Goal: Task Accomplishment & Management: Complete application form

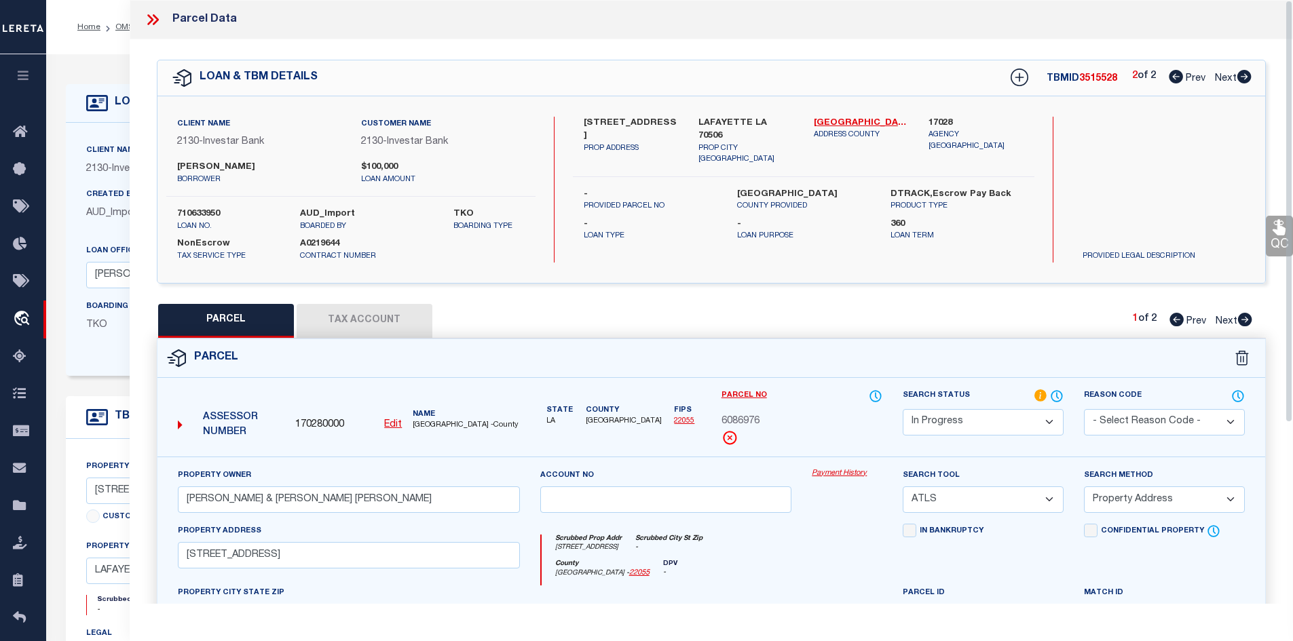
select select "IP"
select select "ATL"
select select "ADD"
select select "4967"
select select "2458"
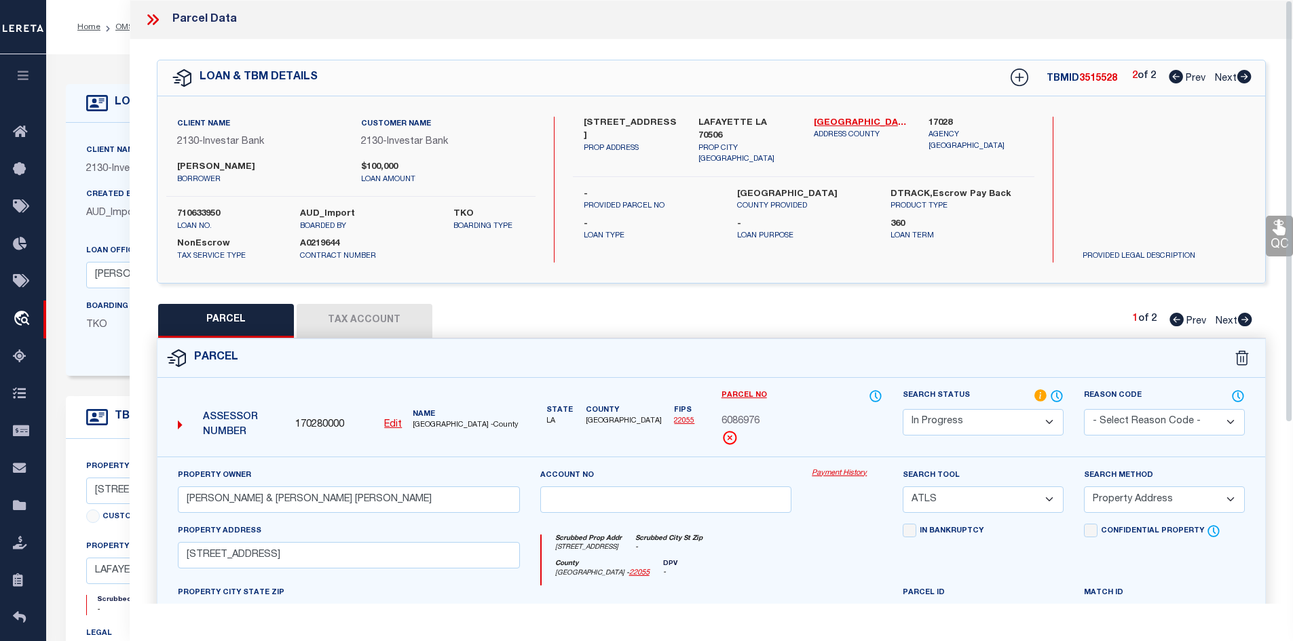
select select "NonEscrow"
click at [635, 117] on label "607 GLADE BLVD" at bounding box center [631, 130] width 95 height 26
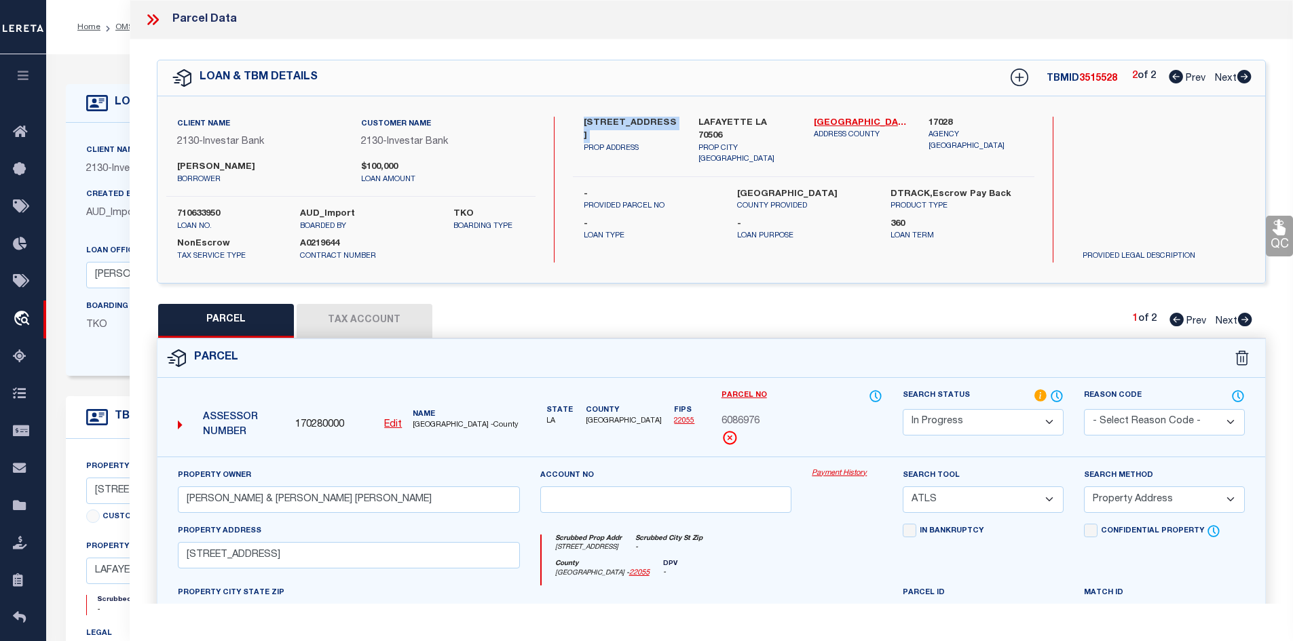
click at [1180, 77] on icon at bounding box center [1176, 77] width 14 height 14
select select "AS"
select select
checkbox input "false"
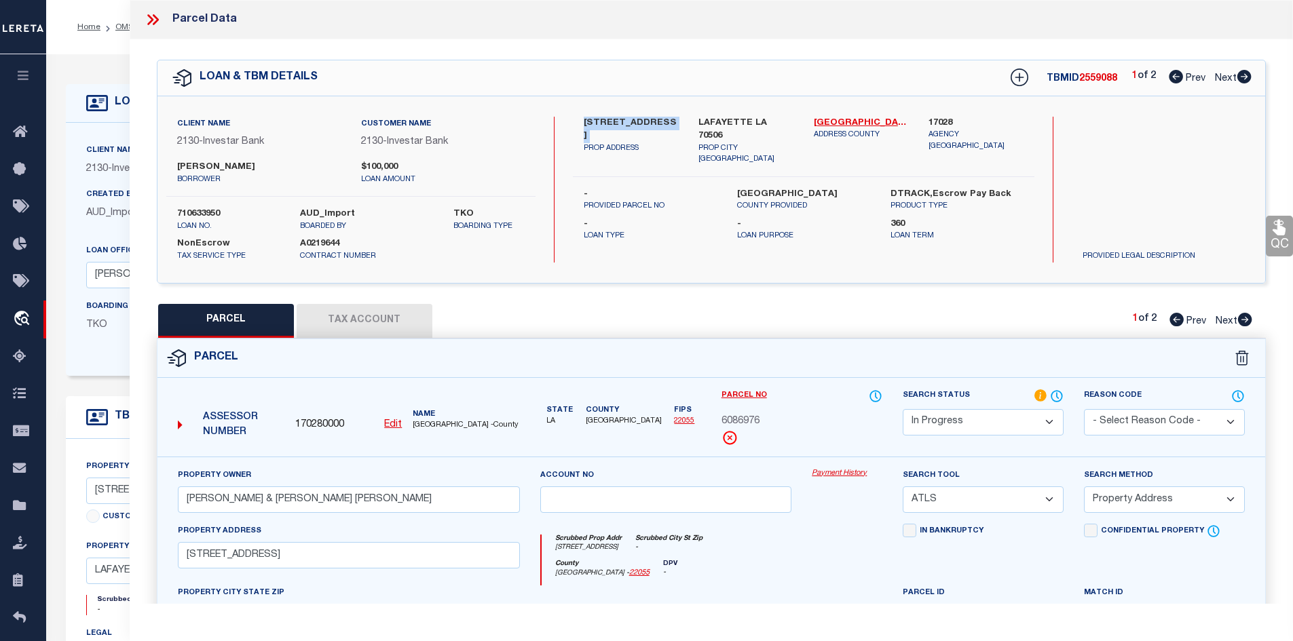
checkbox input "false"
select select "CP"
type input "BROUSSARD MONIQUE G & TAYLOR TERRY EDMUND"
select select
type input "607 GLADE BLVD"
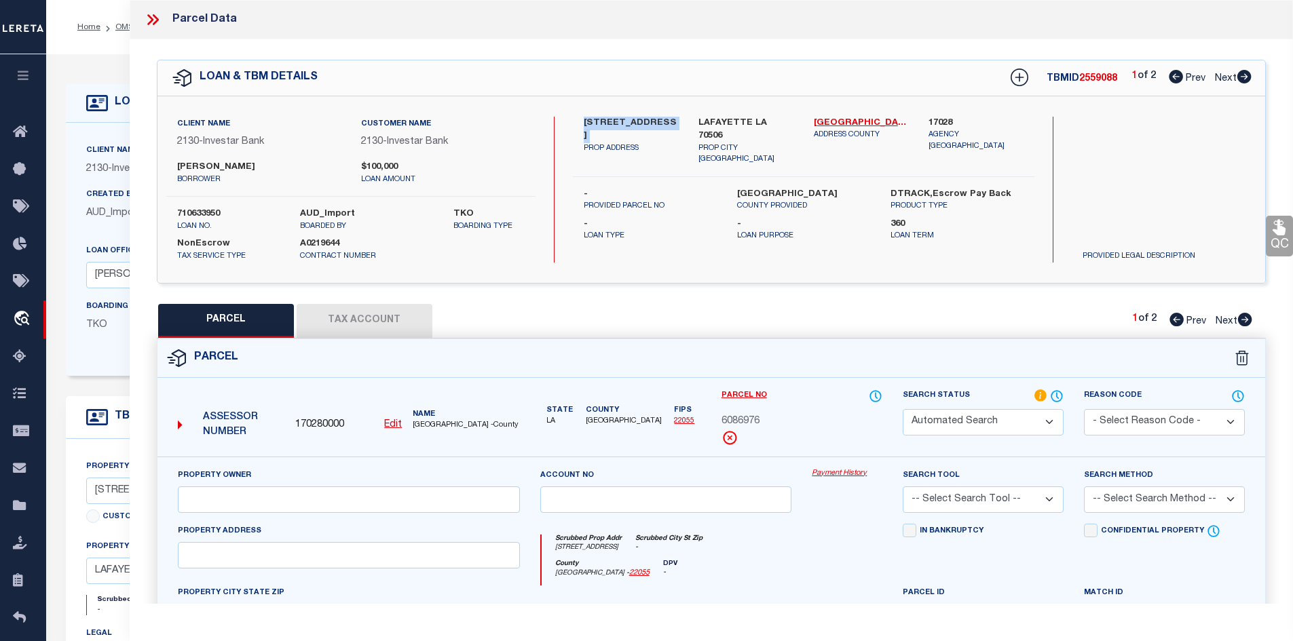
checkbox input "false"
type input "LAFAYETTE LA 70506"
type textarea "LOT 77 THE GLADE SUB (60X170) PARISH"
drag, startPoint x: 1240, startPoint y: 73, endPoint x: 1232, endPoint y: 77, distance: 9.1
click at [1240, 74] on icon at bounding box center [1244, 77] width 14 height 14
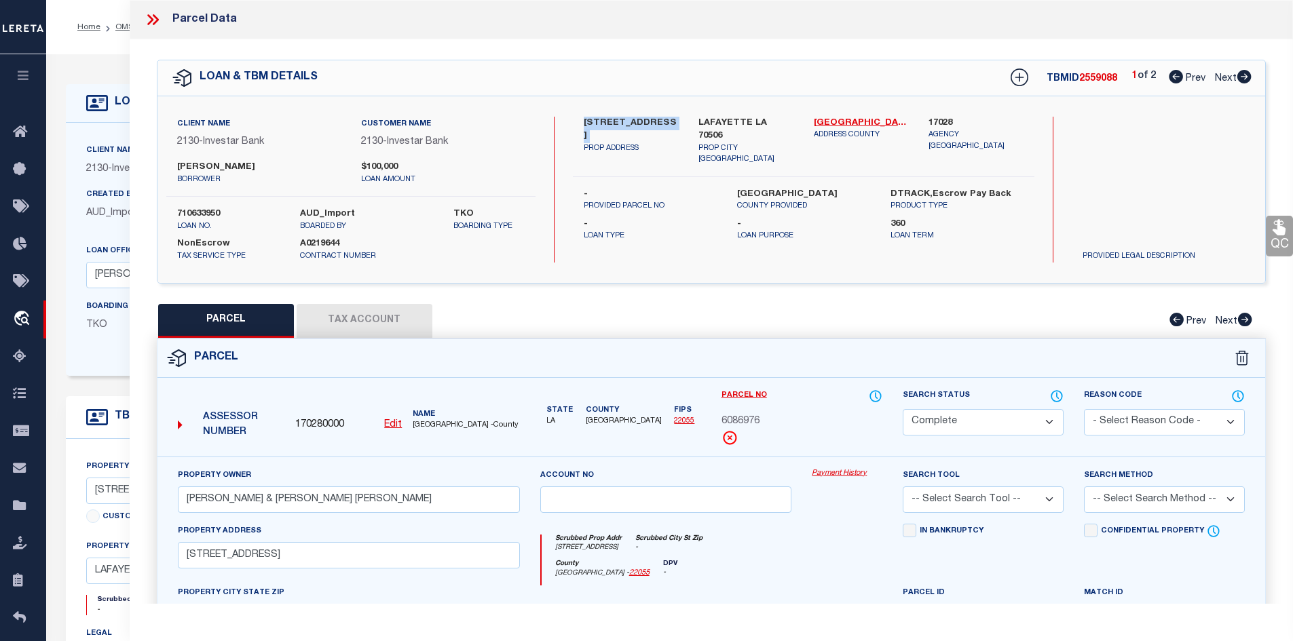
select select "AS"
checkbox input "false"
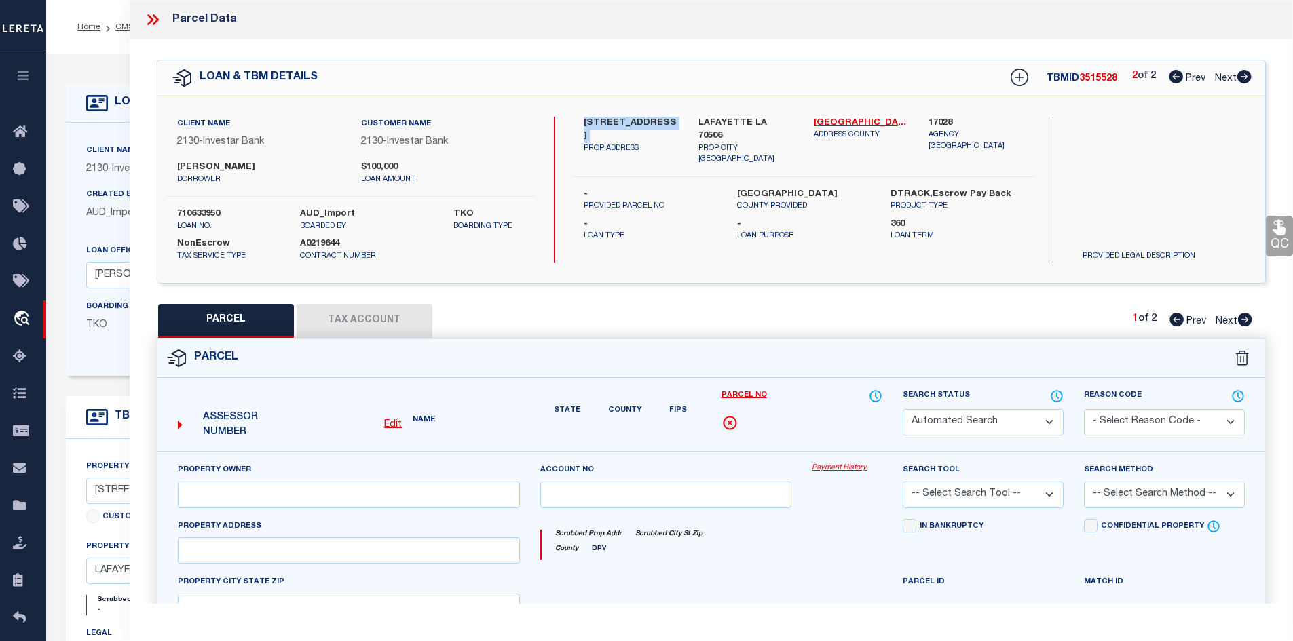
select select "IP"
type input "BROUSSARD MONIQUE G & TAYLOR TERRY EDMUND"
select select "ATL"
select select "ADD"
type input "607 GLADE BLVD"
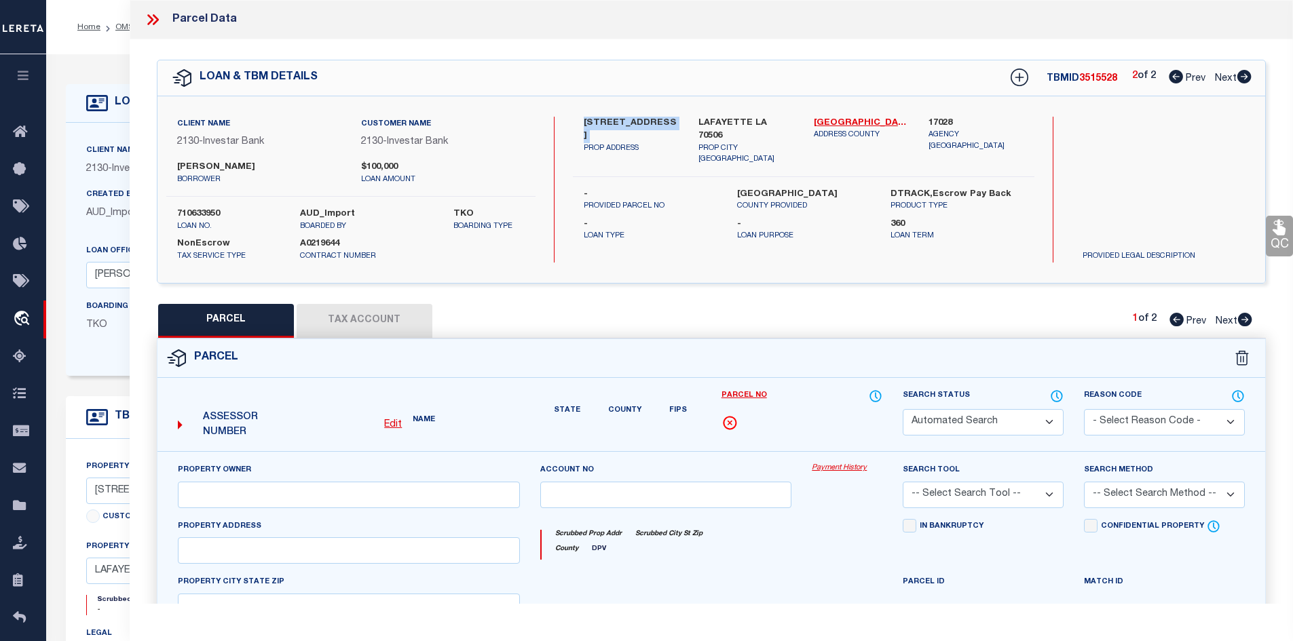
checkbox input "false"
type input "LAFAYETTE LA 70506"
type textarea "LOT 77 THE GLADE SUB (60X170) PARISH"
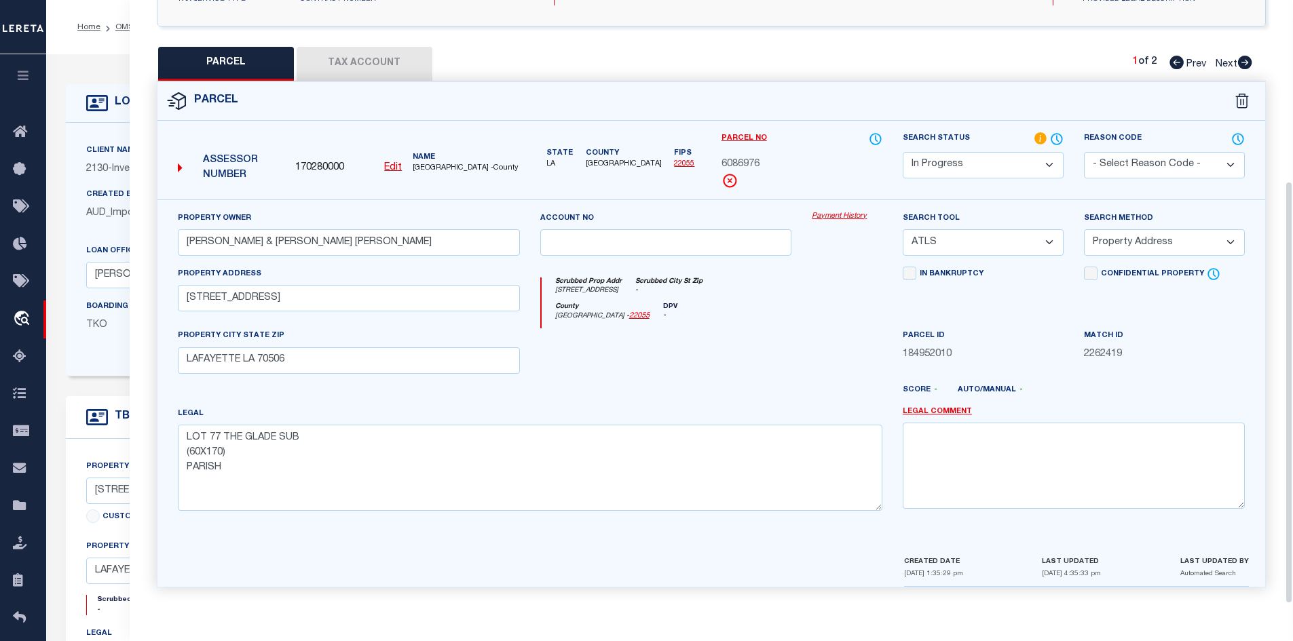
scroll to position [123, 0]
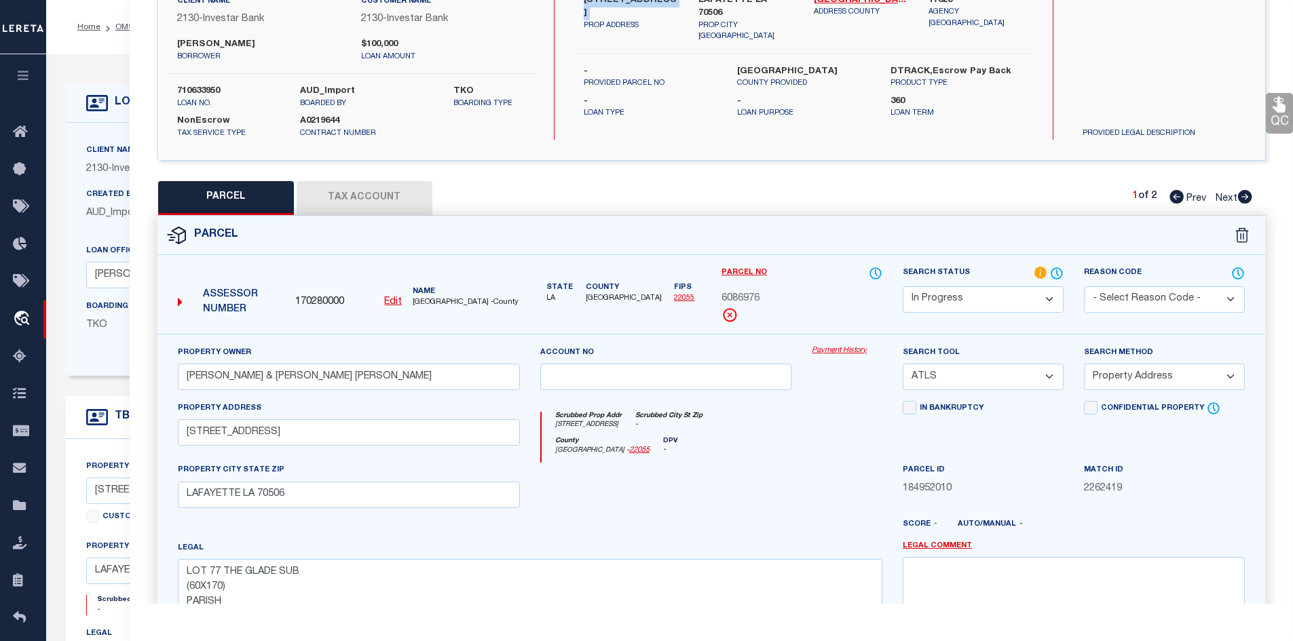
click at [977, 291] on select "Automated Search Bad Parcel Complete Duplicate Parcel High Dollar Reporting In …" at bounding box center [983, 299] width 161 height 26
click at [903, 286] on select "Automated Search Bad Parcel Complete Duplicate Parcel High Dollar Reporting In …" at bounding box center [983, 299] width 161 height 26
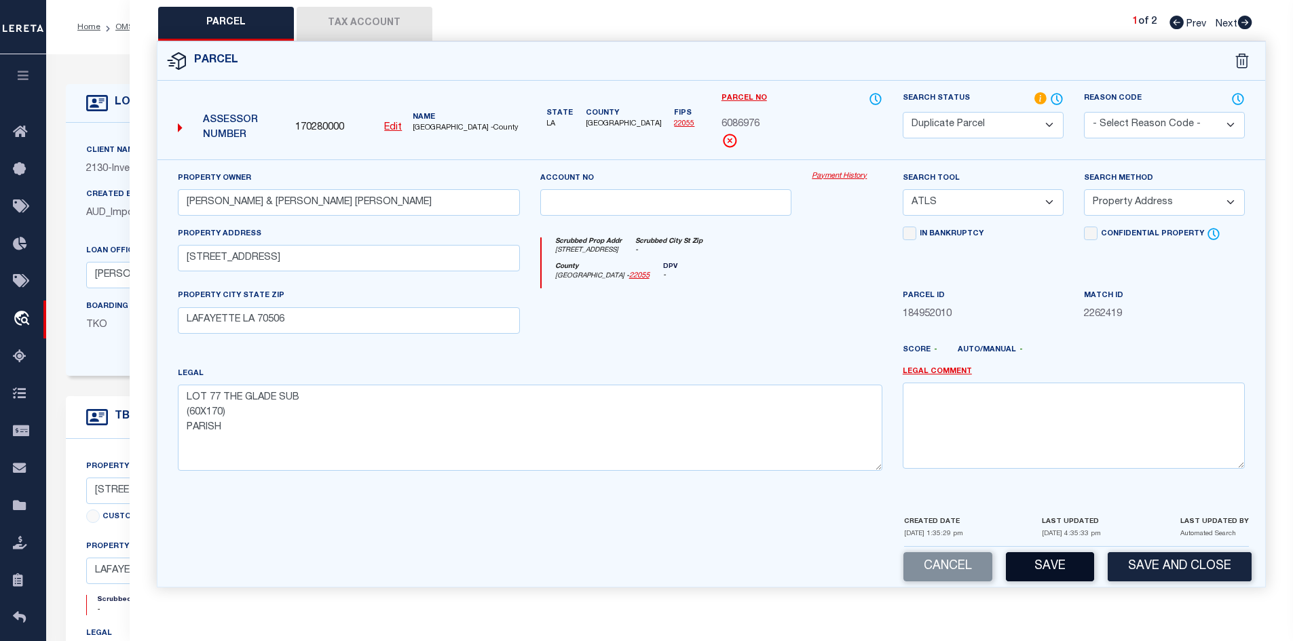
click at [1062, 568] on button "Save" at bounding box center [1050, 567] width 88 height 29
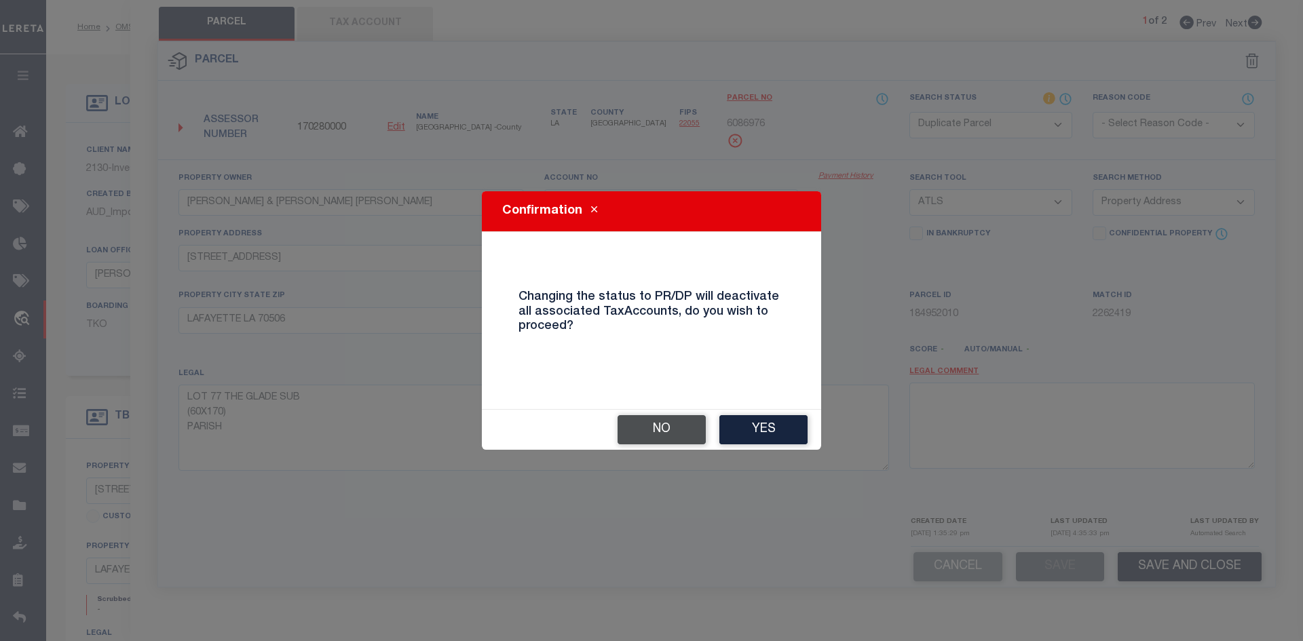
click at [676, 421] on button "No" at bounding box center [662, 429] width 88 height 29
select select "AS"
select select
checkbox input "false"
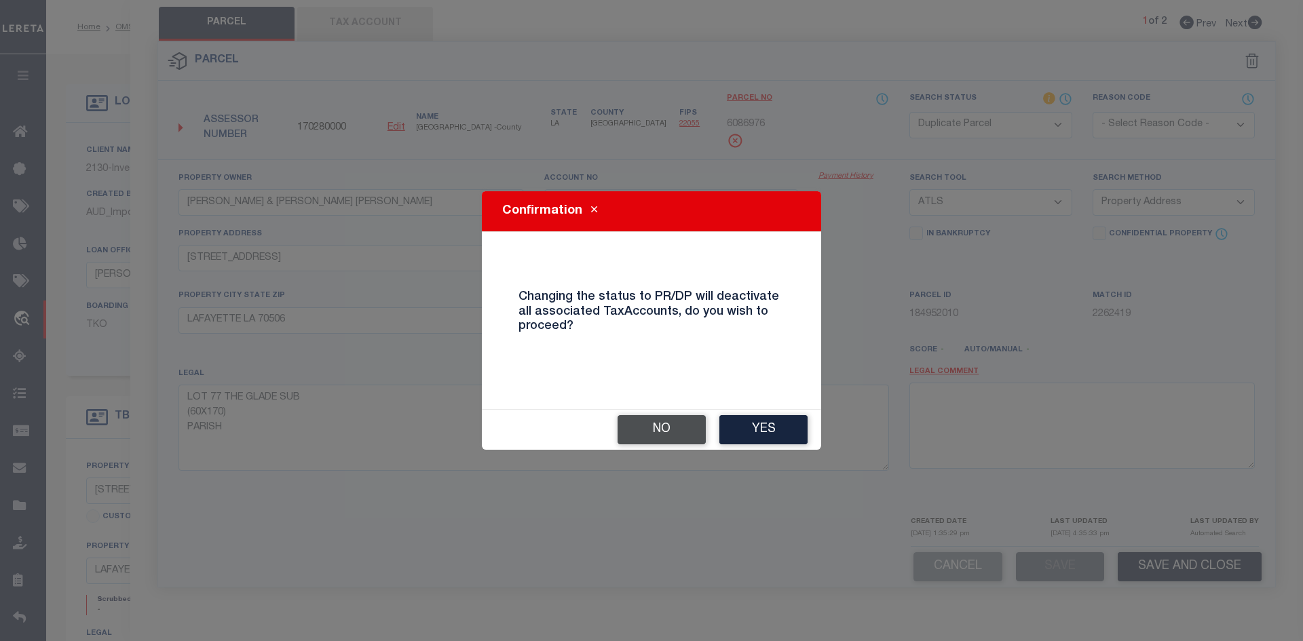
checkbox input "false"
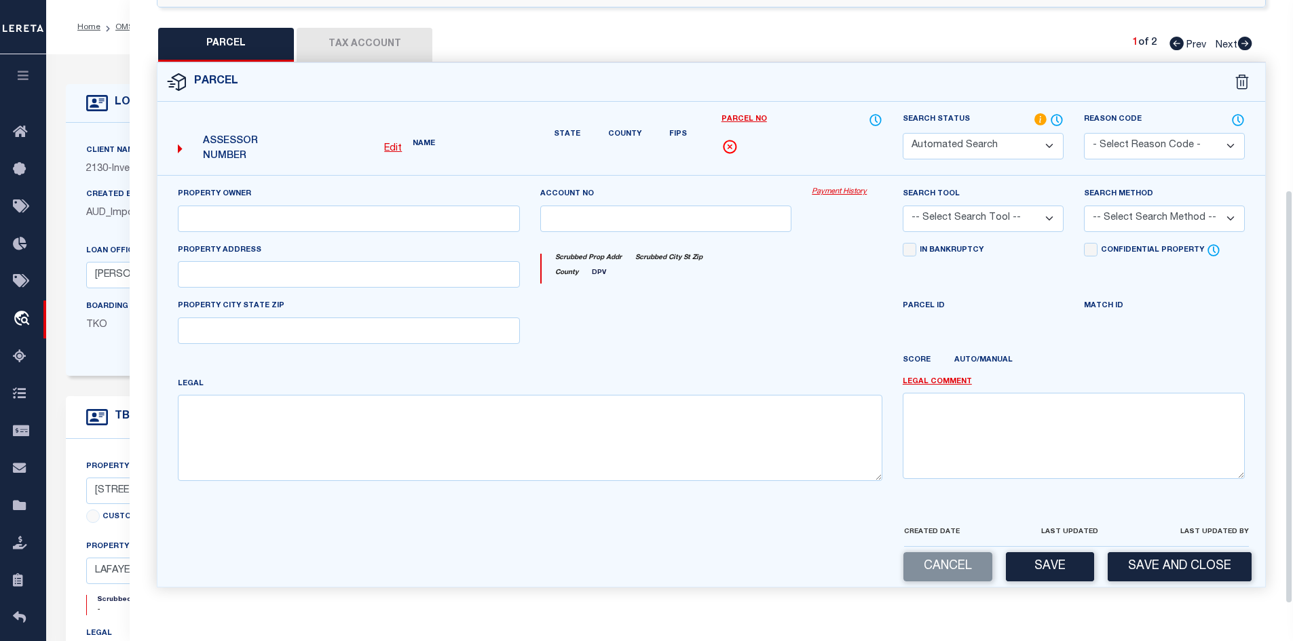
select select "IP"
type input "BROUSSARD MONIQUE G & TAYLOR TERRY EDMUND"
select select "ATL"
select select "ADD"
type input "607 GLADE BLVD"
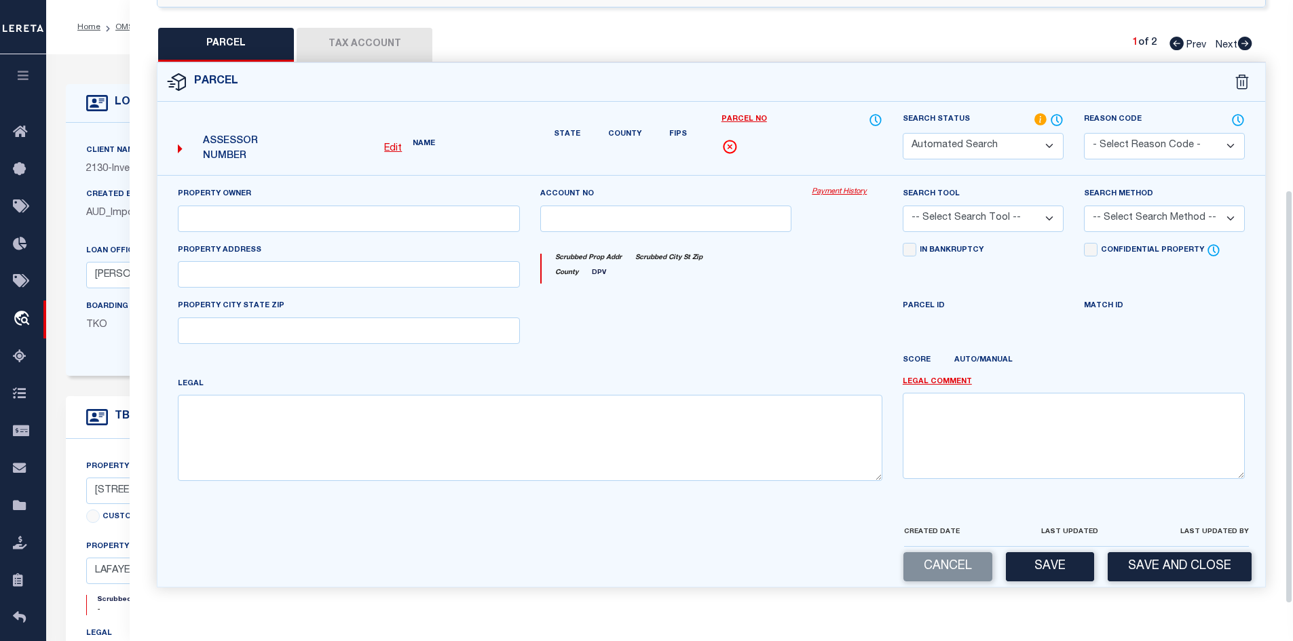
checkbox input "false"
type input "LAFAYETTE LA 70506"
type textarea "LOT 77 THE GLADE SUB (60X170) PARISH"
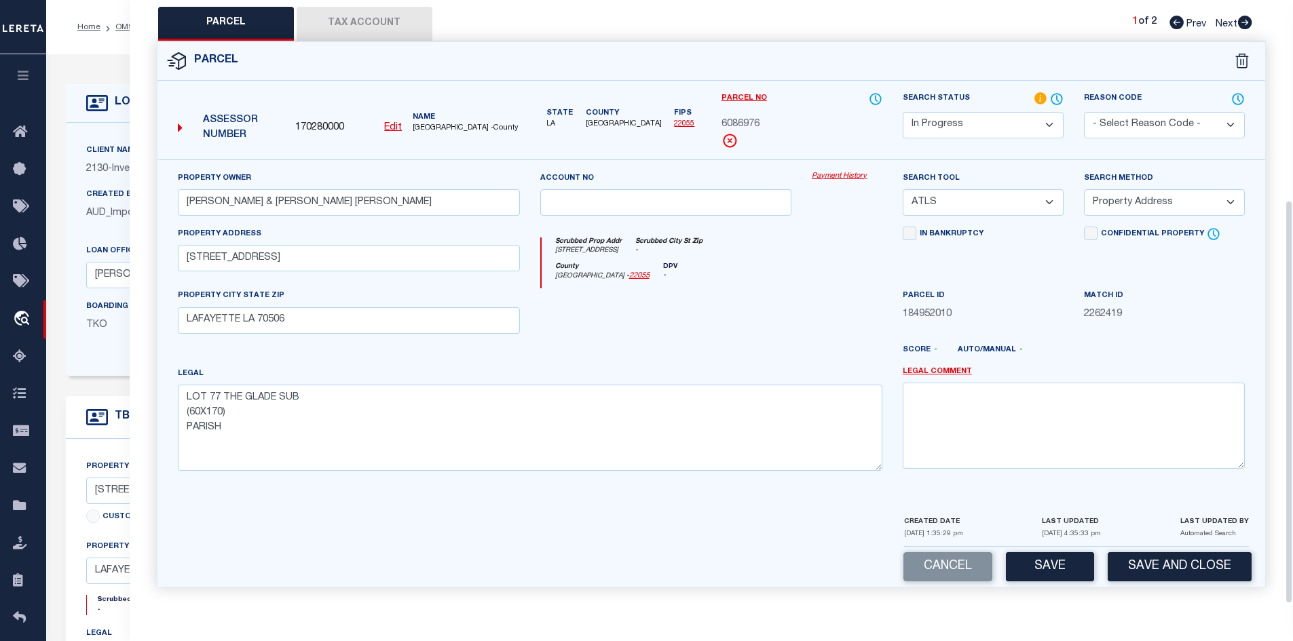
click at [1248, 20] on icon at bounding box center [1245, 23] width 14 height 14
select select "AS"
select select
checkbox input "false"
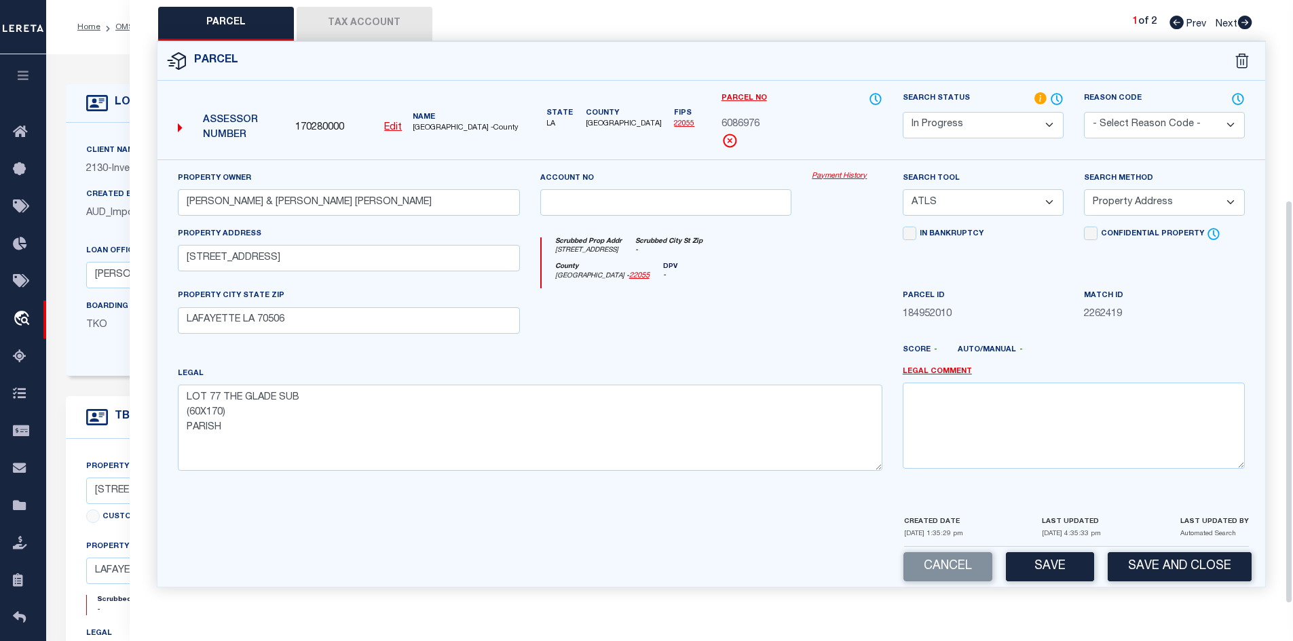
checkbox input "false"
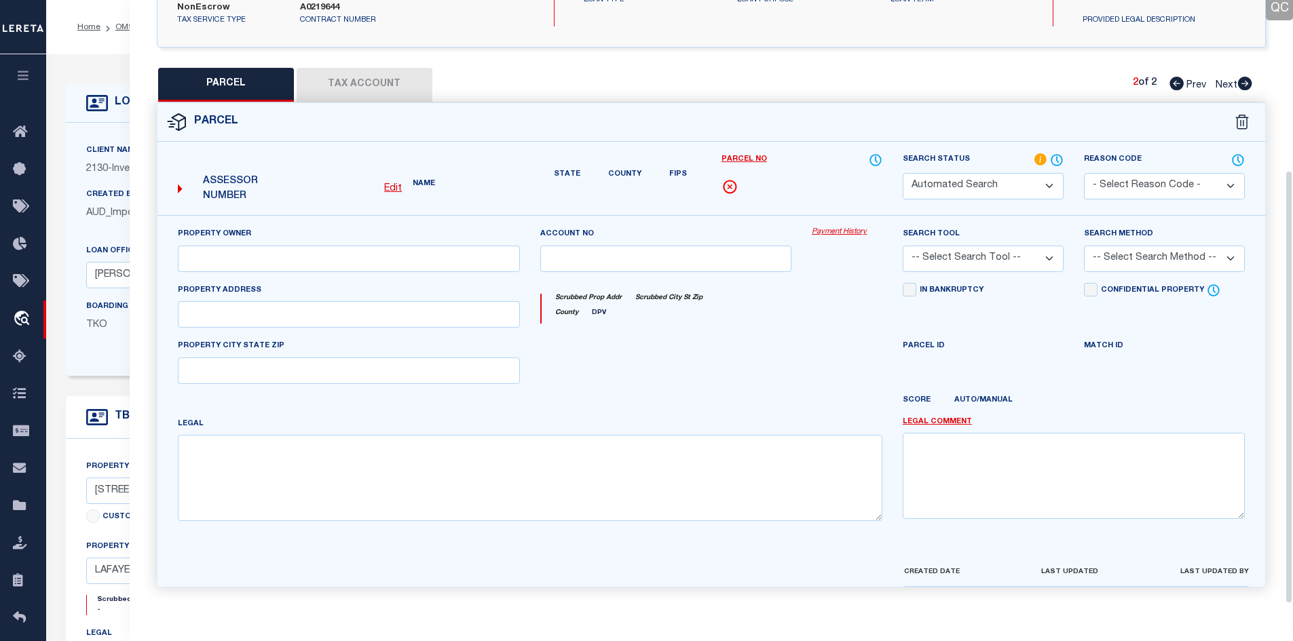
select select "PA"
type input "TAYLOR,TERRY EDMUND"
select select "ATL"
select select "ADD"
type input "605 GLADE BLVD"
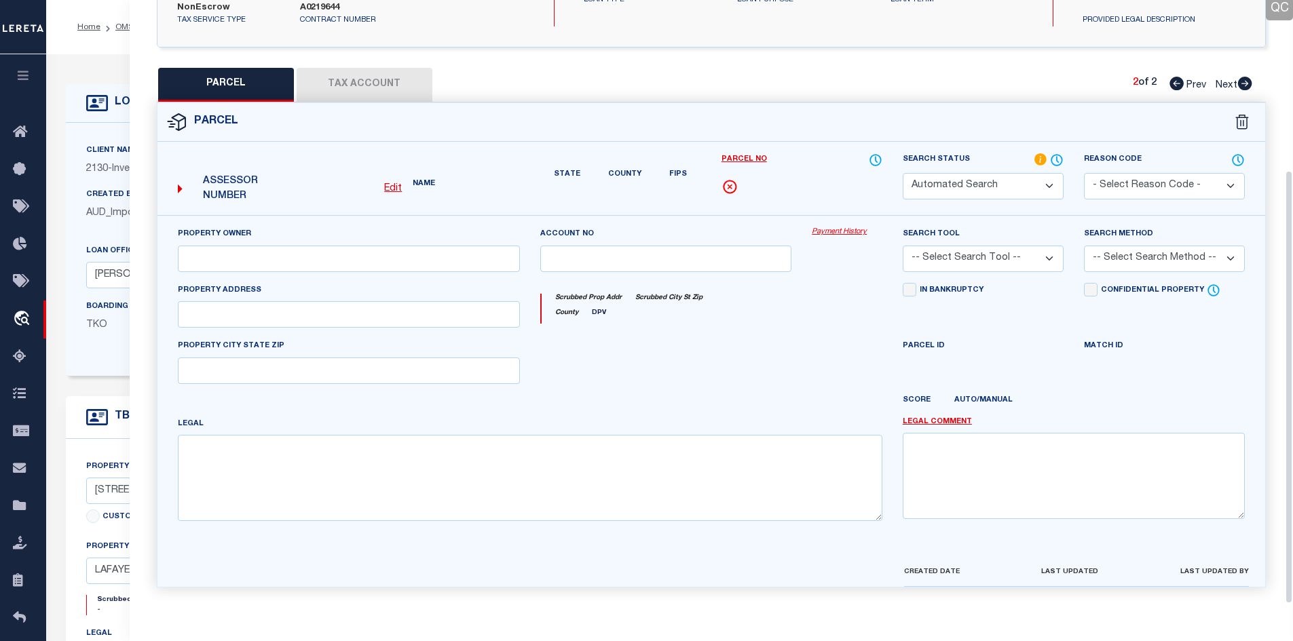
checkbox input "false"
type input "LAFAYETTE, LA 70506"
type textarea "LOT 78 THE GLADE SUB (60X170)"
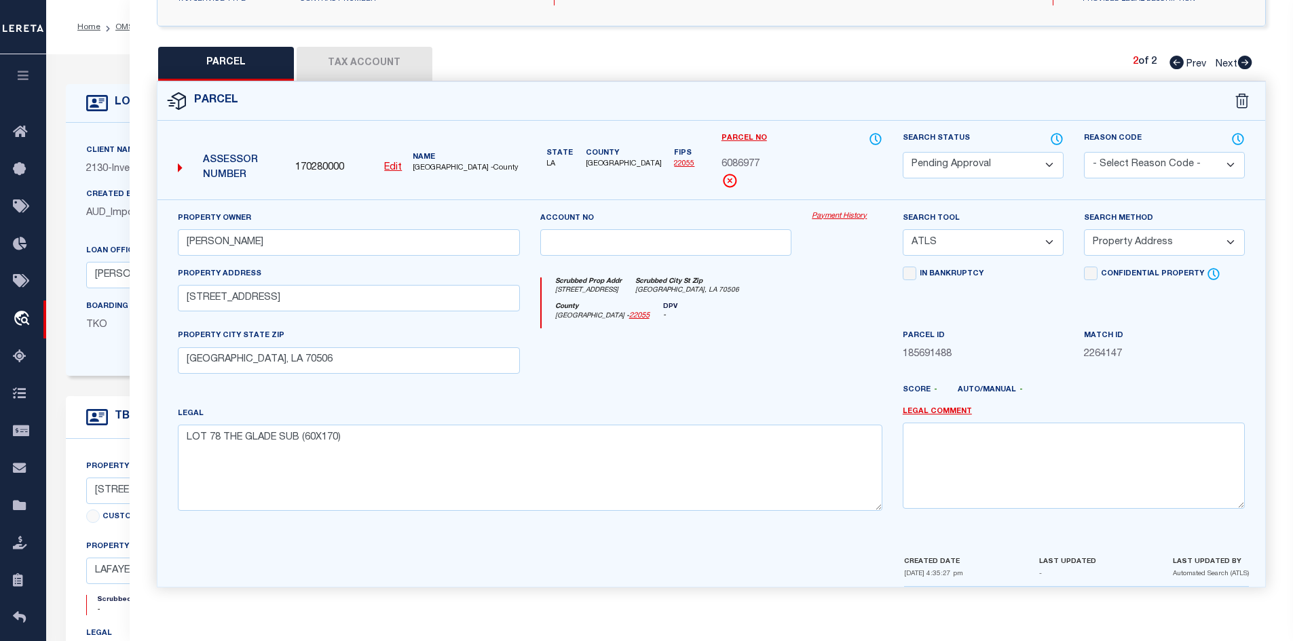
click at [1174, 61] on icon at bounding box center [1177, 63] width 14 height 14
select select "AS"
select select
checkbox input "false"
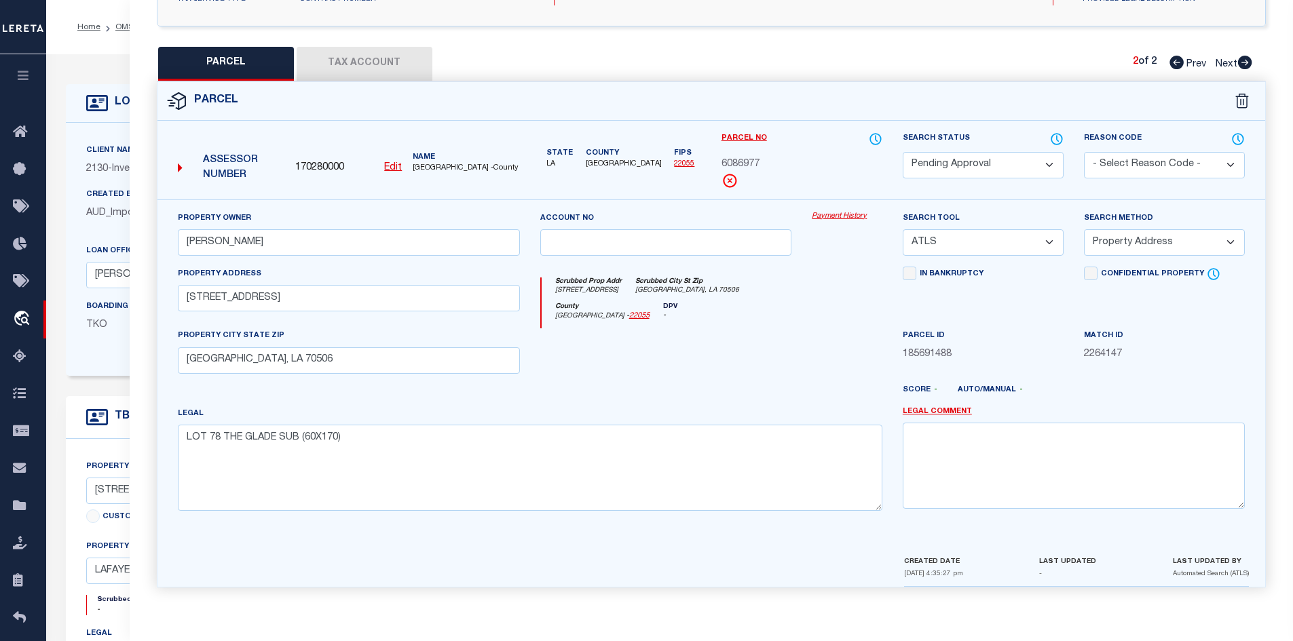
checkbox input "false"
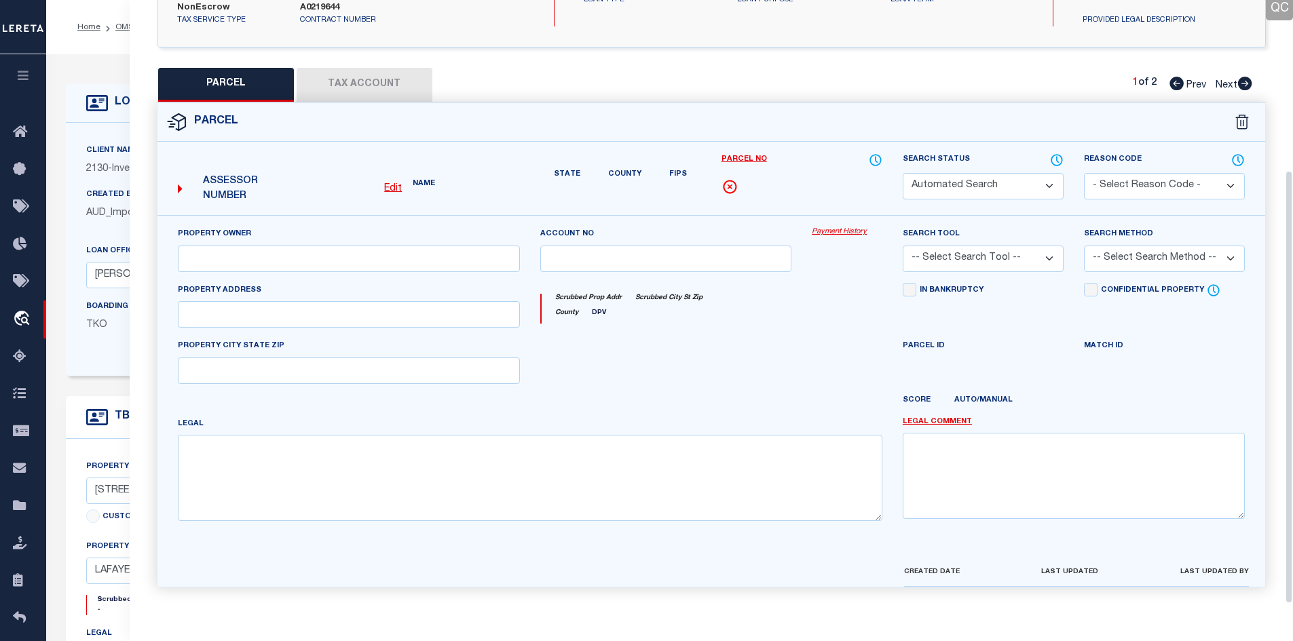
select select "IP"
type input "BROUSSARD MONIQUE G & TAYLOR TERRY EDMUND"
select select "ATL"
select select "ADD"
type input "607 GLADE BLVD"
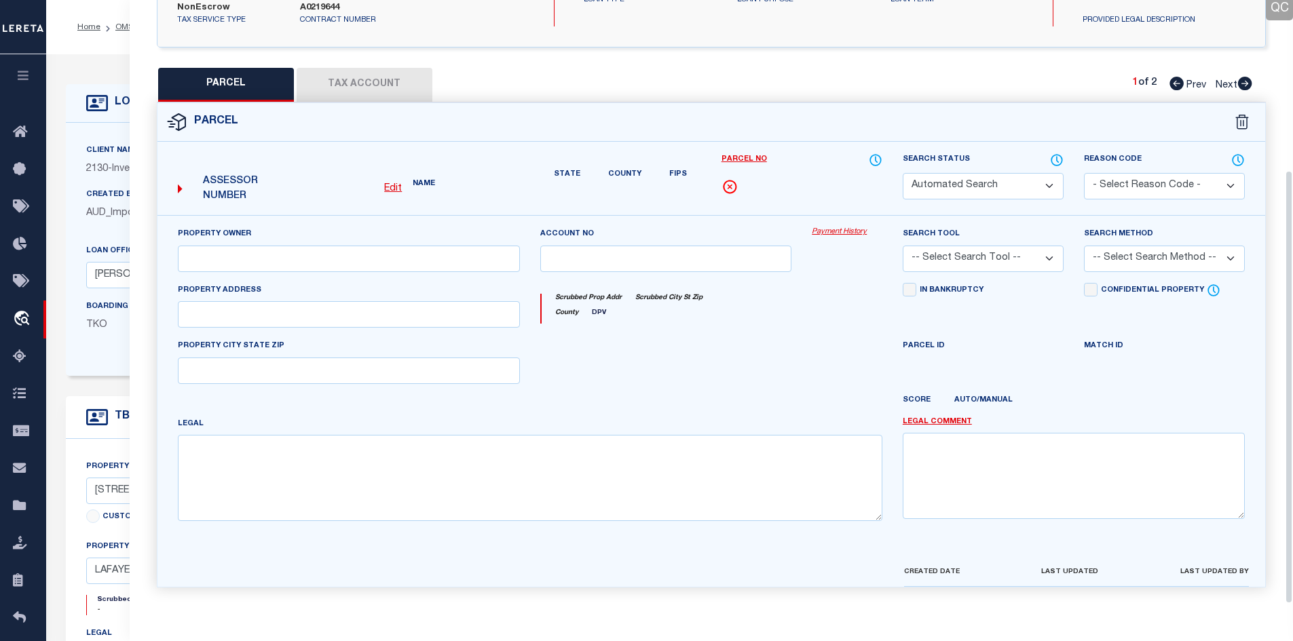
checkbox input "false"
type input "LAFAYETTE LA 70506"
type textarea "LOT 77 THE GLADE SUB (60X170) PARISH"
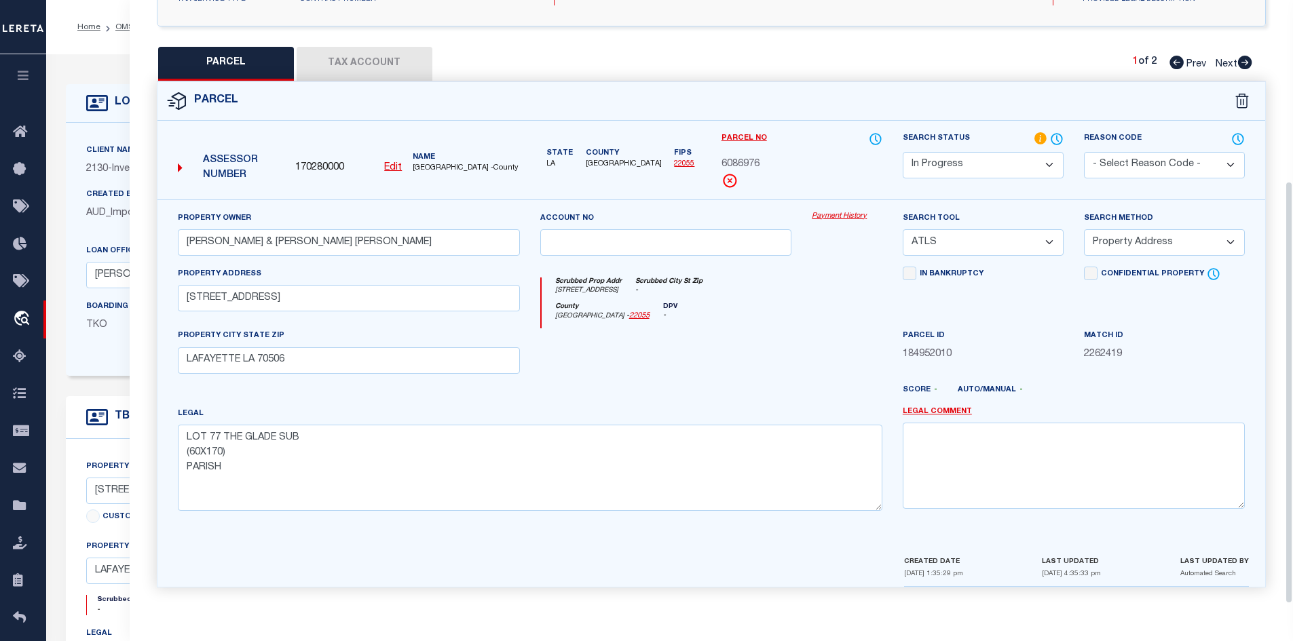
scroll to position [0, 0]
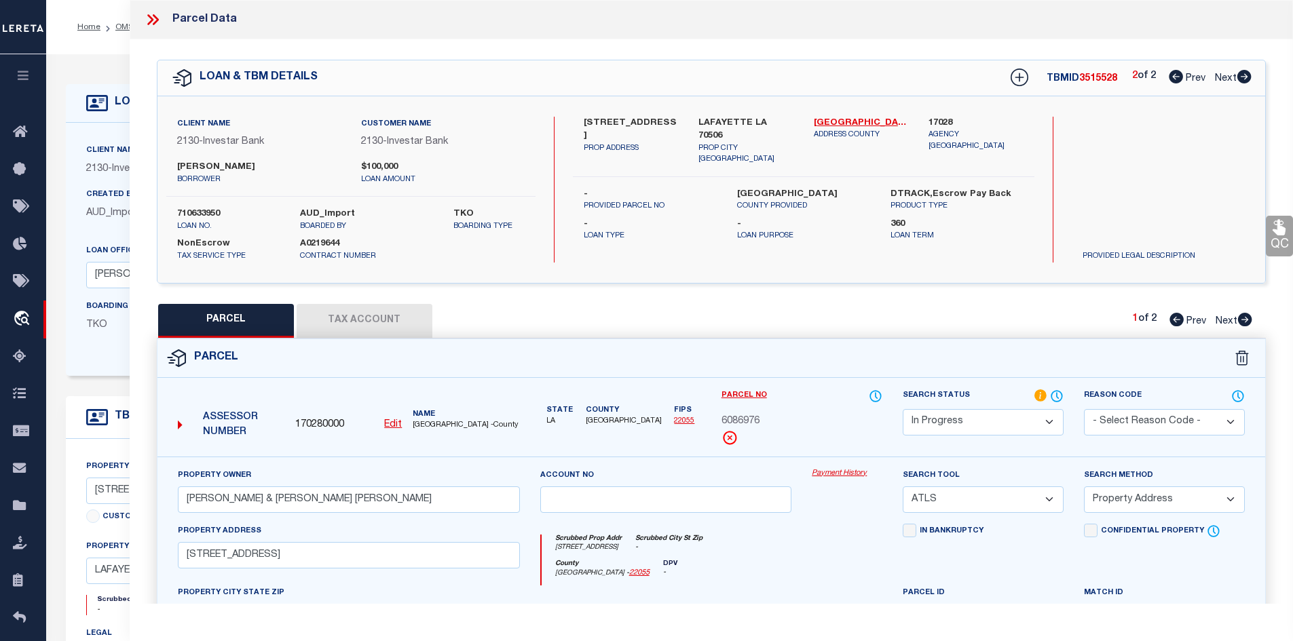
click at [249, 164] on label "TERRY E TAYLOR" at bounding box center [259, 168] width 164 height 14
copy label "TAYLOR"
click at [194, 168] on label "TERRY E TAYLOR" at bounding box center [259, 168] width 164 height 14
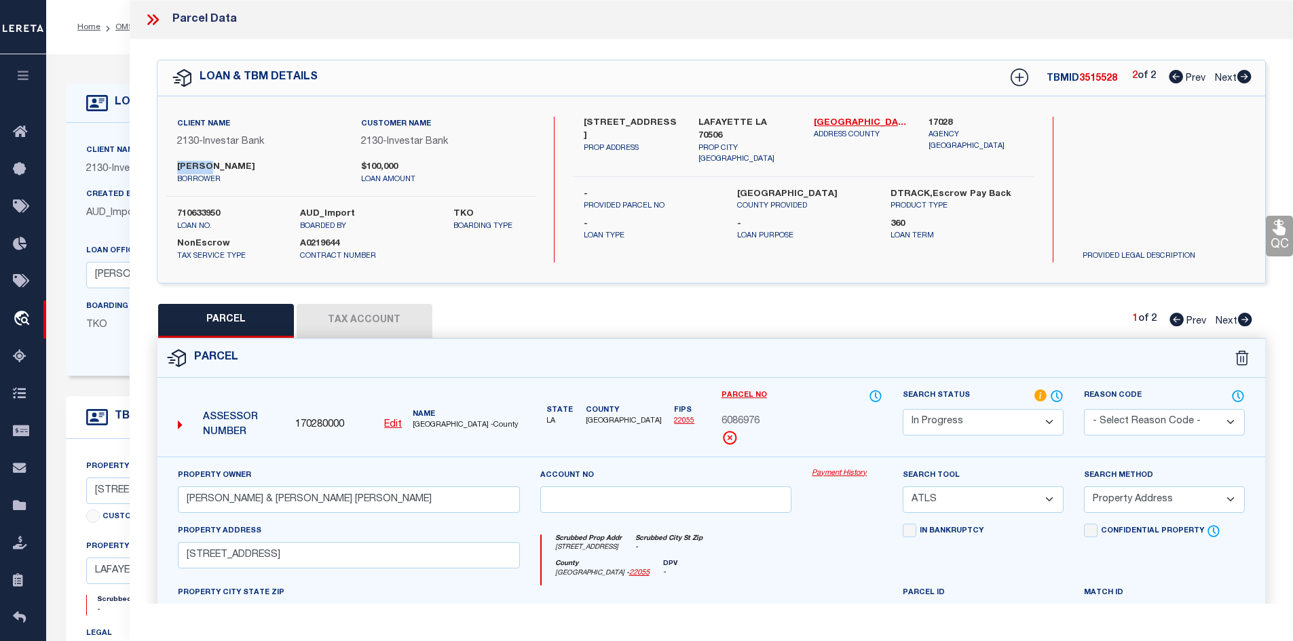
copy label "TERRY"
click at [1179, 77] on icon at bounding box center [1176, 77] width 14 height 14
select select "AS"
select select
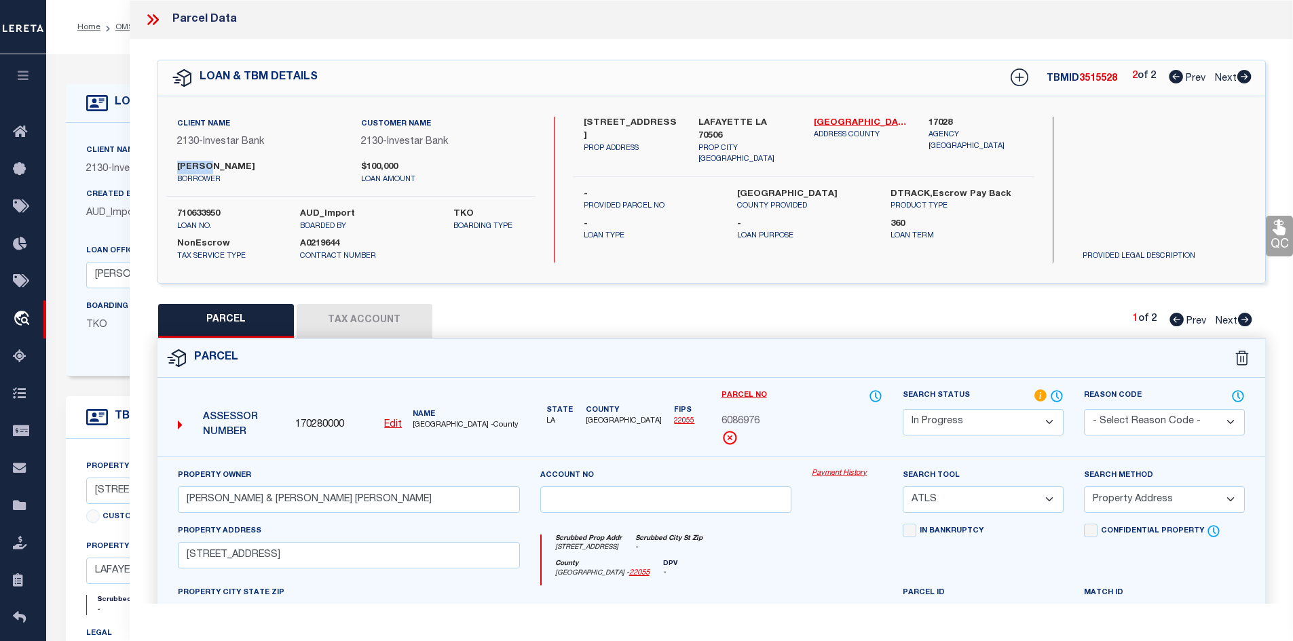
checkbox input "false"
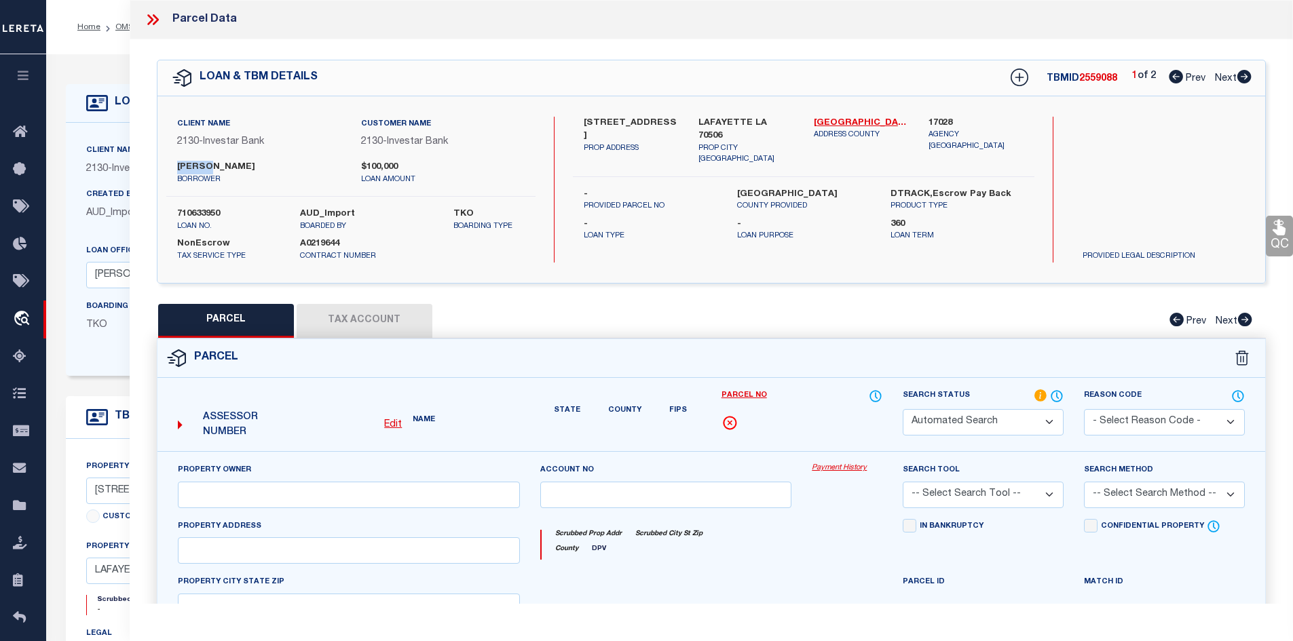
select select "CP"
type input "BROUSSARD MONIQUE G & TAYLOR TERRY EDMUND"
select select
type input "607 GLADE BLVD"
checkbox input "false"
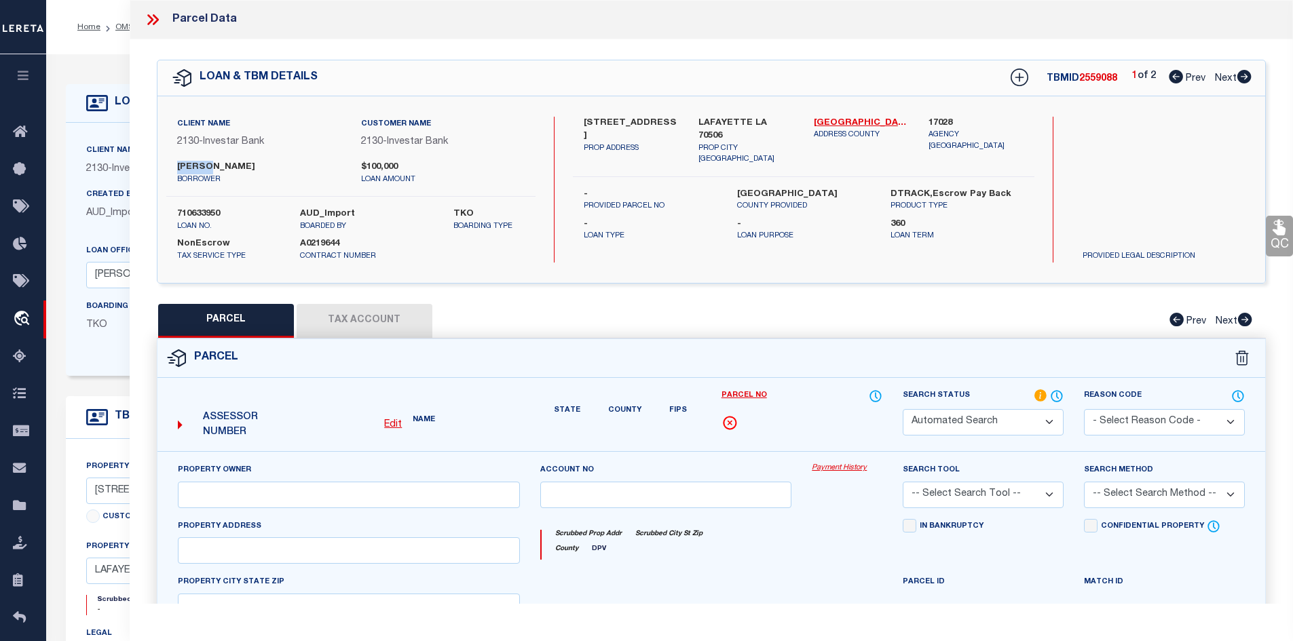
type input "LAFAYETTE LA 70506"
type textarea "LOT 77 THE GLADE SUB (60X170) PARISH"
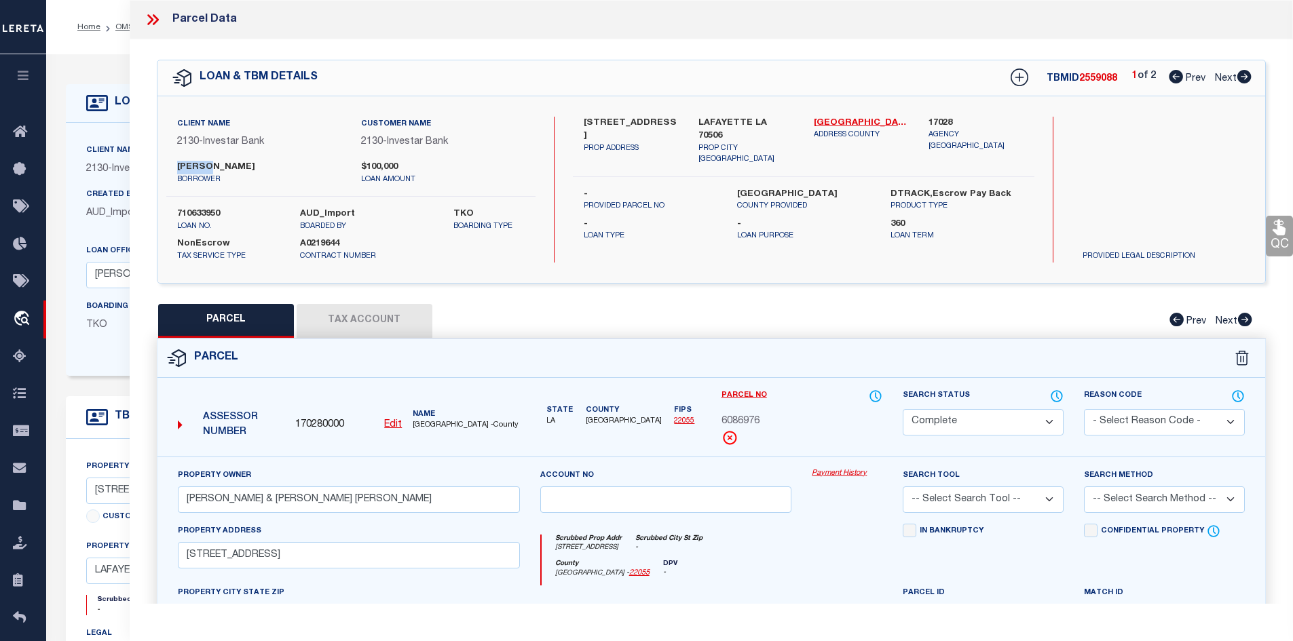
click at [1244, 74] on icon at bounding box center [1244, 77] width 14 height 14
select select "AS"
checkbox input "false"
select select "IP"
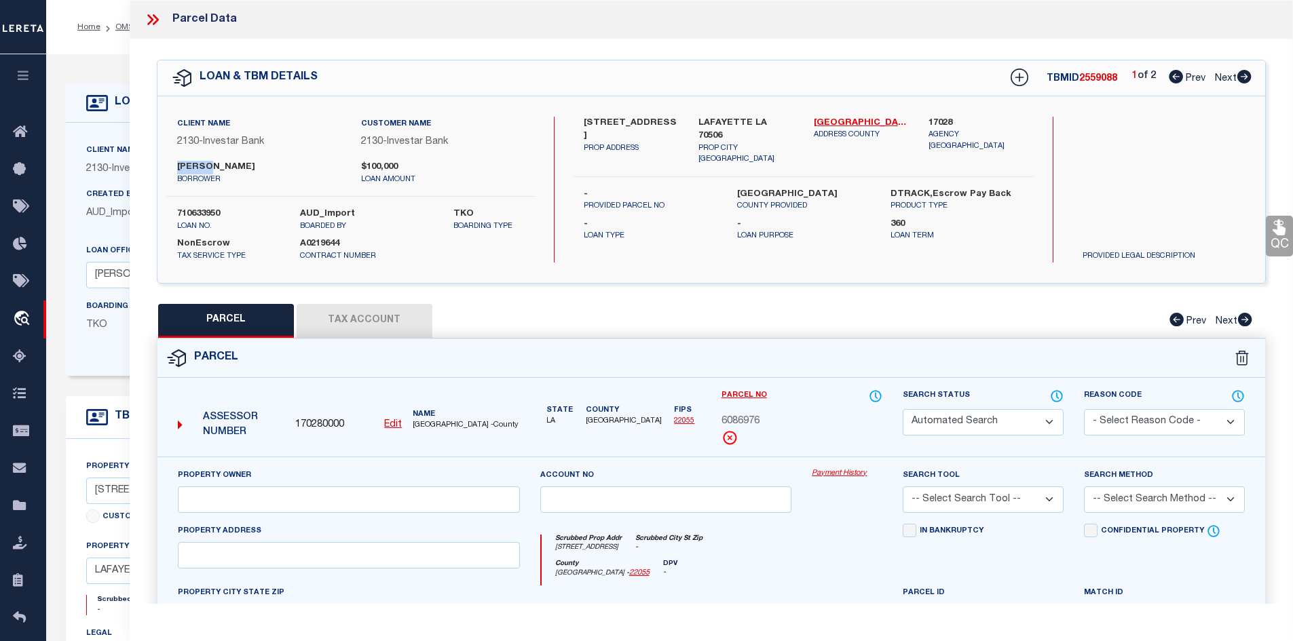
type input "BROUSSARD MONIQUE G & TAYLOR TERRY EDMUND"
select select "ATL"
select select "ADD"
type input "607 GLADE BLVD"
checkbox input "false"
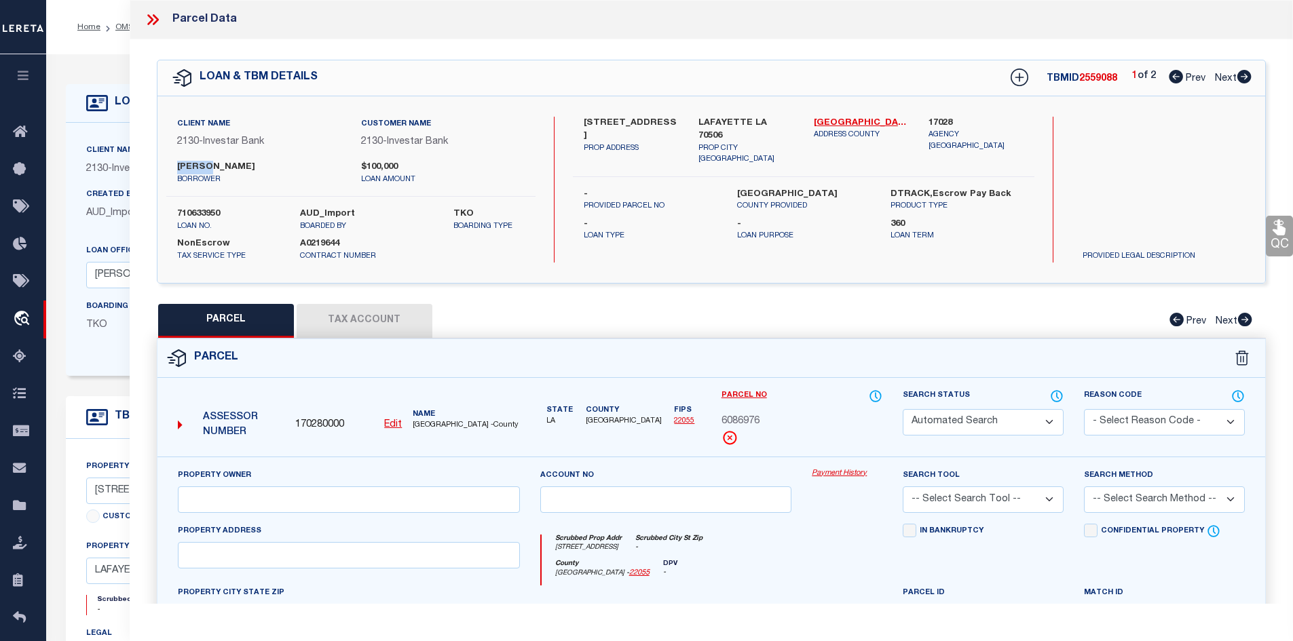
type input "LAFAYETTE LA 70506"
type textarea "LOT 77 THE GLADE SUB (60X170) PARISH"
click at [1004, 417] on select "Automated Search Bad Parcel Complete Duplicate Parcel High Dollar Reporting In …" at bounding box center [983, 422] width 161 height 26
click at [903, 409] on select "Automated Search Bad Parcel Complete Duplicate Parcel High Dollar Reporting In …" at bounding box center [983, 422] width 161 height 26
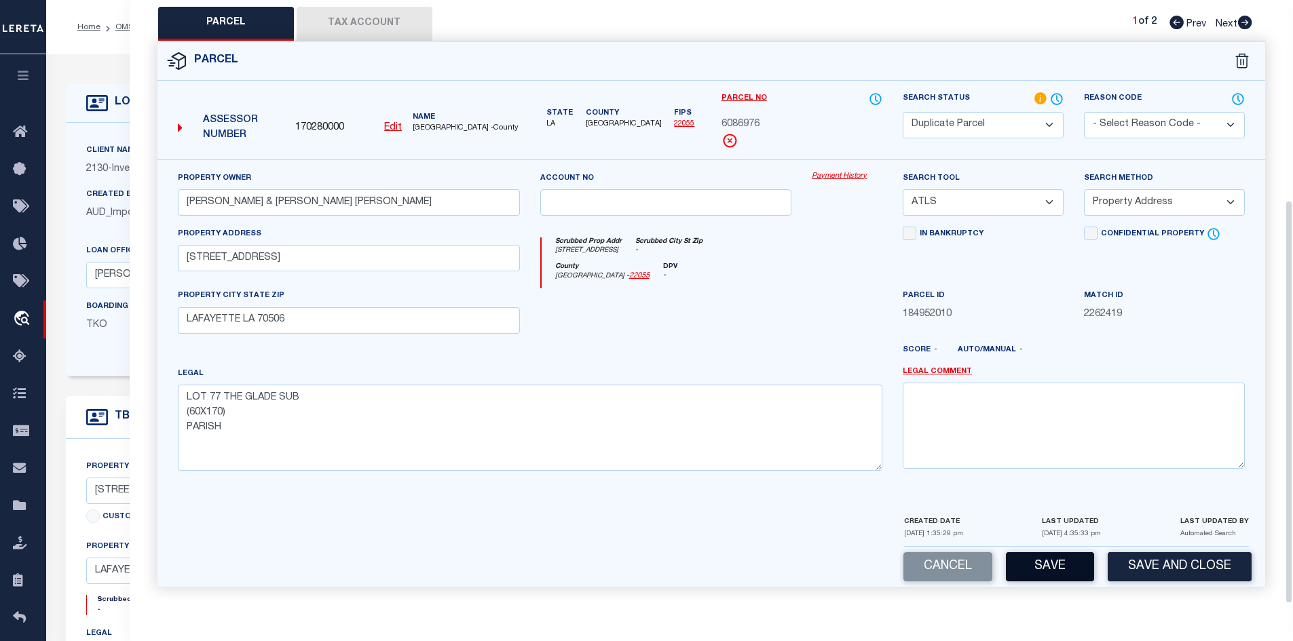
click at [1055, 569] on button "Save" at bounding box center [1050, 567] width 88 height 29
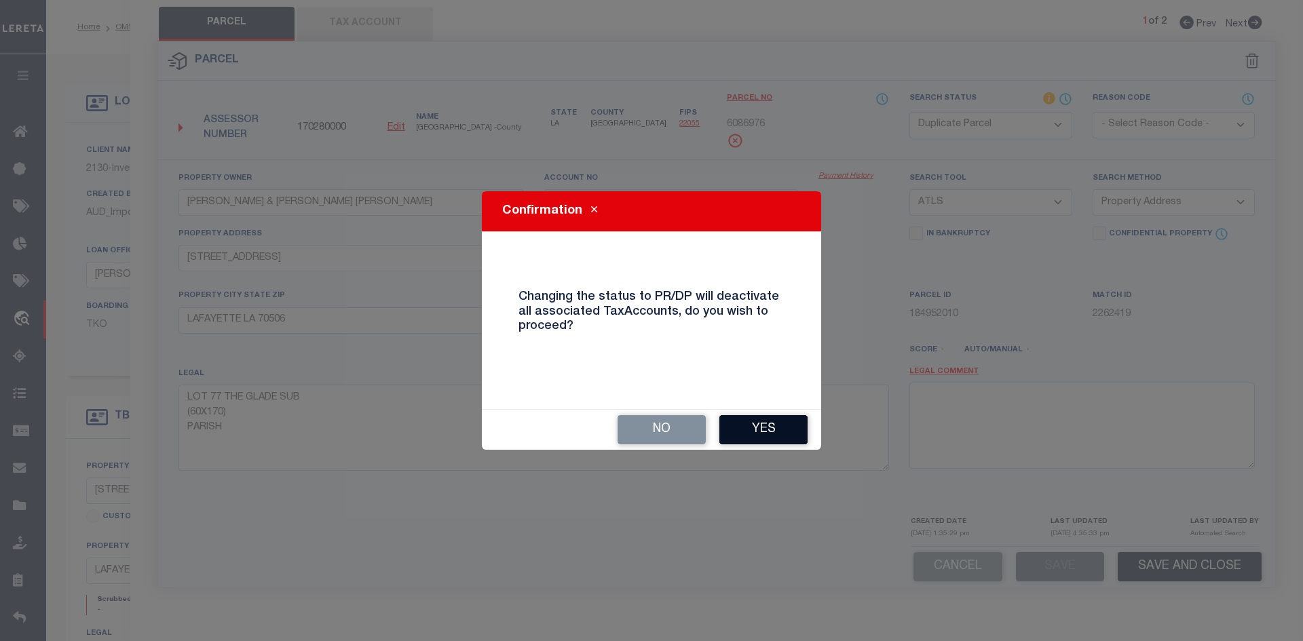
click at [777, 433] on button "Yes" at bounding box center [764, 429] width 88 height 29
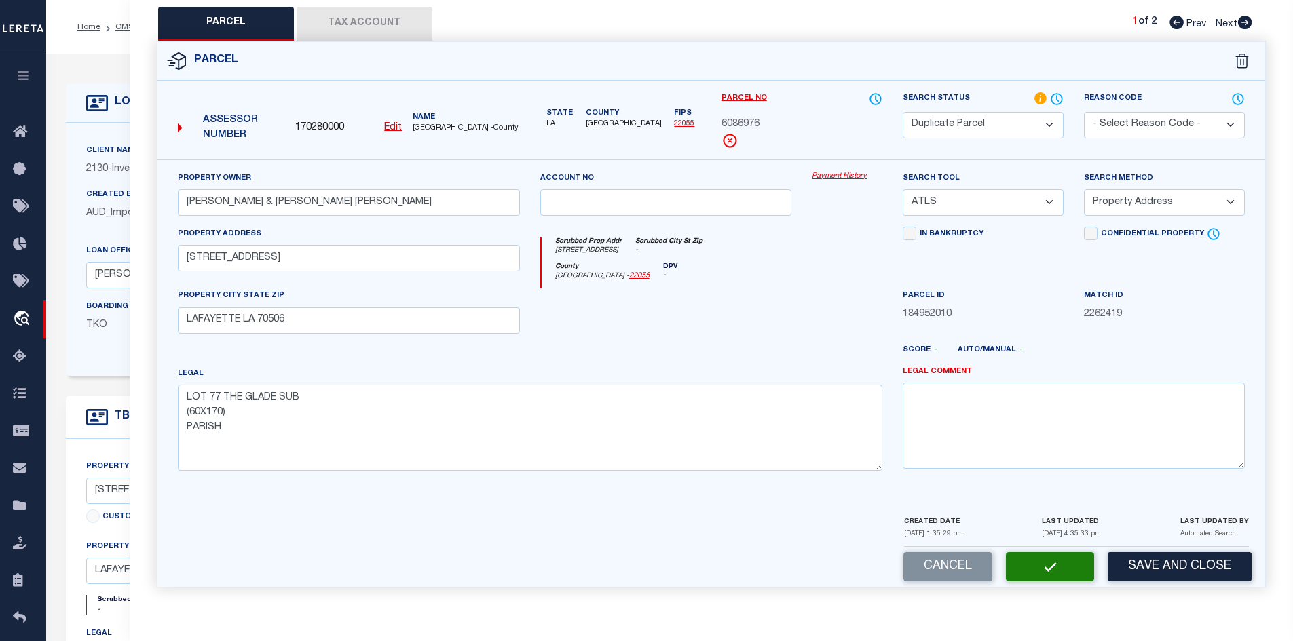
select select "AS"
select select
checkbox input "false"
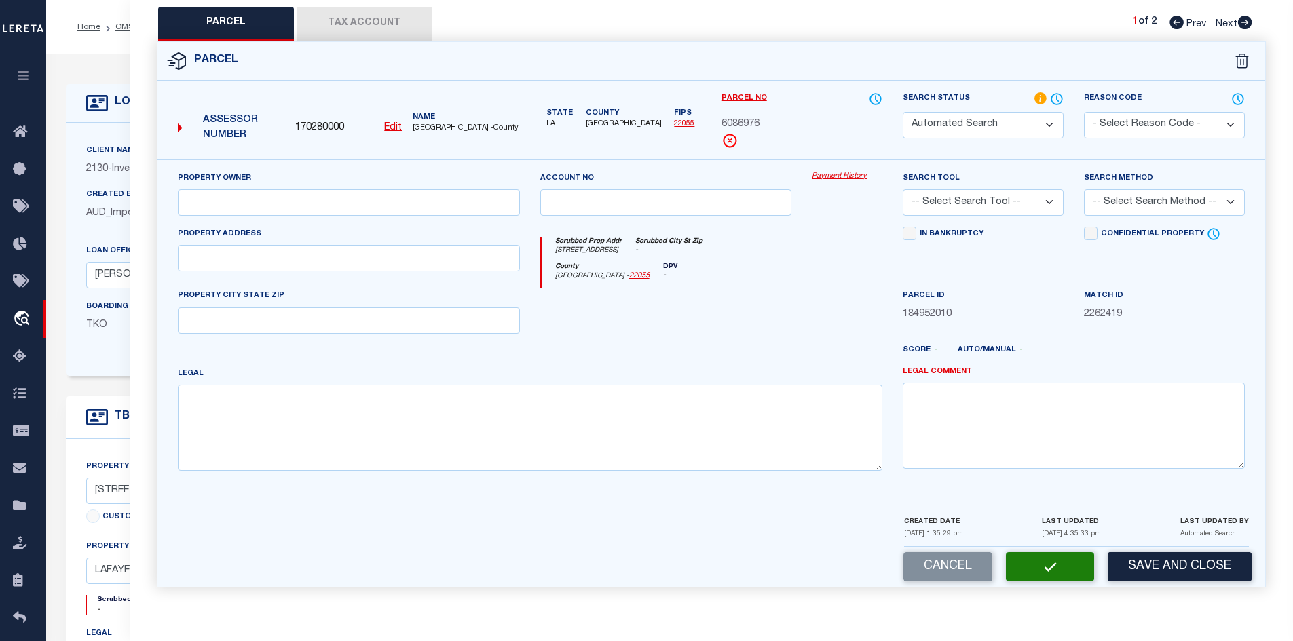
select select "DP"
type input "BROUSSARD MONIQUE G & TAYLOR TERRY EDMUND"
select select "ATL"
select select "ADD"
type input "607 GLADE BLVD"
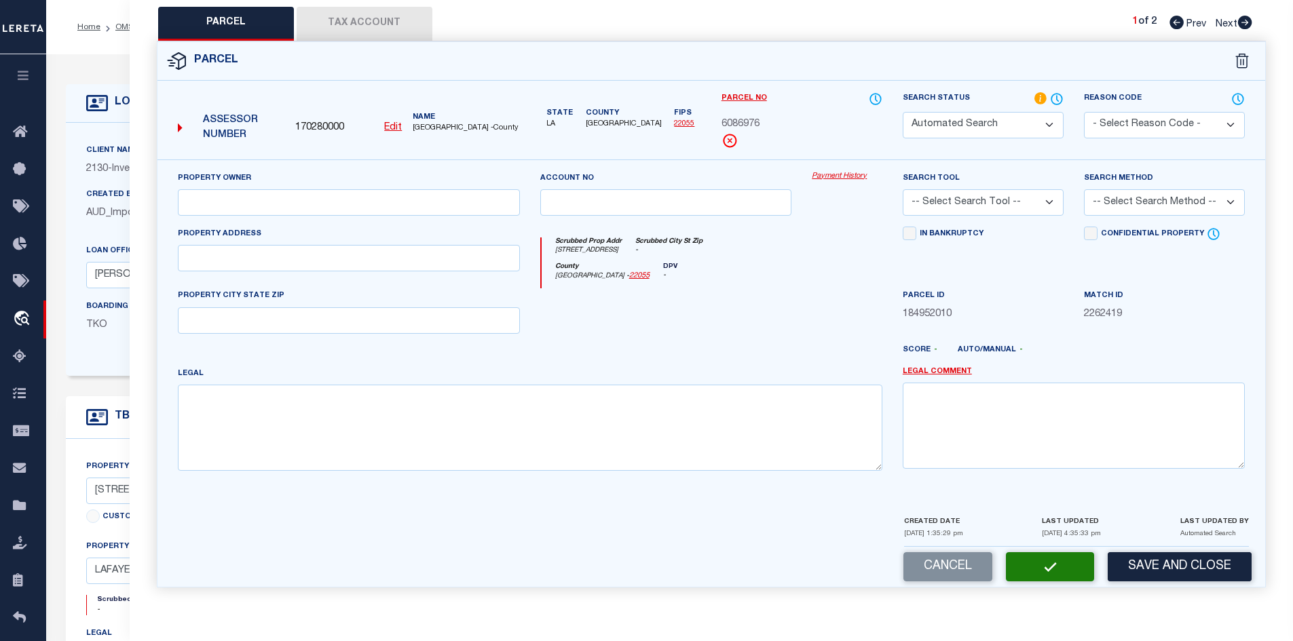
type input "LAFAYETTE LA 70506"
type textarea "LOT 77 THE GLADE SUB (60X170) PARISH"
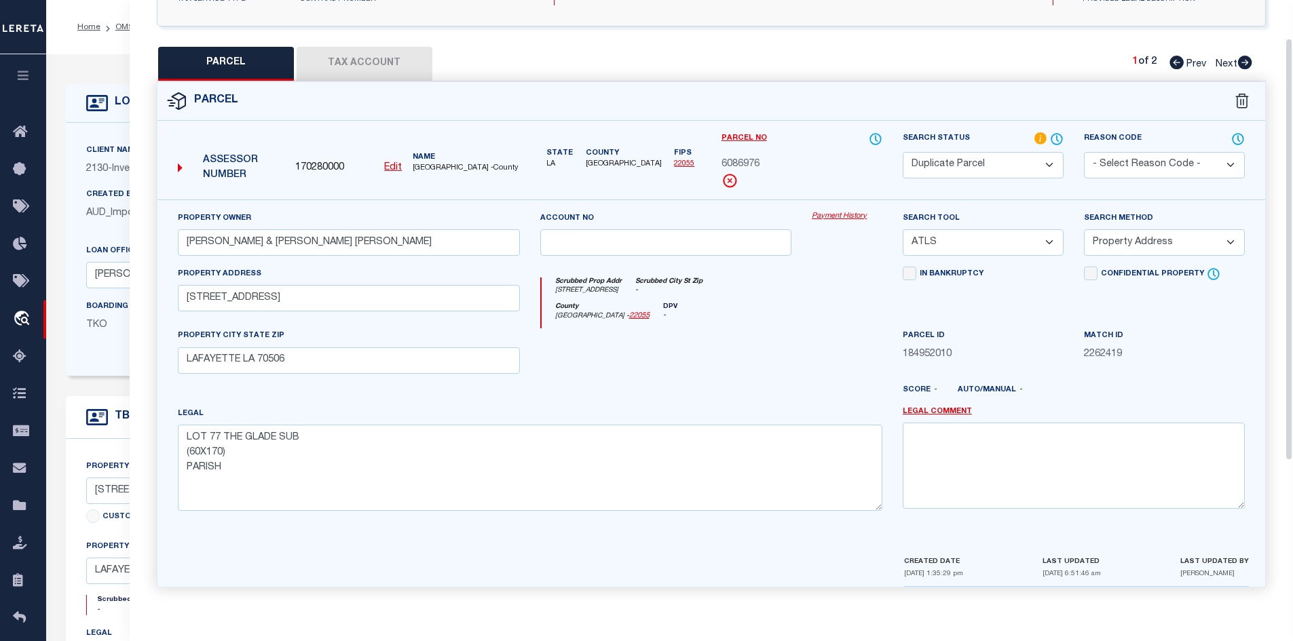
scroll to position [0, 0]
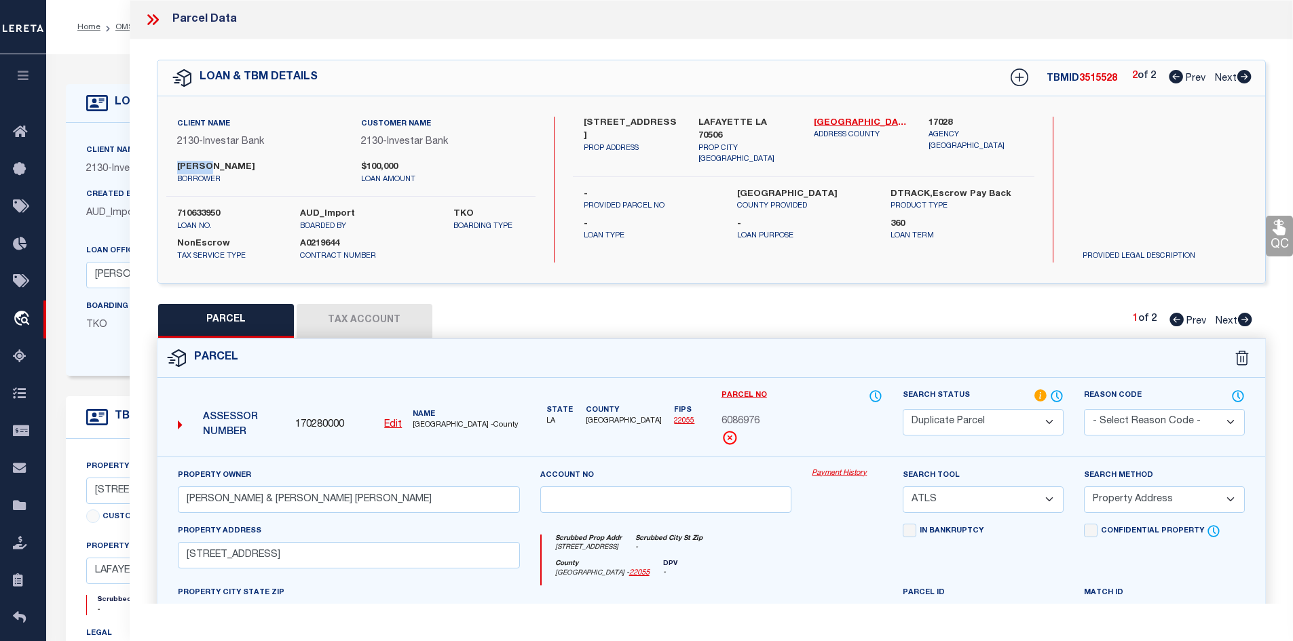
click at [214, 210] on label "710633950" at bounding box center [228, 215] width 103 height 14
copy label "710633950"
click at [1182, 76] on link "Prev" at bounding box center [1190, 76] width 43 height 10
select select "AS"
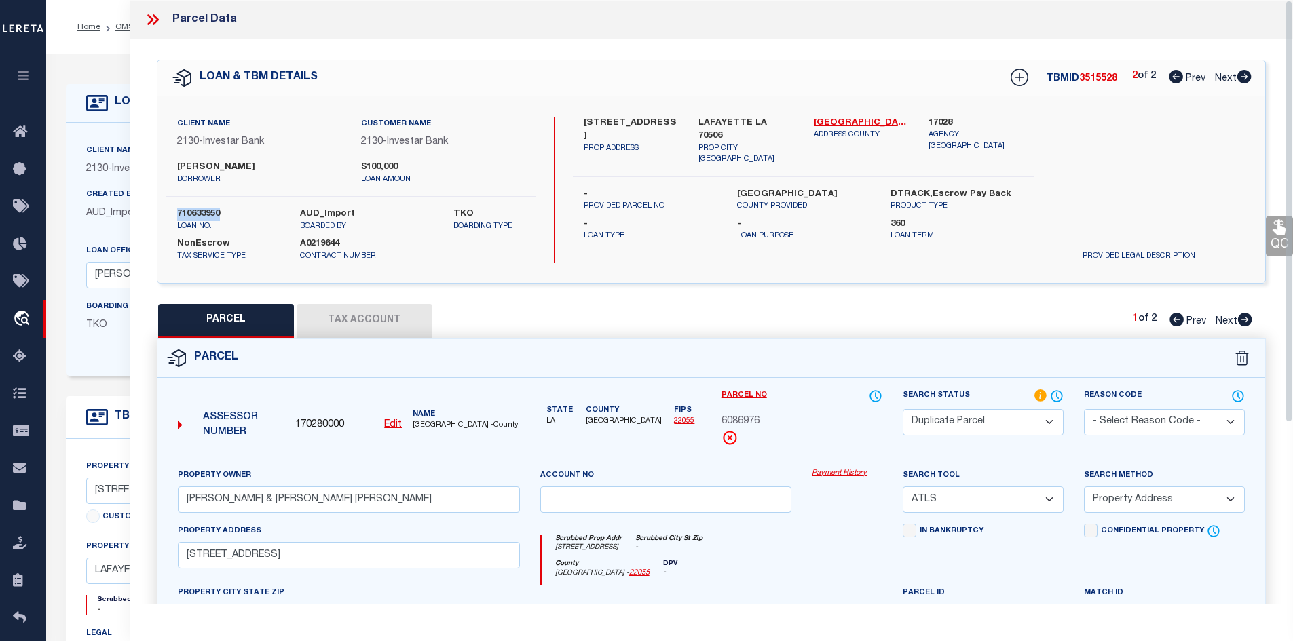
select select
checkbox input "false"
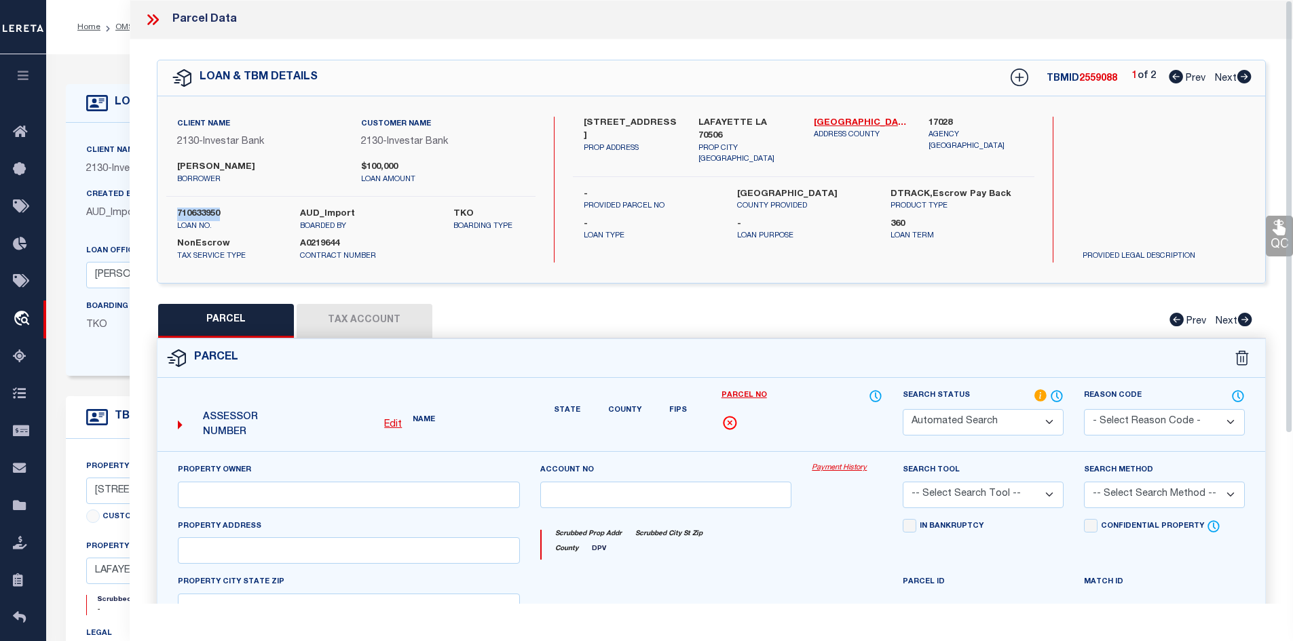
select select "CP"
type input "BROUSSARD MONIQUE G & TAYLOR TERRY EDMUND"
select select
type input "607 GLADE BLVD"
type input "LAFAYETTE LA 70506"
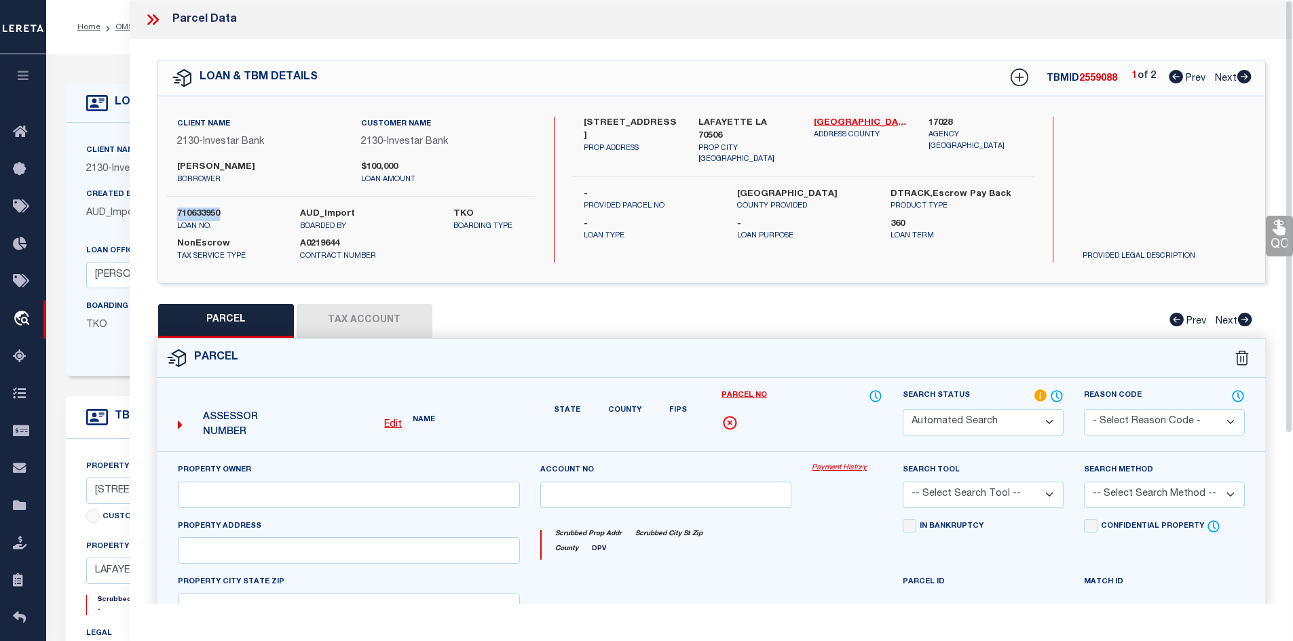
type textarea "LOT 77 THE GLADE SUB (60X170) PARISH"
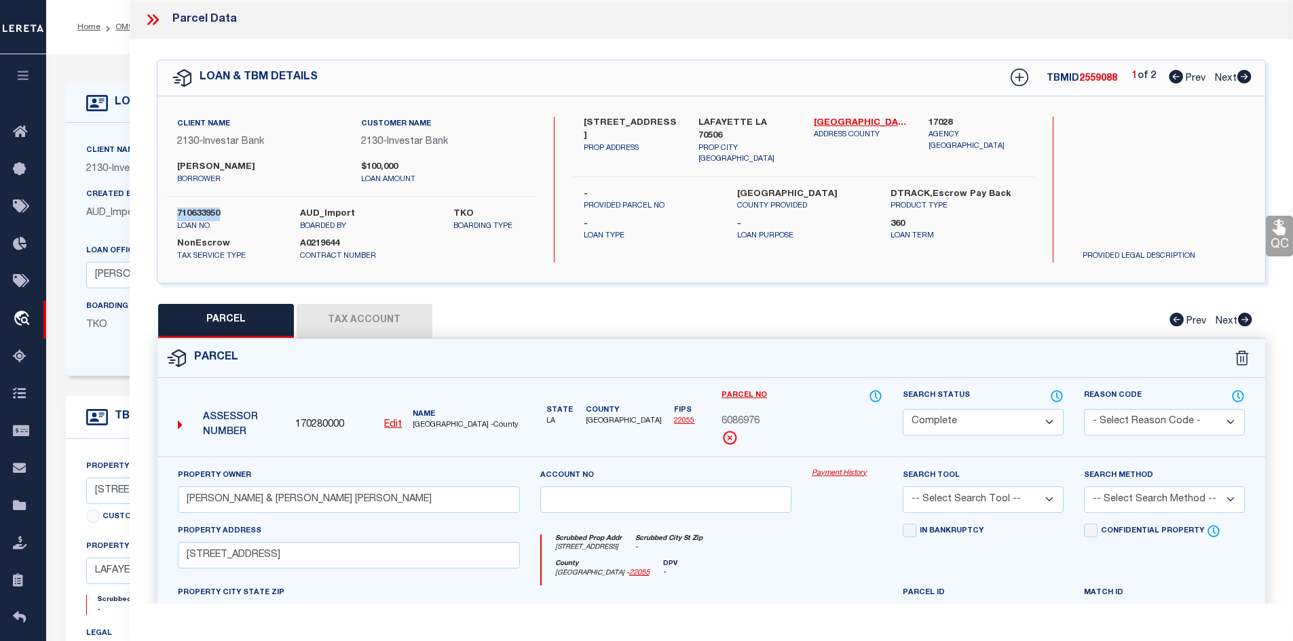
click at [1246, 73] on icon at bounding box center [1244, 77] width 14 height 14
select select "AS"
checkbox input "false"
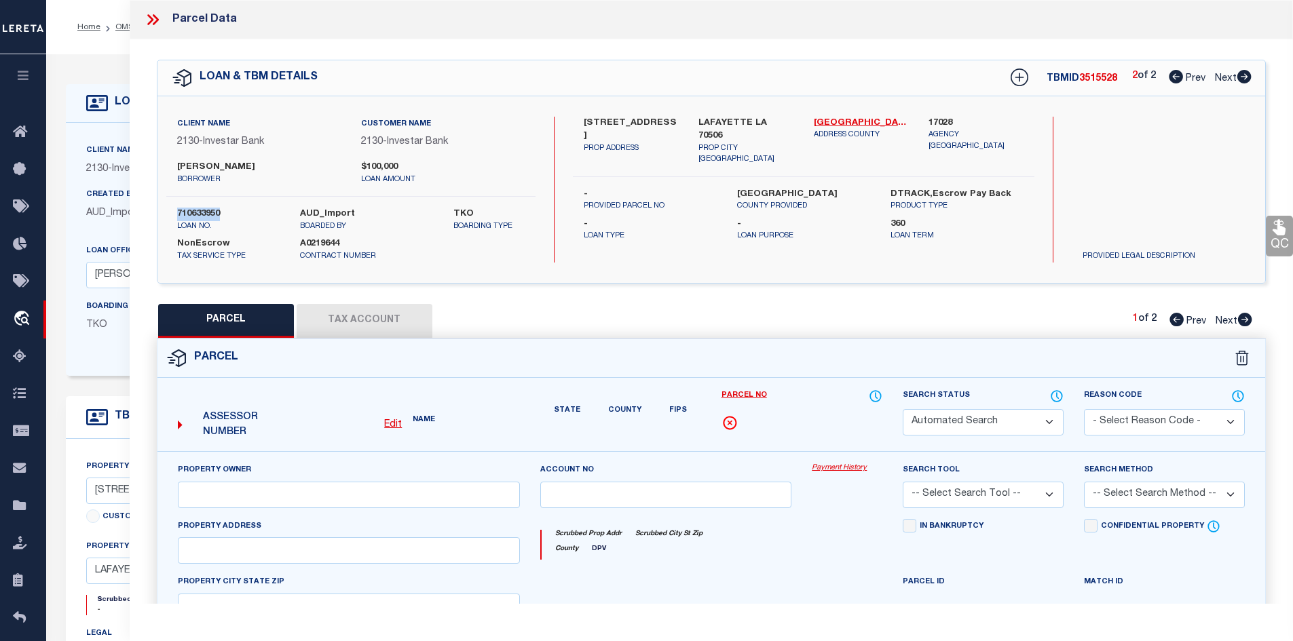
select select "DP"
type input "BROUSSARD MONIQUE G & TAYLOR TERRY EDMUND"
select select "ATL"
select select "ADD"
type input "607 GLADE BLVD"
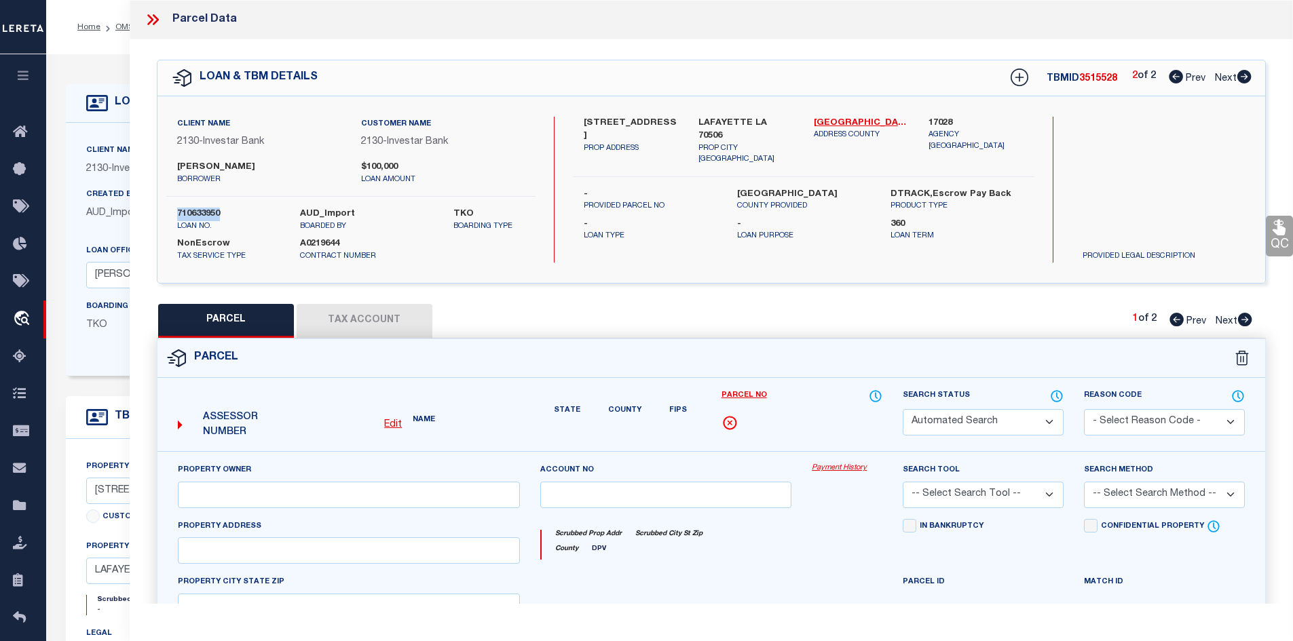
type input "LAFAYETTE LA 70506"
type textarea "LOT 77 THE GLADE SUB (60X170) PARISH"
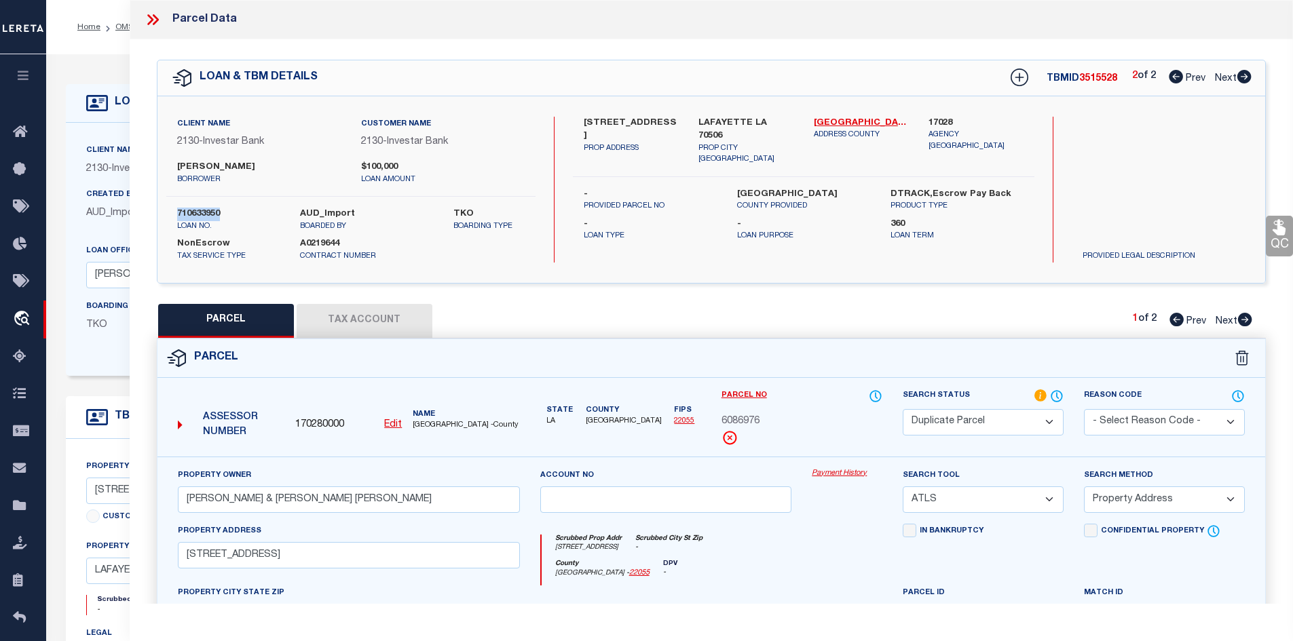
click at [1245, 320] on icon at bounding box center [1245, 320] width 14 height 14
select select "AS"
select select
checkbox input "false"
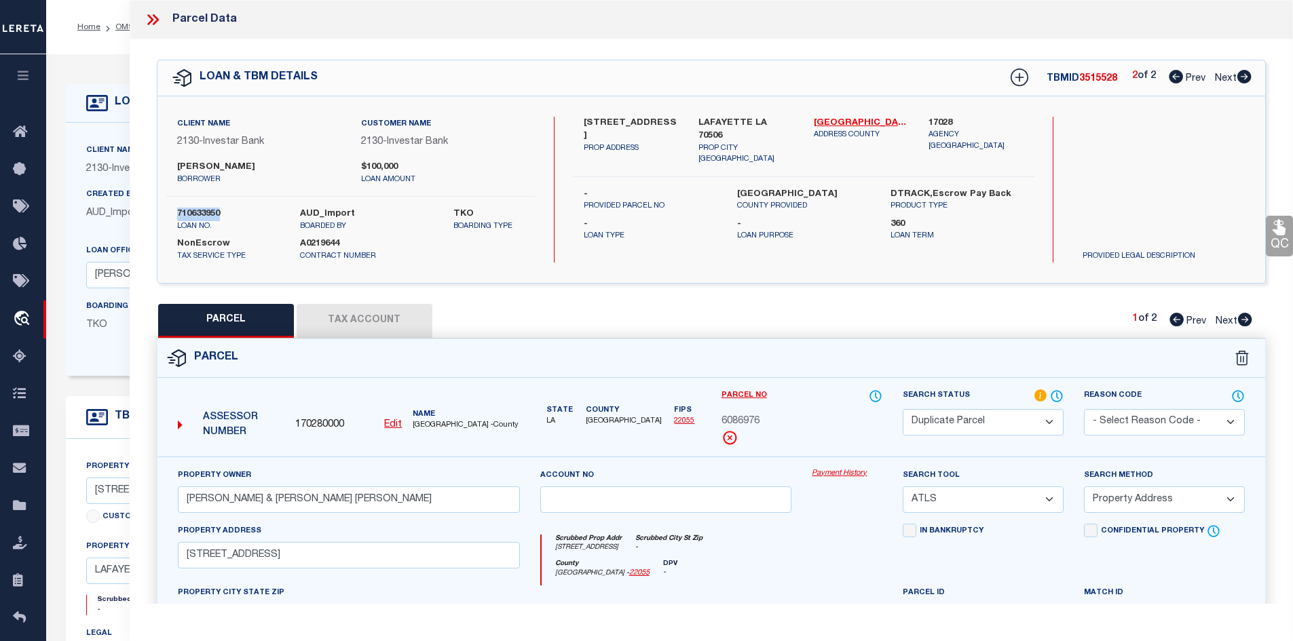
checkbox input "false"
select select "PA"
type input "TAYLOR,TERRY EDMUND"
select select "ATL"
select select "ADD"
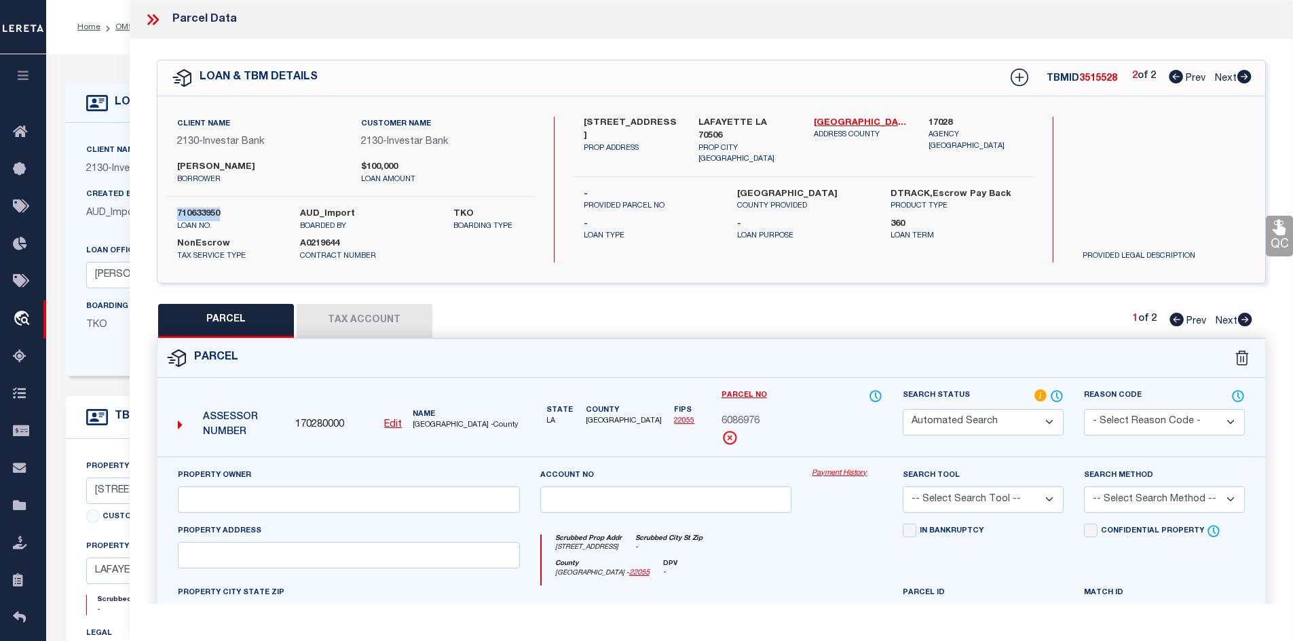
type input "605 GLADE BLVD"
checkbox input "false"
type input "LAFAYETTE, LA 70506"
type textarea "LOT 78 THE GLADE SUB (60X170)"
click at [992, 428] on select "Automated Search Bad Parcel Complete Duplicate Parcel High Dollar Reporting In …" at bounding box center [983, 422] width 161 height 26
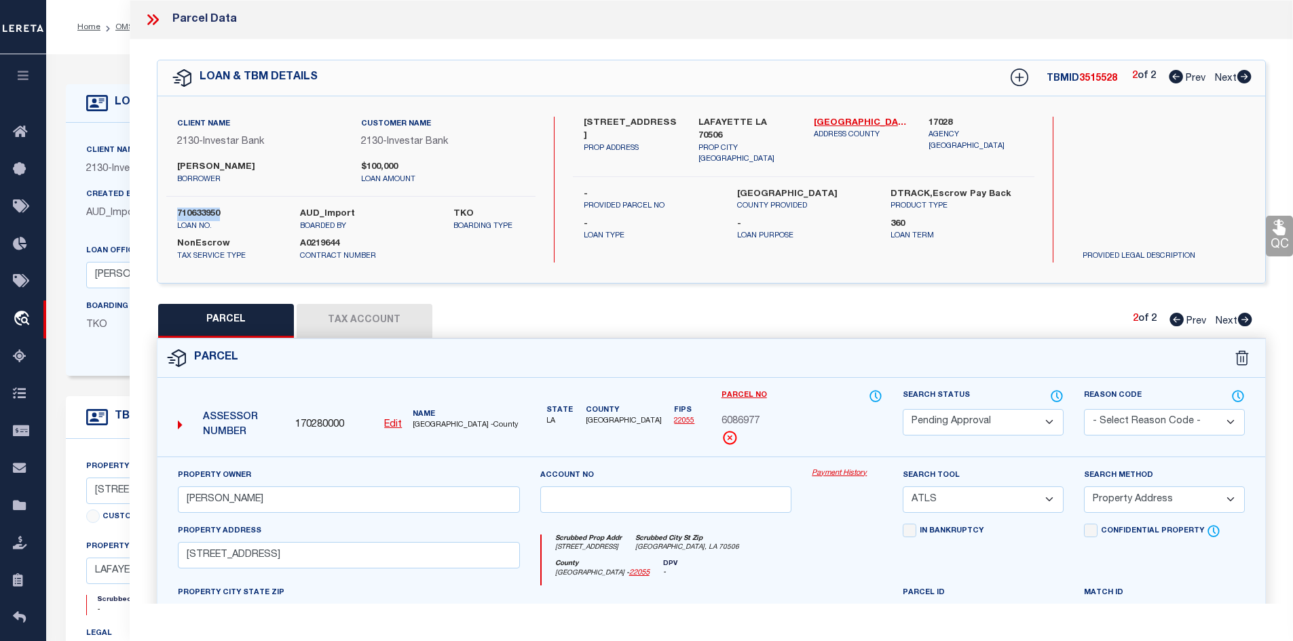
select select "PR"
click at [903, 409] on select "Automated Search Bad Parcel Complete Duplicate Parcel High Dollar Reporting In …" at bounding box center [983, 422] width 161 height 26
click at [1144, 427] on select "- Select Reason Code - 099 - Other (Provide additional detail) ACT - Agency Cha…" at bounding box center [1164, 422] width 161 height 26
select select "099"
click at [1084, 409] on select "- Select Reason Code - 099 - Other (Provide additional detail) ACT - Agency Cha…" at bounding box center [1164, 422] width 161 height 26
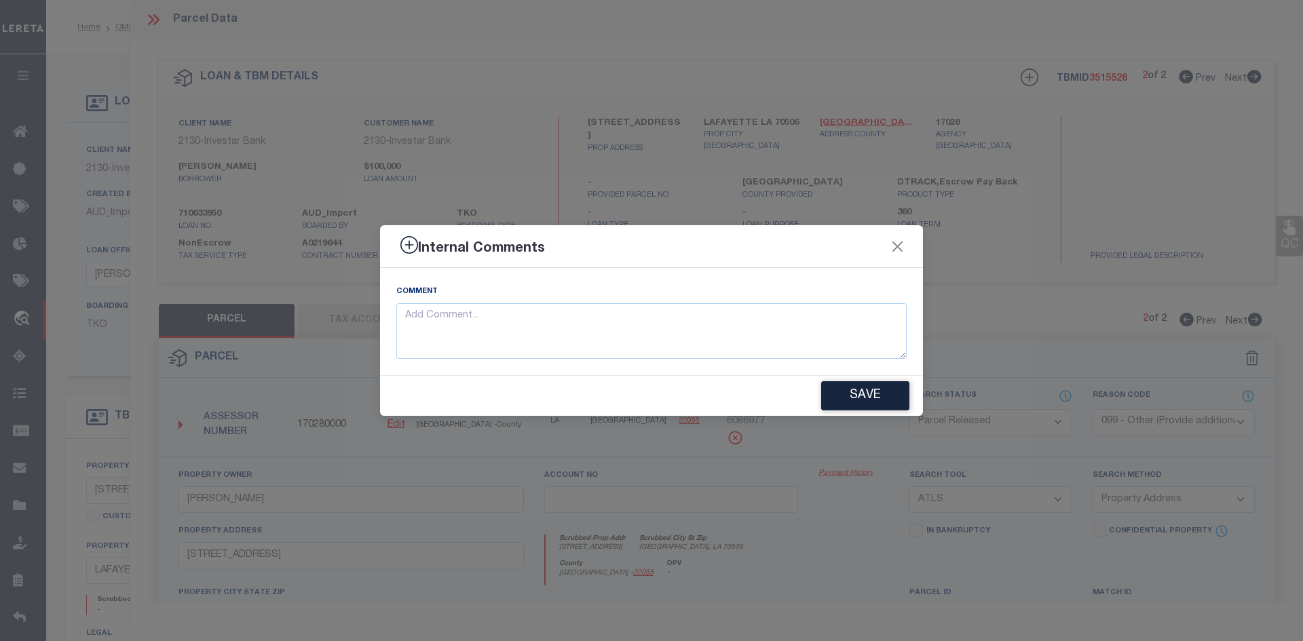
click at [631, 301] on div "Comment" at bounding box center [651, 321] width 510 height 75
click at [626, 308] on textarea at bounding box center [651, 331] width 510 height 56
type textarea "parcel not needed"
click at [857, 390] on button "Save" at bounding box center [865, 395] width 88 height 29
type textarea "parcel not needed"
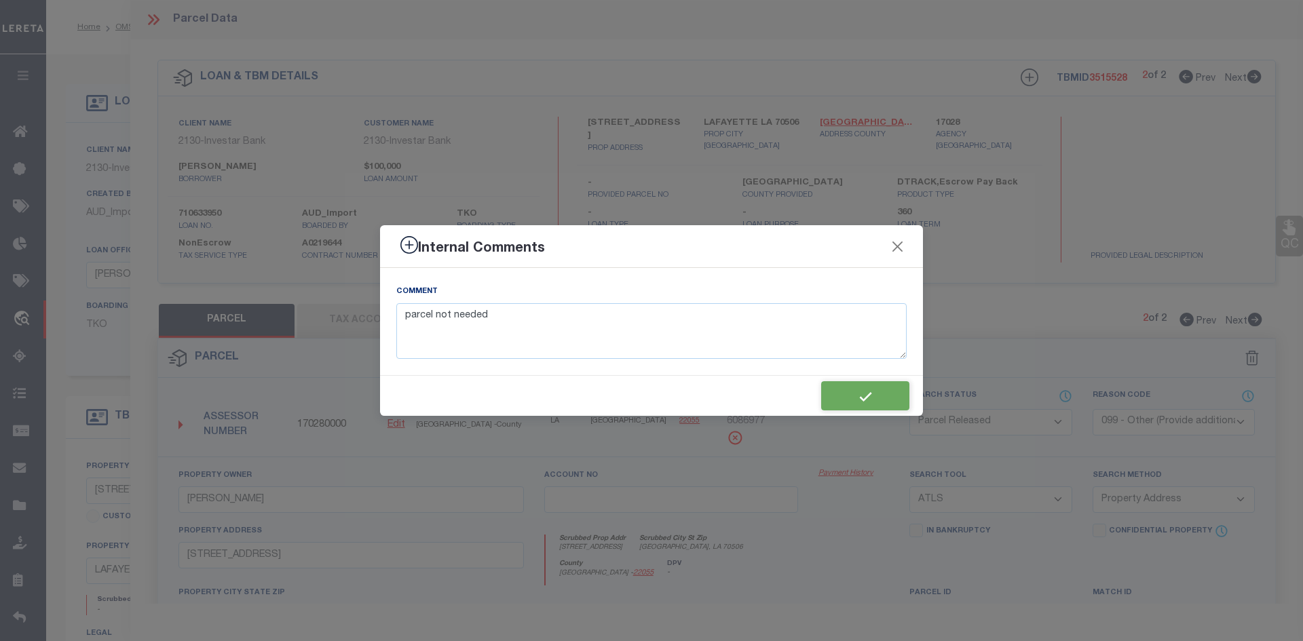
type textarea "parcel not needed"
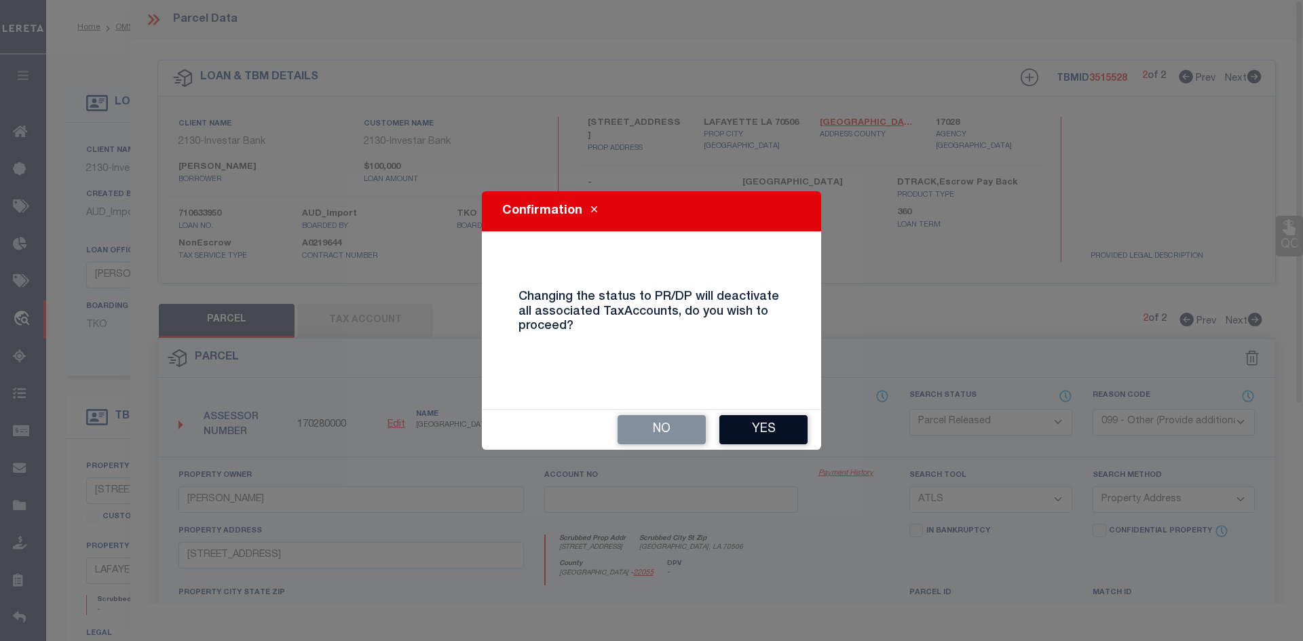
click at [789, 432] on button "Yes" at bounding box center [764, 429] width 88 height 29
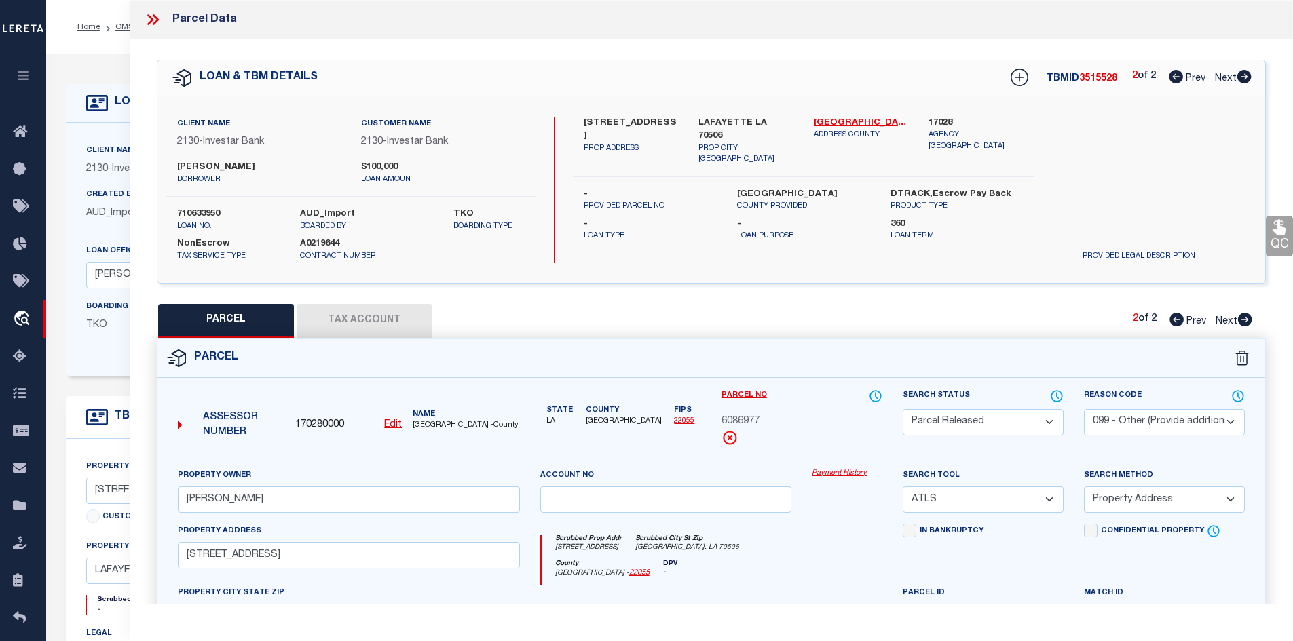
select select "AS"
select select
checkbox input "false"
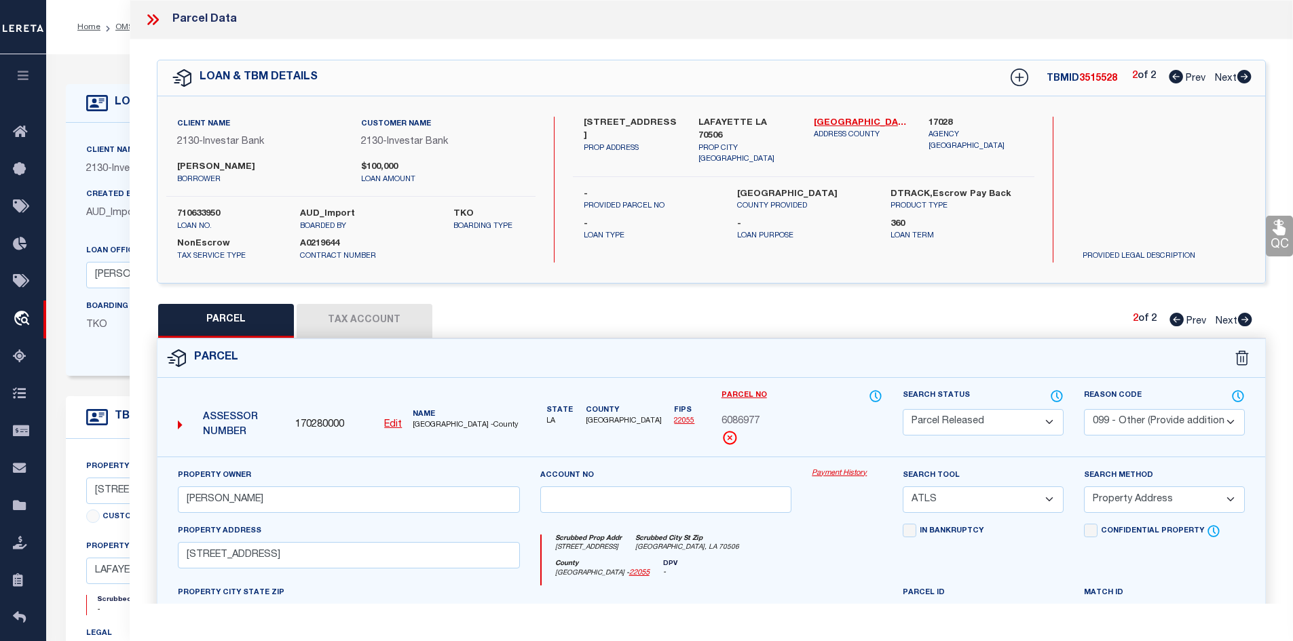
checkbox input "false"
select select "PR"
select select "099"
type input "TAYLOR,TERRY EDMUND"
click at [155, 18] on icon at bounding box center [155, 19] width 6 height 11
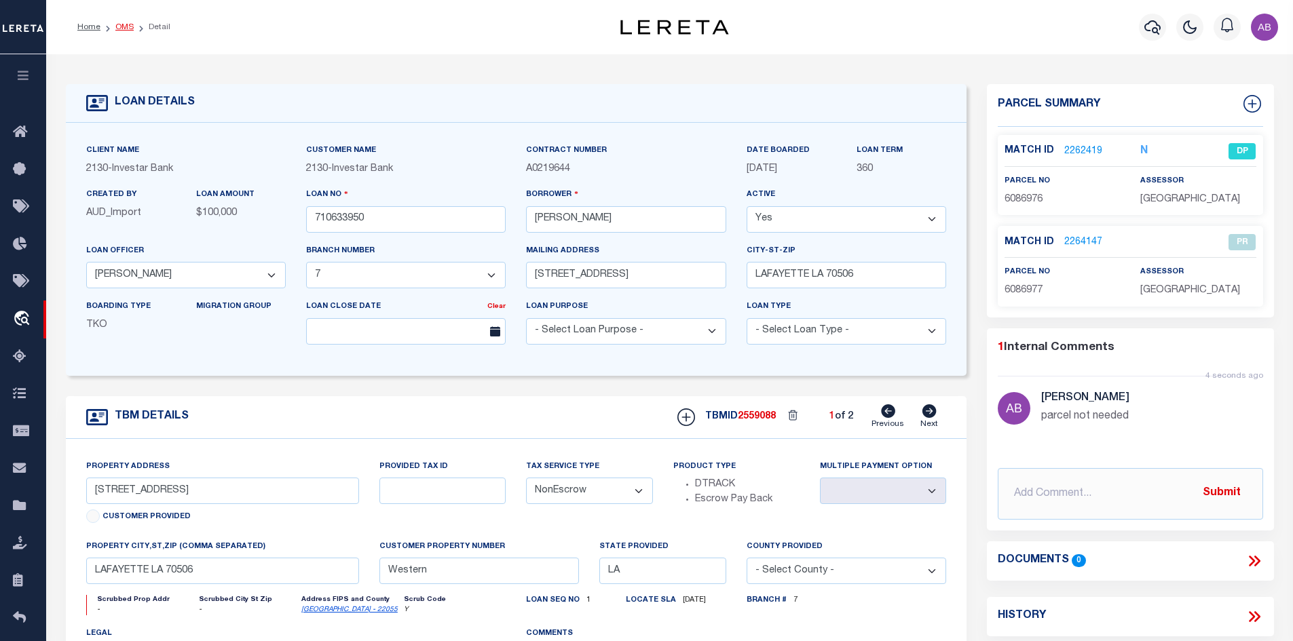
click at [131, 28] on link "OMS" at bounding box center [124, 27] width 18 height 8
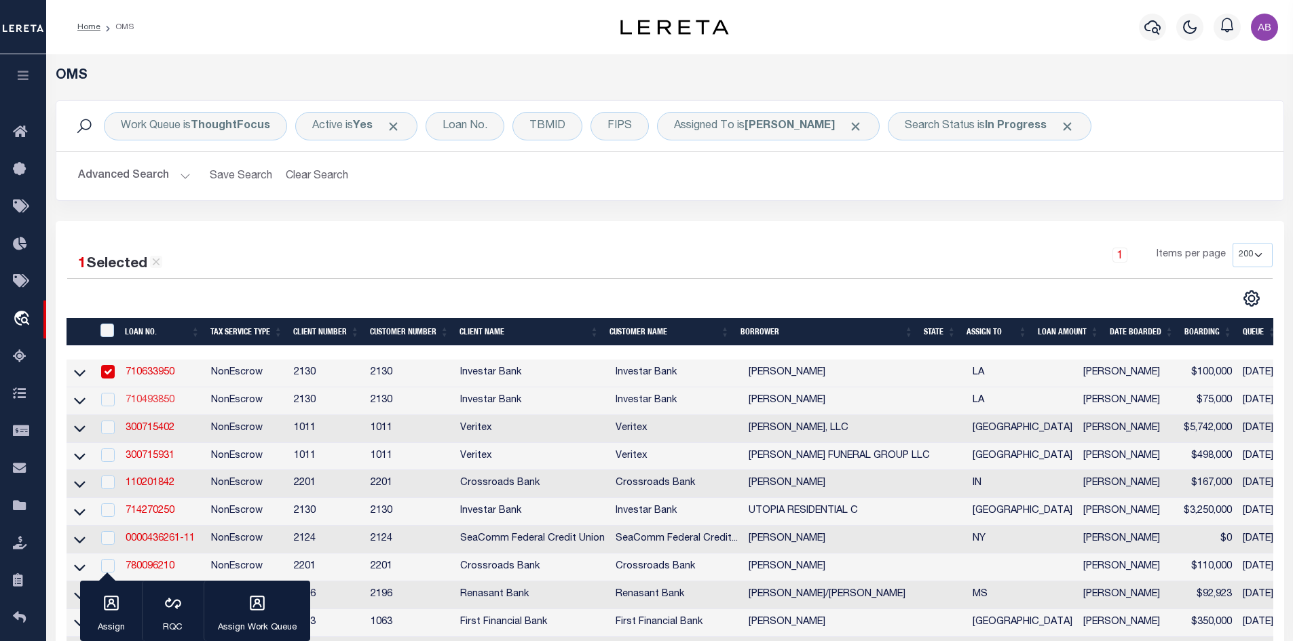
click at [155, 401] on link "710493850" at bounding box center [150, 401] width 49 height 10
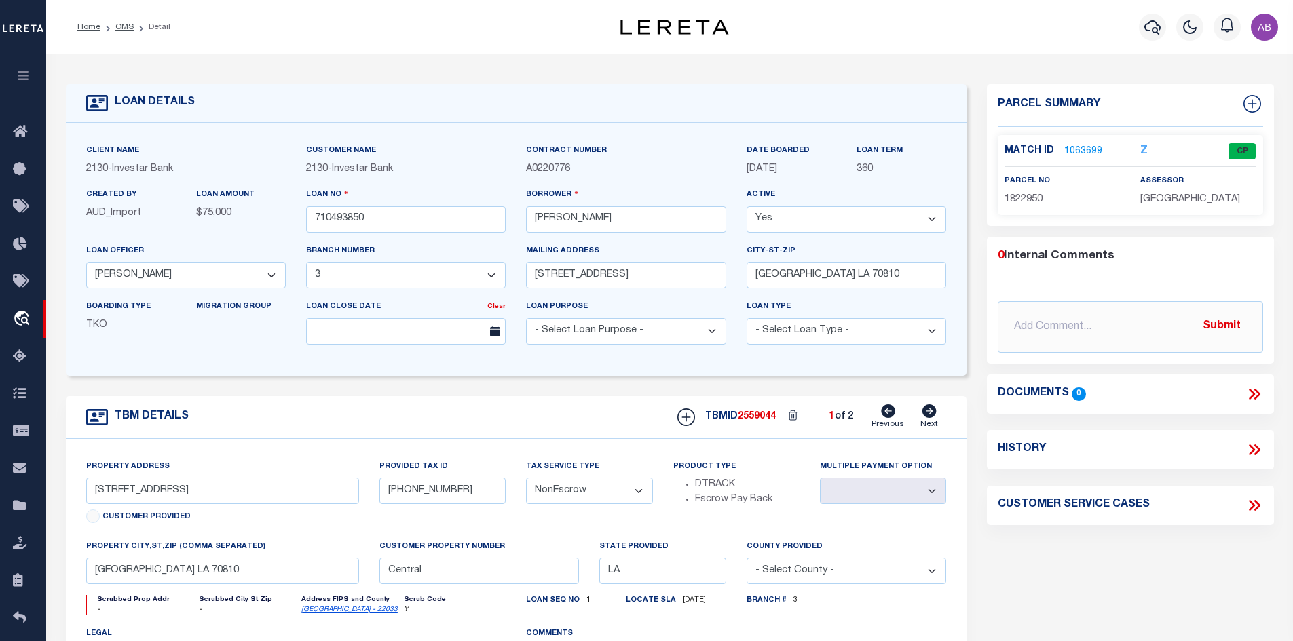
click at [1087, 144] on p "1063699" at bounding box center [1083, 151] width 38 height 15
click at [1080, 151] on link "1063699" at bounding box center [1083, 152] width 38 height 14
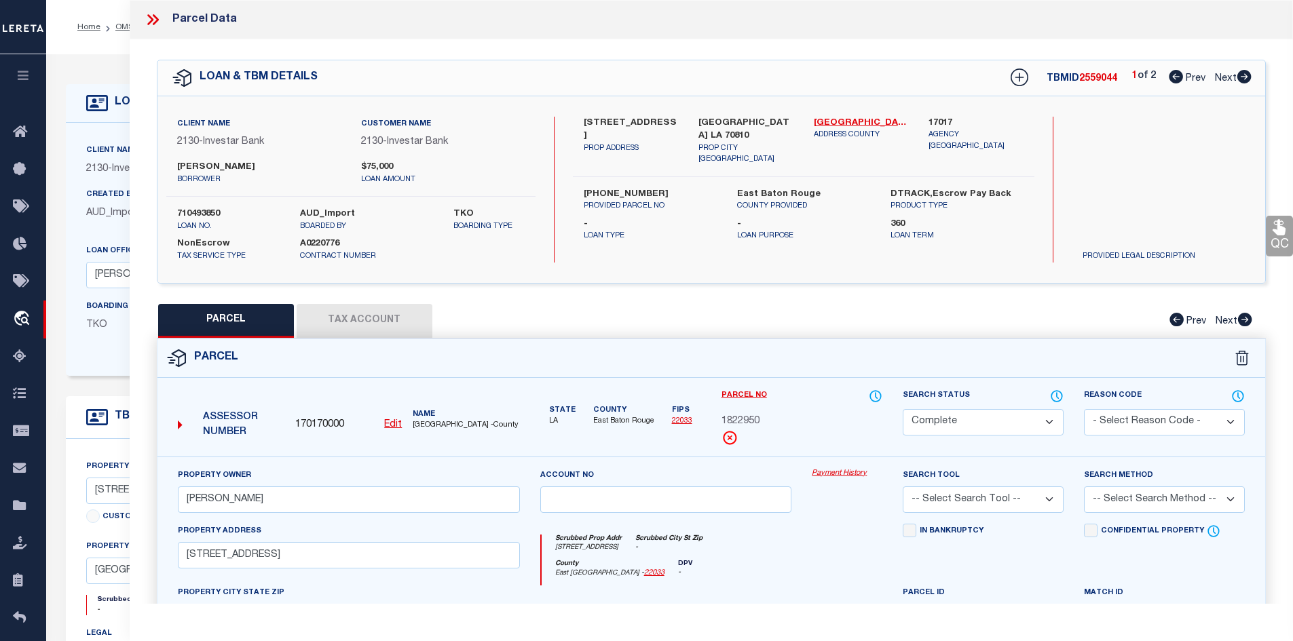
click at [1242, 77] on icon at bounding box center [1244, 77] width 15 height 14
click at [1169, 71] on icon at bounding box center [1176, 77] width 14 height 14
click at [1248, 73] on icon at bounding box center [1244, 77] width 14 height 14
click at [887, 119] on link "East Baton Rouge - 22033" at bounding box center [861, 124] width 95 height 14
click at [591, 117] on label "917 E LAKEVIEW DR." at bounding box center [631, 130] width 95 height 26
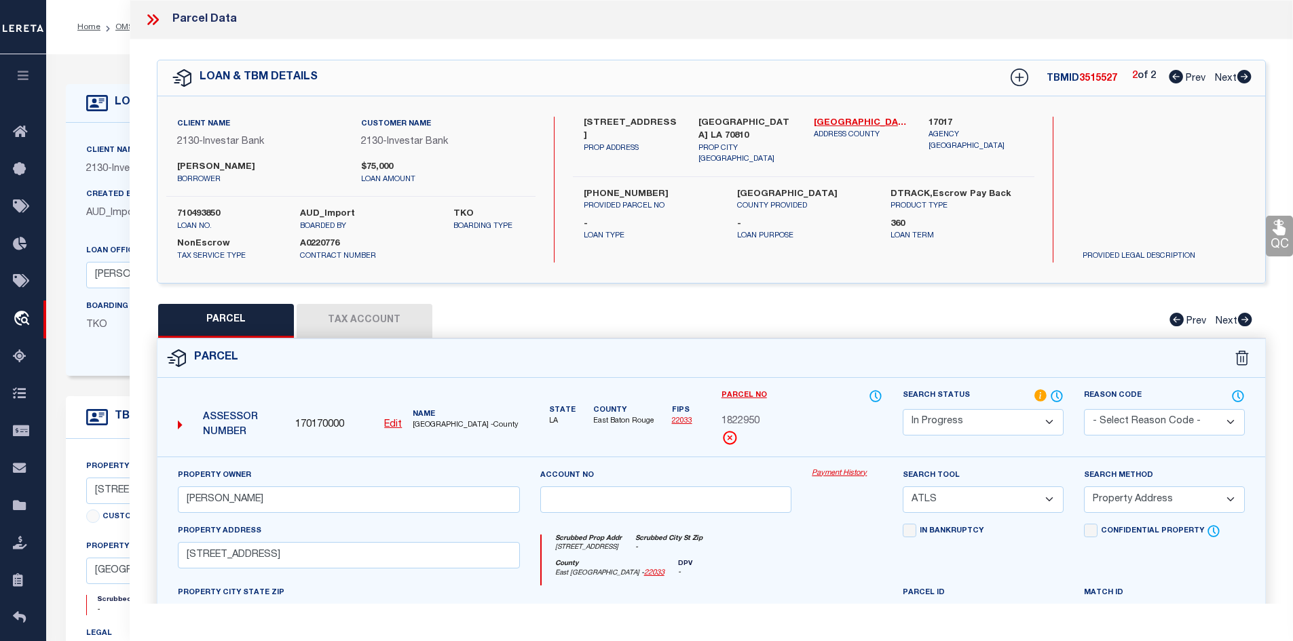
click at [591, 117] on label "917 E LAKEVIEW DR." at bounding box center [631, 130] width 95 height 26
copy label "917"
click at [638, 119] on label "917 E LAKEVIEW DR." at bounding box center [631, 130] width 95 height 26
copy label "LAKEVIEW"
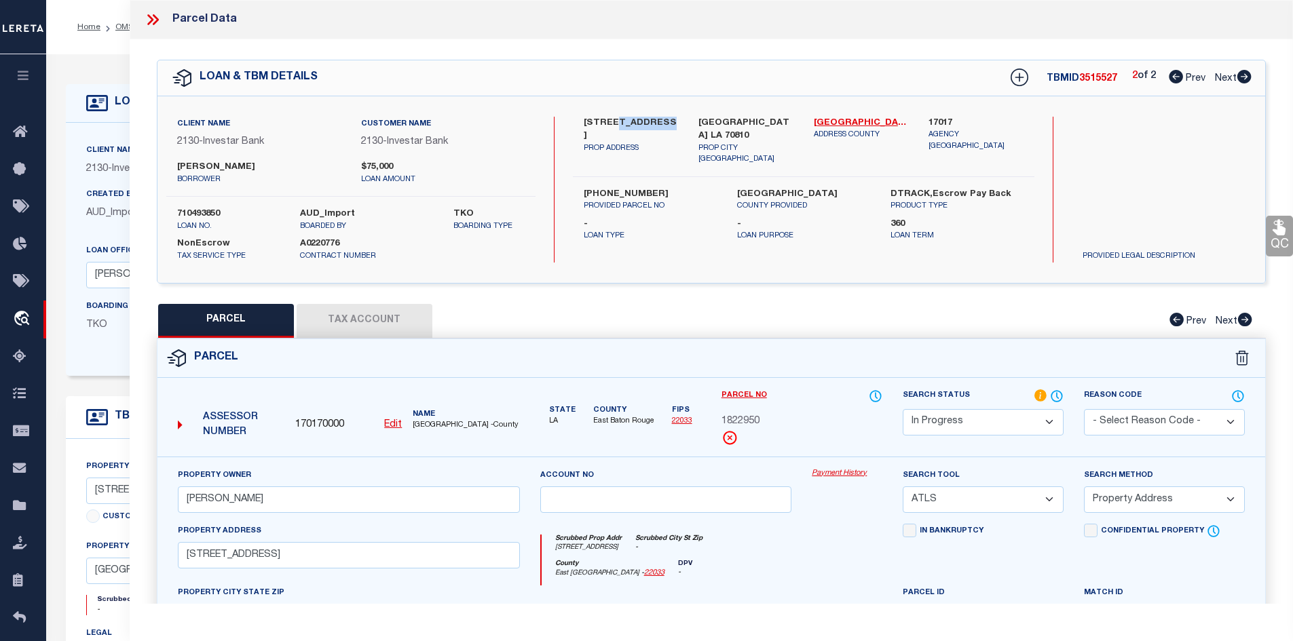
click at [1178, 74] on icon at bounding box center [1176, 77] width 14 height 14
click at [1243, 71] on link "Next" at bounding box center [1233, 76] width 37 height 10
click at [1009, 421] on select "Automated Search Bad Parcel Complete Duplicate Parcel High Dollar Reporting In …" at bounding box center [983, 422] width 161 height 26
click at [1170, 77] on icon at bounding box center [1176, 77] width 14 height 14
click at [1173, 77] on icon at bounding box center [1176, 77] width 14 height 14
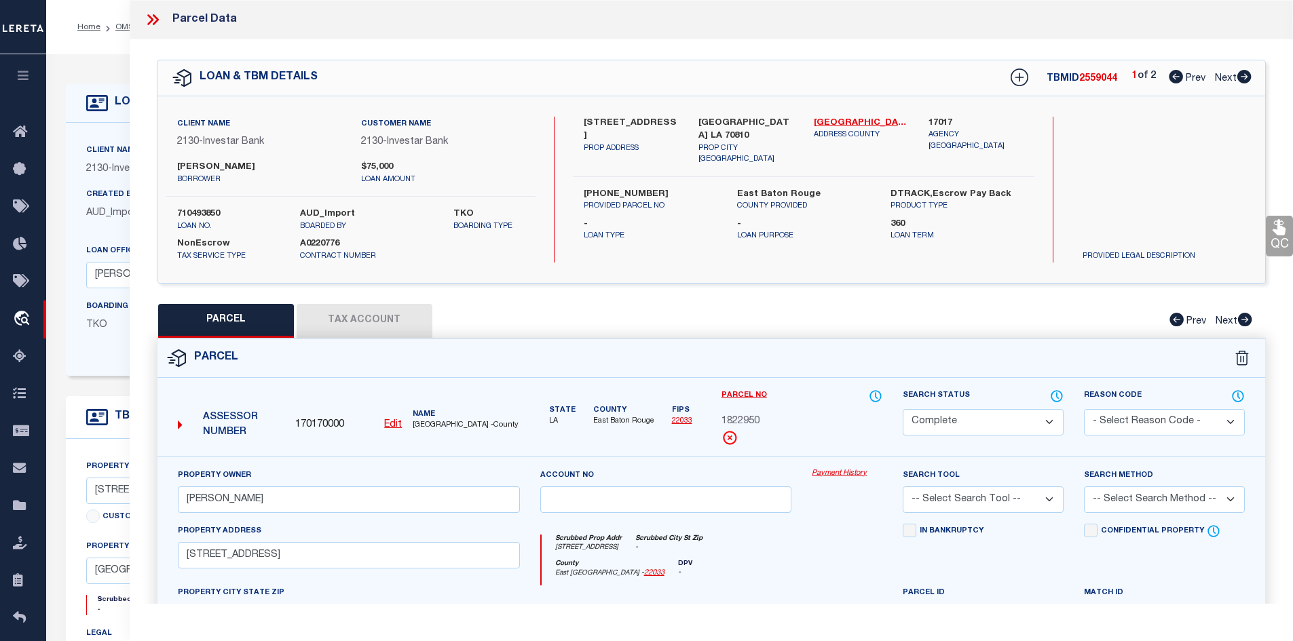
click at [1246, 76] on icon at bounding box center [1244, 77] width 15 height 14
click at [977, 416] on select "Automated Search Bad Parcel Complete Duplicate Parcel High Dollar Reporting In …" at bounding box center [983, 422] width 161 height 26
click at [903, 409] on select "Automated Search Bad Parcel Complete Duplicate Parcel High Dollar Reporting In …" at bounding box center [983, 422] width 161 height 26
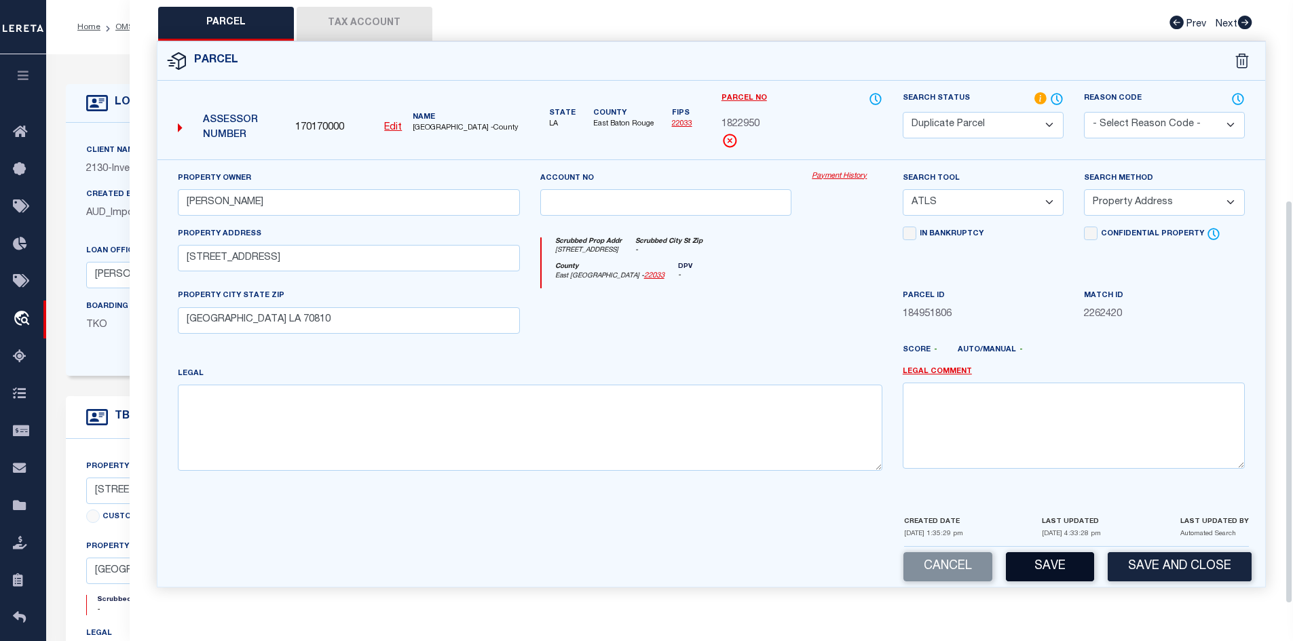
click at [1047, 559] on button "Save" at bounding box center [1050, 567] width 88 height 29
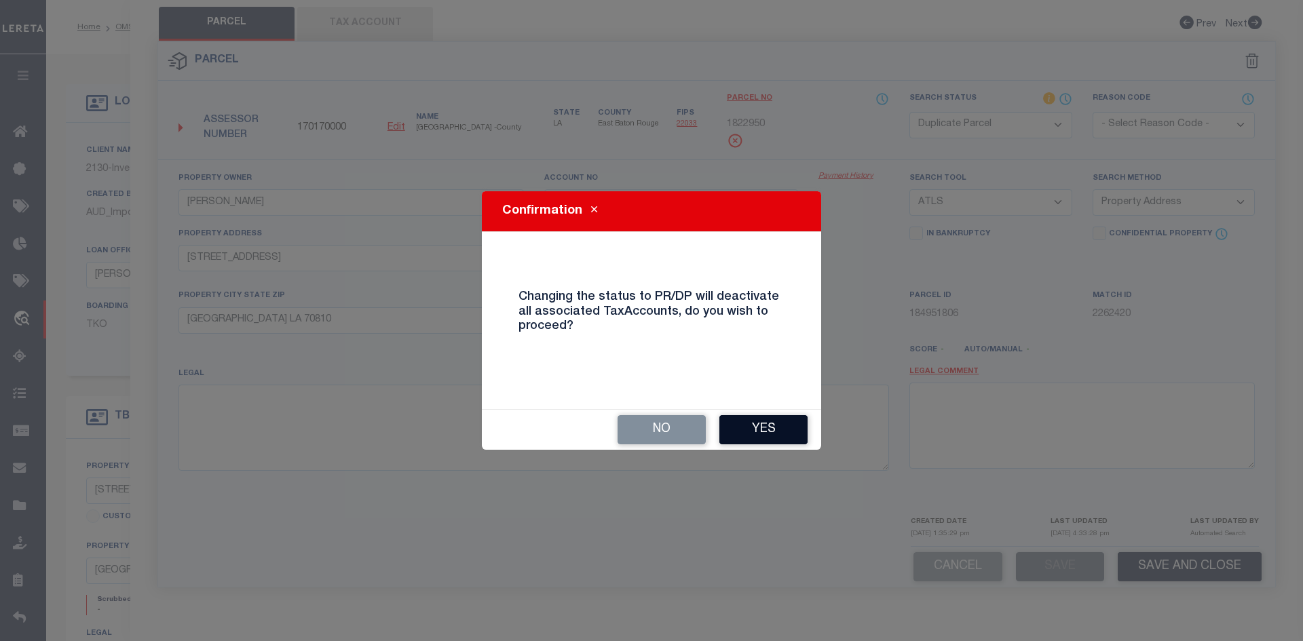
click at [796, 418] on button "Yes" at bounding box center [764, 429] width 88 height 29
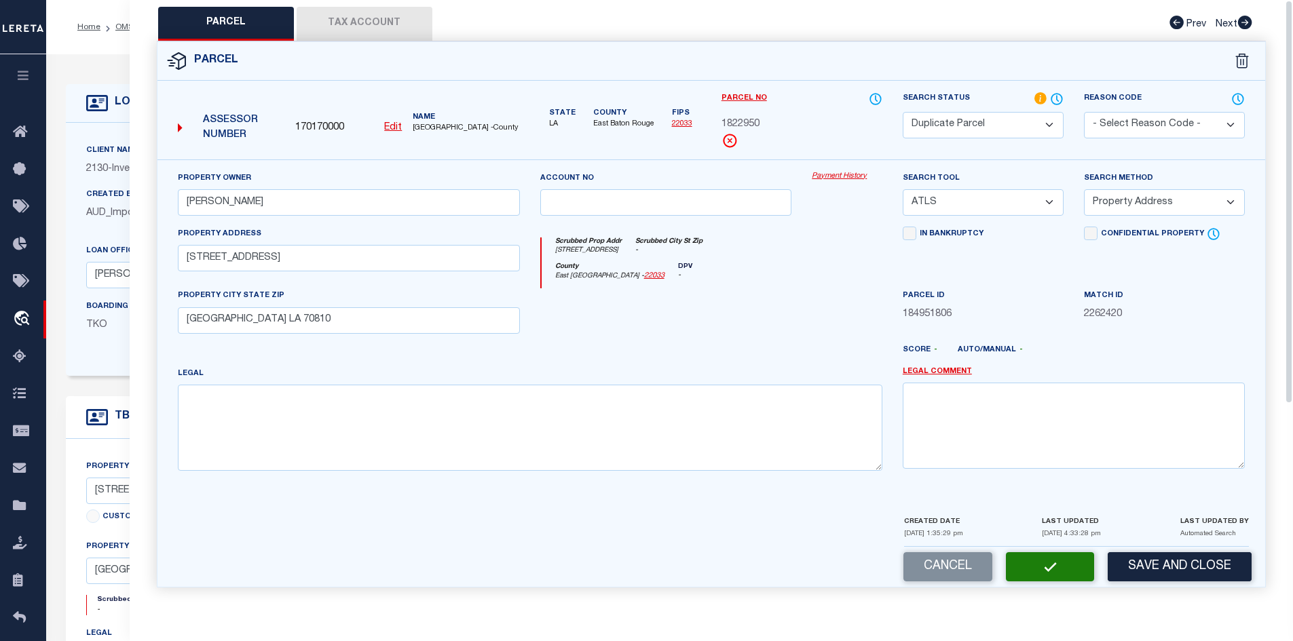
scroll to position [0, 0]
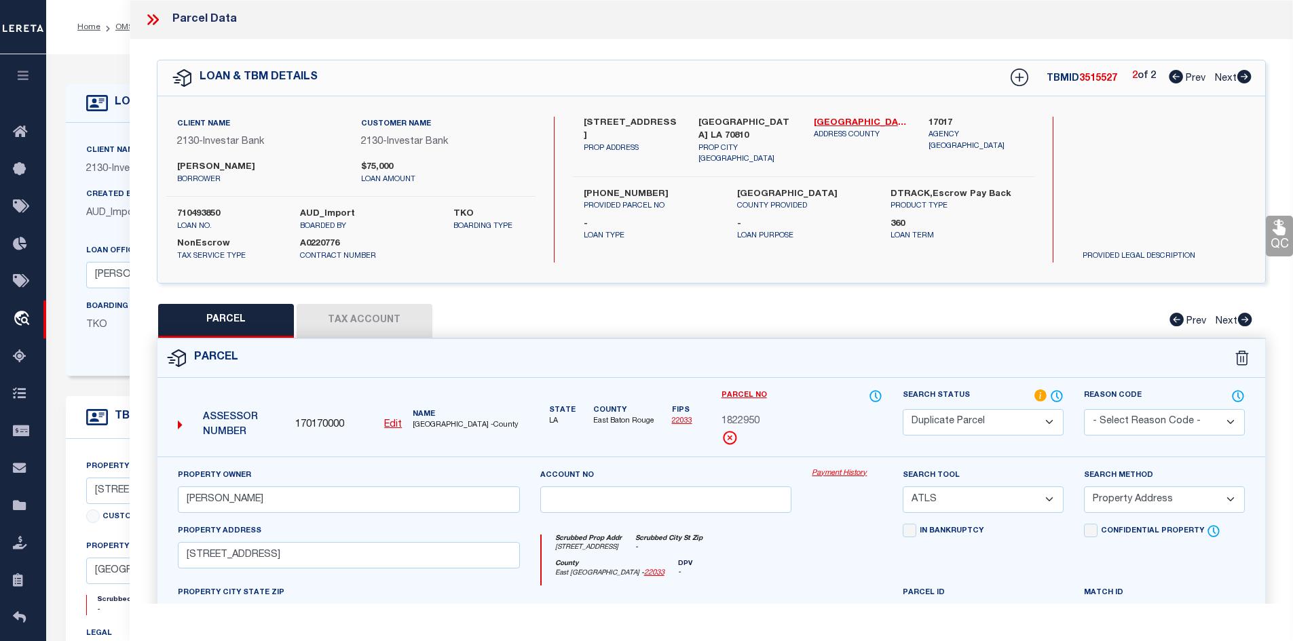
click at [205, 208] on label "710493850" at bounding box center [228, 215] width 103 height 14
copy label "710493850"
click at [148, 18] on icon at bounding box center [153, 20] width 18 height 18
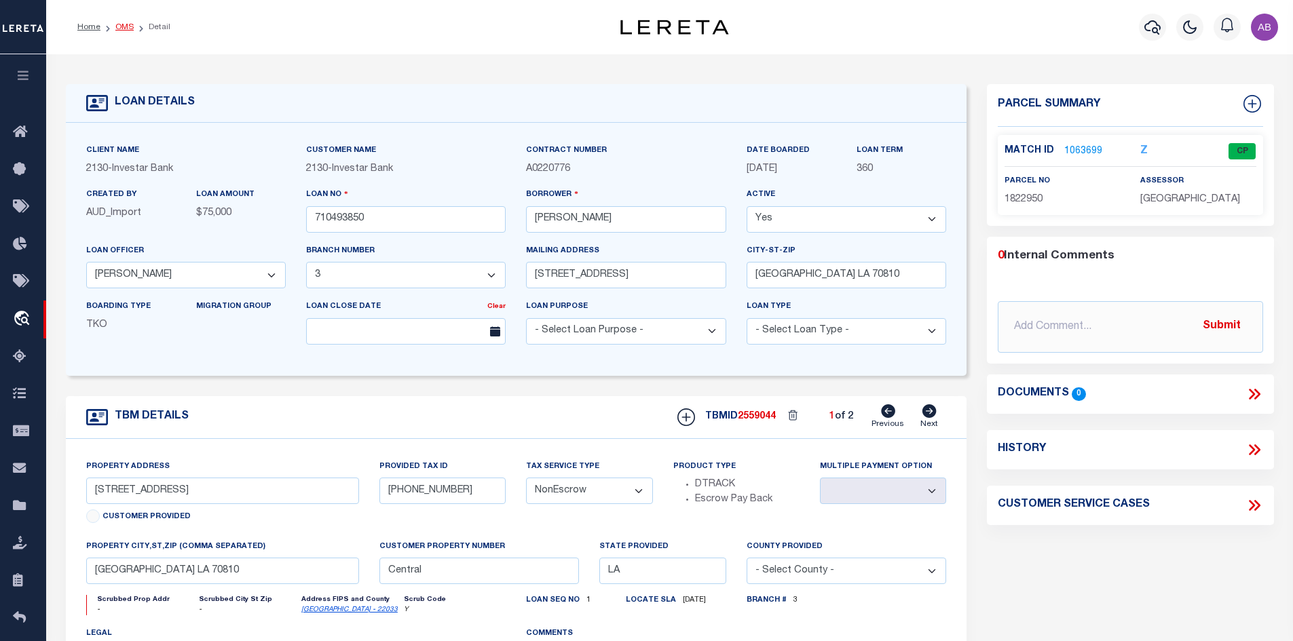
click at [122, 29] on link "OMS" at bounding box center [124, 27] width 18 height 8
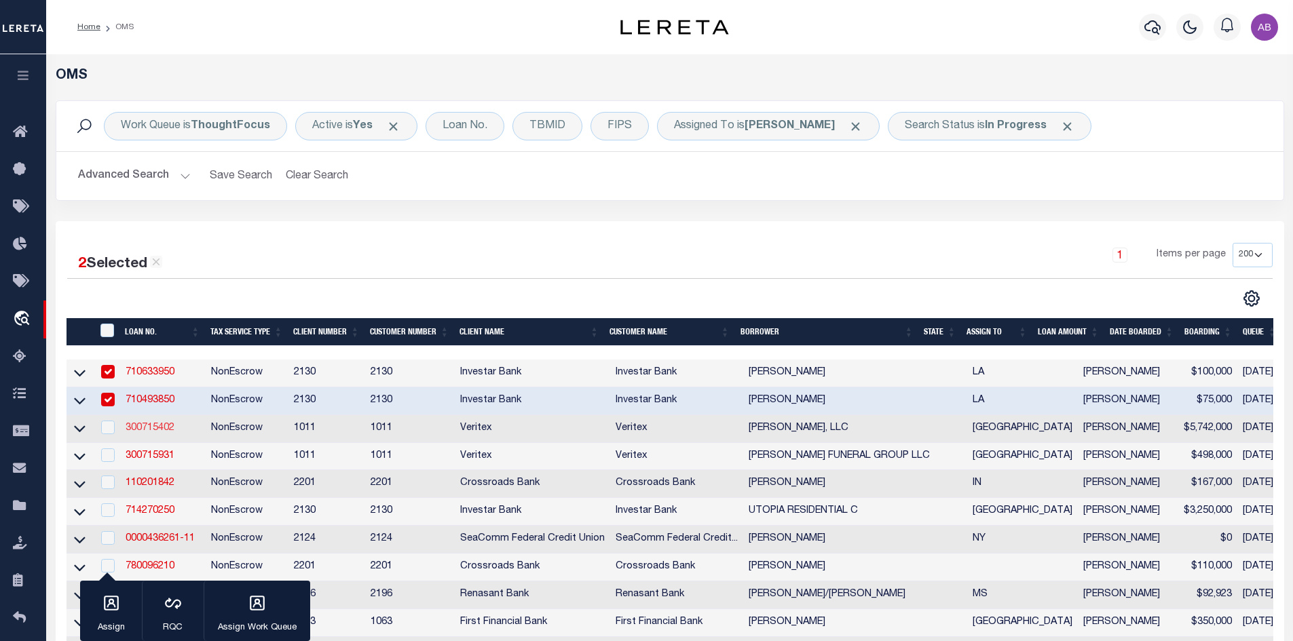
click at [149, 431] on link "300715402" at bounding box center [150, 429] width 49 height 10
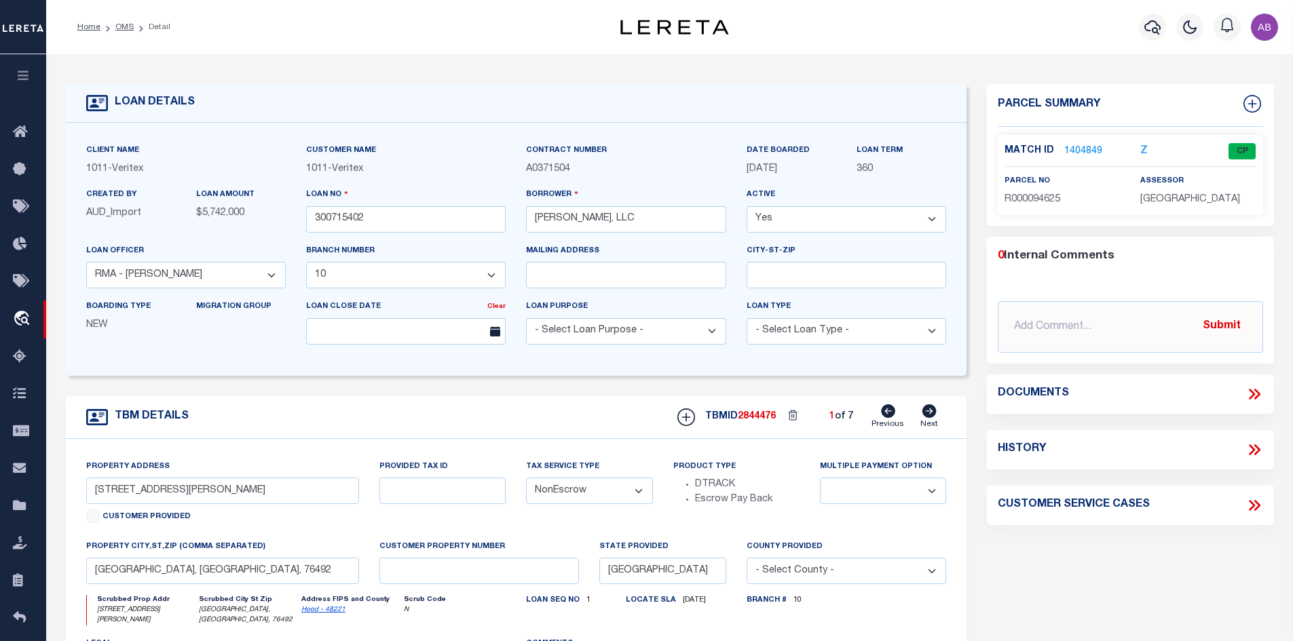
click at [1085, 149] on link "1404849" at bounding box center [1083, 152] width 38 height 14
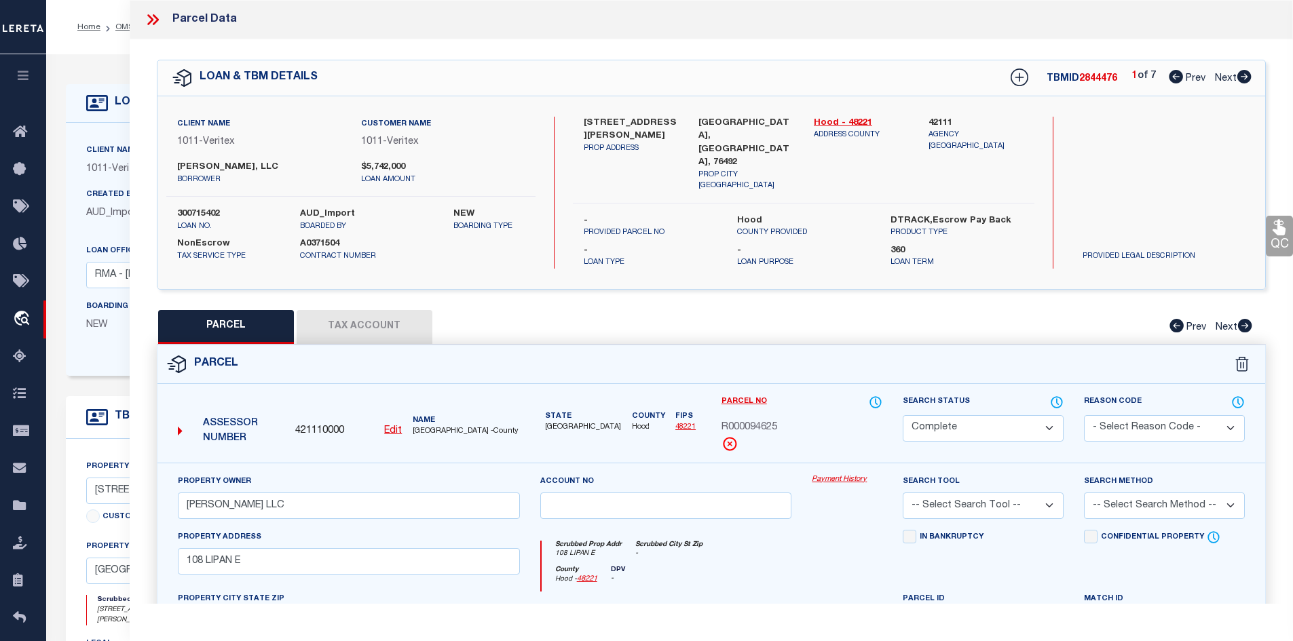
click at [1248, 73] on icon at bounding box center [1244, 77] width 14 height 14
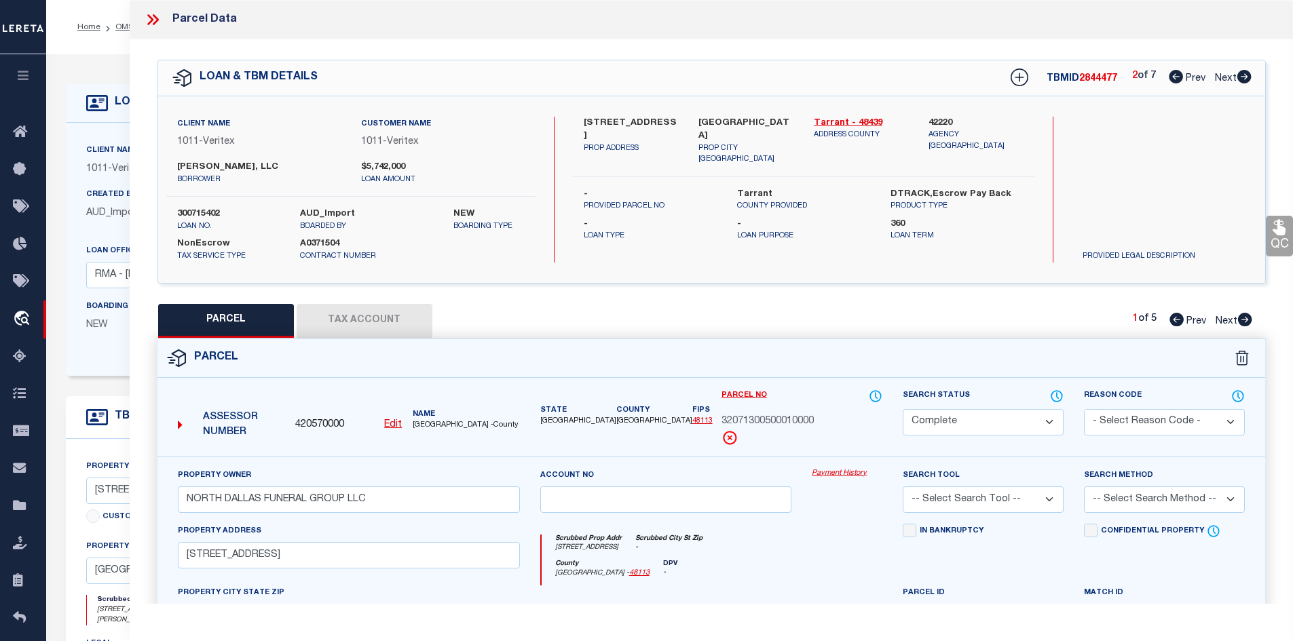
click at [1248, 73] on icon at bounding box center [1244, 77] width 14 height 14
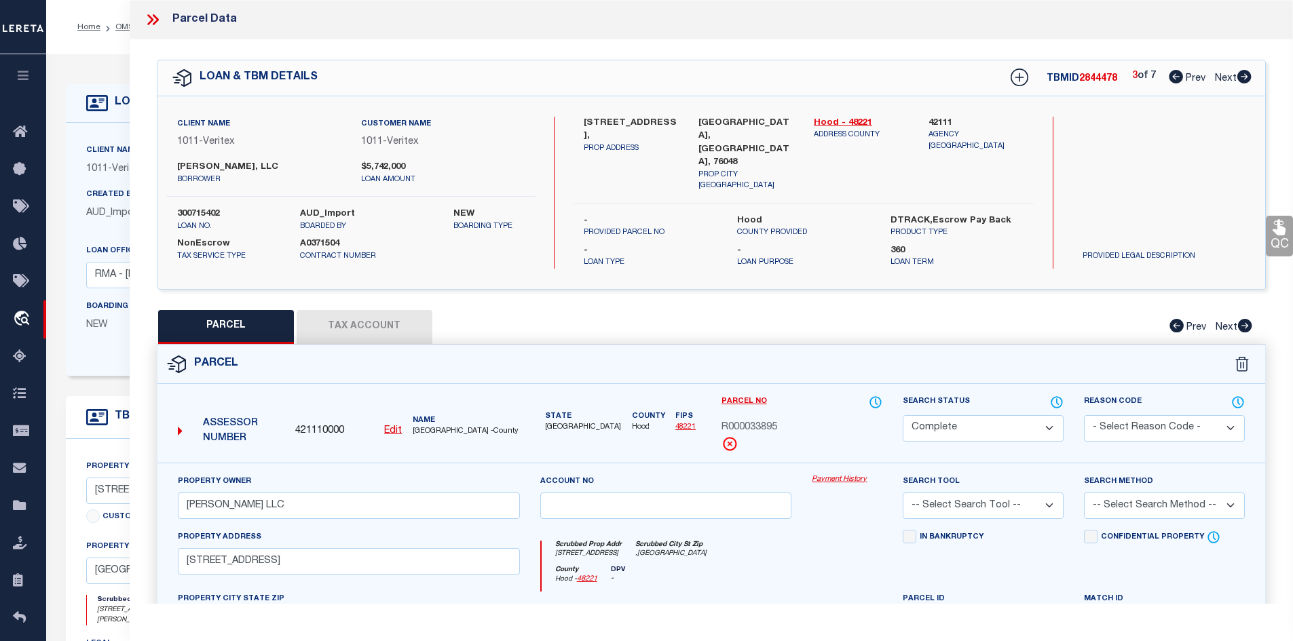
click at [1248, 73] on icon at bounding box center [1244, 77] width 14 height 14
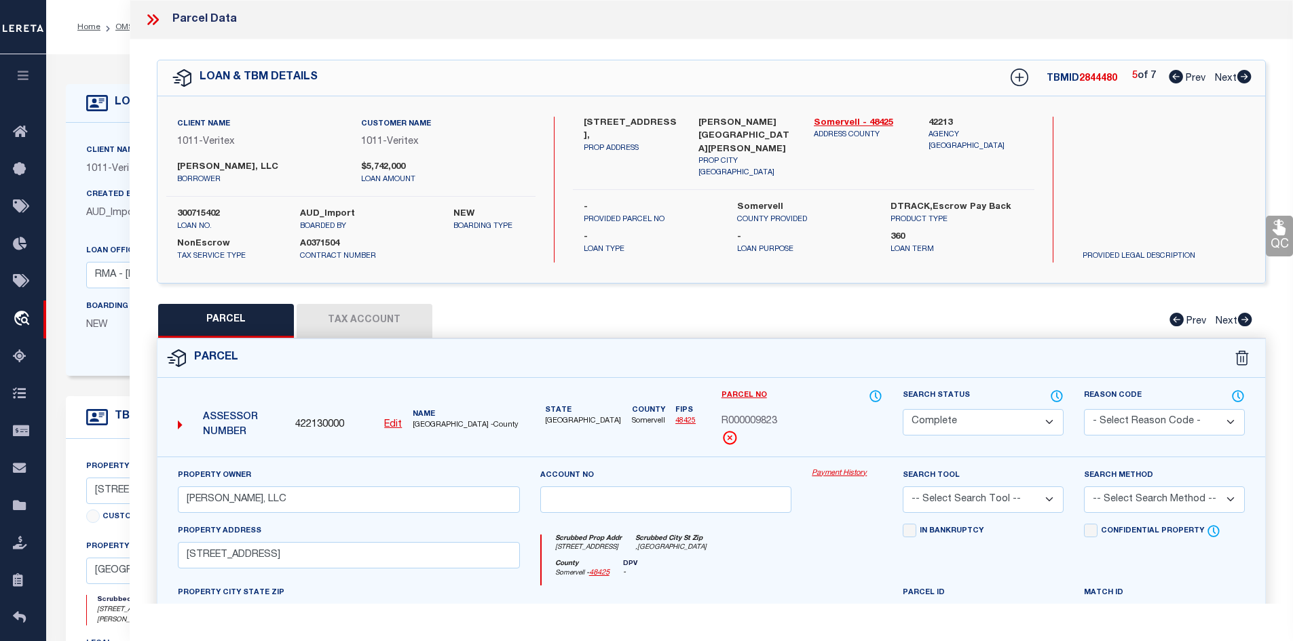
click at [1244, 71] on icon at bounding box center [1244, 77] width 15 height 14
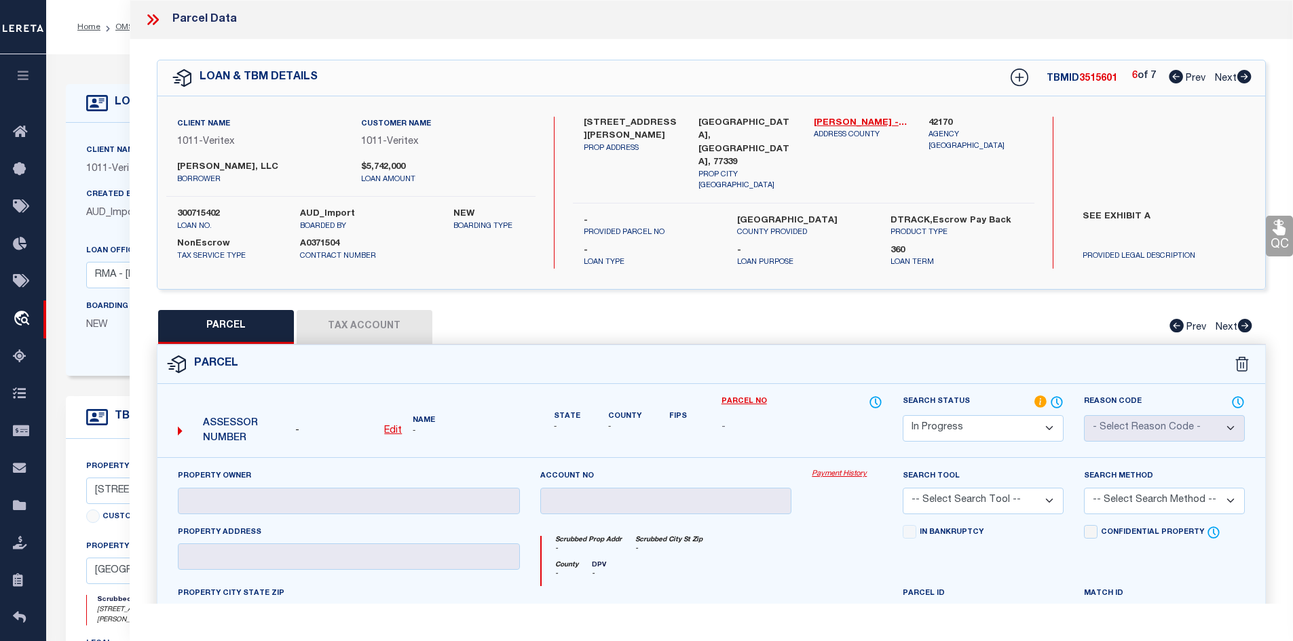
click at [1244, 71] on icon at bounding box center [1244, 77] width 15 height 14
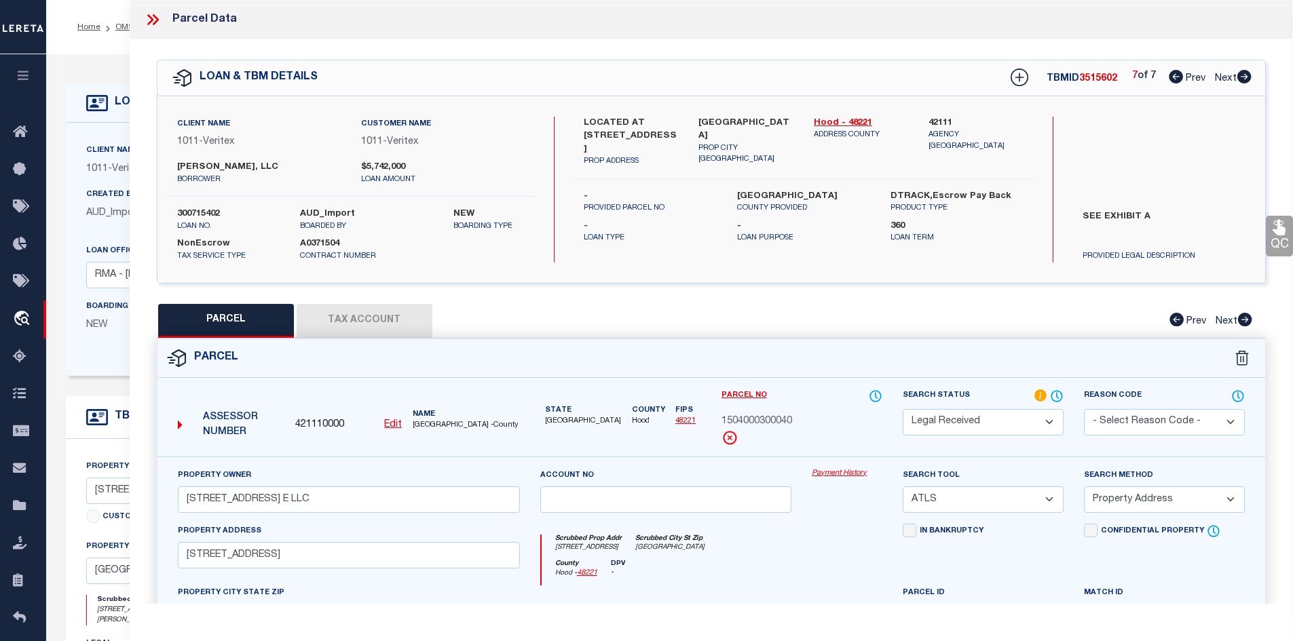
click at [1172, 83] on icon at bounding box center [1176, 77] width 14 height 14
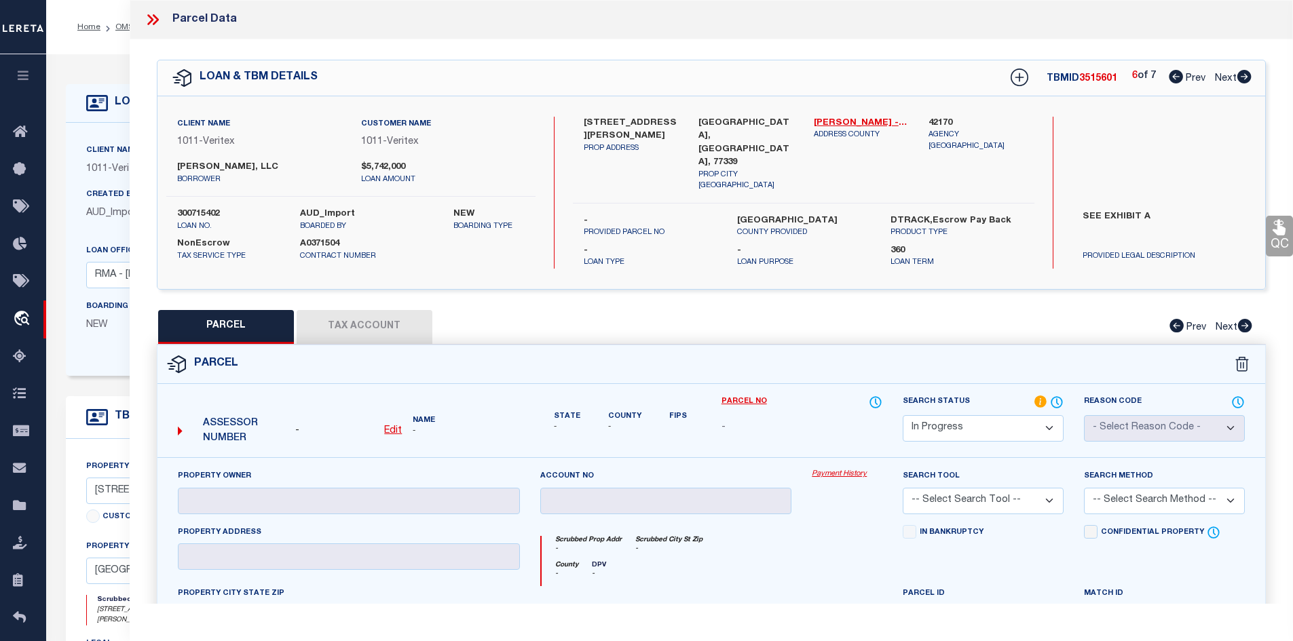
click at [153, 21] on icon at bounding box center [153, 20] width 18 height 18
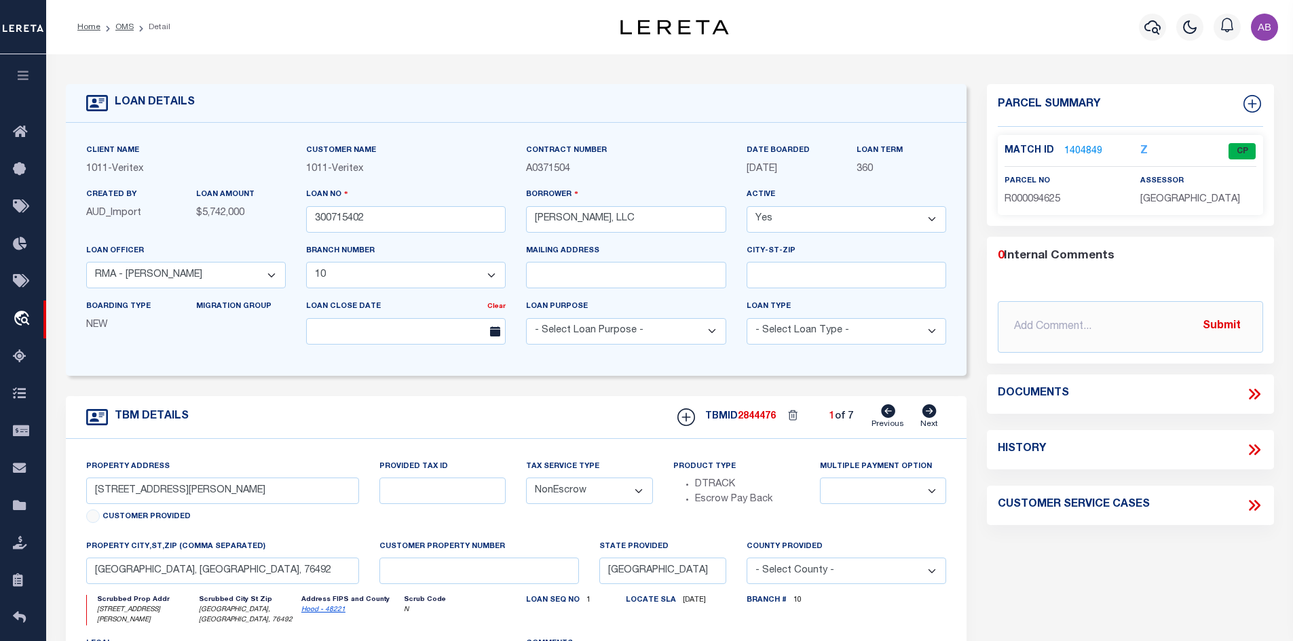
click at [935, 415] on icon at bounding box center [930, 412] width 14 height 14
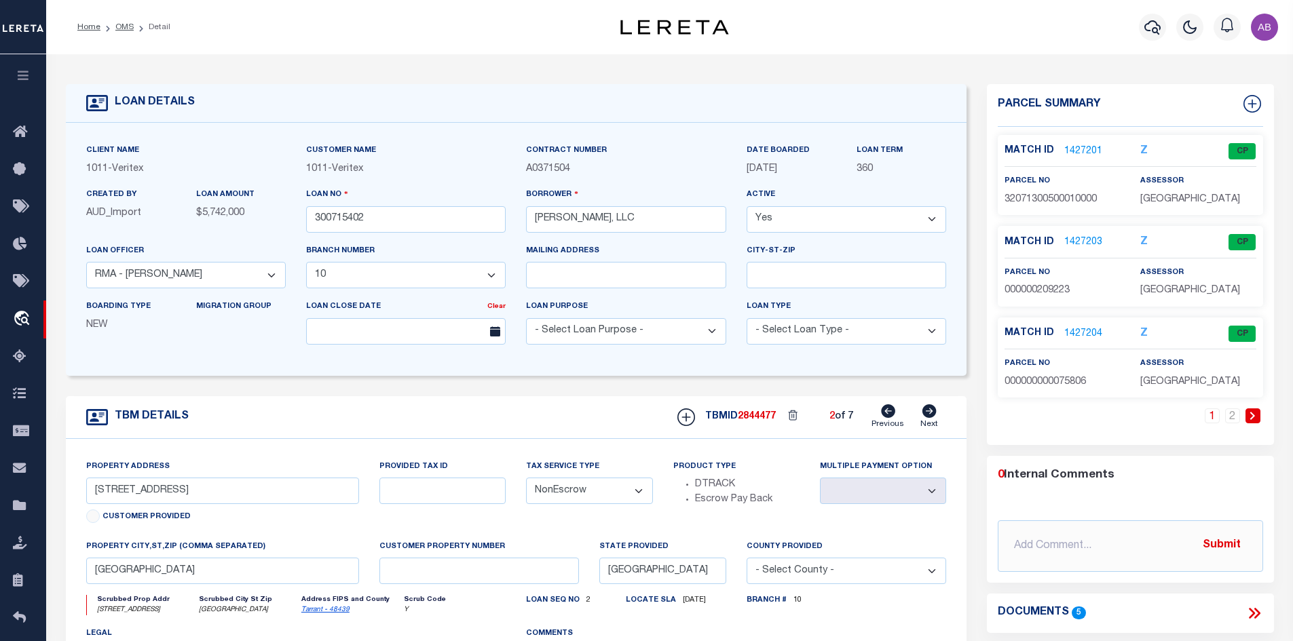
click at [924, 418] on icon at bounding box center [929, 412] width 15 height 14
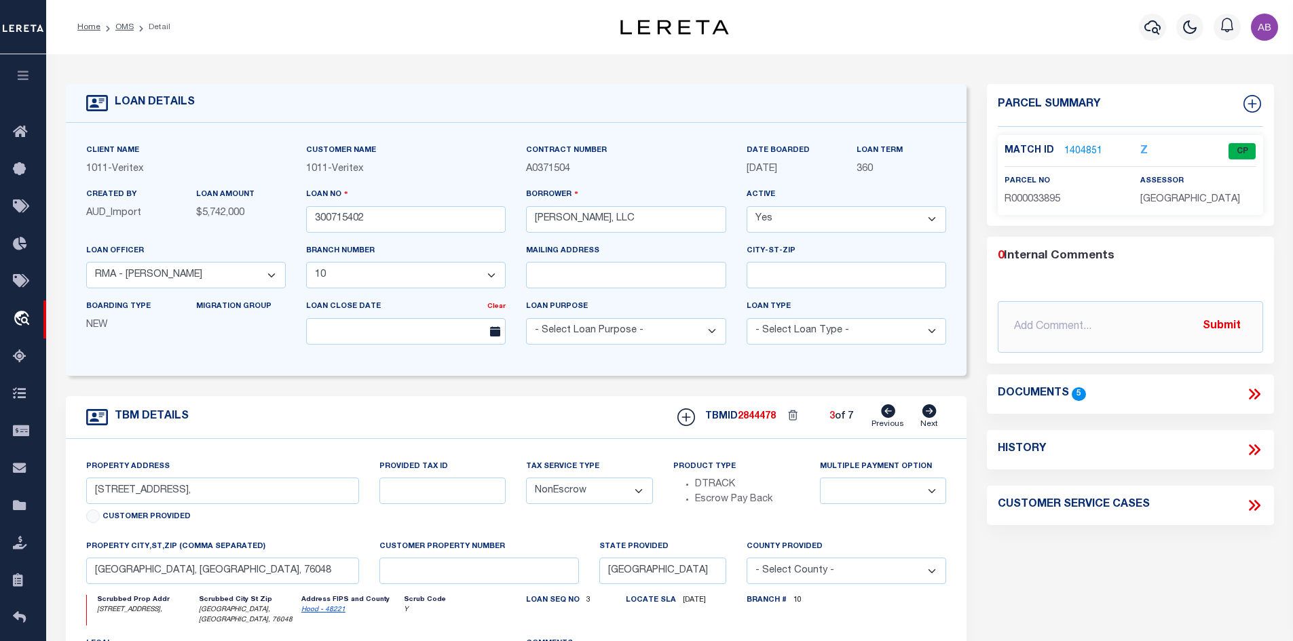
click at [924, 418] on icon at bounding box center [929, 412] width 15 height 14
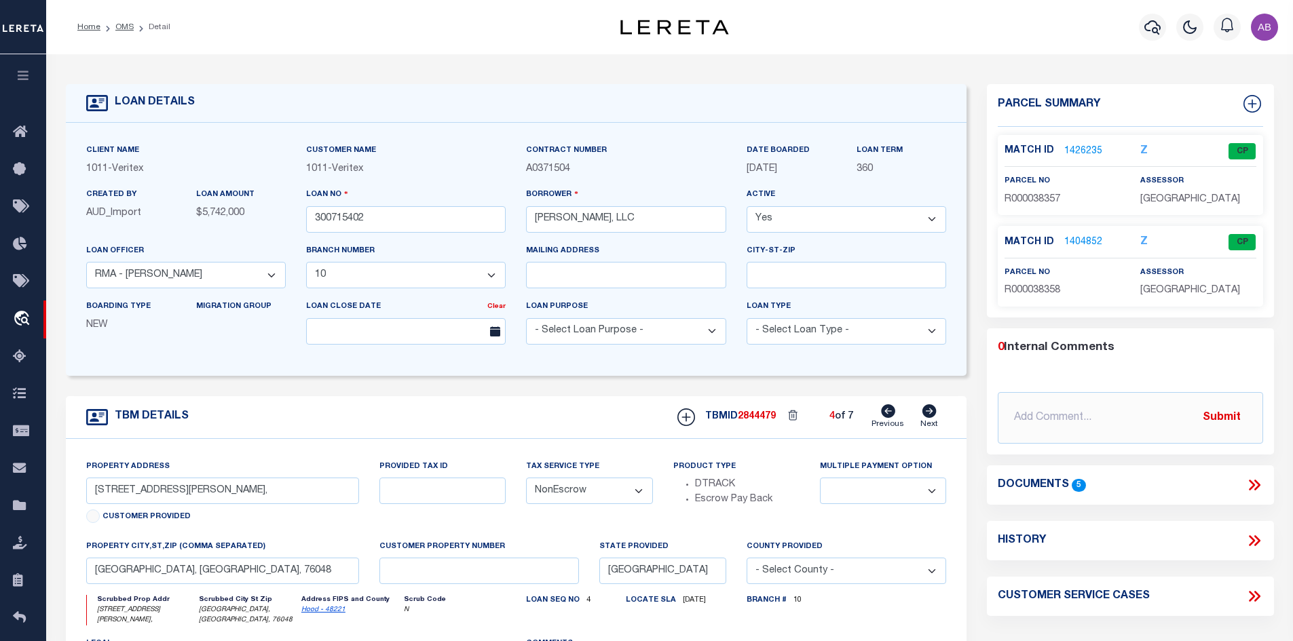
click at [924, 418] on icon at bounding box center [929, 412] width 15 height 14
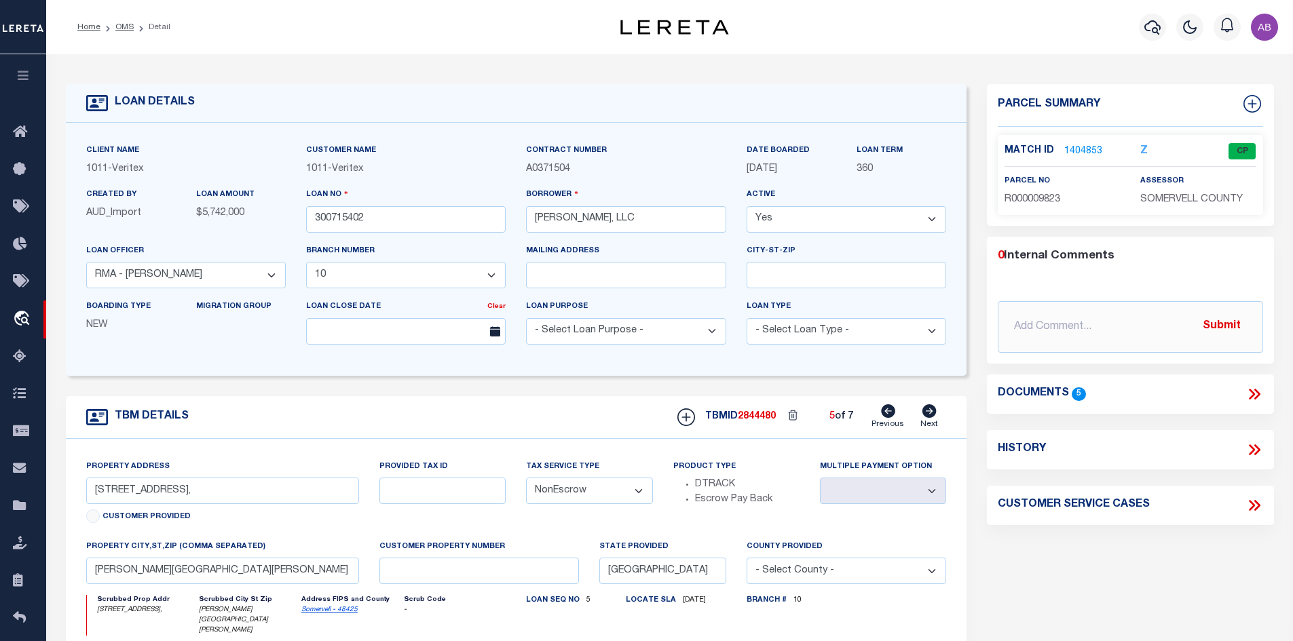
click at [924, 418] on icon at bounding box center [929, 412] width 15 height 14
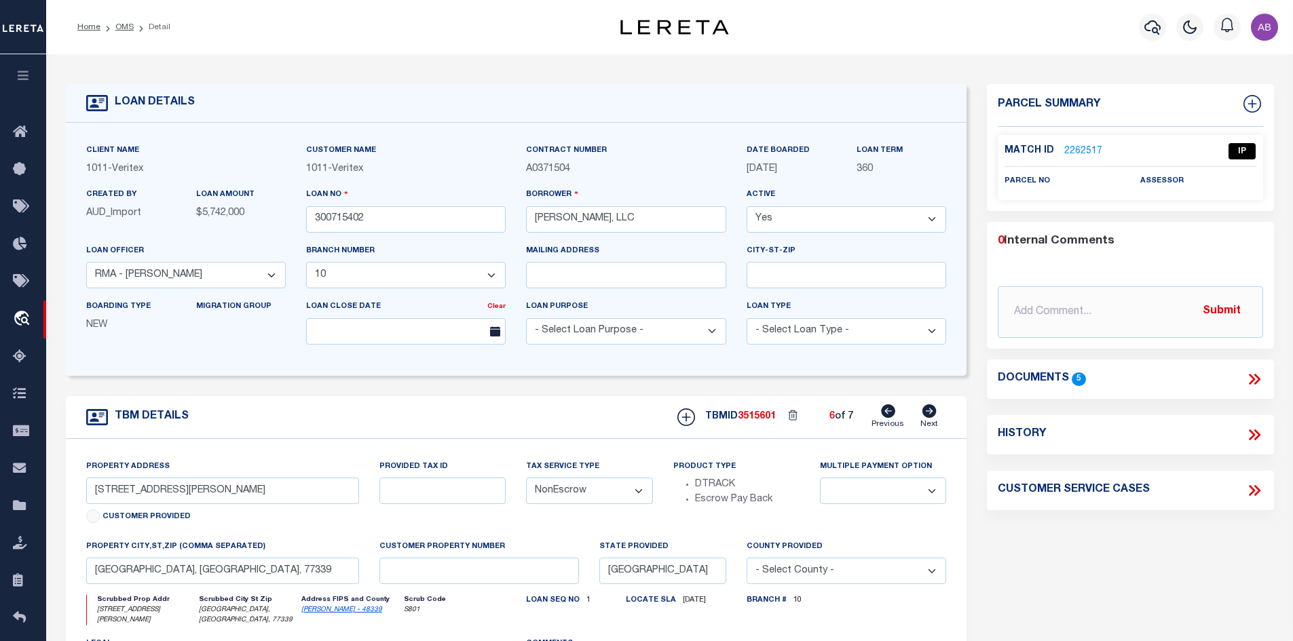
click at [1119, 490] on h4 "Customer Service Cases" at bounding box center [1074, 490] width 152 height 13
click at [920, 415] on div "TBMID 3515601 6 of 7 Previous Next" at bounding box center [806, 418] width 279 height 26
click at [927, 413] on icon at bounding box center [930, 412] width 14 height 14
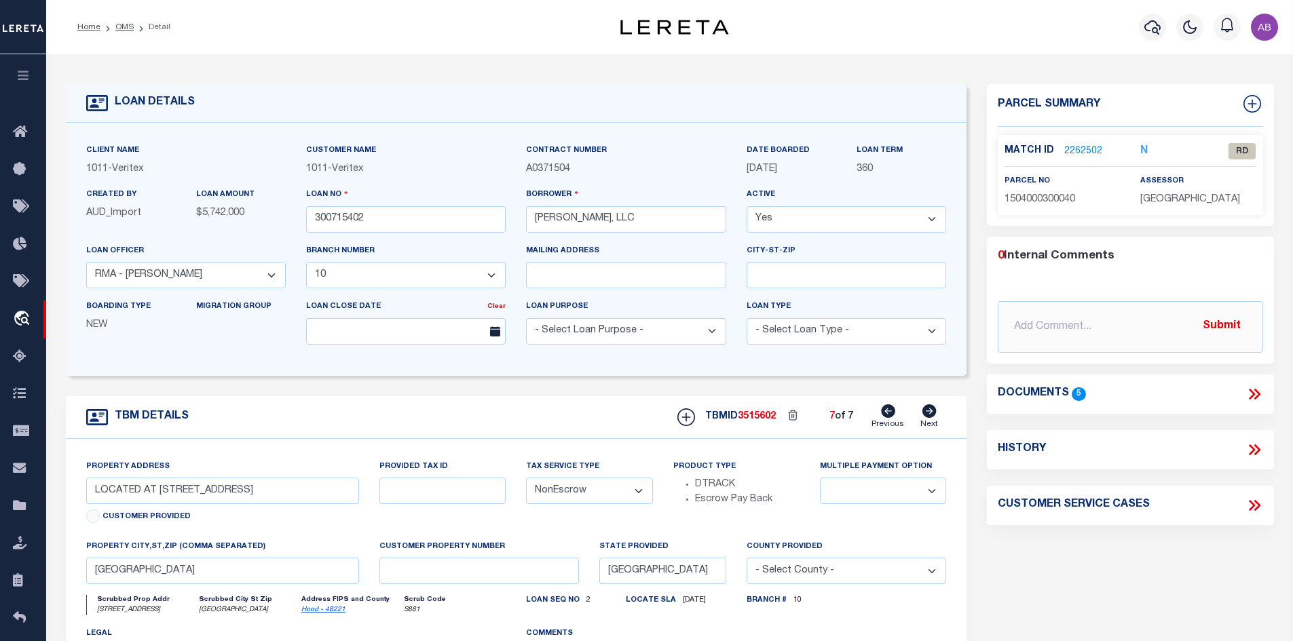
click at [1256, 389] on icon at bounding box center [1257, 394] width 6 height 11
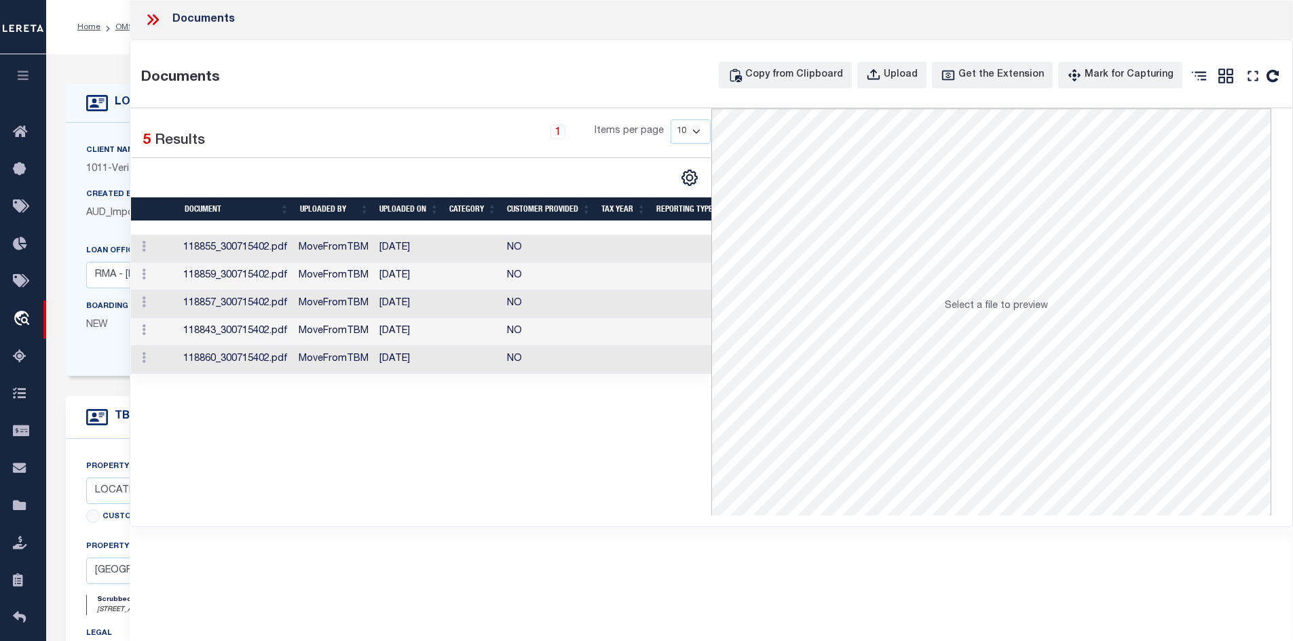
click at [286, 250] on td "118855_300715402.pdf" at bounding box center [236, 249] width 116 height 28
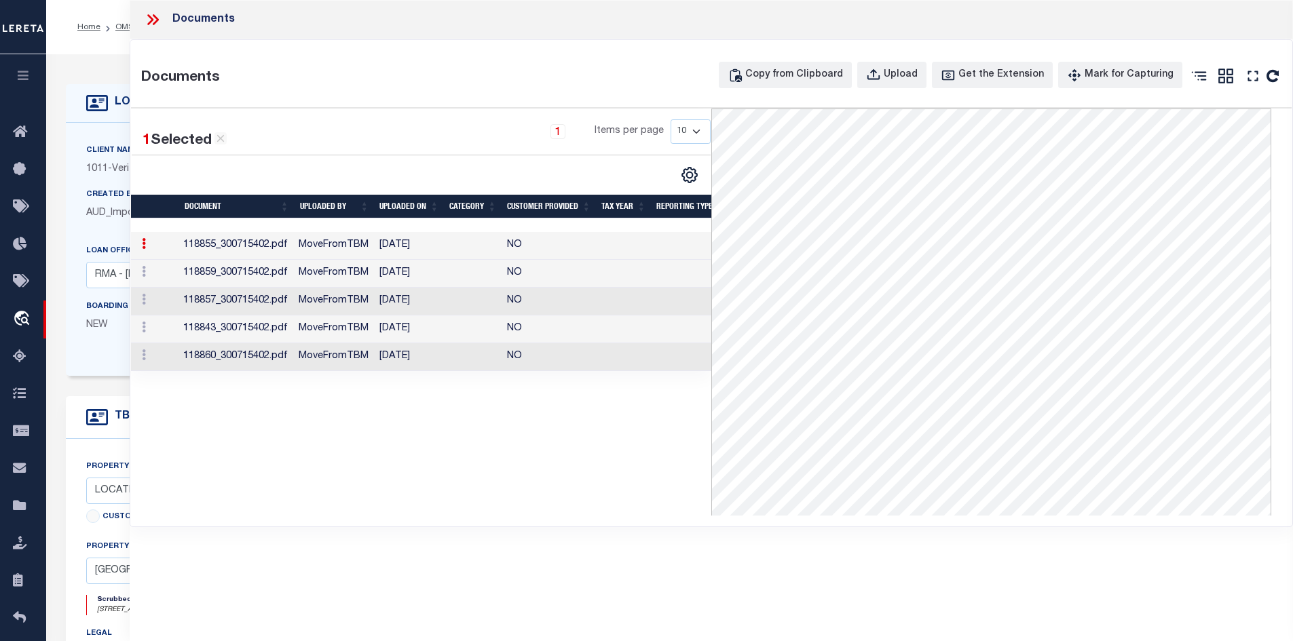
click at [407, 354] on td "[DATE]" at bounding box center [409, 357] width 70 height 28
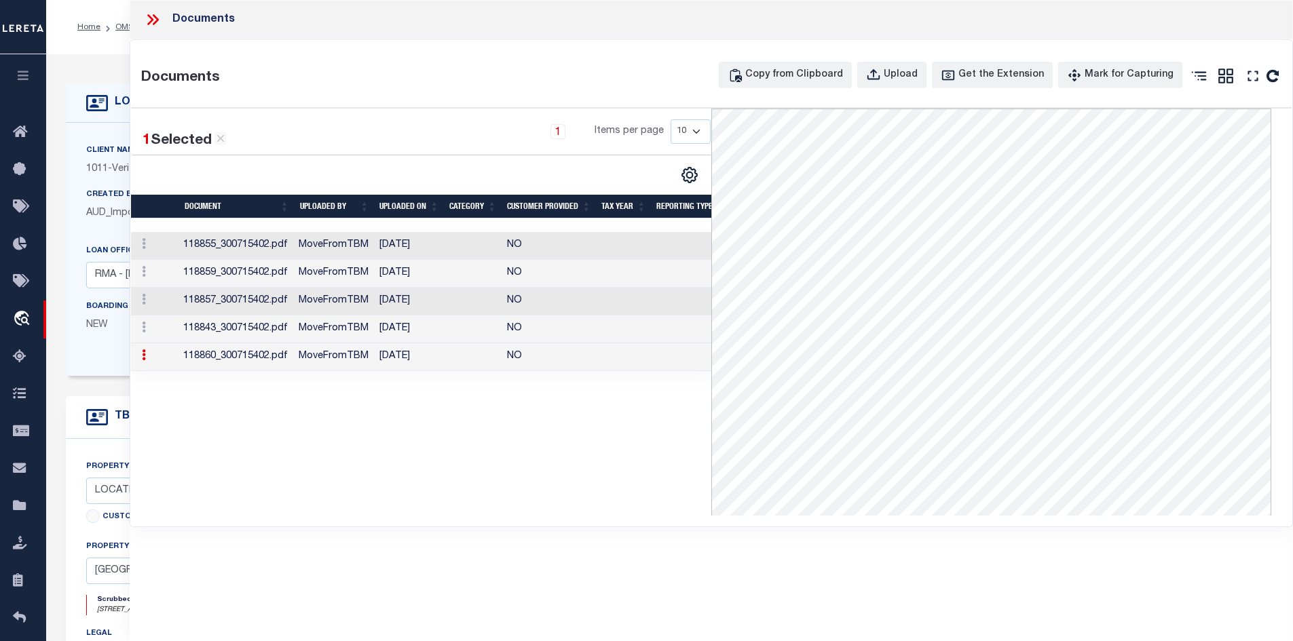
click at [402, 326] on td "[DATE]" at bounding box center [409, 330] width 70 height 28
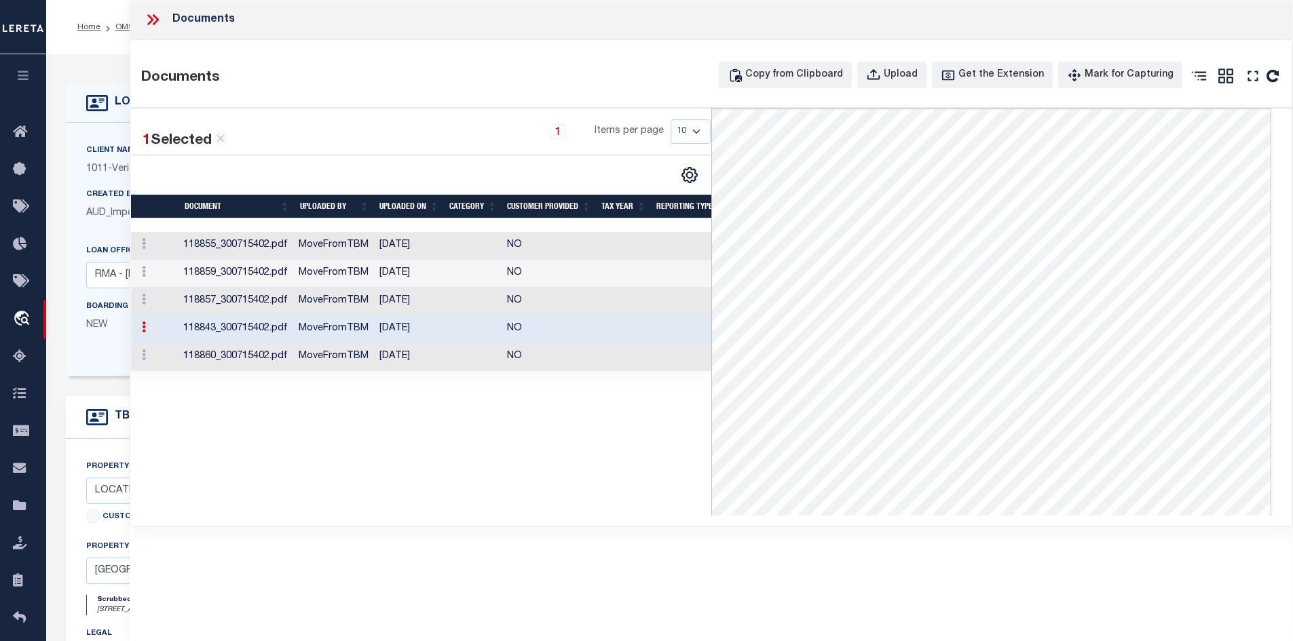
click at [413, 263] on td "[DATE]" at bounding box center [409, 274] width 70 height 28
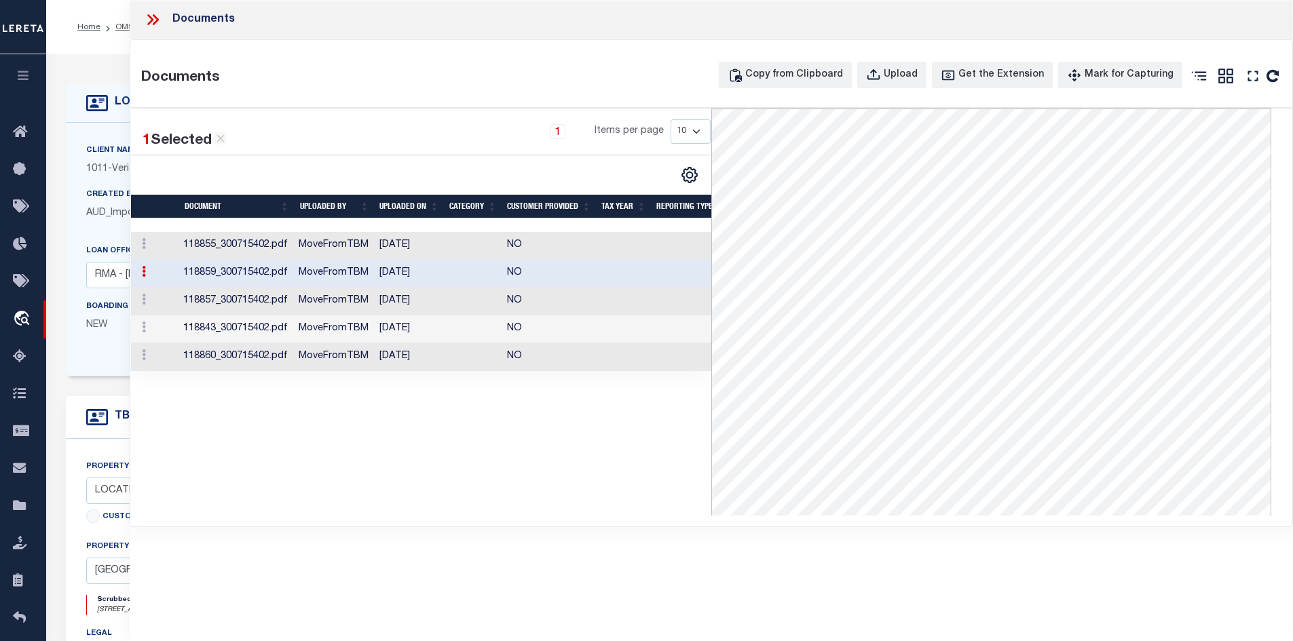
click at [208, 299] on td "118857_300715402.pdf" at bounding box center [236, 302] width 116 height 28
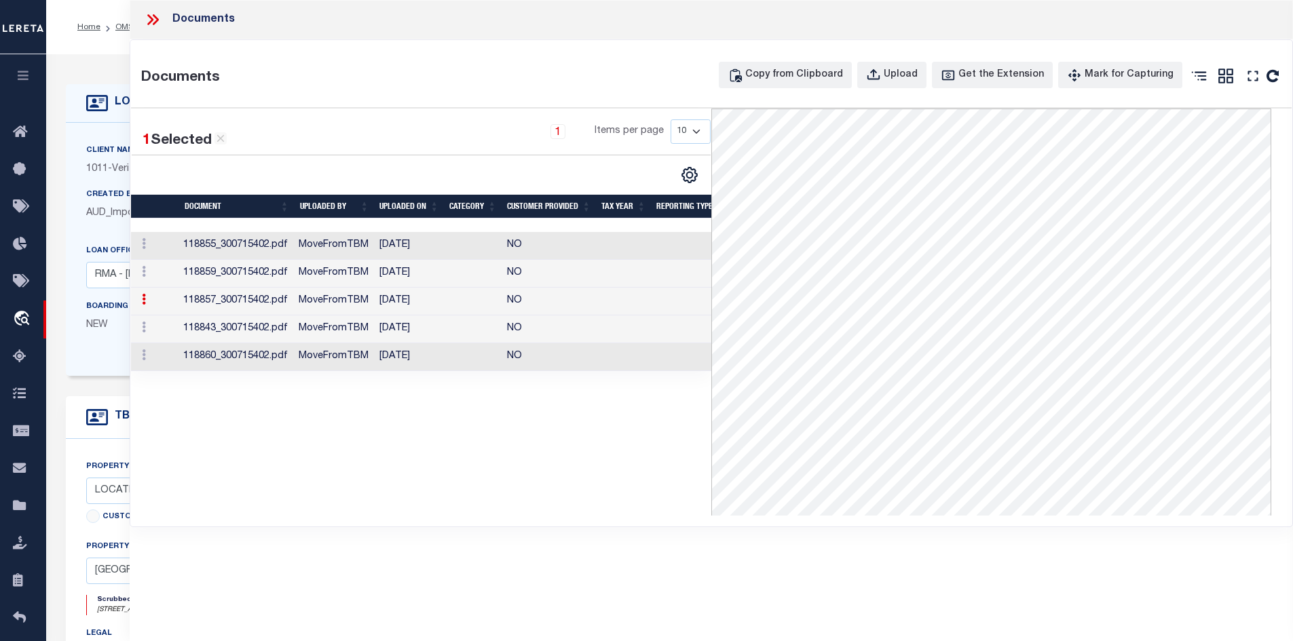
click at [243, 332] on td "118843_300715402.pdf" at bounding box center [236, 330] width 116 height 28
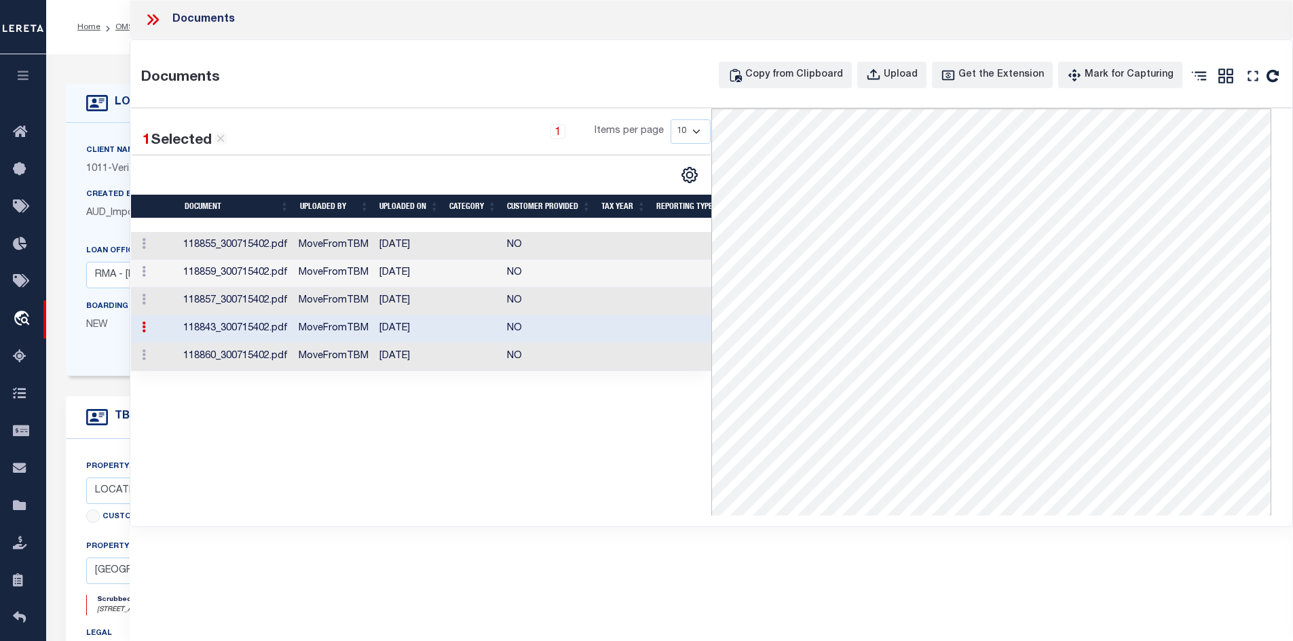
click at [322, 356] on td "MoveFromTBM" at bounding box center [333, 357] width 81 height 28
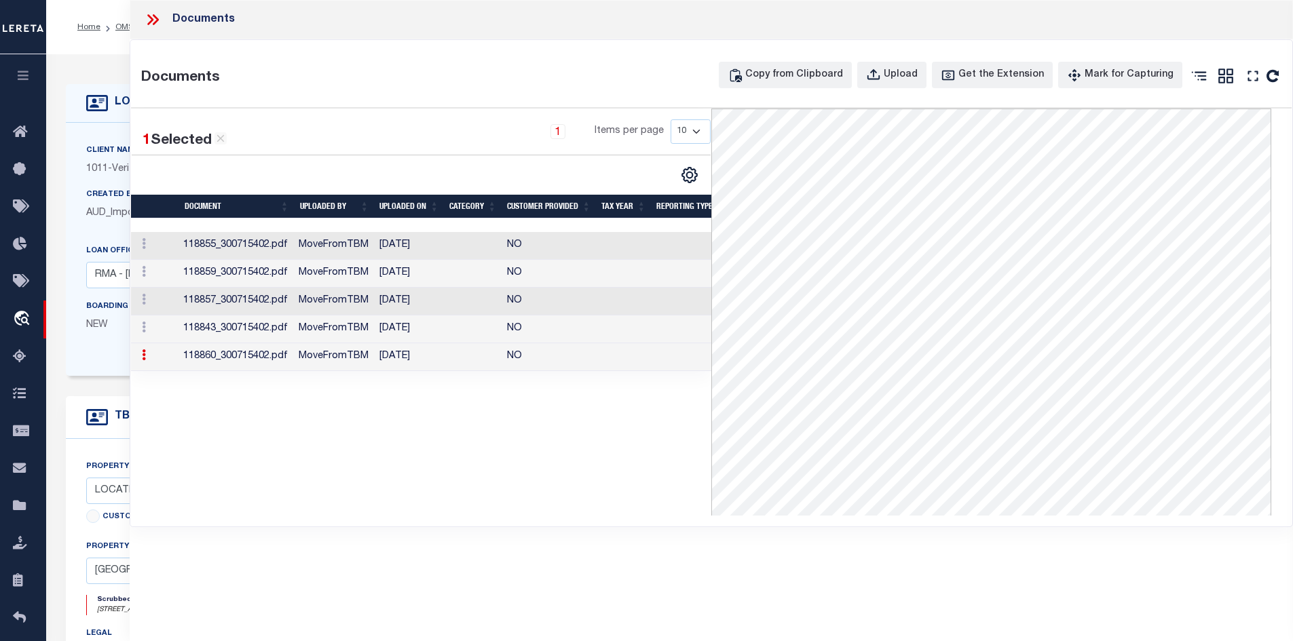
click at [370, 308] on td "MoveFromTBM" at bounding box center [333, 302] width 81 height 28
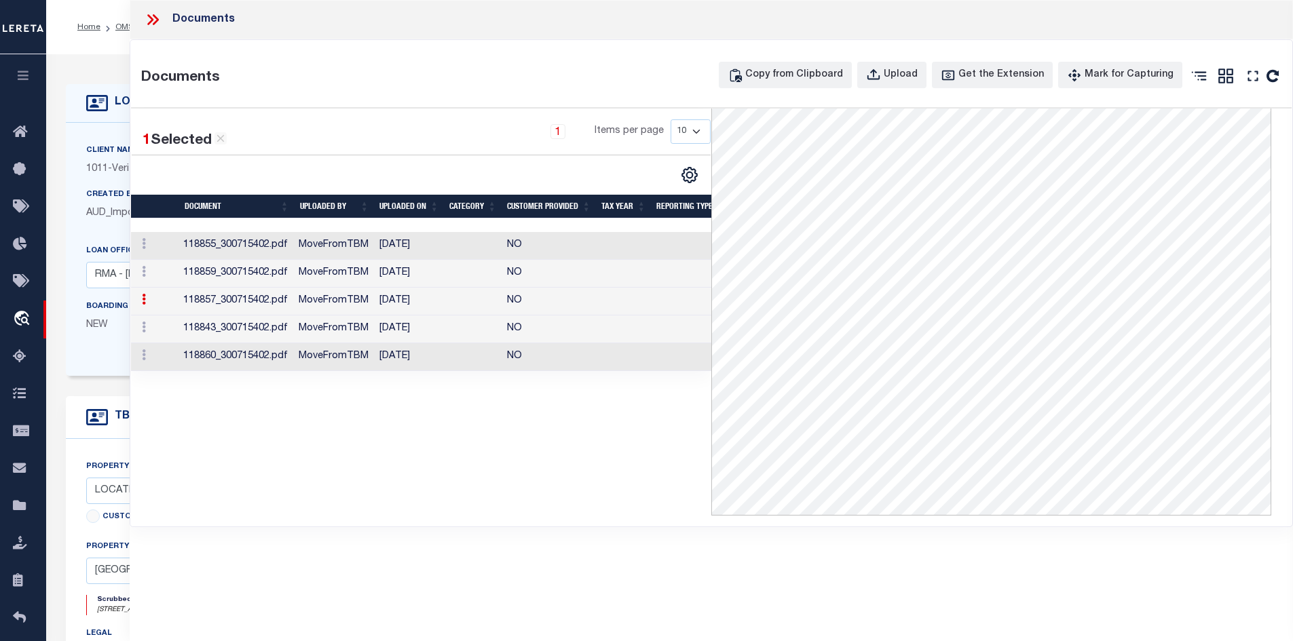
scroll to position [339, 0]
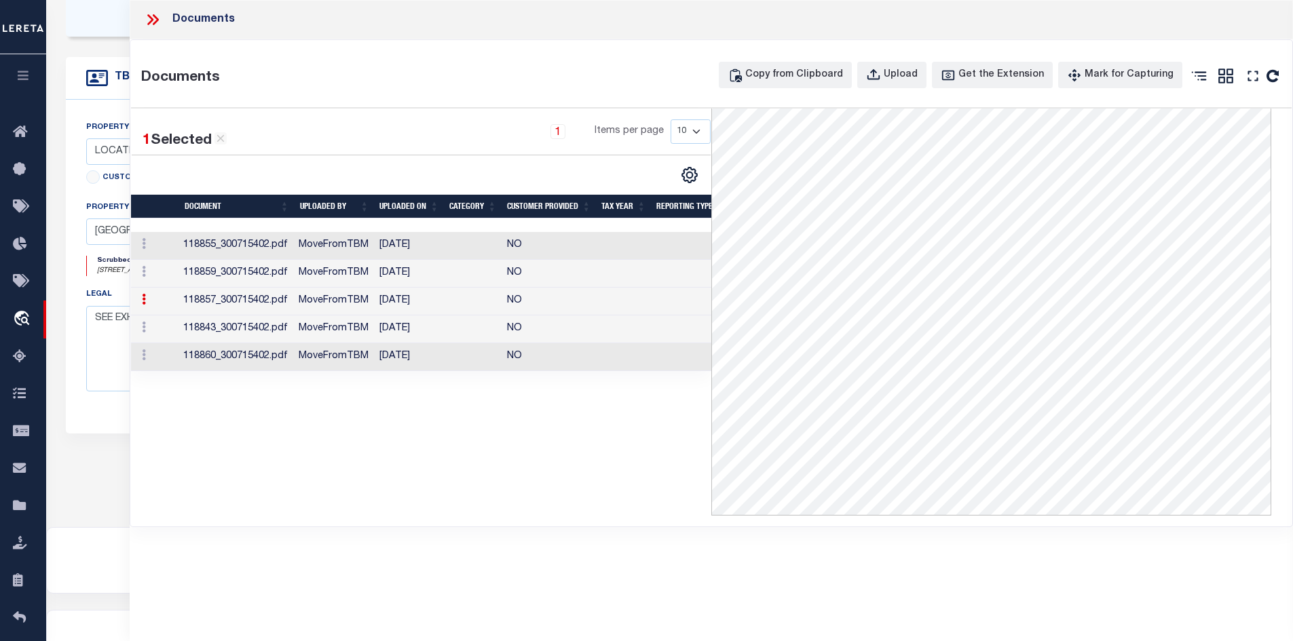
click at [394, 283] on td "[DATE]" at bounding box center [409, 274] width 70 height 28
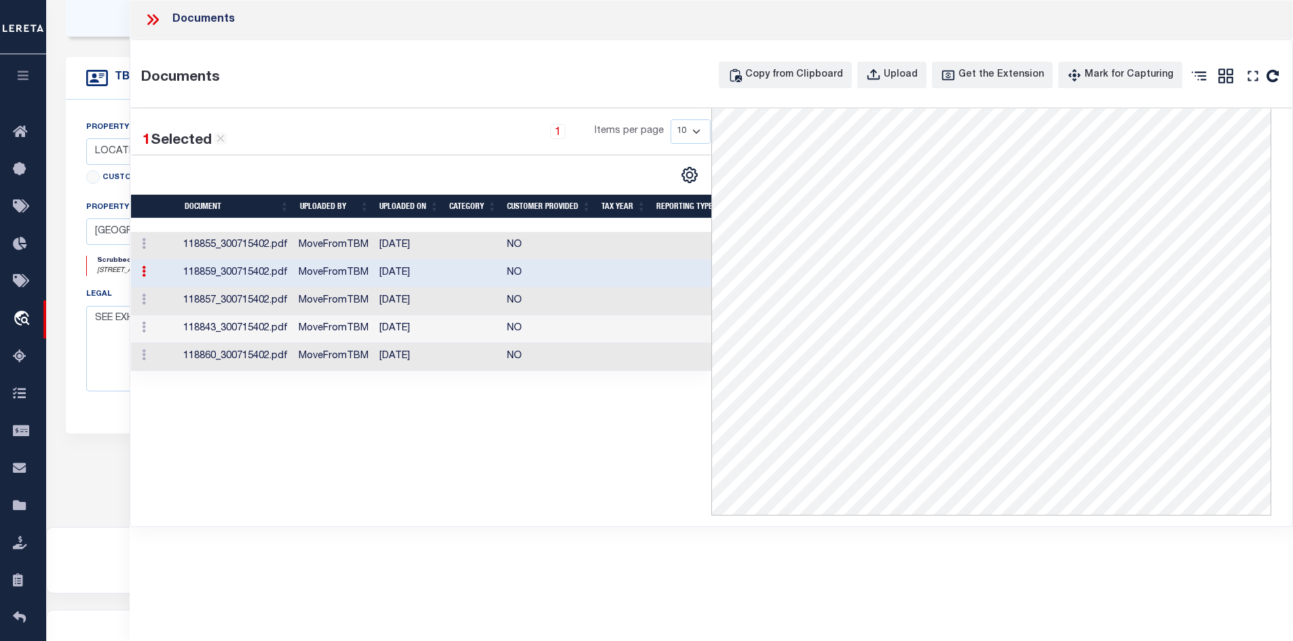
click at [280, 362] on td "118860_300715402.pdf" at bounding box center [236, 357] width 116 height 28
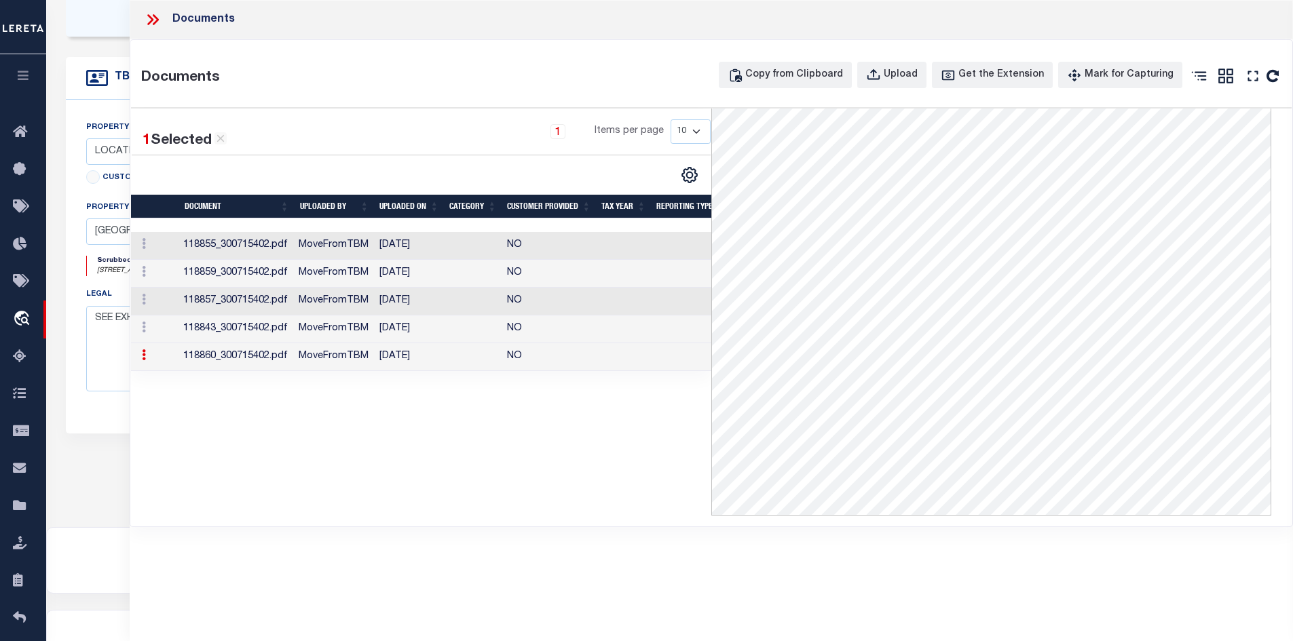
click at [257, 329] on td "118843_300715402.pdf" at bounding box center [236, 330] width 116 height 28
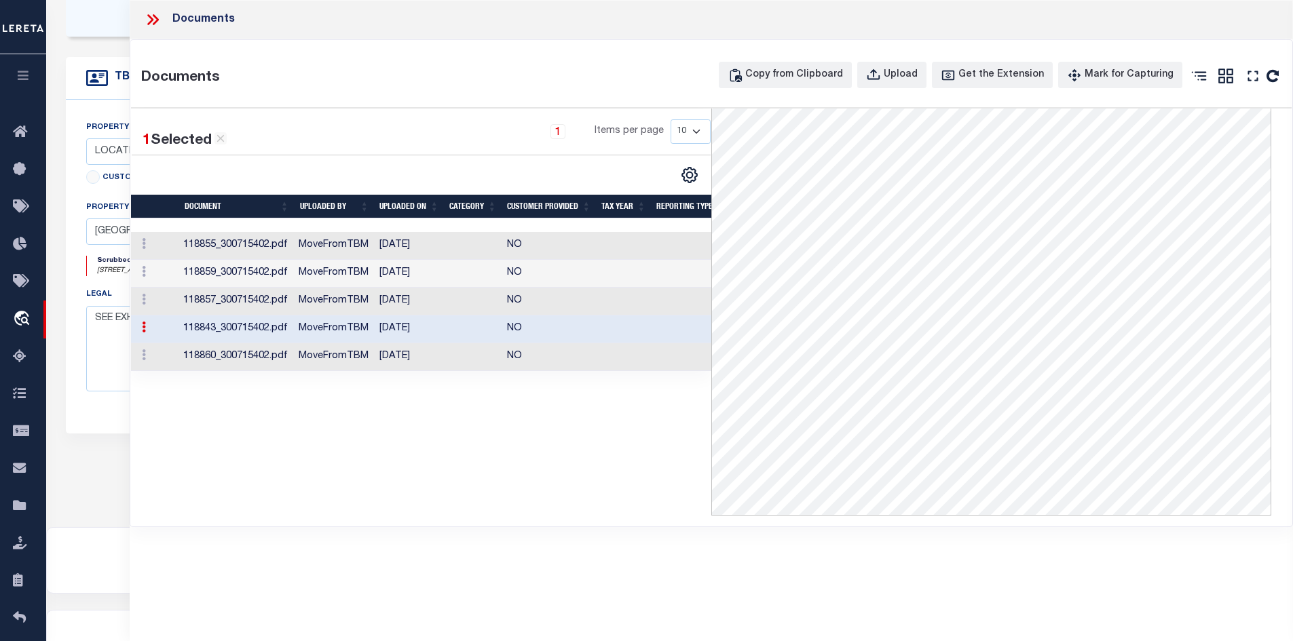
scroll to position [396, 0]
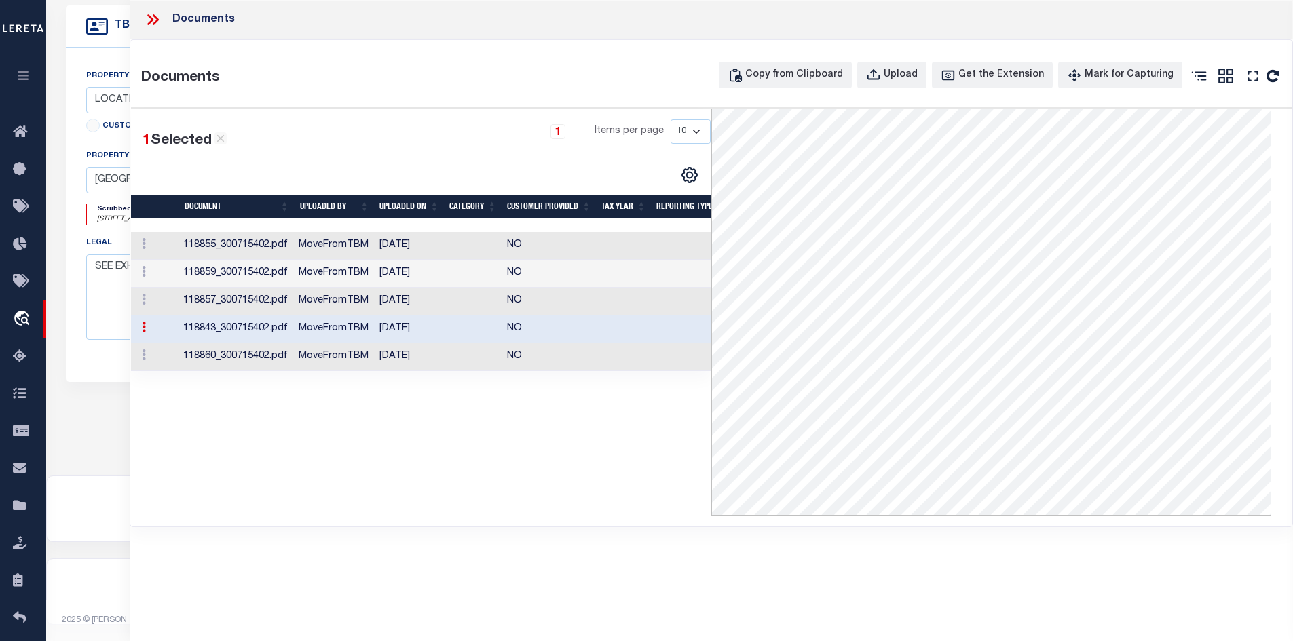
click at [260, 295] on td "118857_300715402.pdf" at bounding box center [236, 302] width 116 height 28
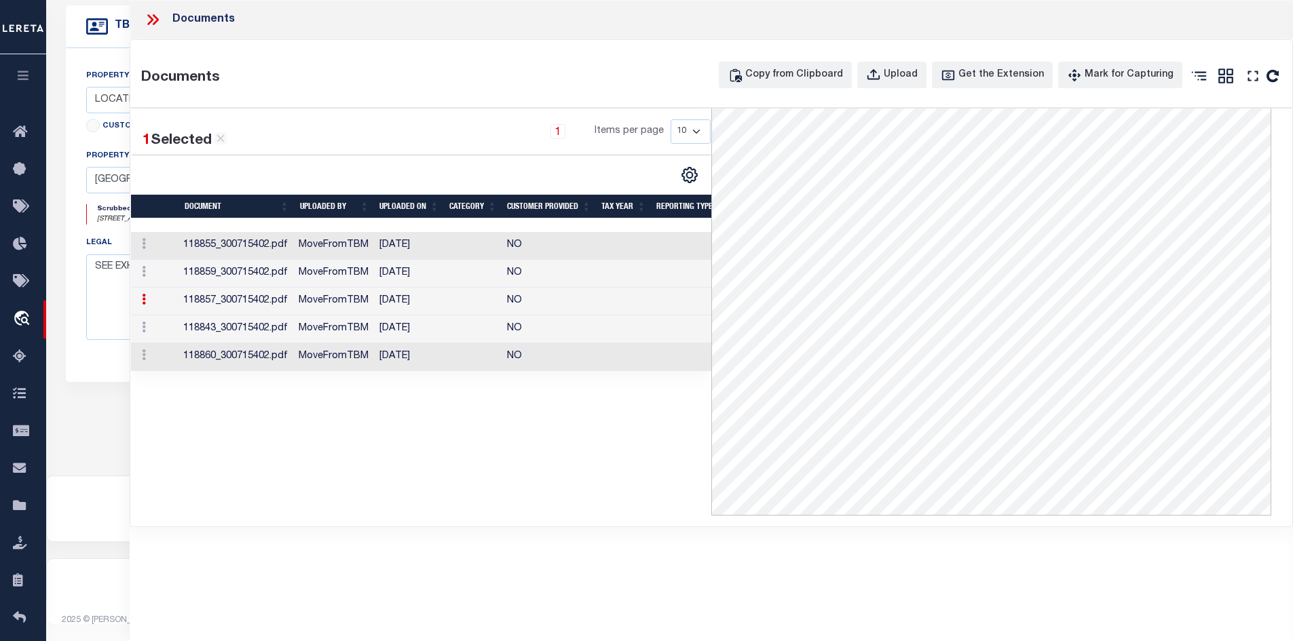
click at [241, 269] on td "118859_300715402.pdf" at bounding box center [236, 274] width 116 height 28
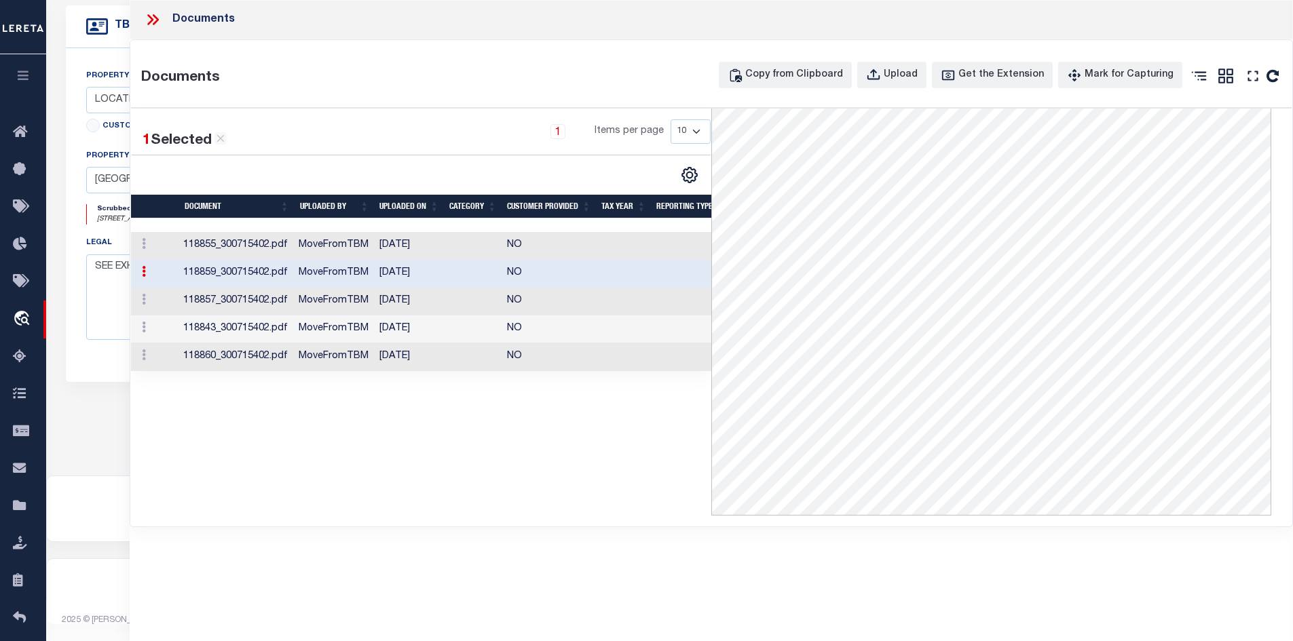
click at [323, 238] on td "MoveFromTBM" at bounding box center [333, 246] width 81 height 28
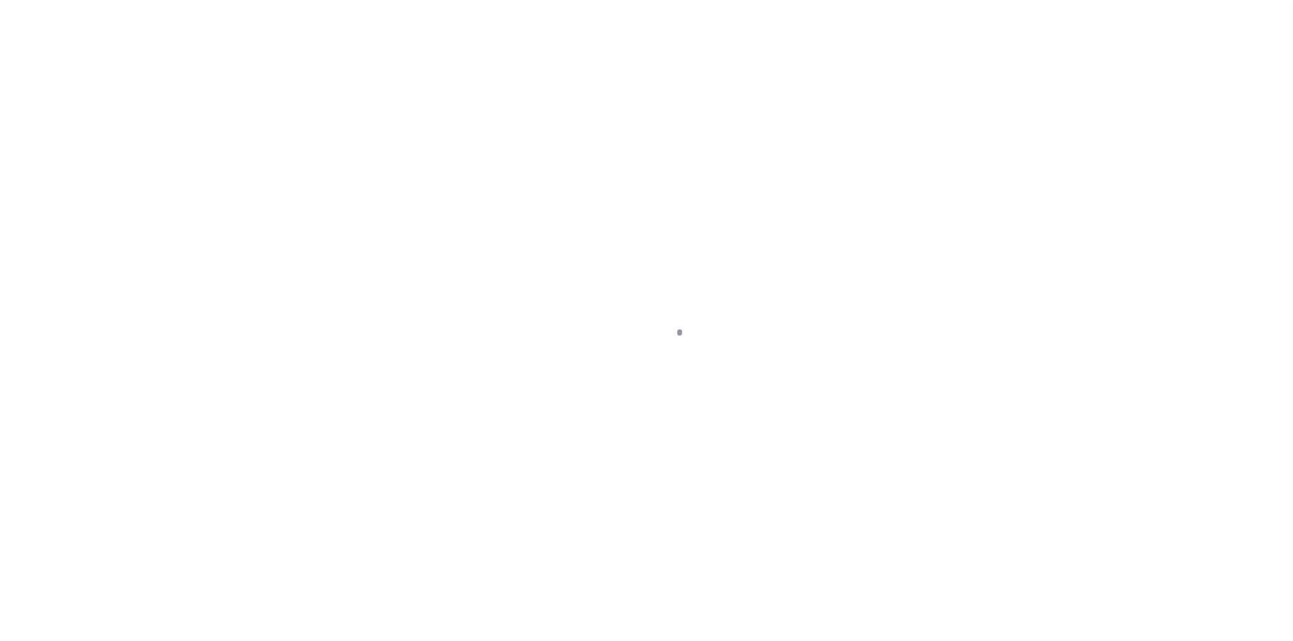
select select "149352"
select select "3111"
select select "NonEscrow"
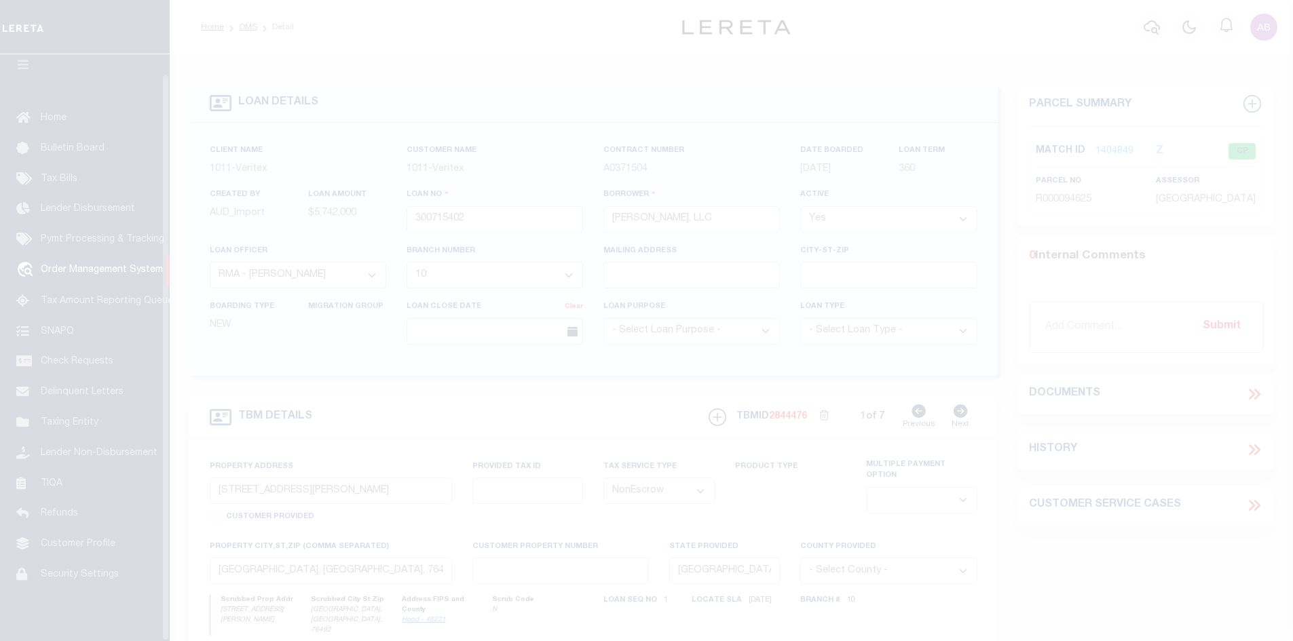
scroll to position [20, 0]
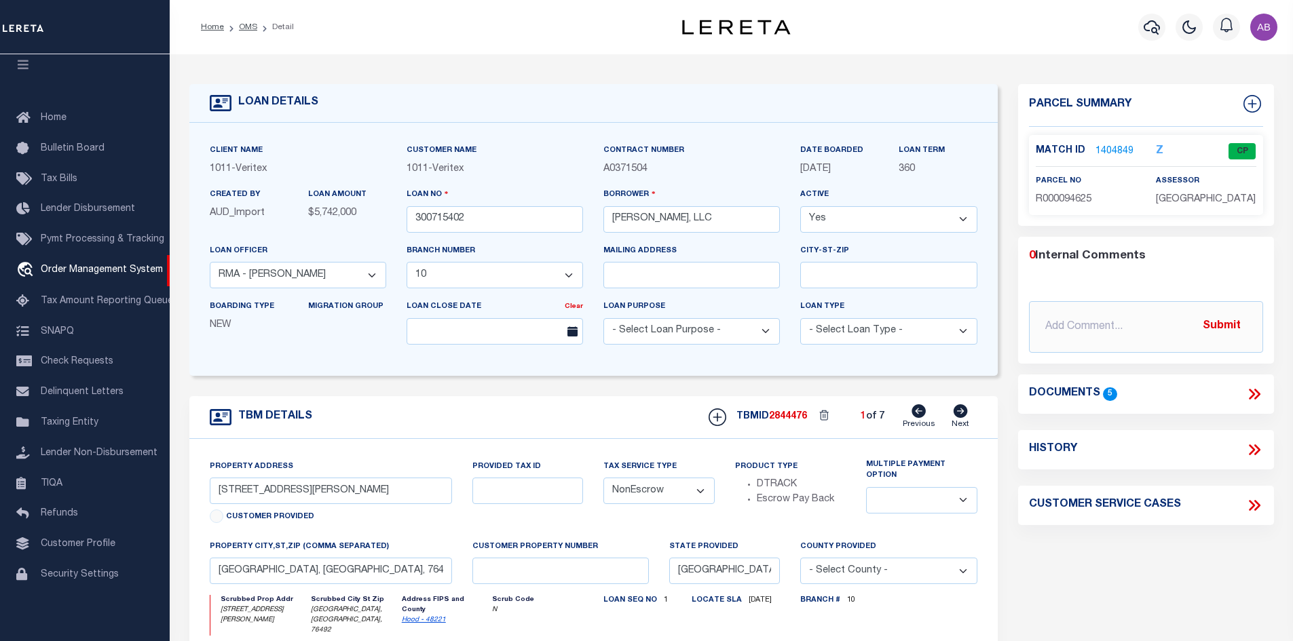
click at [1104, 156] on link "1404849" at bounding box center [1115, 152] width 38 height 14
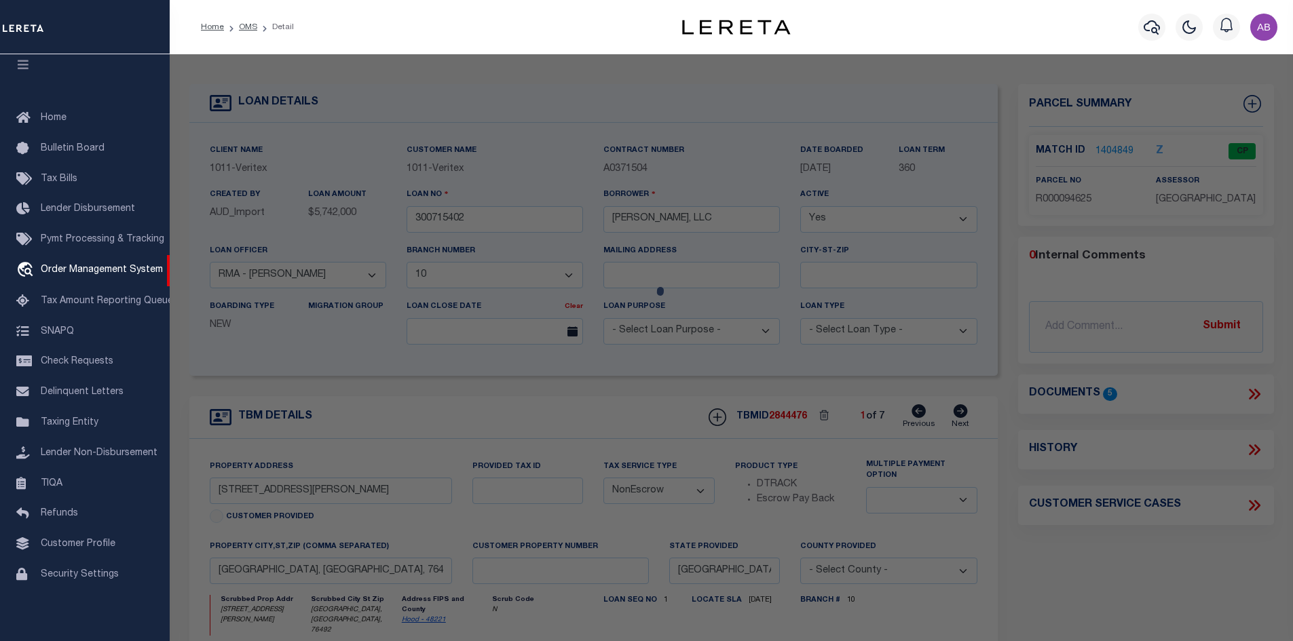
select select "AS"
checkbox input "false"
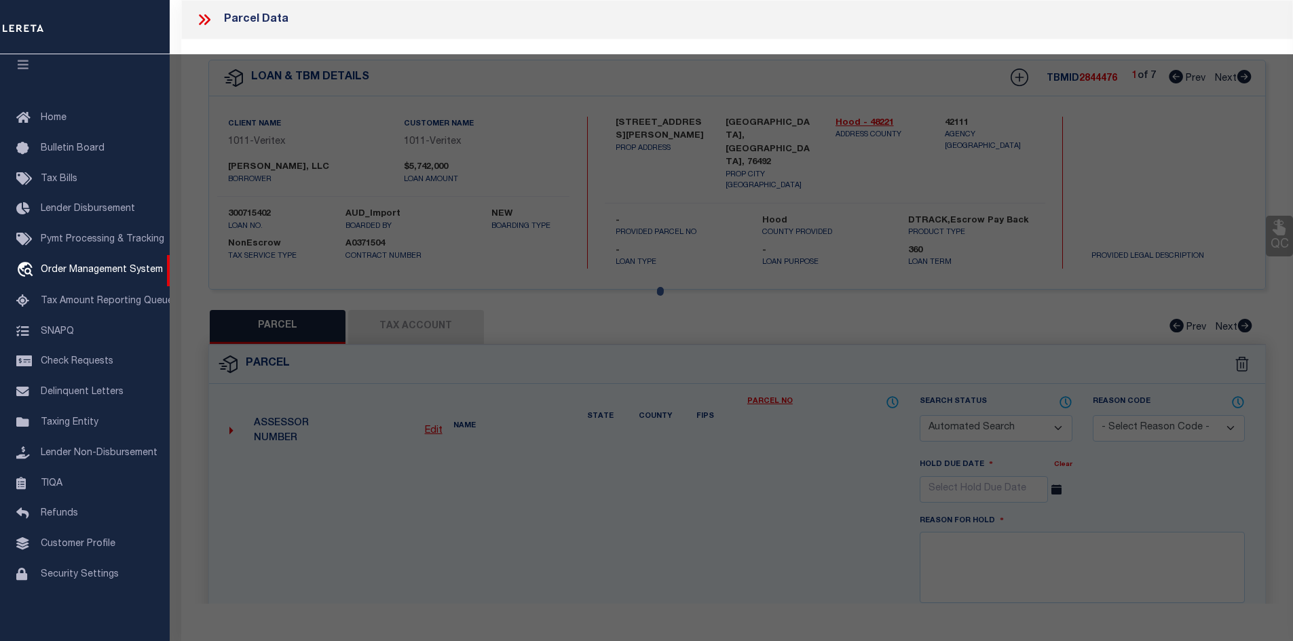
select select "CP"
type input "[PERSON_NAME] LLC"
select select
type input "108 LIPAN E"
checkbox input "false"
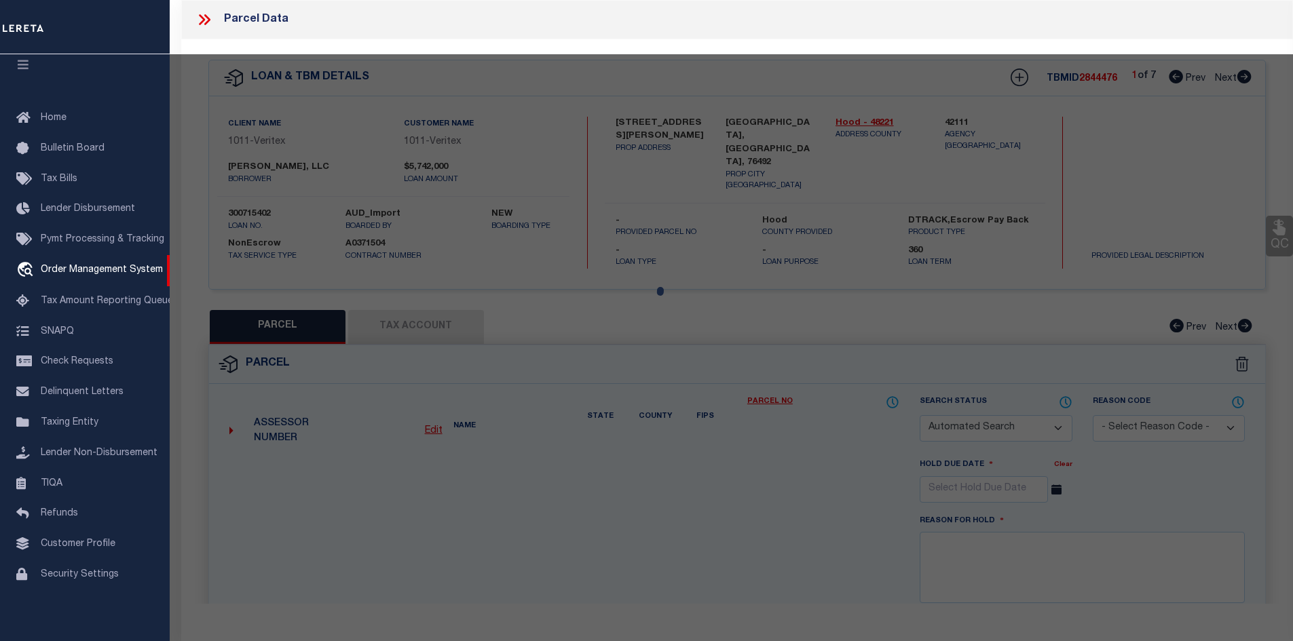
type input "[GEOGRAPHIC_DATA]"
type textarea "Legal: Acres: 0.135, Lot: PT 3, Blk: 1, Subd: LIPAN"
type textarea "Tax ID Special Project"
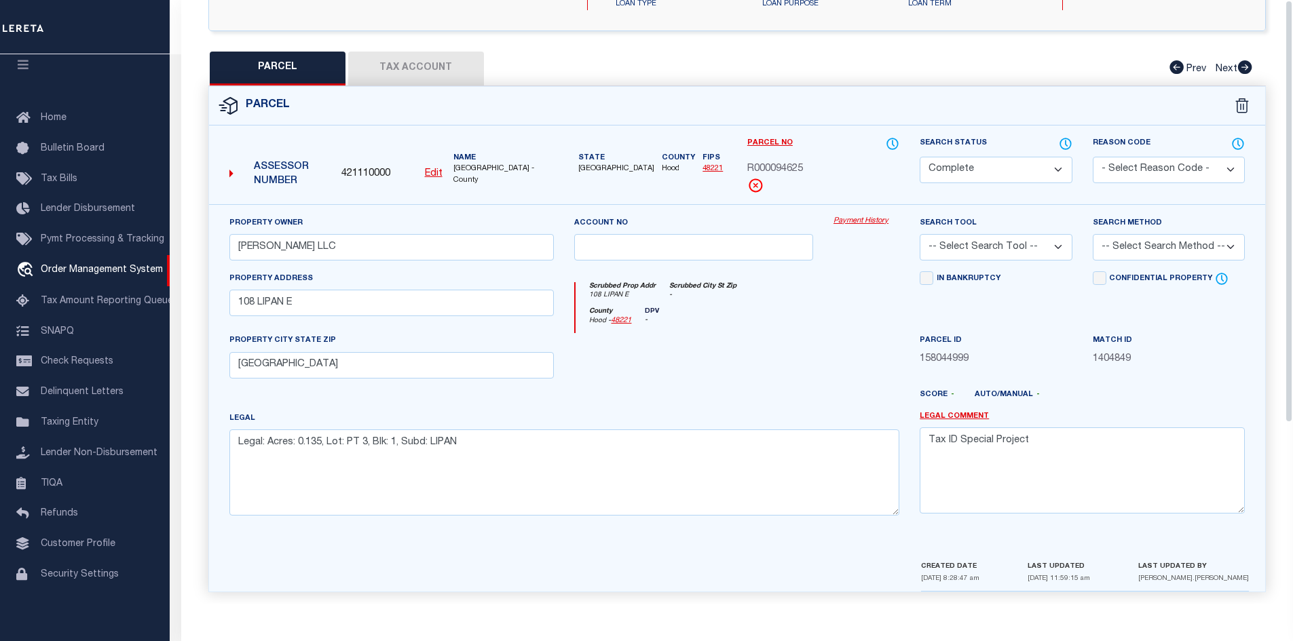
scroll to position [0, 0]
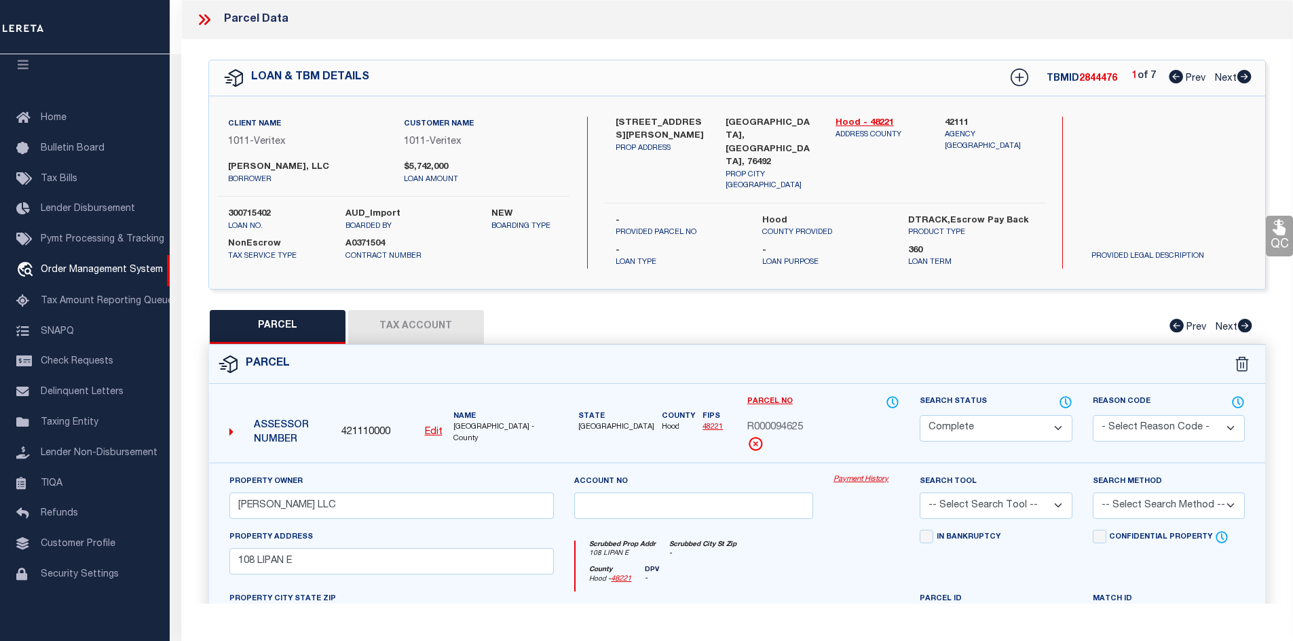
click at [1248, 73] on icon at bounding box center [1244, 77] width 14 height 14
select select "AS"
checkbox input "false"
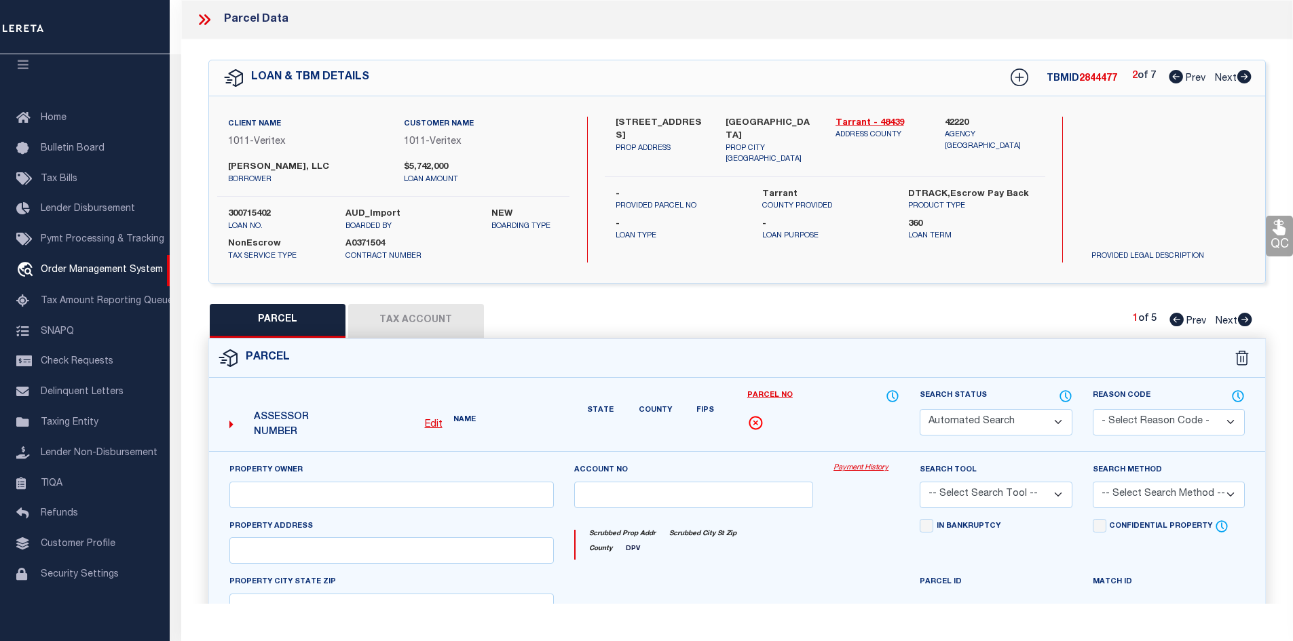
select select "CP"
type input "NORTH DALLAS FUNERAL GROUP LLC"
select select
type input "[STREET_ADDRESS]"
type input "[GEOGRAPHIC_DATA]"
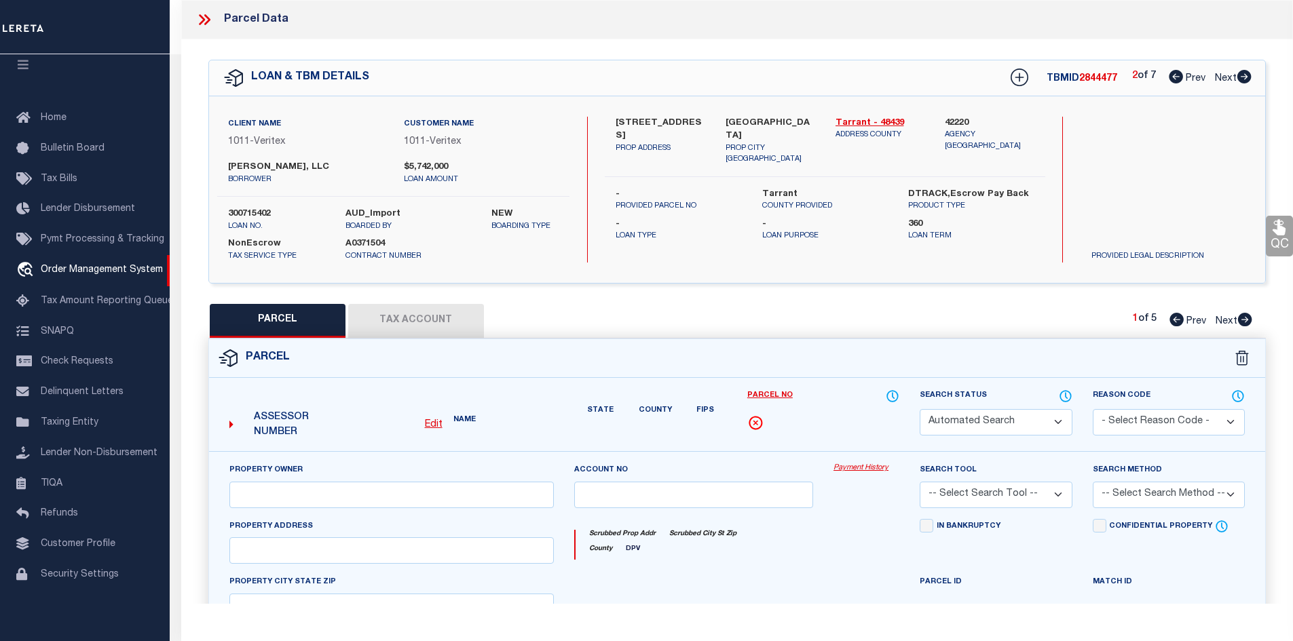
type textarea "1: [PERSON_NAME] 2: BLK A LOT 1 3: 4: INT201800226105 DD08212018 CO-DC 5: 07130…"
type textarea "High liability loan. Please provide a complete legal description."
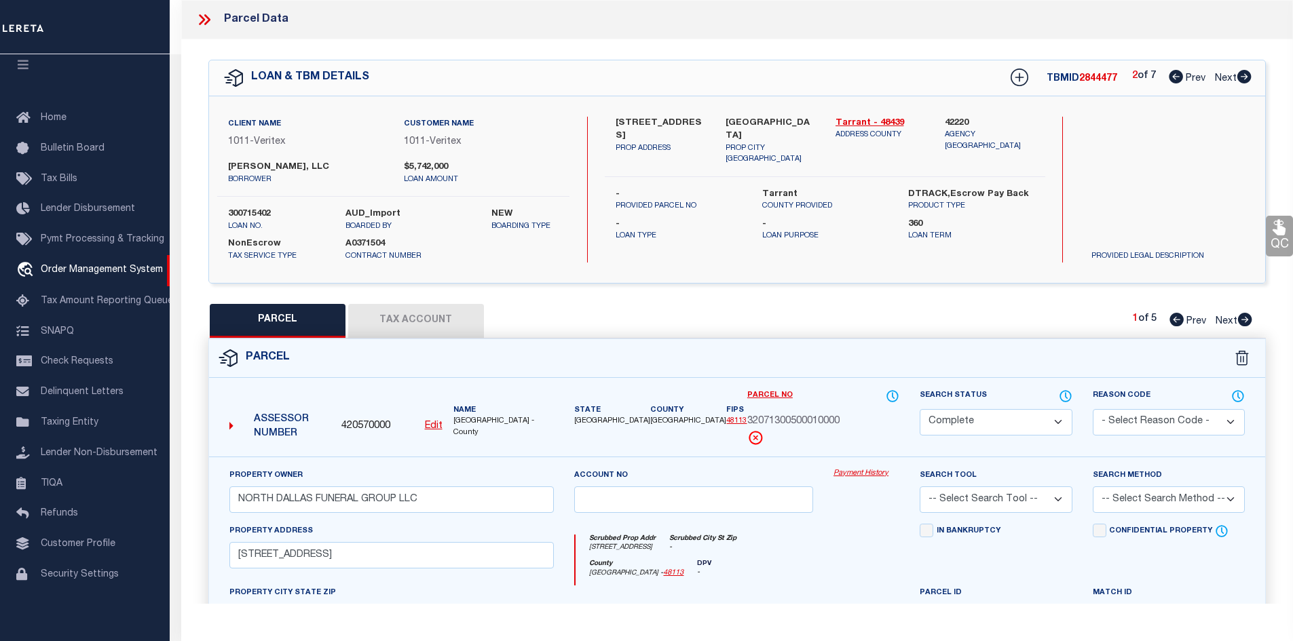
click at [1246, 318] on icon at bounding box center [1244, 320] width 15 height 14
select select "AS"
checkbox input "false"
select select "CP"
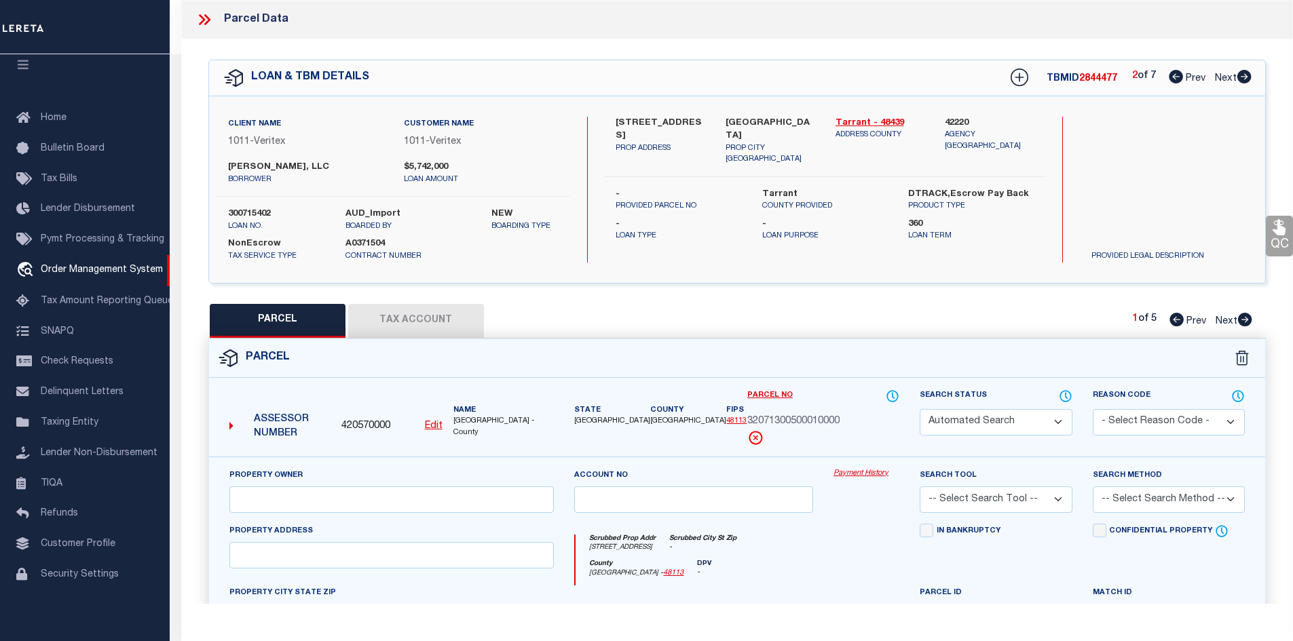
type input "North Dallas Funeral Group LLC"
select select
type input "[STREET_ADDRESS][PERSON_NAME]"
type input "[GEOGRAPHIC_DATA]"
type textarea "[PERSON_NAME][STREET_ADDRESS]"
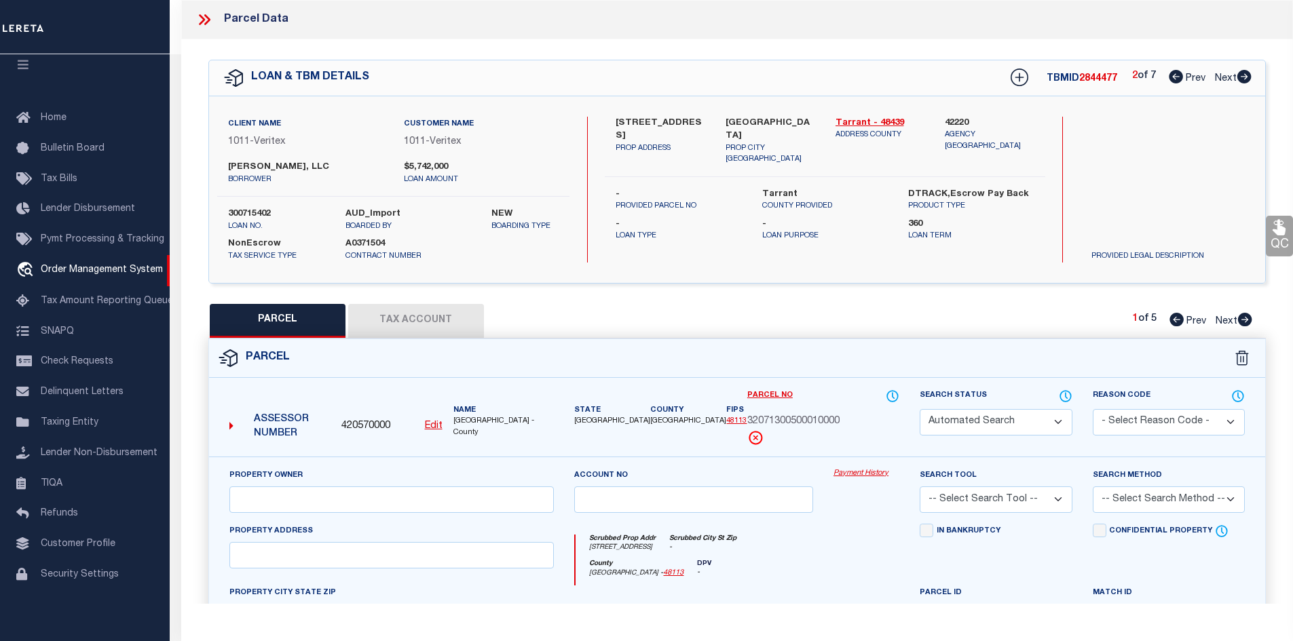
type textarea "High liability loan. Please provide a complete legal description."
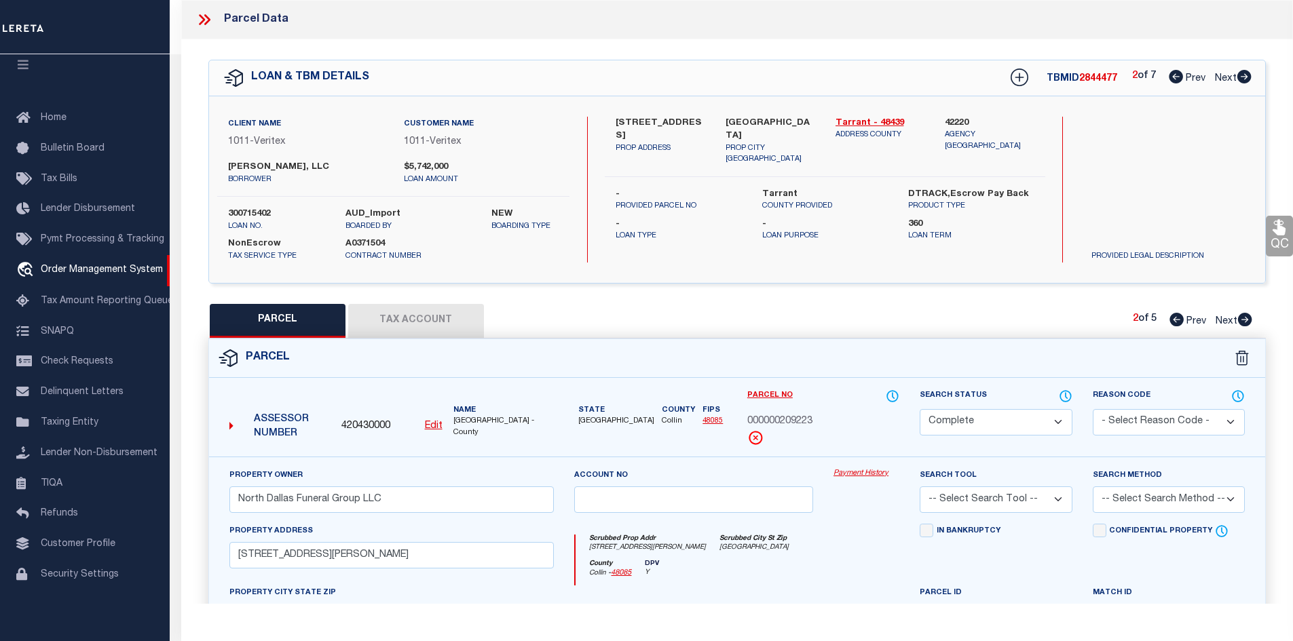
click at [1246, 318] on icon at bounding box center [1244, 320] width 15 height 14
select select "AS"
checkbox input "false"
select select "CP"
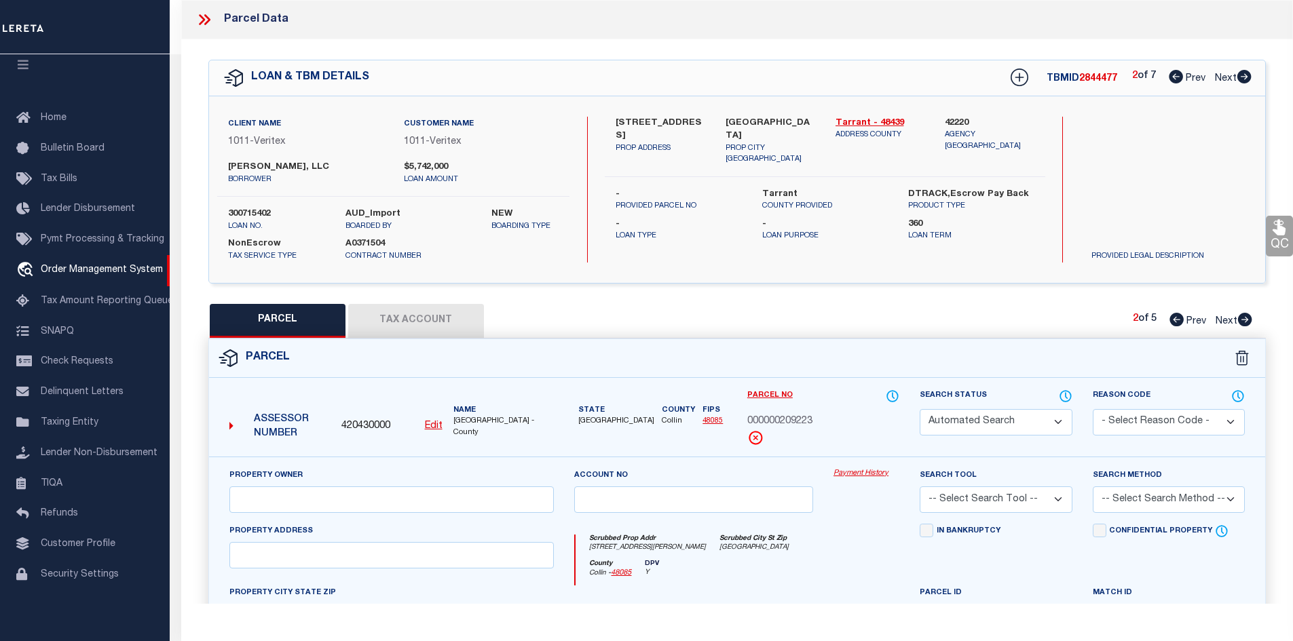
type input "NORTH DALLAS FUNERAL GROUP LLC"
select select
type input "HWY 121"
checkbox input "false"
type input "BONHAM [GEOGRAPHIC_DATA] 75418"
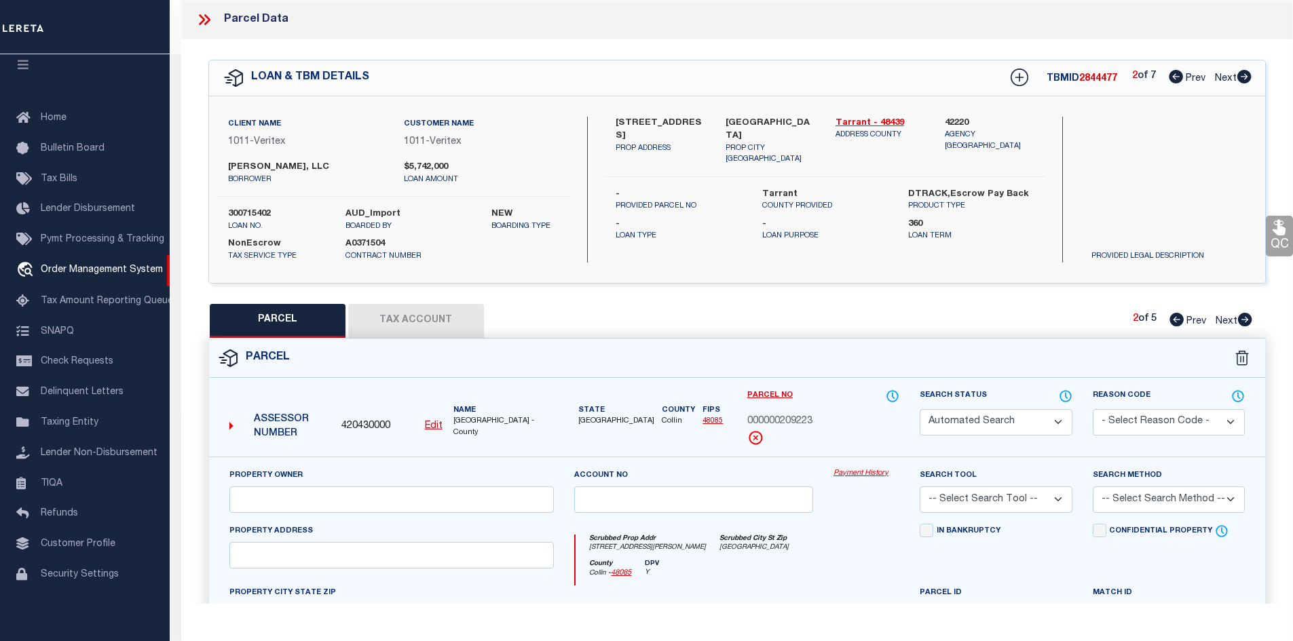
type textarea "A0423 [PERSON_NAME], ACRES 7.419"
type textarea "High liability loan. Please provide a complete legal description."
click at [1246, 318] on icon at bounding box center [1244, 320] width 15 height 14
select select "AS"
checkbox input "false"
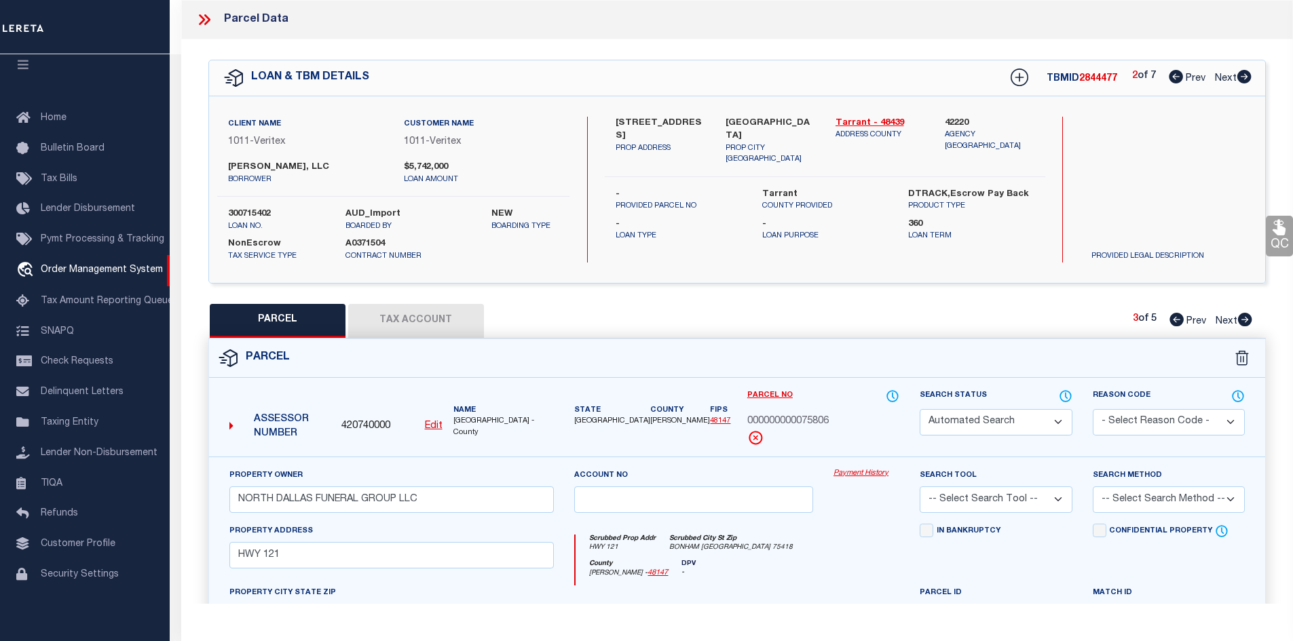
checkbox input "false"
select select "CP"
type input "NORTH DALLAS FUNERAL GROUP LLC"
select select
type input "[STREET_ADDRESS]"
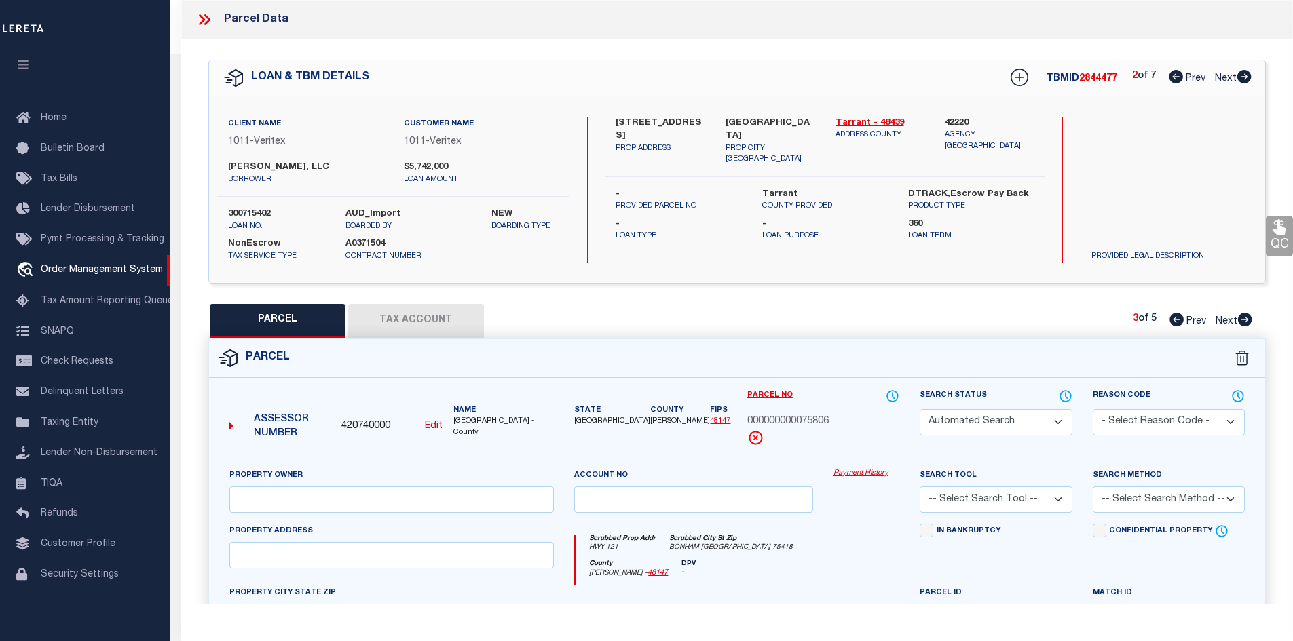
checkbox input "false"
type input "[GEOGRAPHIC_DATA]"
type textarea "1: [PERSON_NAME] 2: BLK A LT 1 ACS 1.2910 3: 4: INT201800226106 DD08212018 CO-D…"
type textarea "High liability loan. Please provide a complete legal description."
click at [1246, 318] on icon at bounding box center [1244, 320] width 15 height 14
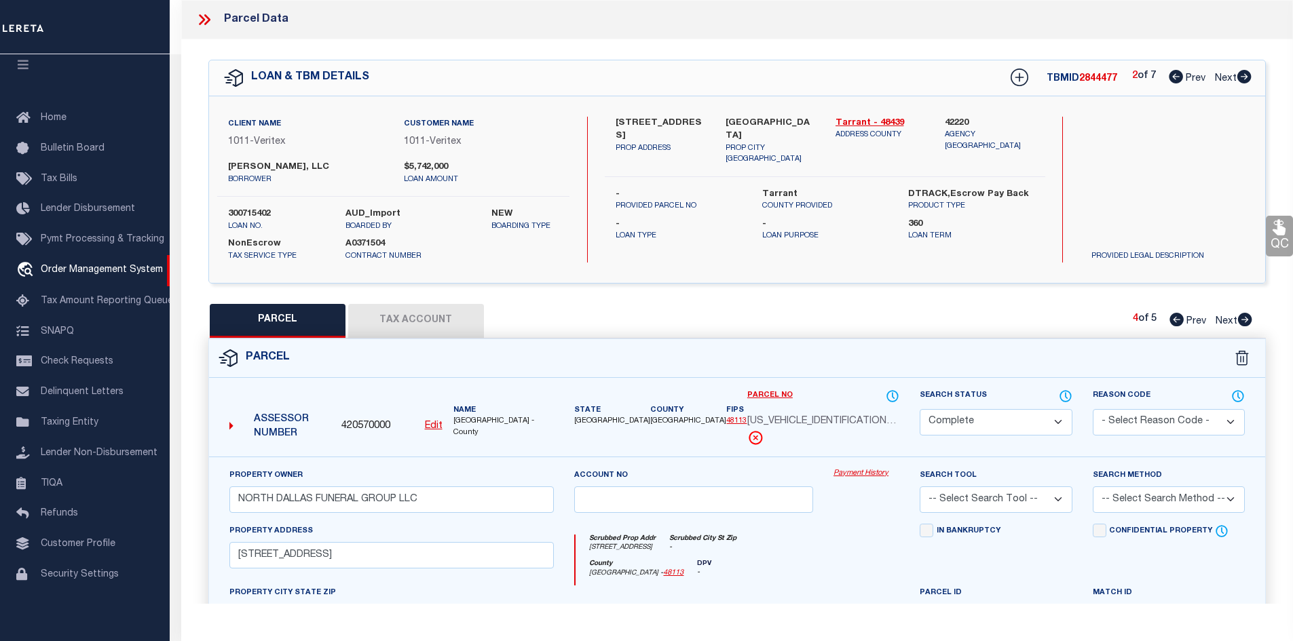
select select "AS"
checkbox input "false"
select select "CP"
type input "[PERSON_NAME] FUNERAL HOME LLC"
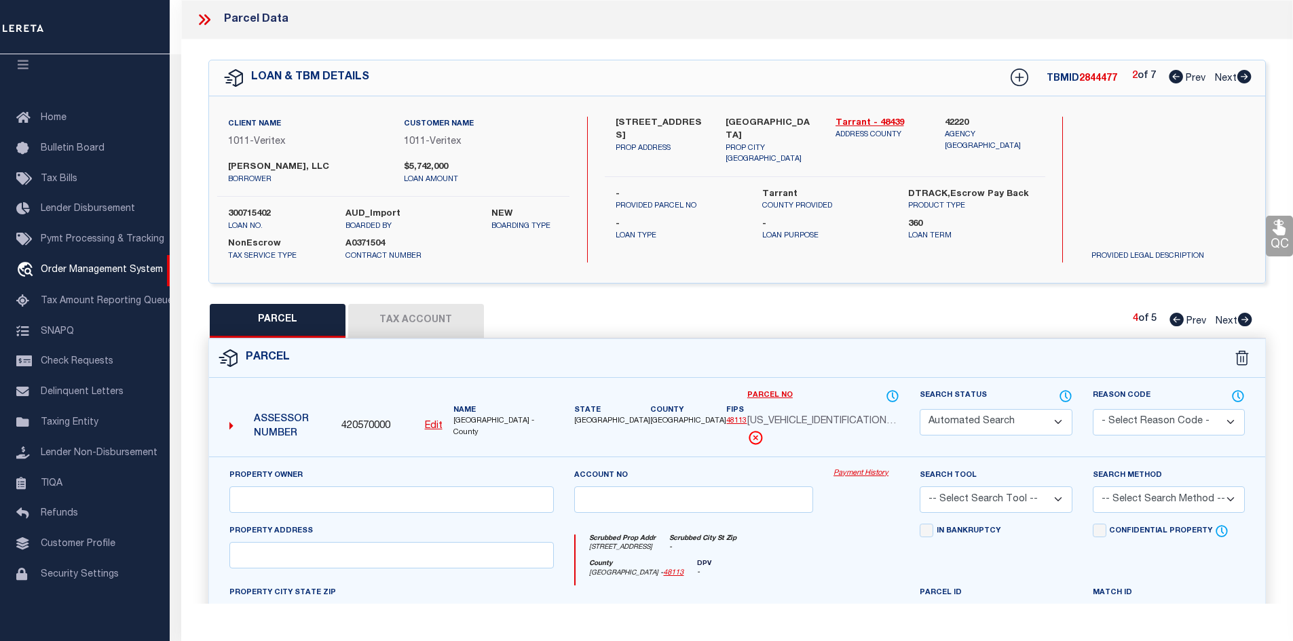
select select
type input "[STREET_ADDRESS]"
checkbox input "false"
type input "[GEOGRAPHIC_DATA]"
type textarea "BOAT CLUB ESTATES Block 13R Lot 1A"
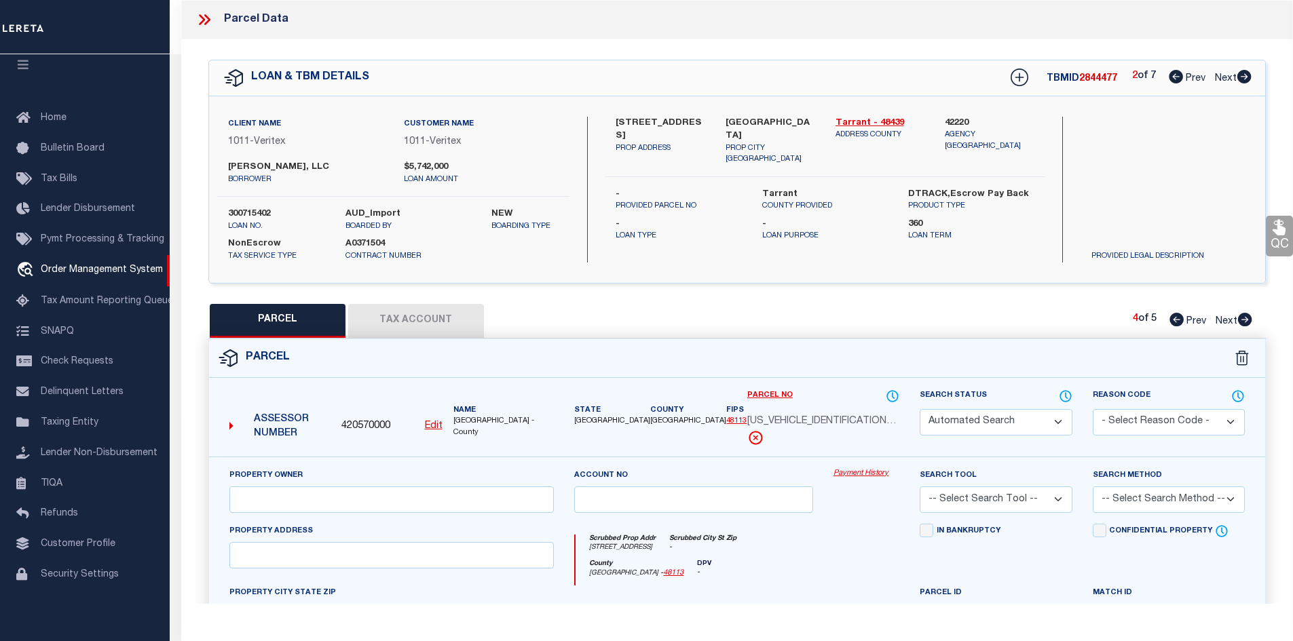
type textarea "Tax ID Special Project"
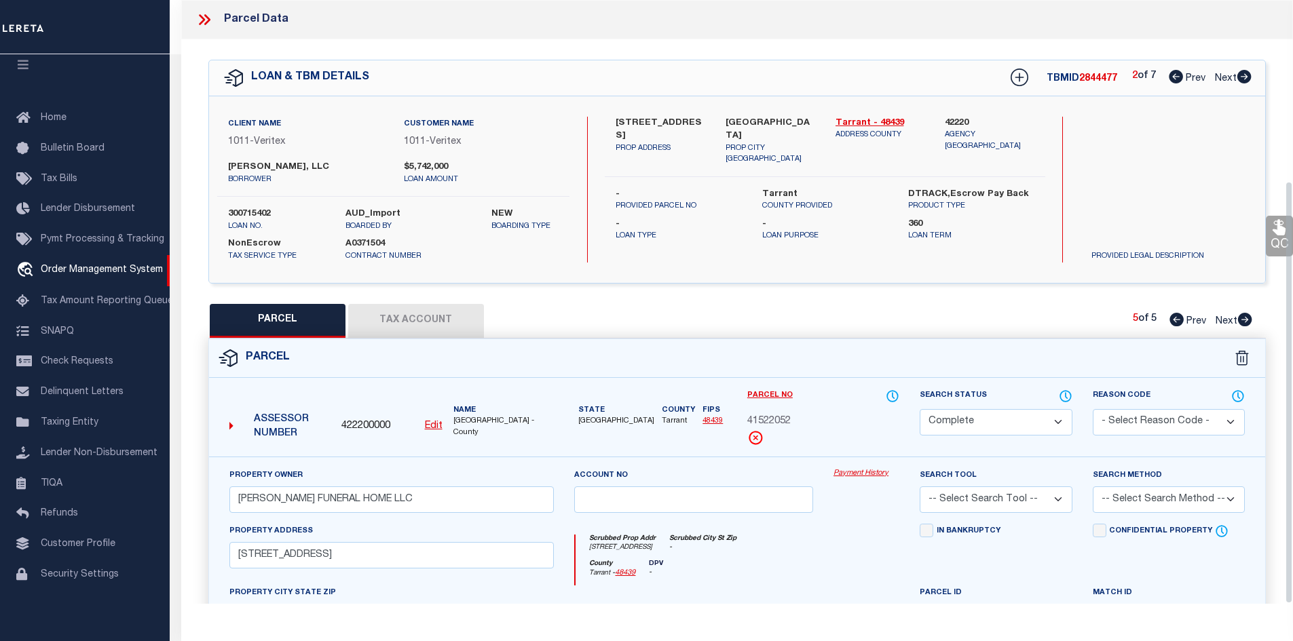
scroll to position [259, 0]
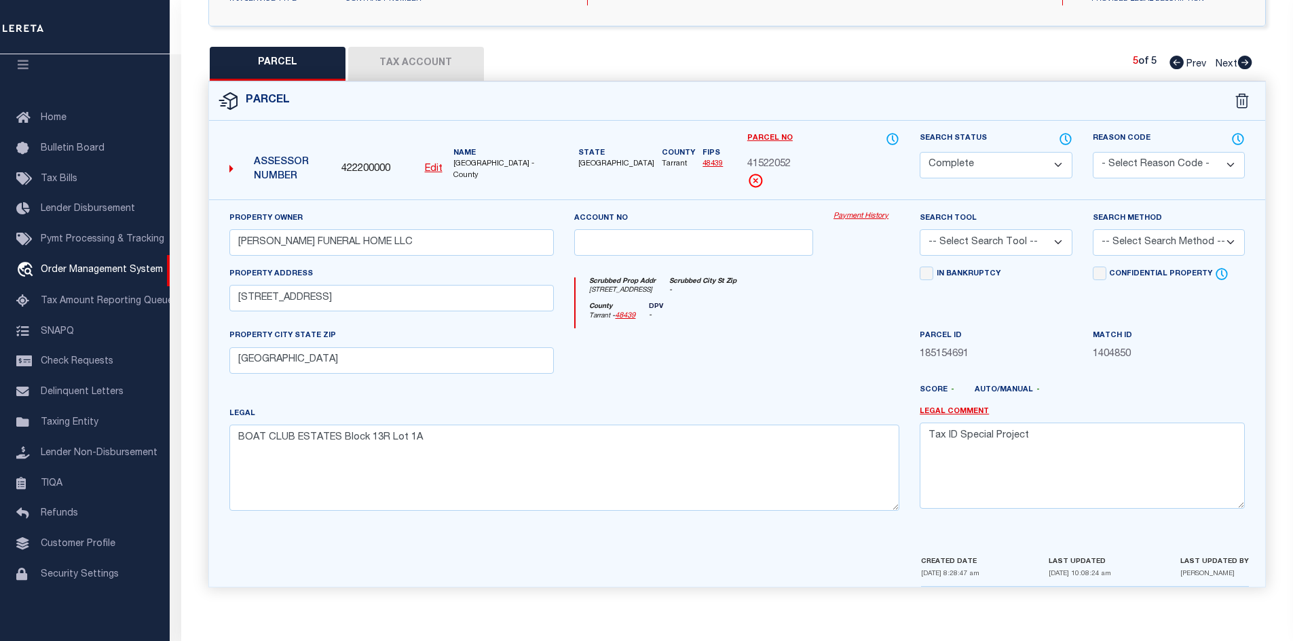
click at [1174, 62] on icon at bounding box center [1177, 63] width 14 height 14
select select "AS"
checkbox input "false"
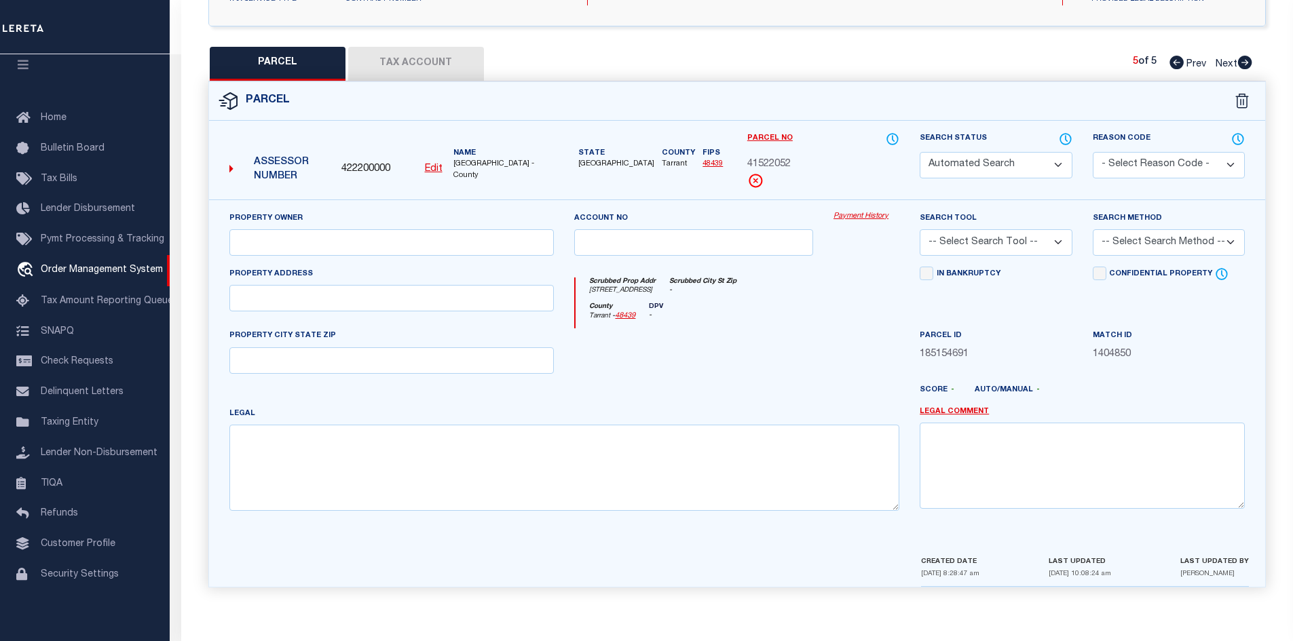
select select "CP"
type input "NORTH DALLAS FUNERAL GROUP LLC"
select select
type input "[STREET_ADDRESS]"
checkbox input "false"
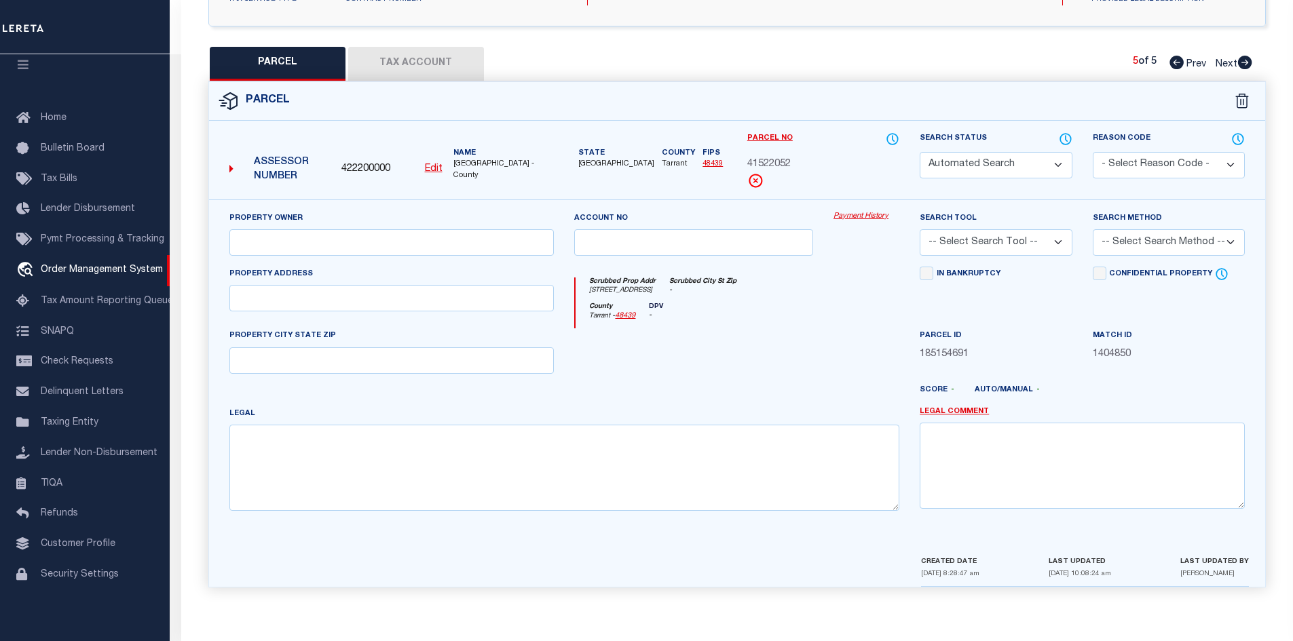
type input "[GEOGRAPHIC_DATA]"
type textarea "1: [PERSON_NAME] 2: BLK A LT 1 ACS 1.2910 3: 4: INT201800226106 DD08212018 CO-D…"
type textarea "High liability loan. Please provide a complete legal description."
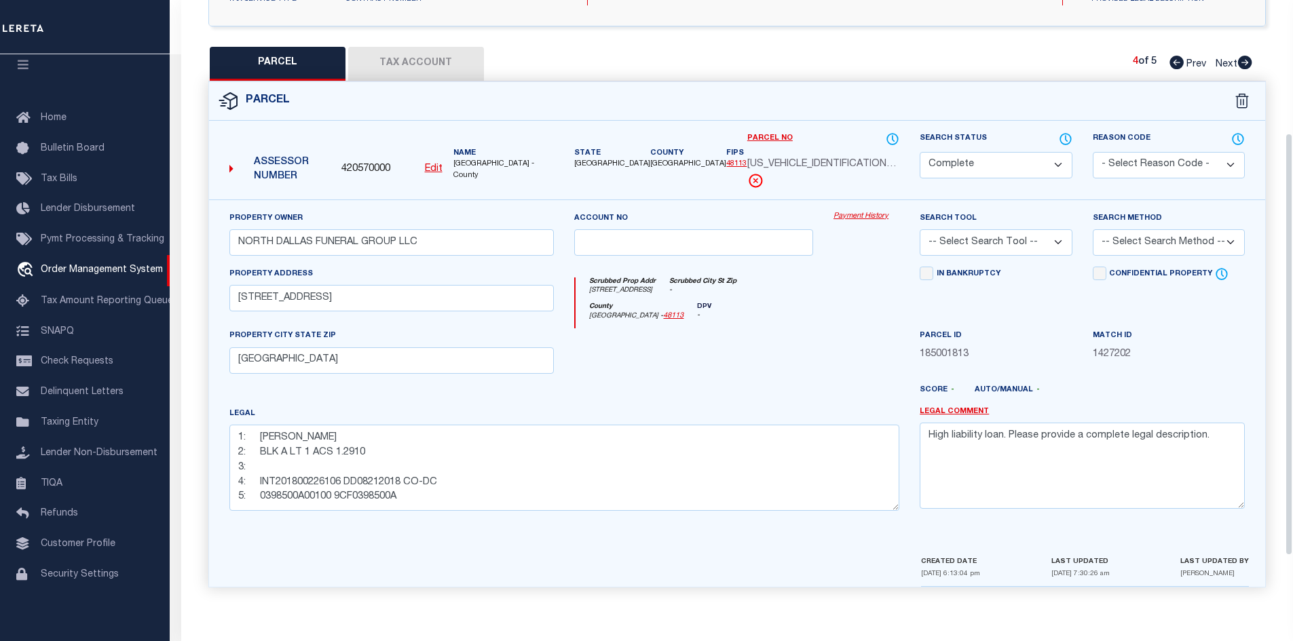
scroll to position [0, 0]
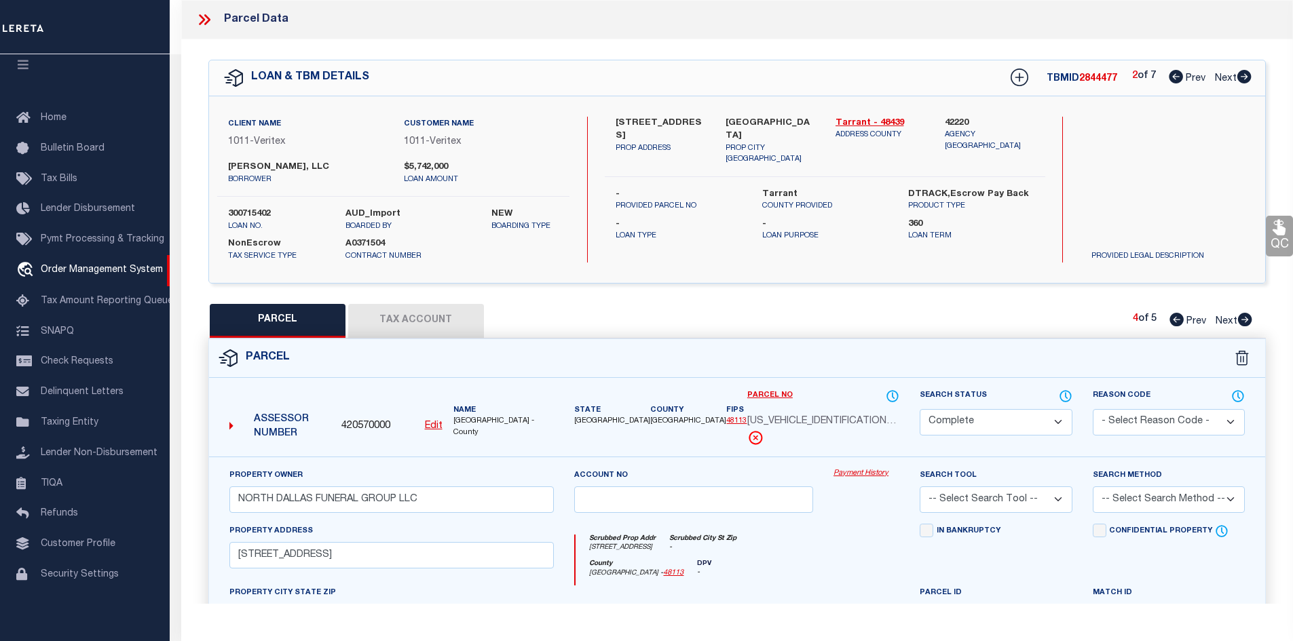
click at [1178, 319] on icon at bounding box center [1177, 320] width 14 height 14
select select "AS"
checkbox input "false"
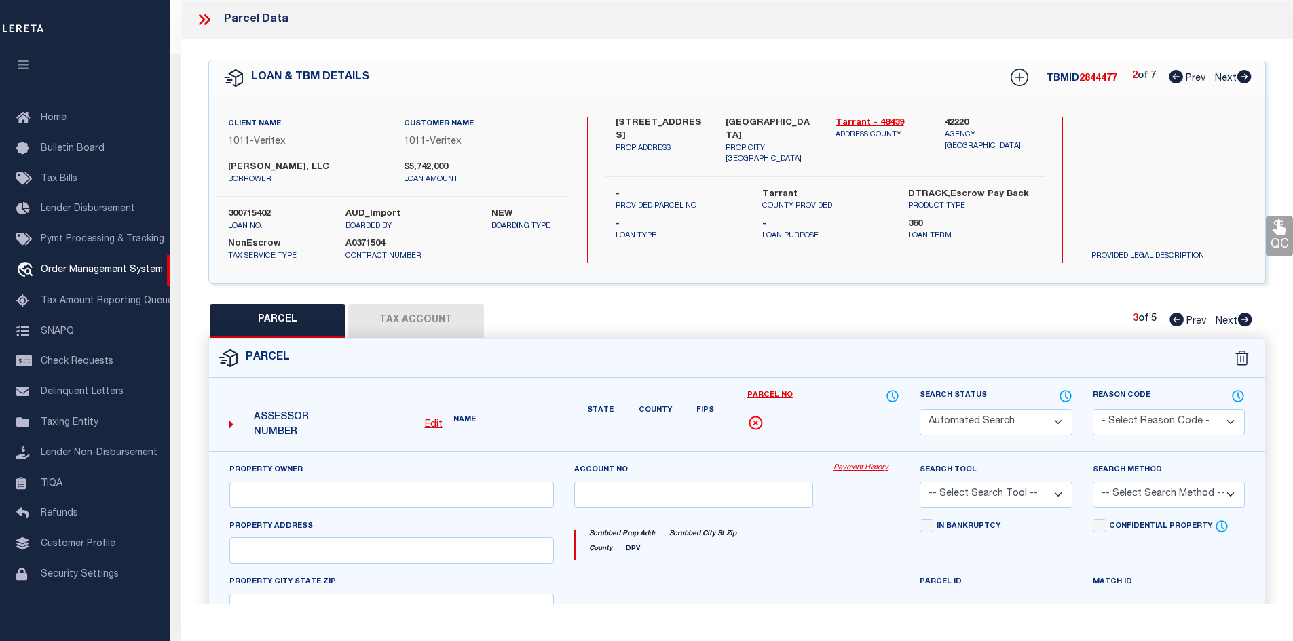
select select "CP"
type input "NORTH DALLAS FUNERAL GROUP LLC"
select select
type input "HWY 121"
checkbox input "false"
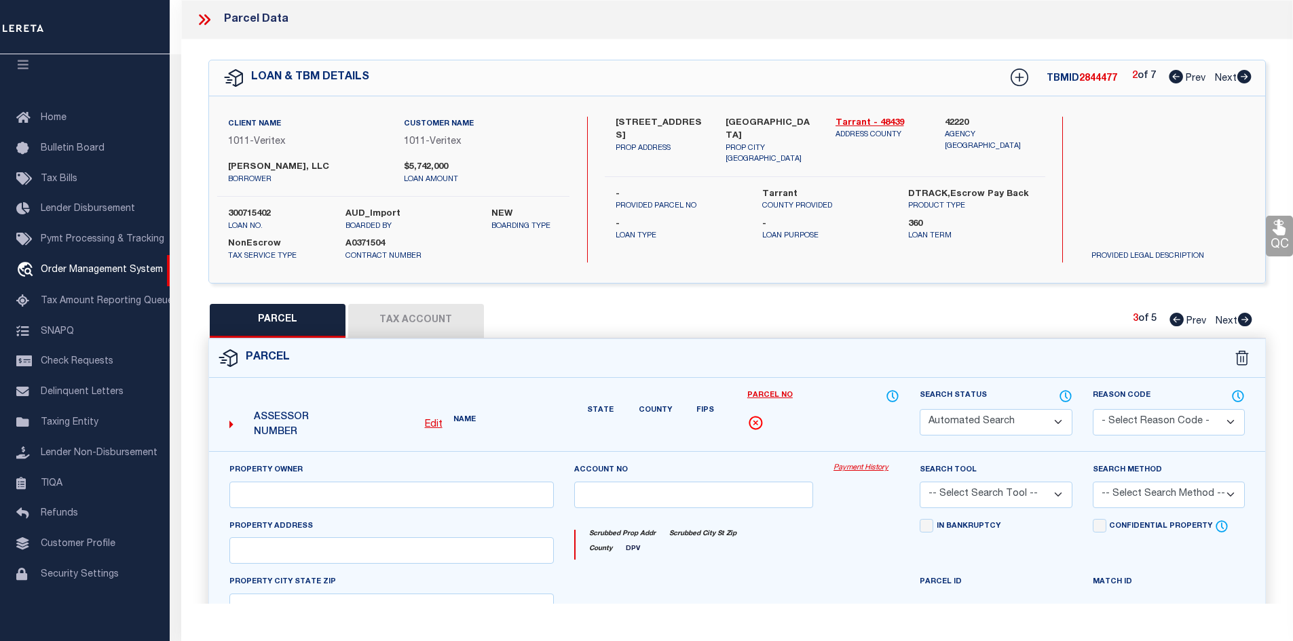
type input "BONHAM [GEOGRAPHIC_DATA] 75418"
type textarea "A0423 [PERSON_NAME], ACRES 7.419"
type textarea "High liability loan. Please provide a complete legal description."
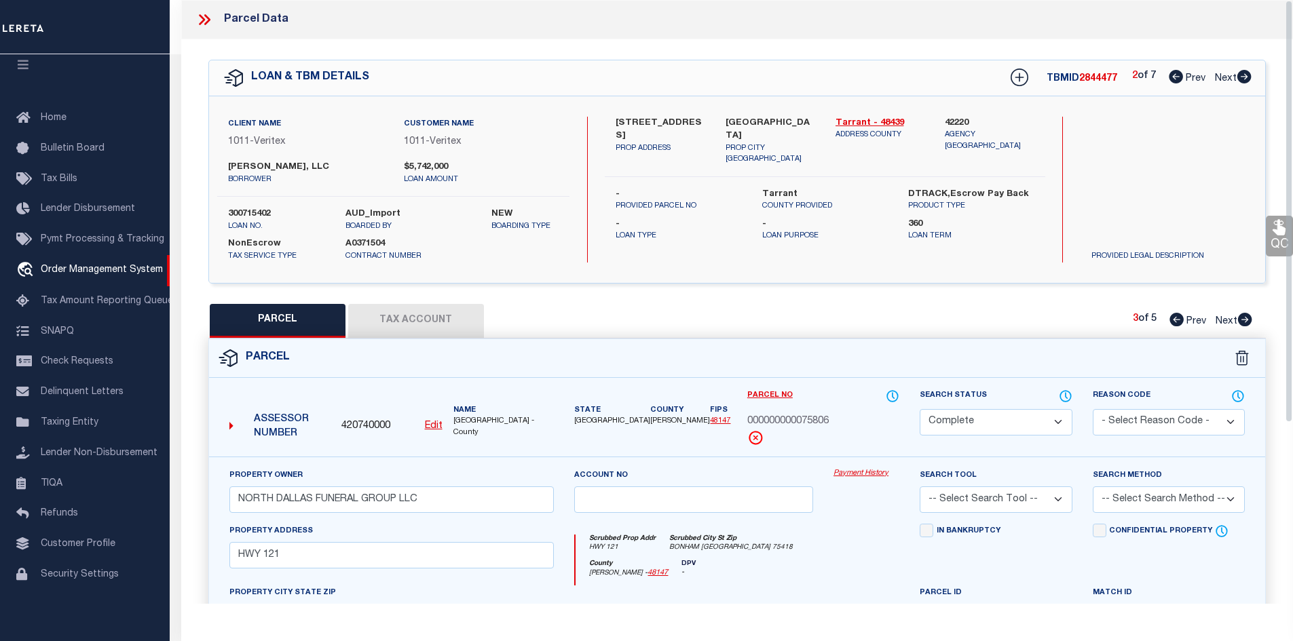
scroll to position [259, 0]
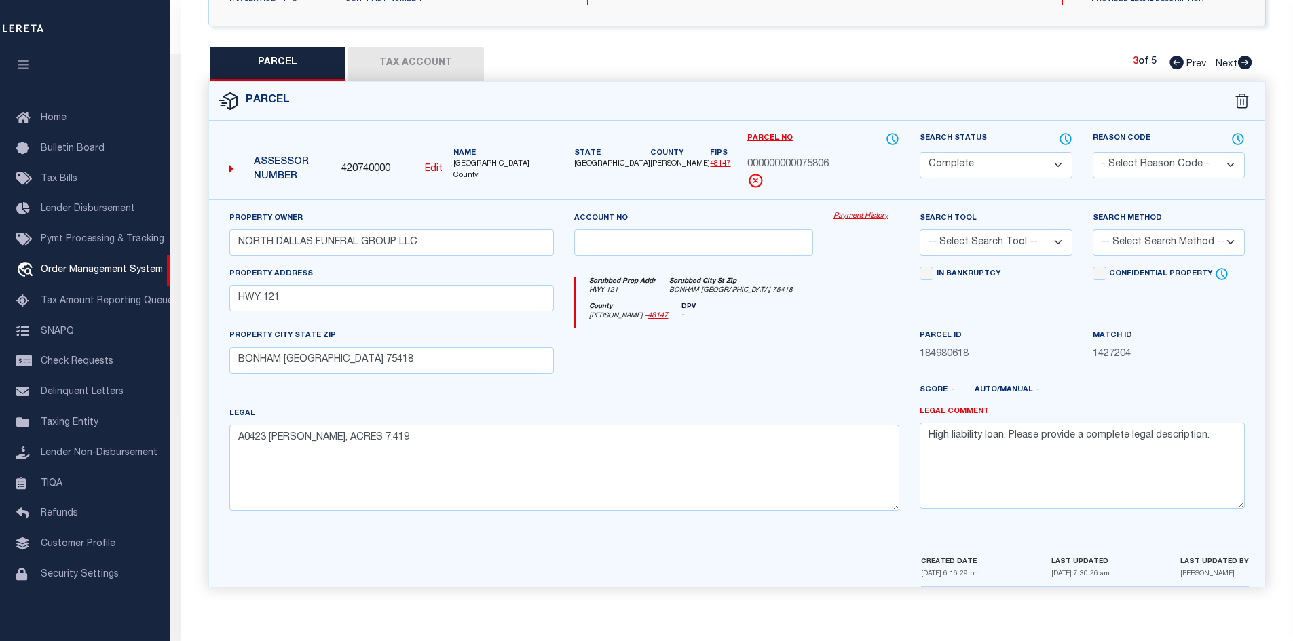
click at [1244, 57] on link "Next" at bounding box center [1234, 62] width 37 height 10
select select "AS"
checkbox input "false"
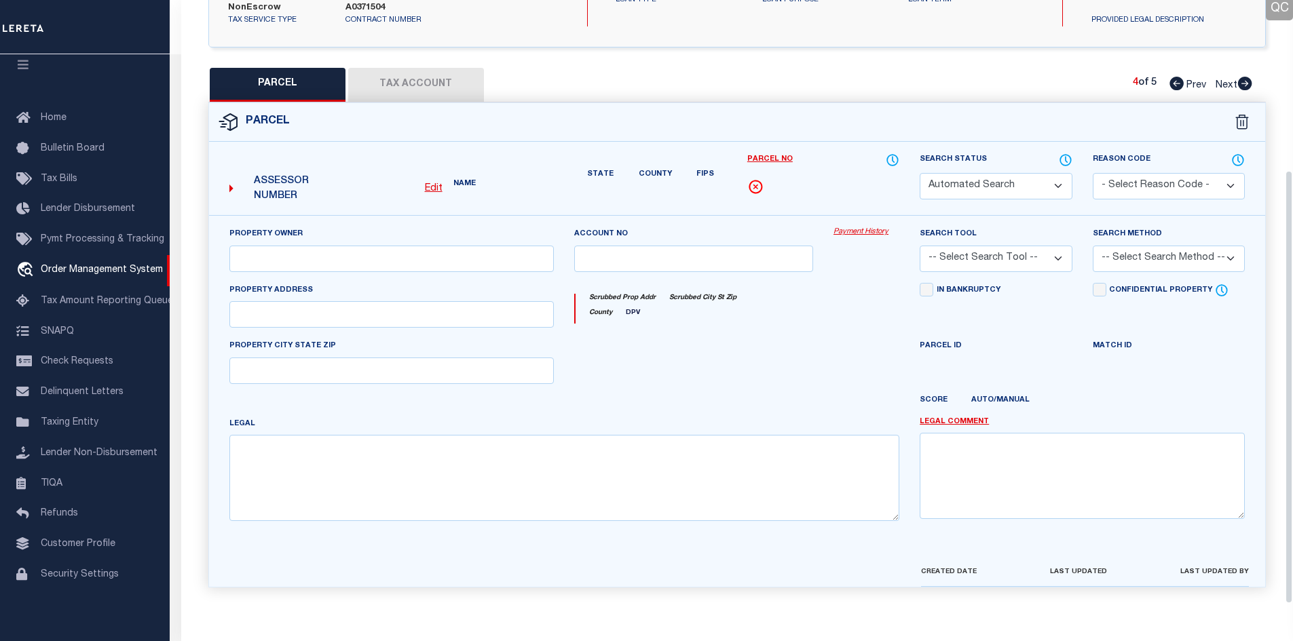
select select "CP"
type input "NORTH DALLAS FUNERAL GROUP LLC"
select select
type input "[STREET_ADDRESS]"
checkbox input "false"
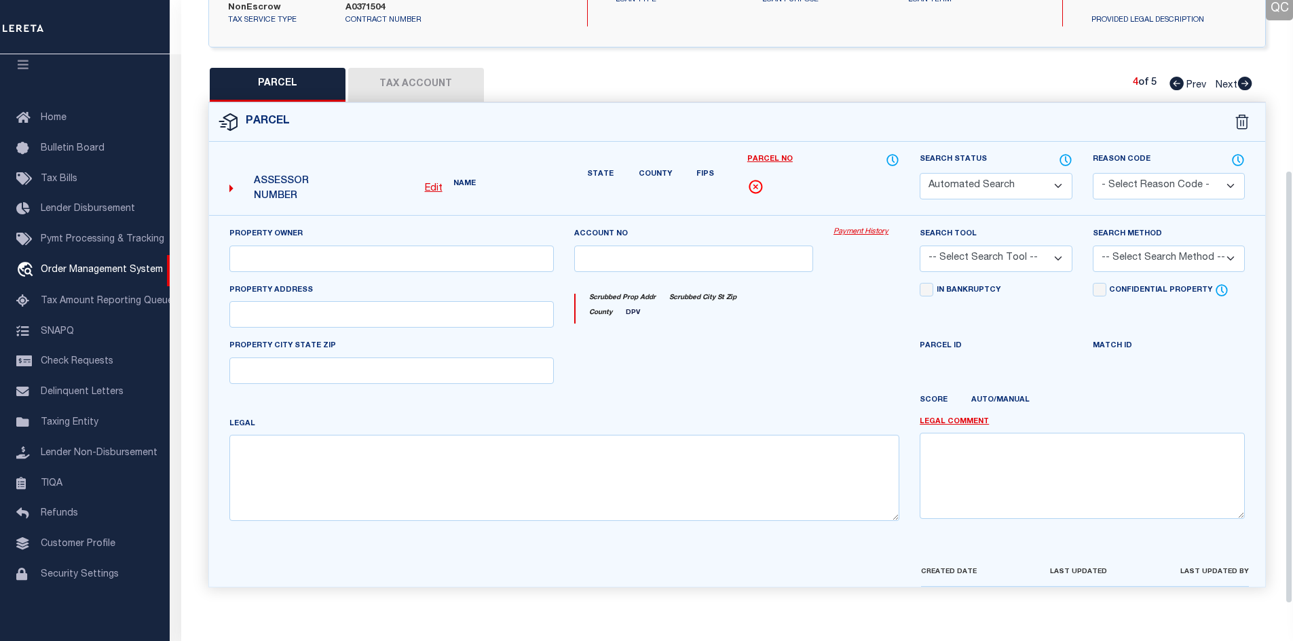
type input "[GEOGRAPHIC_DATA]"
type textarea "1: [PERSON_NAME] 2: BLK A LT 1 ACS 1.2910 3: 4: INT201800226106 DD08212018 CO-D…"
type textarea "High liability loan. Please provide a complete legal description."
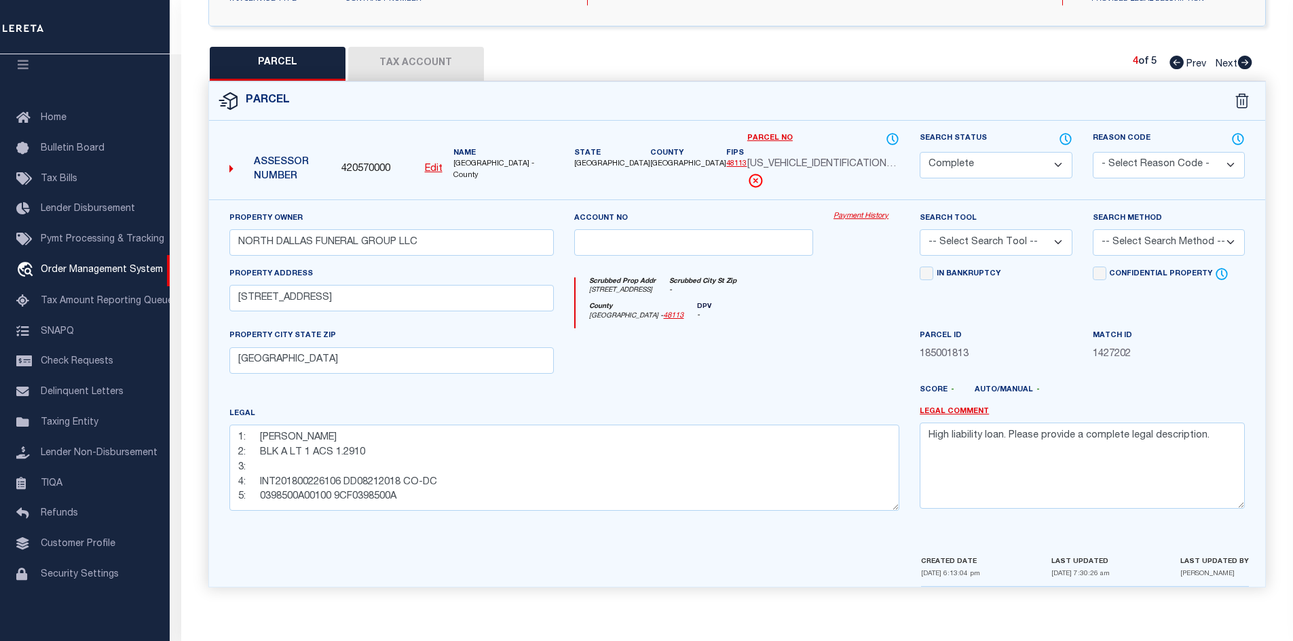
click at [1244, 57] on link "Next" at bounding box center [1234, 62] width 37 height 10
select select "AS"
checkbox input "false"
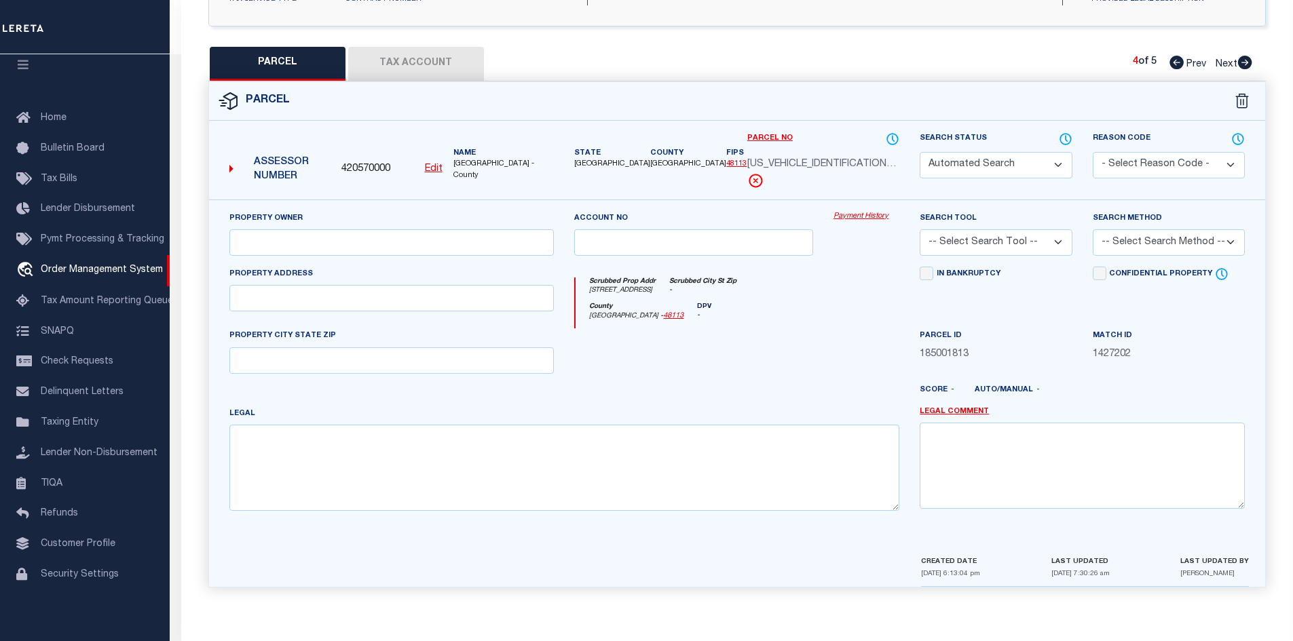
select select "CP"
type input "[PERSON_NAME] FUNERAL HOME LLC"
select select
type input "[STREET_ADDRESS]"
checkbox input "false"
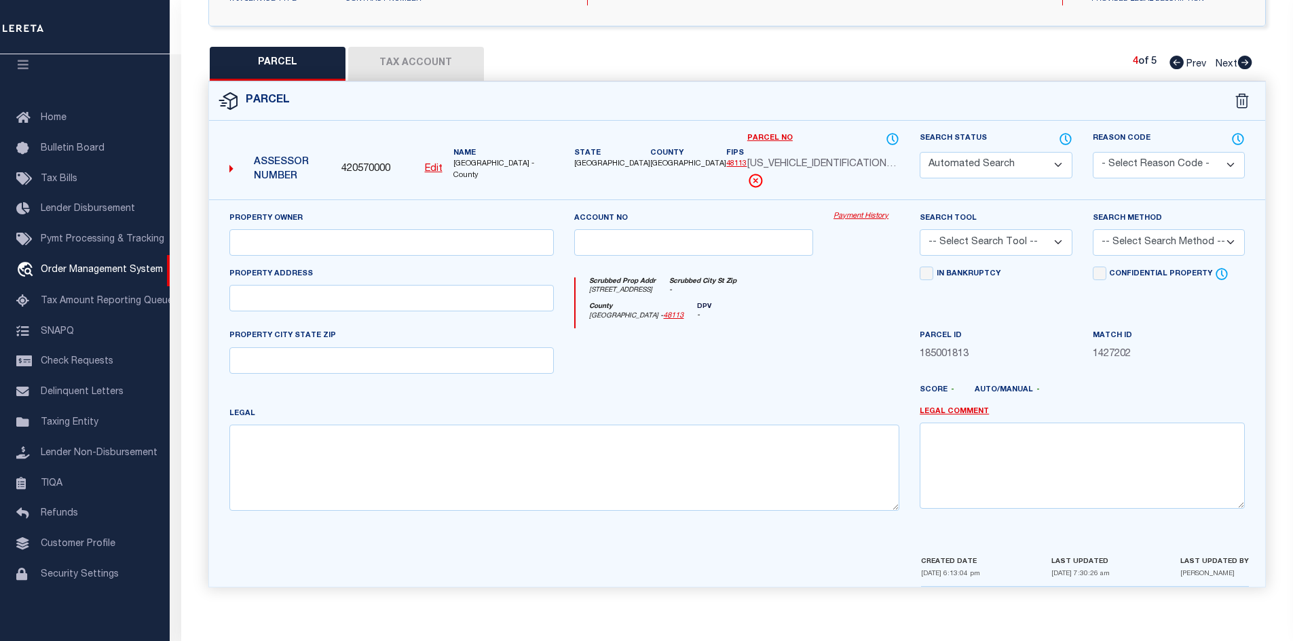
type input "[GEOGRAPHIC_DATA]"
type textarea "BOAT CLUB ESTATES Block 13R Lot 1A"
type textarea "Tax ID Special Project"
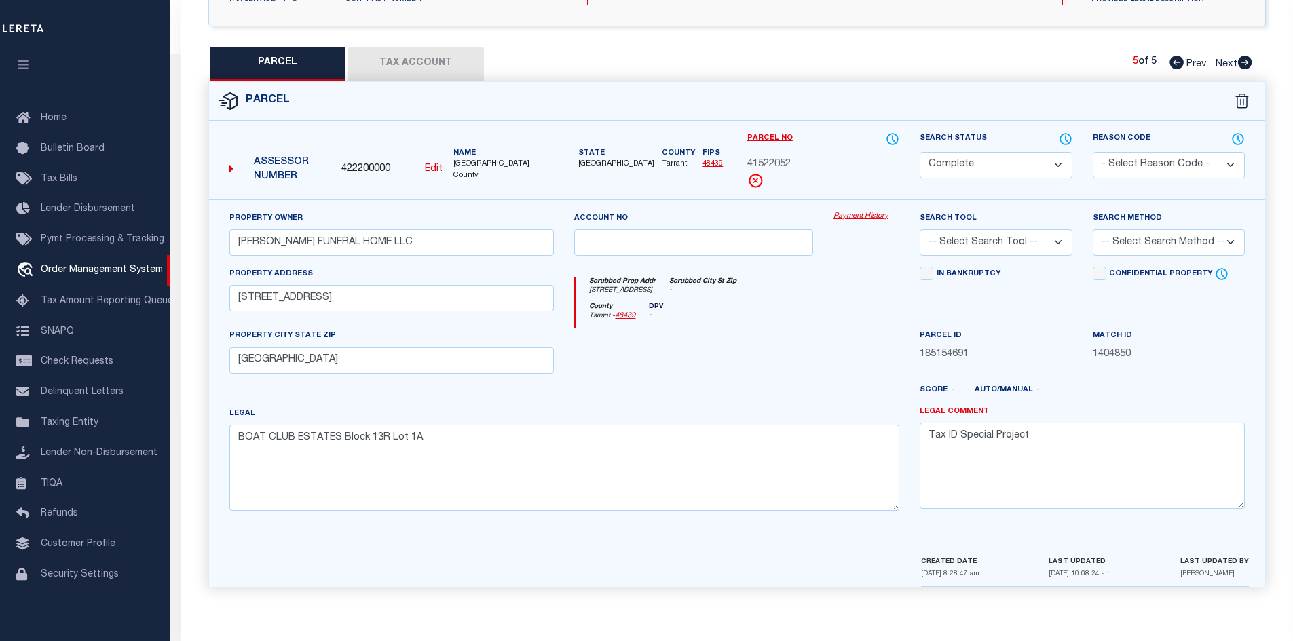
click at [1244, 57] on link "Next" at bounding box center [1234, 62] width 37 height 10
click at [1170, 64] on icon at bounding box center [1177, 63] width 14 height 14
select select "AS"
checkbox input "false"
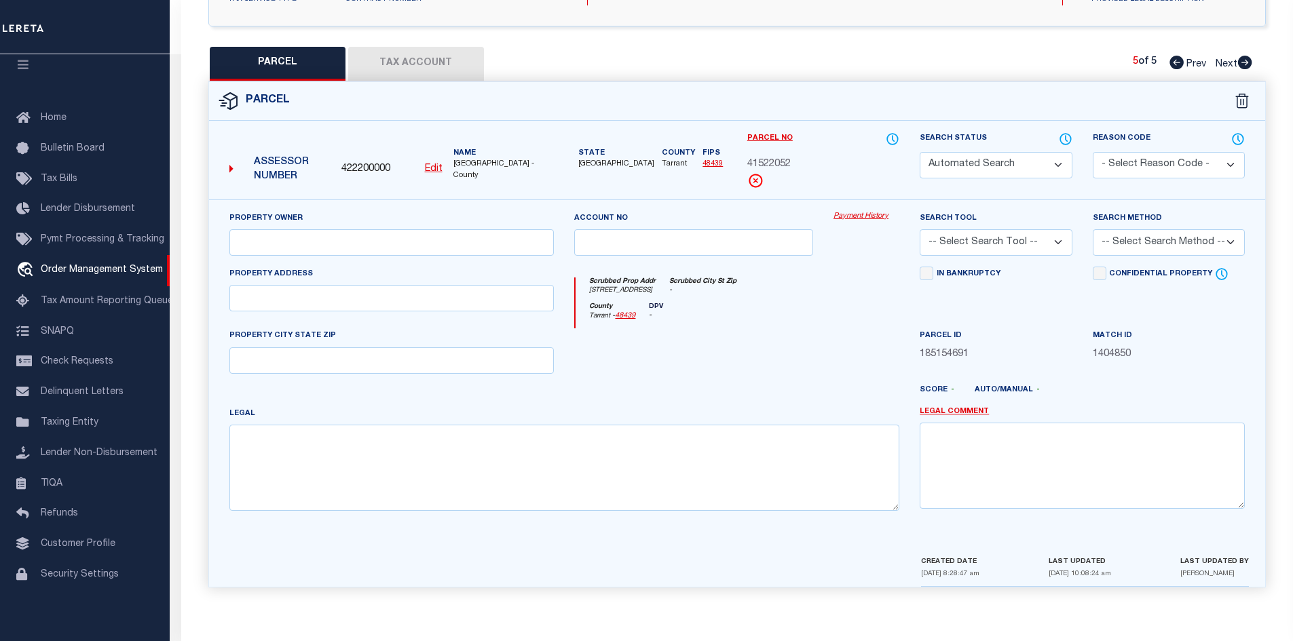
select select "CP"
type input "NORTH DALLAS FUNERAL GROUP LLC"
select select
type input "[STREET_ADDRESS]"
checkbox input "false"
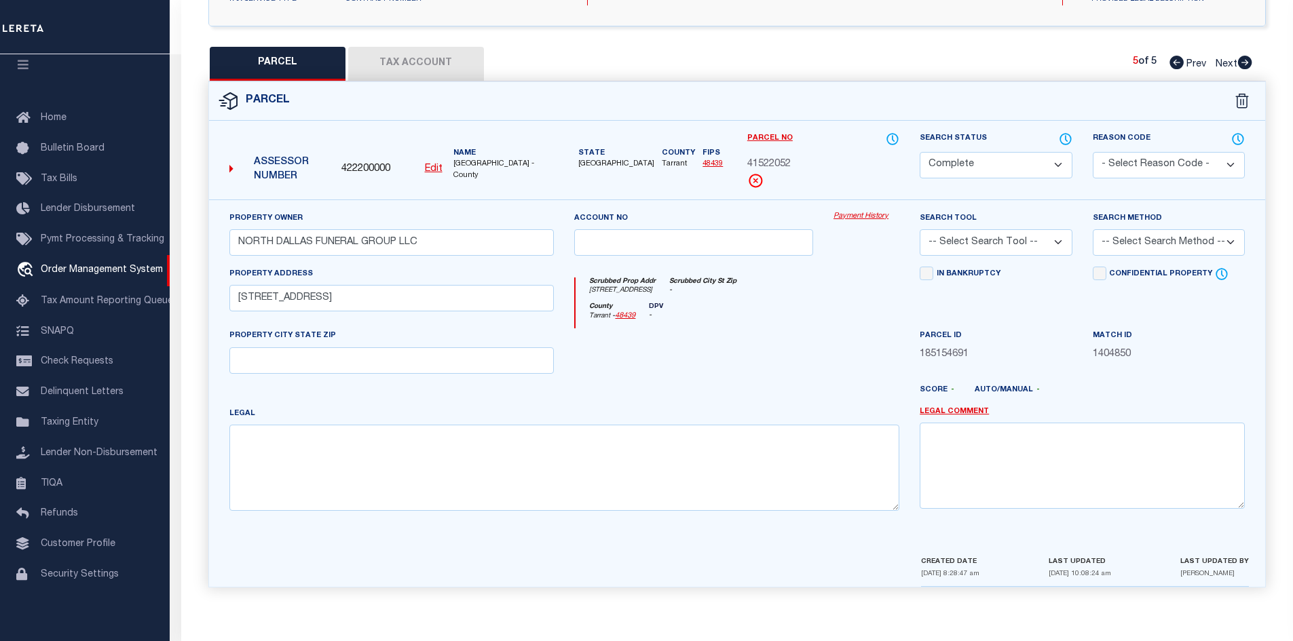
type input "[GEOGRAPHIC_DATA]"
type textarea "1: [PERSON_NAME] 2: BLK A LT 1 ACS 1.2910 3: 4: INT201800226106 DD08212018 CO-D…"
type textarea "High liability loan. Please provide a complete legal description."
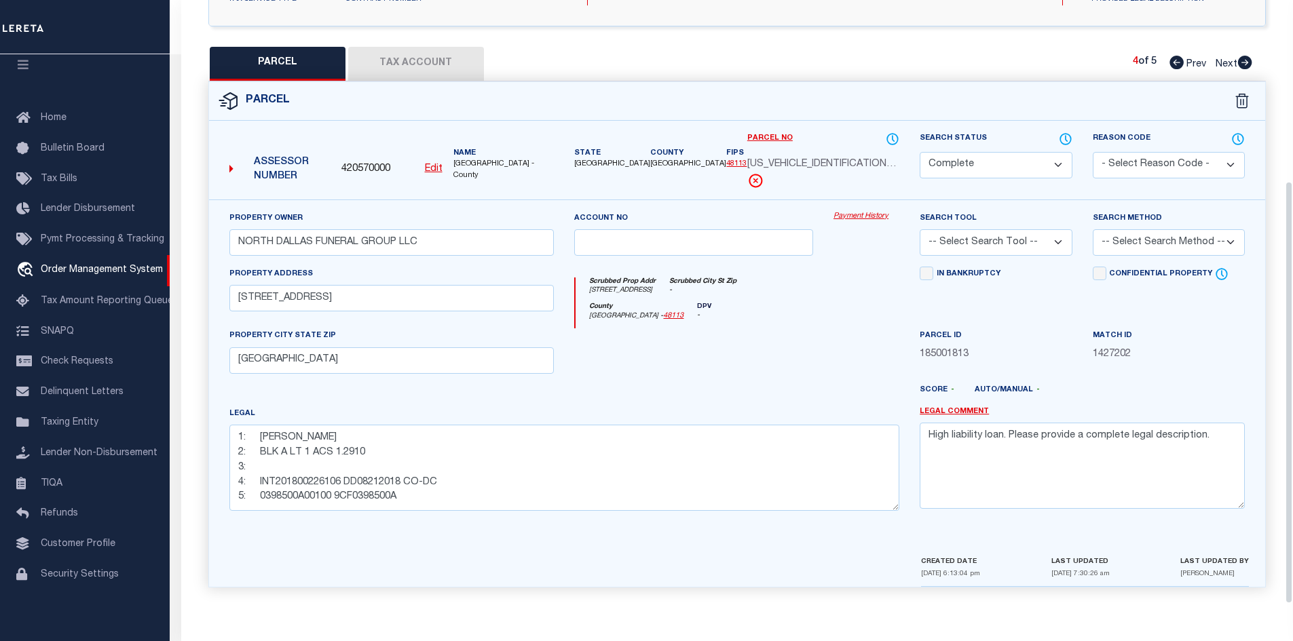
click at [1170, 64] on icon at bounding box center [1177, 63] width 14 height 14
select select "AS"
checkbox input "false"
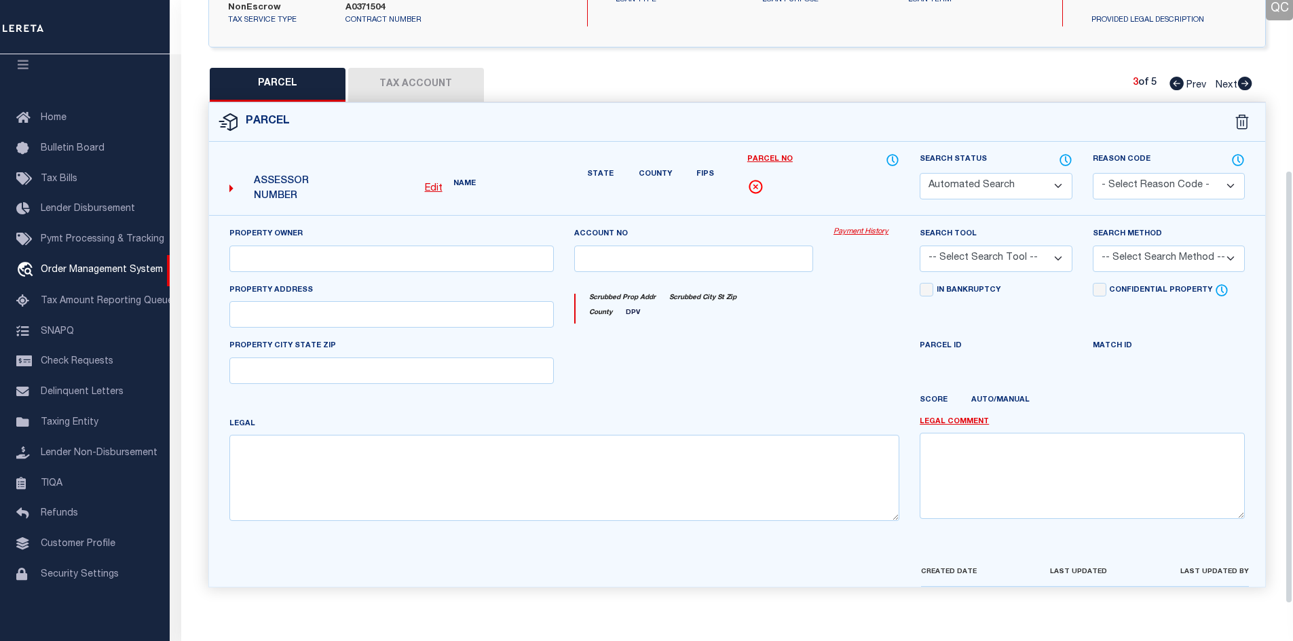
select select "CP"
type input "NORTH DALLAS FUNERAL GROUP LLC"
select select
type input "HWY 121"
checkbox input "false"
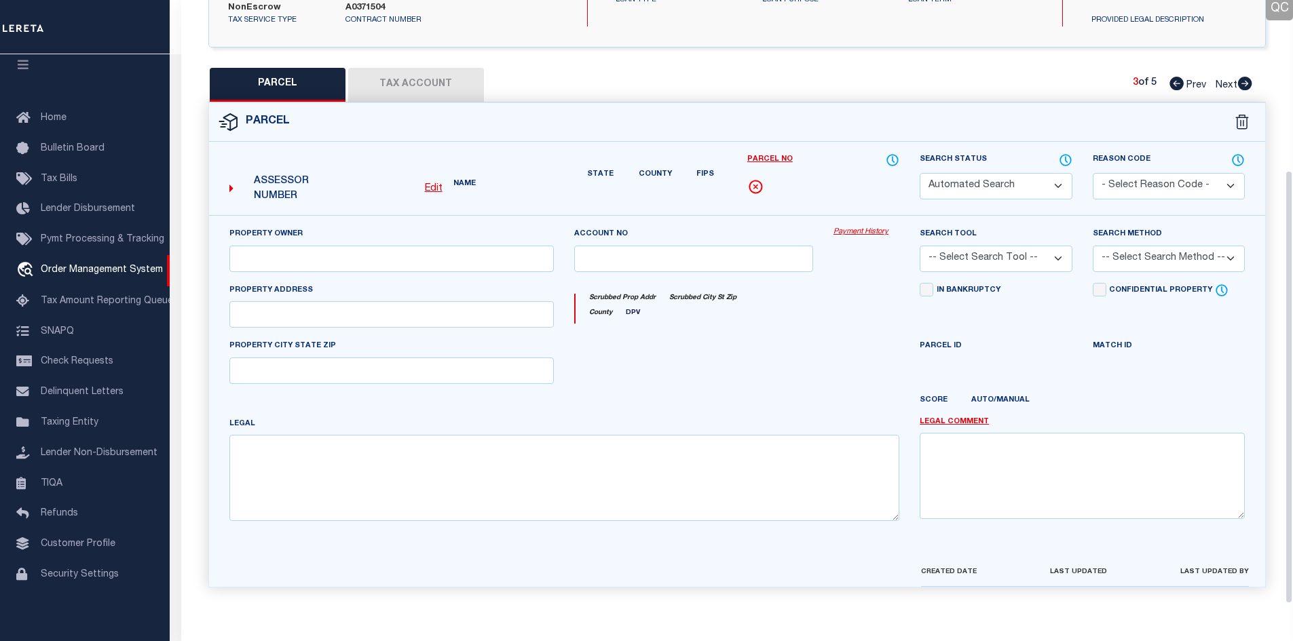
type input "BONHAM [GEOGRAPHIC_DATA] 75418"
type textarea "A0423 [PERSON_NAME], ACRES 7.419"
type textarea "High liability loan. Please provide a complete legal description."
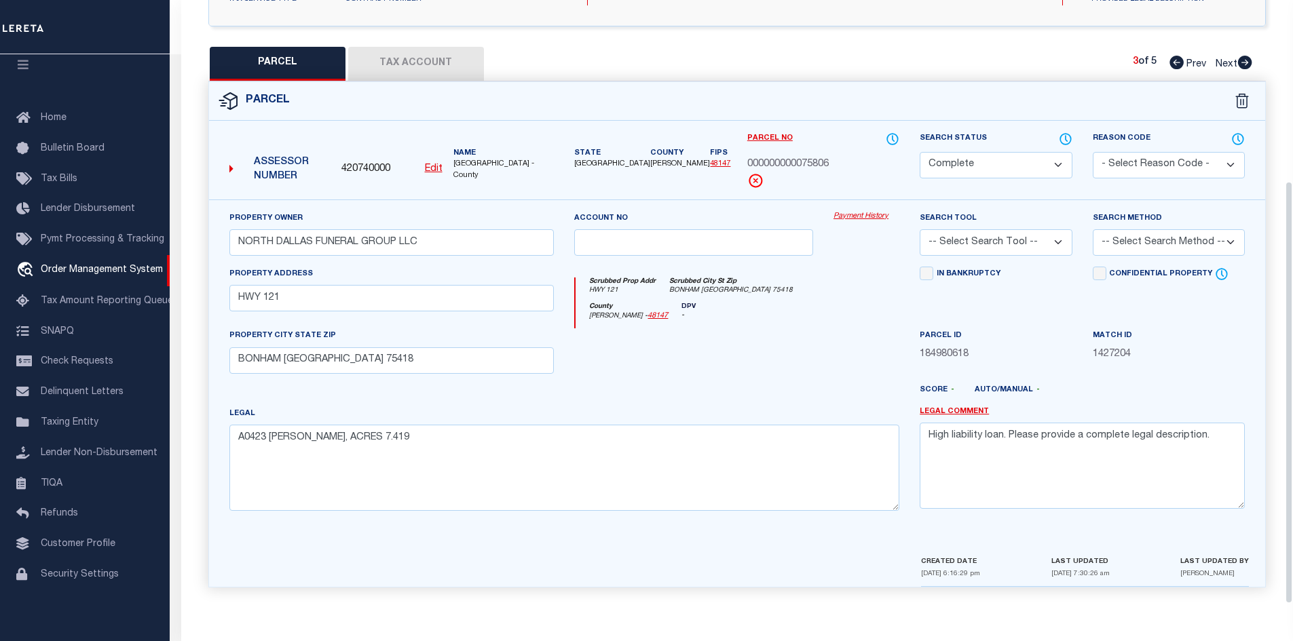
click at [1170, 64] on icon at bounding box center [1177, 63] width 14 height 14
select select "AS"
checkbox input "false"
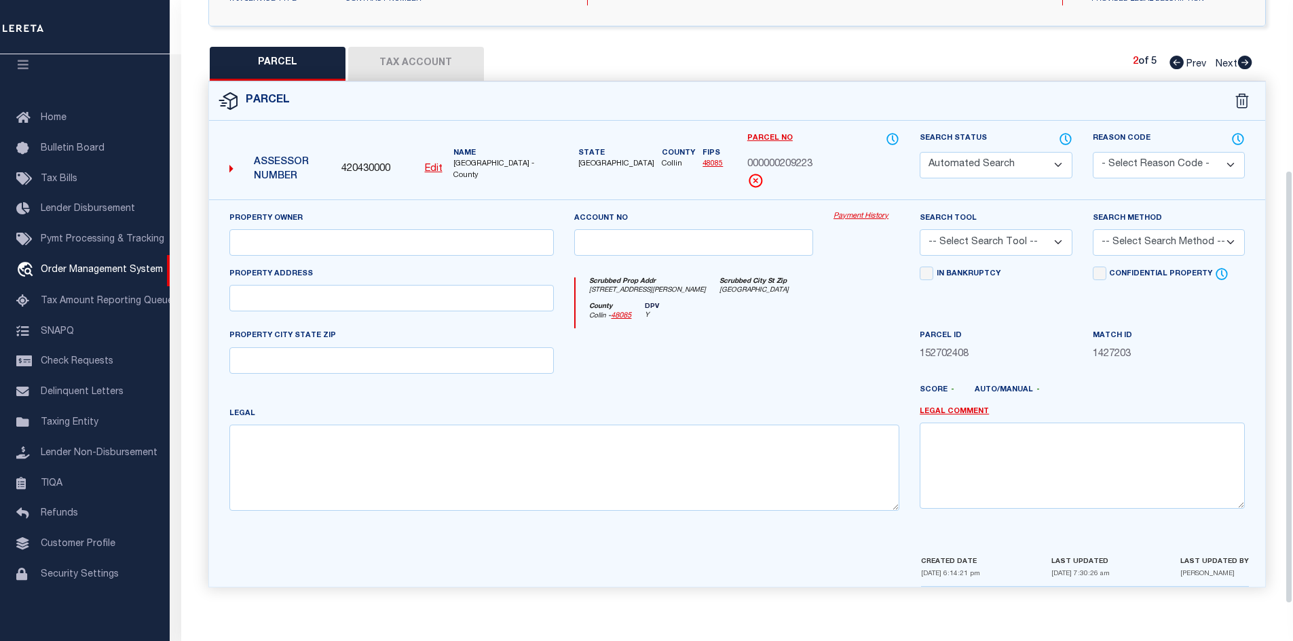
select select "CP"
type input "North Dallas Funeral Group LLC"
select select
type input "[STREET_ADDRESS][PERSON_NAME]"
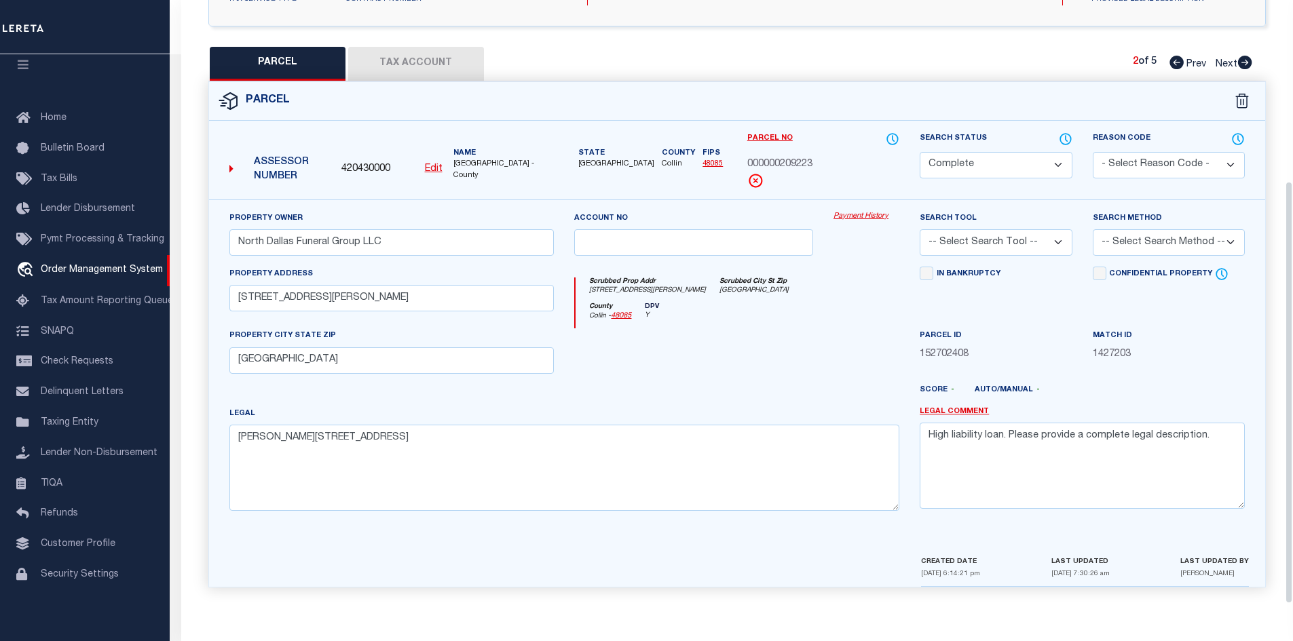
click at [1170, 64] on icon at bounding box center [1177, 63] width 14 height 14
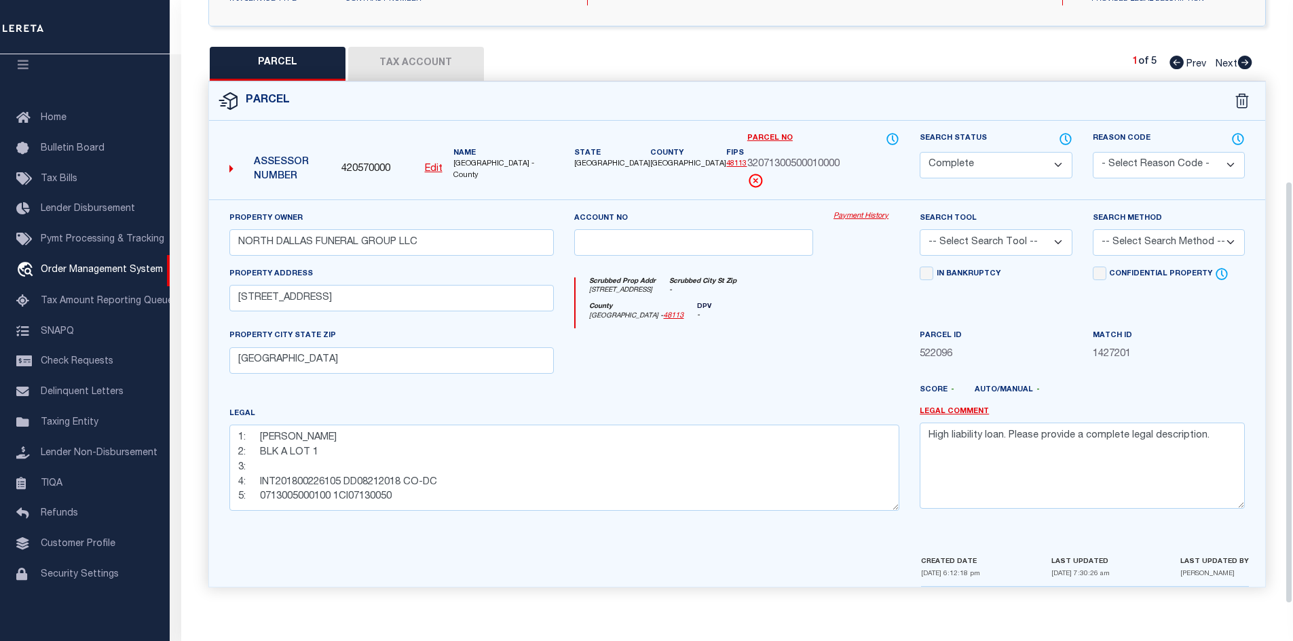
click at [1170, 64] on icon at bounding box center [1177, 63] width 14 height 14
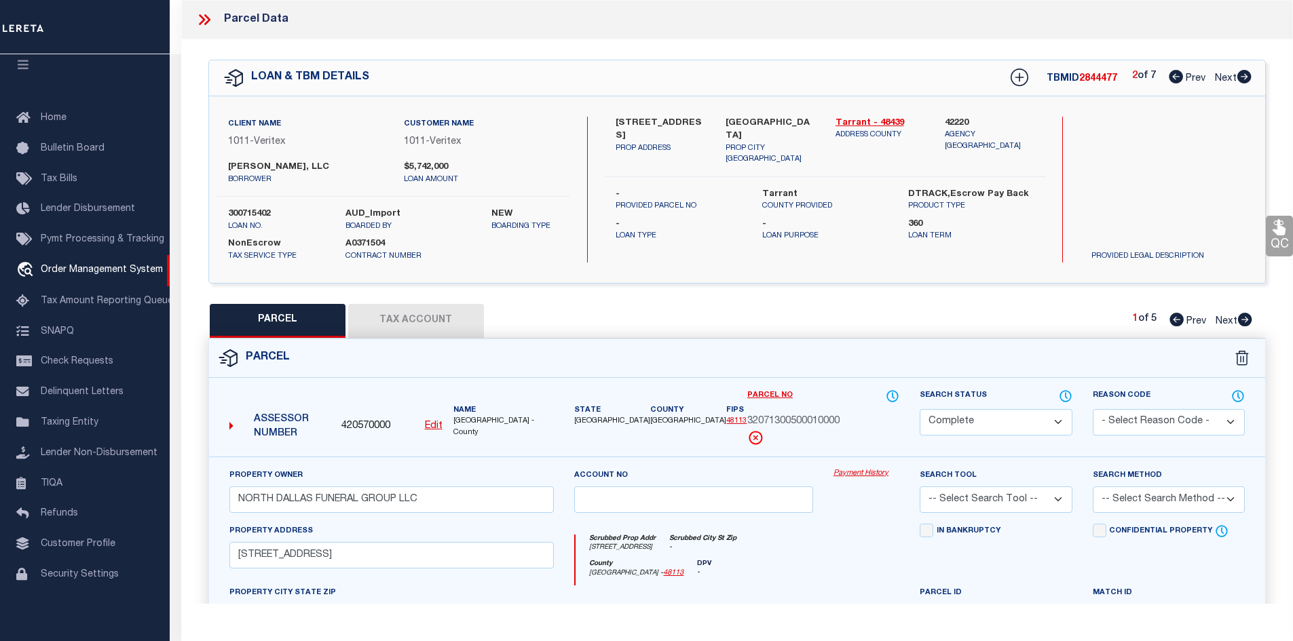
click at [1170, 75] on icon at bounding box center [1176, 77] width 14 height 14
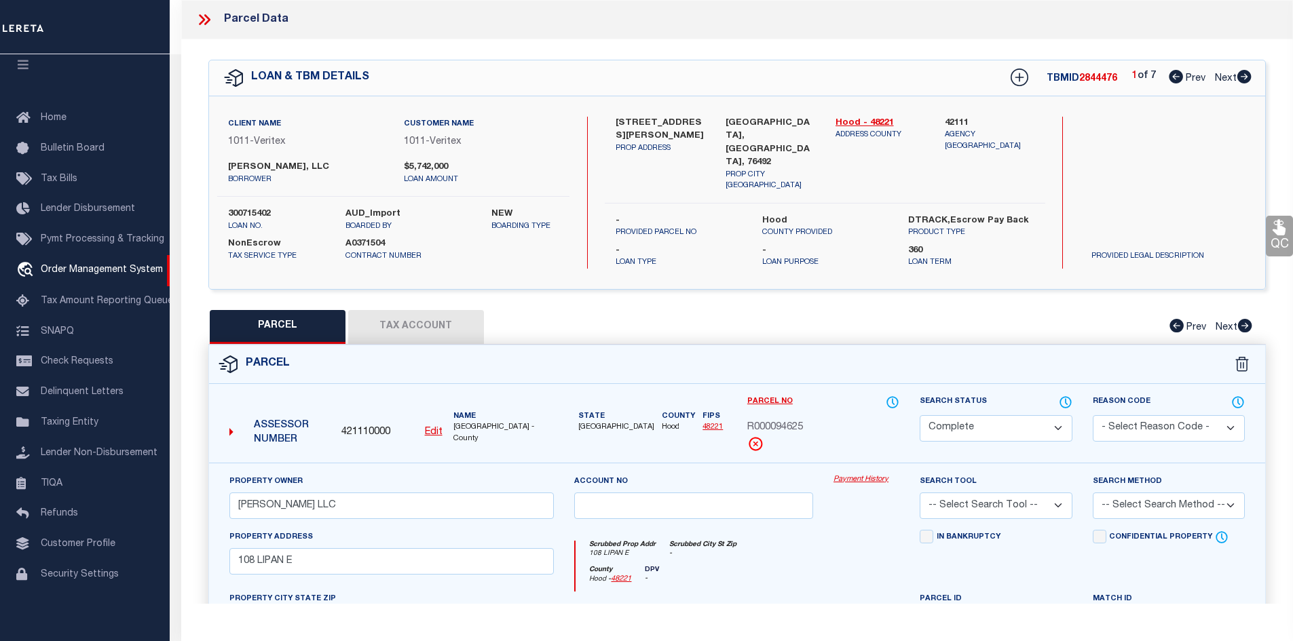
click at [1242, 77] on icon at bounding box center [1244, 77] width 14 height 14
click at [1242, 73] on icon at bounding box center [1244, 77] width 14 height 14
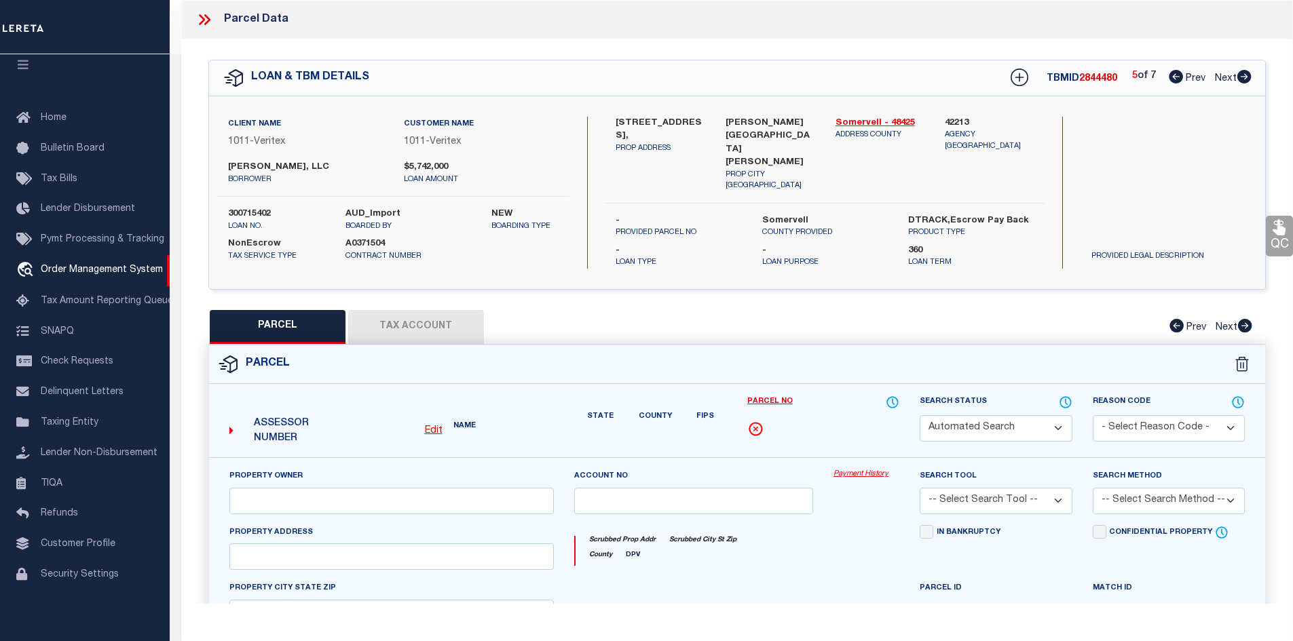
click at [1242, 73] on icon at bounding box center [1244, 77] width 14 height 14
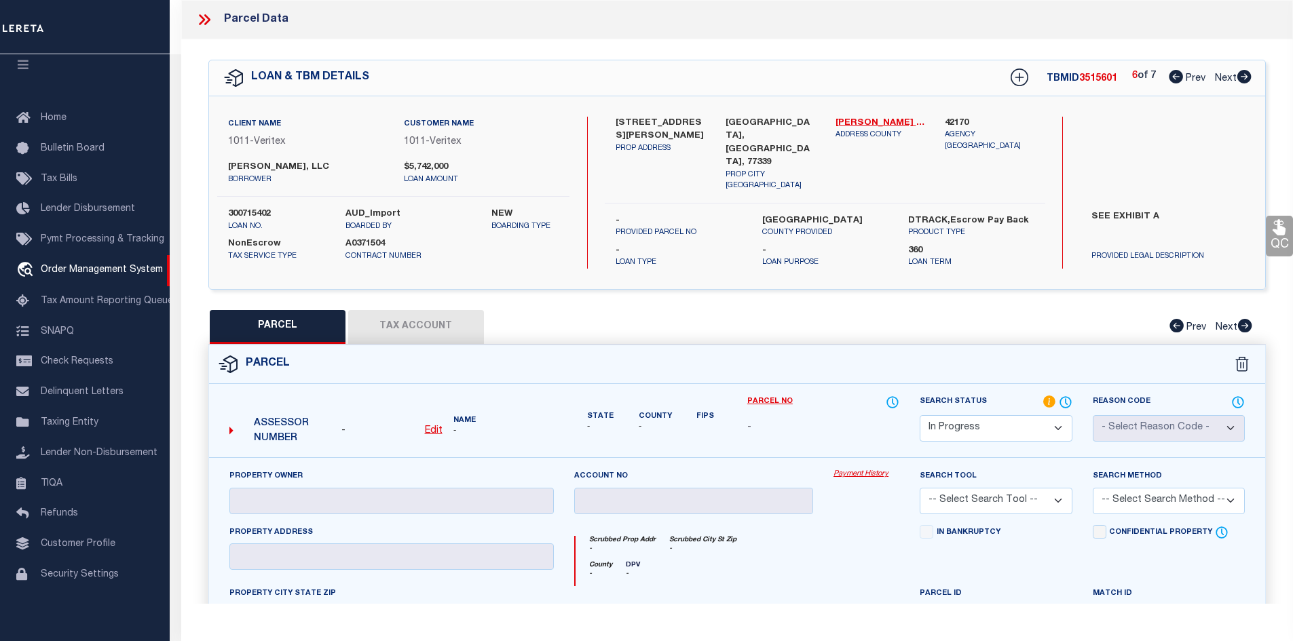
click at [1177, 79] on icon at bounding box center [1176, 77] width 14 height 14
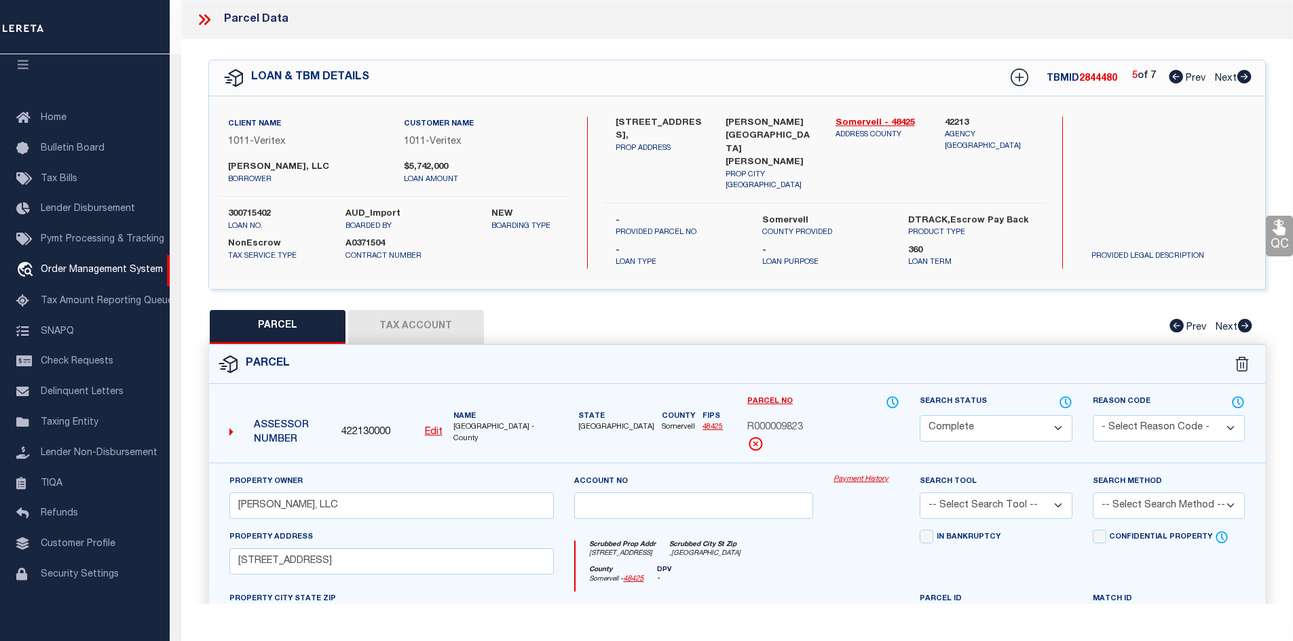
click at [1245, 71] on icon at bounding box center [1244, 77] width 14 height 14
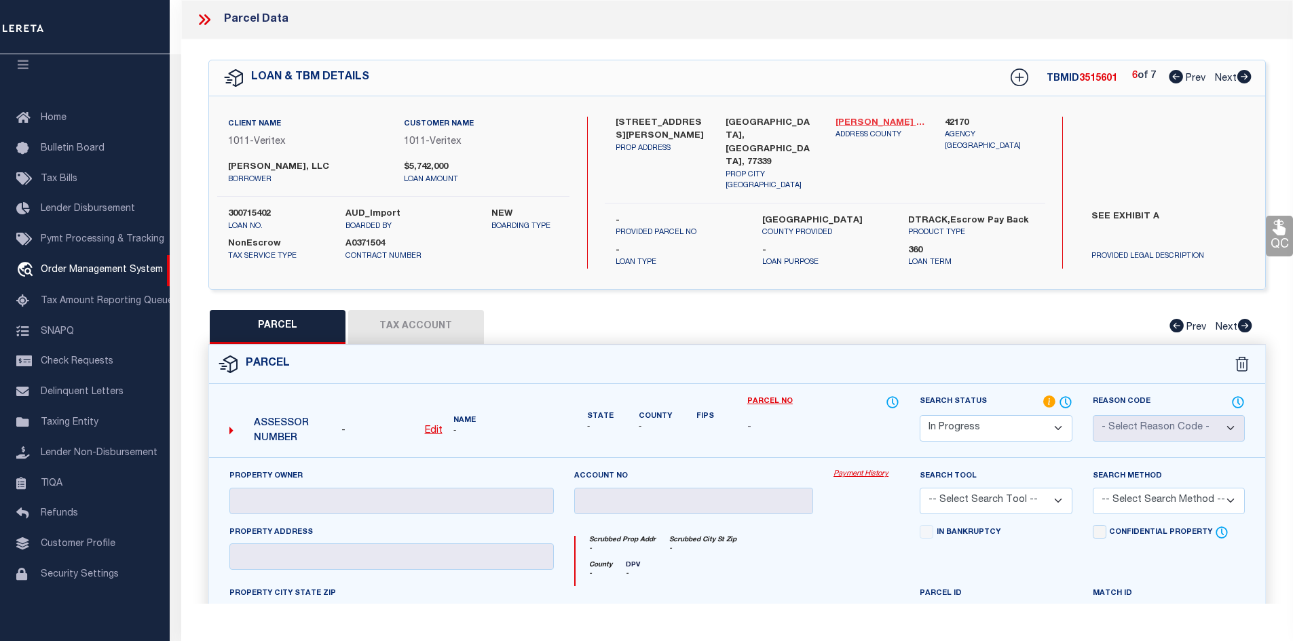
click at [871, 125] on link "[PERSON_NAME] - 48339" at bounding box center [881, 124] width 90 height 14
click at [618, 121] on label "[STREET_ADDRESS][PERSON_NAME]" at bounding box center [661, 130] width 90 height 26
copy label "700"
drag, startPoint x: 652, startPoint y: 126, endPoint x: 685, endPoint y: 139, distance: 35.9
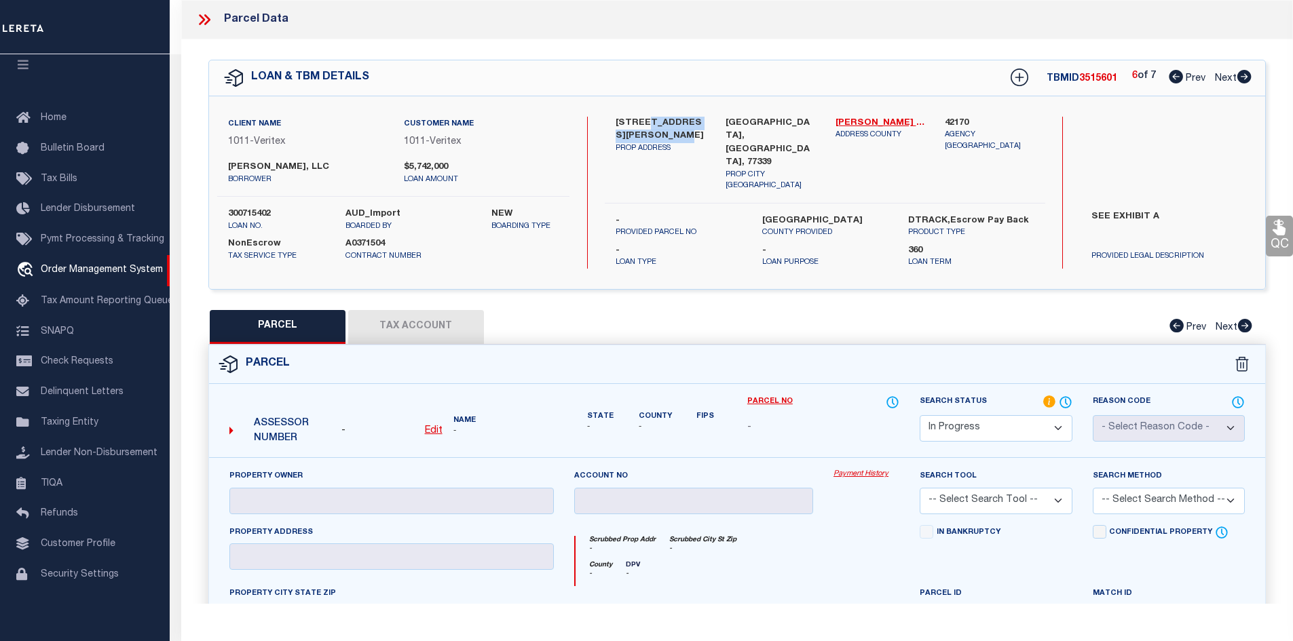
click at [685, 139] on label "[STREET_ADDRESS][PERSON_NAME]" at bounding box center [661, 130] width 90 height 26
click at [658, 125] on label "[STREET_ADDRESS][PERSON_NAME]" at bounding box center [661, 130] width 90 height 26
drag, startPoint x: 659, startPoint y: 117, endPoint x: 673, endPoint y: 133, distance: 21.6
click at [673, 133] on label "[STREET_ADDRESS][PERSON_NAME]" at bounding box center [661, 130] width 90 height 26
copy label "[PERSON_NAME] RD"
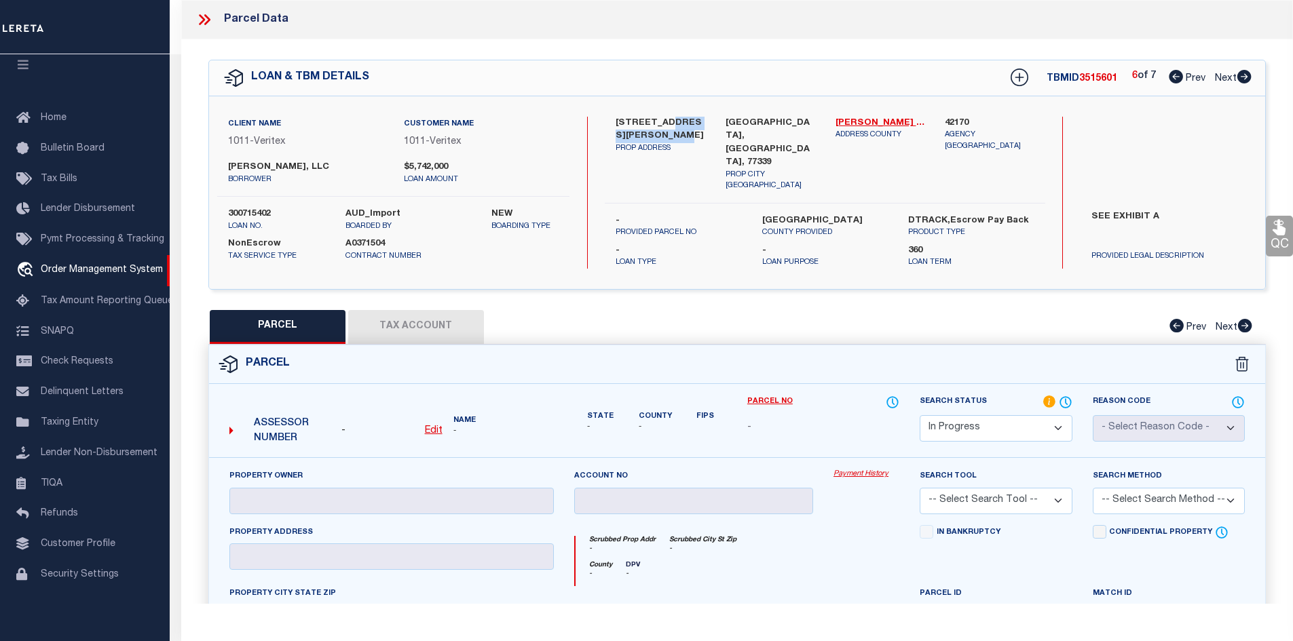
click at [1178, 77] on icon at bounding box center [1176, 77] width 14 height 14
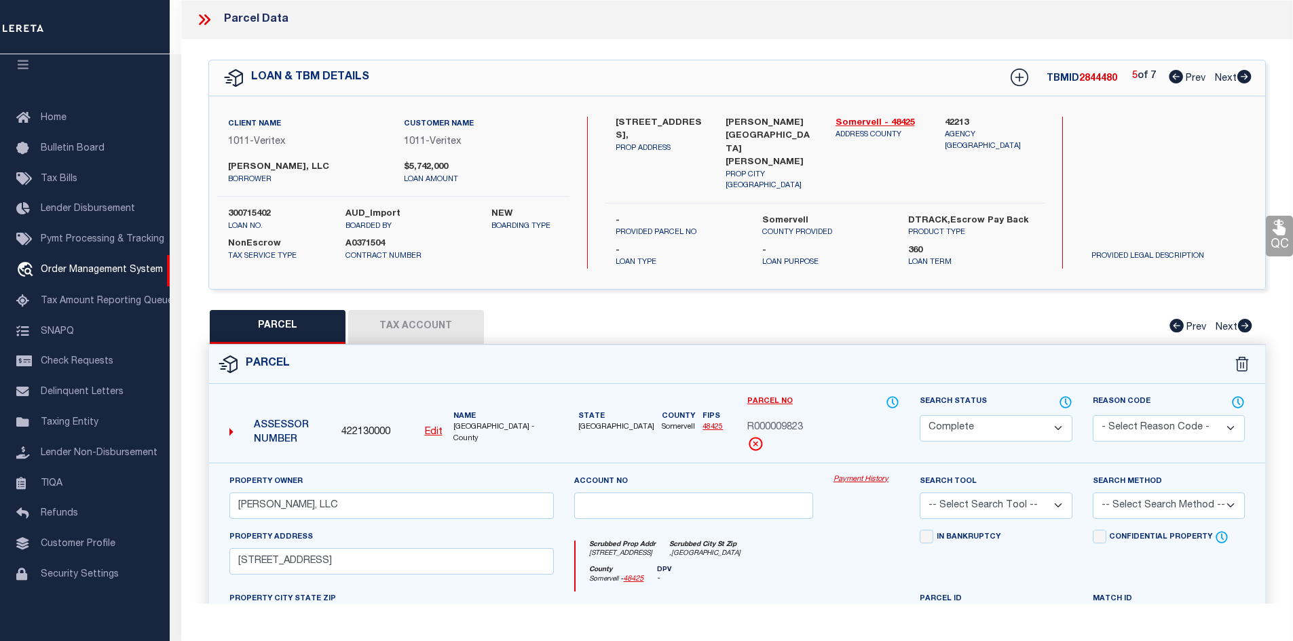
click at [1178, 77] on icon at bounding box center [1176, 77] width 14 height 14
click at [1236, 74] on span "Next" at bounding box center [1226, 79] width 22 height 10
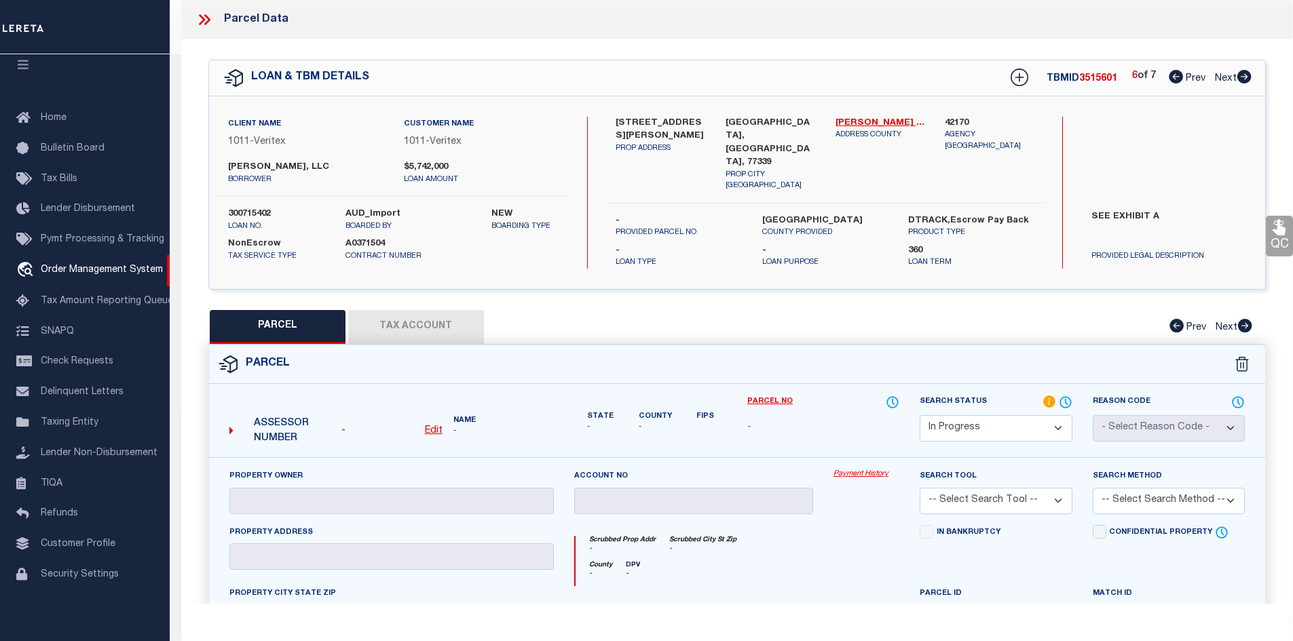
click at [1236, 74] on span "Next" at bounding box center [1226, 79] width 22 height 10
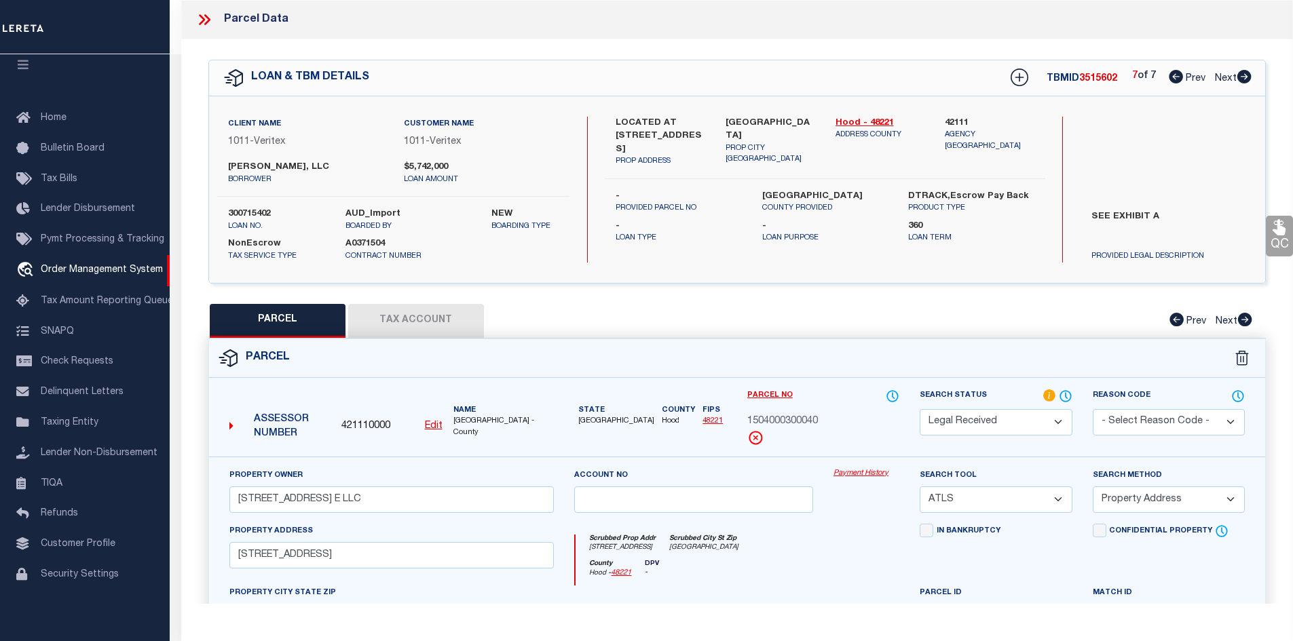
click at [1169, 76] on icon at bounding box center [1176, 77] width 14 height 14
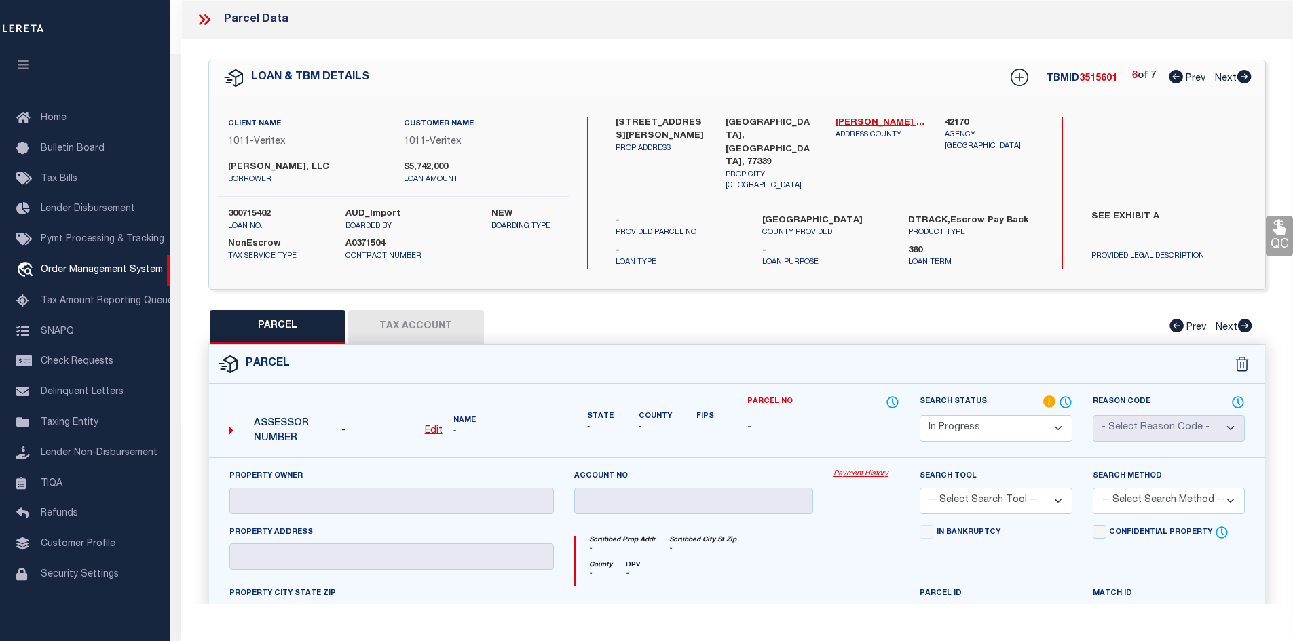
click at [961, 423] on select "Automated Search Bad Parcel Complete Duplicate Parcel High Dollar Reporting In …" at bounding box center [996, 428] width 152 height 26
click at [920, 415] on select "Automated Search Bad Parcel Complete Duplicate Parcel High Dollar Reporting In …" at bounding box center [996, 428] width 152 height 26
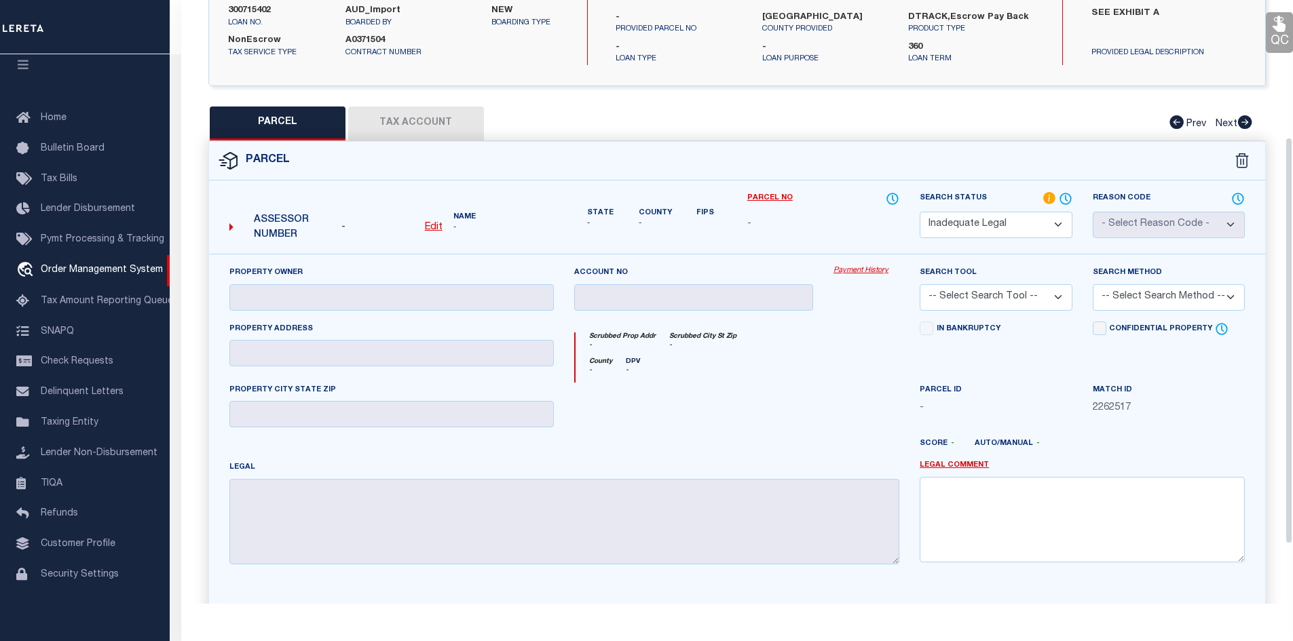
scroll to position [272, 0]
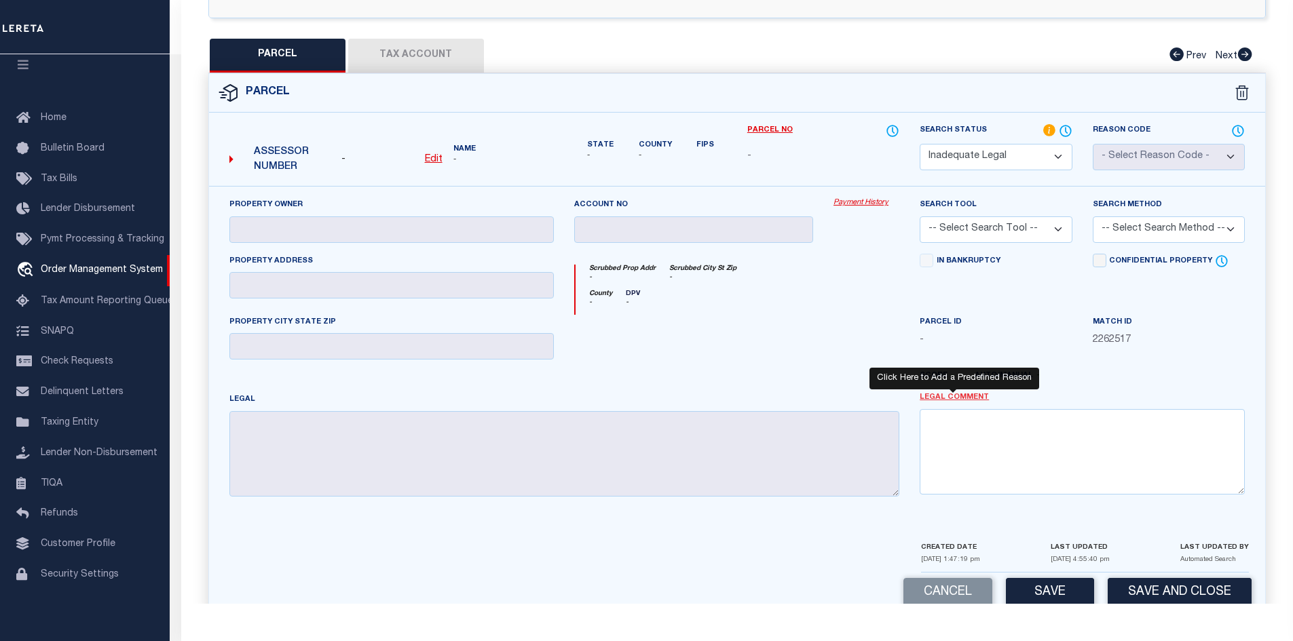
click at [933, 392] on link "Legal Comment" at bounding box center [954, 398] width 69 height 12
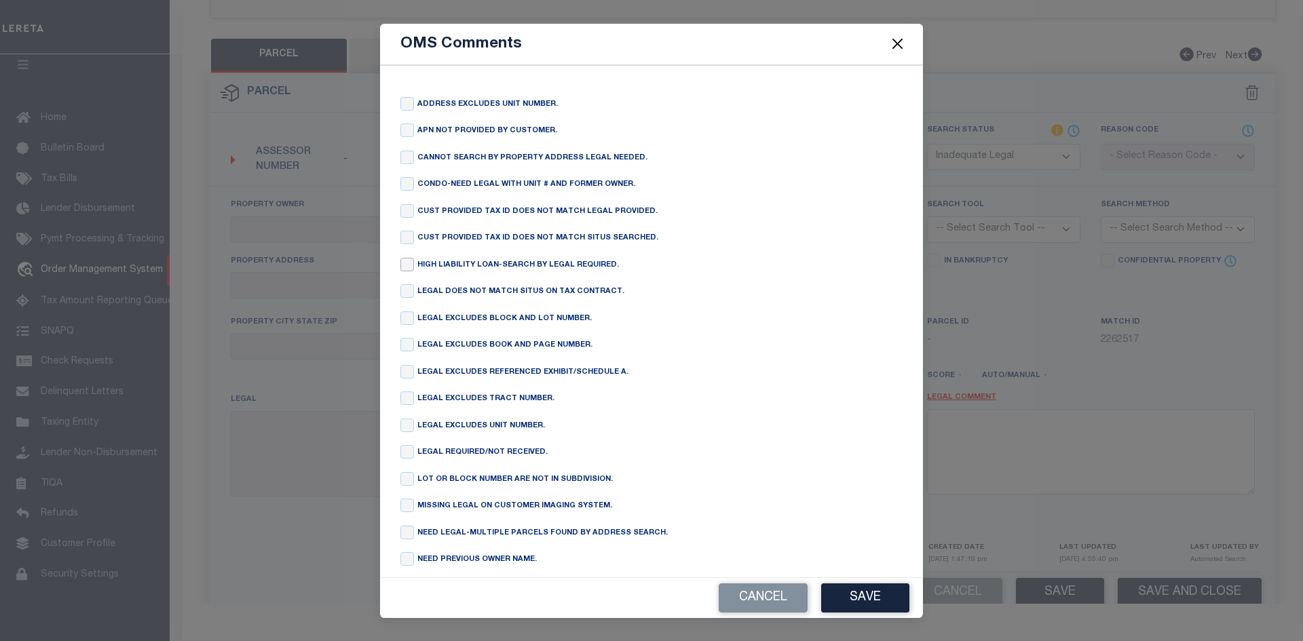
click at [410, 272] on input "checkbox" at bounding box center [408, 265] width 14 height 14
click at [871, 597] on button "Save" at bounding box center [865, 598] width 88 height 29
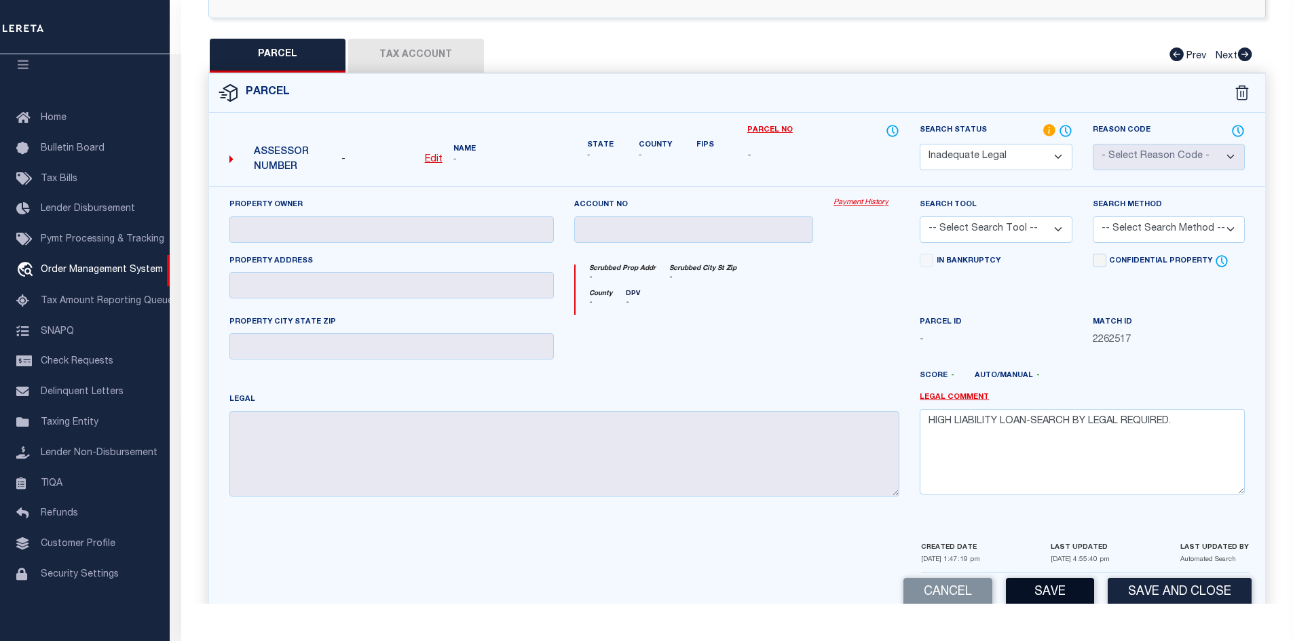
click at [1051, 581] on button "Save" at bounding box center [1050, 592] width 88 height 29
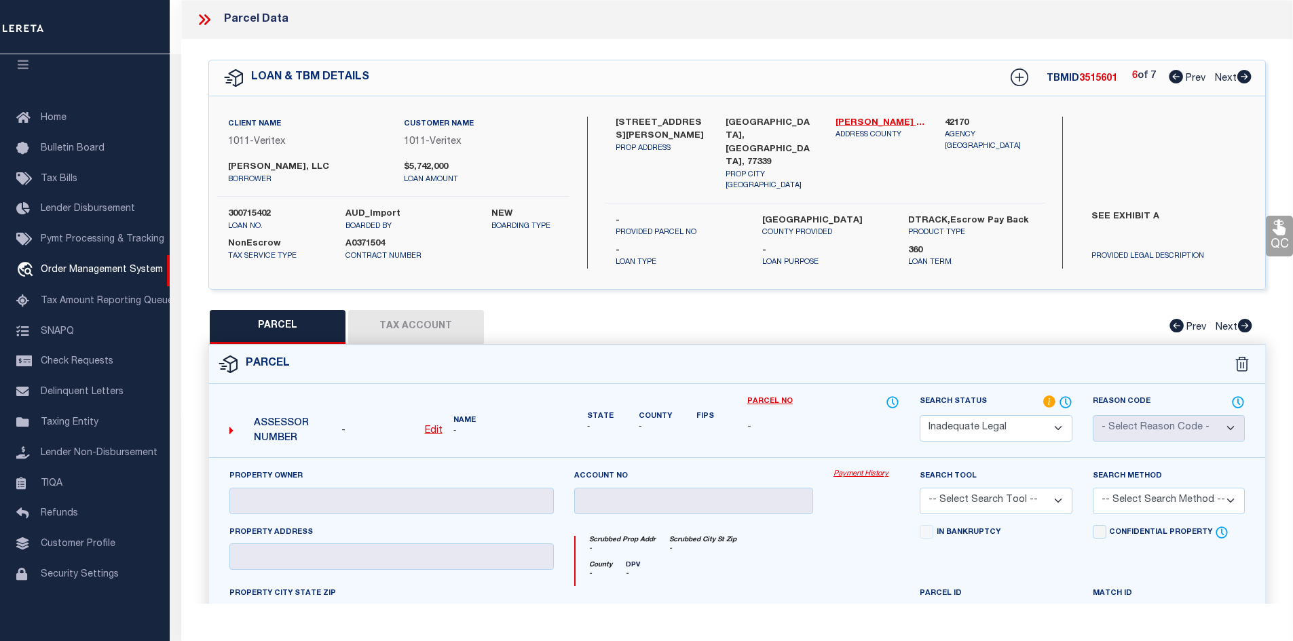
click at [272, 169] on label "[PERSON_NAME], LLC" at bounding box center [305, 168] width 155 height 14
click at [244, 211] on label "300715402" at bounding box center [276, 215] width 96 height 14
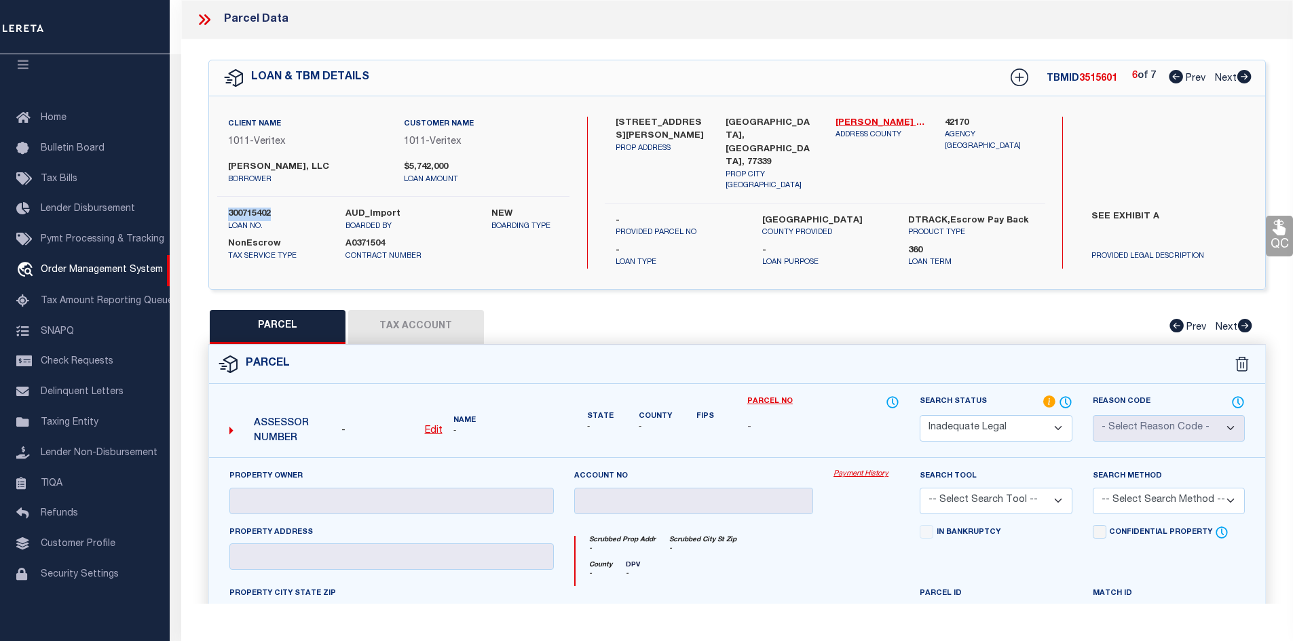
click at [244, 211] on label "300715402" at bounding box center [276, 215] width 96 height 14
copy div "300715402"
click at [1244, 78] on icon at bounding box center [1244, 77] width 15 height 14
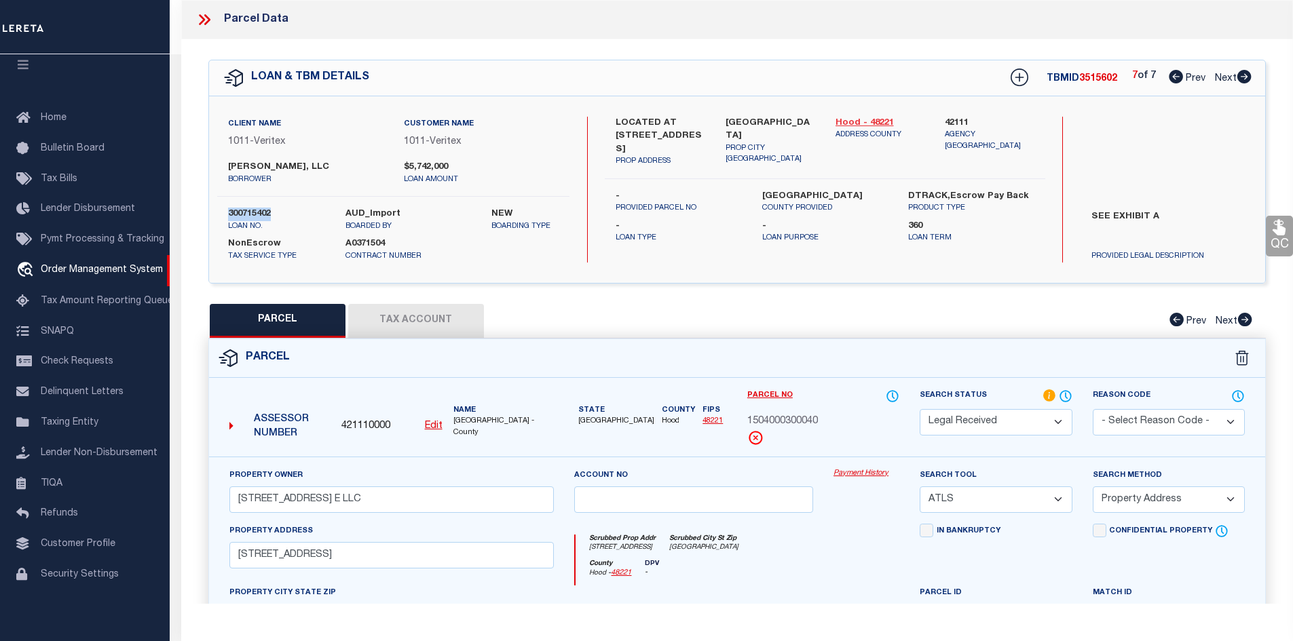
click at [859, 121] on link "Hood - 48221" at bounding box center [881, 124] width 90 height 14
click at [688, 124] on label "LOCATED AT [STREET_ADDRESS]" at bounding box center [661, 137] width 90 height 40
click at [681, 122] on label "LOCATED AT [STREET_ADDRESS]" at bounding box center [661, 137] width 90 height 40
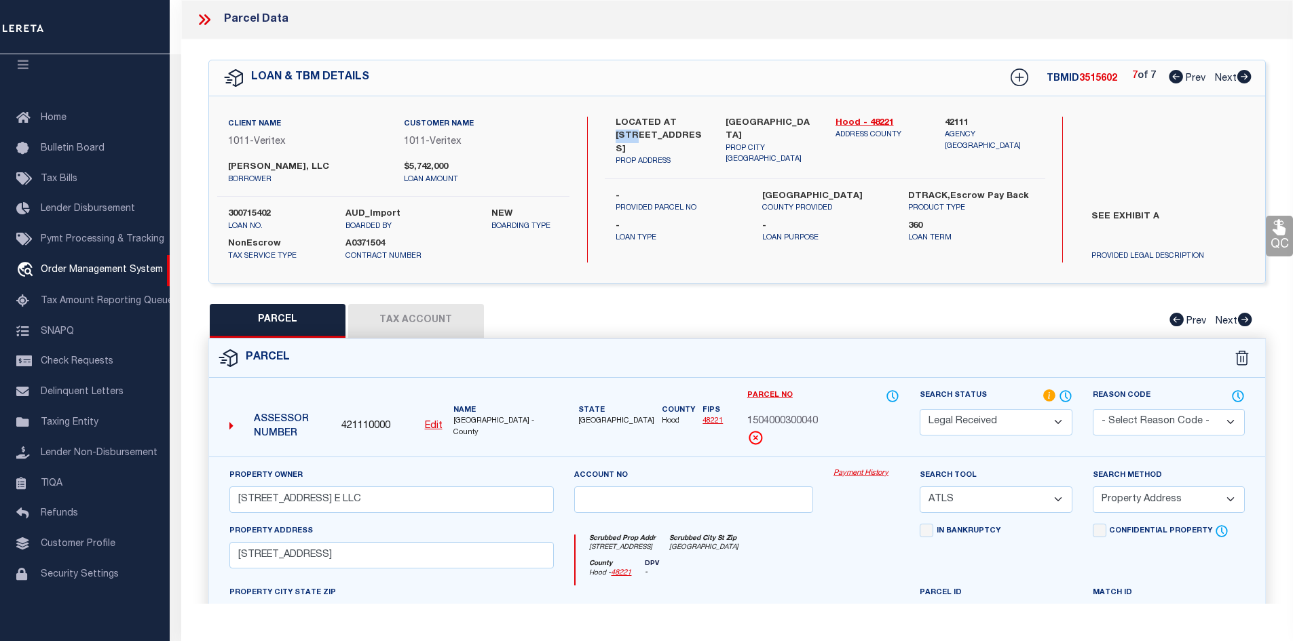
copy label "400"
click at [645, 135] on label "LOCATED AT [STREET_ADDRESS]" at bounding box center [661, 137] width 90 height 40
copy label "HWY"
click at [669, 135] on label "LOCATED AT [STREET_ADDRESS]" at bounding box center [661, 137] width 90 height 40
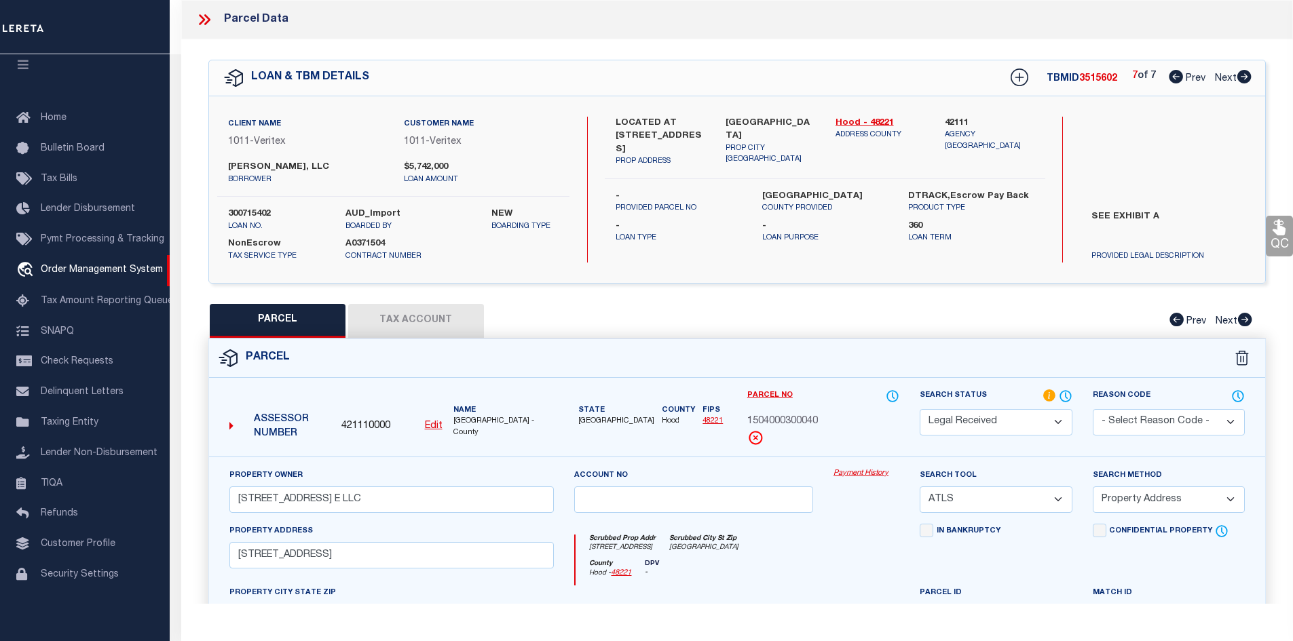
click at [669, 135] on label "LOCATED AT [STREET_ADDRESS]" at bounding box center [661, 137] width 90 height 40
copy label "377"
click at [1169, 77] on icon at bounding box center [1176, 77] width 14 height 14
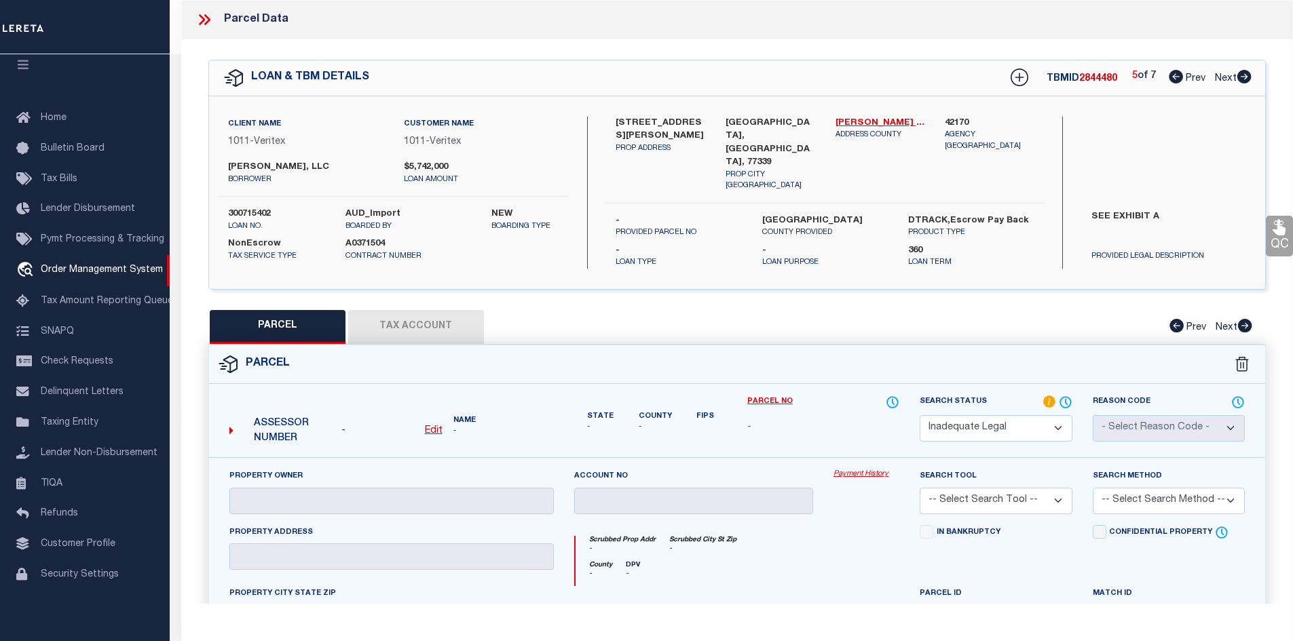
click at [1169, 77] on icon at bounding box center [1176, 77] width 14 height 14
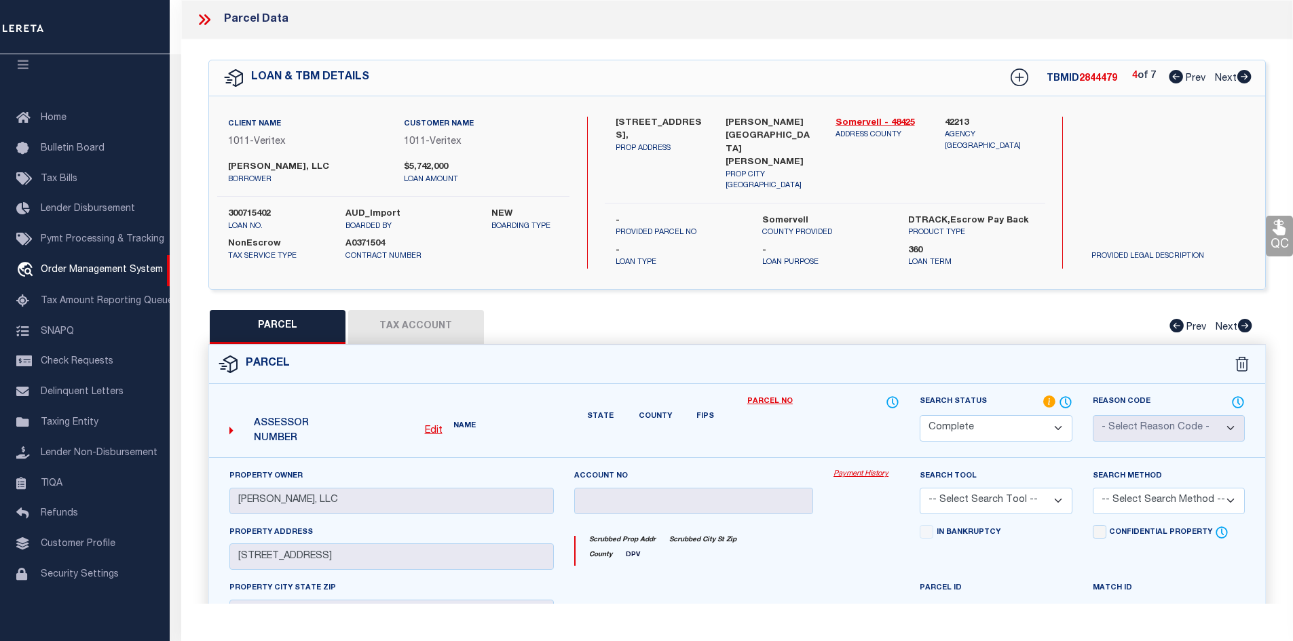
click at [1169, 77] on icon at bounding box center [1176, 77] width 14 height 14
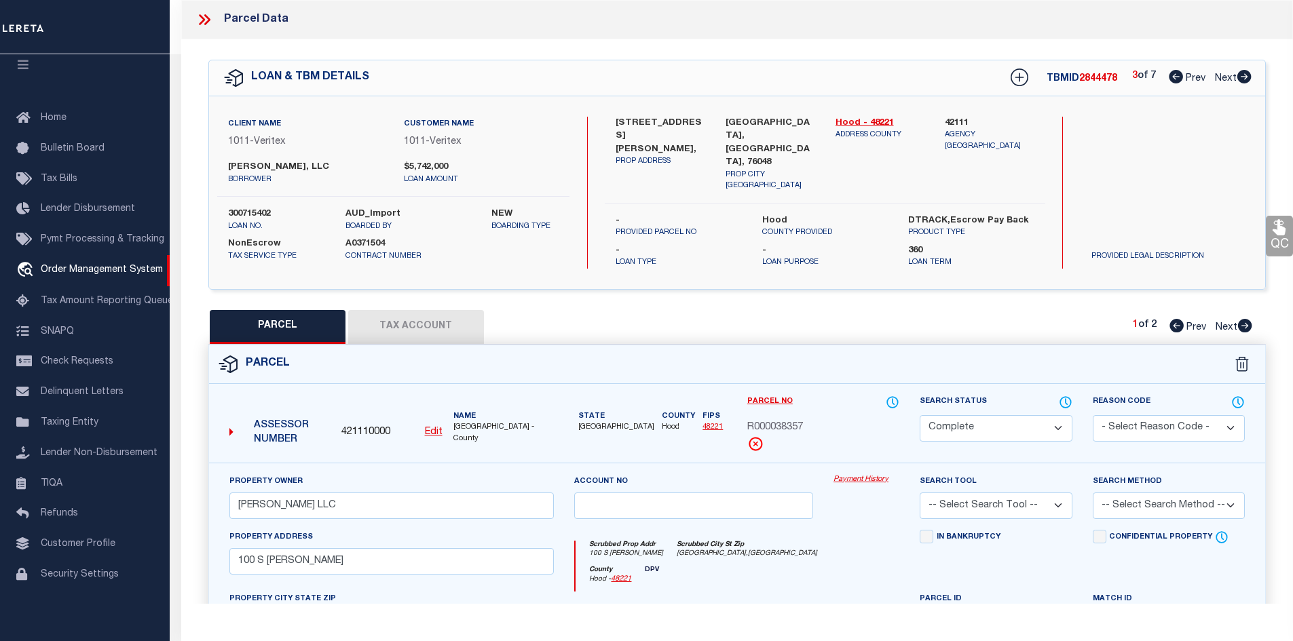
click at [1169, 77] on icon at bounding box center [1176, 77] width 14 height 14
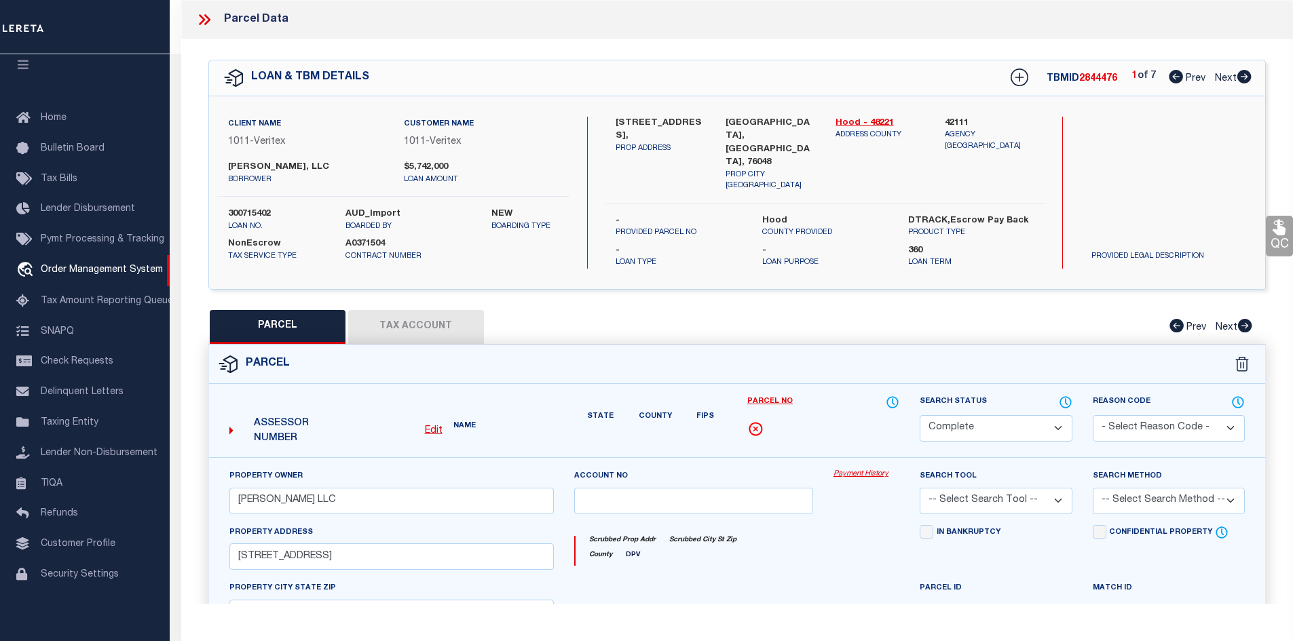
click at [1169, 77] on icon at bounding box center [1176, 77] width 14 height 14
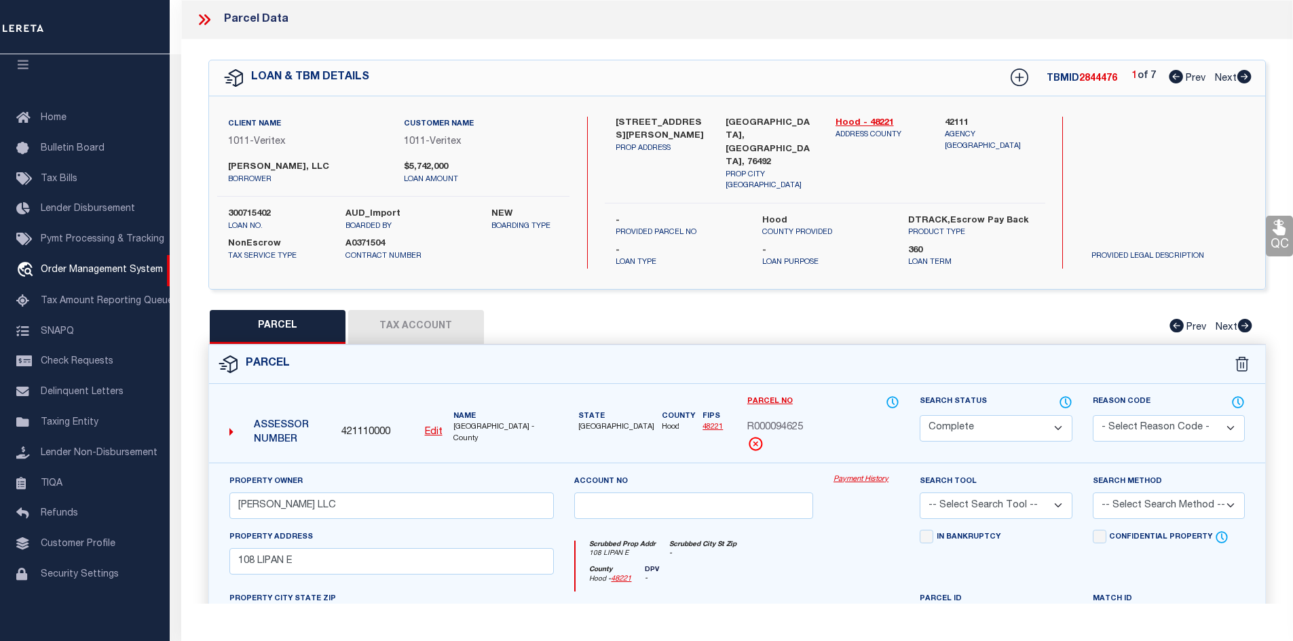
click at [1241, 77] on icon at bounding box center [1244, 77] width 14 height 14
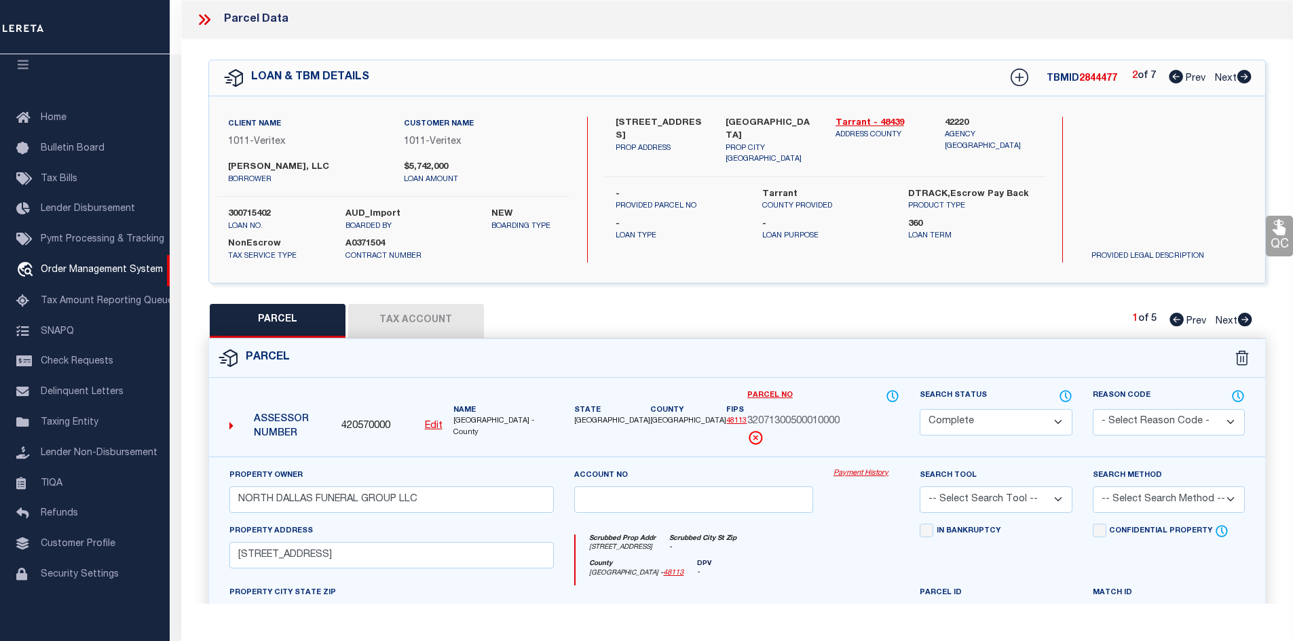
click at [1241, 77] on icon at bounding box center [1244, 77] width 14 height 14
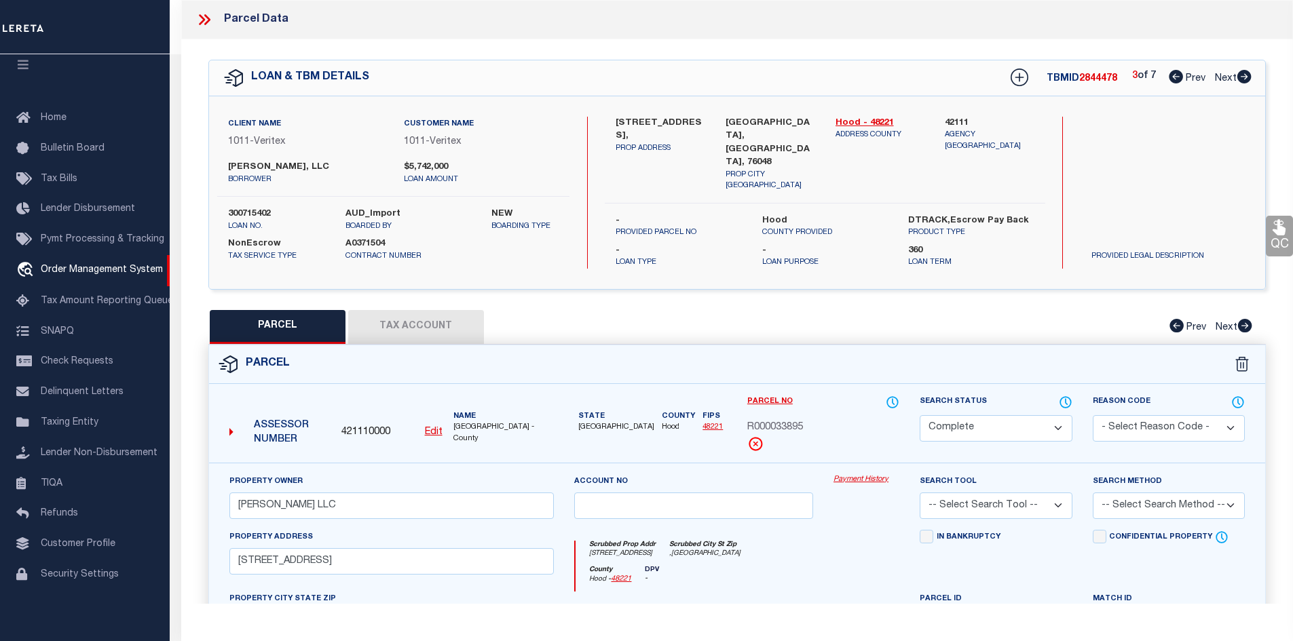
click at [1241, 77] on icon at bounding box center [1244, 77] width 14 height 14
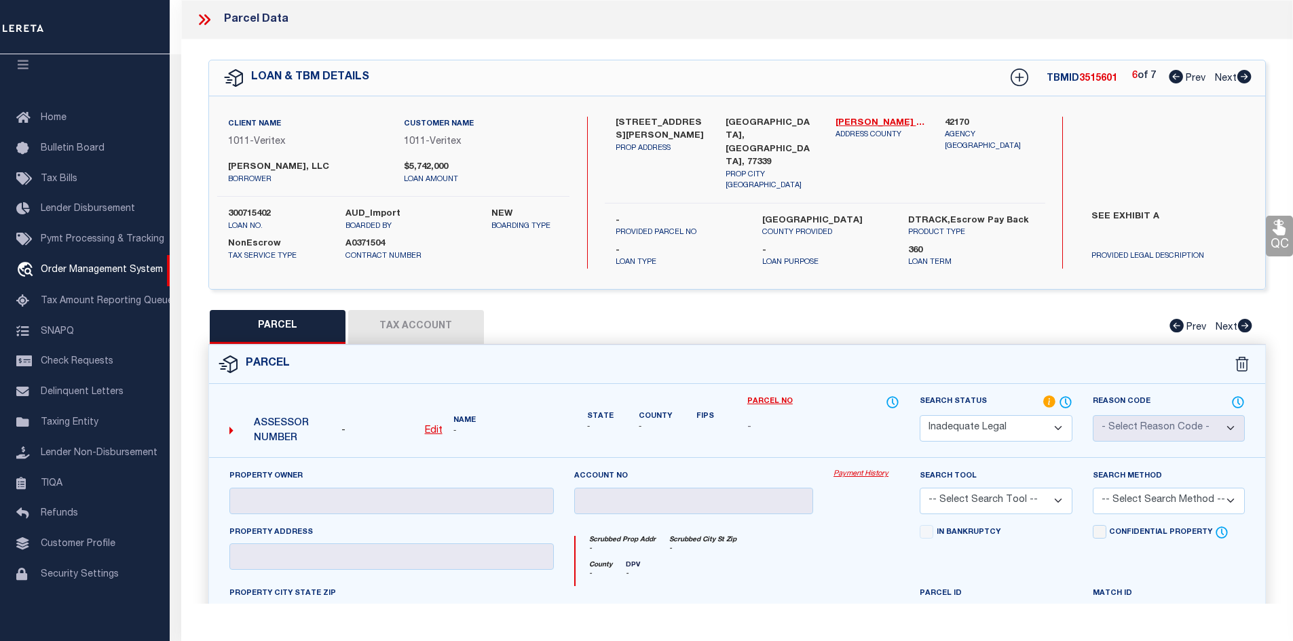
click at [1241, 77] on icon at bounding box center [1244, 77] width 14 height 14
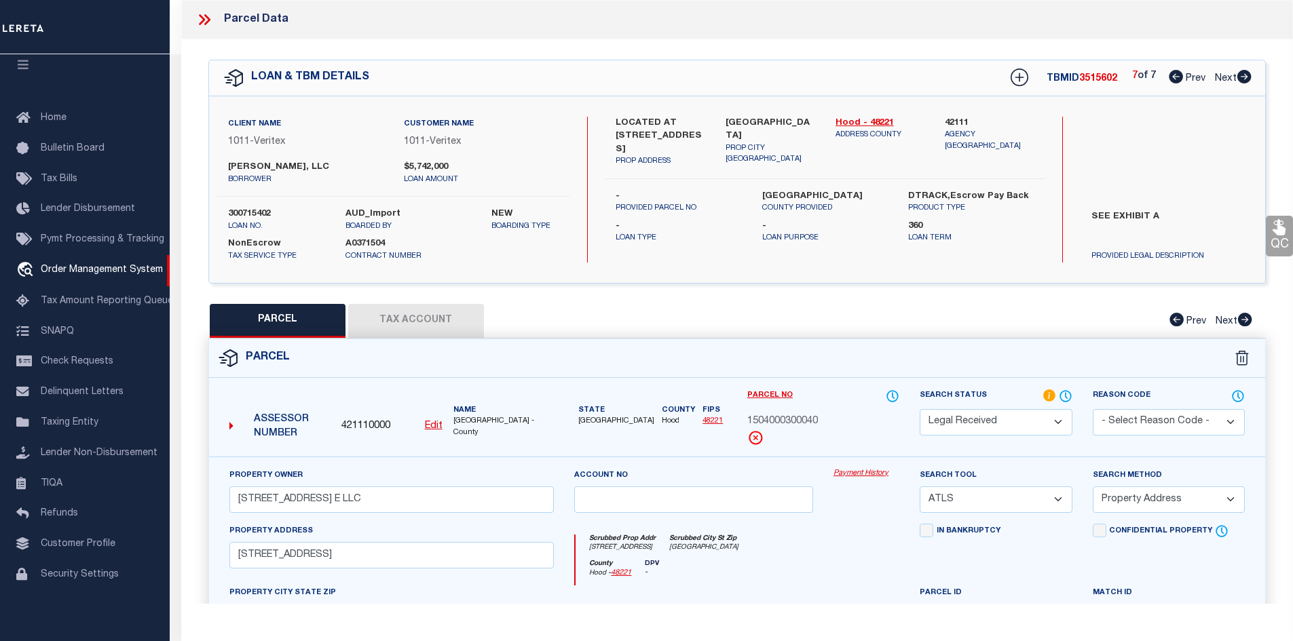
click at [675, 118] on label "LOCATED AT [STREET_ADDRESS]" at bounding box center [661, 137] width 90 height 40
click at [614, 138] on div "LOCATED AT [STREET_ADDRESS] PROP ADDRESS" at bounding box center [661, 142] width 110 height 51
click at [415, 166] on label "$5,742,000" at bounding box center [481, 168] width 155 height 14
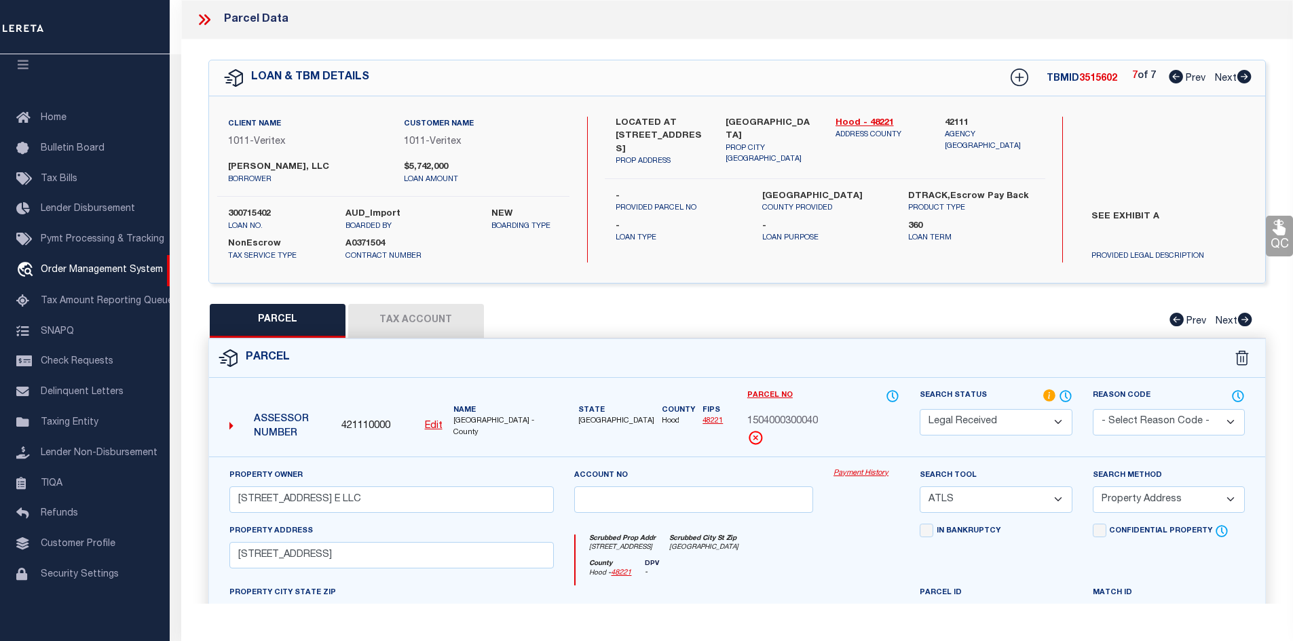
click at [415, 166] on label "$5,742,000" at bounding box center [481, 168] width 155 height 14
drag, startPoint x: 415, startPoint y: 166, endPoint x: 415, endPoint y: 158, distance: 7.5
click at [415, 164] on label "$5,742,000" at bounding box center [481, 168] width 155 height 14
click at [686, 118] on label "LOCATED AT [STREET_ADDRESS]" at bounding box center [661, 137] width 90 height 40
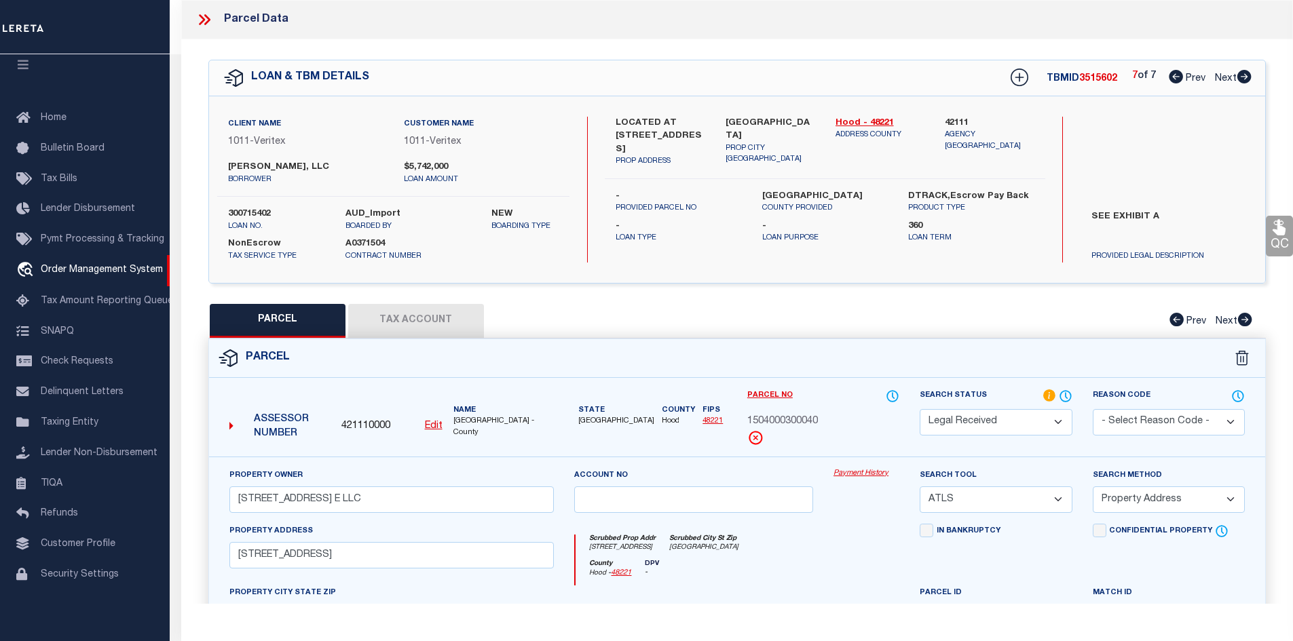
click at [686, 118] on label "LOCATED AT [STREET_ADDRESS]" at bounding box center [661, 137] width 90 height 40
click at [1170, 79] on icon at bounding box center [1176, 77] width 14 height 14
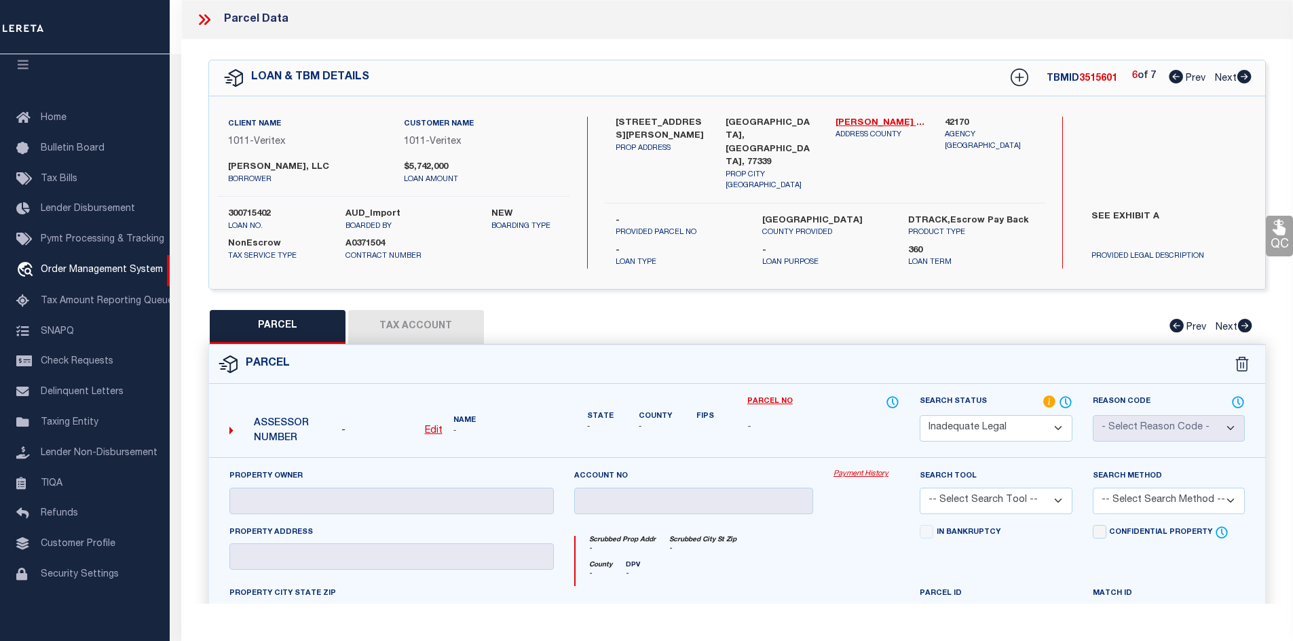
click at [1170, 79] on icon at bounding box center [1176, 77] width 14 height 14
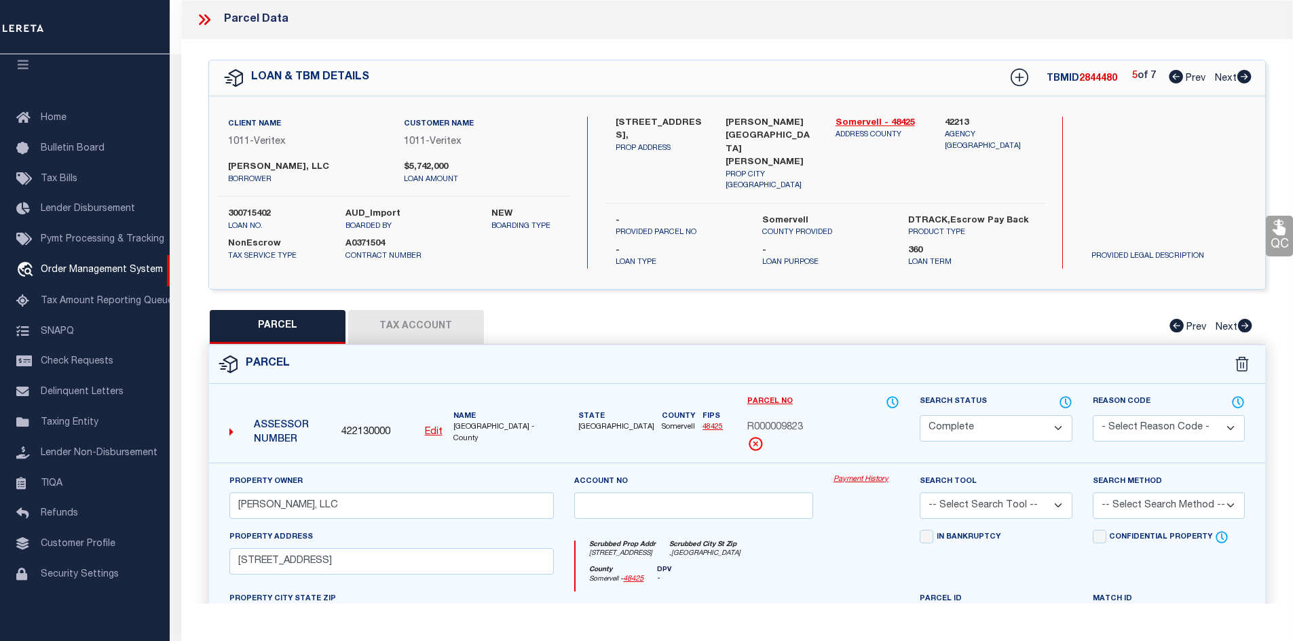
click at [1170, 79] on icon at bounding box center [1176, 77] width 14 height 14
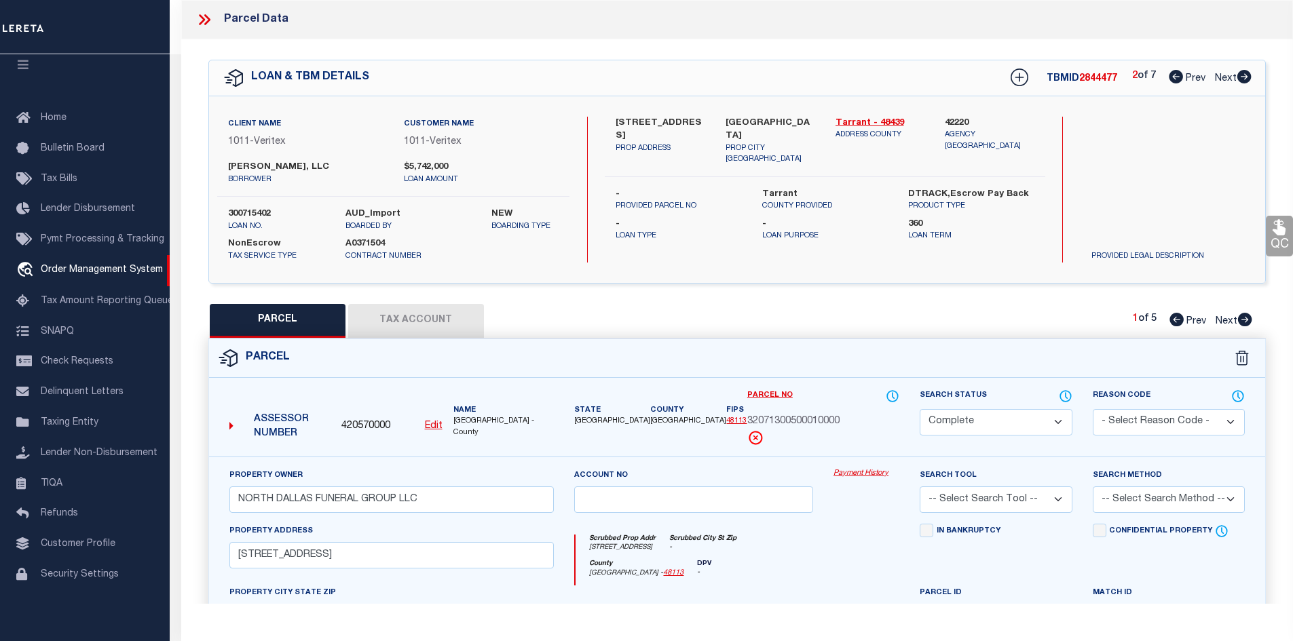
click at [1251, 78] on icon at bounding box center [1244, 77] width 14 height 14
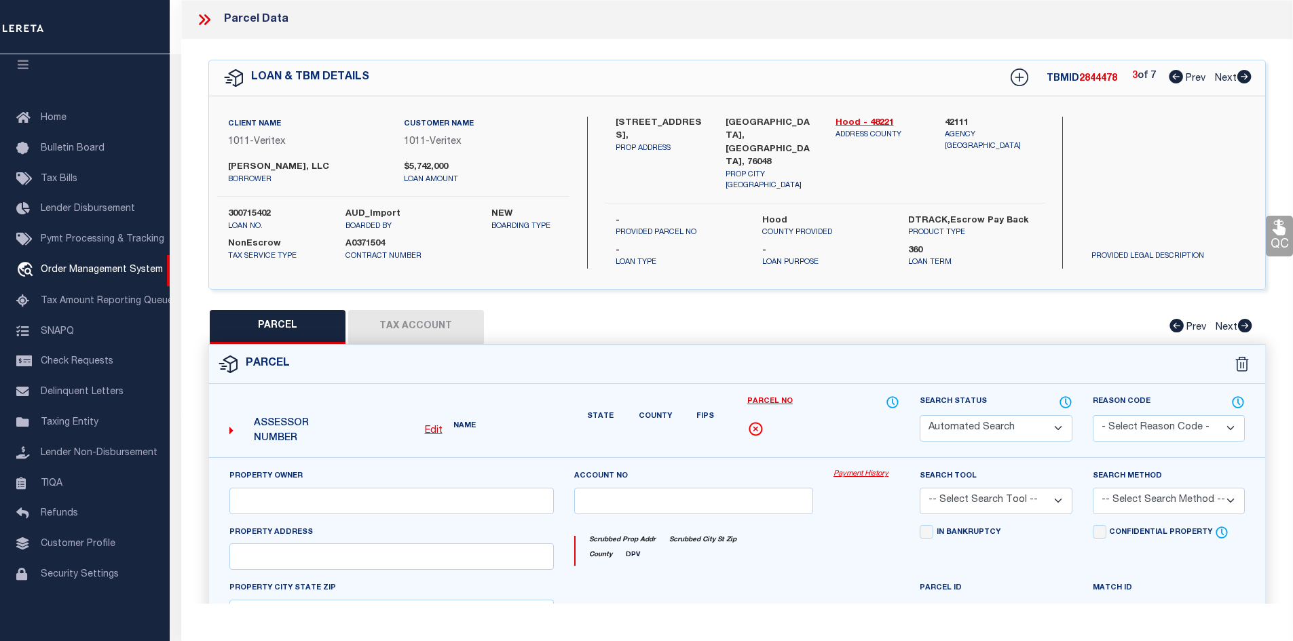
click at [1239, 78] on icon at bounding box center [1244, 77] width 14 height 14
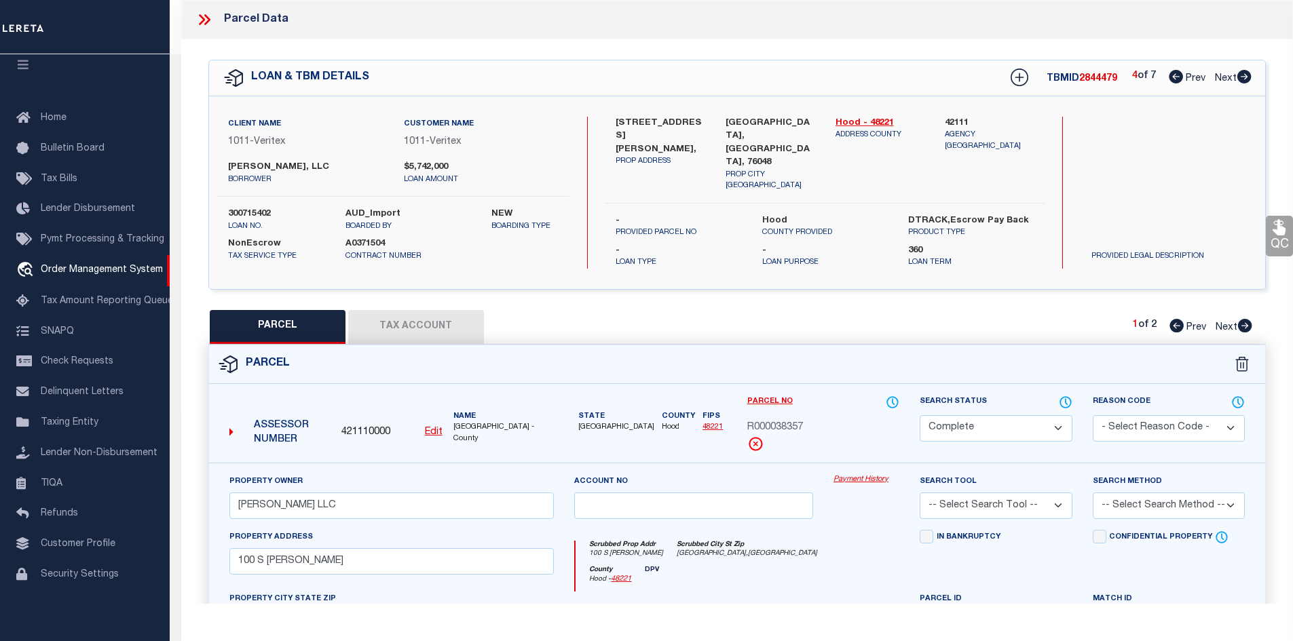
click at [1169, 80] on icon at bounding box center [1176, 77] width 14 height 14
click at [1242, 78] on icon at bounding box center [1244, 77] width 15 height 14
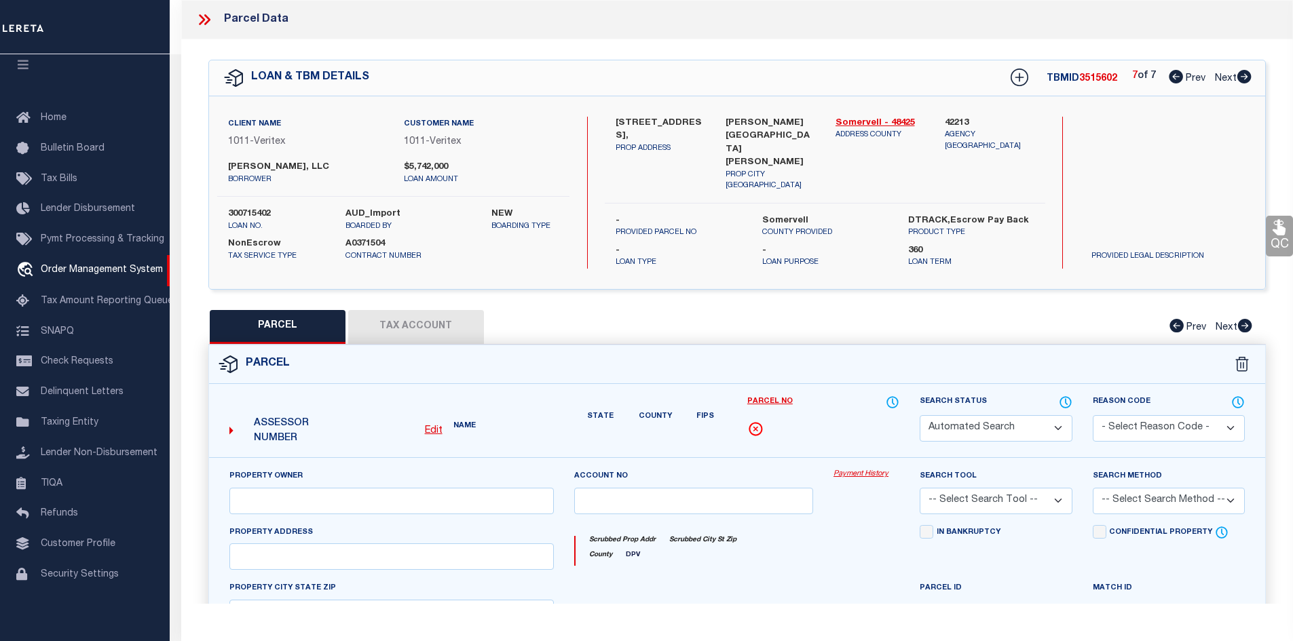
click at [1242, 78] on icon at bounding box center [1244, 77] width 15 height 14
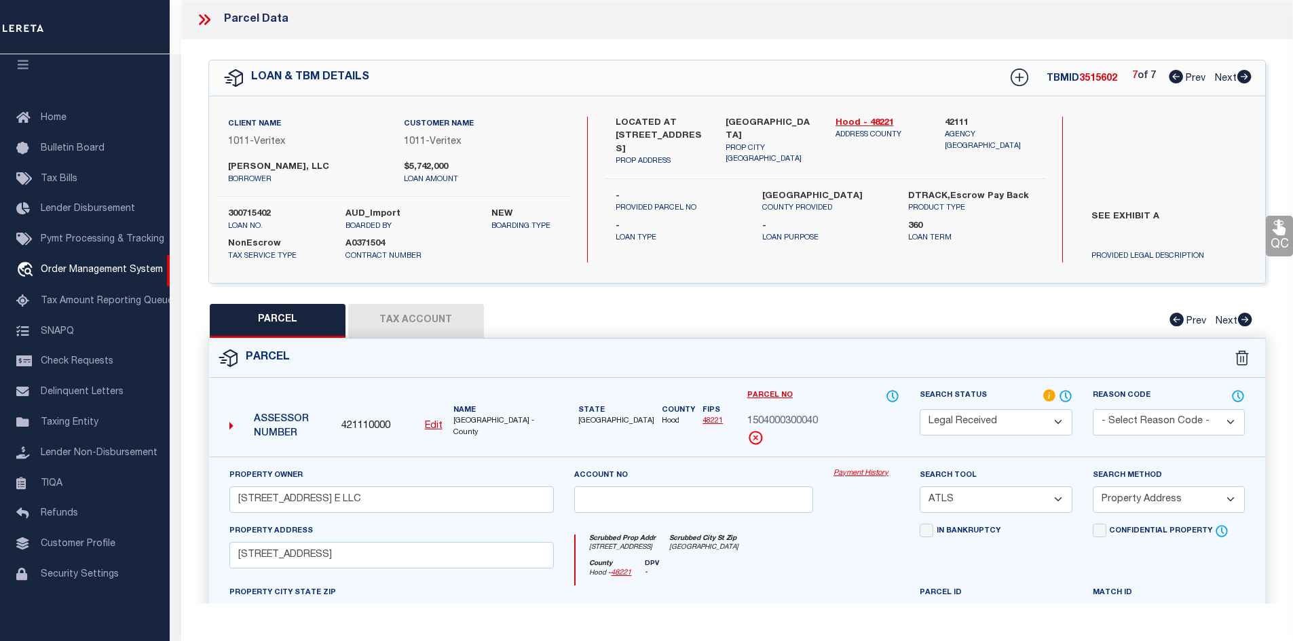
click at [969, 424] on select "Automated Search Bad Parcel Complete Duplicate Parcel High Dollar Reporting In …" at bounding box center [996, 422] width 152 height 26
click at [784, 416] on span "1504000300040" at bounding box center [782, 422] width 71 height 15
click at [785, 416] on span "1504000300040" at bounding box center [782, 422] width 71 height 15
copy div "1504000300040"
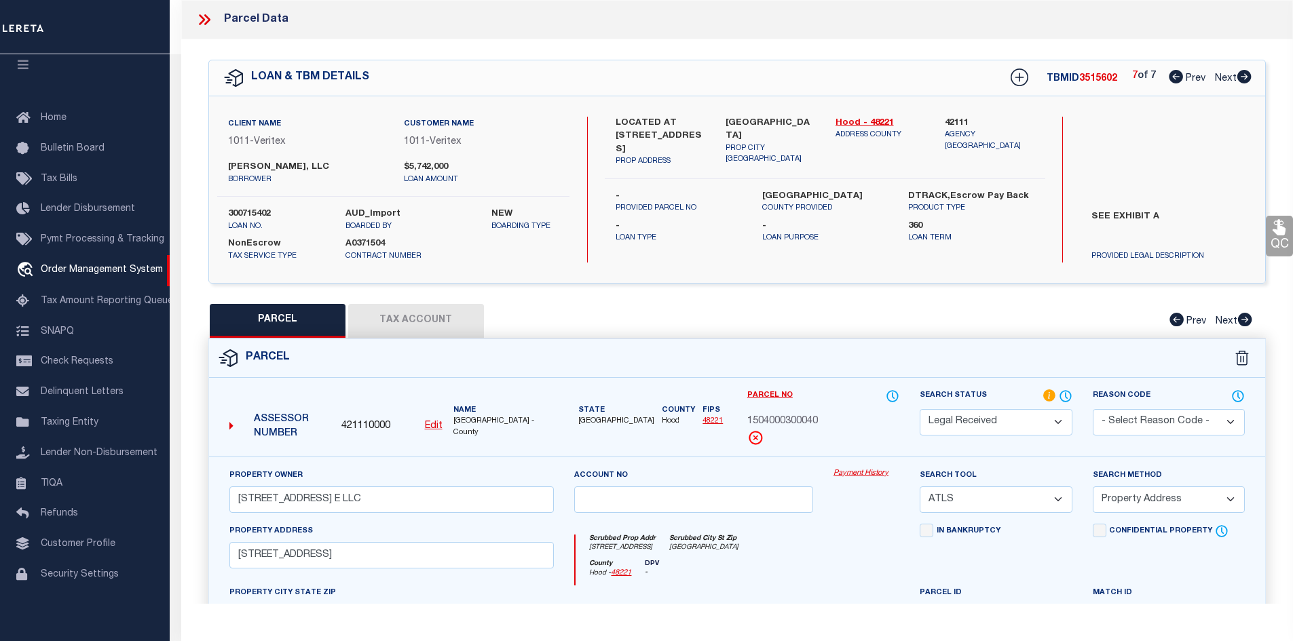
click at [927, 321] on div "PARCEL Tax Account Prev Next" at bounding box center [737, 321] width 1058 height 34
click at [1177, 77] on icon at bounding box center [1176, 77] width 14 height 14
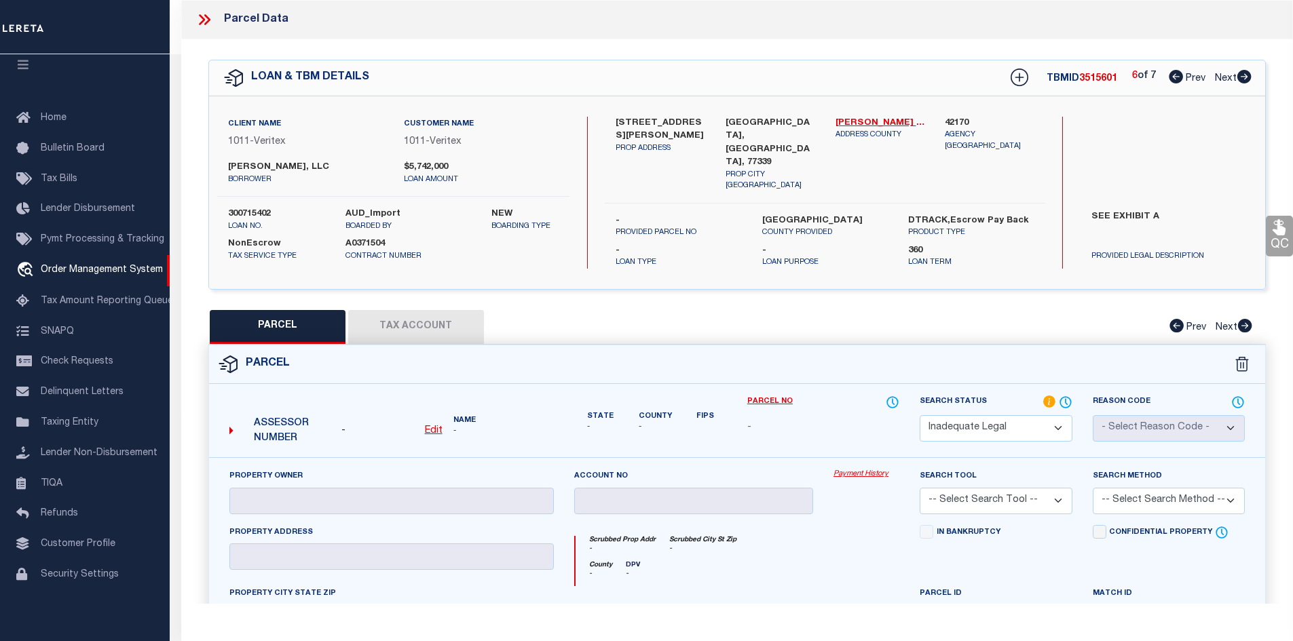
click at [1171, 76] on icon at bounding box center [1176, 77] width 14 height 14
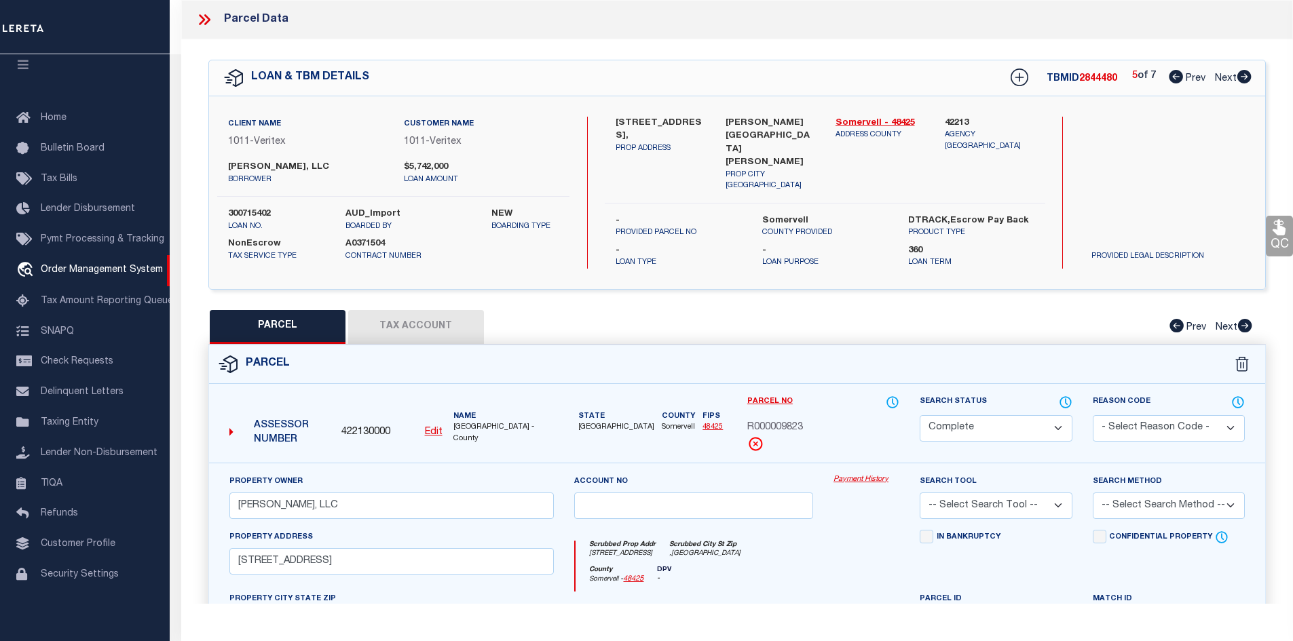
click at [1170, 78] on icon at bounding box center [1176, 77] width 14 height 14
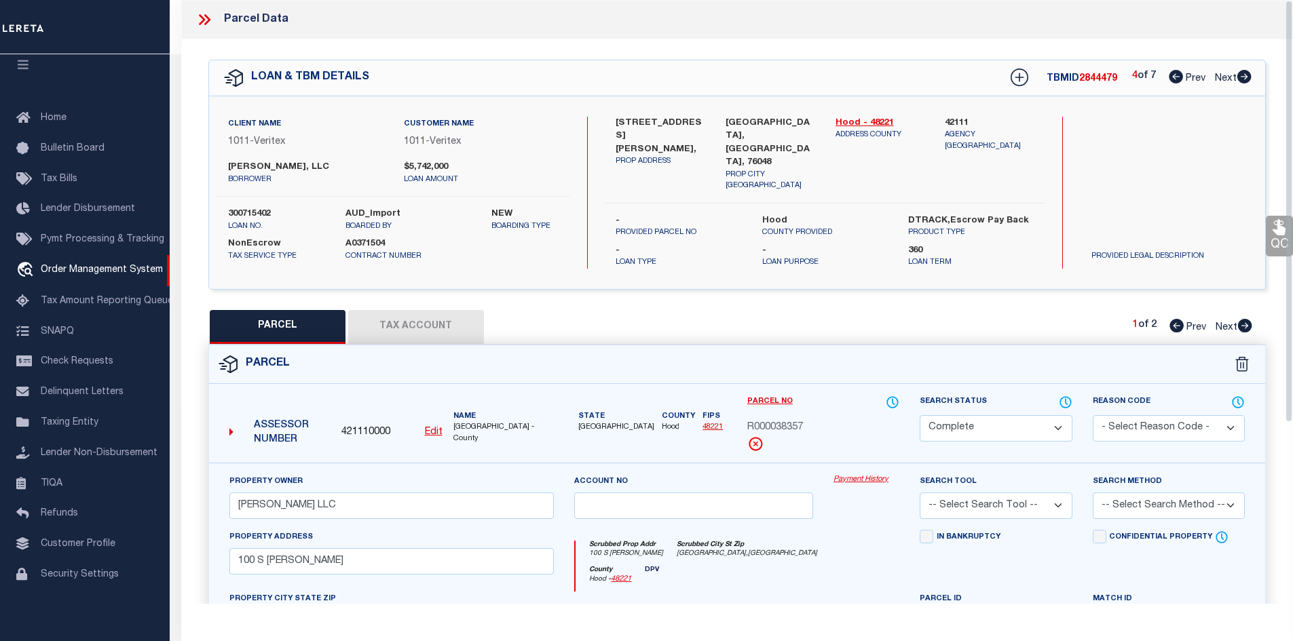
click at [1240, 75] on icon at bounding box center [1244, 77] width 14 height 14
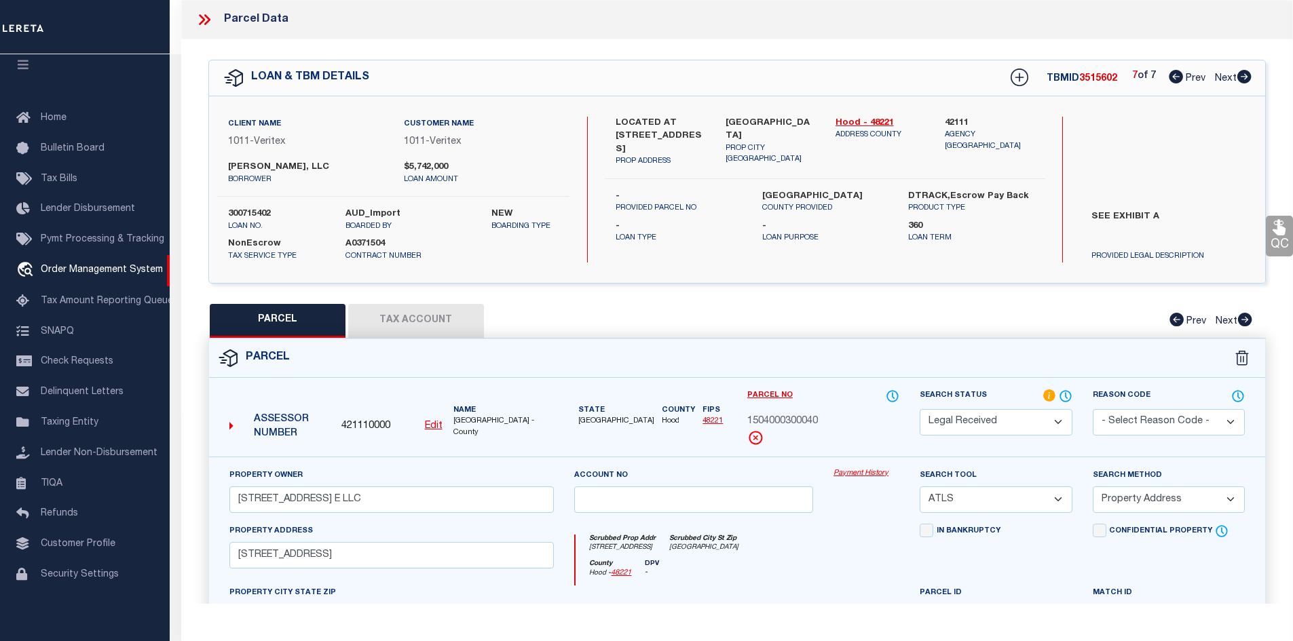
click select "Automated Search Bad Parcel Complete Duplicate Parcel High Dollar Reporting In …"
drag, startPoint x: 1002, startPoint y: 499, endPoint x: 994, endPoint y: 491, distance: 11.5
click select "-- Select Search Tool -- 3rd Party Website Agency File Agency Website ATLS CNV-…"
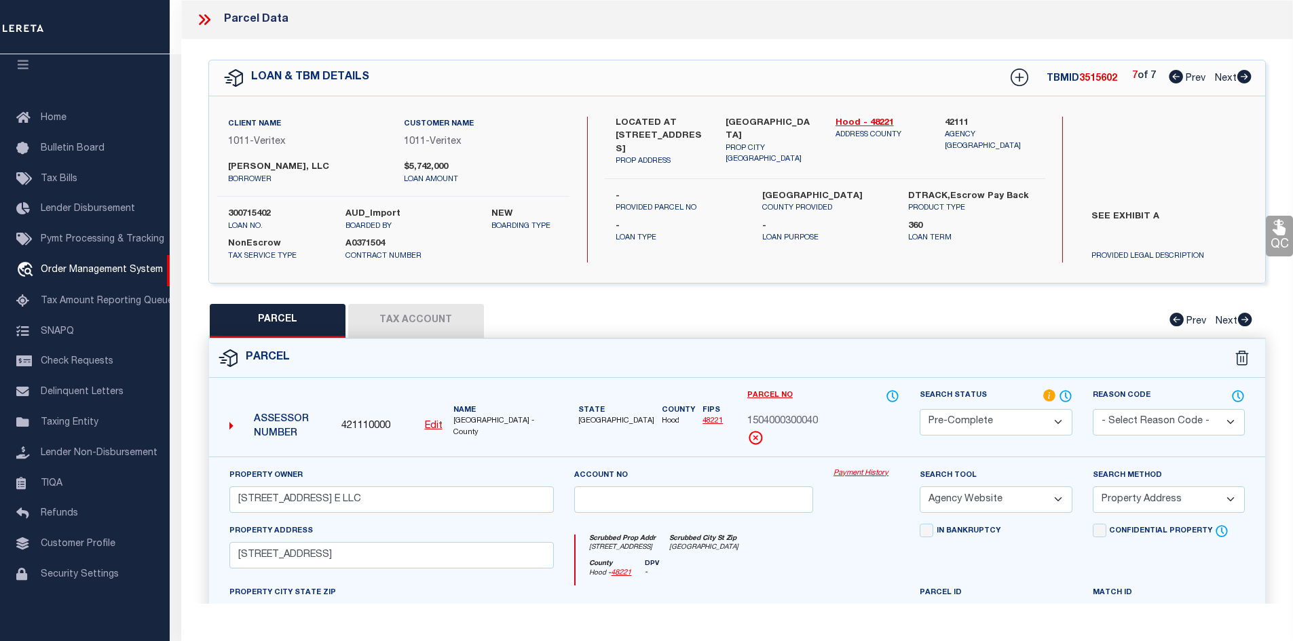
click div "Search Method -- Select Search Method -- Property Address Legal Liability Info …"
click select "-- Select Search Method -- Property Address Legal Liability Info Provided"
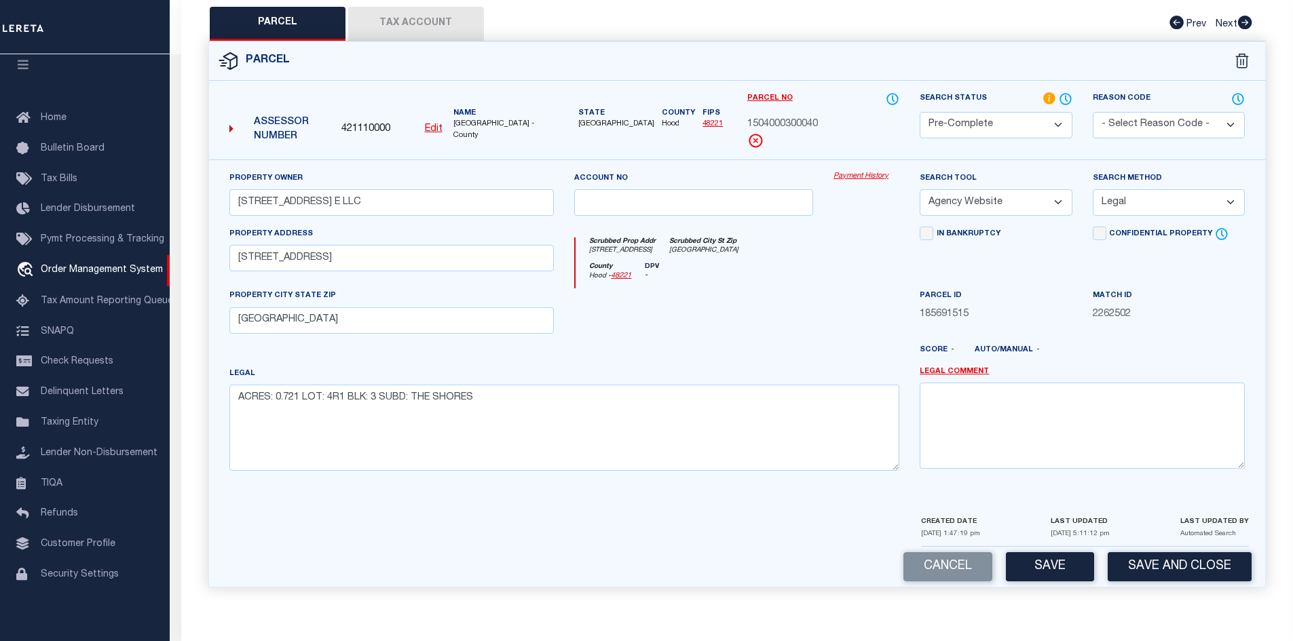
click button "Tax Account"
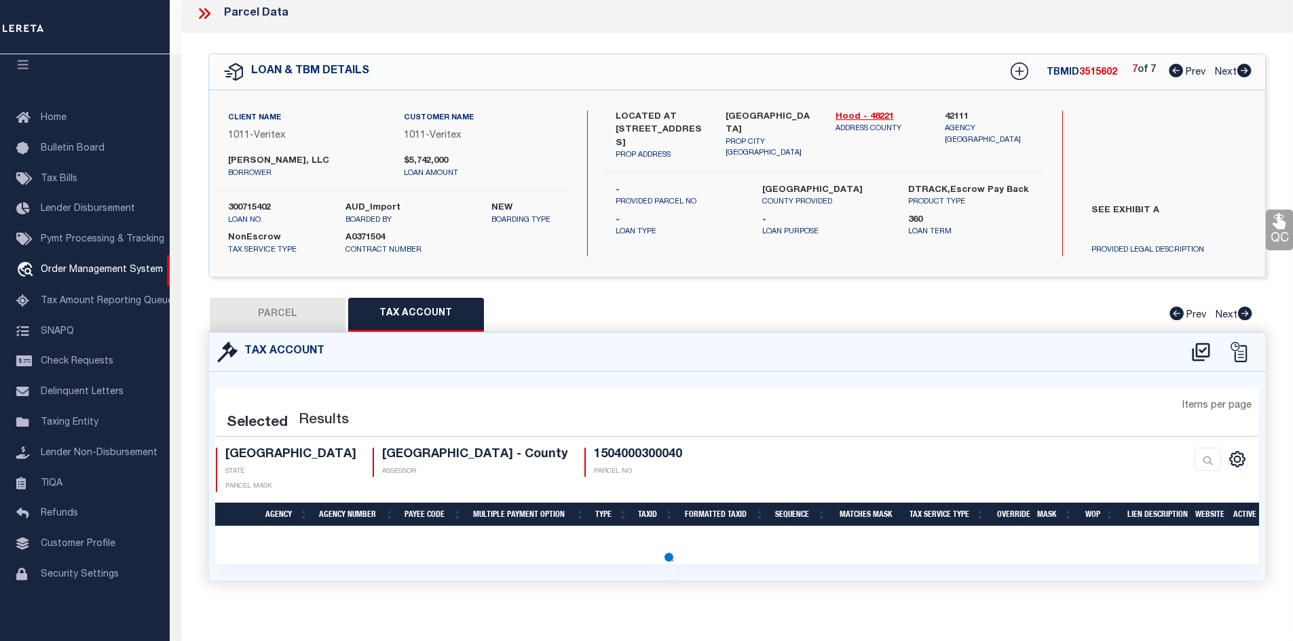
scroll to position [0, 0]
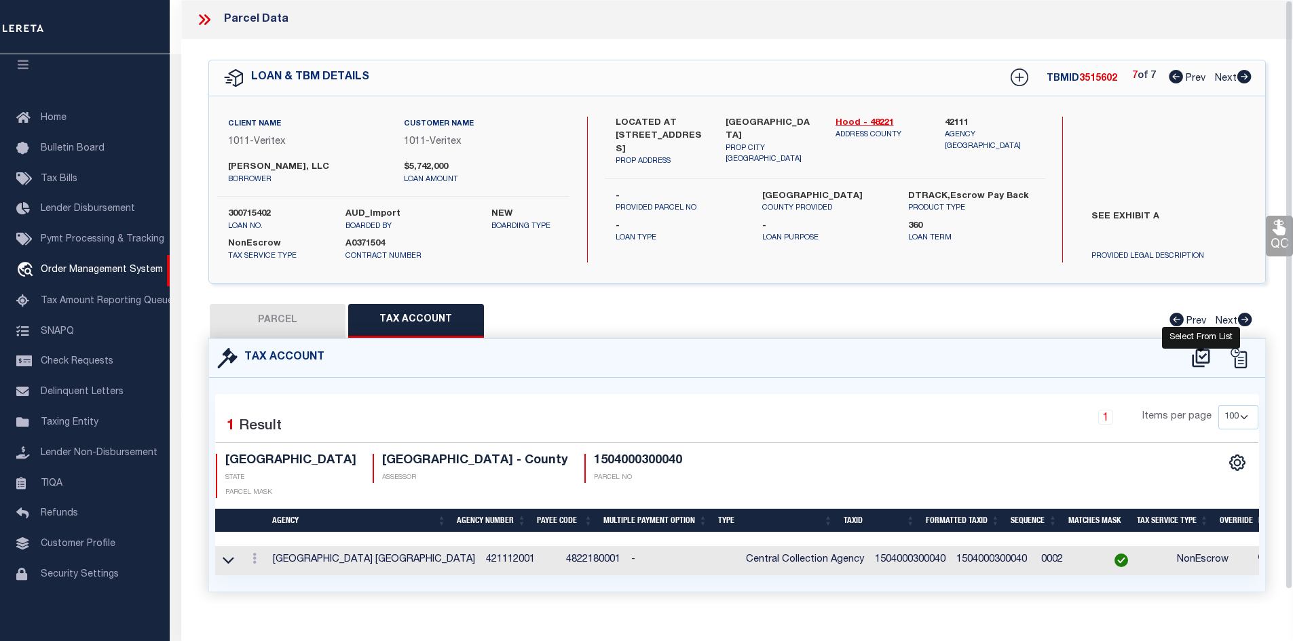
click icon
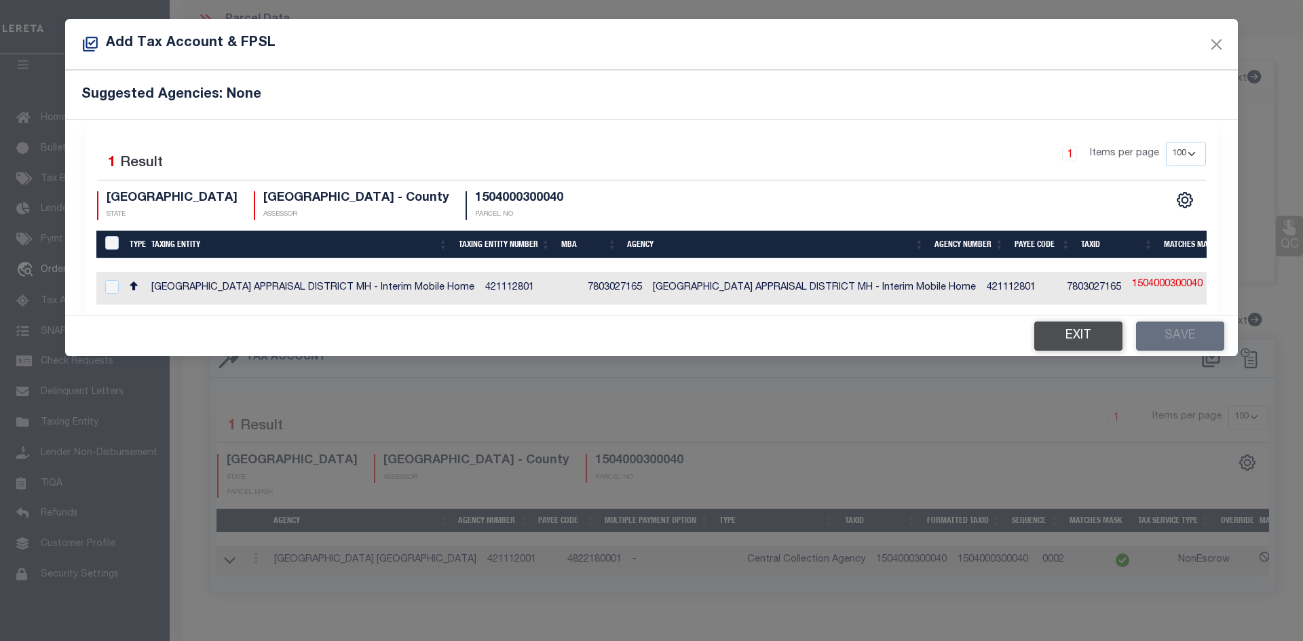
click button "Exit"
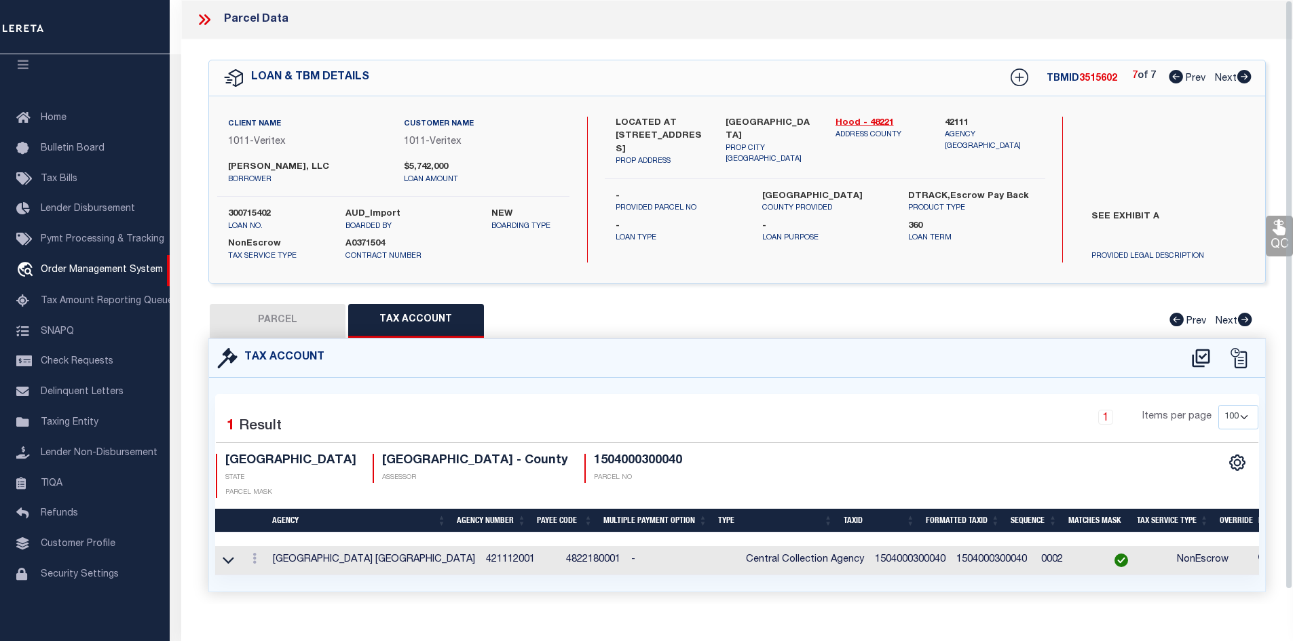
click button "PARCEL"
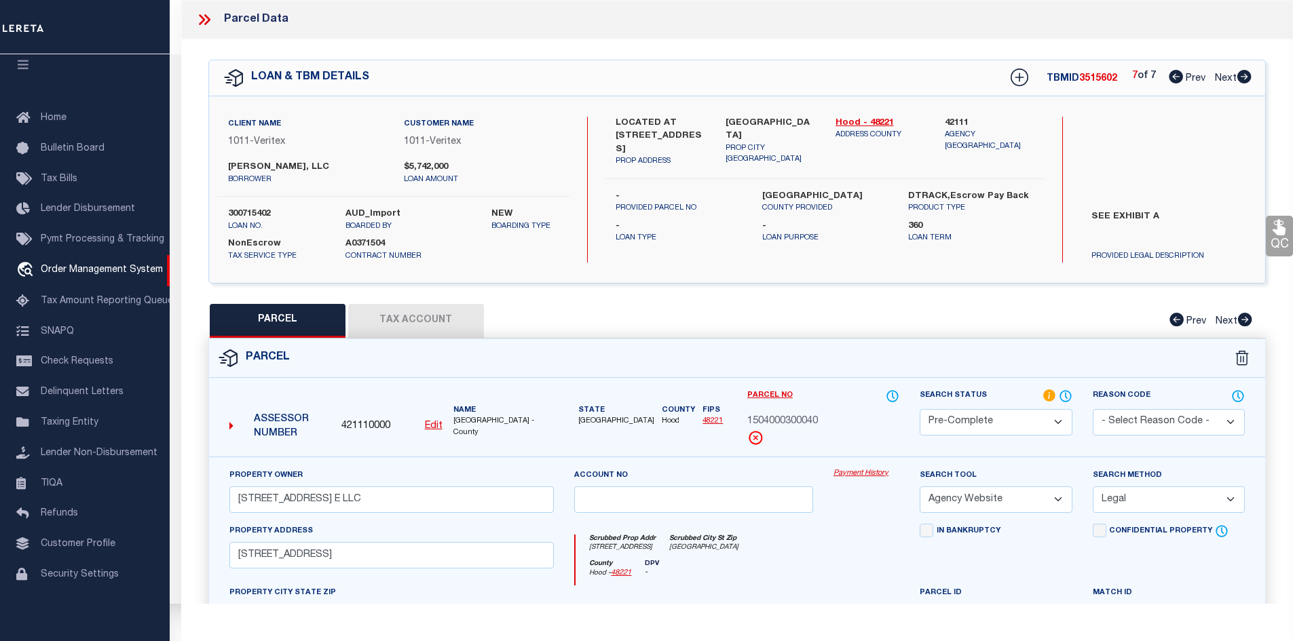
scroll to position [299, 0]
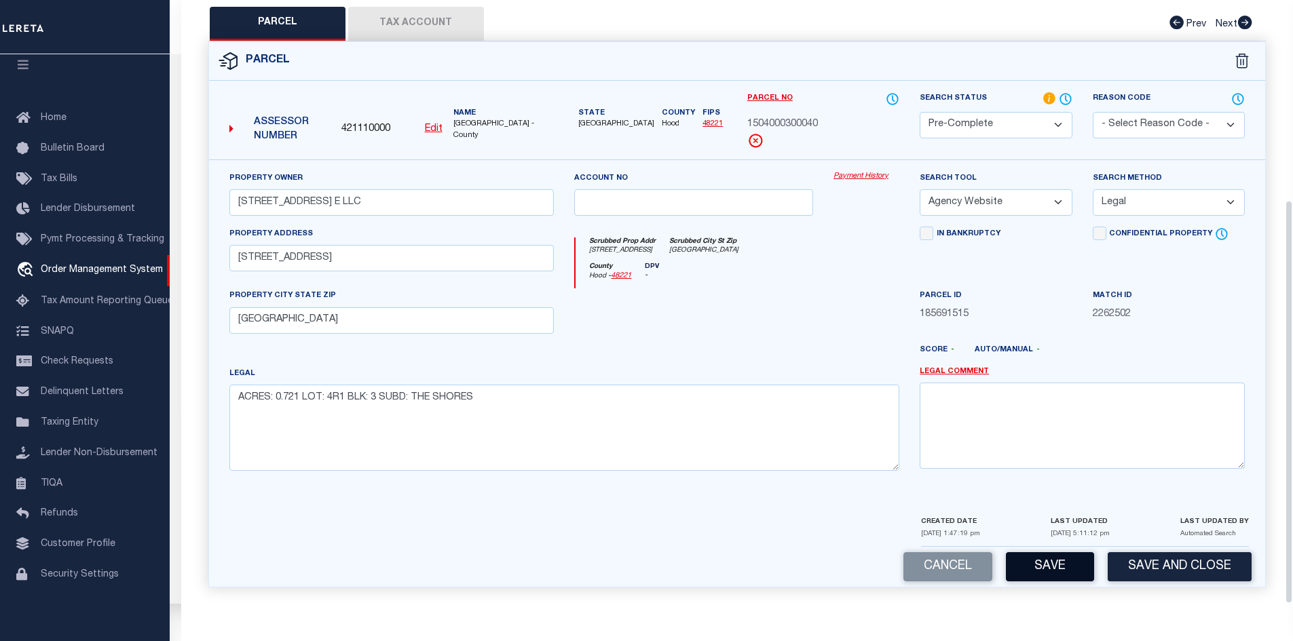
click button "Save"
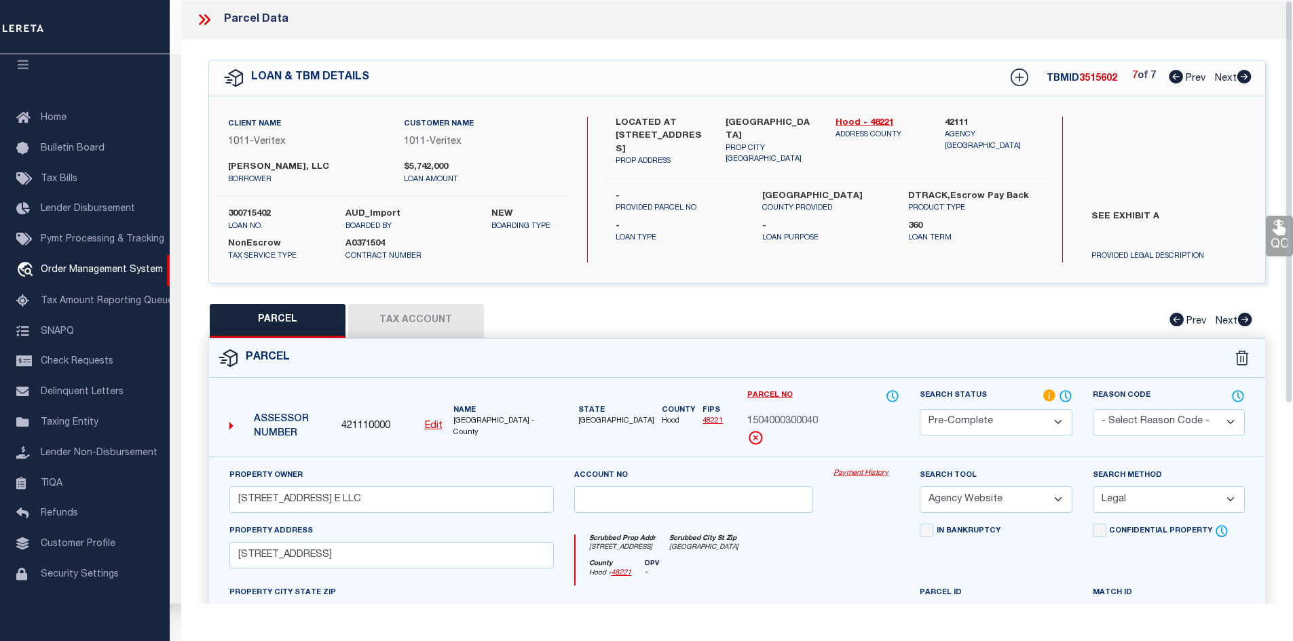
click span "3515602"
copy span "3515602"
click label "[GEOGRAPHIC_DATA]"
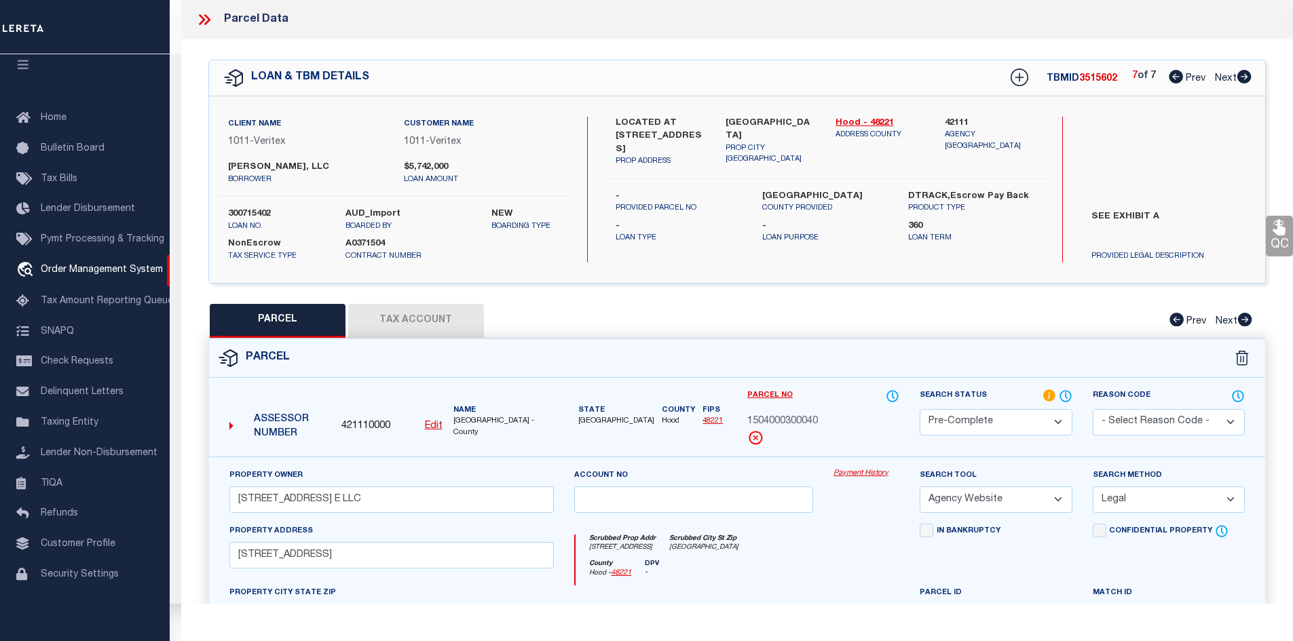
click label "[GEOGRAPHIC_DATA]"
copy label "HOOD"
click span "1504000300040"
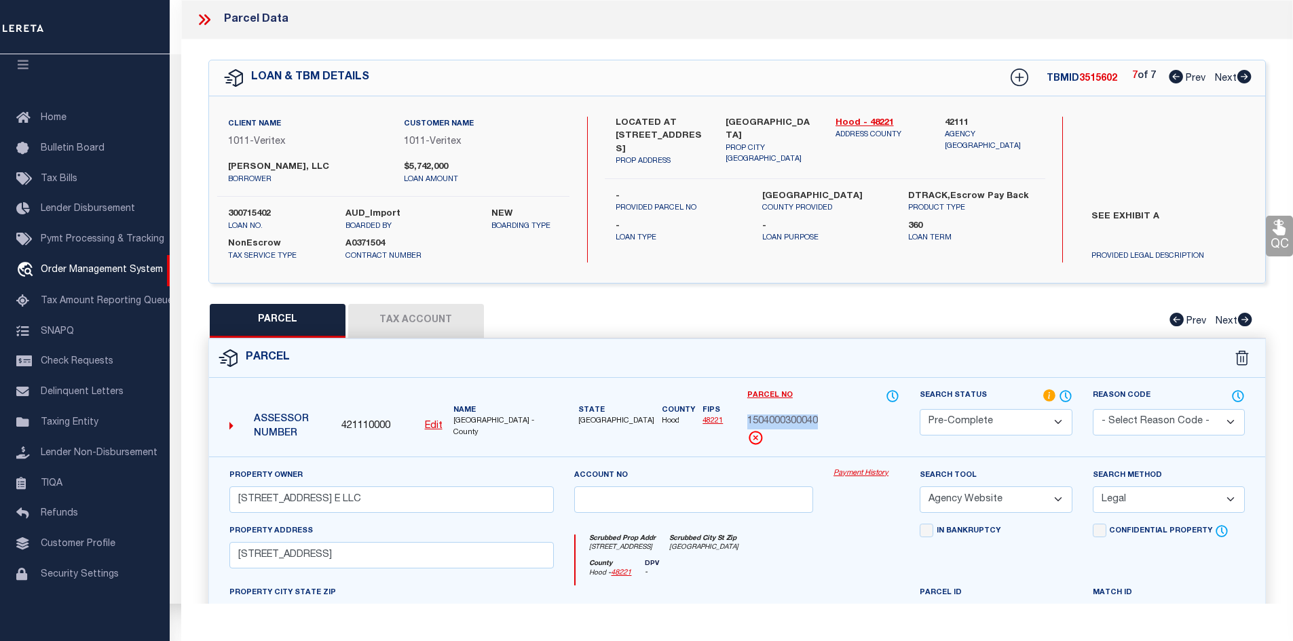
copy div "1504000300040"
click icon
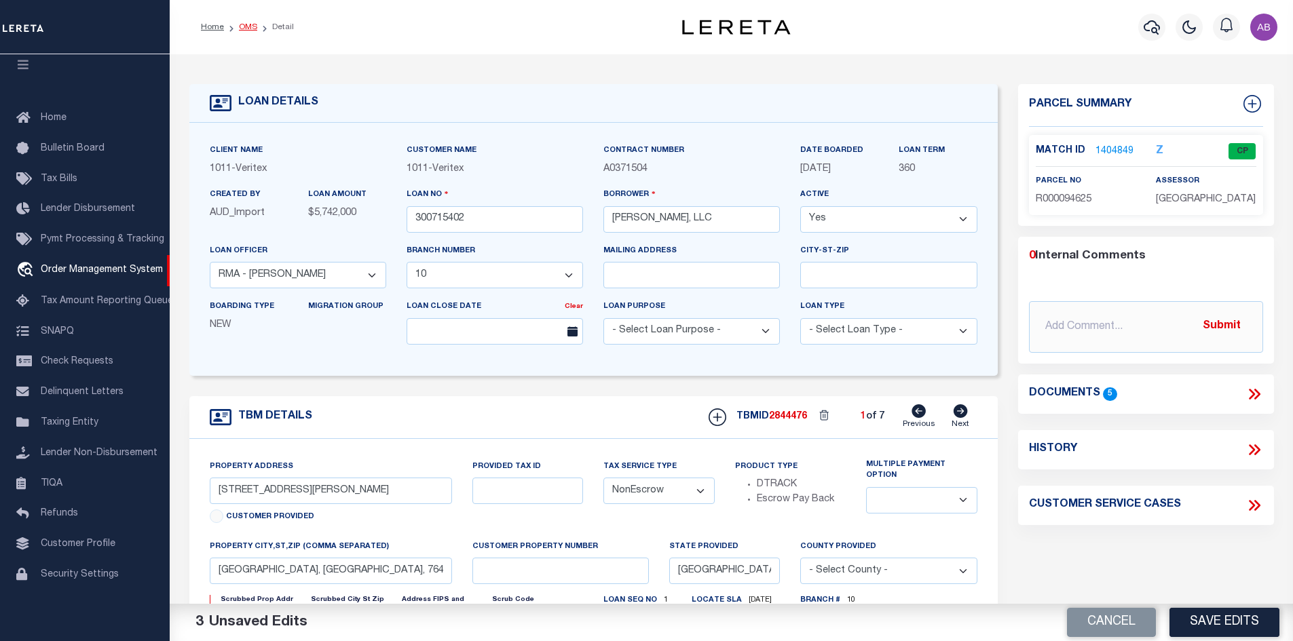
click link "OMS"
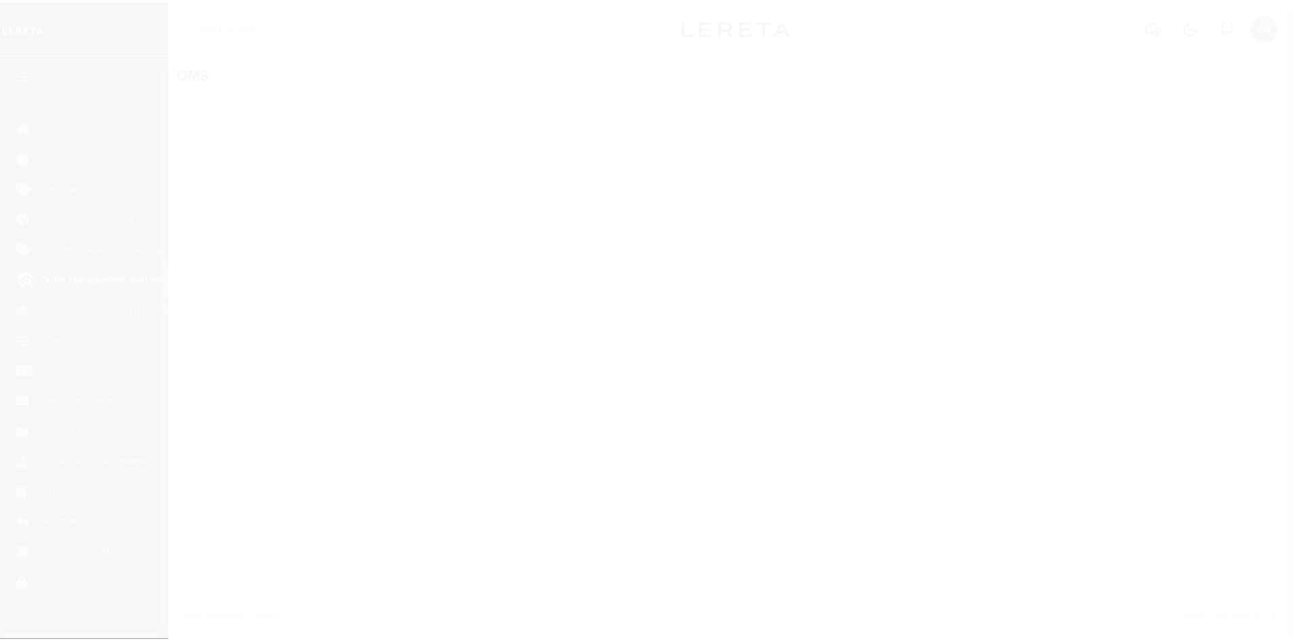
scroll to position [20, 0]
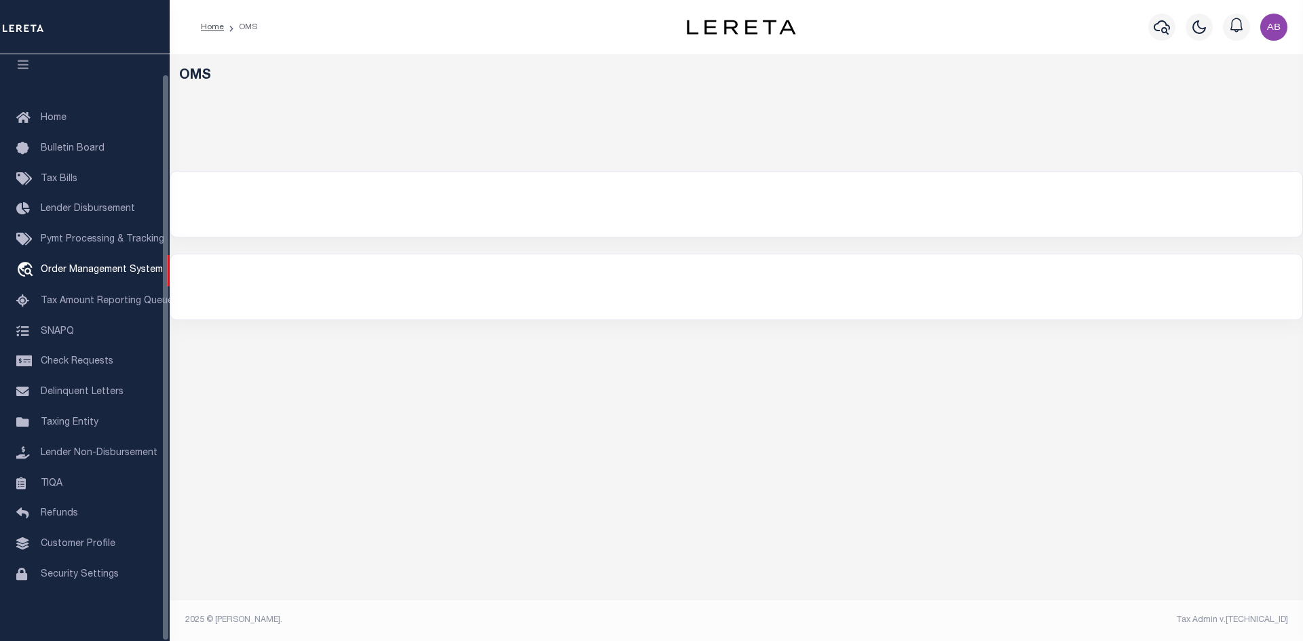
select select "200"
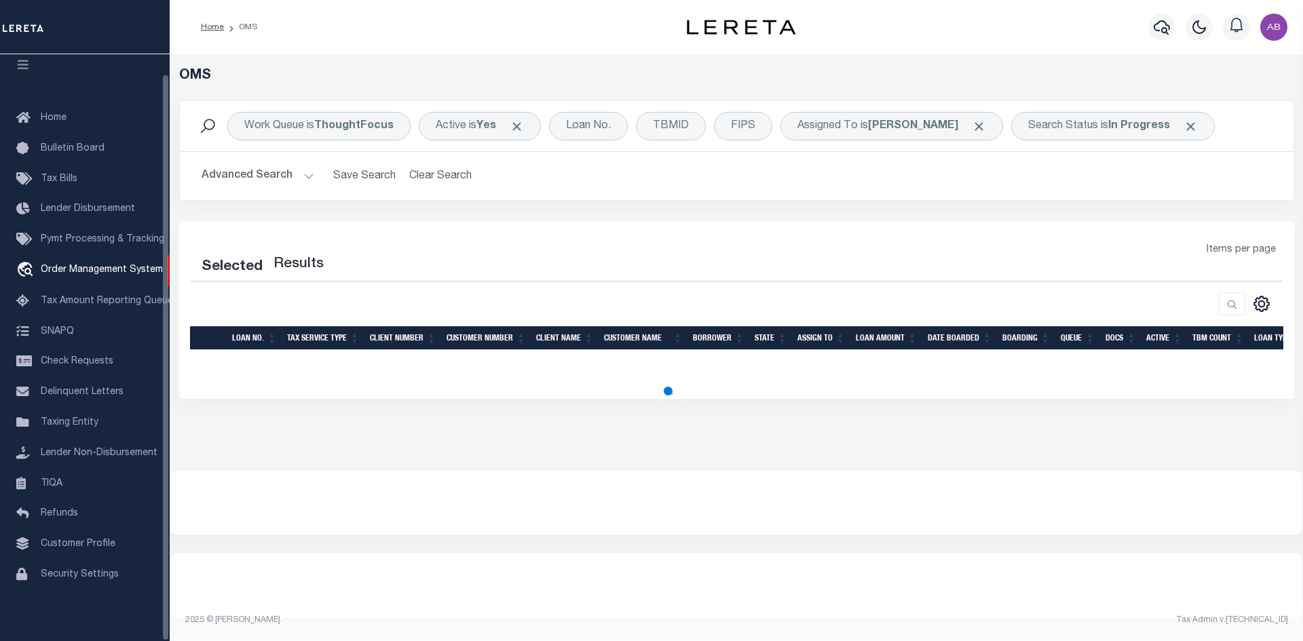
select select "200"
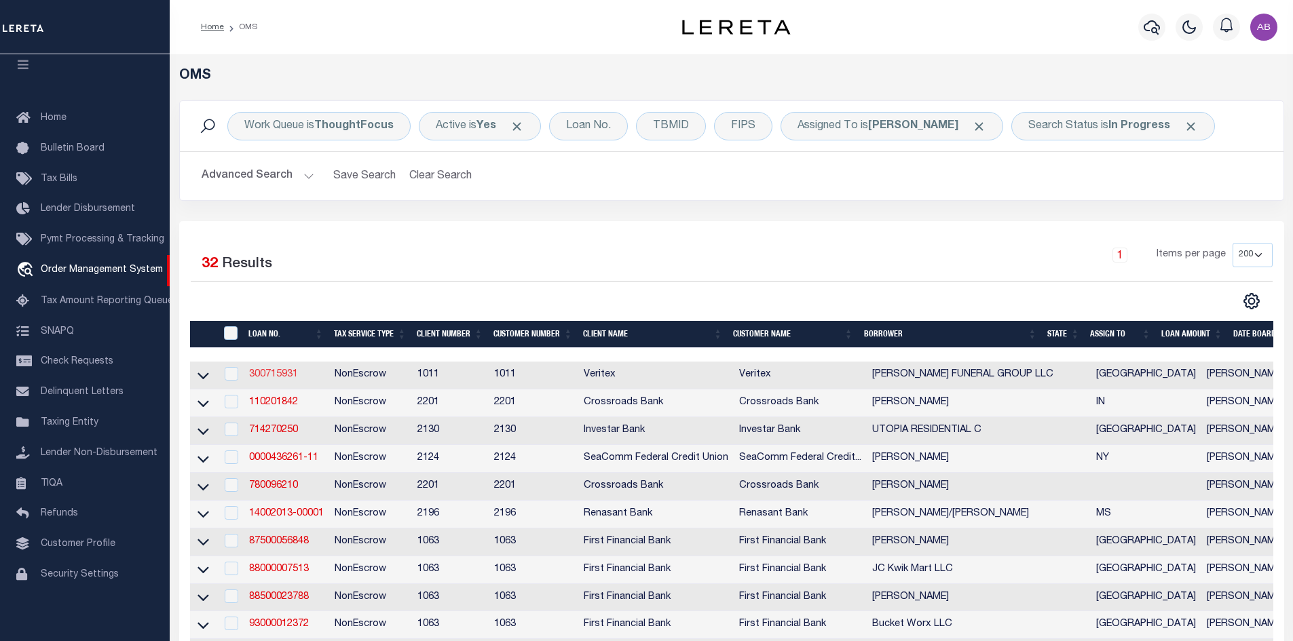
click at [273, 376] on link "300715931" at bounding box center [273, 375] width 49 height 10
type input "300715931"
type input "[PERSON_NAME] FUNERAL GROUP LLC"
select select
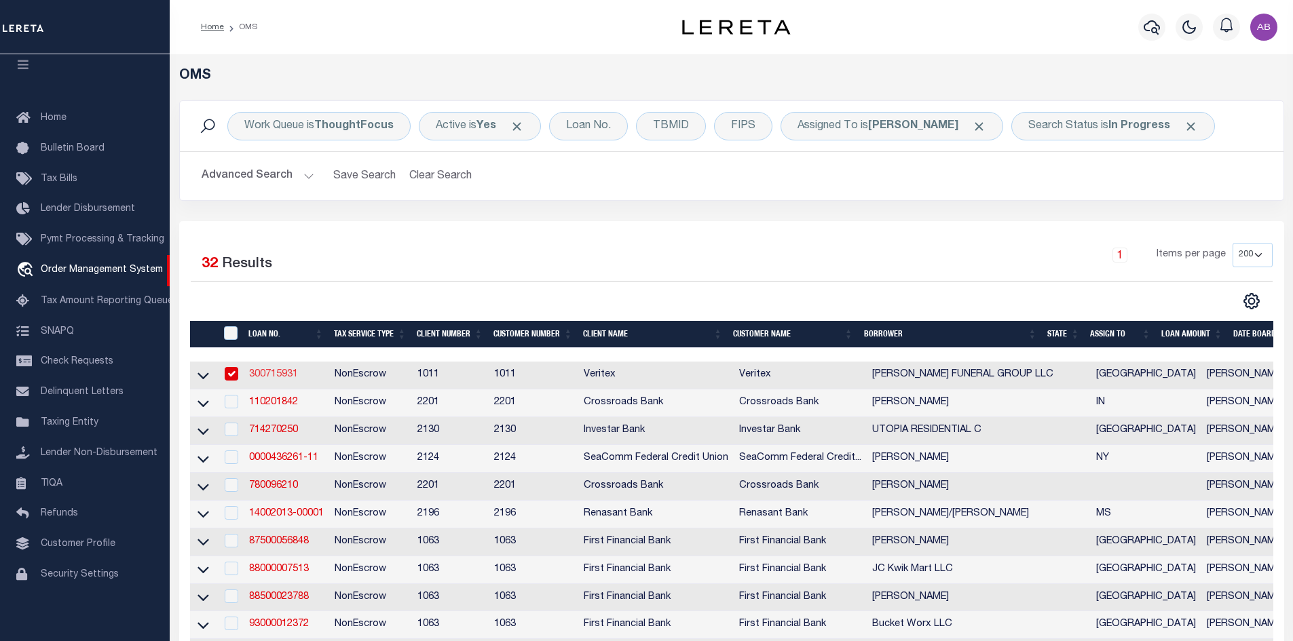
select select "NonEscrow"
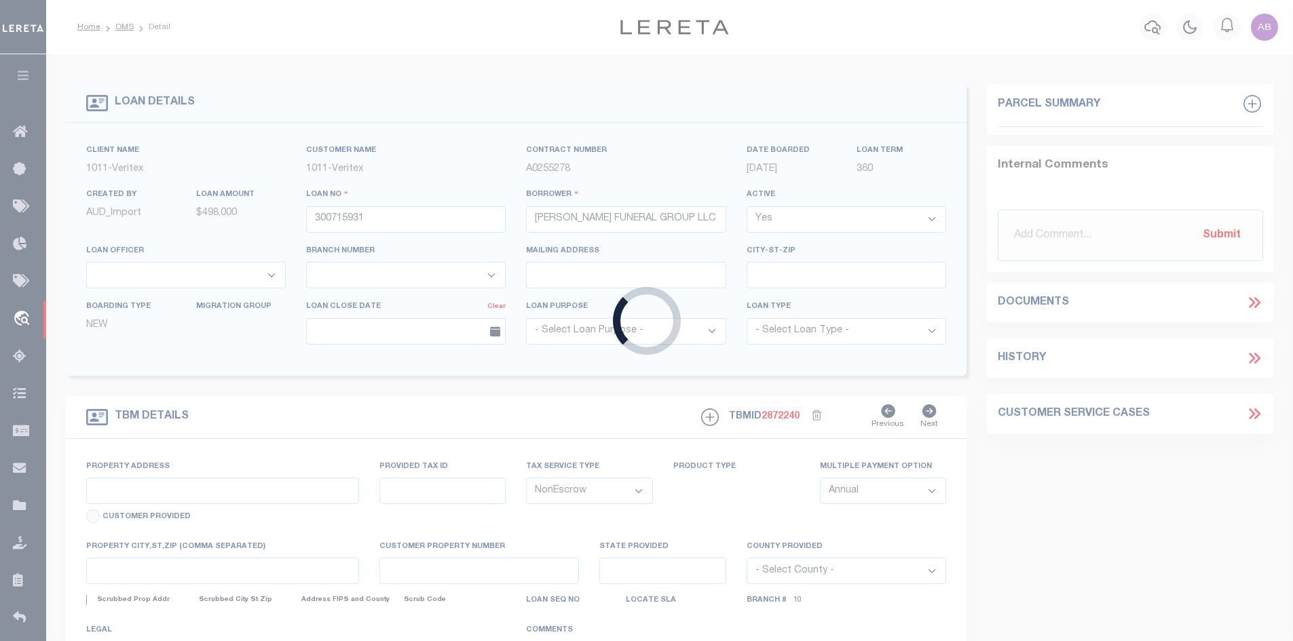
type input "796 RUSSELL PALMER RD,"
select select
type input "[GEOGRAPHIC_DATA], [GEOGRAPHIC_DATA], 77339"
type input "[GEOGRAPHIC_DATA]"
select select
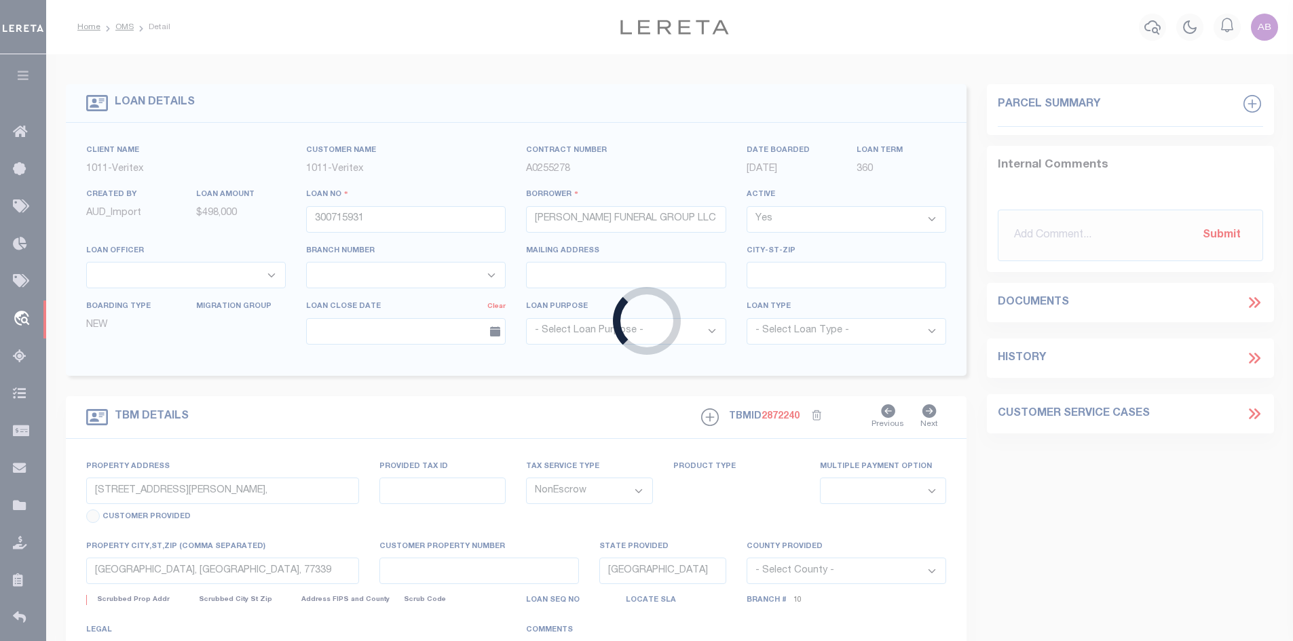
select select "149352"
select select "3111"
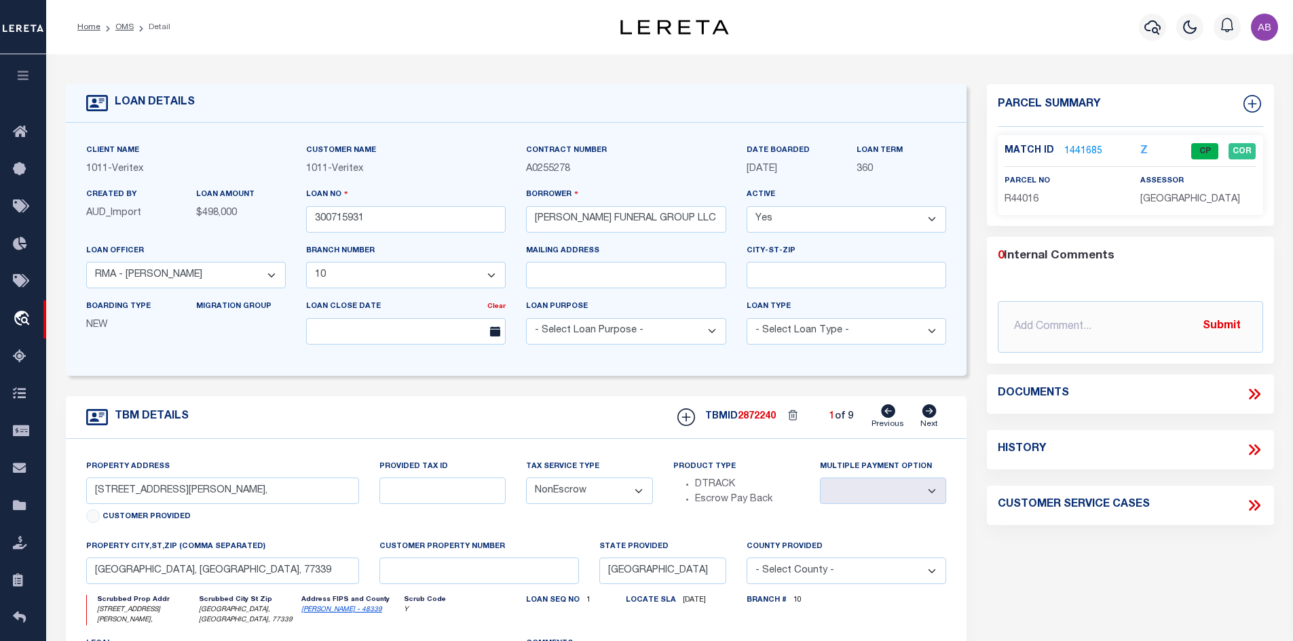
click at [923, 417] on icon at bounding box center [929, 412] width 15 height 14
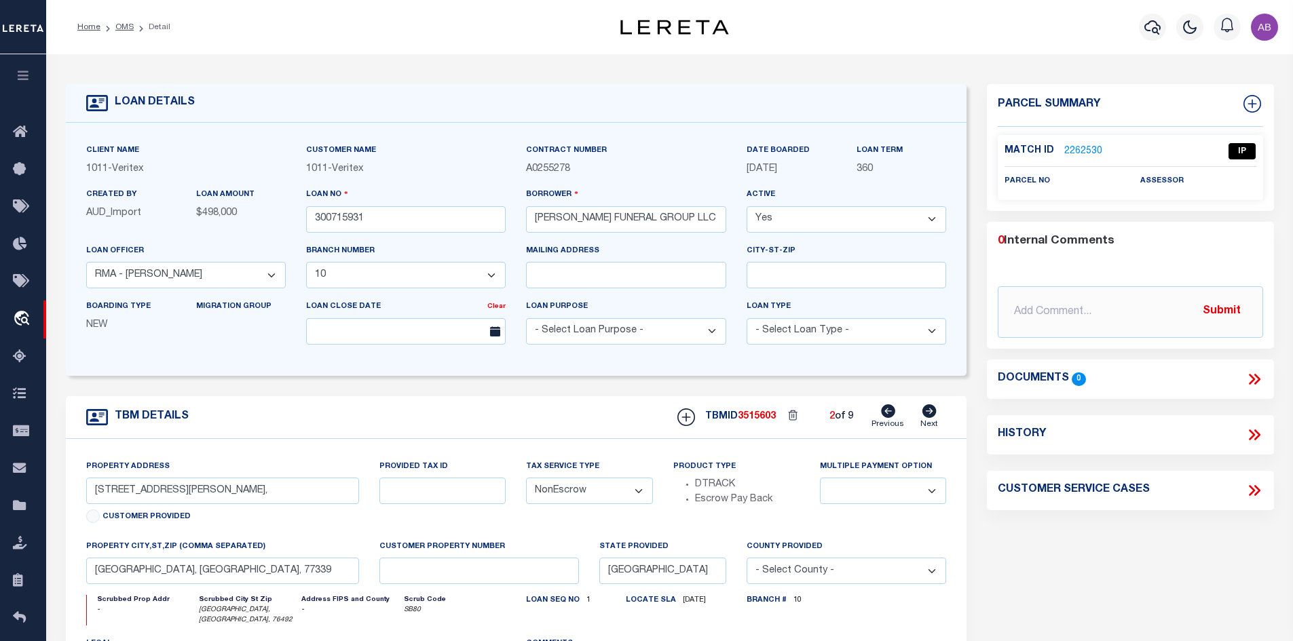
type input "108 E. LIPMAN DR"
select select
type input "LIPMAN, TX, 76492"
type textarea "SEE EXHIBIT A"
click at [923, 417] on icon at bounding box center [929, 412] width 15 height 14
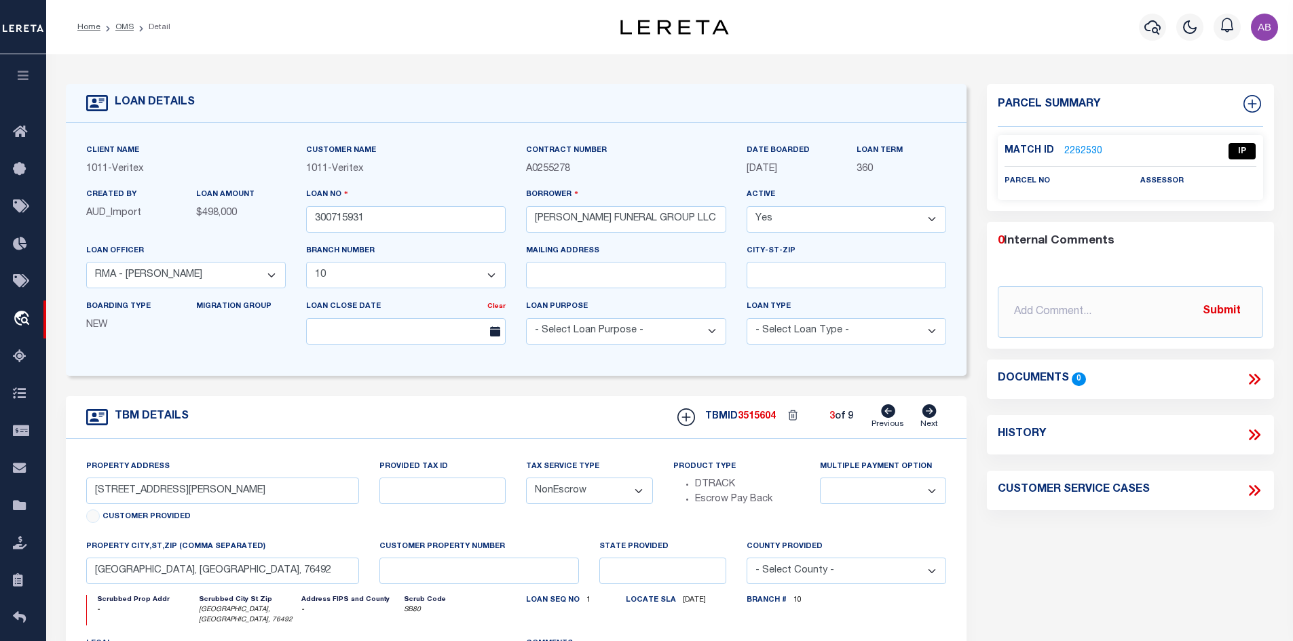
type input "108 S MORGAN ST."
select select
type input "[GEOGRAPHIC_DATA], [GEOGRAPHIC_DATA], 76048"
type input "[GEOGRAPHIC_DATA]"
select select
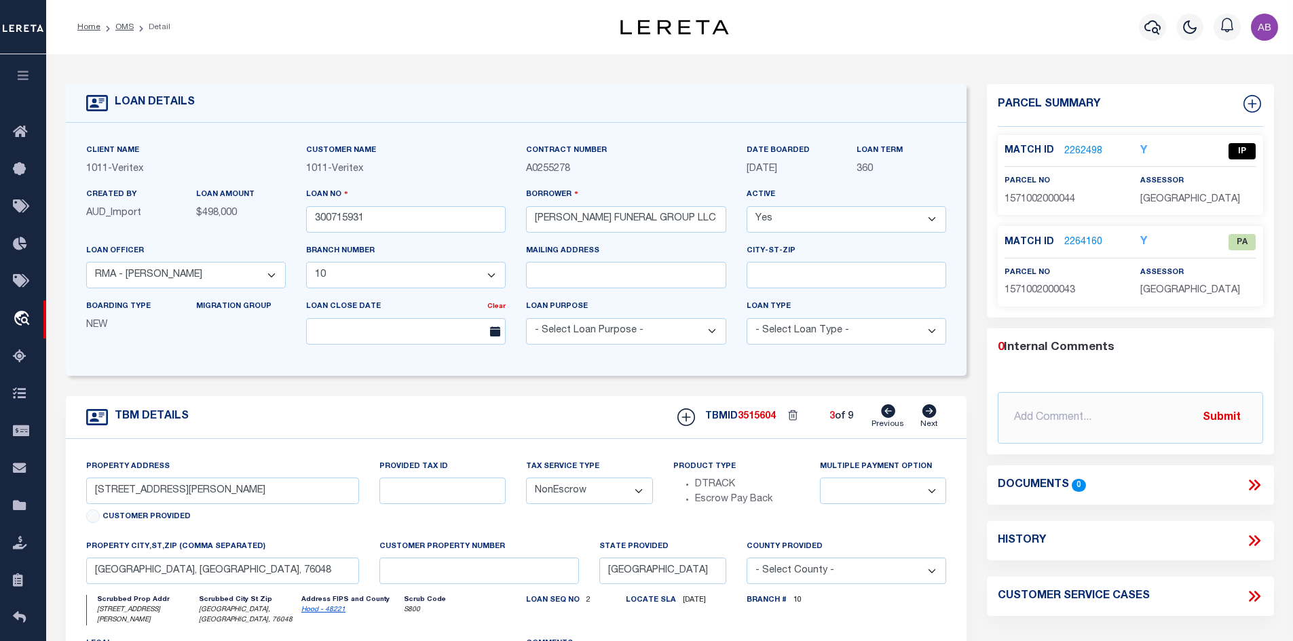
click at [923, 417] on icon at bounding box center [929, 412] width 15 height 14
type input "1820 N. BELT LINE RD"
select select
type input "IRVING, TX 75061"
select select
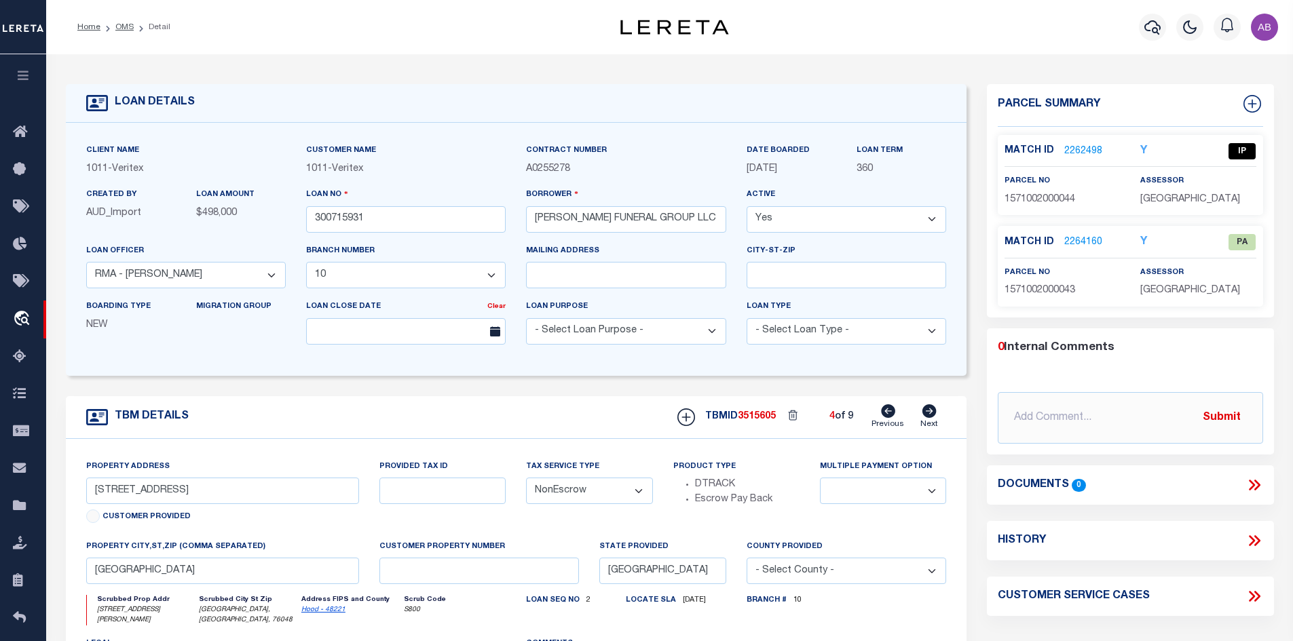
type textarea "LOT 1, BLOCK A, .591 ACRES, CLEERE SUBDIVISION, DALLAS CO"
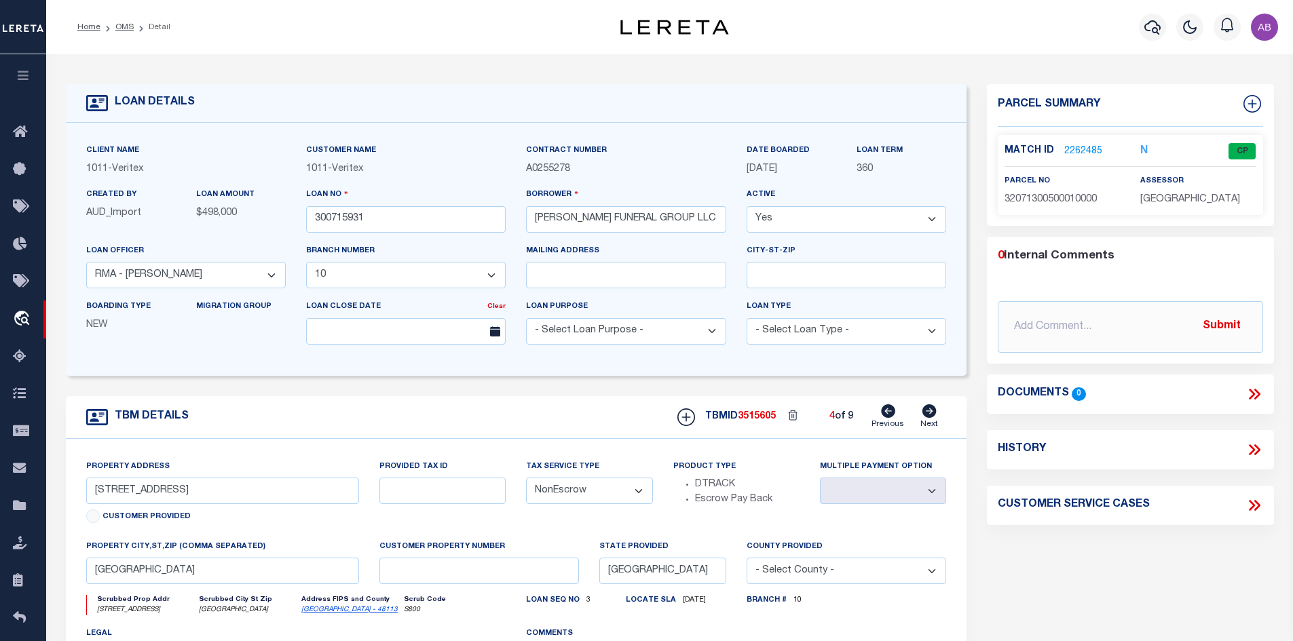
click at [923, 417] on icon at bounding box center [929, 412] width 15 height 14
type input "19310 PRESTON RD"
select select
type input "DALLAS, TX 75252"
select select
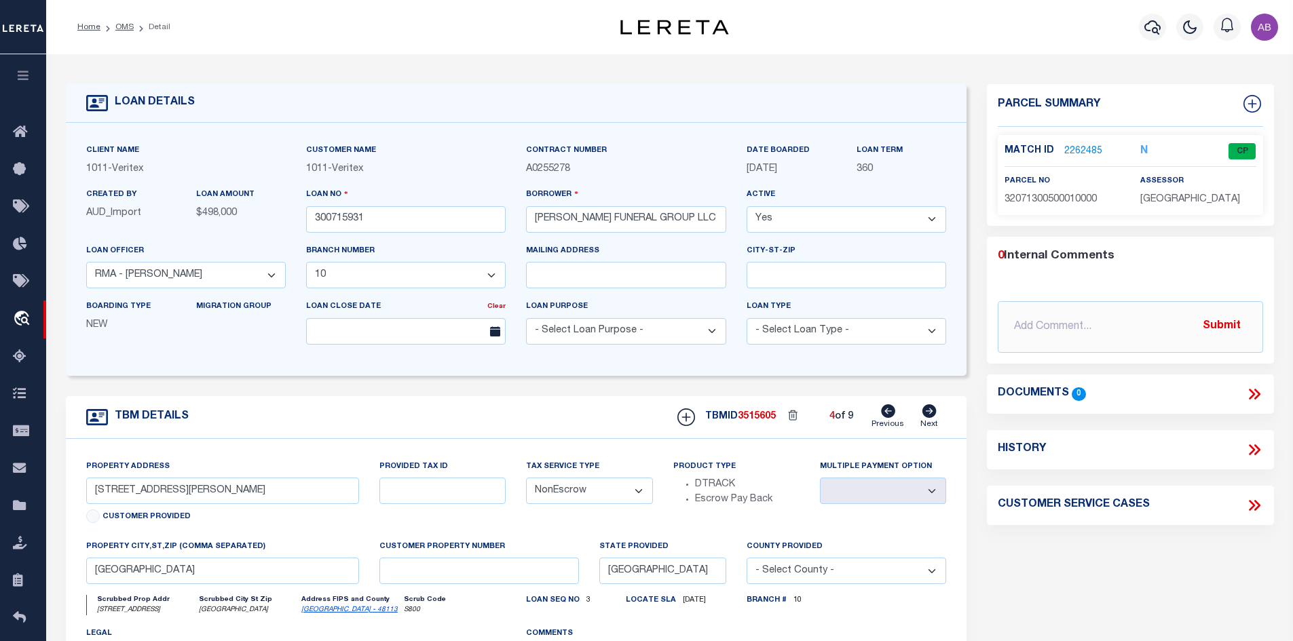
type textarea "LOTS 16, 17, 18, 19, BLOCK A/8728, PRESTON VILLA ADDITION, DALLAS CO"
click at [923, 417] on icon at bounding box center [929, 412] width 15 height 14
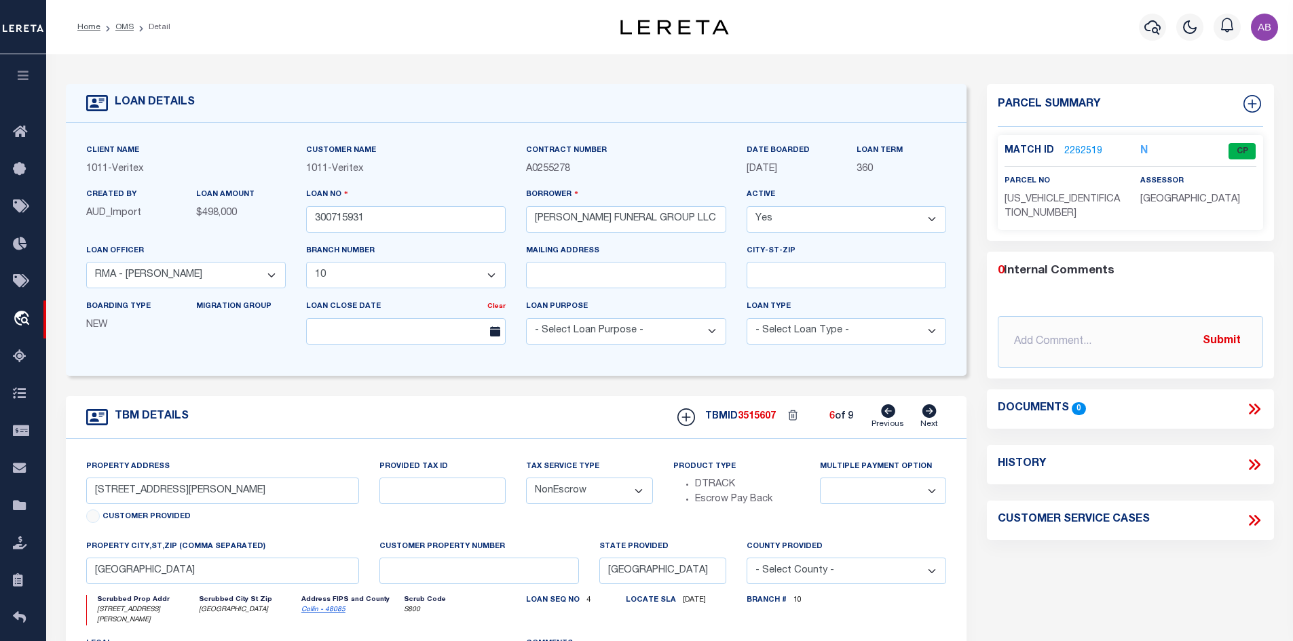
type input "2710 VALLEY VIEW LN"
select select
type input "FARMERS BRANCH TX 75234"
select select
type textarea "LOT 1, BLOCK A, 1.921 ACRES IN BROOKS, DALLAS CO"
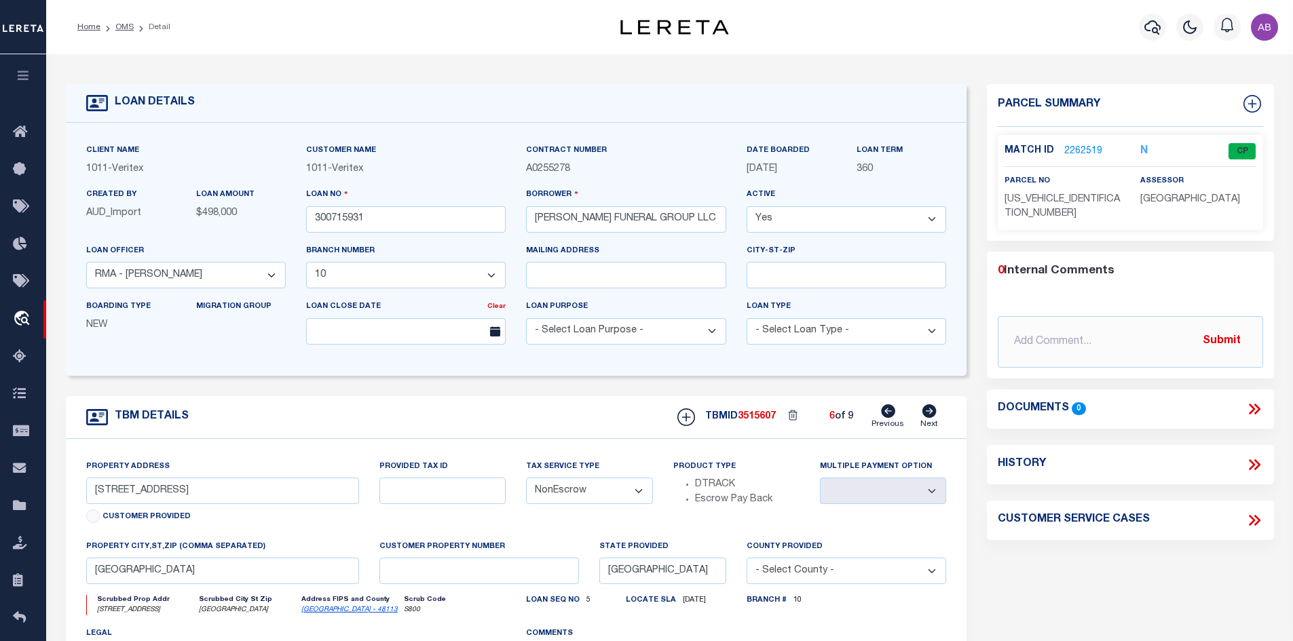
click at [923, 417] on icon at bounding box center [929, 412] width 15 height 14
type input "502 & 504 HOLDEN ST."
select select
type input "[PERSON_NAME][GEOGRAPHIC_DATA][PERSON_NAME]"
select select
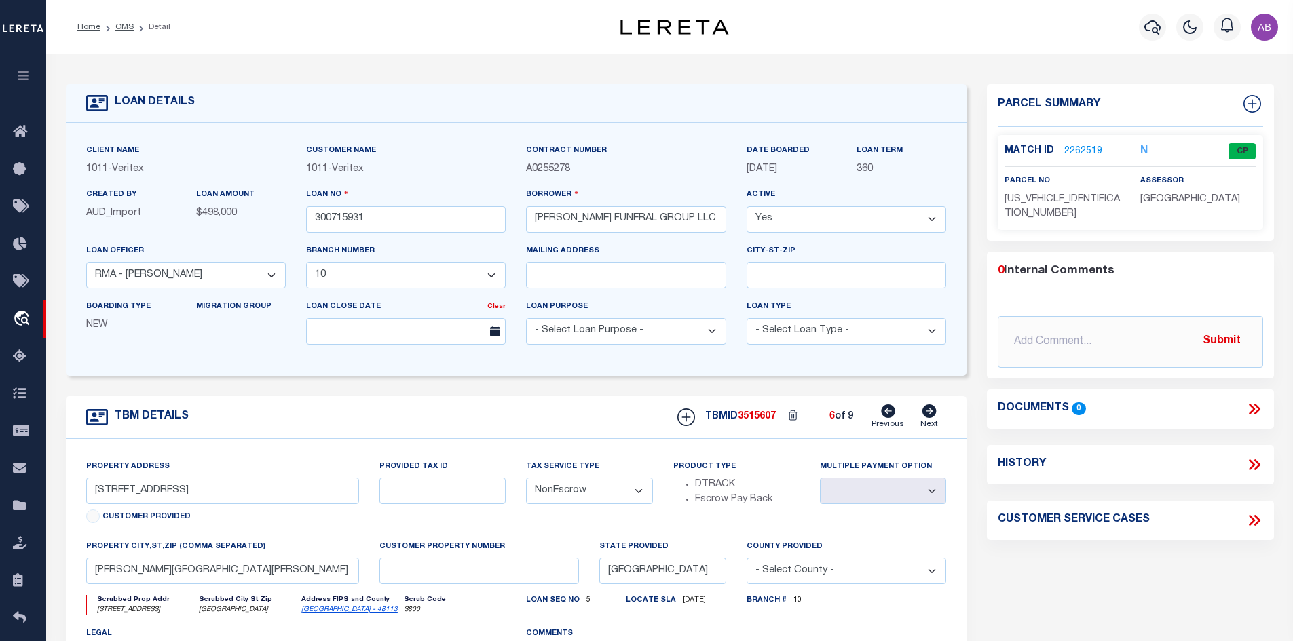
type textarea "SEE EXHIBIT A"
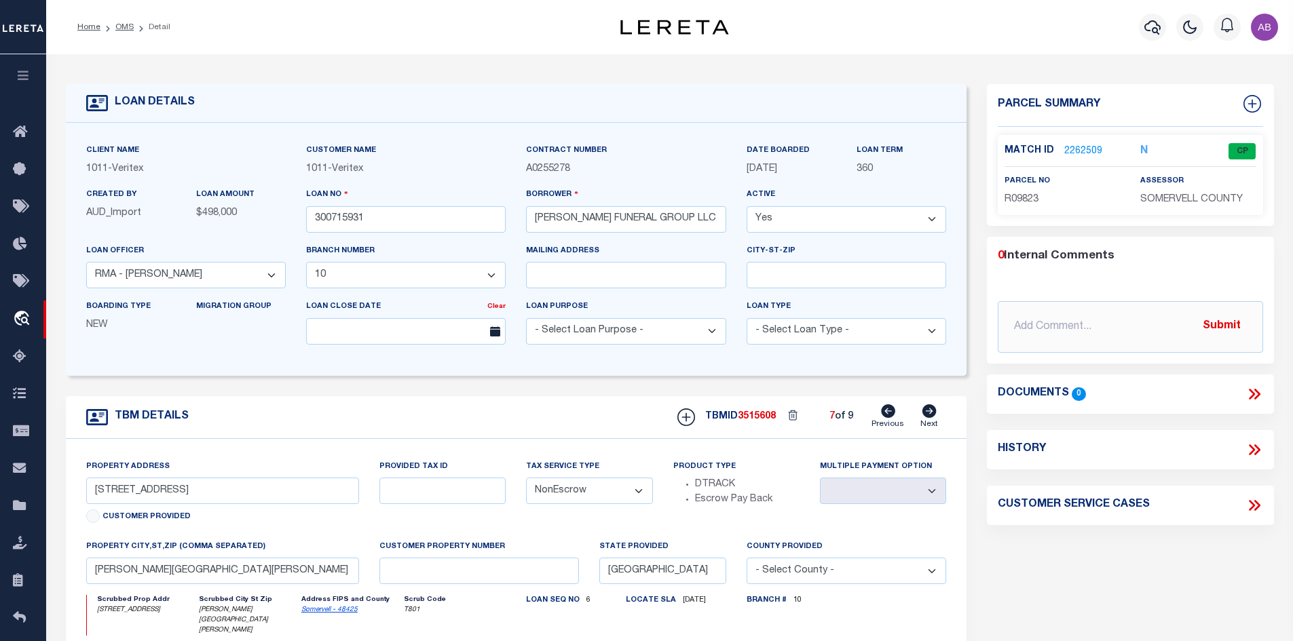
click at [923, 417] on icon at bounding box center [929, 412] width 15 height 14
type input "6100 AZLE AVE."
select select
type input "[GEOGRAPHIC_DATA]"
select select
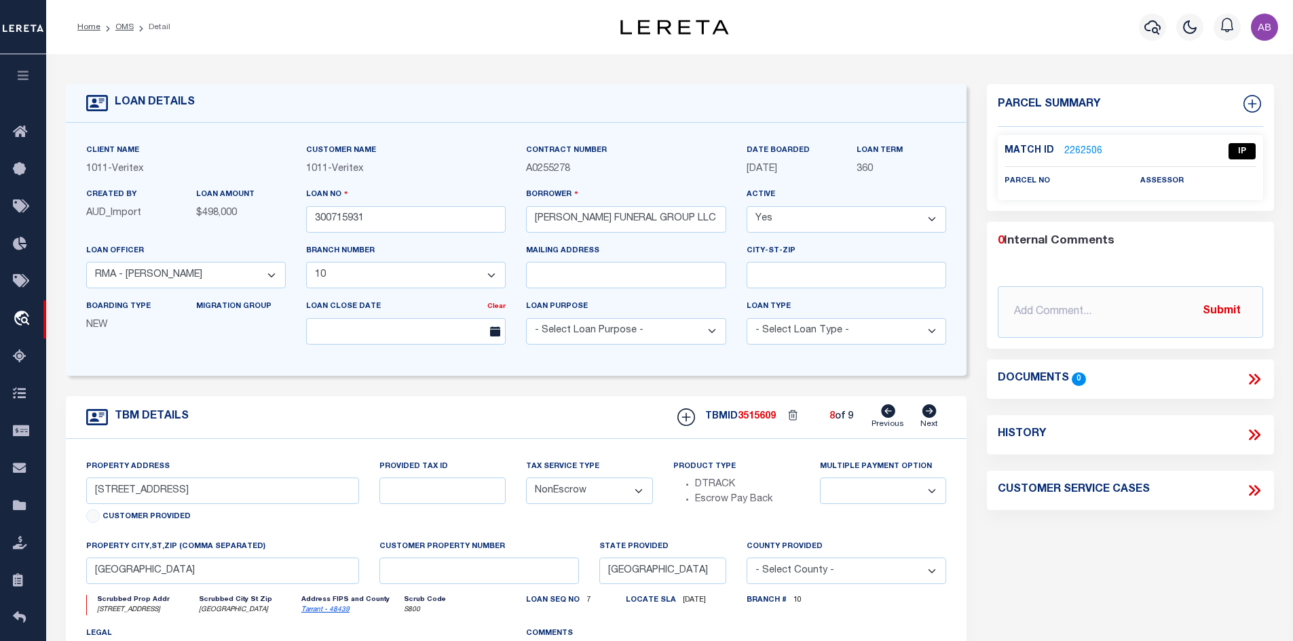
click at [923, 417] on icon at bounding box center [929, 412] width 15 height 14
type input "LOCATED AT [STREET_ADDRESS]"
select select
type input "[GEOGRAPHIC_DATA]"
select select
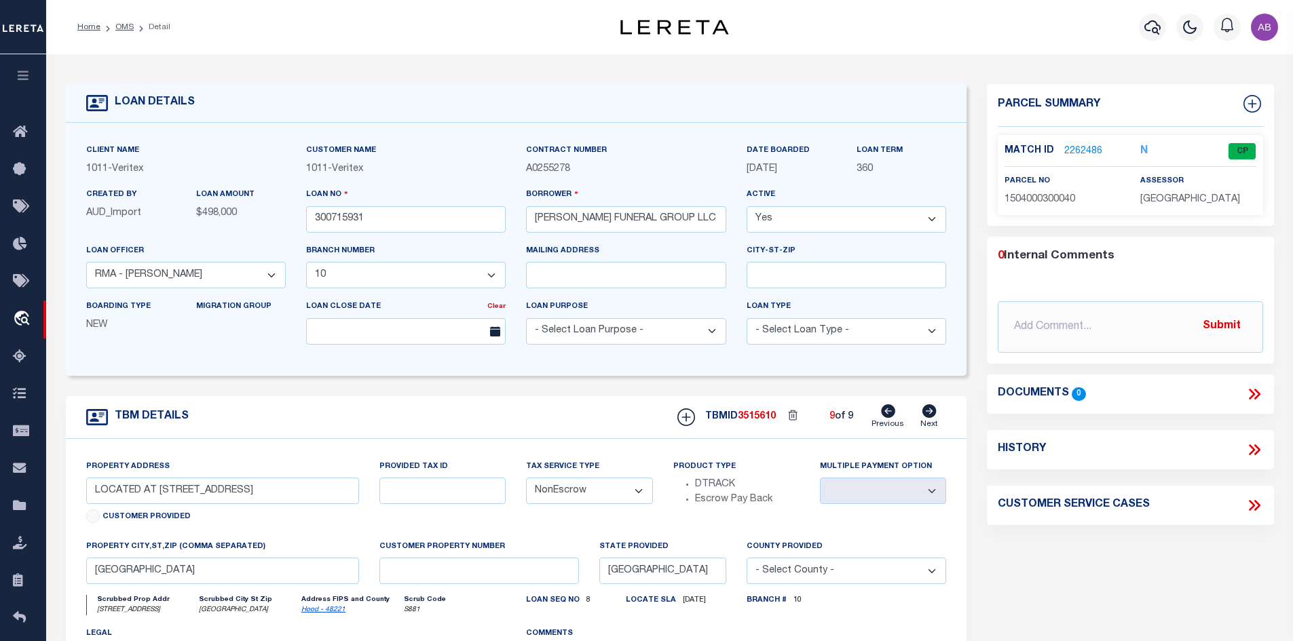
click at [923, 417] on icon at bounding box center [929, 412] width 15 height 14
click at [894, 417] on icon at bounding box center [888, 412] width 14 height 14
type input "6100 AZLE AVE."
select select
type input "[GEOGRAPHIC_DATA]"
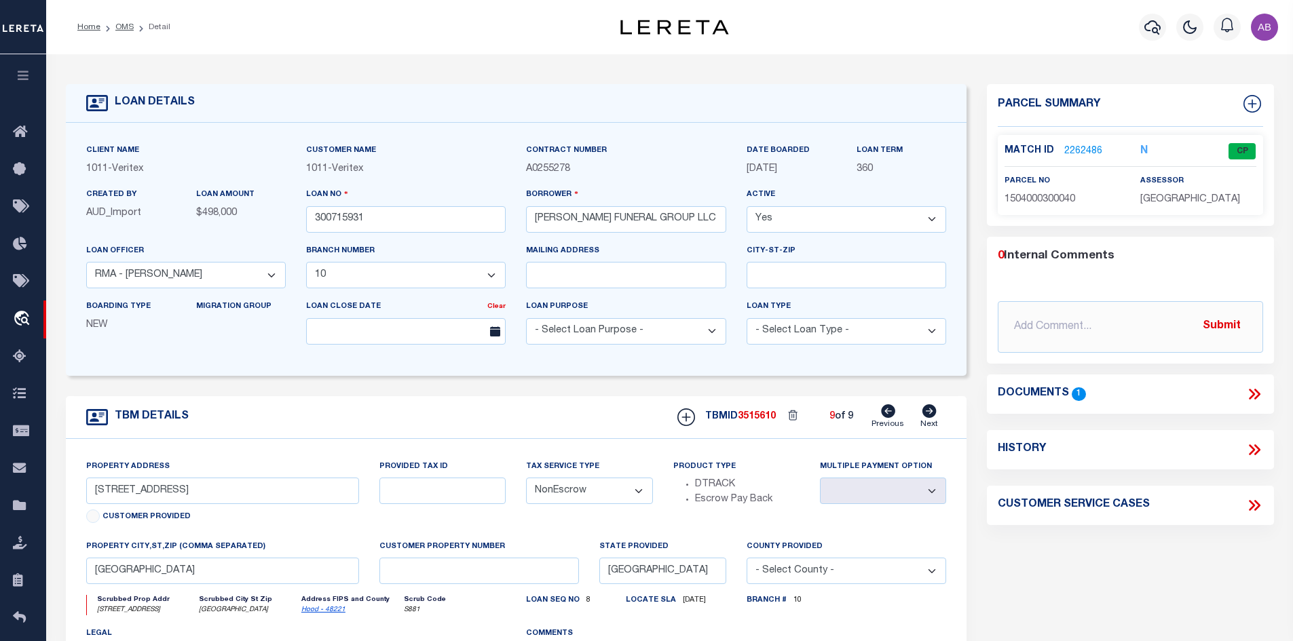
select select
click at [894, 417] on icon at bounding box center [888, 412] width 14 height 14
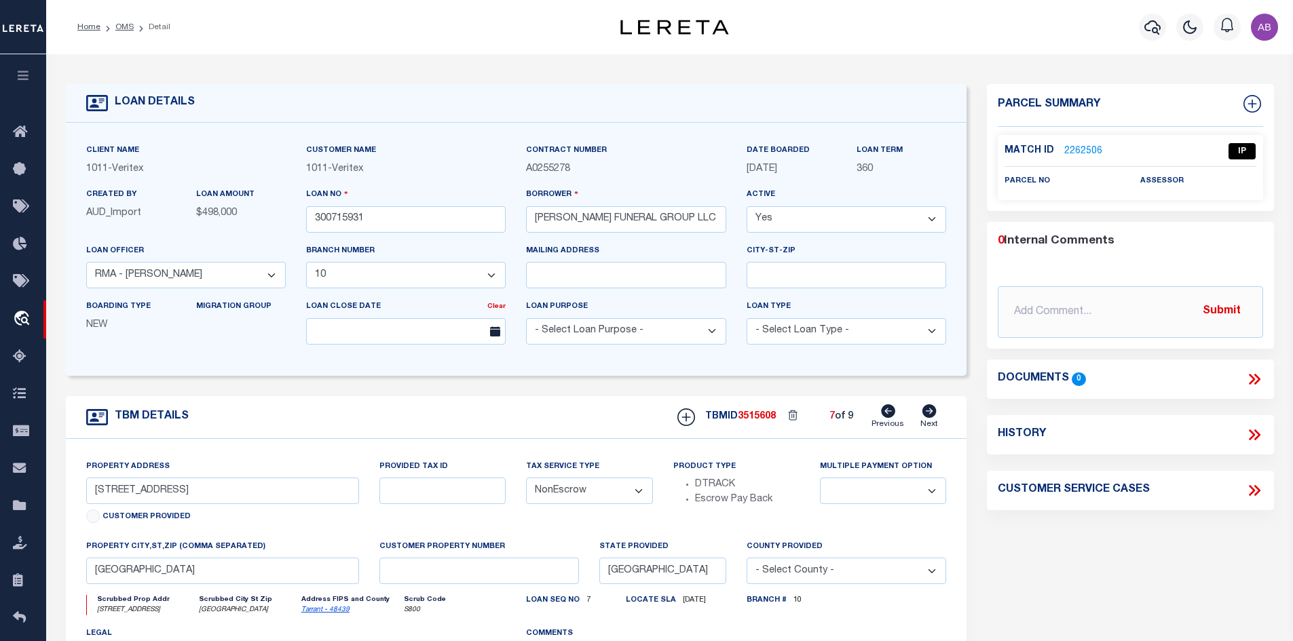
click at [894, 417] on icon at bounding box center [888, 412] width 14 height 14
type input "502 & 504 HOLDEN ST."
select select
type input "[PERSON_NAME][GEOGRAPHIC_DATA][PERSON_NAME]"
select select
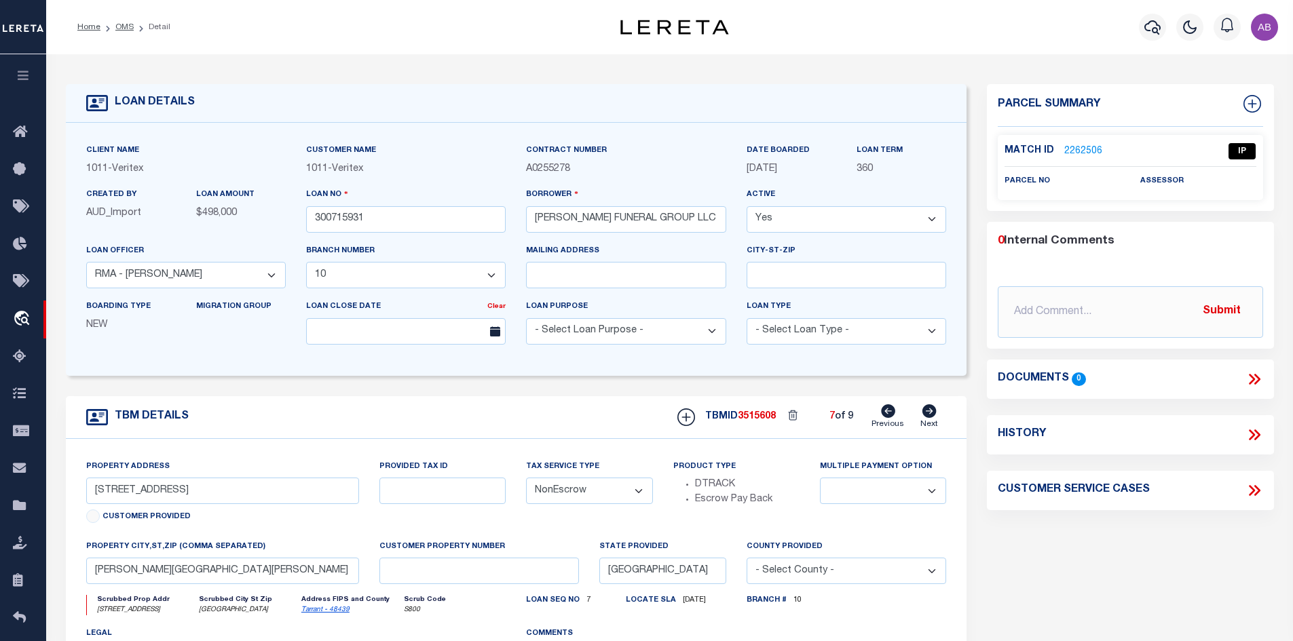
click at [894, 417] on icon at bounding box center [888, 412] width 14 height 14
type input "2710 VALLEY VIEW LN"
select select
type input "FARMERS BRANCH TX 75234"
select select
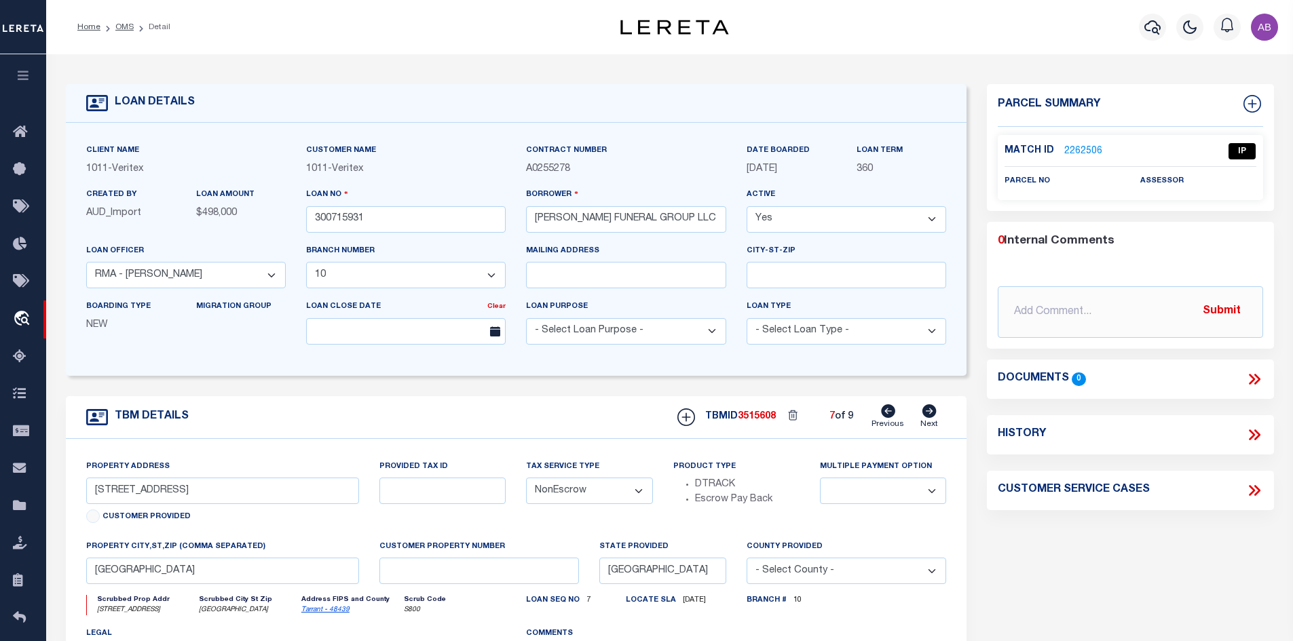
type textarea "LOT 1, BLOCK A, 1.921 ACRES IN BROOKS, DALLAS CO"
click at [894, 417] on icon at bounding box center [888, 412] width 14 height 14
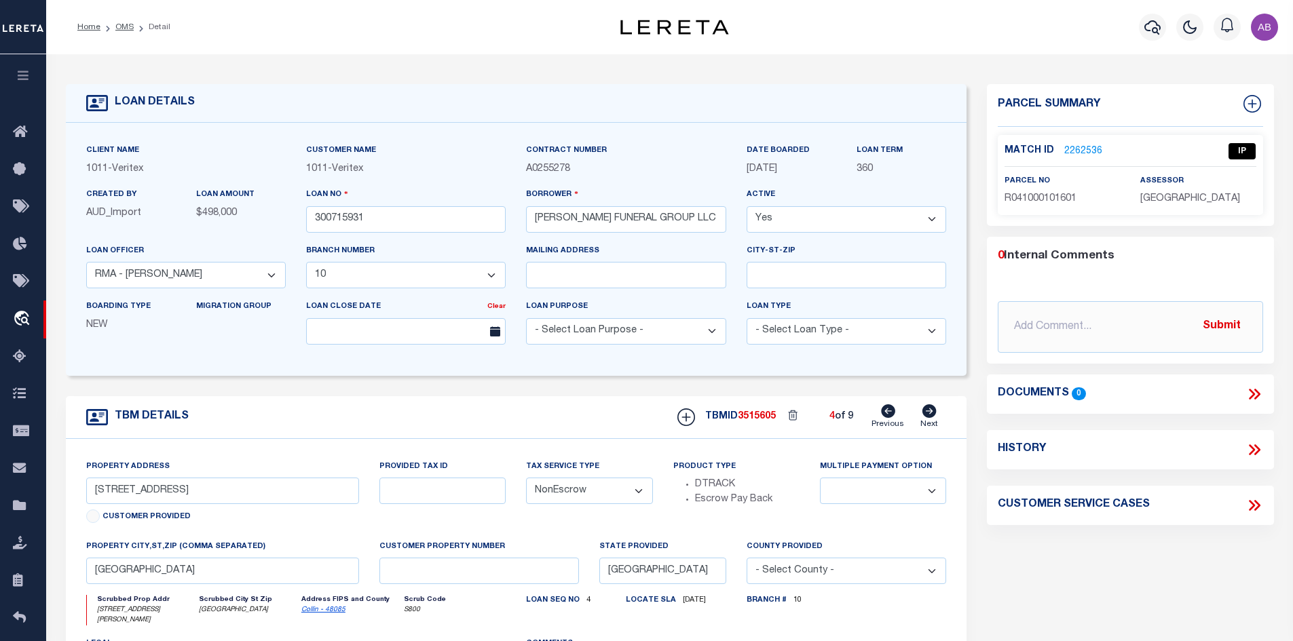
click at [894, 417] on icon at bounding box center [888, 412] width 14 height 14
type input "19310 PRESTON RD"
select select
type input "DALLAS, TX 75252"
select select
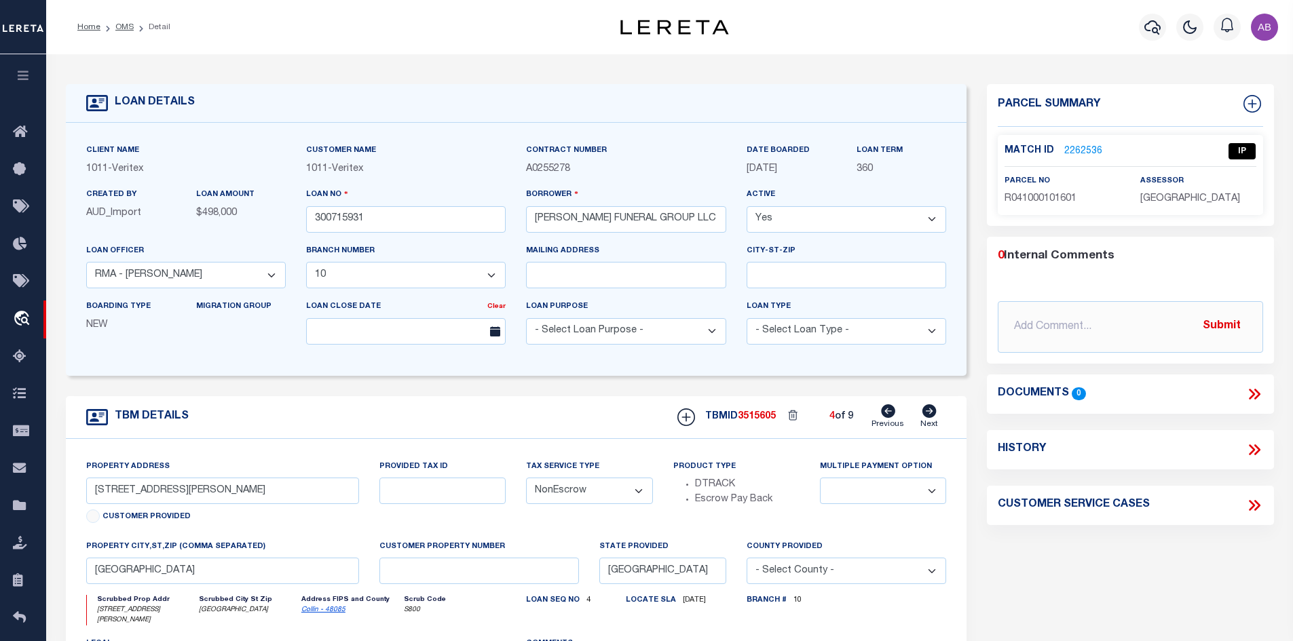
type textarea "LOTS 16, 17, 18, 19, BLOCK A/8728, PRESTON VILLA ADDITION, DALLAS CO"
type input "1820 N. BELT LINE RD"
select select
type input "IRVING, TX 75061"
select select
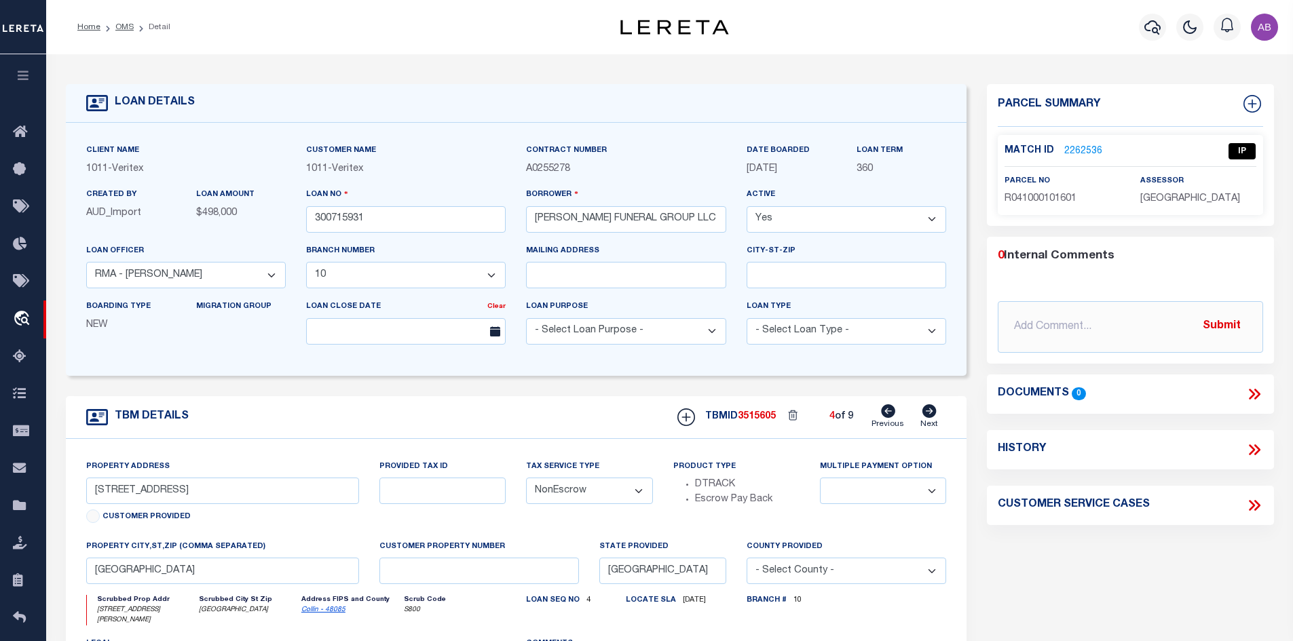
type textarea "LOT 1, BLOCK A, .591 ACRES, CLEERE SUBDIVISION, DALLAS CO"
click at [894, 417] on icon at bounding box center [888, 412] width 14 height 14
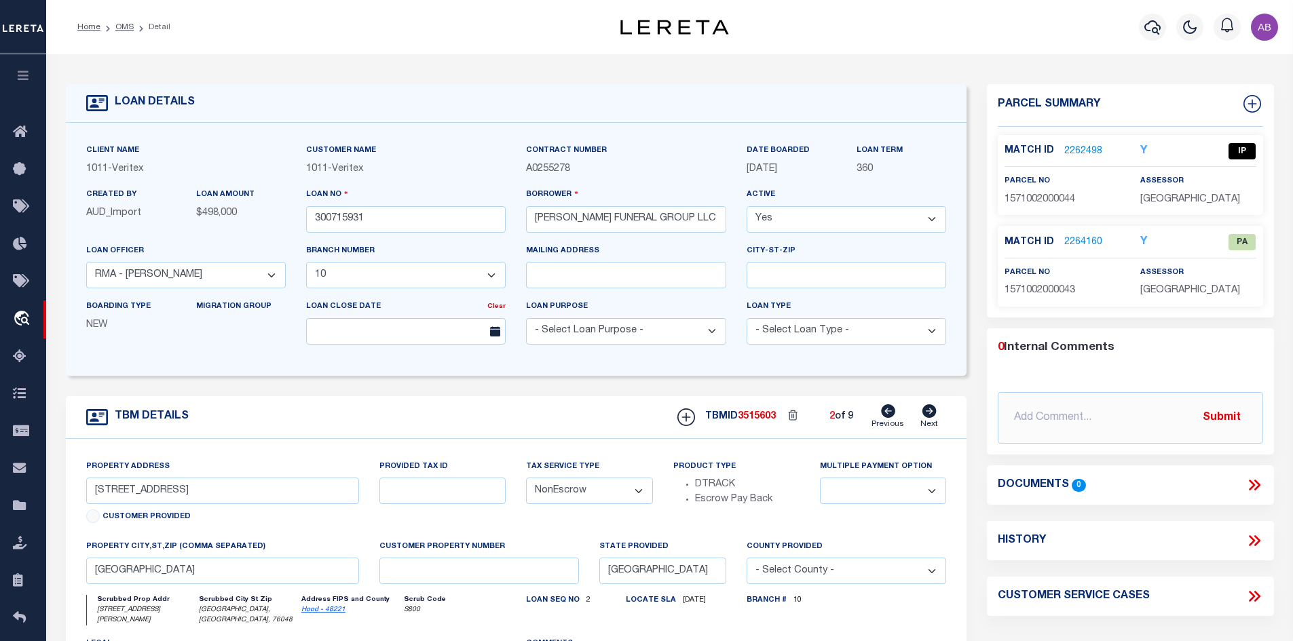
type input "108 S MORGAN ST."
select select
type input "[GEOGRAPHIC_DATA], [GEOGRAPHIC_DATA], 76048"
select select
type textarea "SEE EXHIBIT A"
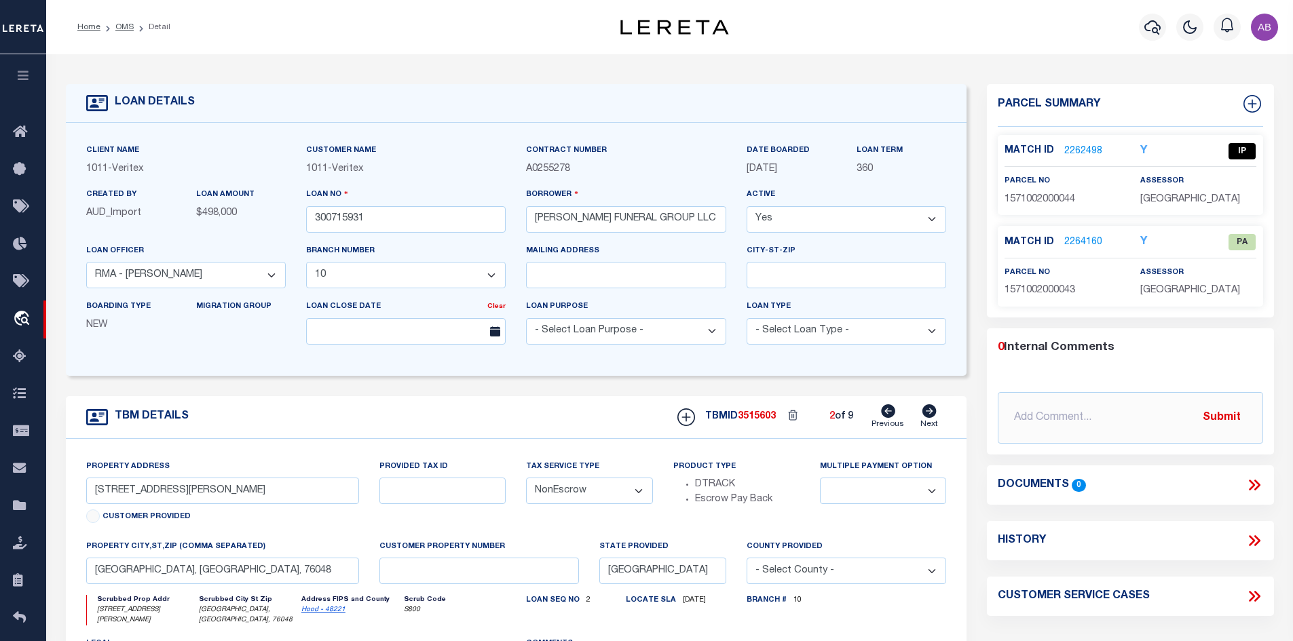
click at [894, 417] on icon at bounding box center [888, 412] width 14 height 14
type input "108 E. LIPMAN DR"
select select
type input "LIPMAN, TX, 76492"
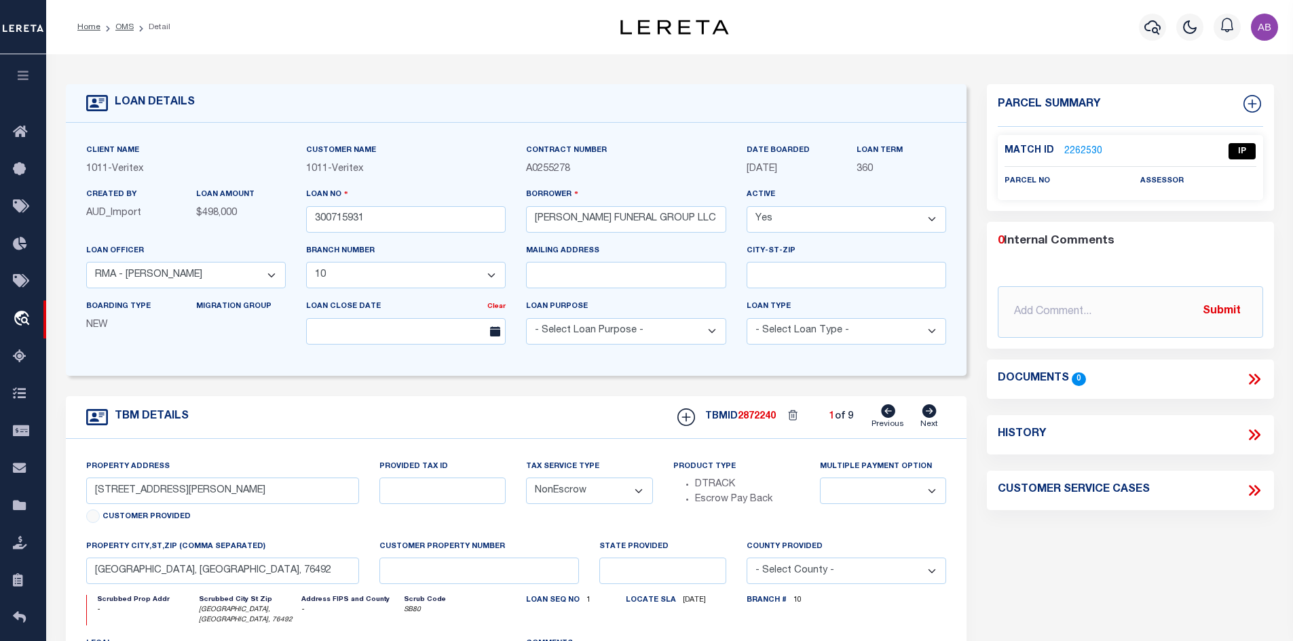
click at [894, 417] on icon at bounding box center [888, 412] width 14 height 14
type input "796 RUSSELL PALMER RD,"
select select
type input "[GEOGRAPHIC_DATA], [GEOGRAPHIC_DATA], 77339"
type input "[GEOGRAPHIC_DATA]"
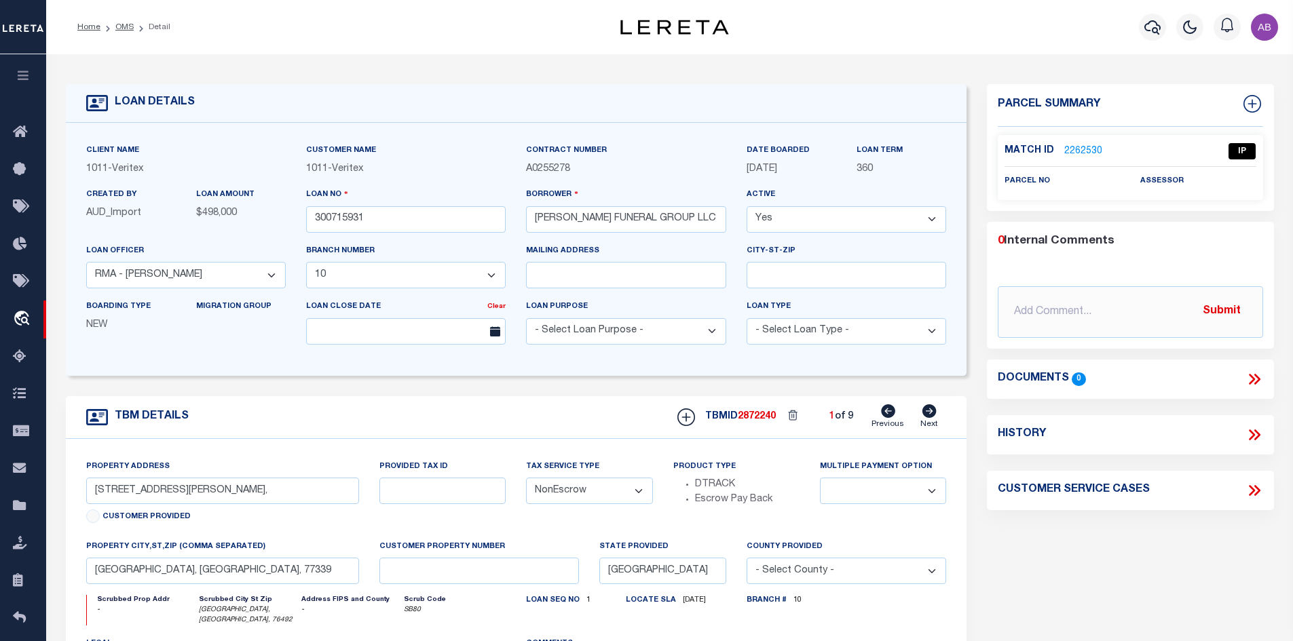
select select
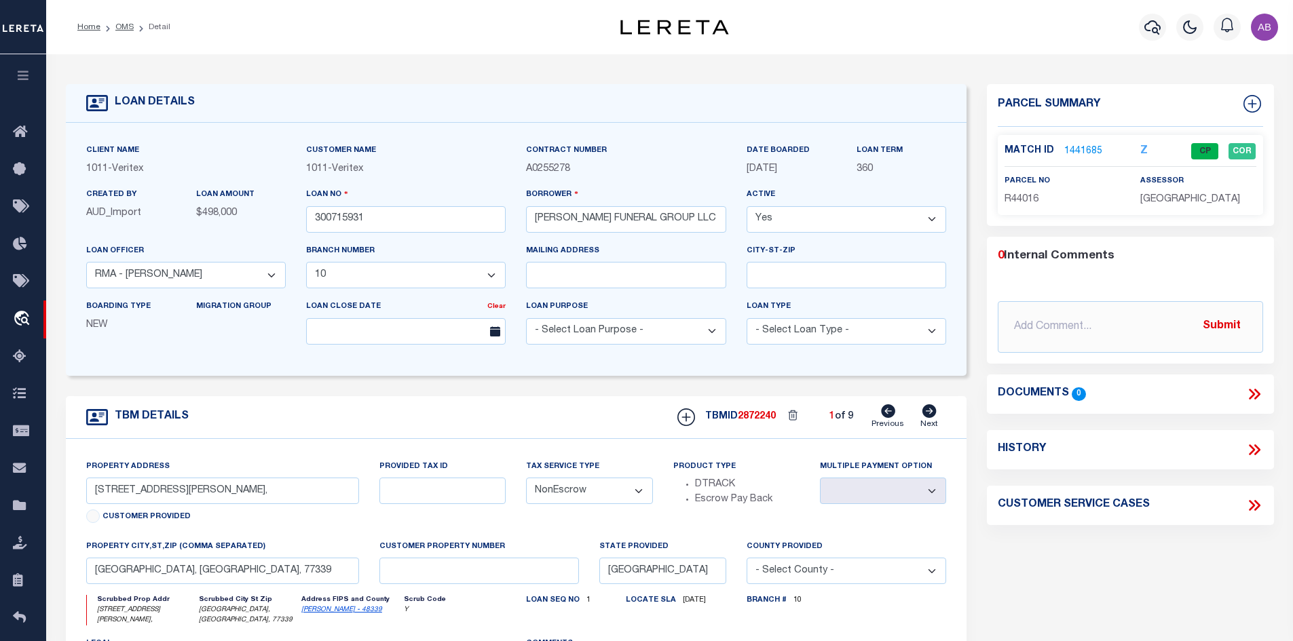
click at [894, 417] on icon at bounding box center [888, 412] width 14 height 14
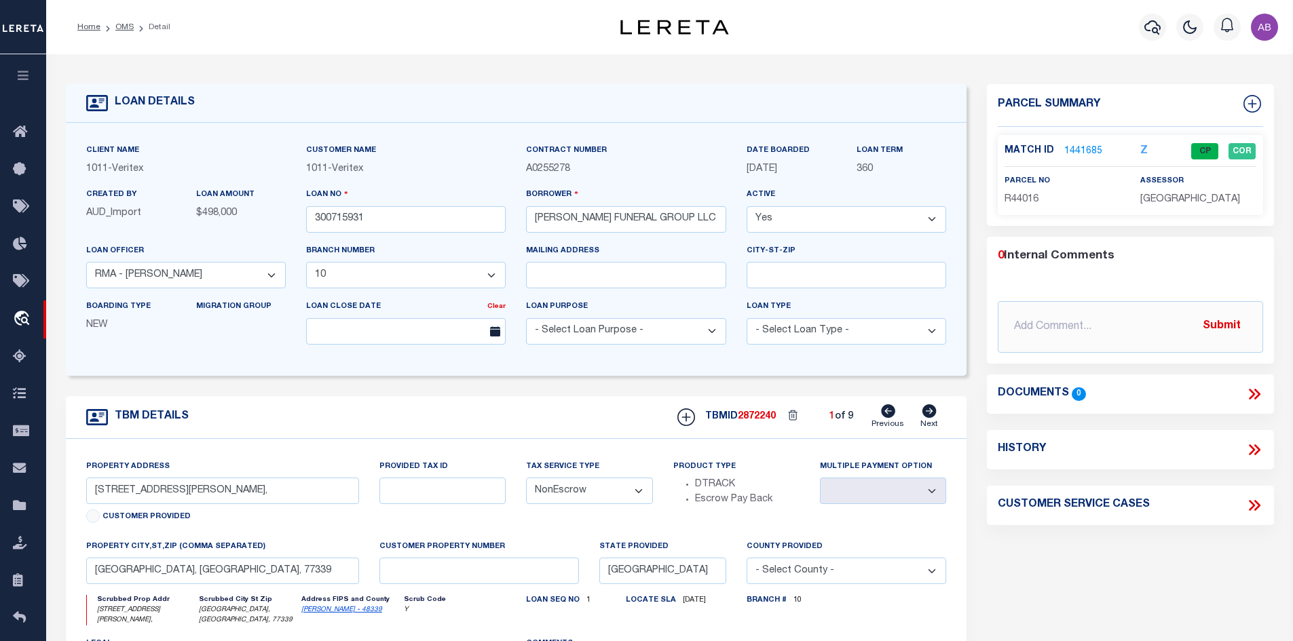
click at [894, 417] on icon at bounding box center [888, 412] width 14 height 14
click at [1083, 154] on link "1441685" at bounding box center [1083, 152] width 38 height 14
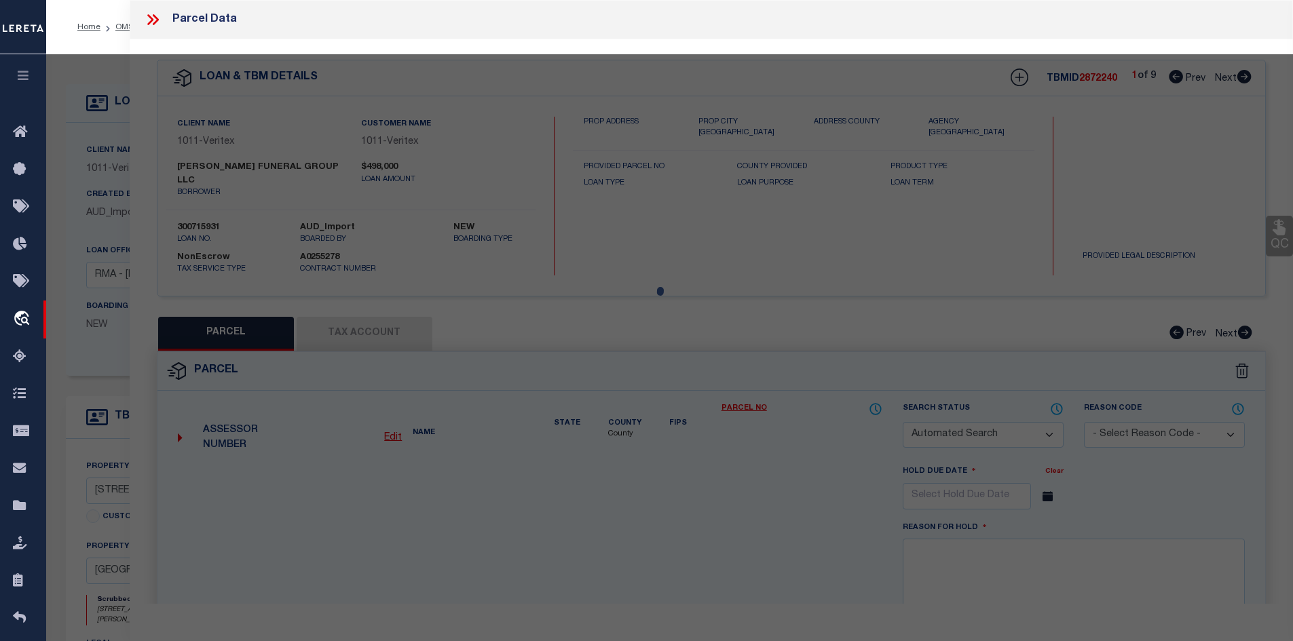
checkbox input "false"
select select "CP"
type input "[PERSON_NAME] FUNERAL GROUP LLC"
type input "0283-00-00700"
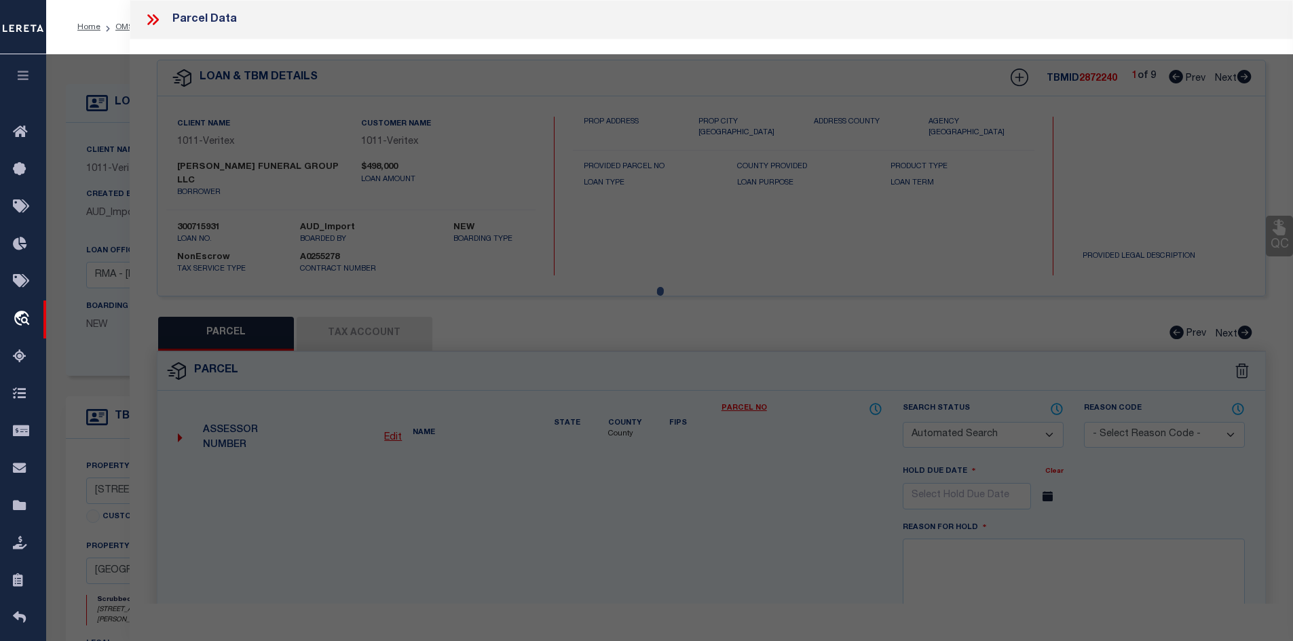
type input "[STREET_ADDRESS][PERSON_NAME]"
checkbox input "false"
type textarea "A0283 H T & BB RR CO, TRACT 7, ACRES 1"
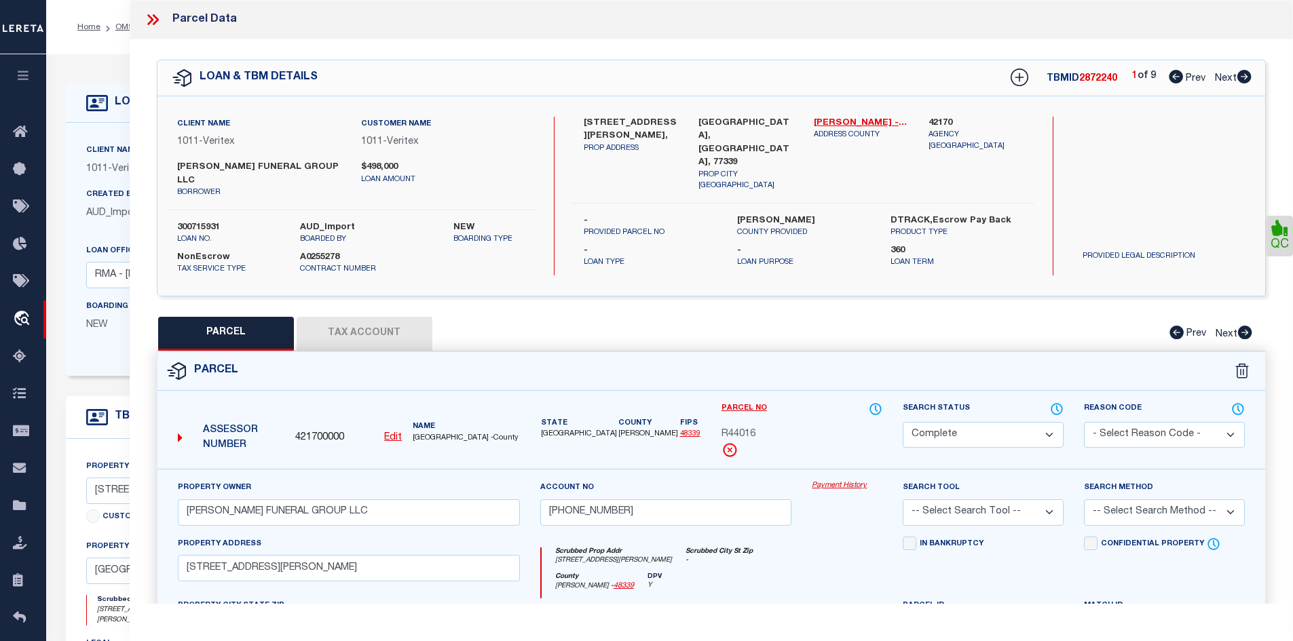
click at [1245, 75] on icon at bounding box center [1244, 77] width 14 height 14
select select "AS"
checkbox input "false"
select select "IP"
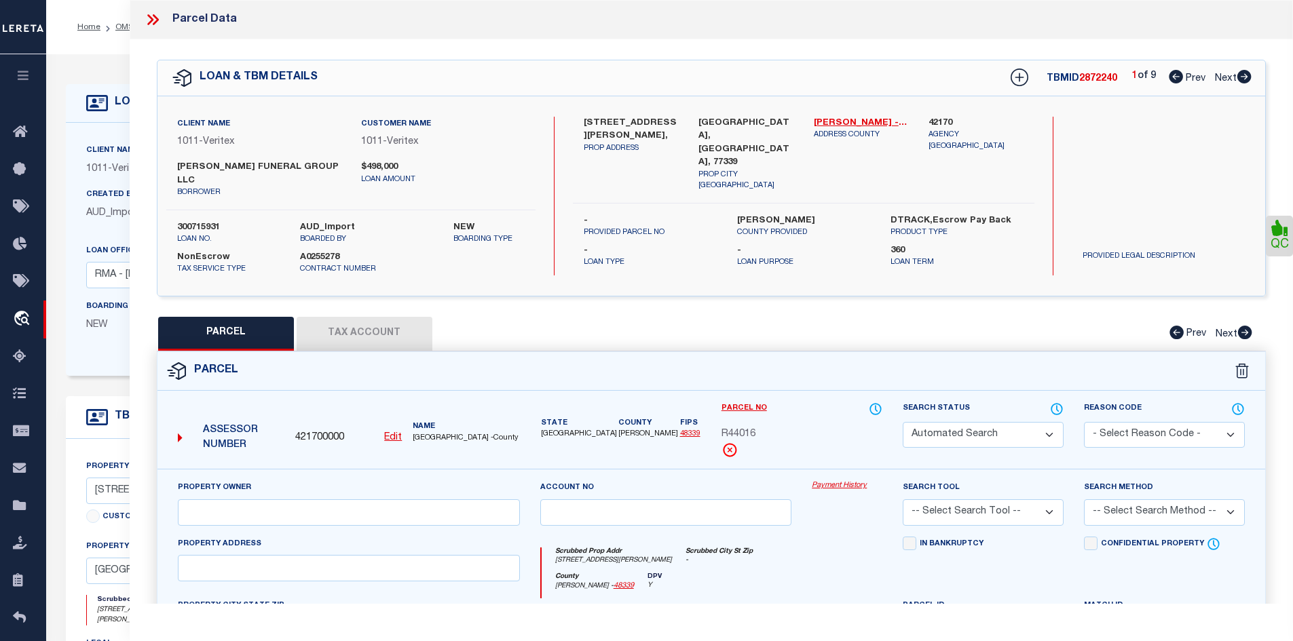
checkbox input "false"
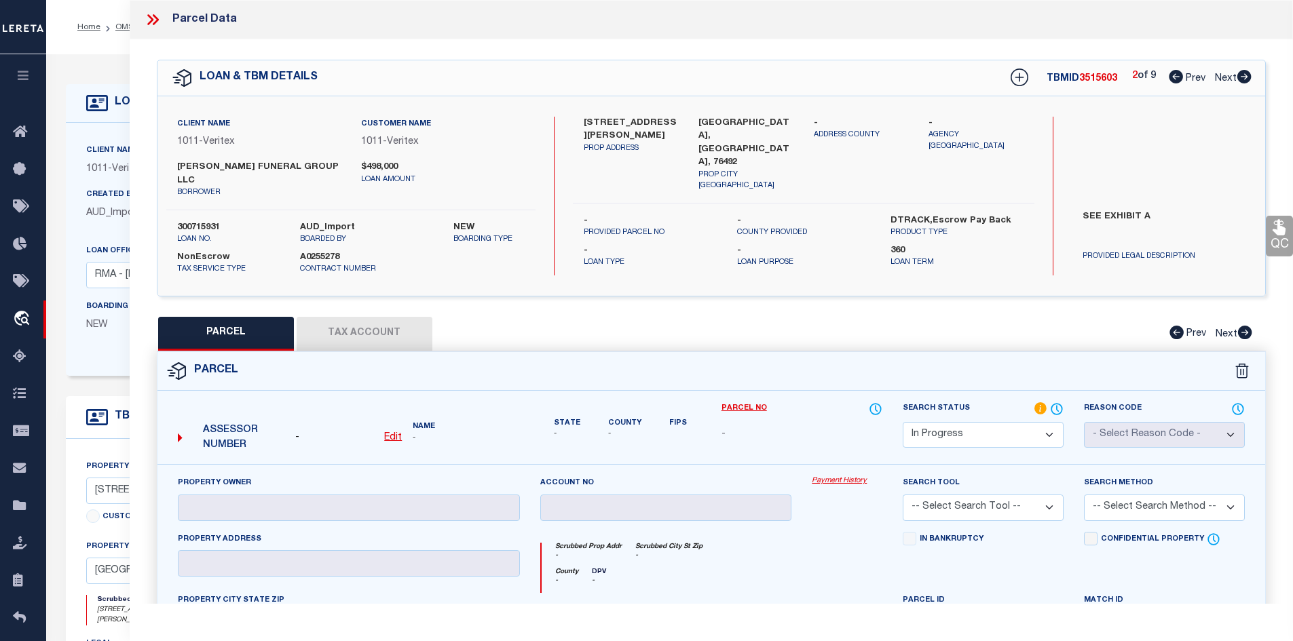
click at [1245, 75] on icon at bounding box center [1244, 77] width 14 height 14
select select "AS"
checkbox input "false"
select select "IP"
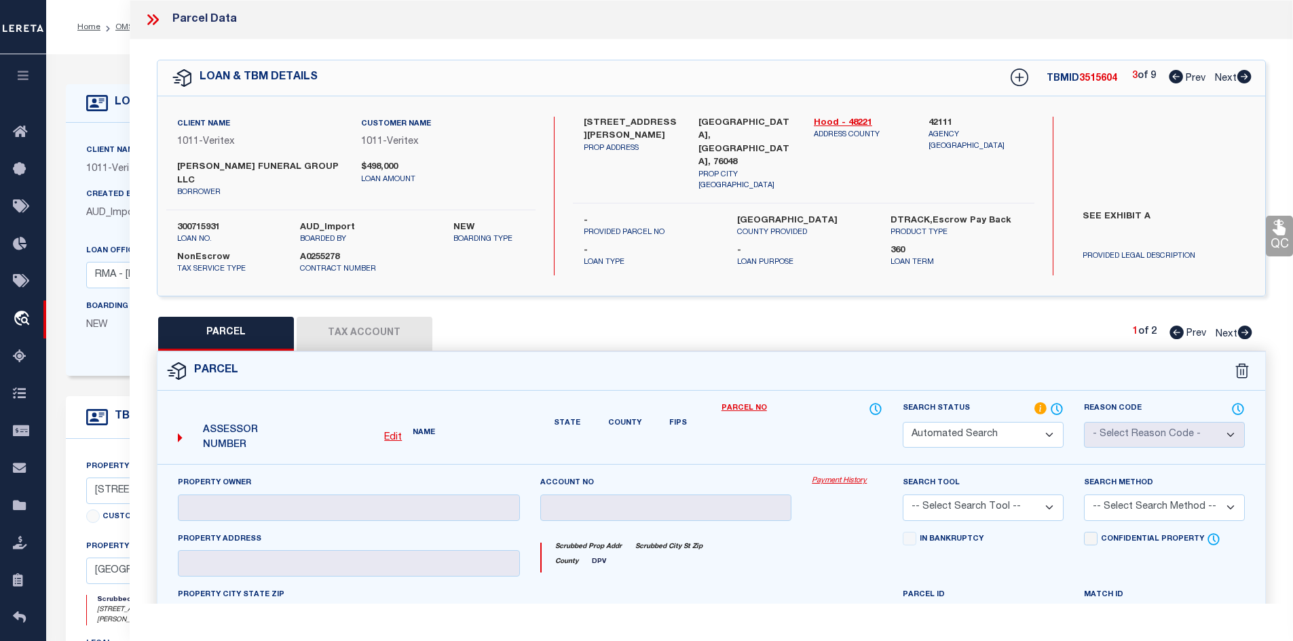
type input "WILEY MARTIN LLC"
select select "ATL"
select select "ADD"
type input "108 S MORGAN ST"
checkbox input "false"
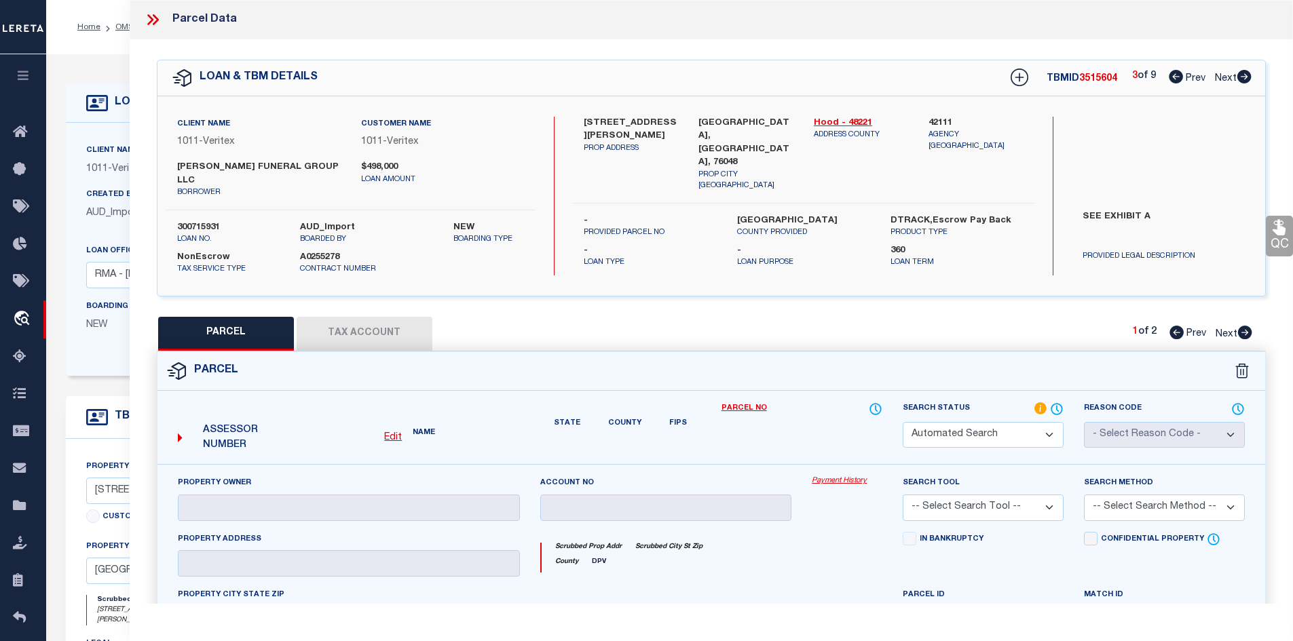
type input "[GEOGRAPHIC_DATA]"
type textarea "ACRES: 0.215 LOT: SW PT 100 FT 4 BLK: 20A SUBD: THRASH"
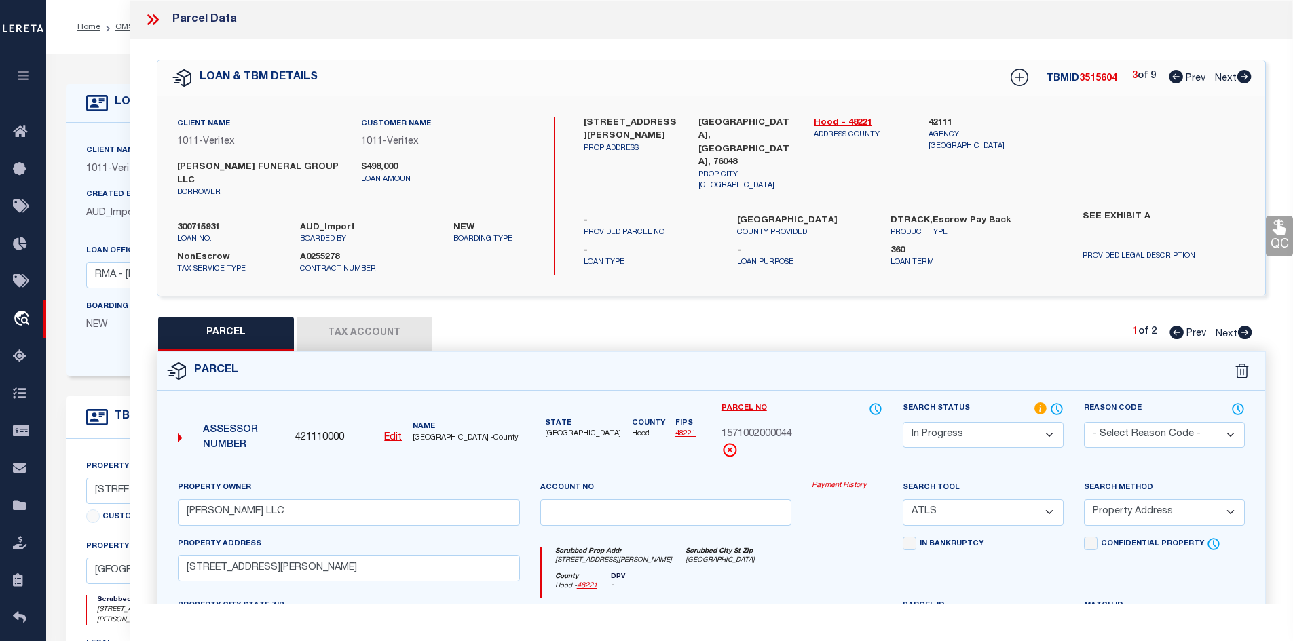
click at [1172, 76] on icon at bounding box center [1176, 77] width 14 height 14
select select "AS"
select select
checkbox input "false"
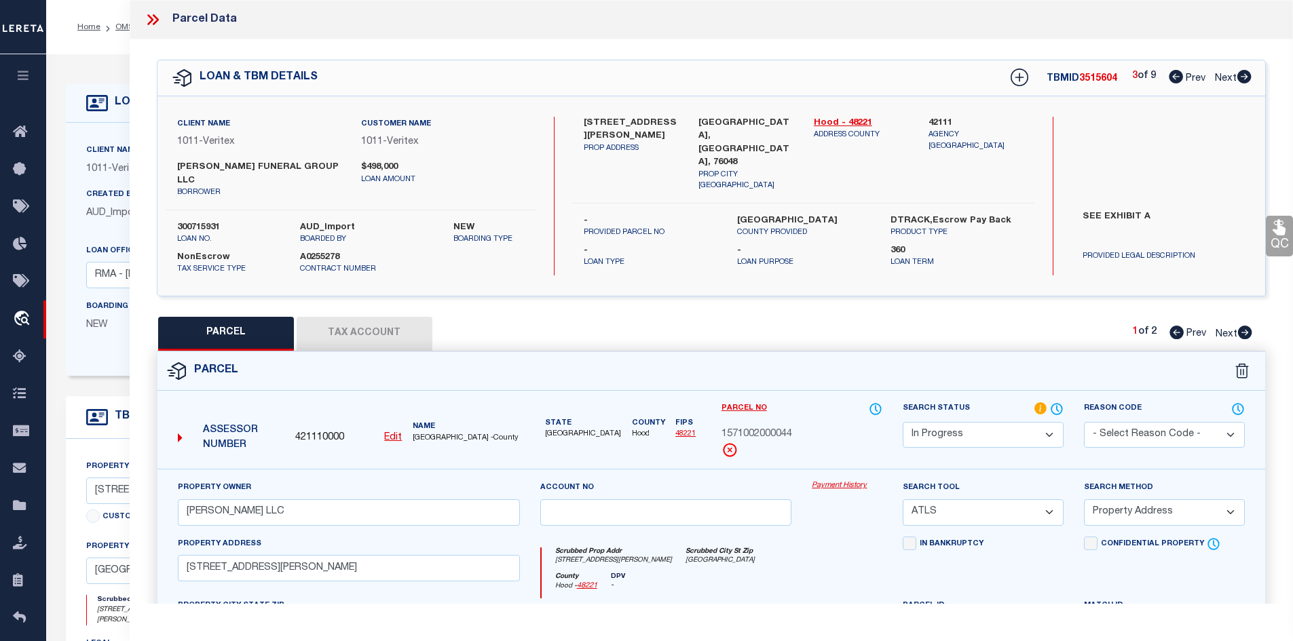
checkbox input "false"
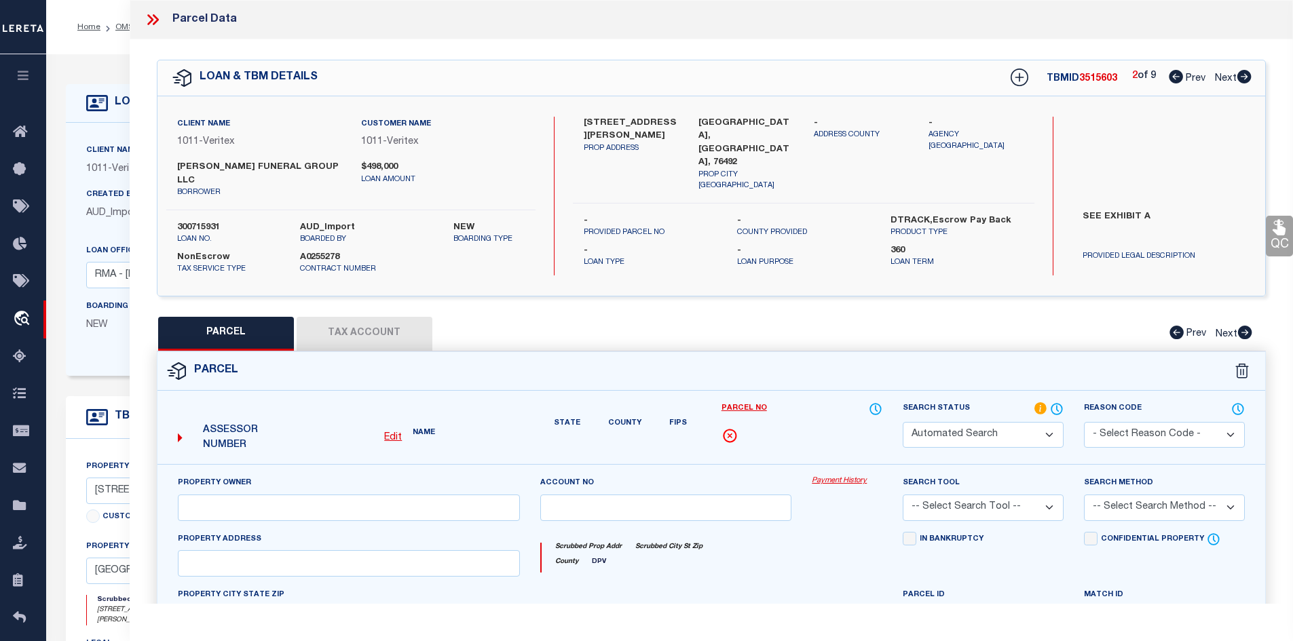
select select "IP"
checkbox input "false"
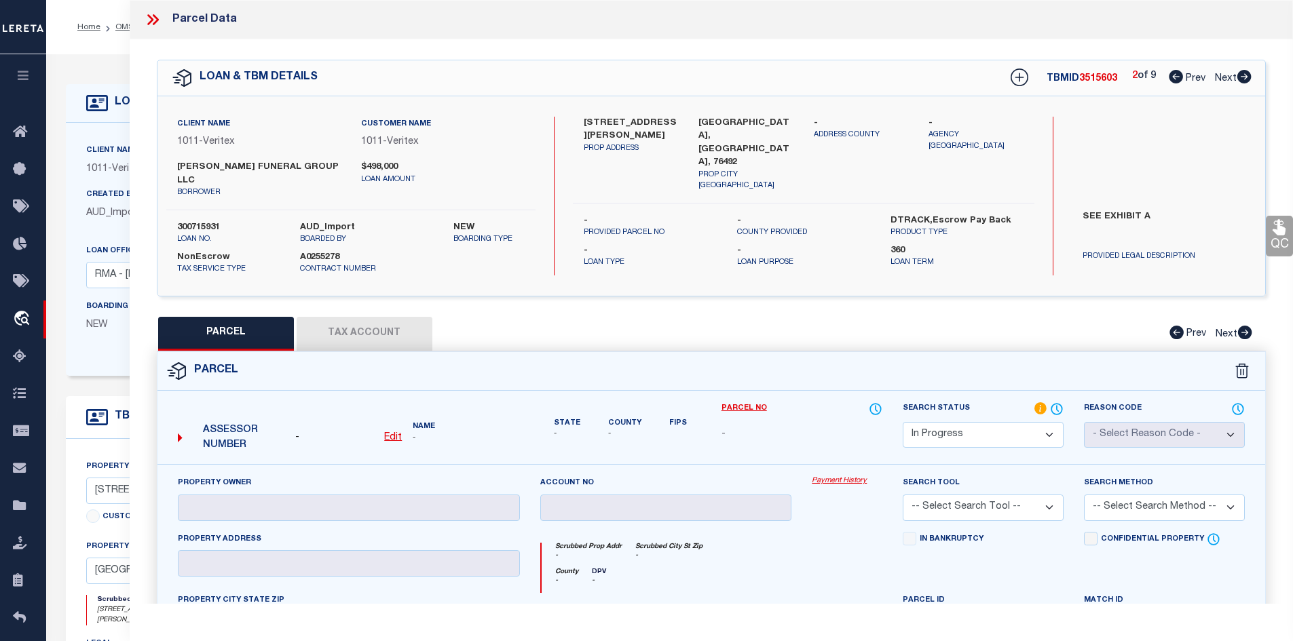
click at [1243, 74] on icon at bounding box center [1244, 77] width 14 height 14
select select "AS"
checkbox input "false"
select select "IP"
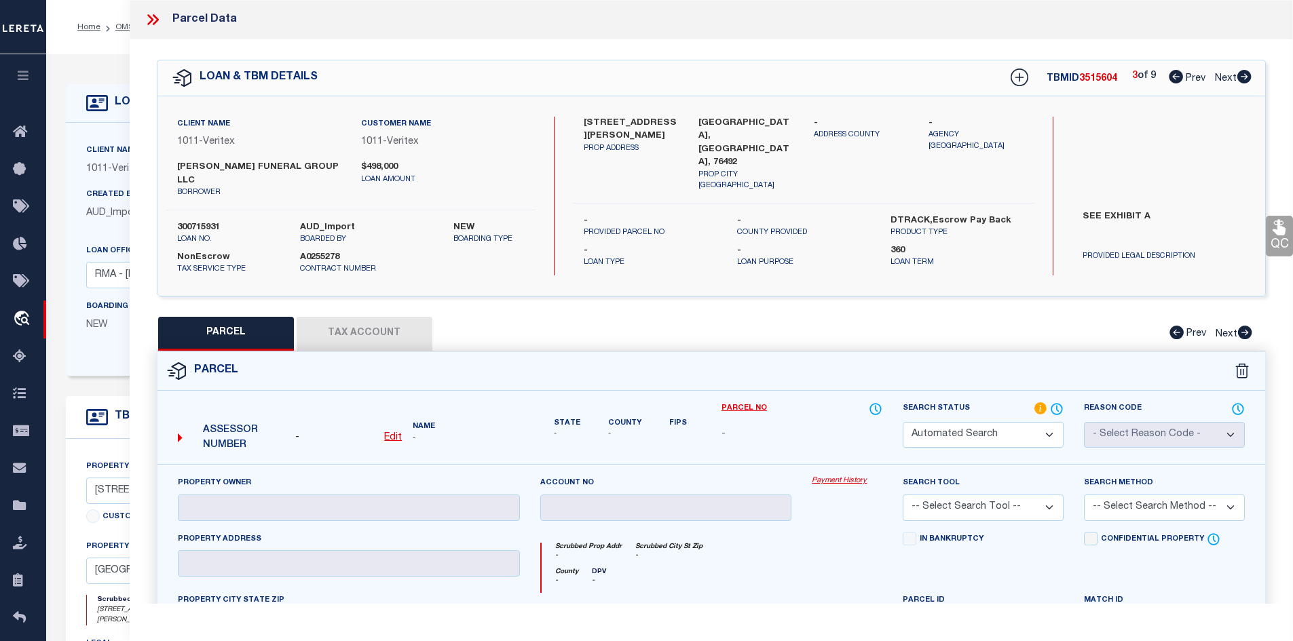
type input "WILEY MARTIN LLC"
select select "ATL"
select select "ADD"
type input "108 S MORGAN ST"
checkbox input "false"
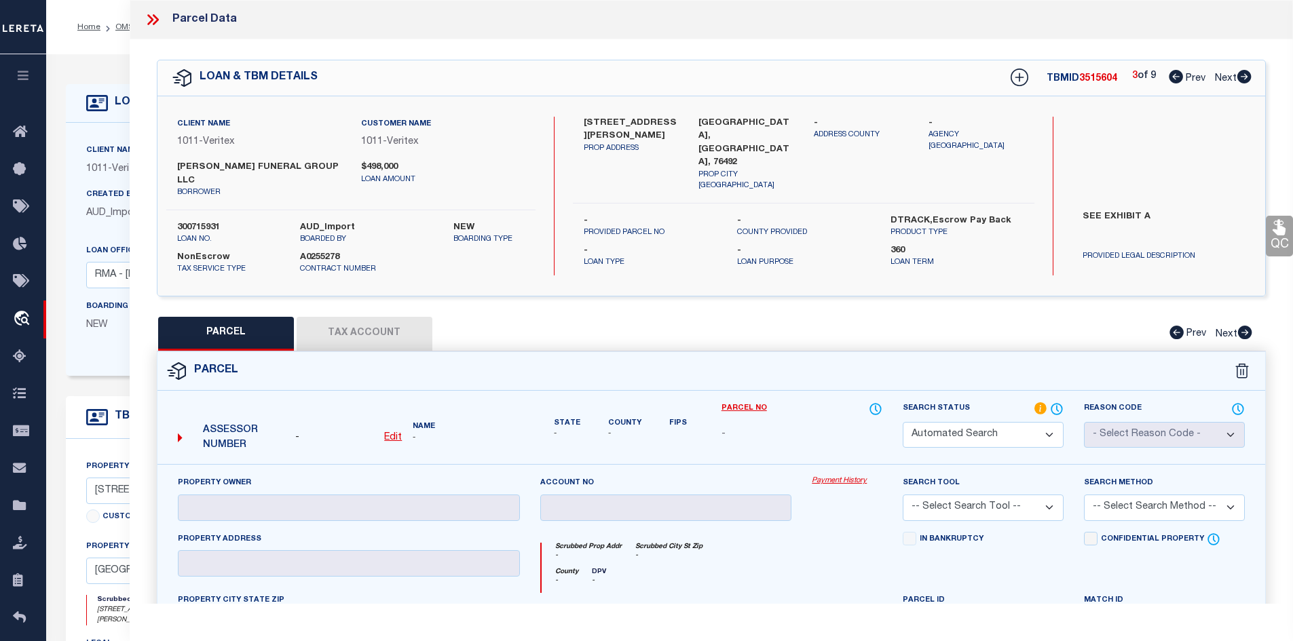
type input "[GEOGRAPHIC_DATA]"
type textarea "ACRES: 0.215 LOT: SW PT 100 FT 4 BLK: 20A SUBD: THRASH"
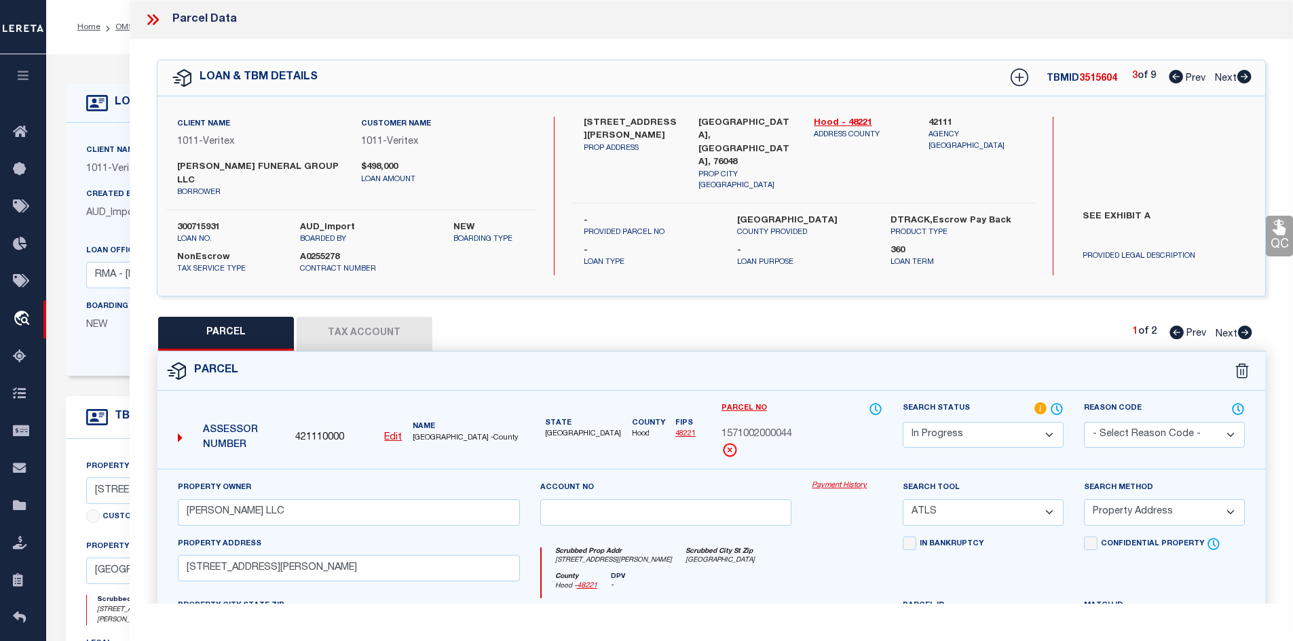
click at [1243, 74] on icon at bounding box center [1244, 77] width 14 height 14
select select "AS"
select select
checkbox input "false"
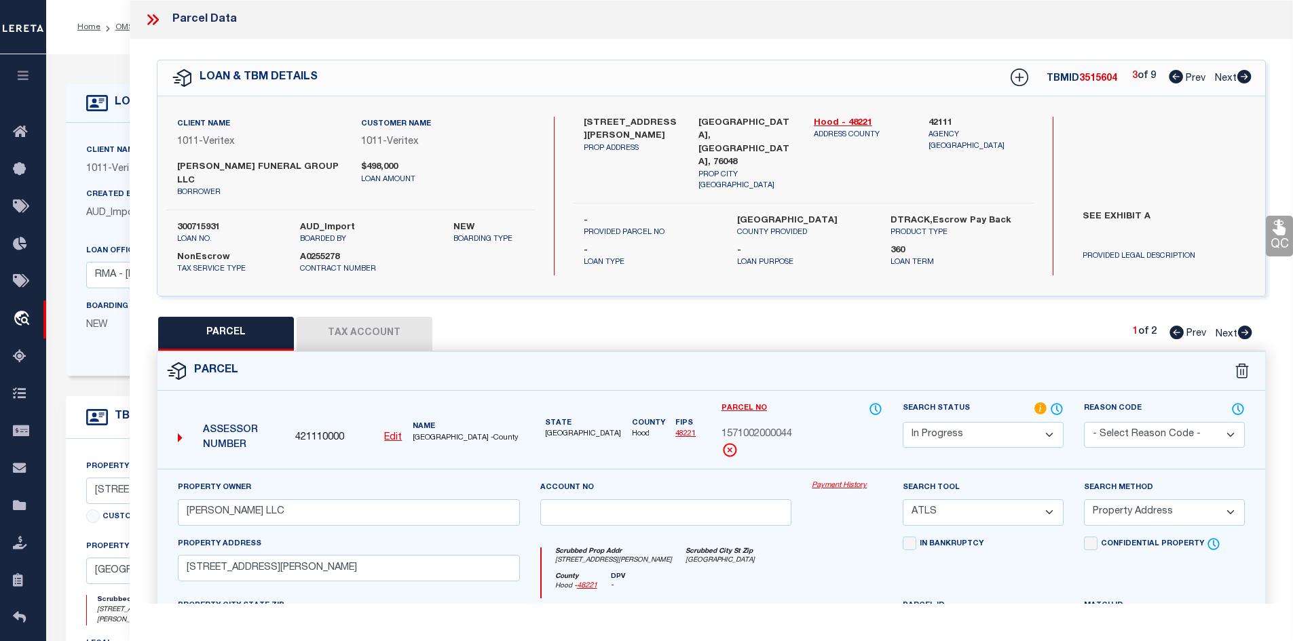
checkbox input "false"
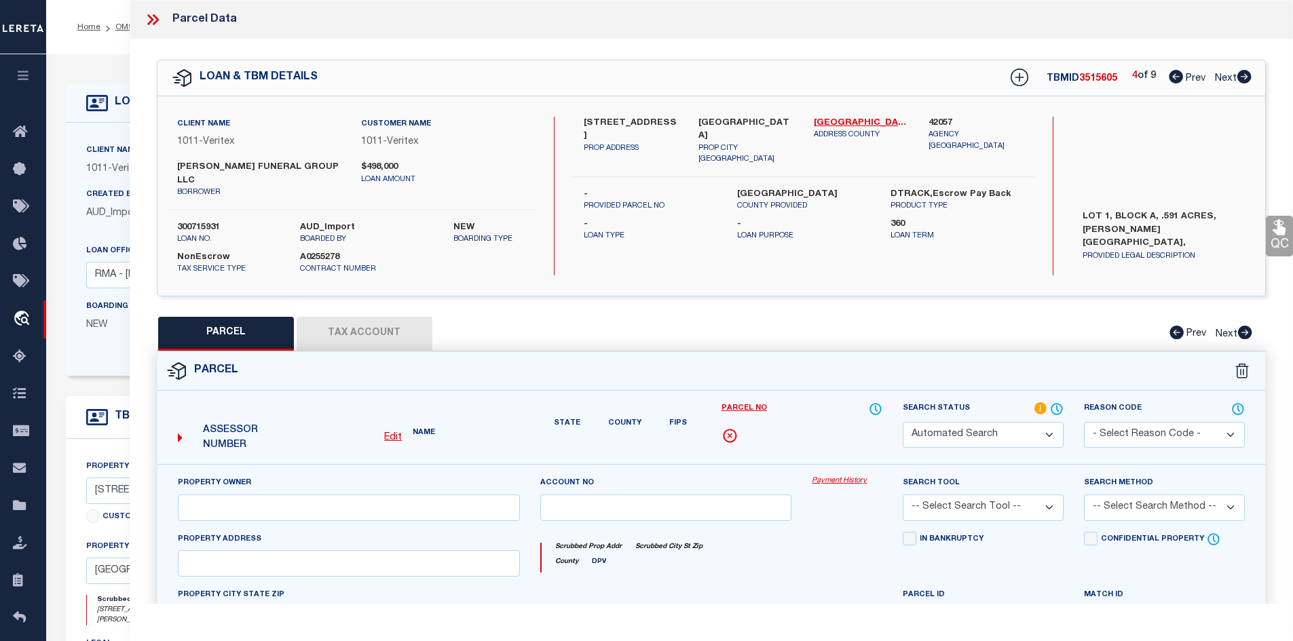
select select "CP"
type input "NORTH DALLAS FUNERAL GROUP LLC"
select select "ATL"
select select "ADD"
type input "[STREET_ADDRESS]"
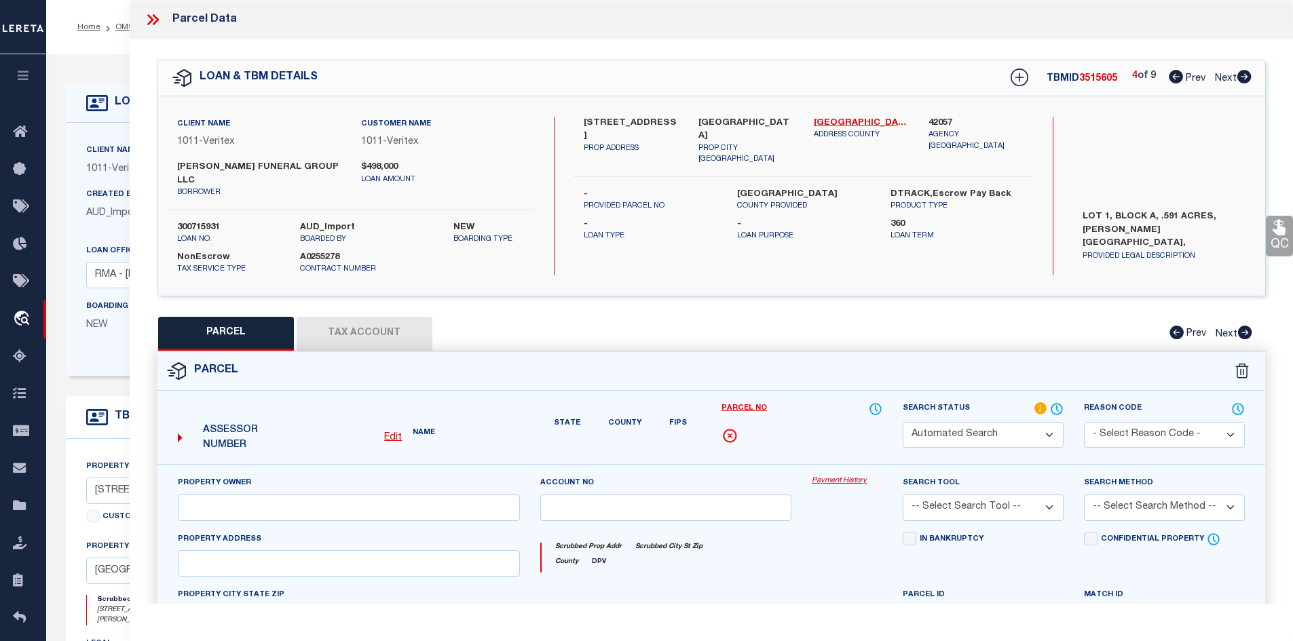
type input "[GEOGRAPHIC_DATA]"
type textarea "1: [PERSON_NAME] 2: BLK A LOT 1 3: 4: INT201800226105 DD08212018 CO-DC 5: 07130…"
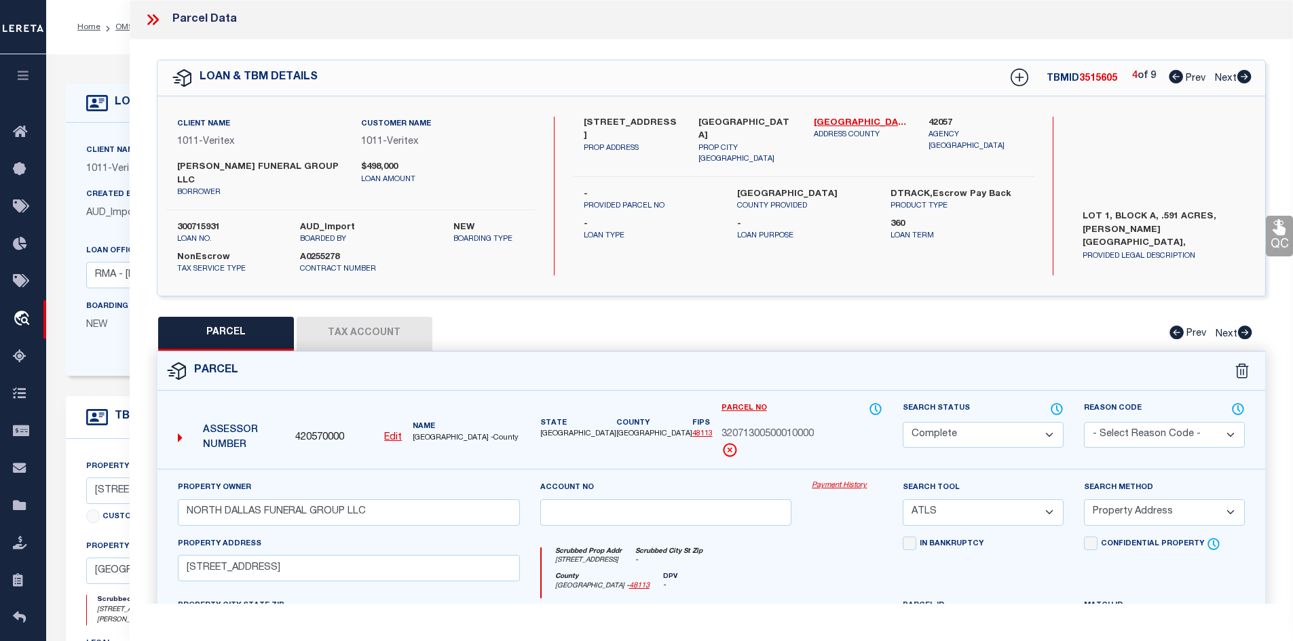
click at [1243, 74] on icon at bounding box center [1244, 77] width 14 height 14
select select "AS"
select select
checkbox input "false"
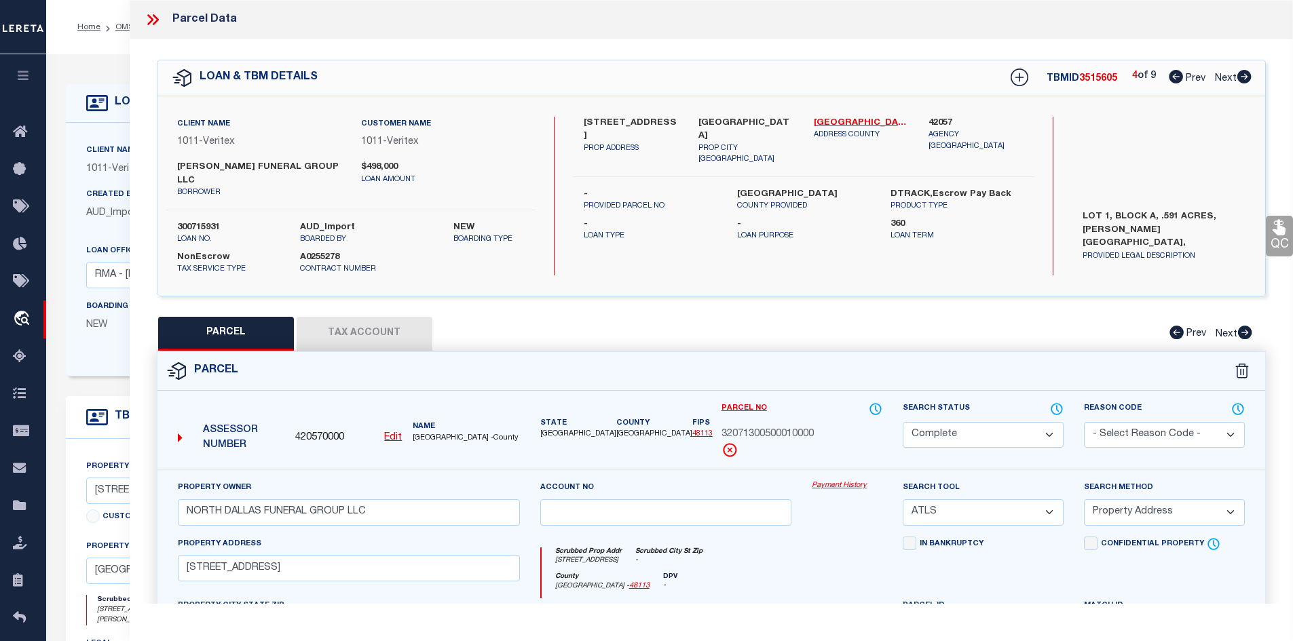
checkbox input "false"
select select "IP"
type input "NORTH DALLAS FUNERAL GROUP LLC"
select select "ATL"
select select "ADD"
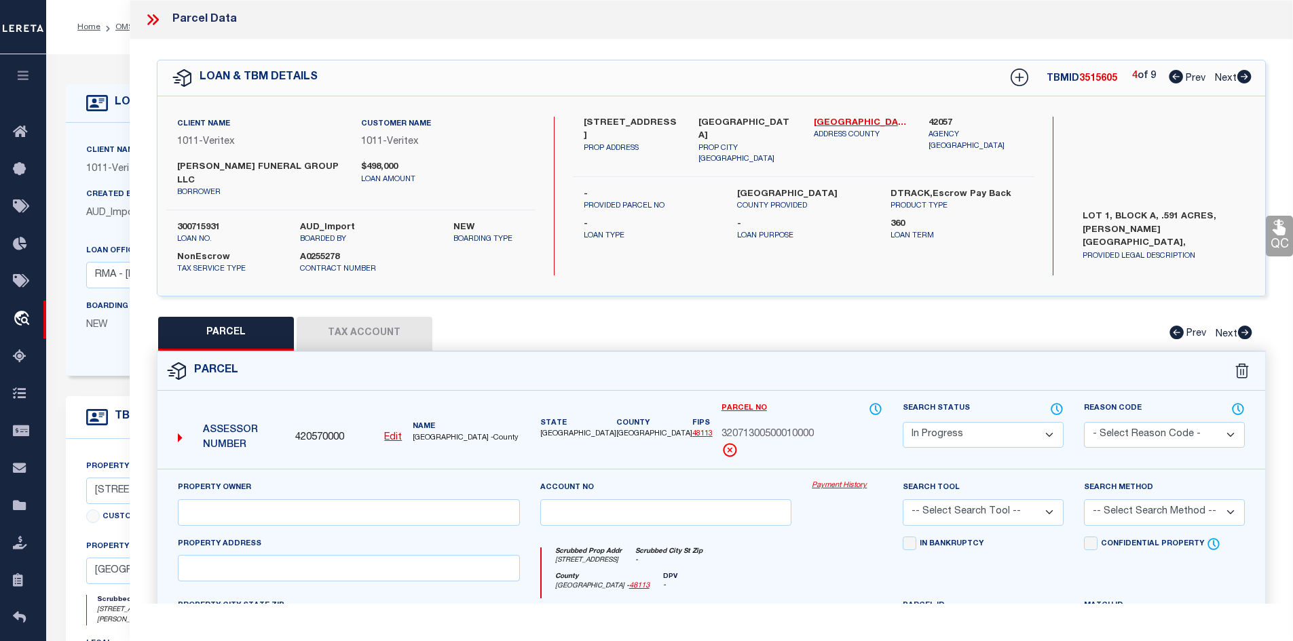
type input "19310 PRESTON RD"
checkbox input "false"
type input "DALLAS, TX 75252"
type textarea "PRESTON VILLA (CDA), BLK A/8728, LOT 16A"
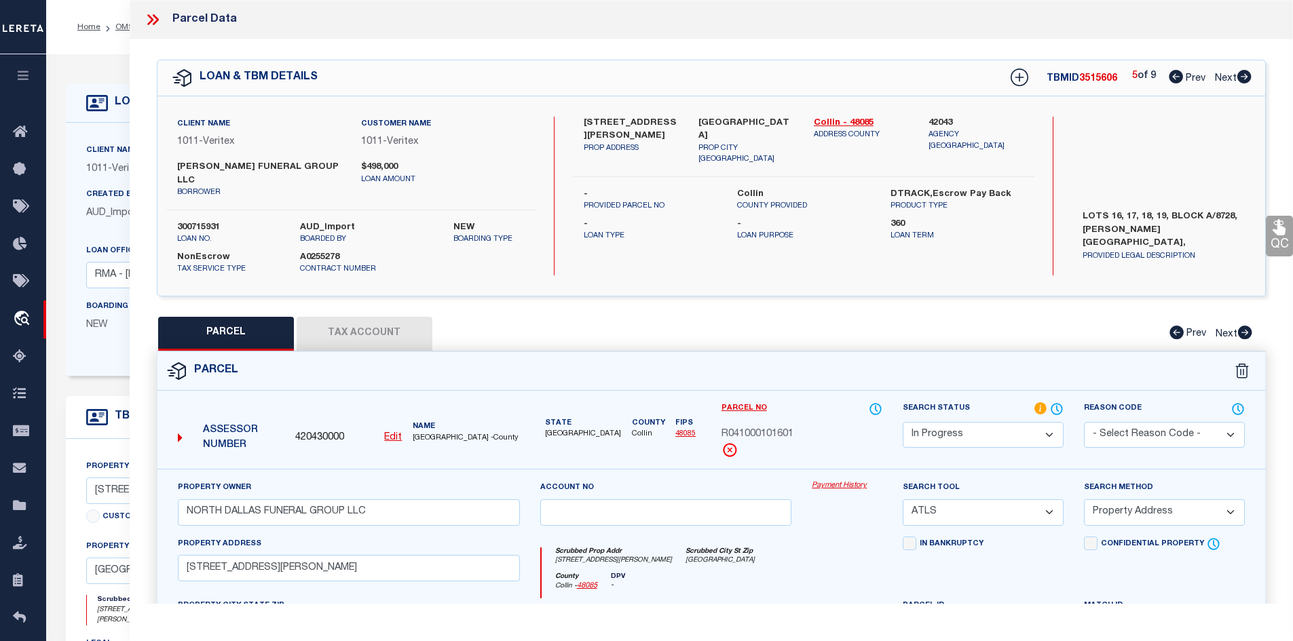
click at [1243, 74] on icon at bounding box center [1244, 77] width 14 height 14
select select "AS"
select select
checkbox input "false"
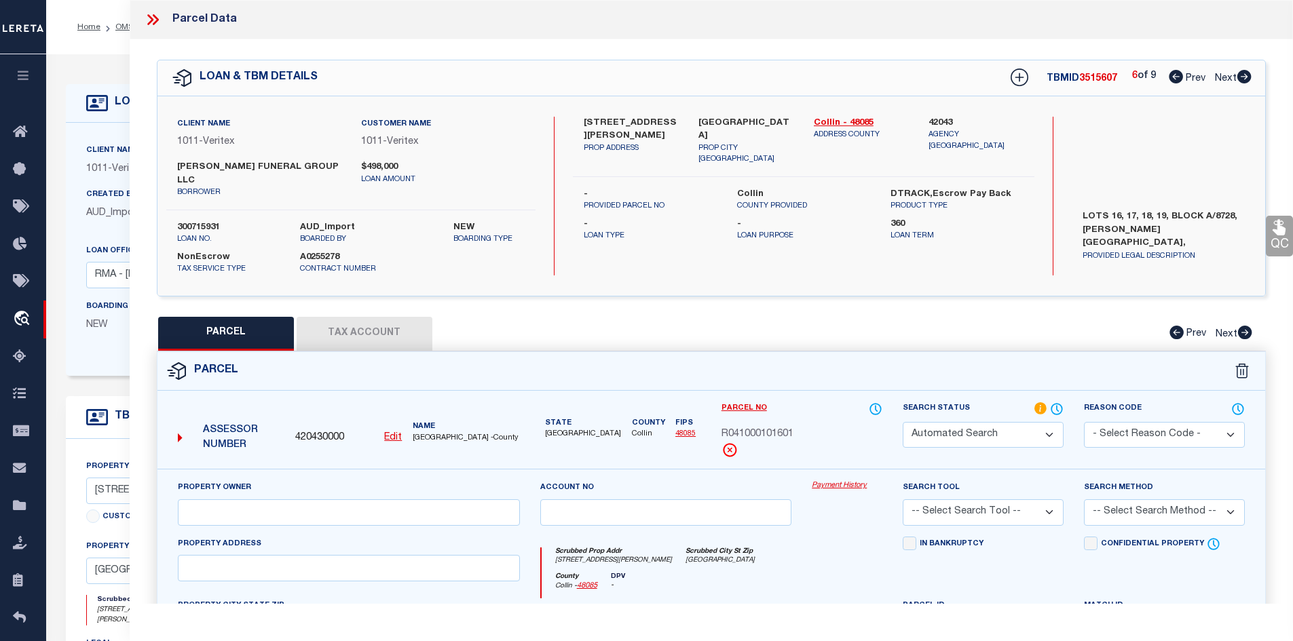
checkbox input "false"
select select "CP"
type input "NORTH DALLAS FUNERAL GROUP LLC"
select select "ATL"
select select "ADD"
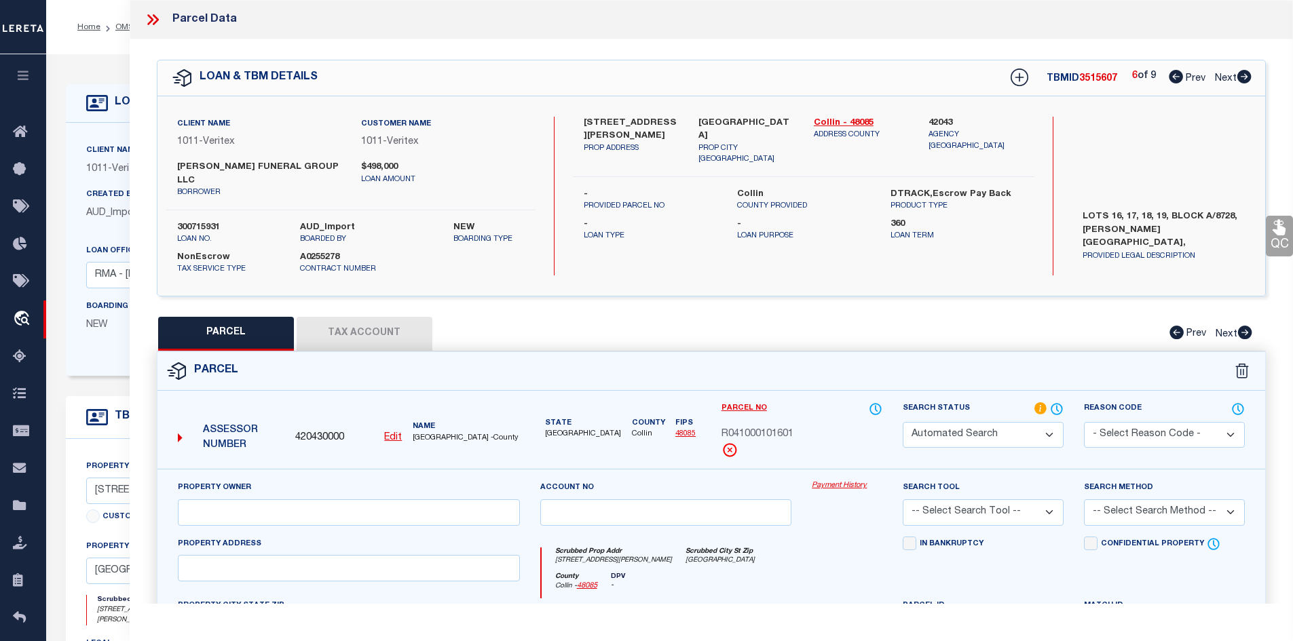
type input "[STREET_ADDRESS]"
checkbox input "false"
type input "[GEOGRAPHIC_DATA]"
type textarea "1: [PERSON_NAME] 2: BLK A LT 1 ACS 1.2910 3: 4: INT201800226106 DD08212018 CO-D…"
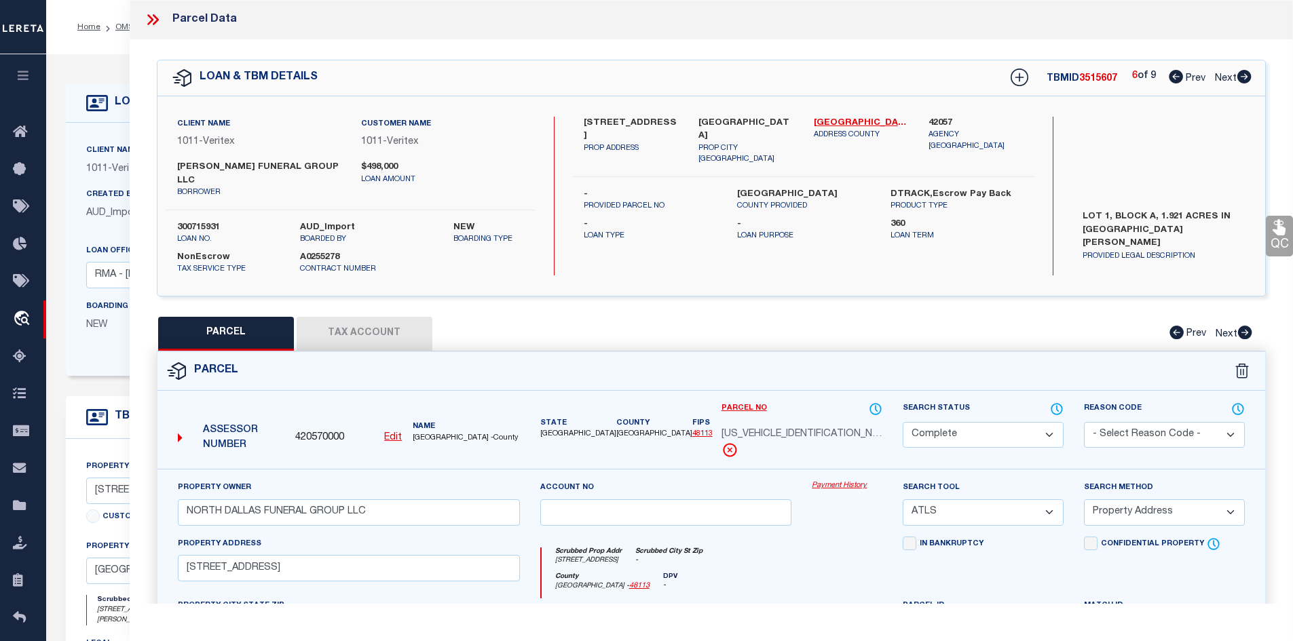
click at [1176, 71] on icon at bounding box center [1176, 77] width 14 height 14
select select "AS"
select select
checkbox input "false"
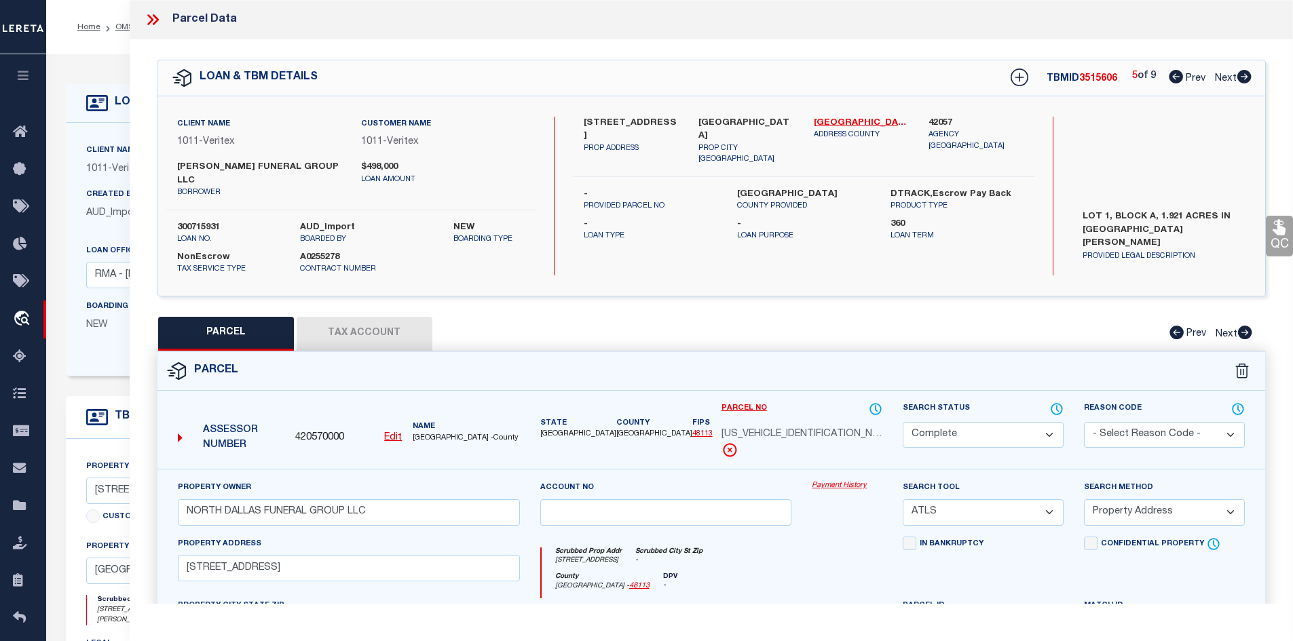
checkbox input "false"
click at [1176, 71] on icon at bounding box center [1176, 77] width 14 height 14
select select "IP"
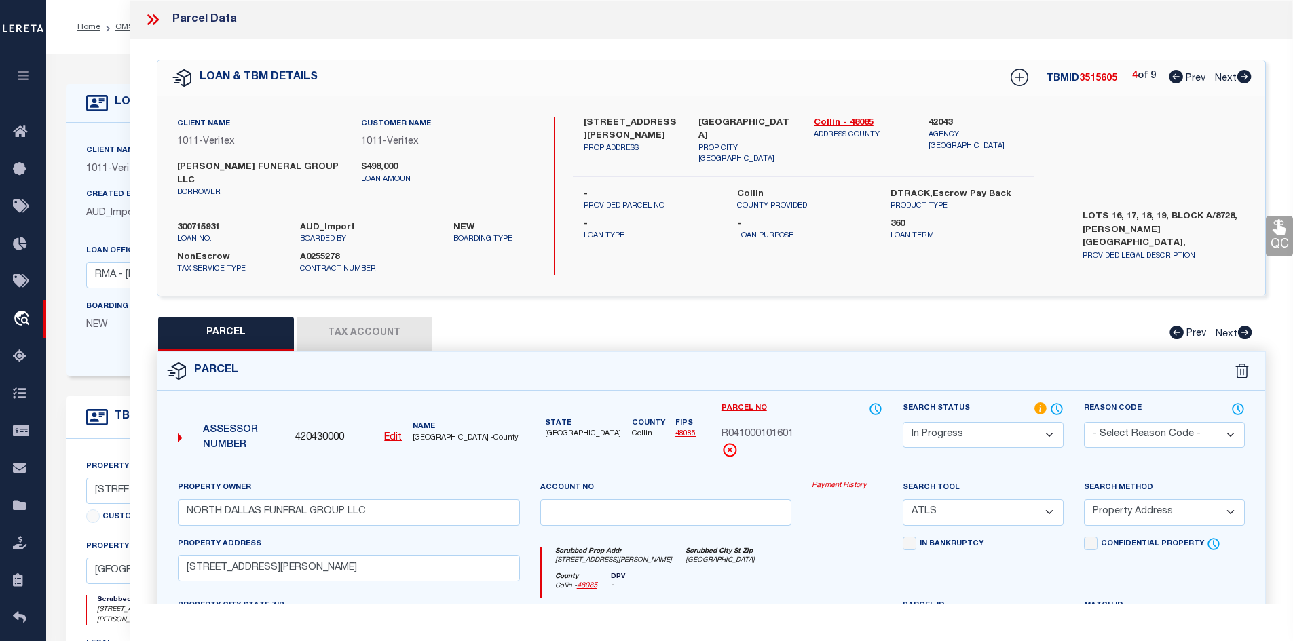
click at [1176, 71] on icon at bounding box center [1176, 77] width 14 height 14
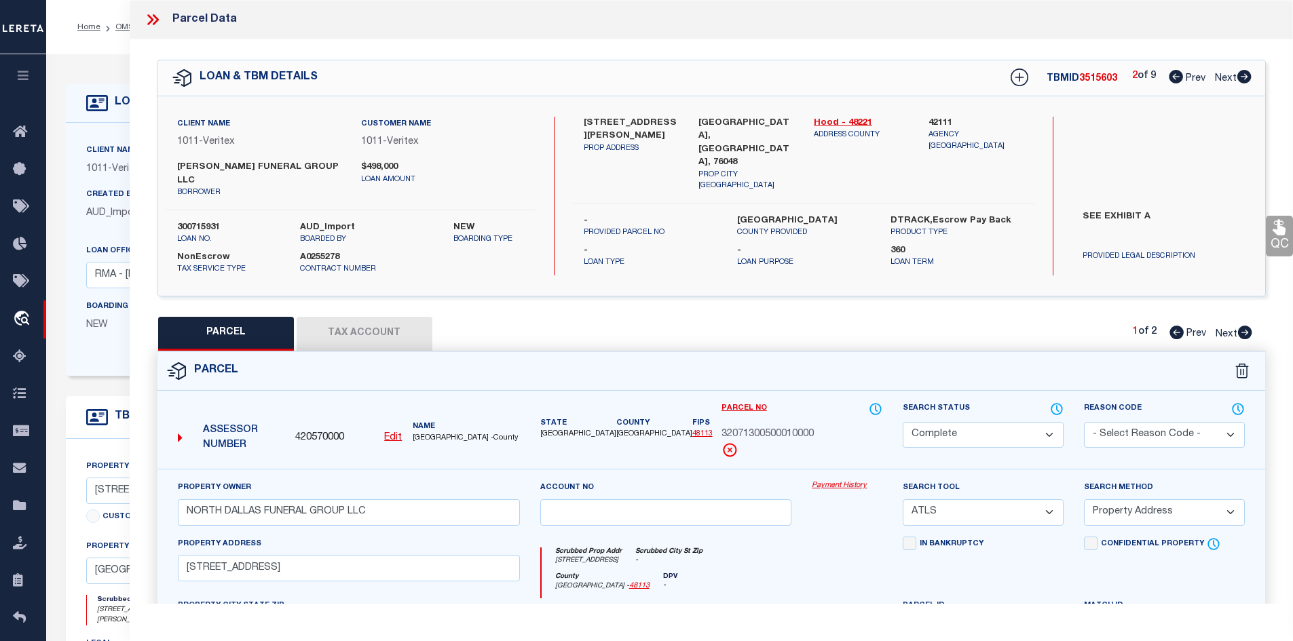
click at [1176, 71] on icon at bounding box center [1176, 77] width 14 height 14
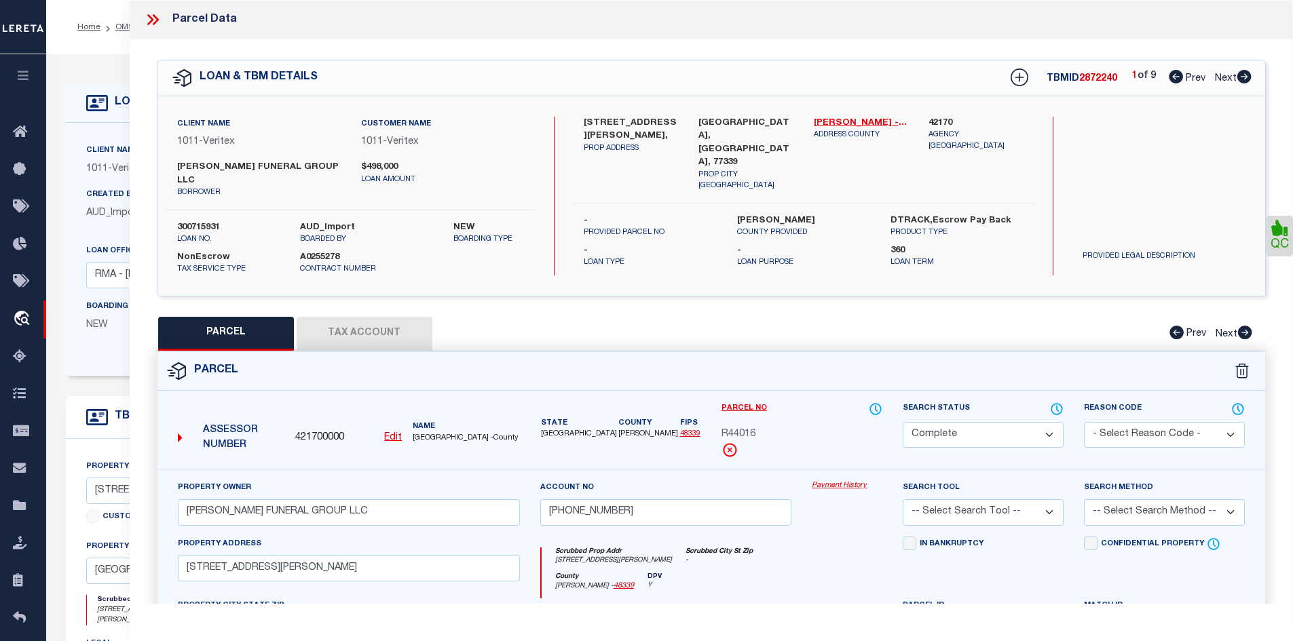
click at [1249, 81] on icon at bounding box center [1244, 77] width 14 height 14
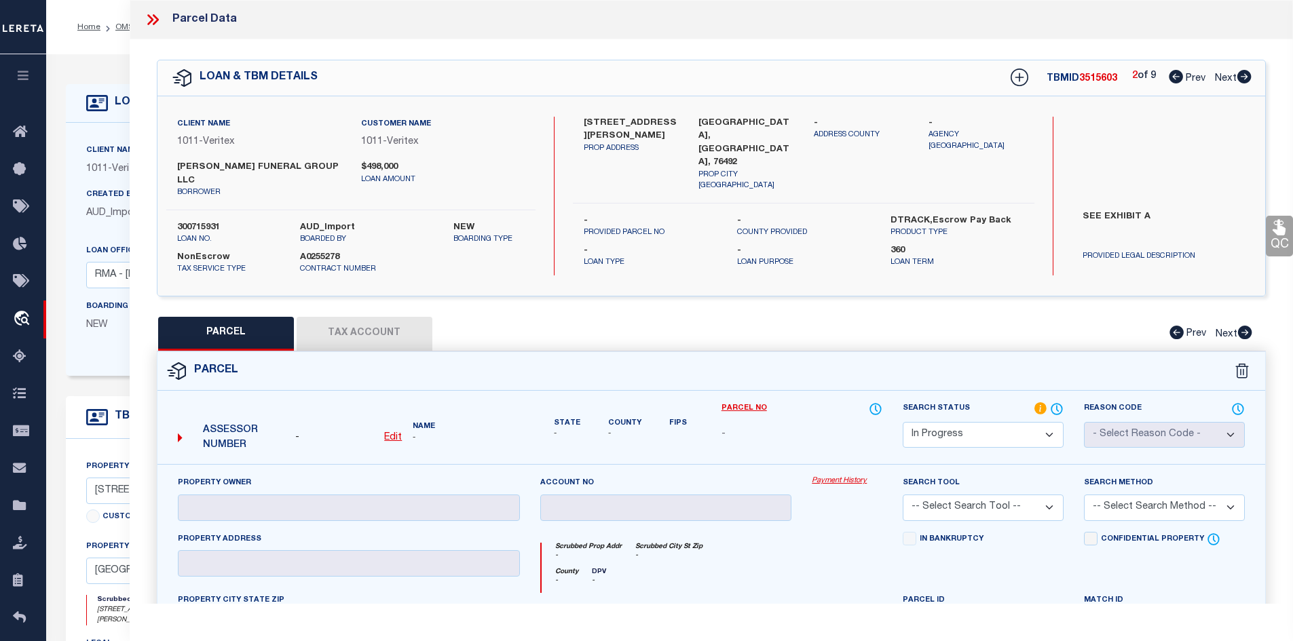
click at [1071, 216] on div "SEE EXHIBIT A PROVIDED LEGAL DESCRIPTION" at bounding box center [1164, 234] width 205 height 58
click at [1154, 137] on div "Search by Legal Customer" at bounding box center [1164, 161] width 185 height 89
drag, startPoint x: 689, startPoint y: 119, endPoint x: 749, endPoint y: 121, distance: 60.4
click at [753, 121] on div "LIPMAN, TX, 76492 PROP CITY ST ZIP" at bounding box center [745, 154] width 115 height 75
copy label "LIPMAN, TX,"
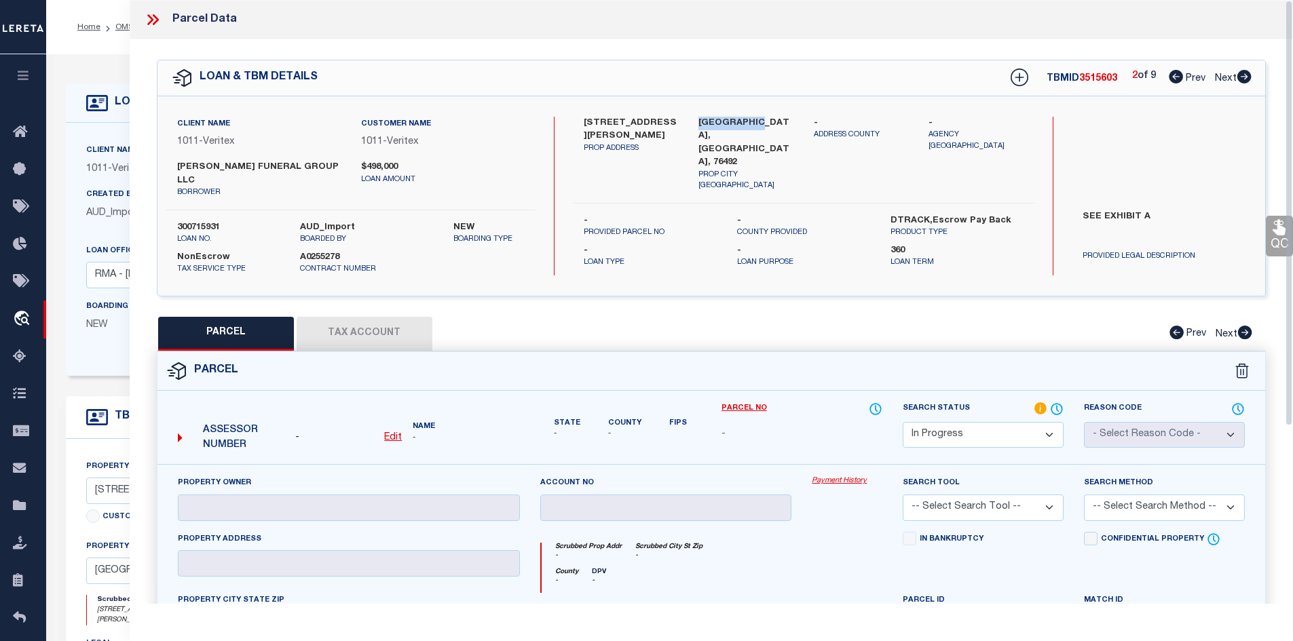
click at [713, 119] on label "LIPMAN, TX, 76492" at bounding box center [746, 143] width 95 height 53
drag, startPoint x: 686, startPoint y: 119, endPoint x: 766, endPoint y: 122, distance: 79.5
click at [766, 122] on div "108 E. LIPMAN DR PROP ADDRESS LIPMAN, TX, 76492 PROP CITY ST ZIP - ADDRESS COUN…" at bounding box center [804, 154] width 482 height 75
click at [770, 122] on label "LIPMAN, TX, 76492" at bounding box center [746, 143] width 95 height 53
drag, startPoint x: 782, startPoint y: 122, endPoint x: 700, endPoint y: 122, distance: 82.1
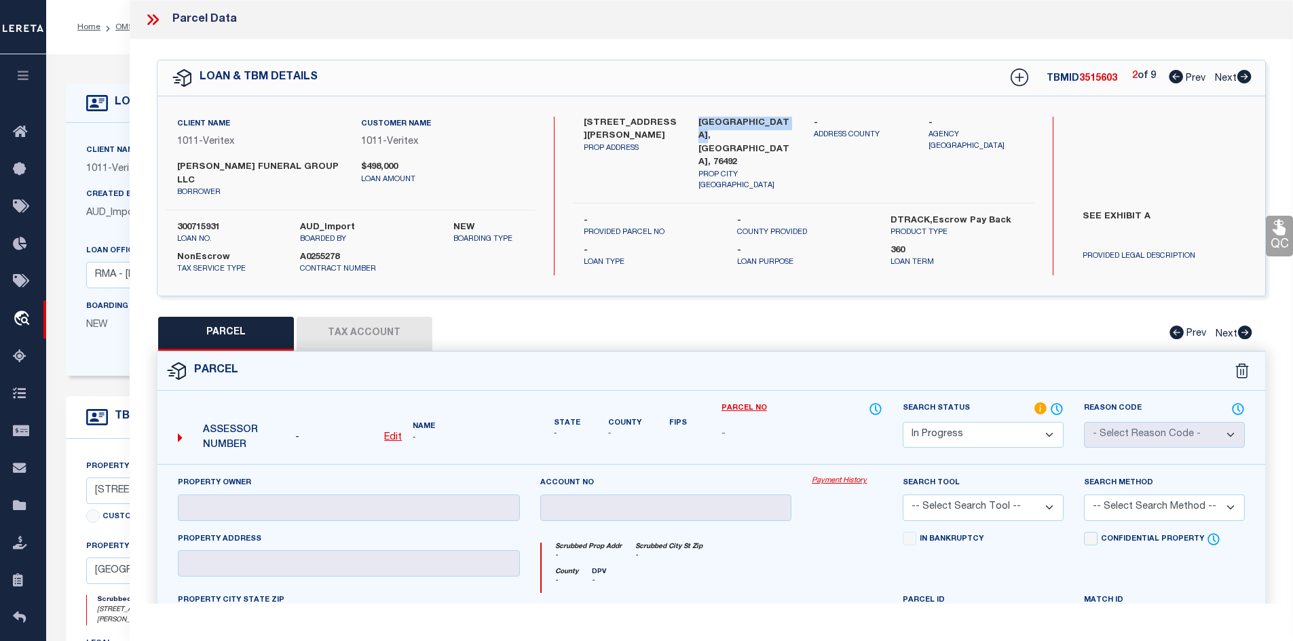
click at [700, 122] on label "LIPMAN, TX, 76492" at bounding box center [746, 143] width 95 height 53
copy label "LIPMAN, TX, 76492"
click at [617, 117] on label "108 E. LIPMAN DR" at bounding box center [631, 130] width 95 height 26
copy label "LIPMAN"
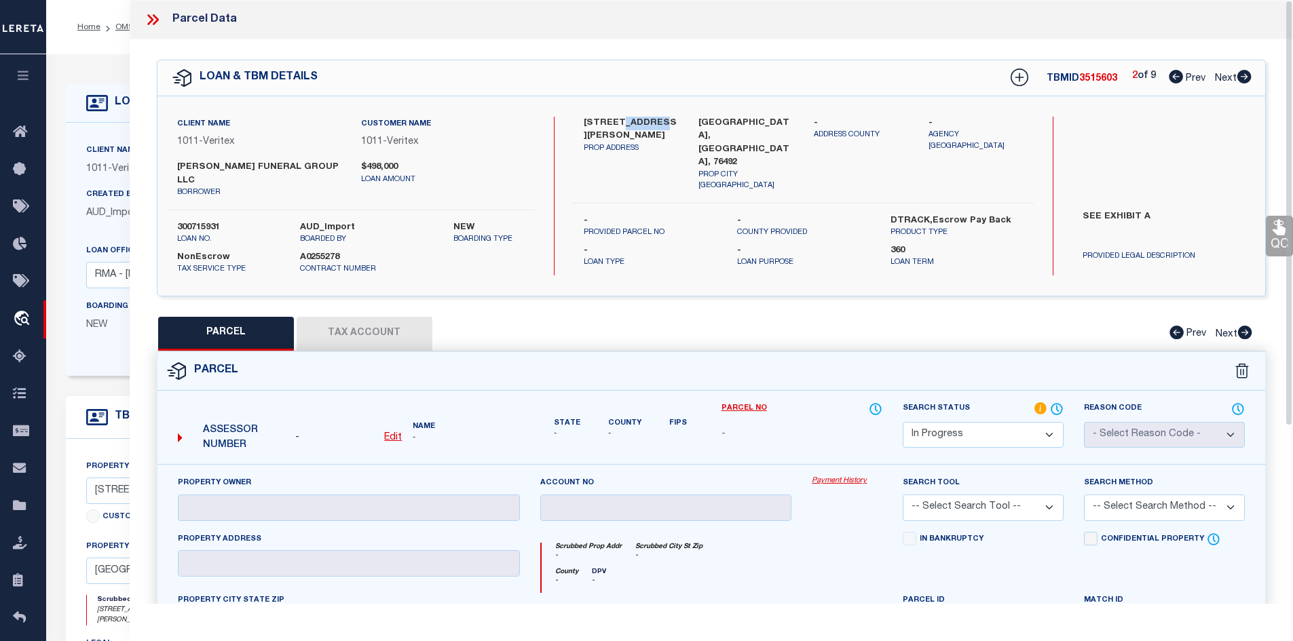
click at [259, 168] on label "[PERSON_NAME] FUNERAL GROUP LLC" at bounding box center [259, 174] width 164 height 26
copy div "[PERSON_NAME] FUNERAL GROUP LLC"
click at [591, 122] on label "108 E. LIPMAN DR" at bounding box center [631, 130] width 95 height 26
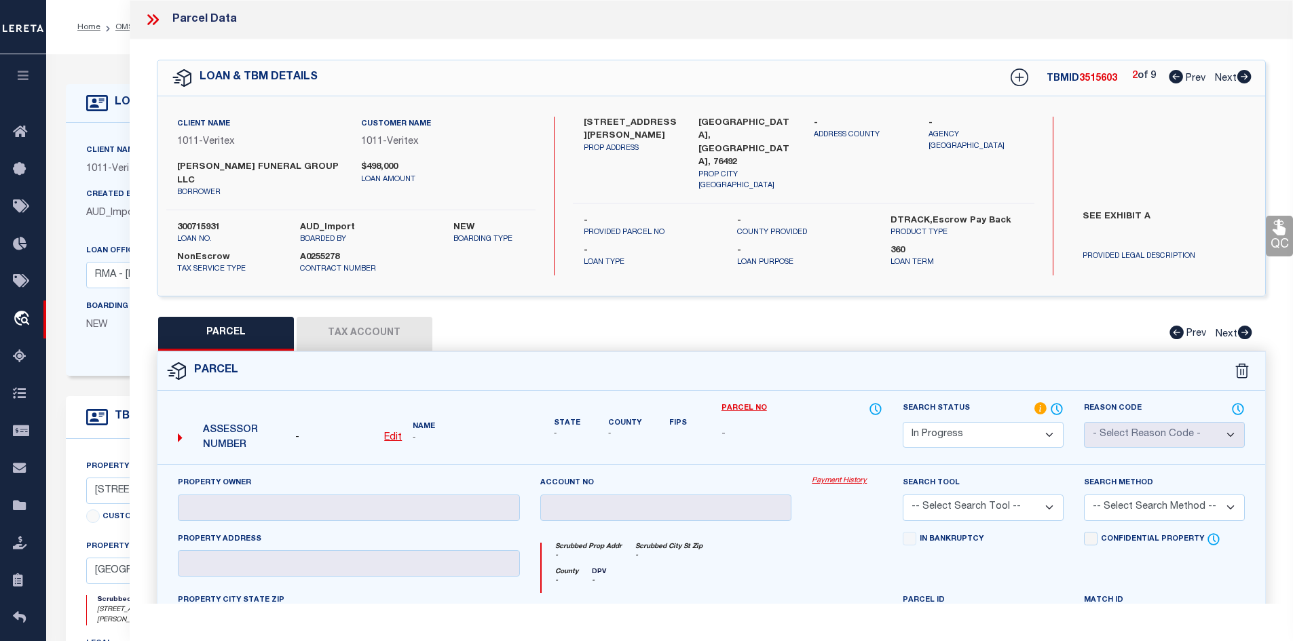
click at [591, 122] on label "108 E. LIPMAN DR" at bounding box center [631, 130] width 95 height 26
copy label "108"
click at [981, 422] on select "Automated Search Bad Parcel Complete Duplicate Parcel High Dollar Reporting In …" at bounding box center [983, 435] width 161 height 26
click at [903, 422] on select "Automated Search Bad Parcel Complete Duplicate Parcel High Dollar Reporting In …" at bounding box center [983, 435] width 161 height 26
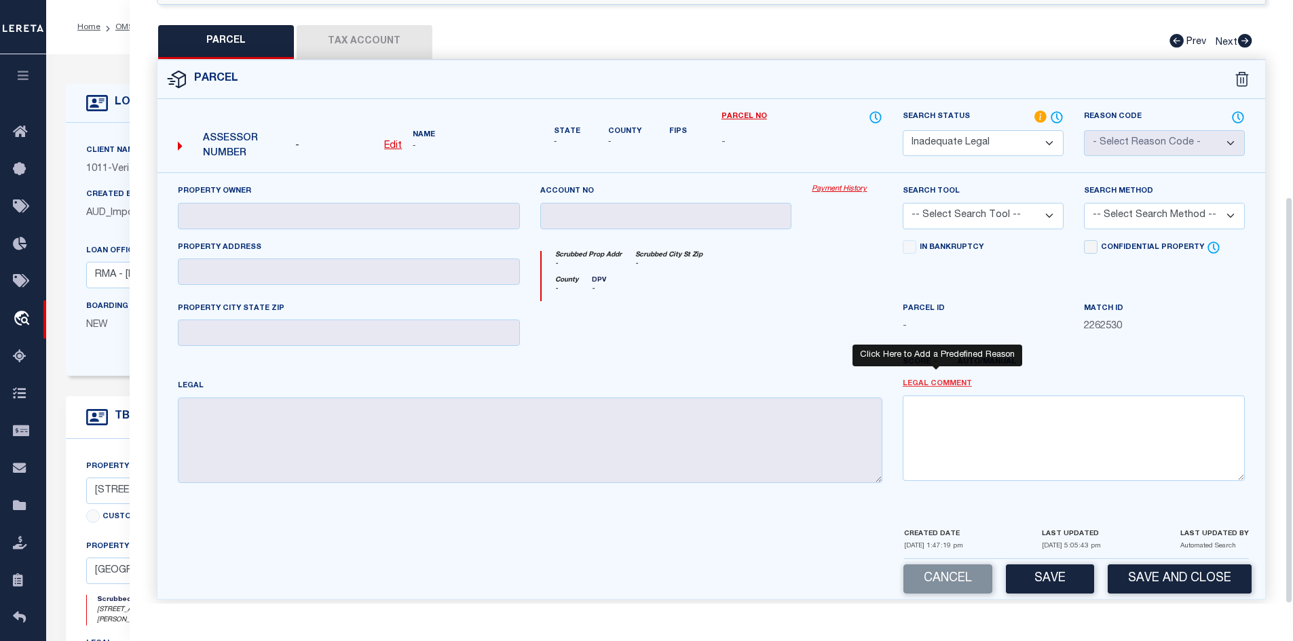
click at [950, 379] on link "Legal Comment" at bounding box center [937, 385] width 69 height 12
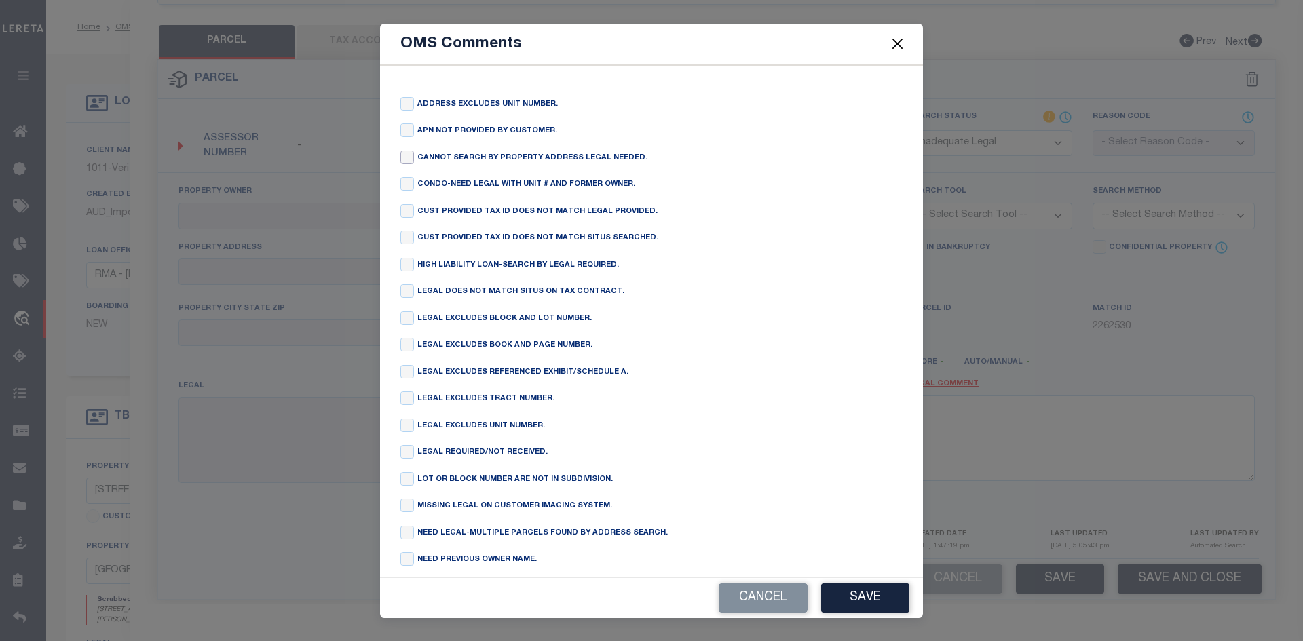
click at [402, 164] on input "checkbox" at bounding box center [408, 158] width 14 height 14
click at [880, 602] on button "Save" at bounding box center [865, 598] width 88 height 29
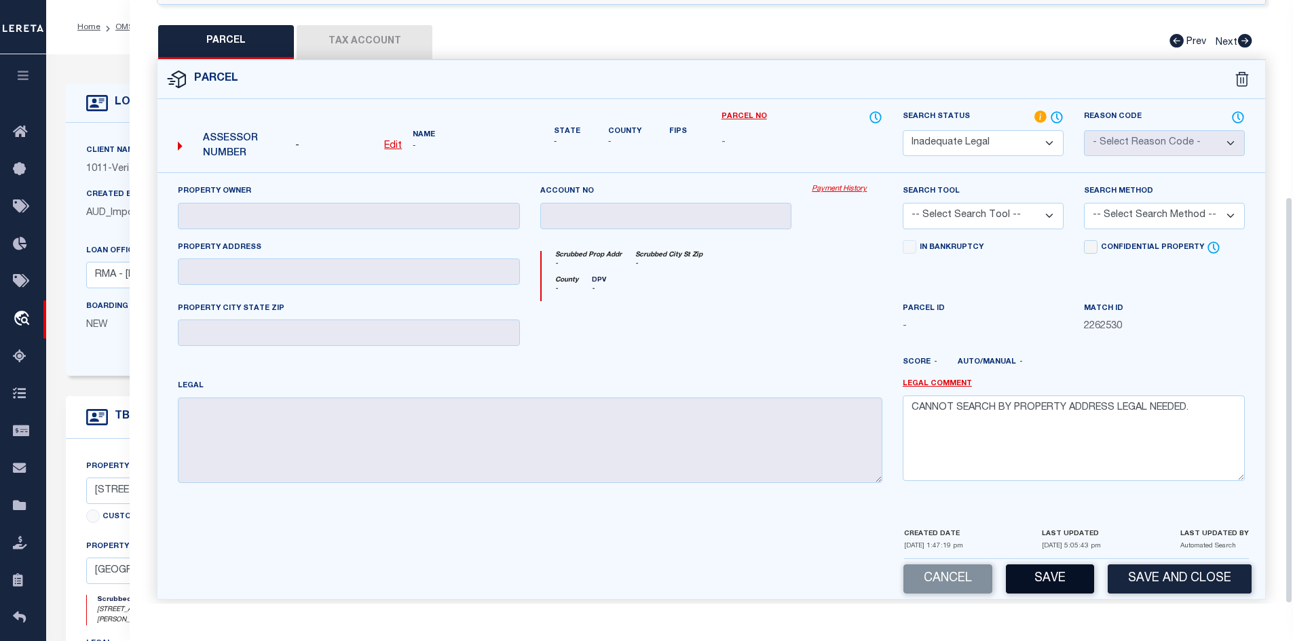
click at [1069, 575] on button "Save" at bounding box center [1050, 579] width 88 height 29
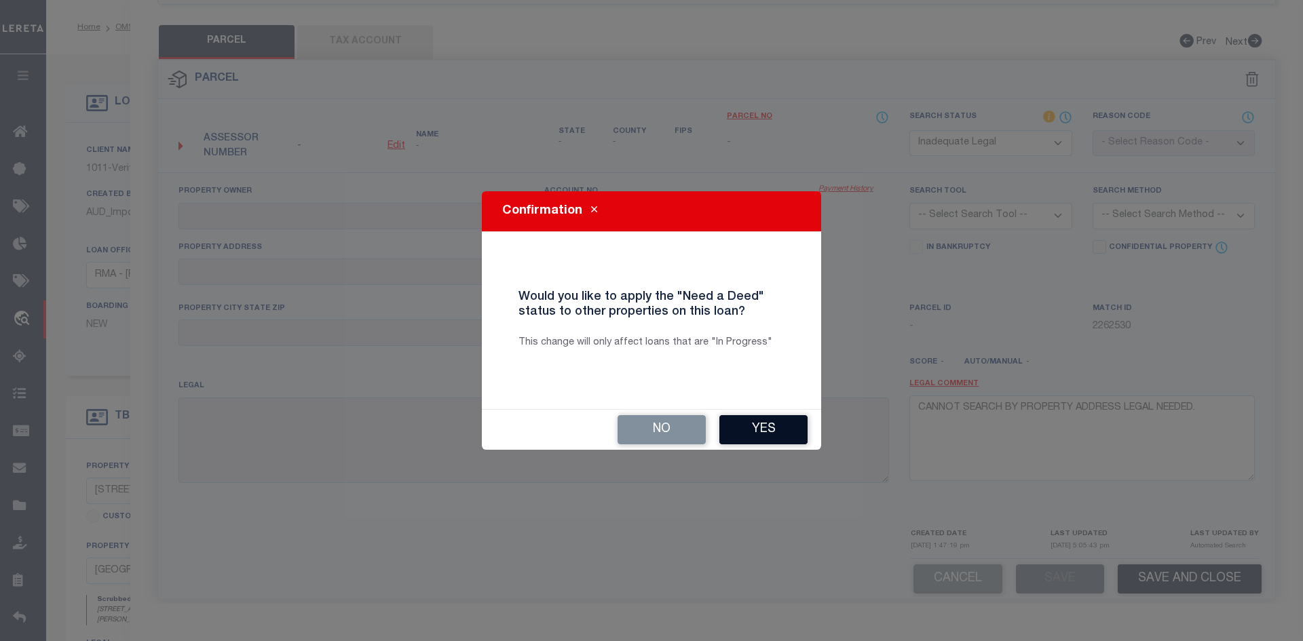
click at [751, 438] on button "Yes" at bounding box center [764, 429] width 88 height 29
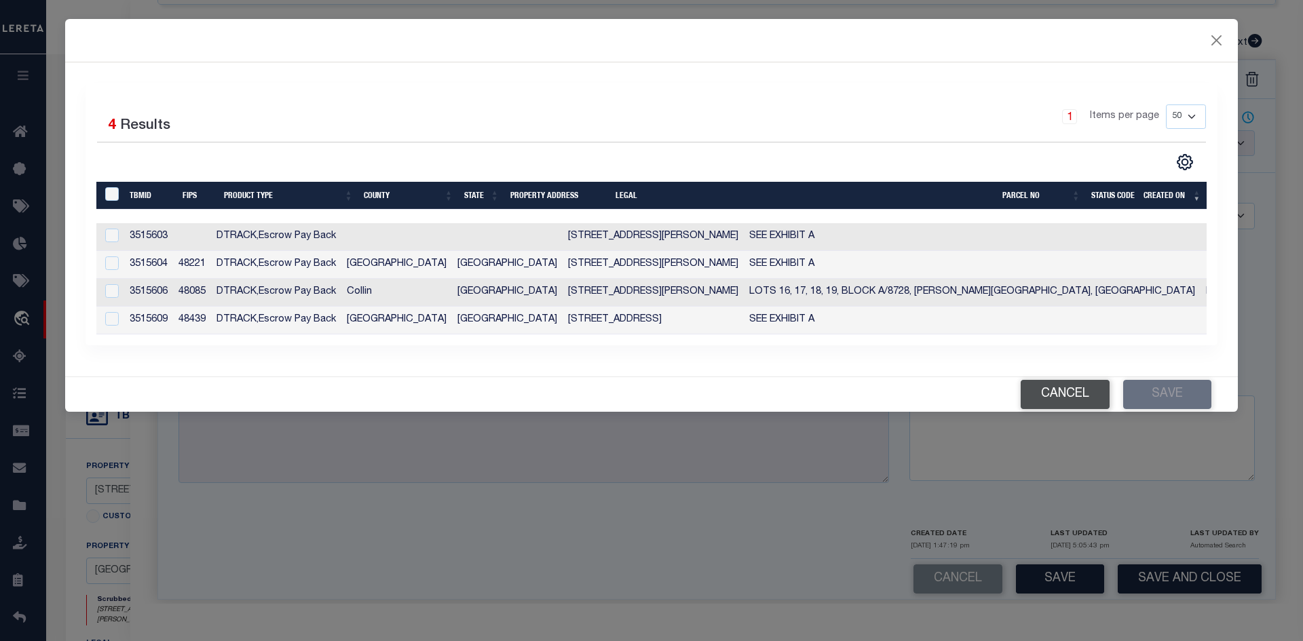
click at [1085, 391] on button "Cancel" at bounding box center [1065, 394] width 89 height 29
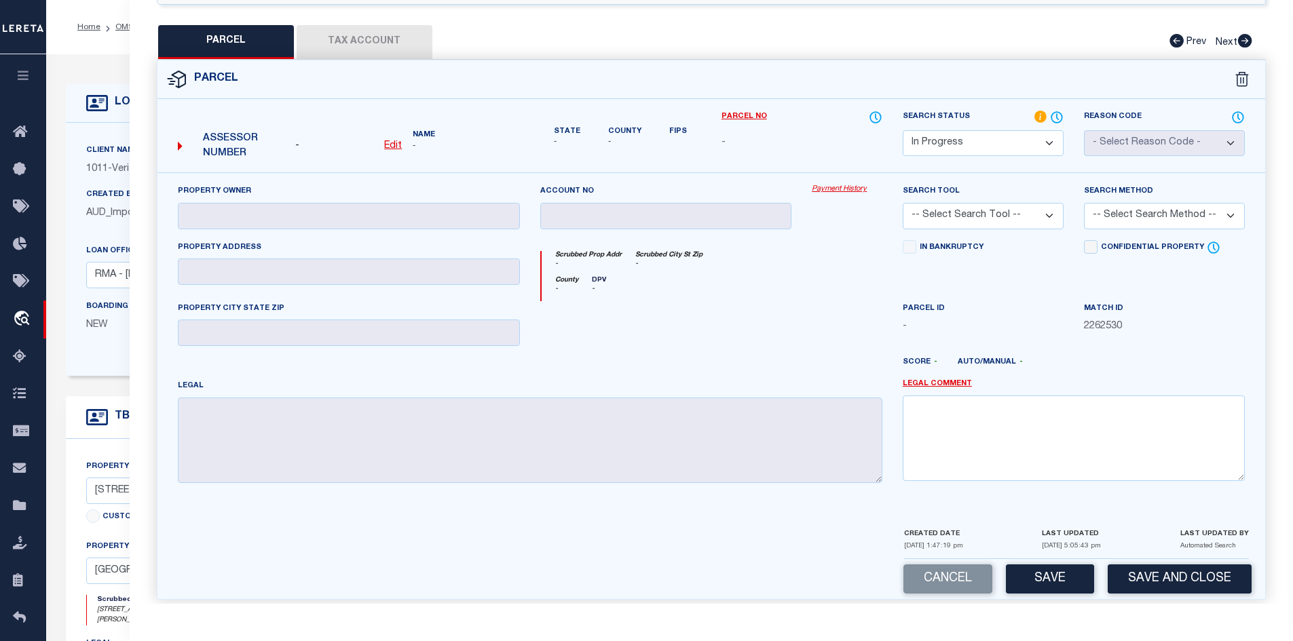
click at [953, 132] on select "Automated Search Bad Parcel Complete Duplicate Parcel High Dollar Reporting In …" at bounding box center [983, 143] width 161 height 26
click at [903, 130] on select "Automated Search Bad Parcel Complete Duplicate Parcel High Dollar Reporting In …" at bounding box center [983, 143] width 161 height 26
click at [944, 379] on link "Legal Comment" at bounding box center [937, 385] width 69 height 12
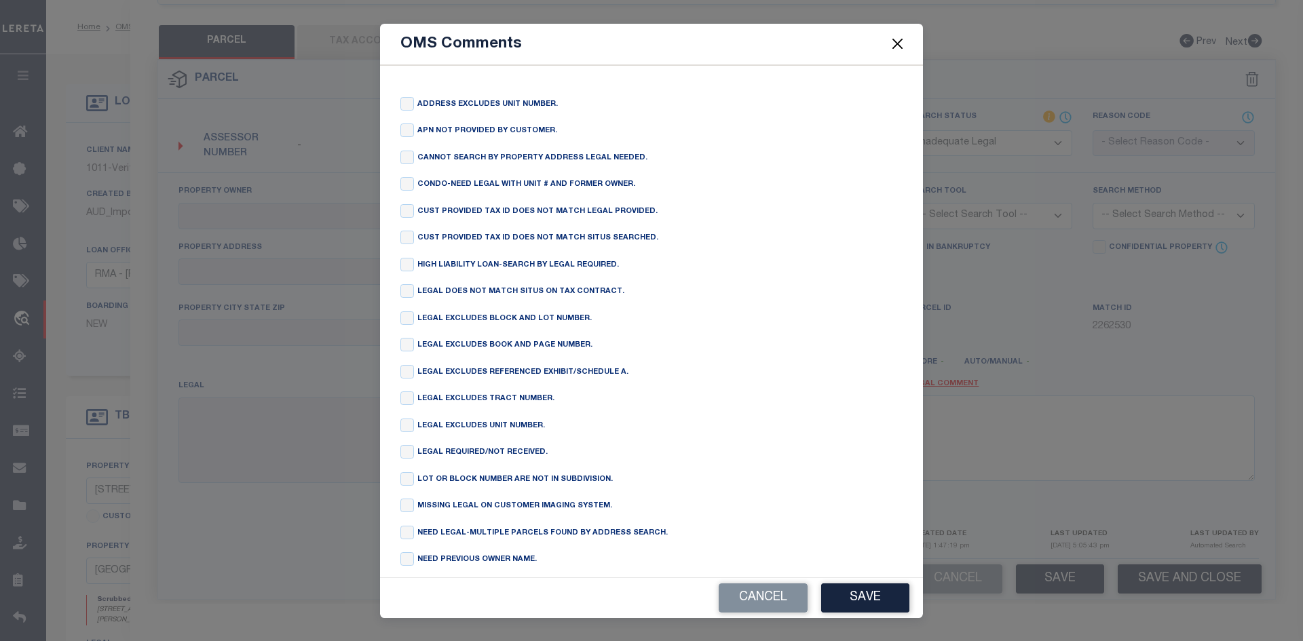
click at [414, 150] on div "ADDRESS EXCLUDES UNIT NUMBER. APN NOT PROVIDED BY CUSTOMER. CANNOT SEARCH BY PR…" at bounding box center [652, 413] width 502 height 633
click at [405, 154] on input "checkbox" at bounding box center [408, 158] width 14 height 14
click at [858, 582] on div "Cancel Save" at bounding box center [651, 598] width 543 height 40
click at [870, 595] on button "Save" at bounding box center [865, 598] width 88 height 29
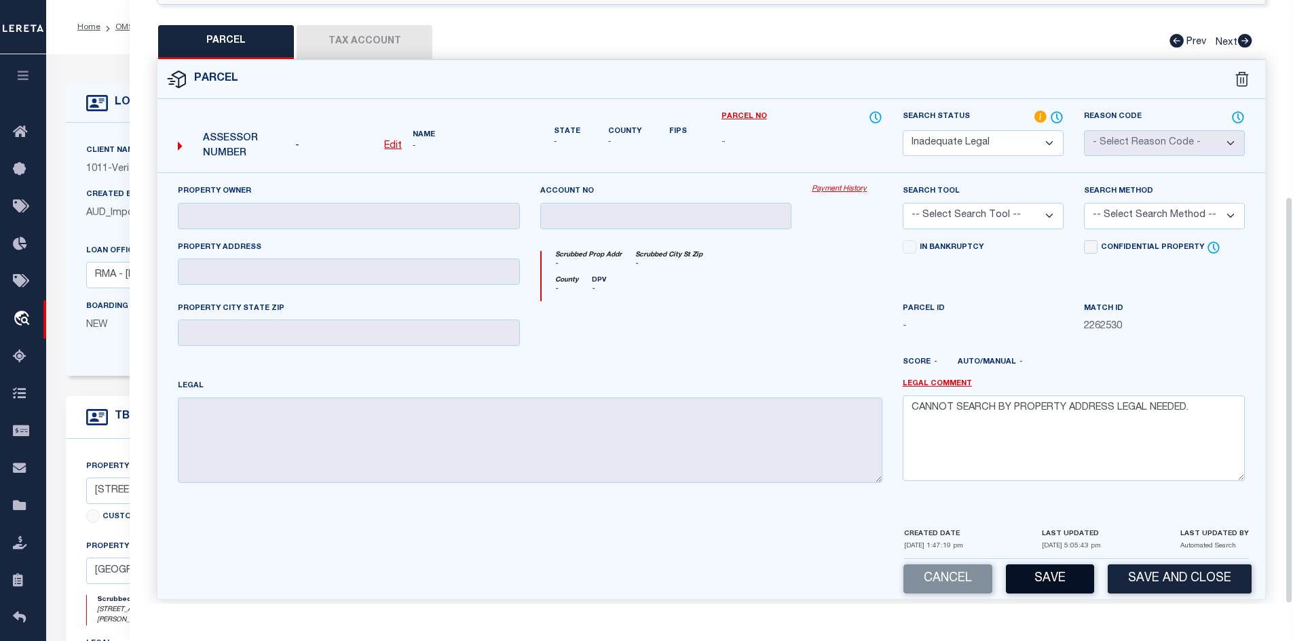
click at [1080, 565] on button "Save" at bounding box center [1050, 579] width 88 height 29
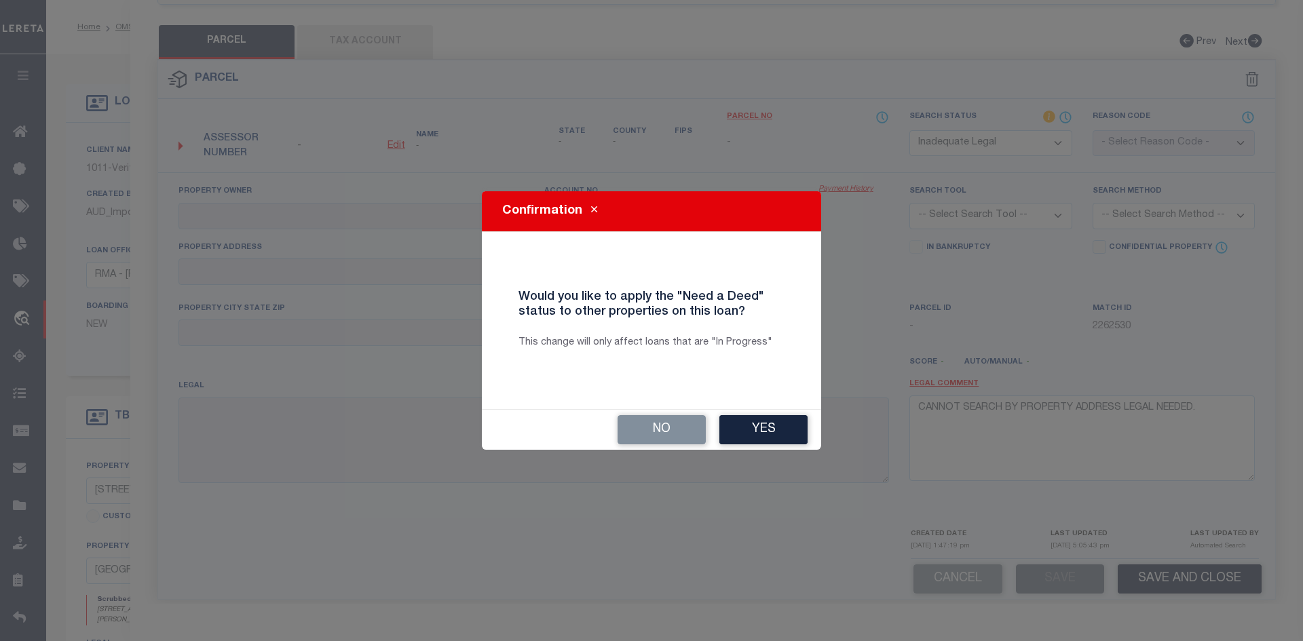
click at [675, 447] on div "No Yes" at bounding box center [651, 430] width 339 height 40
click at [662, 422] on button "No" at bounding box center [662, 429] width 88 height 29
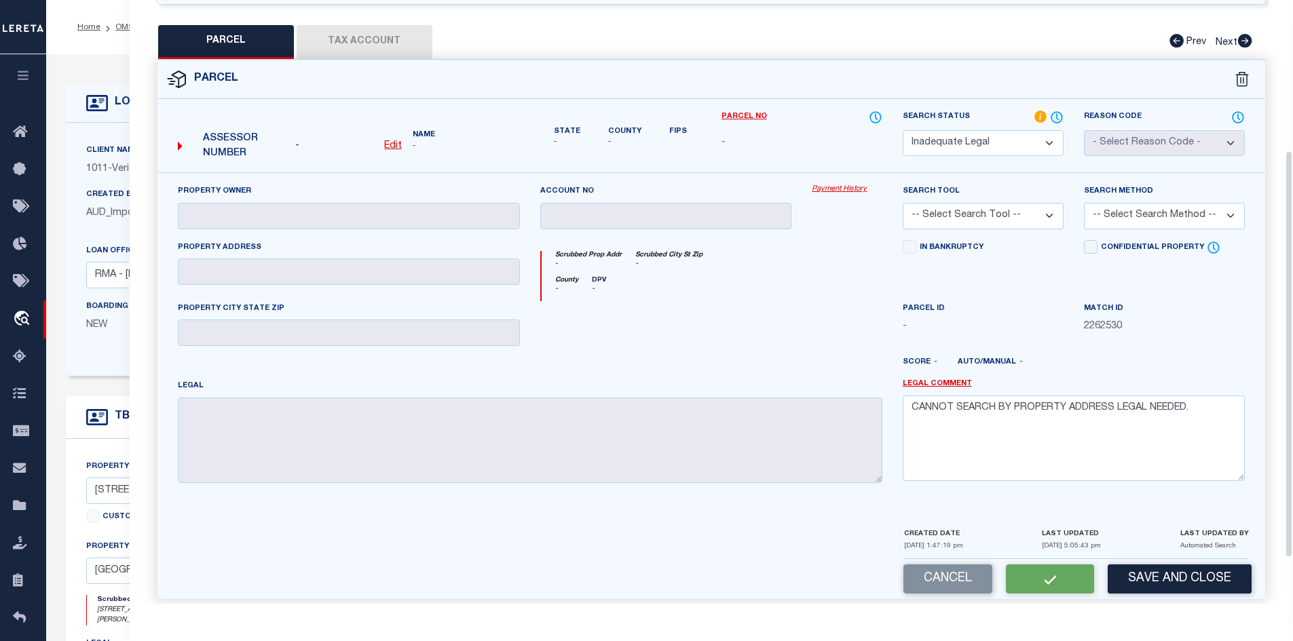
scroll to position [0, 0]
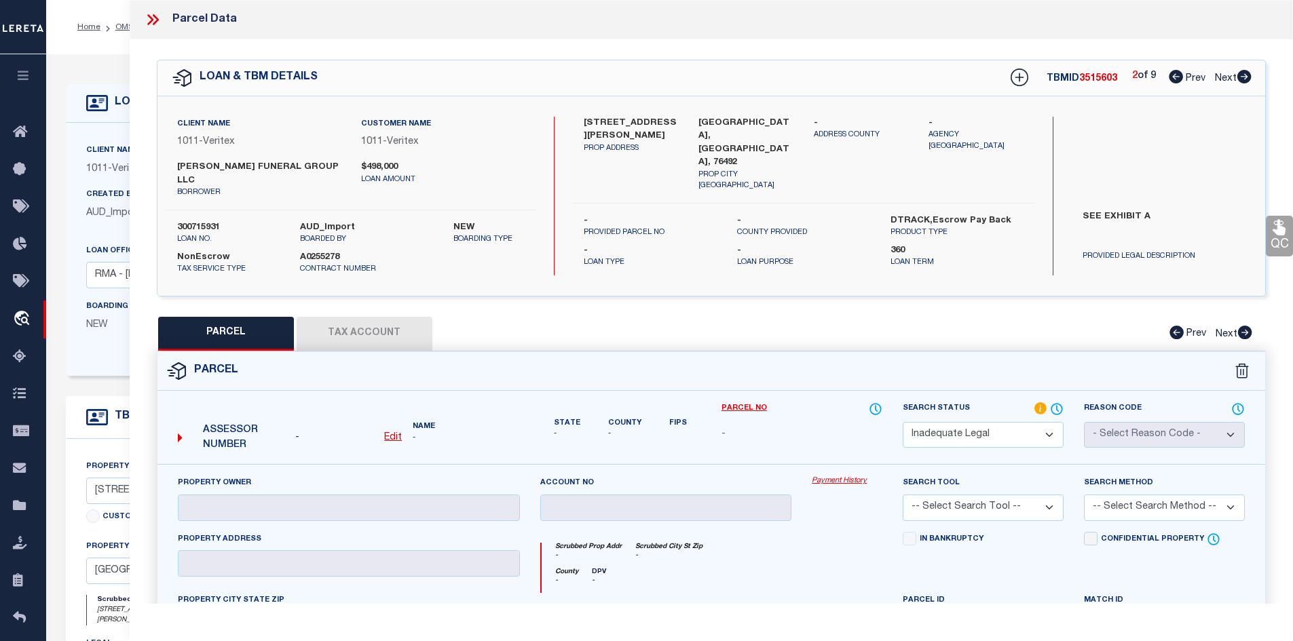
click at [198, 221] on label "300715931" at bounding box center [228, 228] width 103 height 14
copy label "300715931"
click at [1174, 71] on icon at bounding box center [1176, 77] width 14 height 14
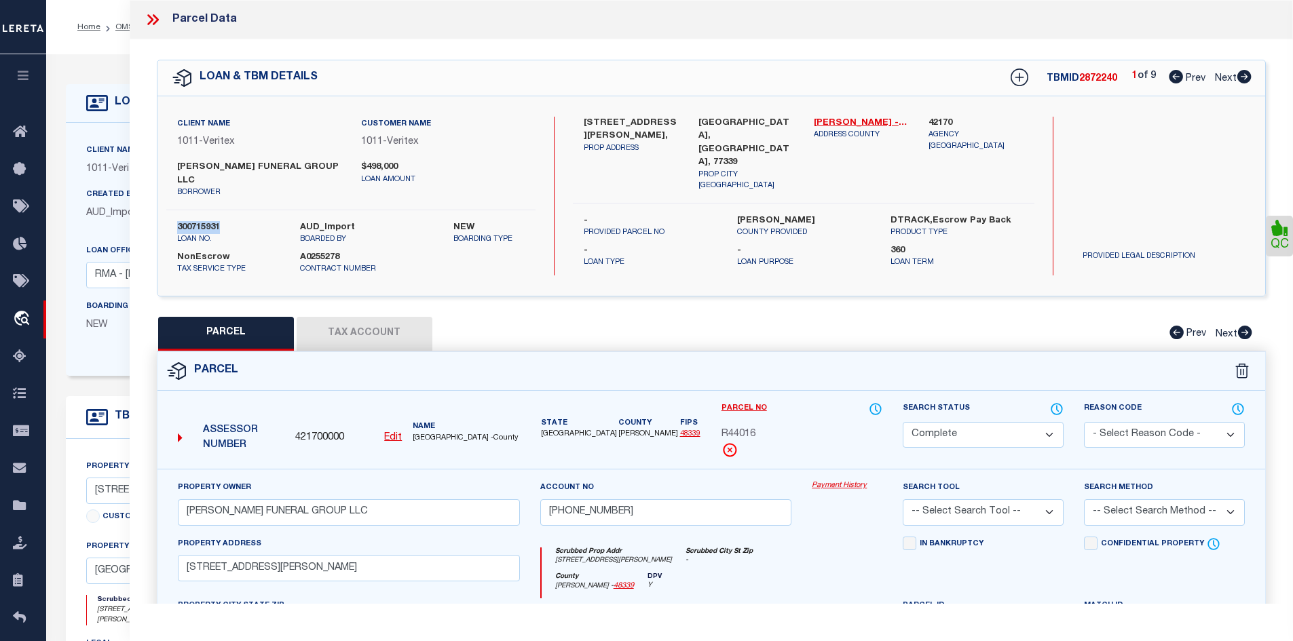
click at [1242, 74] on icon at bounding box center [1244, 77] width 14 height 14
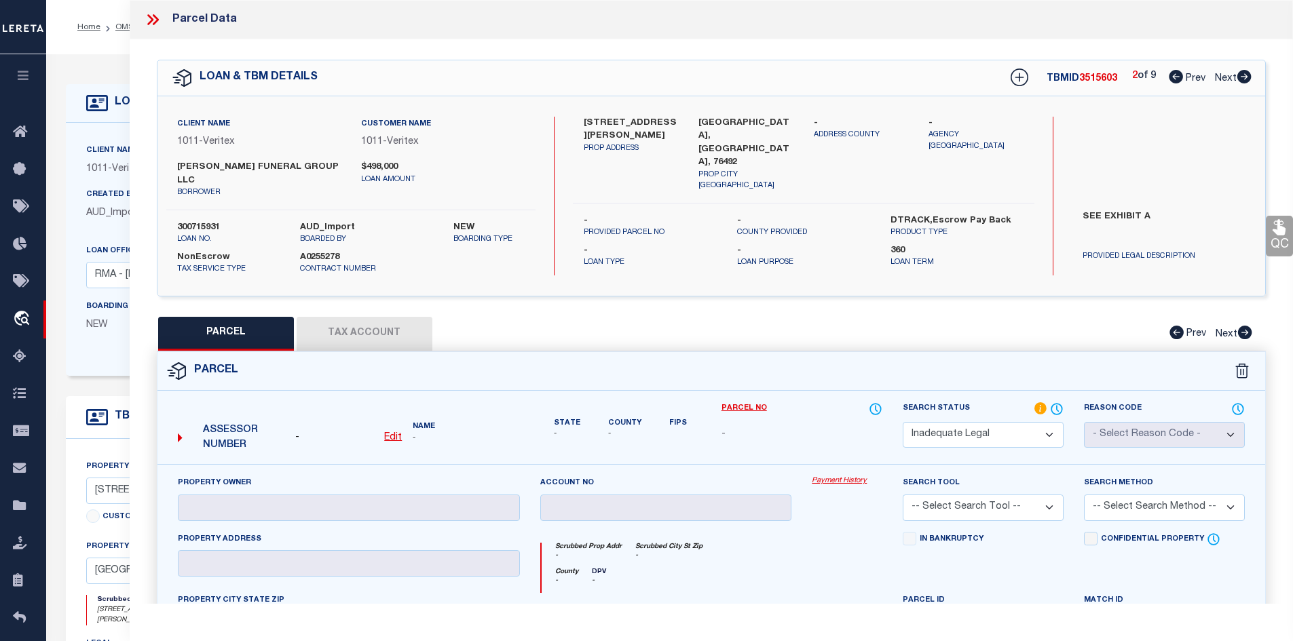
click at [1095, 79] on span "3515603" at bounding box center [1098, 79] width 38 height 10
copy span "3515603"
click at [1242, 72] on icon at bounding box center [1244, 77] width 14 height 14
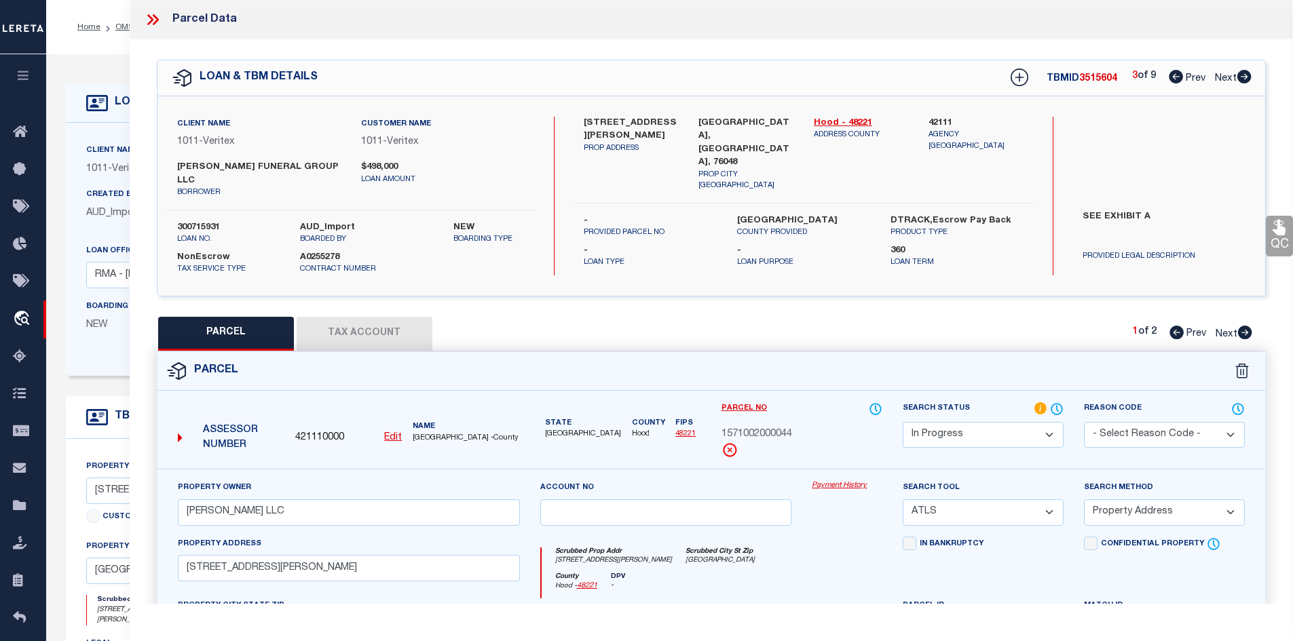
click at [1242, 326] on icon at bounding box center [1245, 333] width 14 height 14
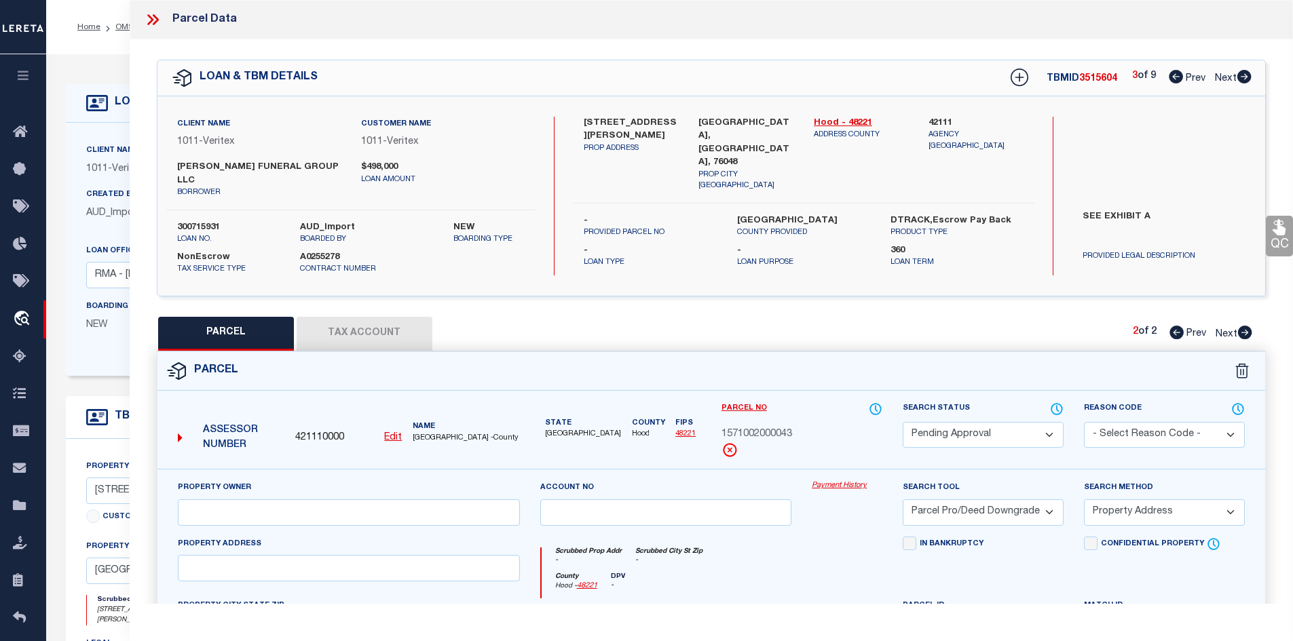
click at [1170, 326] on icon at bounding box center [1177, 333] width 14 height 14
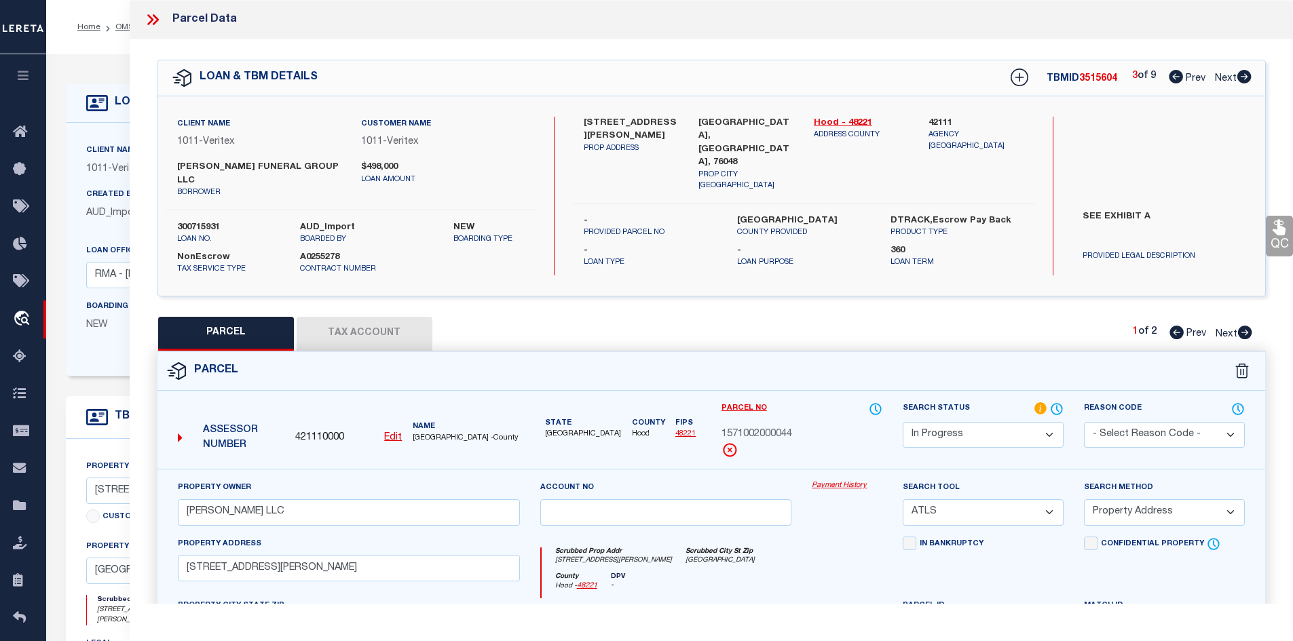
click at [629, 125] on label "108 S MORGAN ST." at bounding box center [631, 130] width 95 height 26
copy label "MORGAN"
click at [374, 322] on button "Tax Account" at bounding box center [365, 334] width 136 height 34
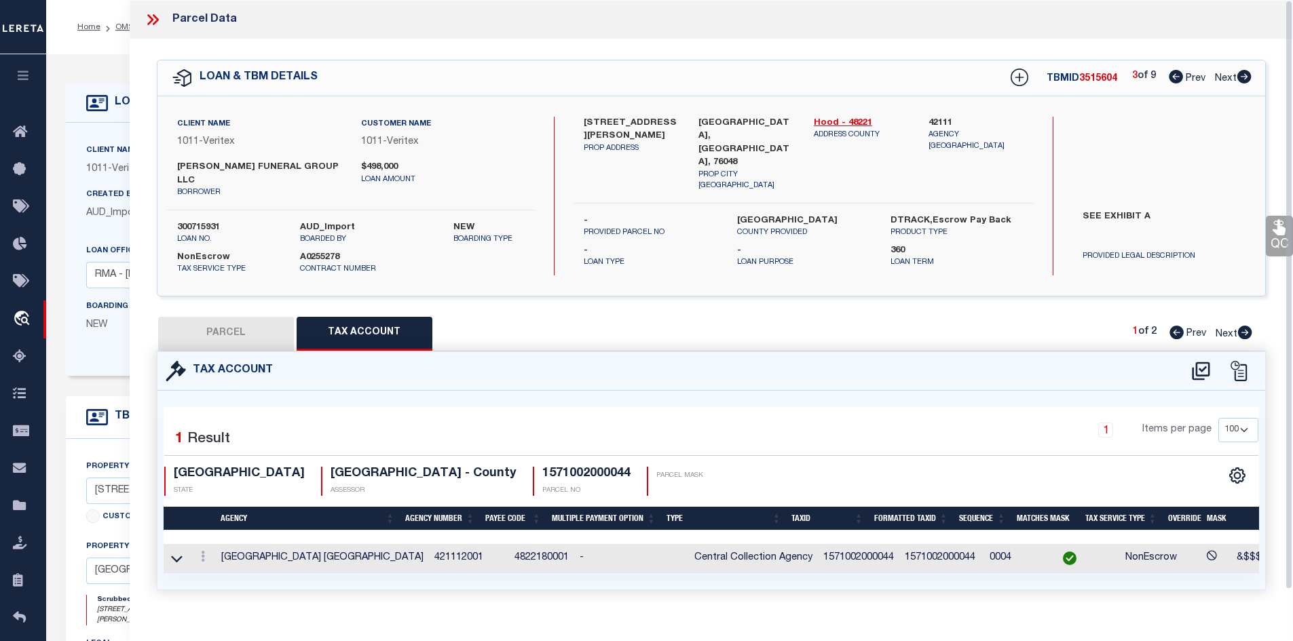
click at [1212, 360] on div at bounding box center [1219, 371] width 75 height 22
click at [1209, 362] on icon at bounding box center [1201, 371] width 18 height 18
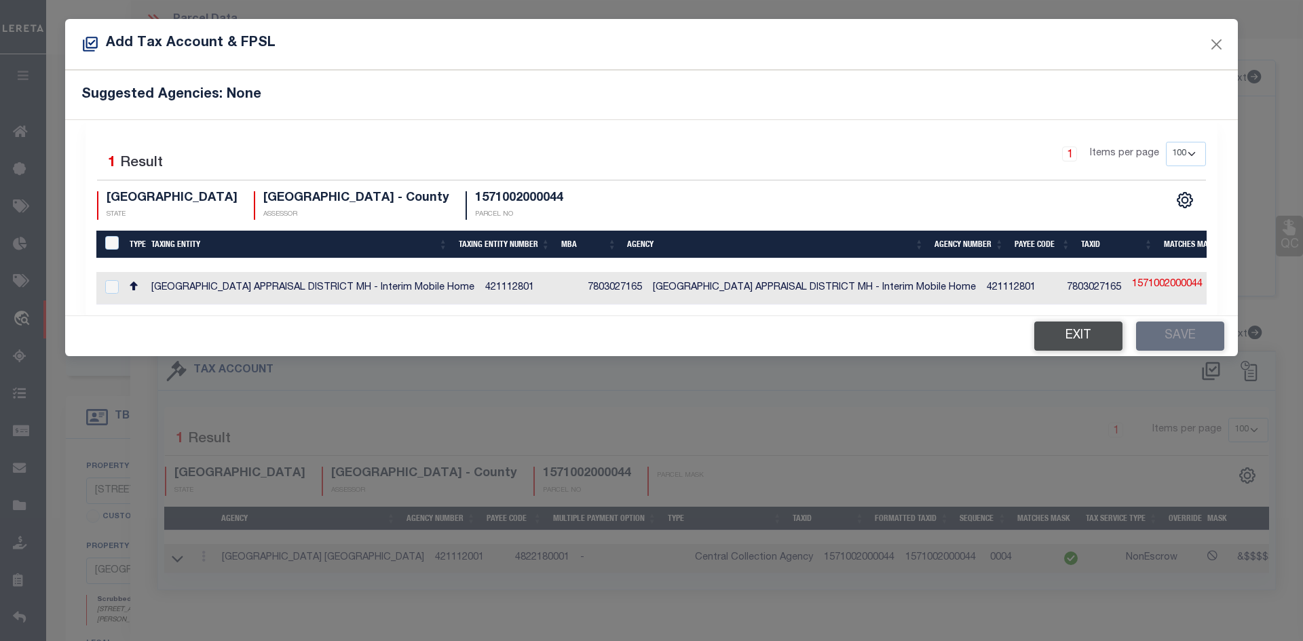
click at [1054, 351] on button "Exit" at bounding box center [1079, 336] width 88 height 29
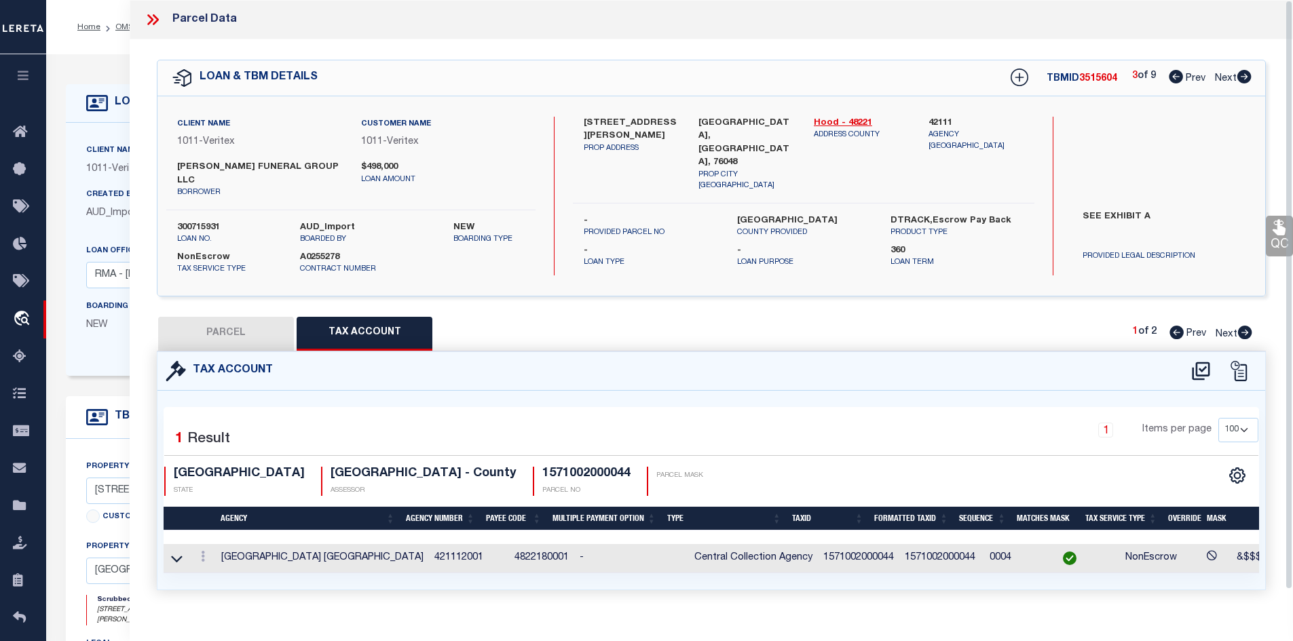
click at [200, 317] on button "PARCEL" at bounding box center [226, 334] width 136 height 34
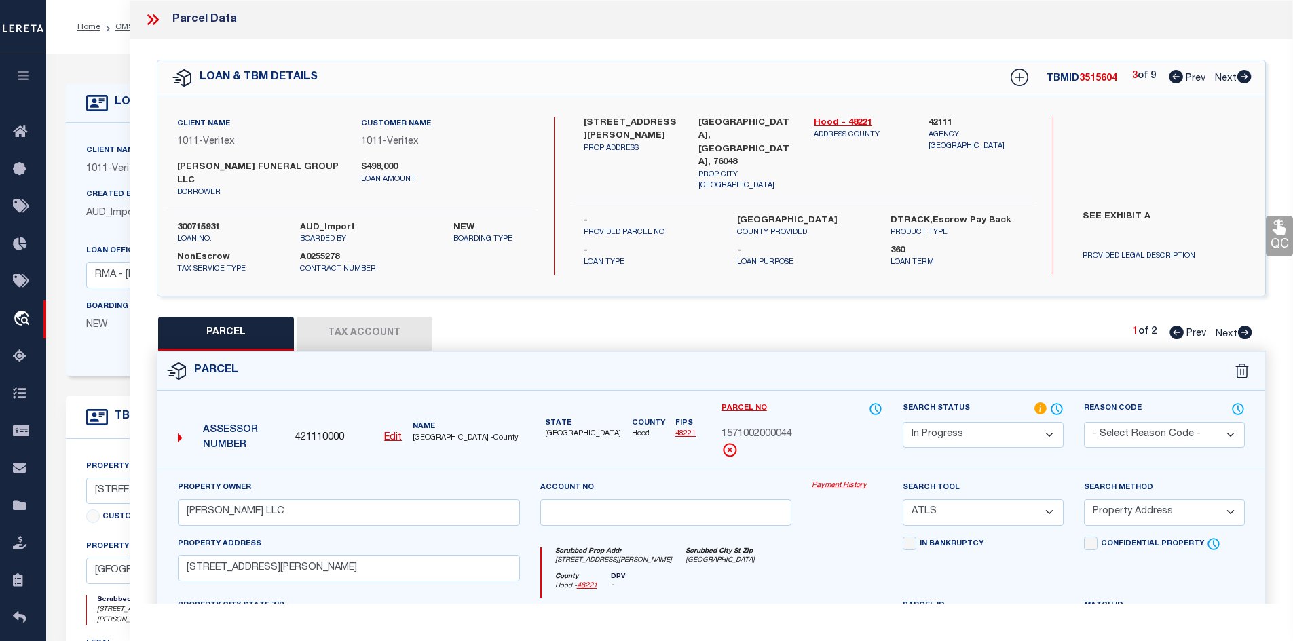
click at [996, 428] on select "Automated Search Bad Parcel Complete Duplicate Parcel High Dollar Reporting In …" at bounding box center [983, 435] width 161 height 26
click at [903, 422] on select "Automated Search Bad Parcel Complete Duplicate Parcel High Dollar Reporting In …" at bounding box center [983, 435] width 161 height 26
click at [954, 510] on select "-- Select Search Tool -- 3rd Party Website Agency File Agency Website ATLS CNV-…" at bounding box center [983, 513] width 161 height 26
click at [903, 500] on select "-- Select Search Tool -- 3rd Party Website Agency File Agency Website ATLS CNV-…" at bounding box center [983, 513] width 161 height 26
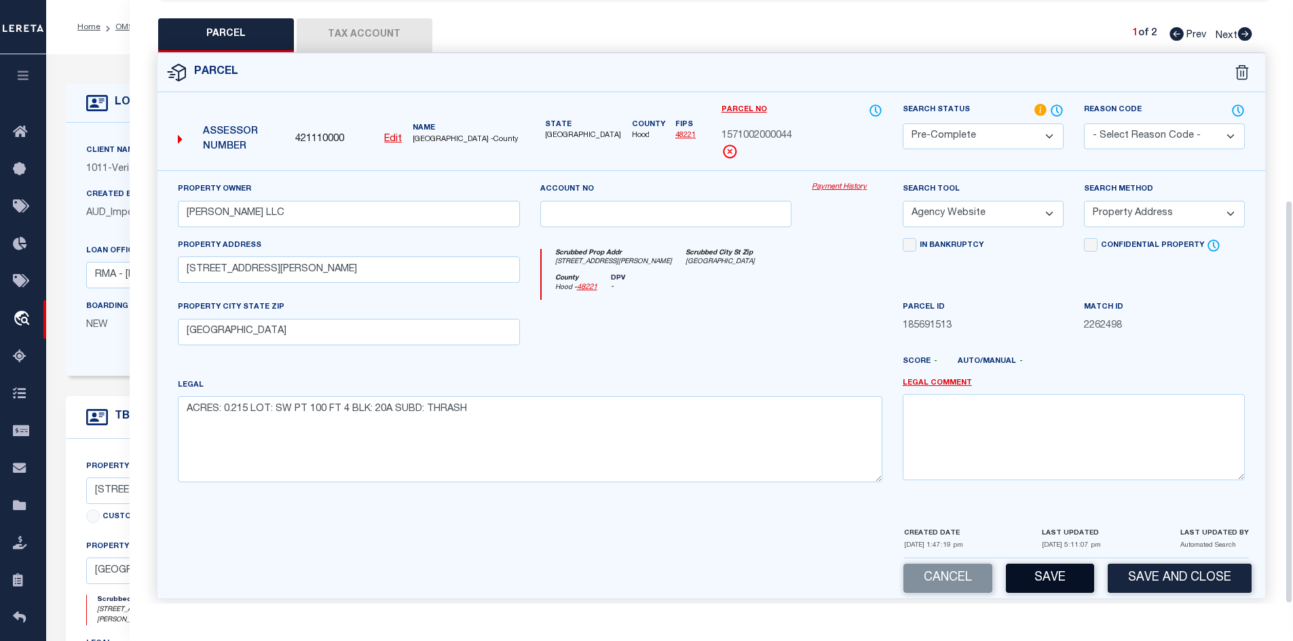
click at [1070, 576] on button "Save" at bounding box center [1050, 578] width 88 height 29
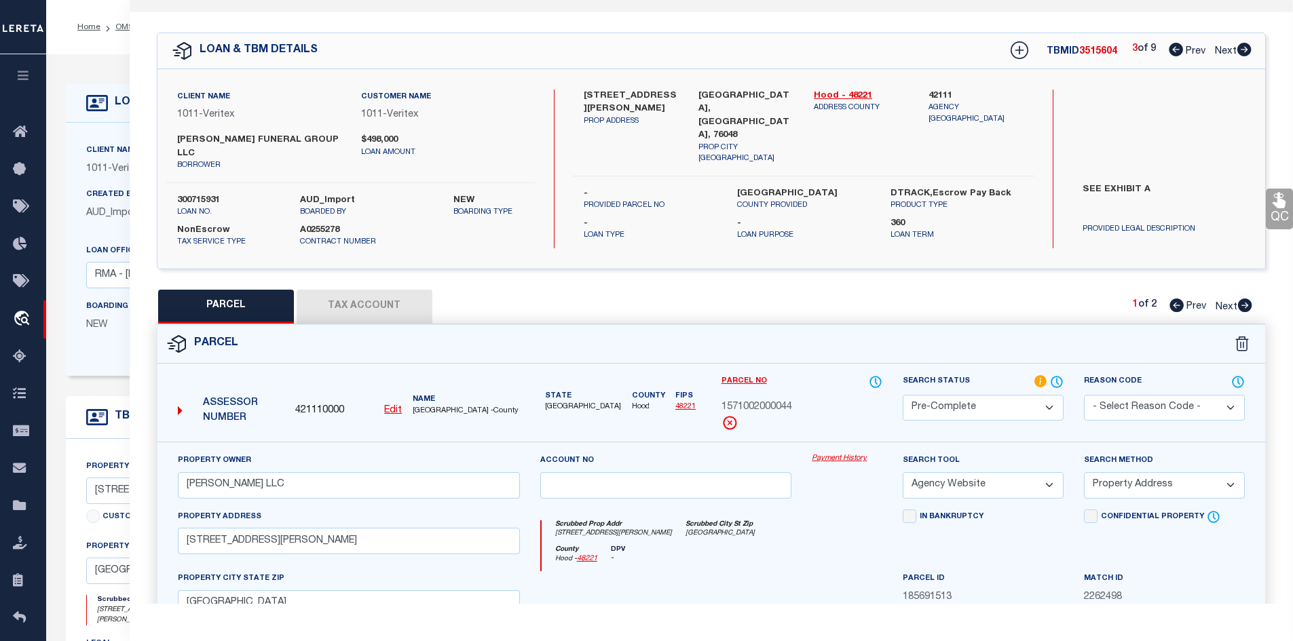
click at [1187, 51] on span "Prev" at bounding box center [1196, 52] width 20 height 10
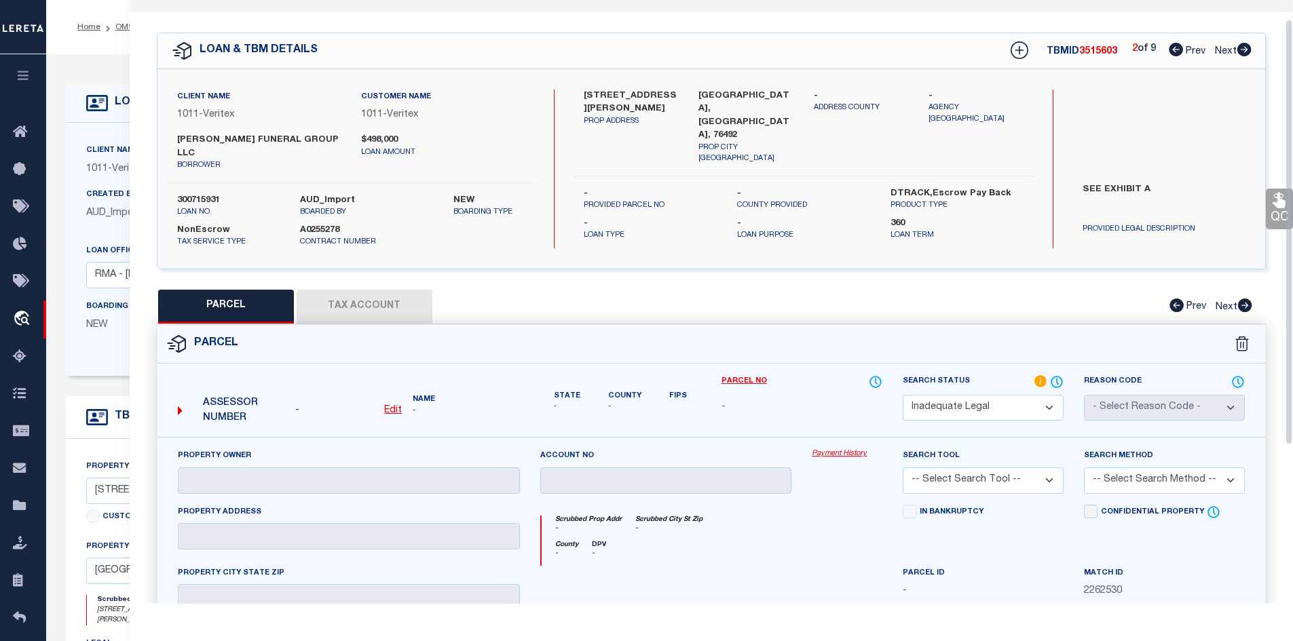
click at [1242, 48] on icon at bounding box center [1244, 50] width 14 height 14
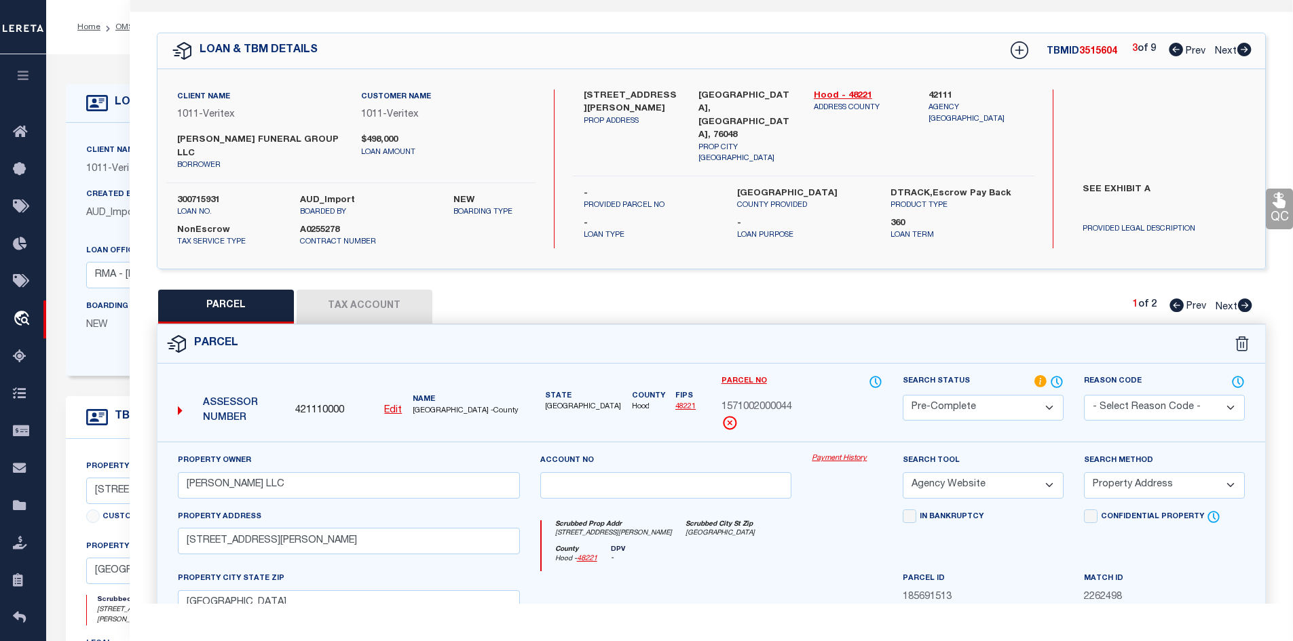
click at [1106, 50] on span "3515604" at bounding box center [1098, 52] width 38 height 10
copy span "3515604"
click at [772, 401] on span "1571002000044" at bounding box center [757, 408] width 71 height 15
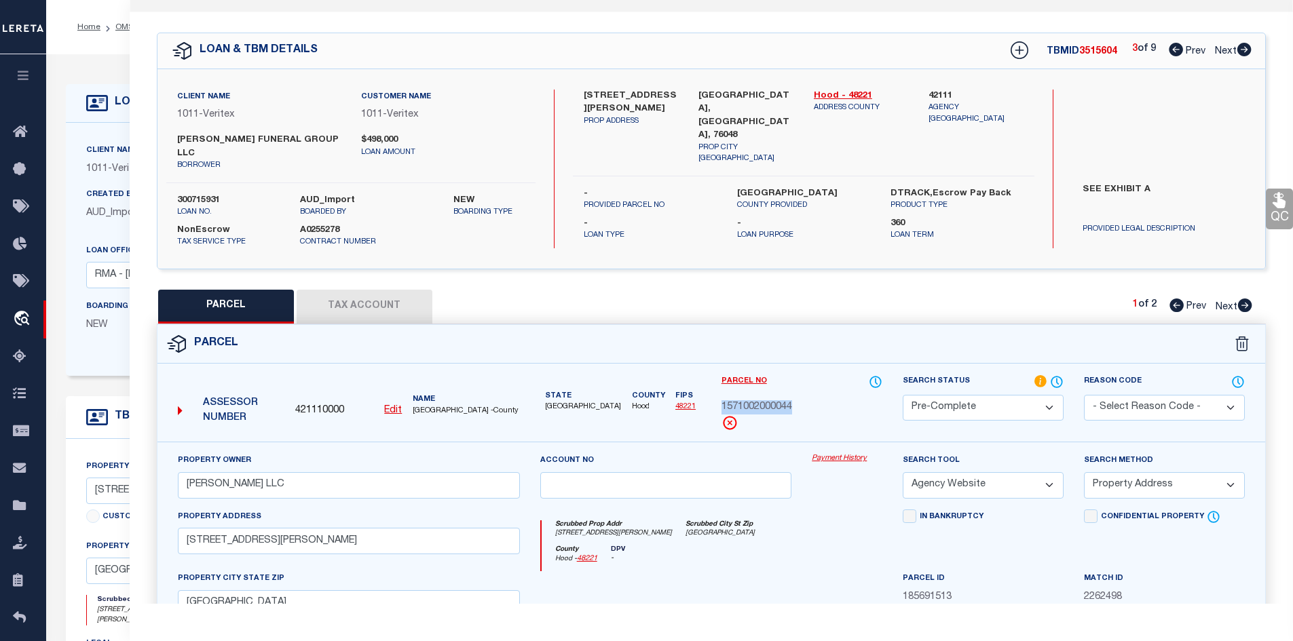
copy span "1571002000044"
drag, startPoint x: 1245, startPoint y: 291, endPoint x: 1213, endPoint y: 274, distance: 36.1
click at [1245, 299] on icon at bounding box center [1245, 306] width 14 height 14
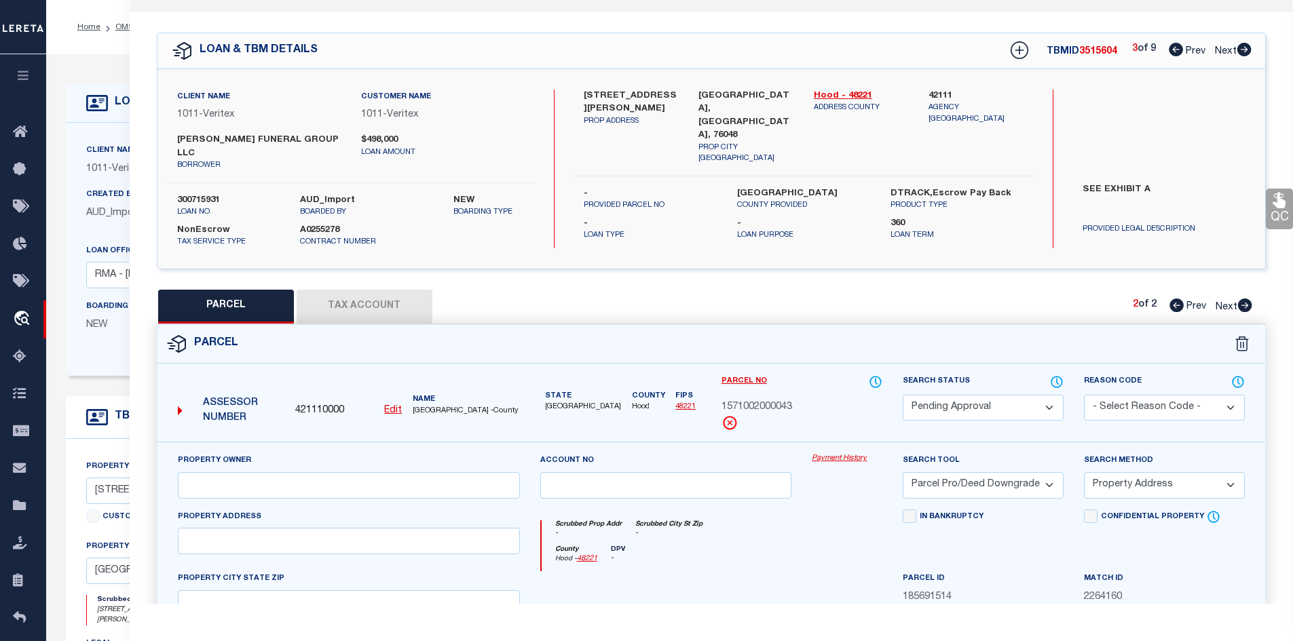
click at [948, 402] on select "Automated Search Bad Parcel Complete Duplicate Parcel High Dollar Reporting In …" at bounding box center [983, 408] width 161 height 26
click at [903, 395] on select "Automated Search Bad Parcel Complete Duplicate Parcel High Dollar Reporting In …" at bounding box center [983, 408] width 161 height 26
click at [1123, 396] on select "- Select Reason Code - 099 - Other (Provide additional detail) ACT - Agency Cha…" at bounding box center [1164, 408] width 161 height 26
click at [1084, 395] on select "- Select Reason Code - 099 - Other (Provide additional detail) ACT - Agency Cha…" at bounding box center [1164, 408] width 161 height 26
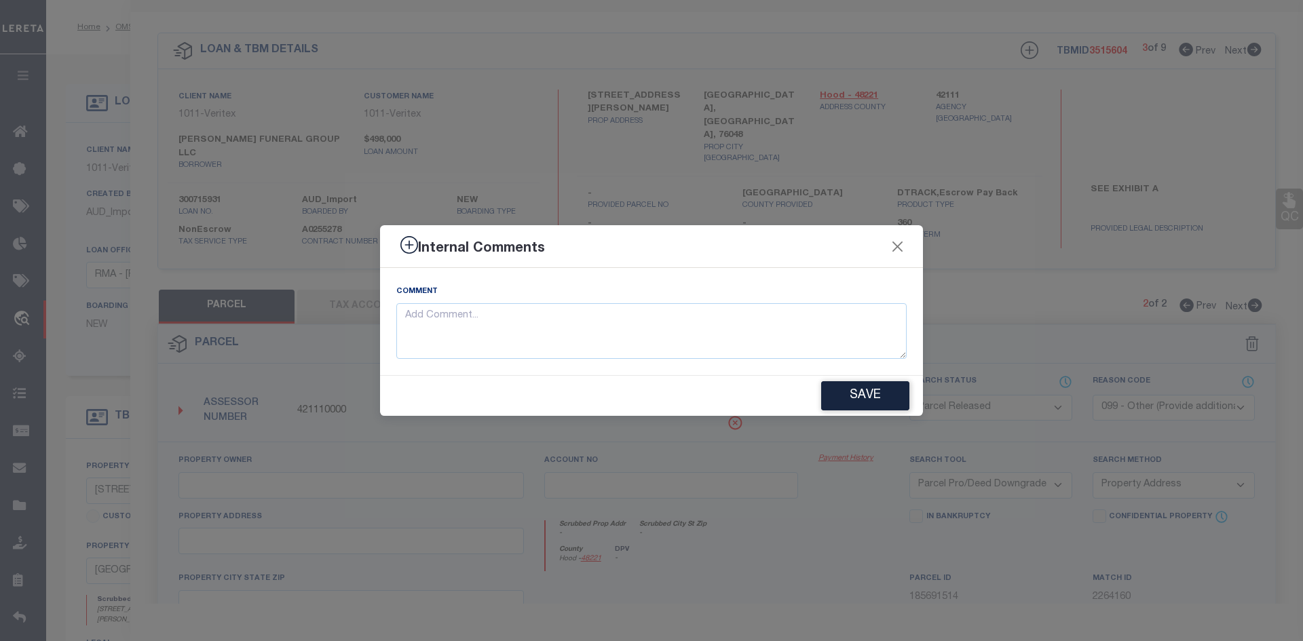
click at [740, 360] on div "Comment" at bounding box center [651, 321] width 543 height 107
click at [737, 342] on textarea at bounding box center [651, 331] width 510 height 56
click at [871, 394] on button "Save" at bounding box center [865, 395] width 88 height 29
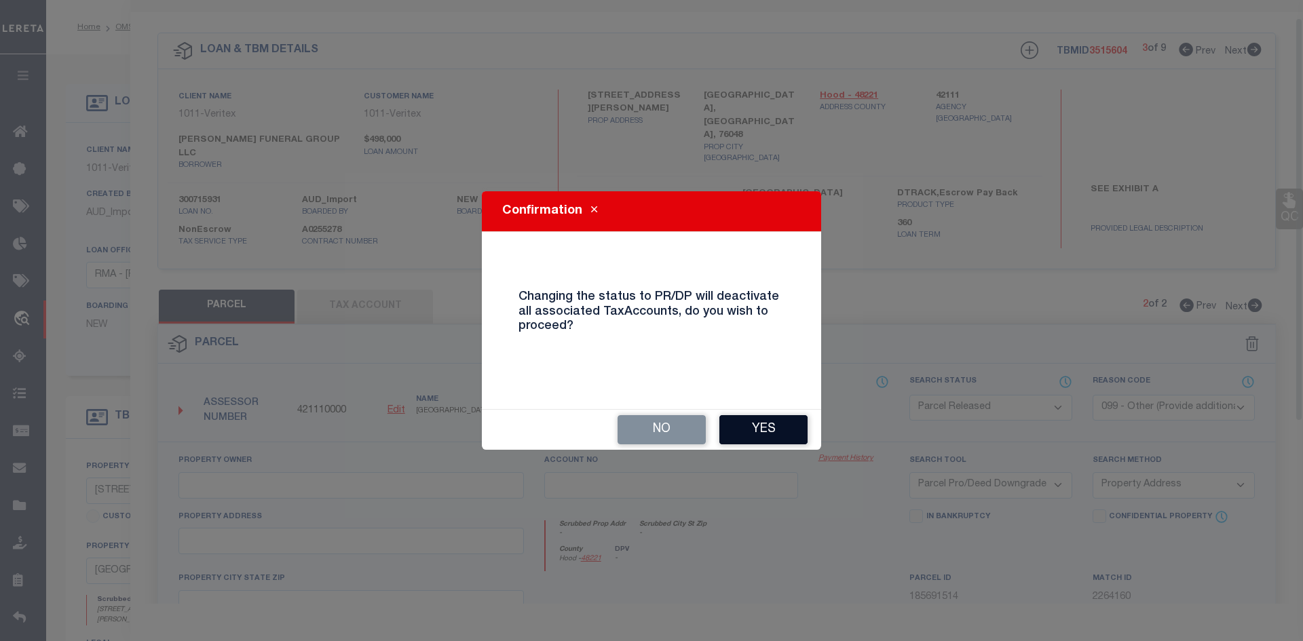
click at [771, 434] on button "Yes" at bounding box center [764, 429] width 88 height 29
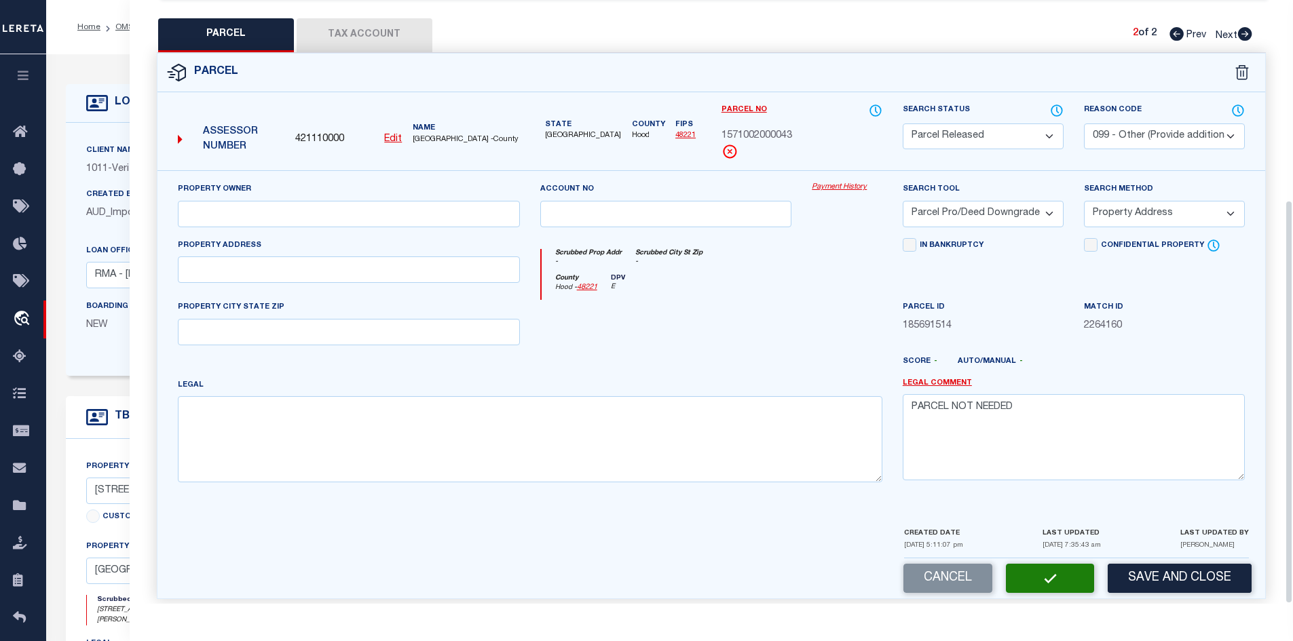
scroll to position [0, 0]
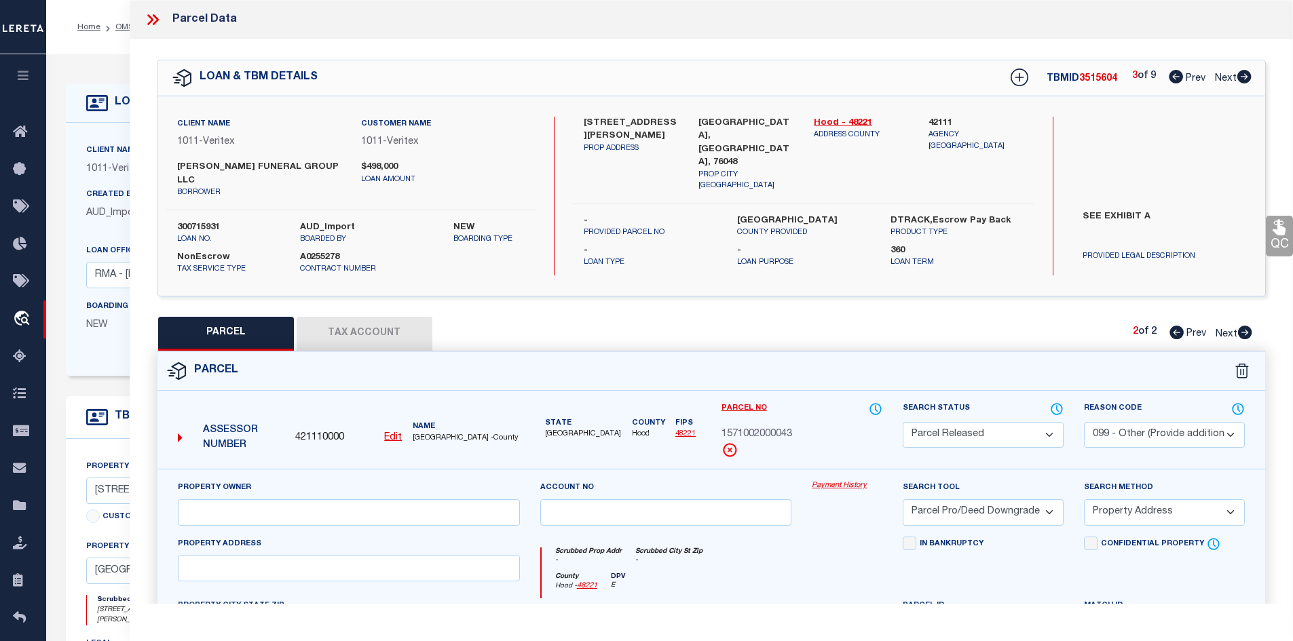
click at [1248, 75] on icon at bounding box center [1244, 77] width 14 height 14
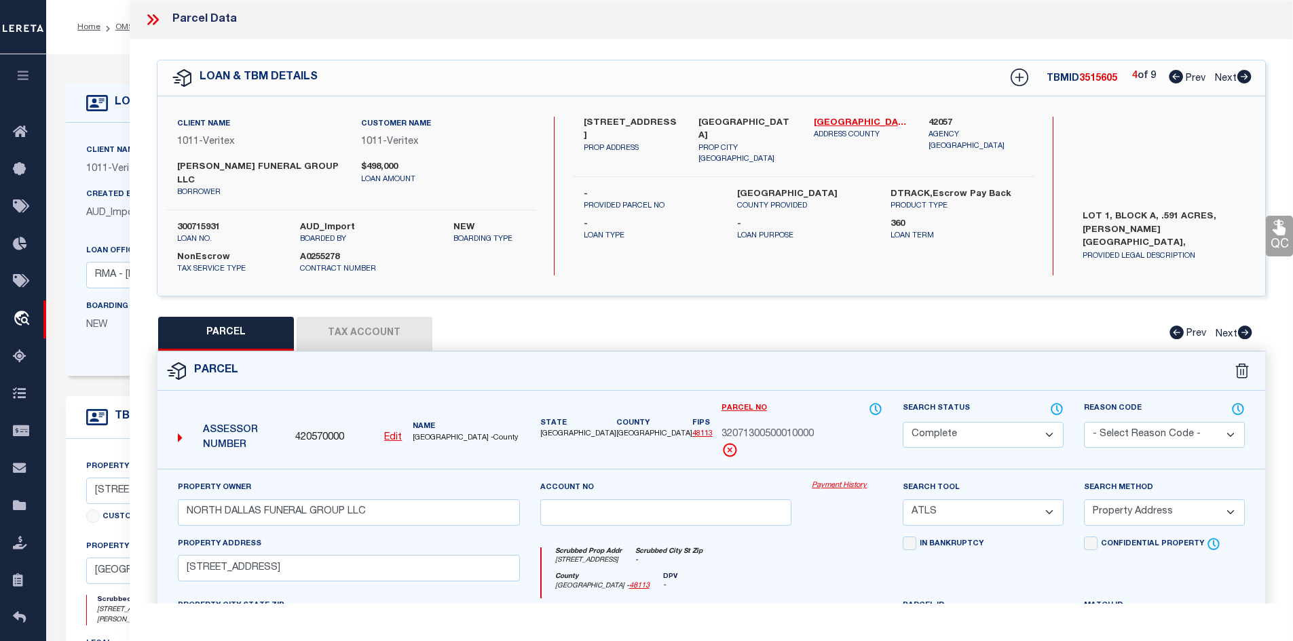
click at [1248, 75] on icon at bounding box center [1244, 77] width 14 height 14
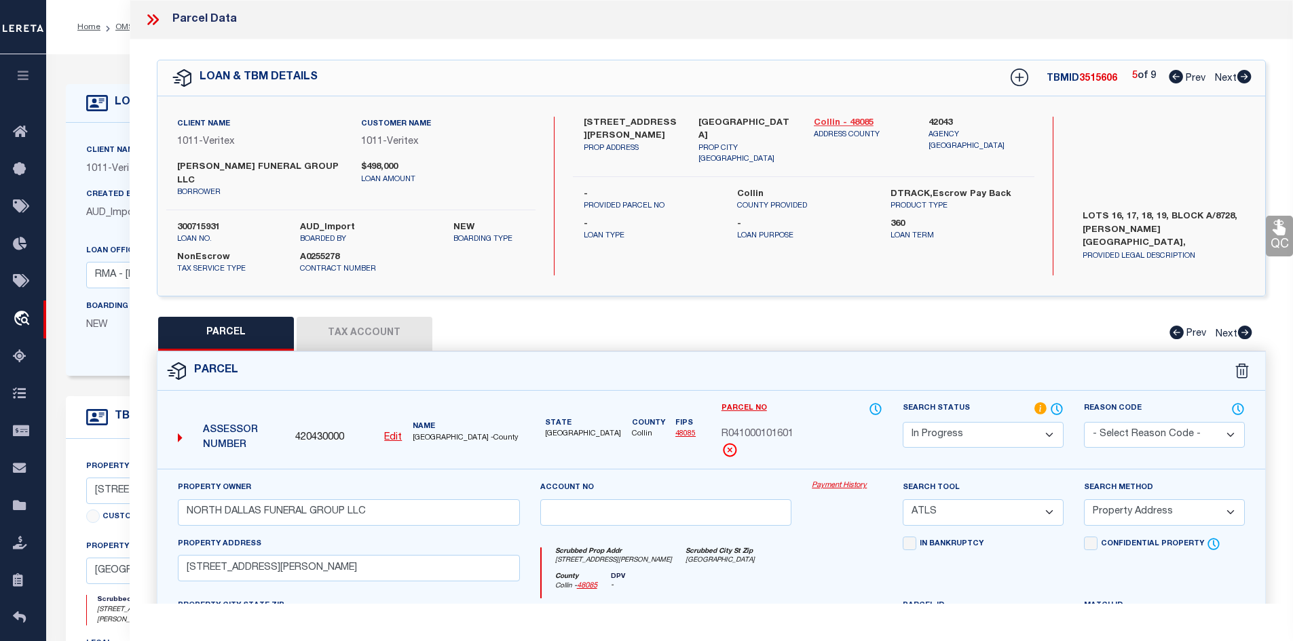
click at [851, 122] on link "Collin - 48085" at bounding box center [861, 124] width 95 height 14
click at [582, 122] on div "19310 PRESTON RD PROP ADDRESS" at bounding box center [631, 141] width 115 height 49
click at [633, 125] on label "19310 PRESTON RD" at bounding box center [631, 130] width 95 height 26
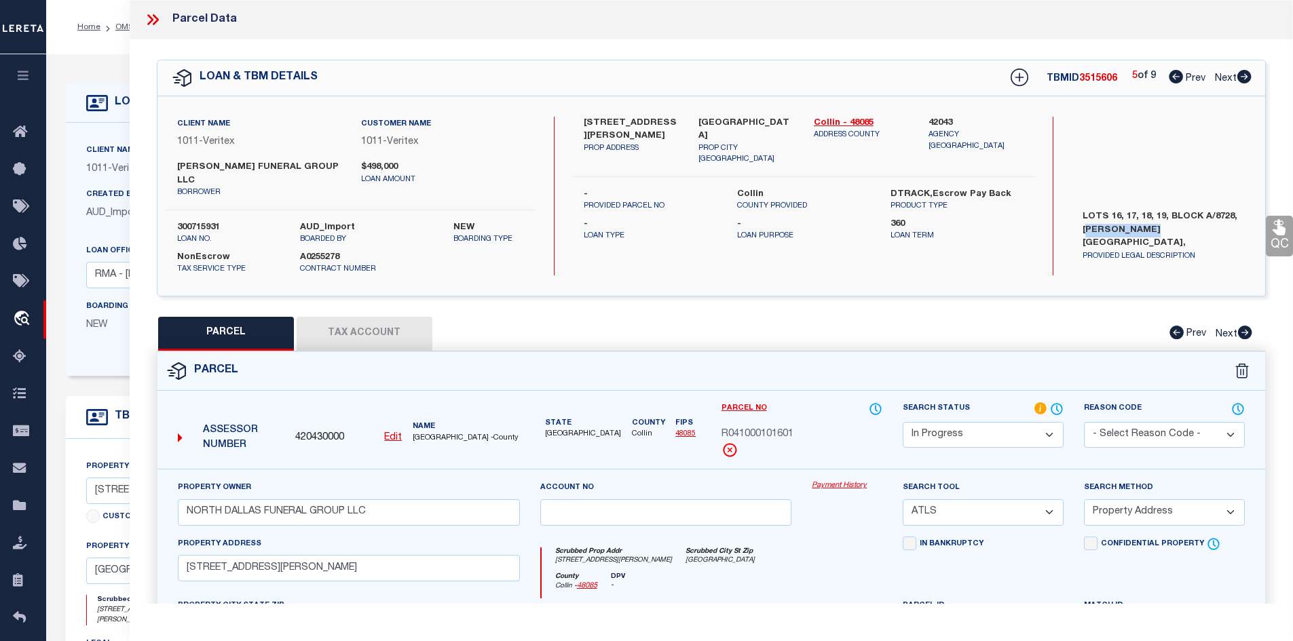
drag, startPoint x: 1087, startPoint y: 227, endPoint x: 1151, endPoint y: 225, distance: 64.5
click at [1151, 226] on label "LOTS 16, 17, 18, 19, BLOCK A/8728, PRESTON VILLA ADDITION, DALLAS CO" at bounding box center [1164, 230] width 183 height 41
click at [1089, 222] on label "LOTS 16, 17, 18, 19, BLOCK A/8728, PRESTON VILLA ADDITION, DALLAS CO" at bounding box center [1164, 230] width 183 height 41
drag, startPoint x: 1075, startPoint y: 223, endPoint x: 1153, endPoint y: 233, distance: 79.4
click at [1153, 233] on label "LOTS 16, 17, 18, 19, BLOCK A/8728, PRESTON VILLA ADDITION, DALLAS CO" at bounding box center [1164, 230] width 183 height 41
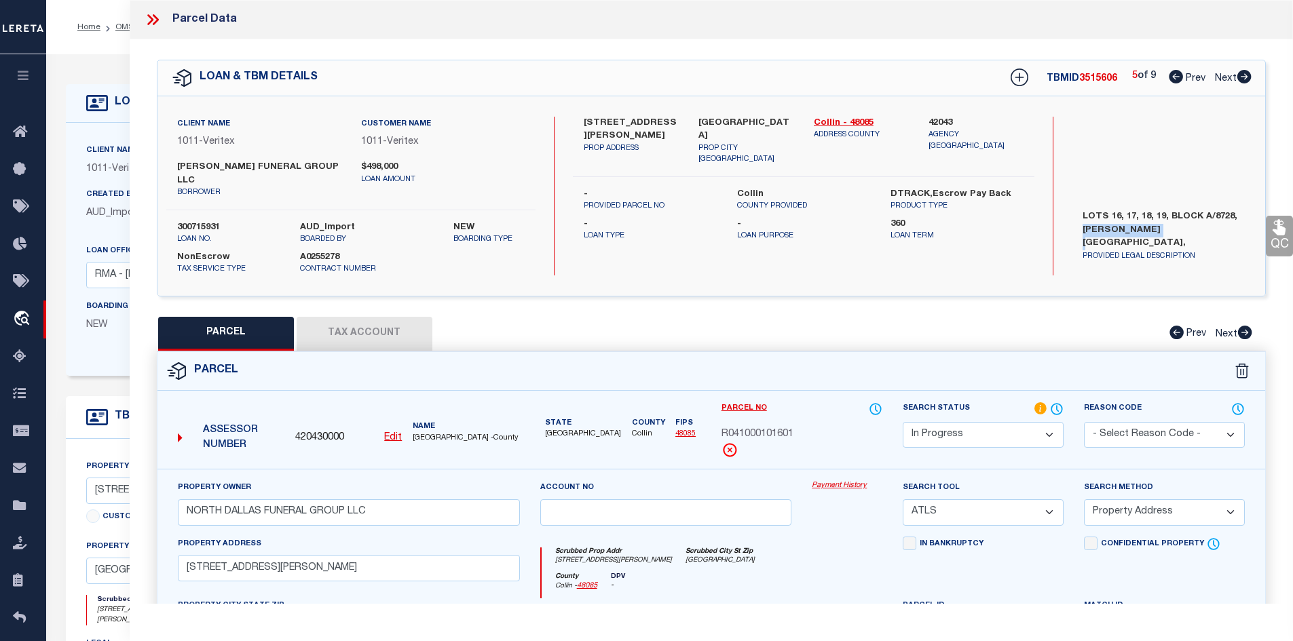
click at [584, 120] on label "19310 PRESTON RD" at bounding box center [631, 130] width 95 height 26
click at [633, 124] on label "19310 PRESTON RD" at bounding box center [631, 130] width 95 height 26
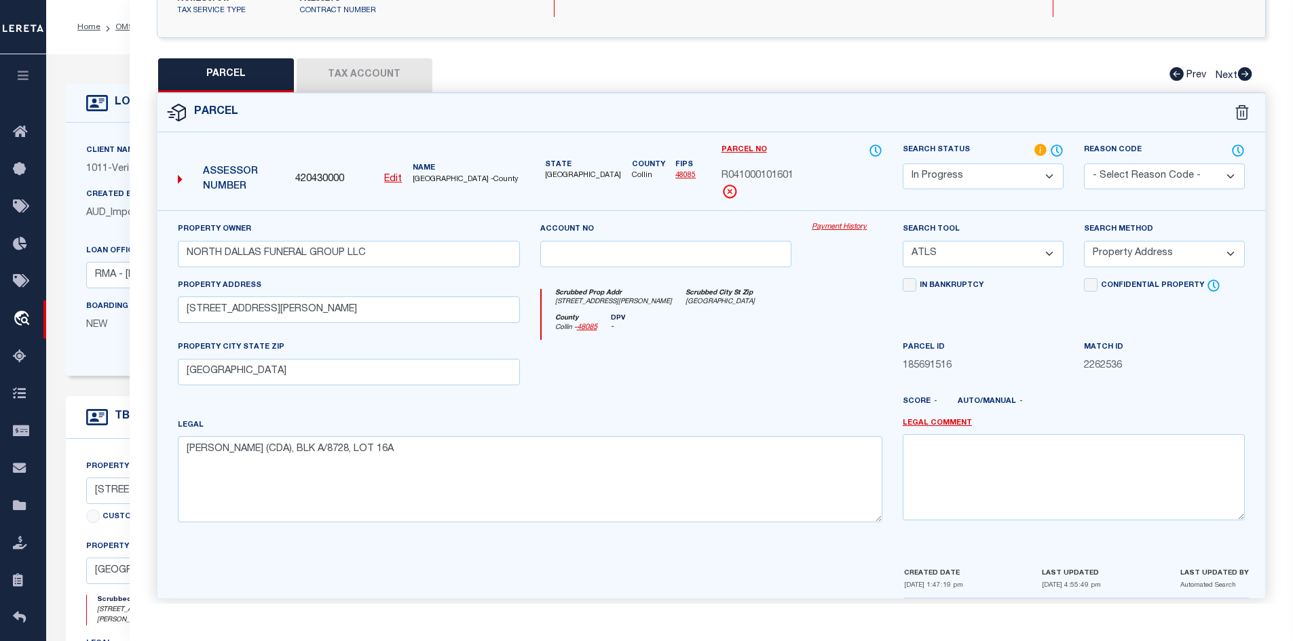
scroll to position [55, 0]
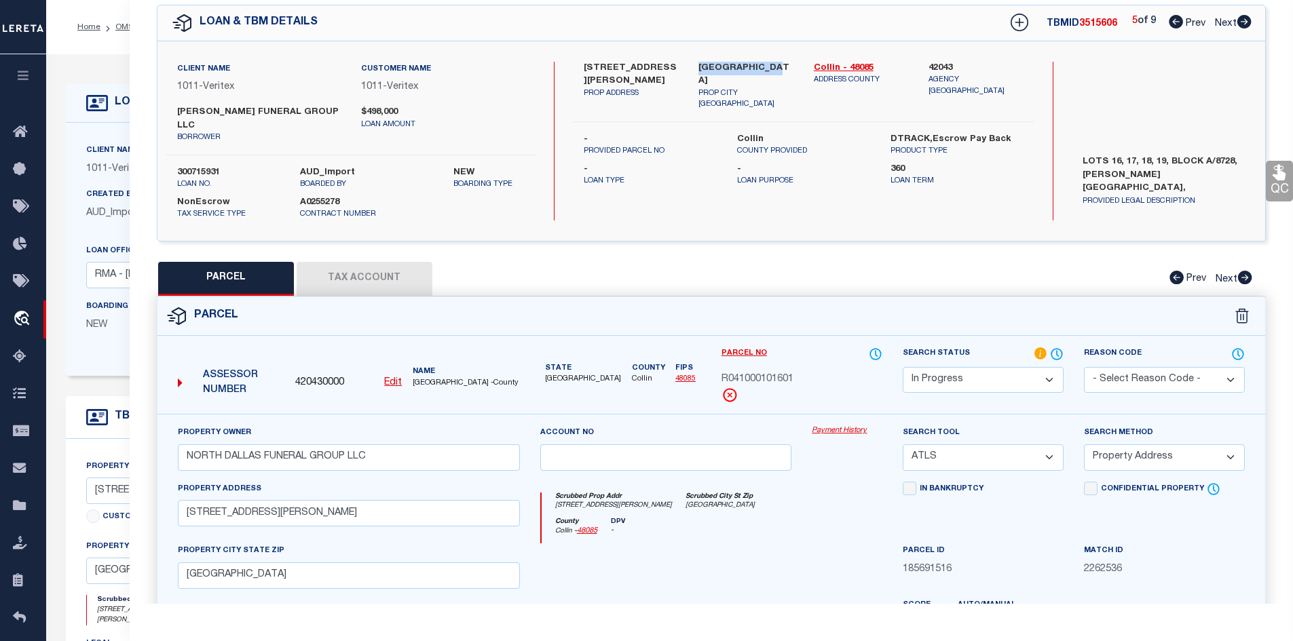
drag, startPoint x: 695, startPoint y: 68, endPoint x: 768, endPoint y: 69, distance: 72.6
click at [767, 69] on div "DALLAS, TX 75252 PROP CITY ST ZIP" at bounding box center [745, 86] width 115 height 49
click at [741, 133] on label "Collin" at bounding box center [803, 140] width 133 height 14
drag, startPoint x: 1202, startPoint y: 169, endPoint x: 1162, endPoint y: 186, distance: 42.9
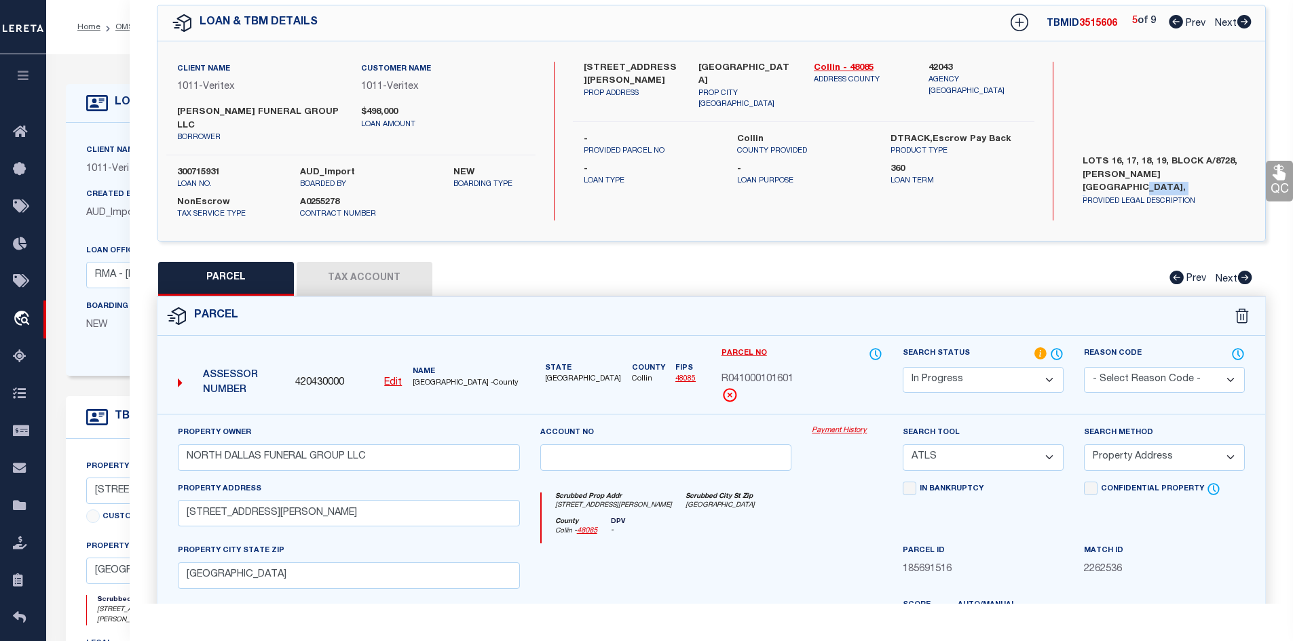
click at [1162, 186] on label "LOTS 16, 17, 18, 19, BLOCK A/8728, PRESTON VILLA ADDITION, DALLAS CO" at bounding box center [1164, 175] width 183 height 41
click at [1024, 375] on select "Automated Search Bad Parcel Complete Duplicate Parcel High Dollar Reporting In …" at bounding box center [983, 380] width 161 height 26
click at [903, 367] on select "Automated Search Bad Parcel Complete Duplicate Parcel High Dollar Reporting In …" at bounding box center [983, 380] width 161 height 26
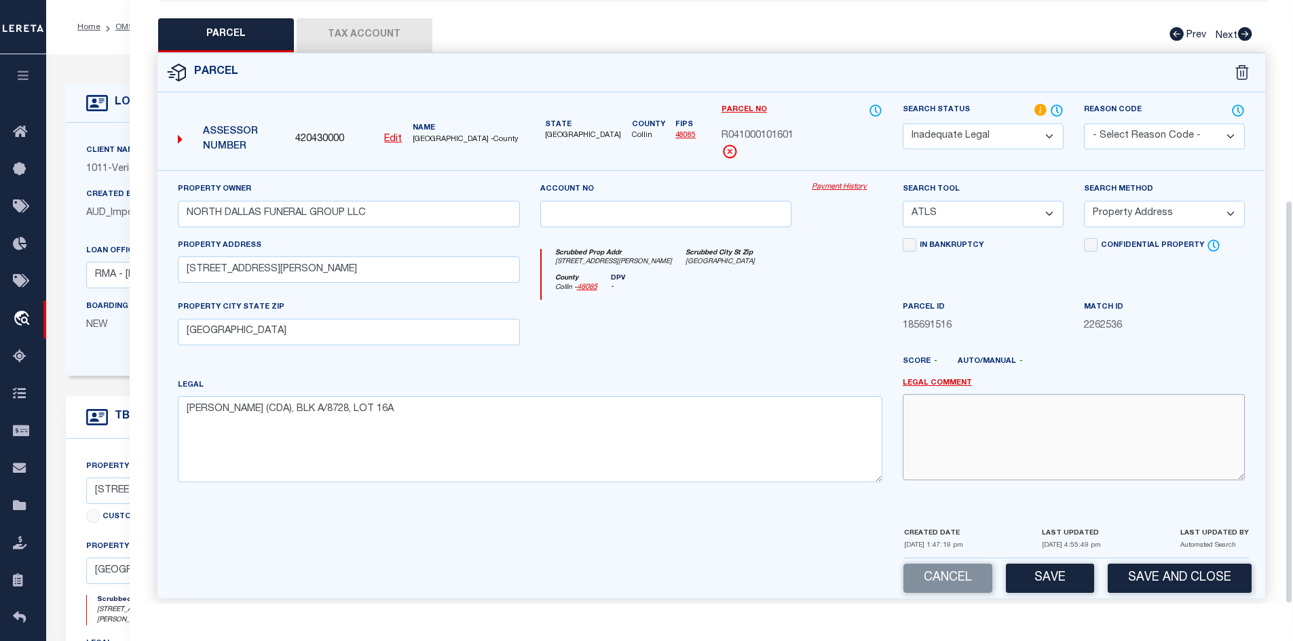
click at [998, 418] on textarea at bounding box center [1074, 437] width 342 height 86
click at [1075, 395] on textarea "ADRESS AND LEGAL MATCHES IN BOTH THE COUNTY COLLIN AND DALLAS COUNTY. PLEASE PR…" at bounding box center [1074, 437] width 342 height 86
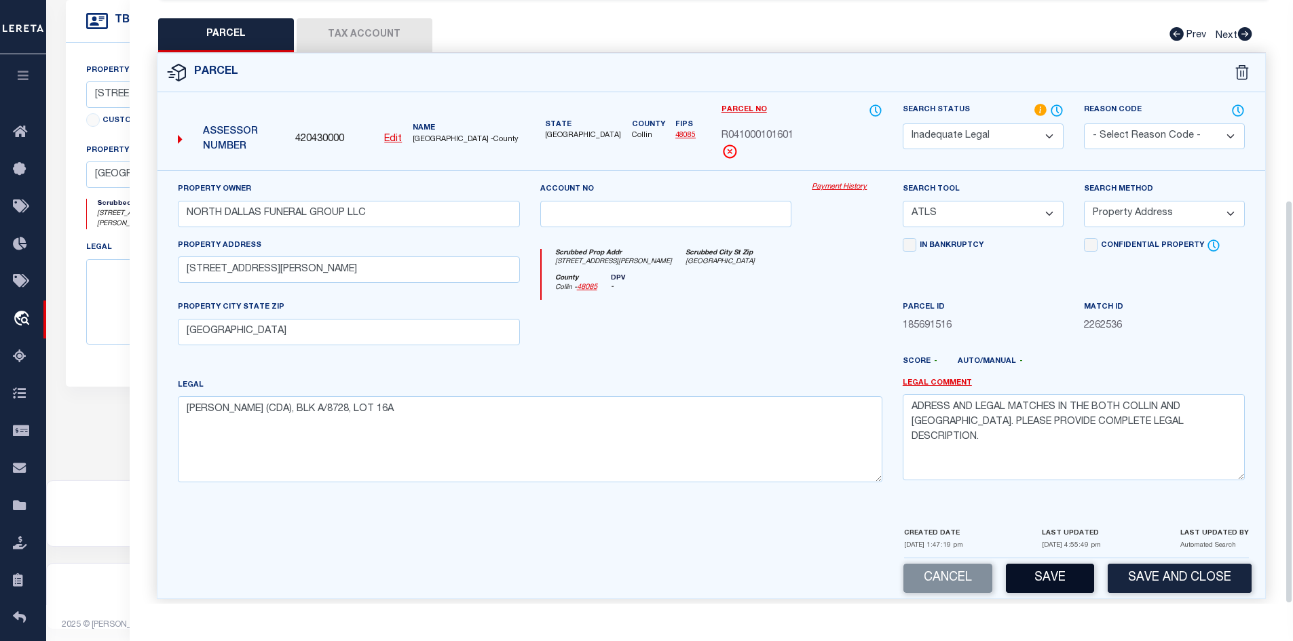
click at [1049, 564] on button "Save" at bounding box center [1050, 578] width 88 height 29
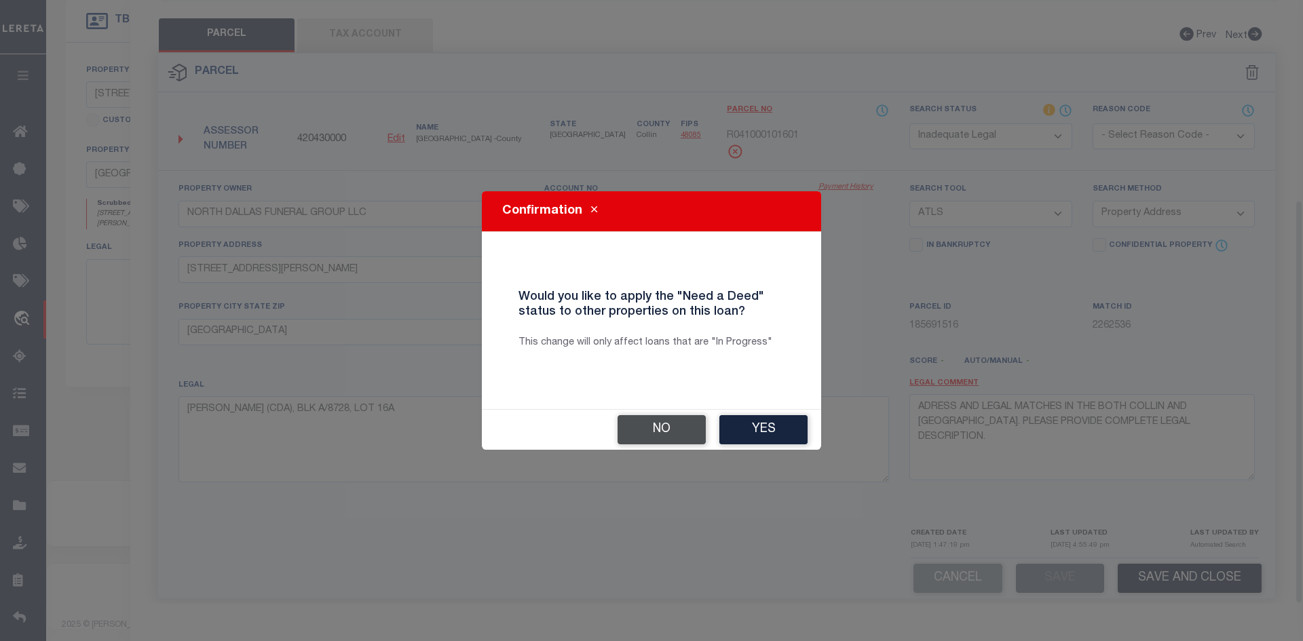
click at [659, 420] on button "No" at bounding box center [662, 429] width 88 height 29
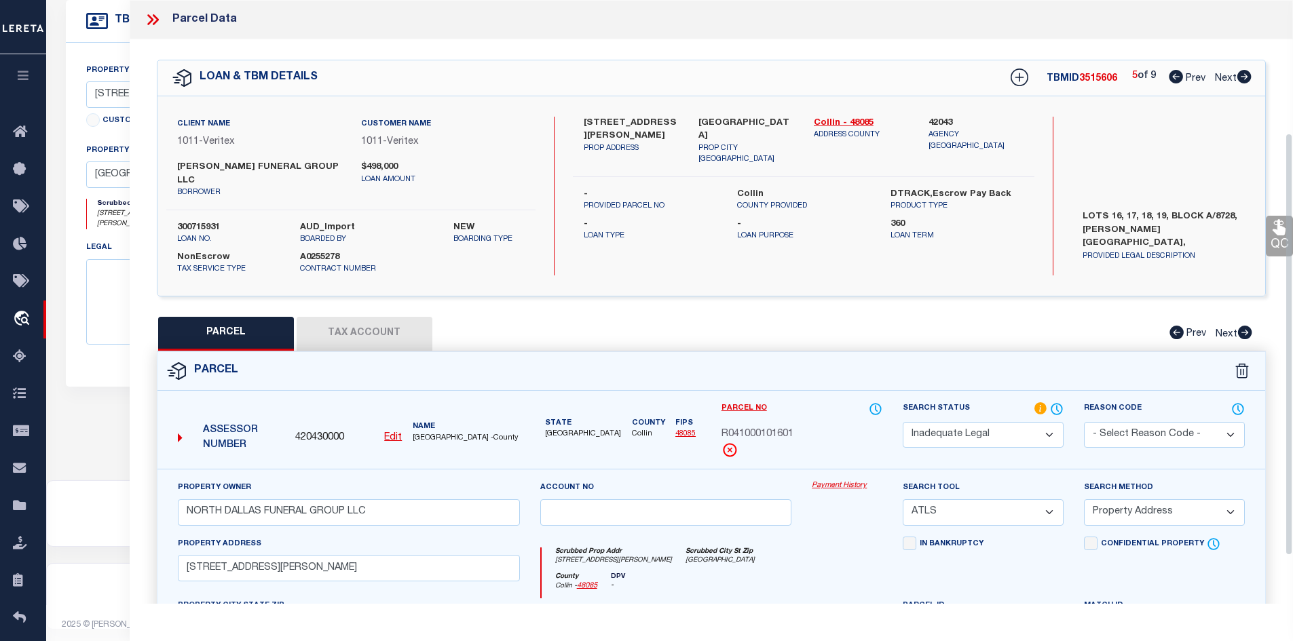
scroll to position [329, 0]
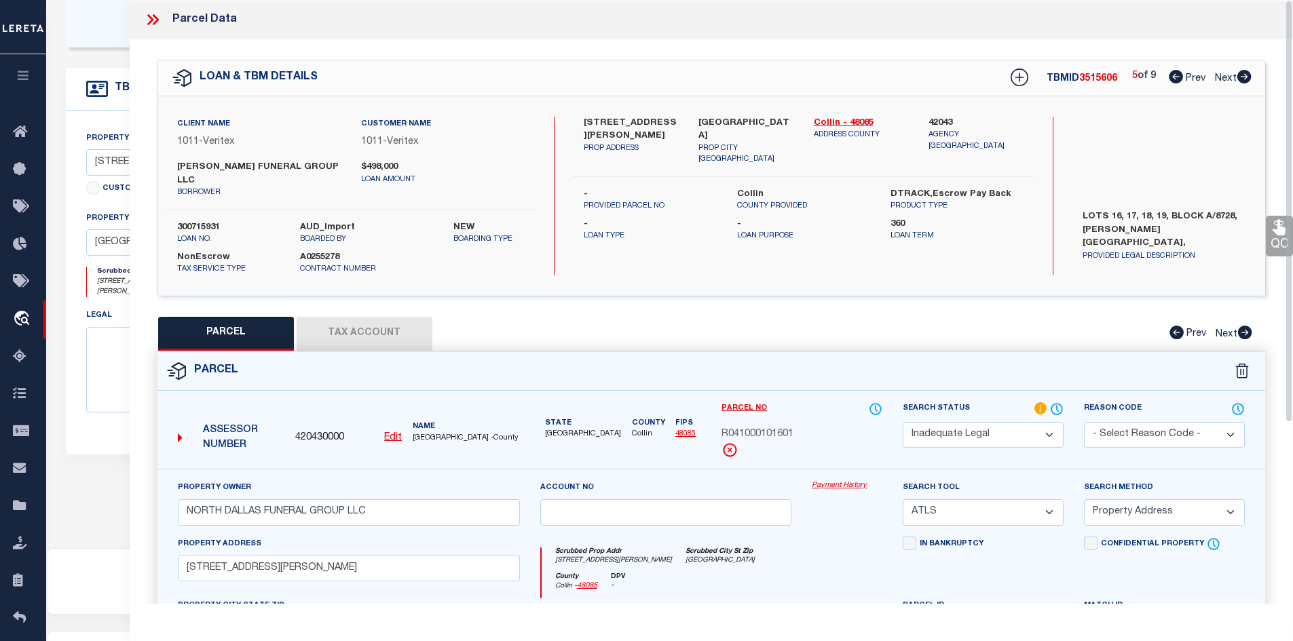
click at [1098, 79] on span "3515606" at bounding box center [1098, 79] width 38 height 10
click at [1241, 79] on icon at bounding box center [1244, 77] width 14 height 14
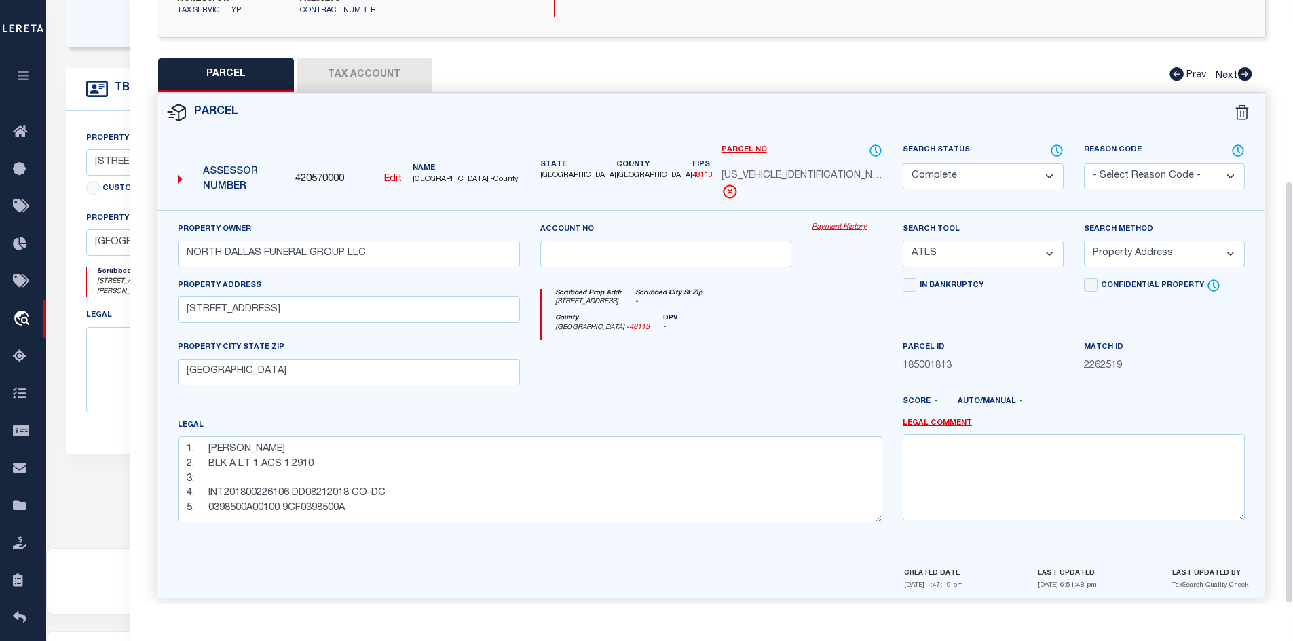
scroll to position [0, 0]
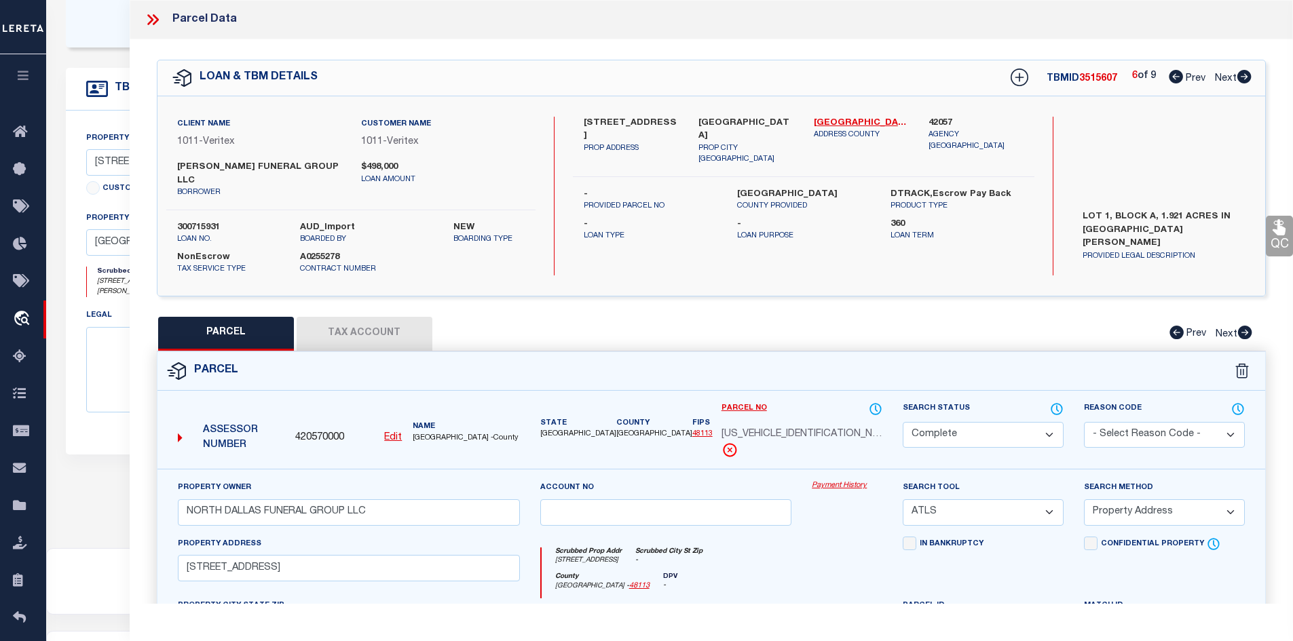
click at [1248, 77] on icon at bounding box center [1244, 77] width 14 height 14
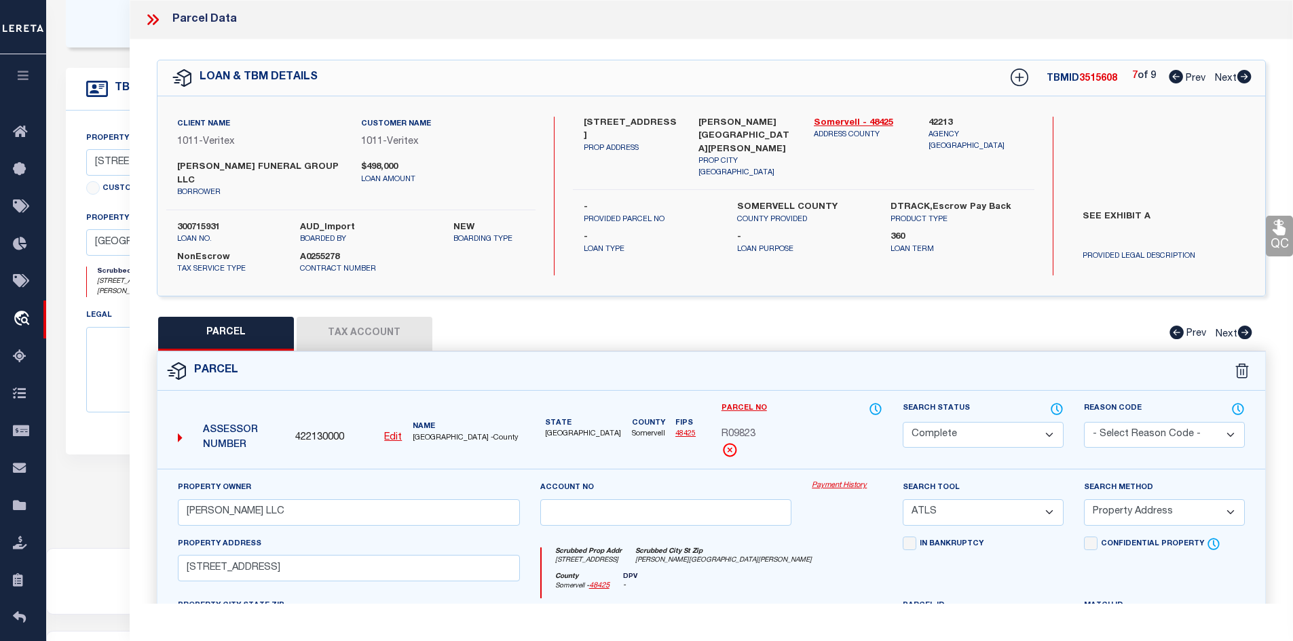
click at [1248, 77] on icon at bounding box center [1244, 77] width 14 height 14
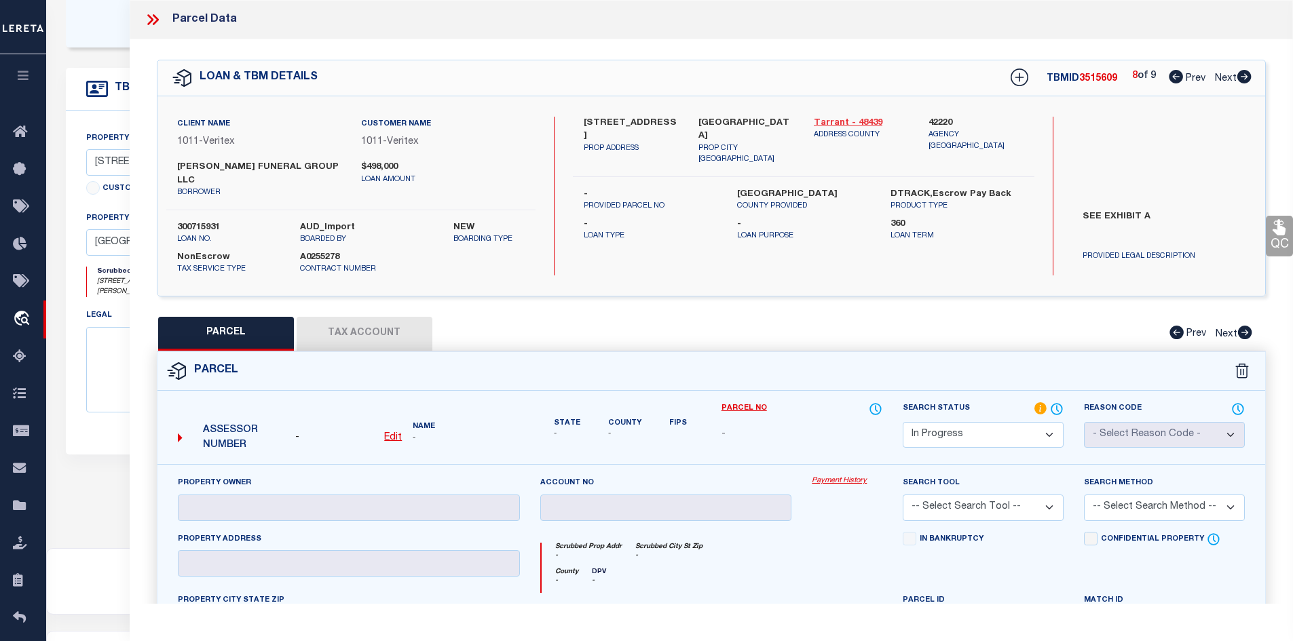
click at [849, 119] on link "Tarrant - 48439" at bounding box center [861, 124] width 95 height 14
click at [582, 125] on div "6100 AZLE AVE. PROP ADDRESS" at bounding box center [631, 141] width 115 height 49
click at [592, 122] on label "6100 AZLE AVE." at bounding box center [631, 130] width 95 height 26
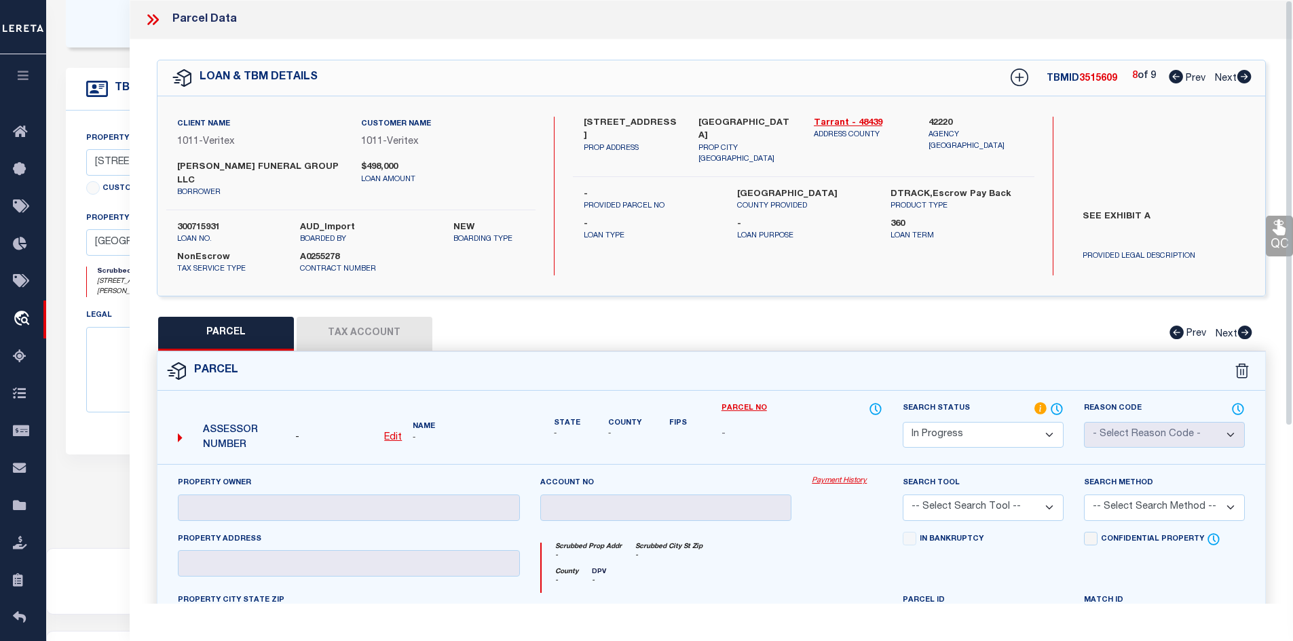
click at [592, 122] on label "6100 AZLE AVE." at bounding box center [631, 130] width 95 height 26
click at [396, 433] on u "Edit" at bounding box center [393, 438] width 18 height 10
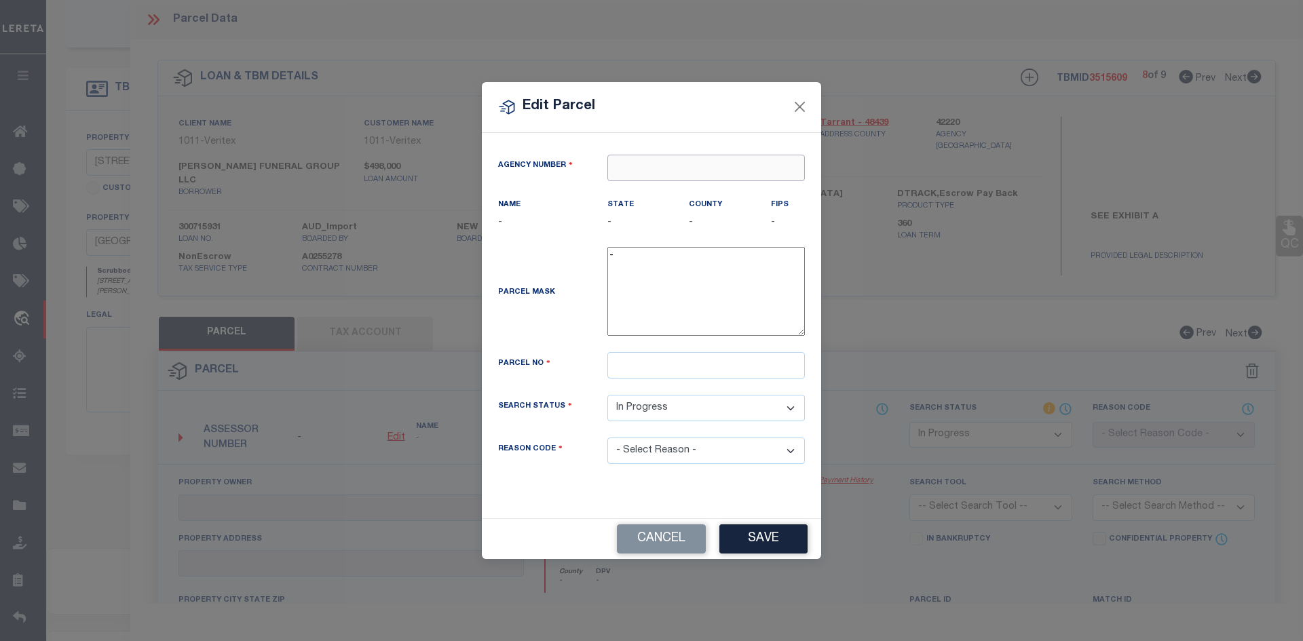
click at [682, 173] on input "text" at bounding box center [707, 168] width 198 height 26
click at [654, 189] on div "422200000 : TARRANT COUNTY" at bounding box center [706, 202] width 196 height 39
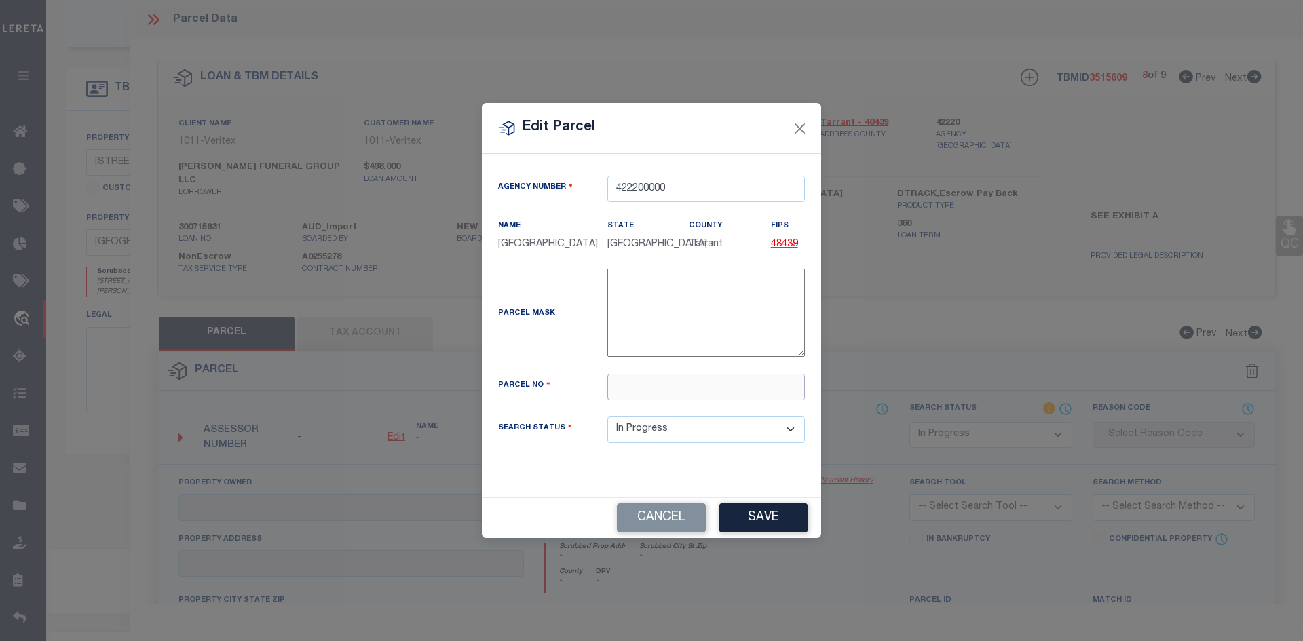
click at [637, 393] on input "text" at bounding box center [707, 387] width 198 height 26
paste input "43189370"
click at [777, 533] on button "Save" at bounding box center [764, 518] width 88 height 29
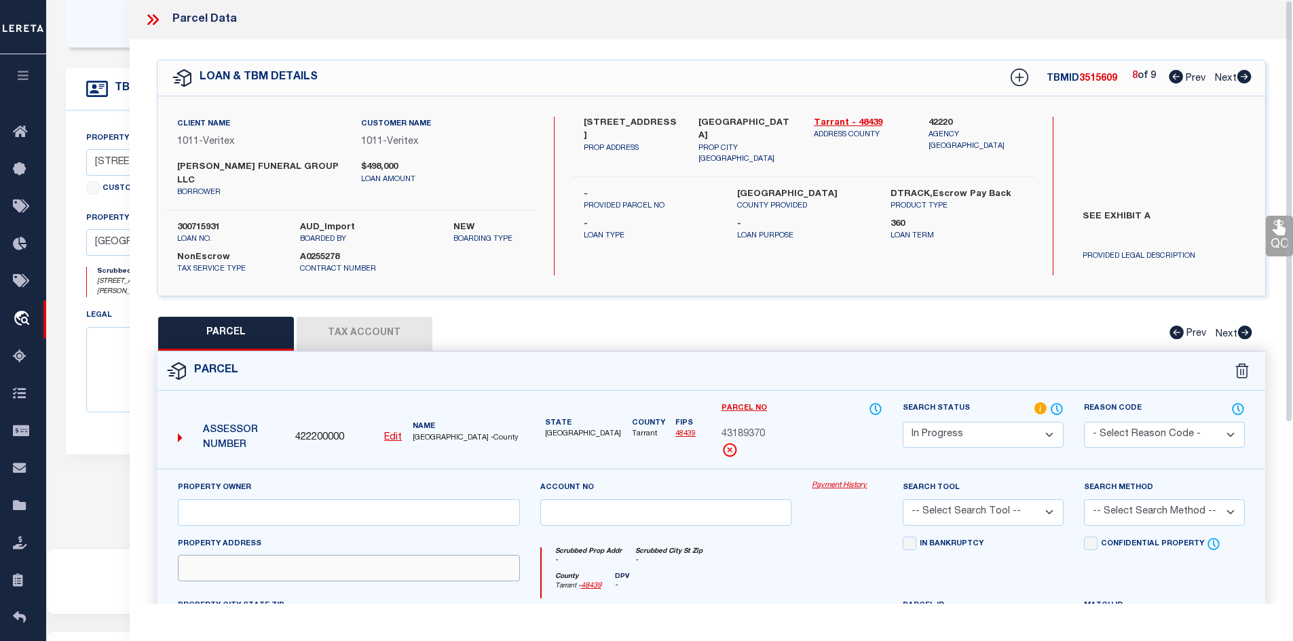
click at [412, 567] on input "text" at bounding box center [349, 568] width 342 height 26
paste input "[STREET_ADDRESS]"
click at [236, 504] on input "text" at bounding box center [349, 513] width 342 height 26
paste input "[PERSON_NAME] FUNERAL HOME LLC"
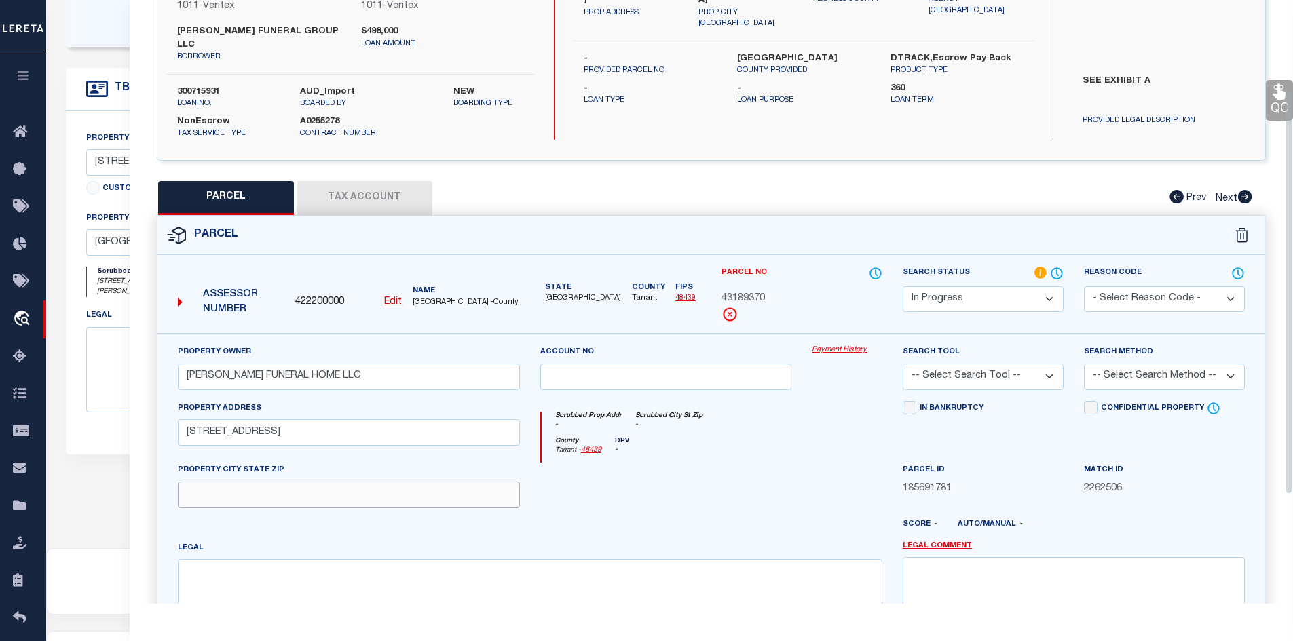
click at [249, 482] on input "text" at bounding box center [349, 495] width 342 height 26
paste input "LAKE WORTH"
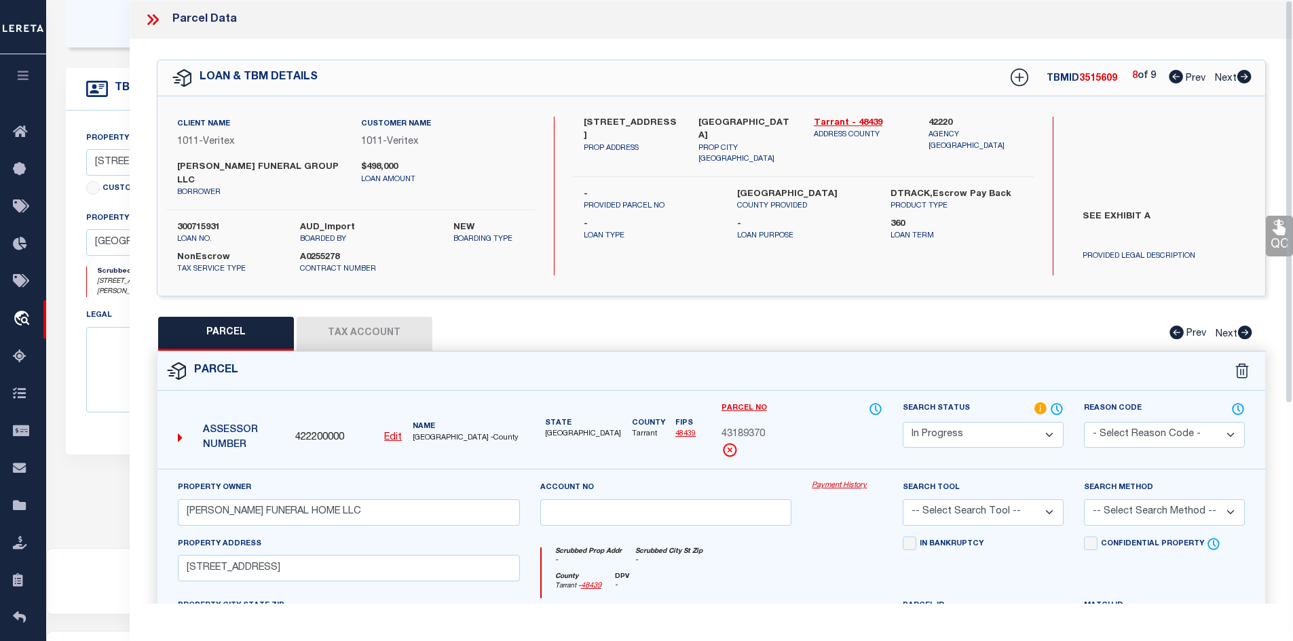
scroll to position [204, 0]
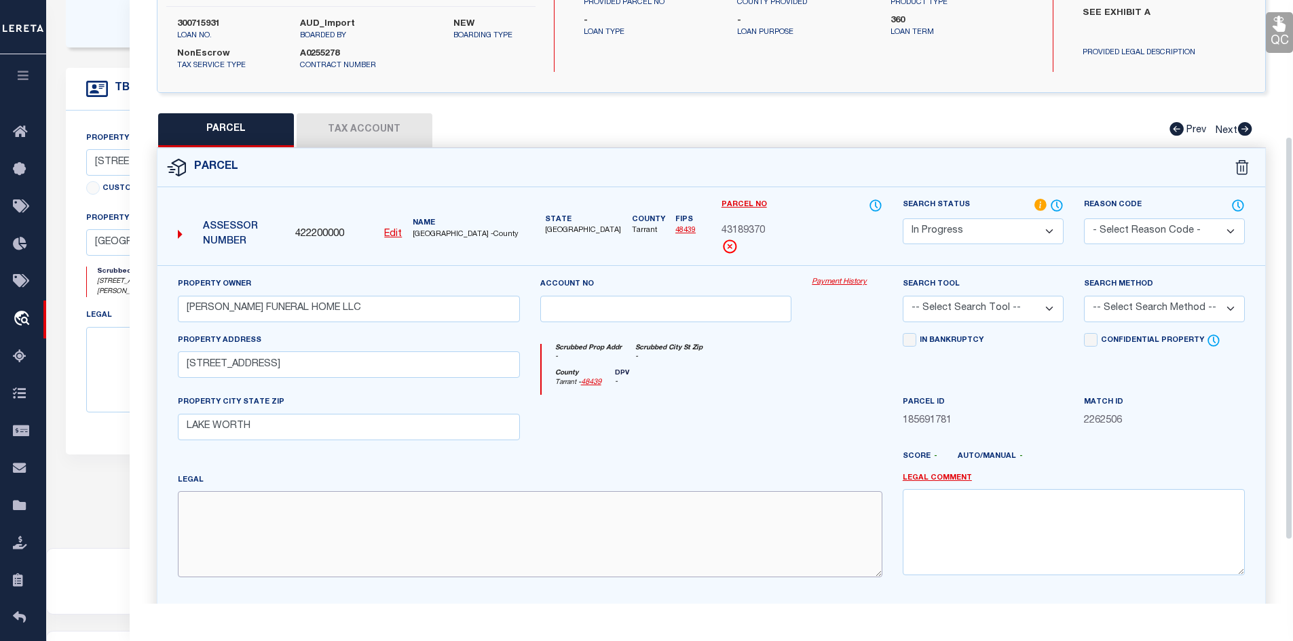
click at [390, 491] on textarea at bounding box center [530, 534] width 705 height 86
paste textarea "BOAT CLUB ESTATES Block 13R Lot 1R"
click at [379, 126] on button "Tax Account" at bounding box center [365, 130] width 136 height 34
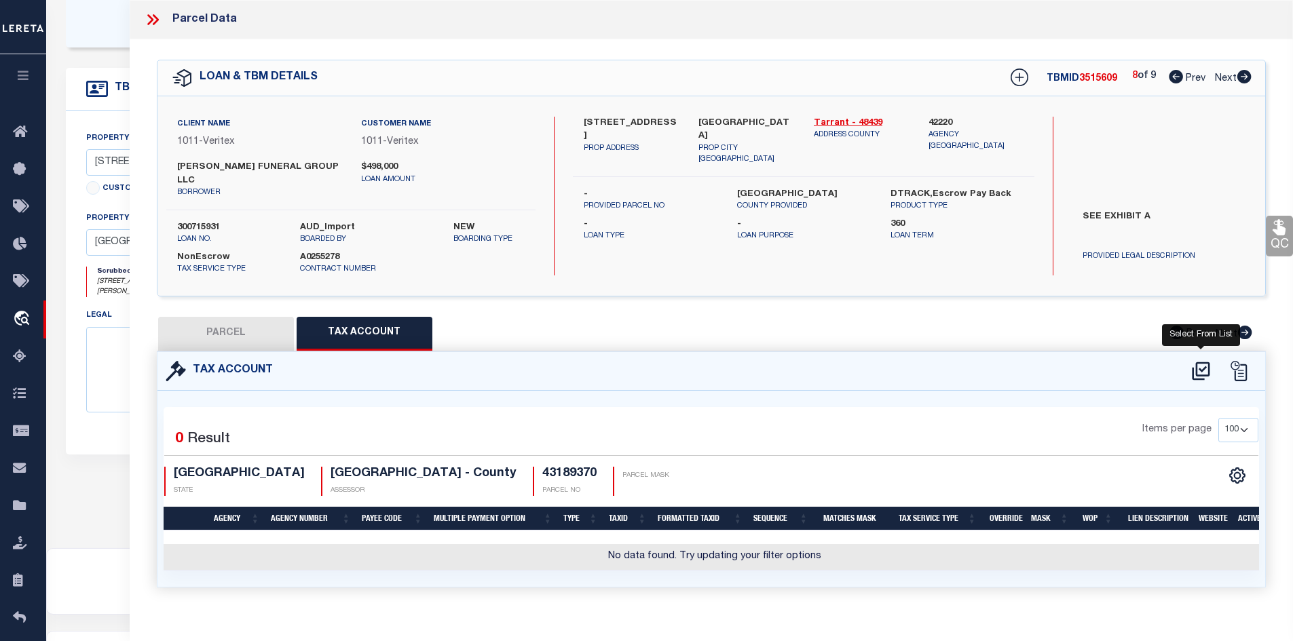
click at [1199, 360] on icon at bounding box center [1201, 371] width 22 height 22
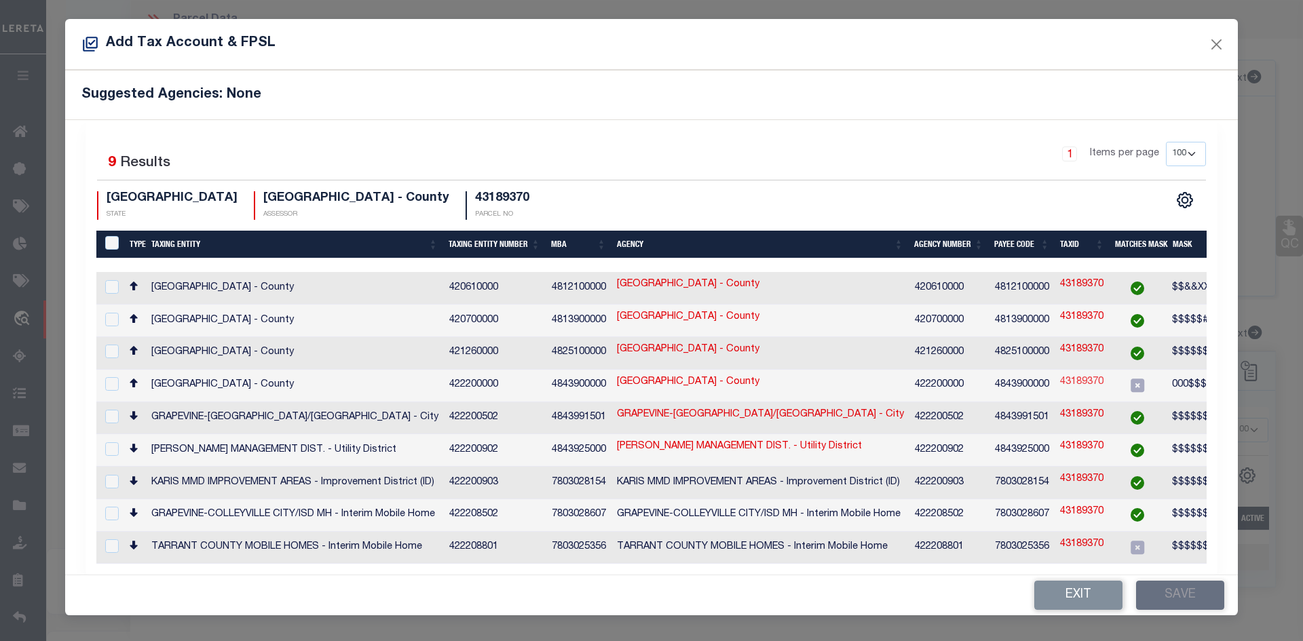
click at [1083, 375] on link "43189370" at bounding box center [1081, 382] width 43 height 15
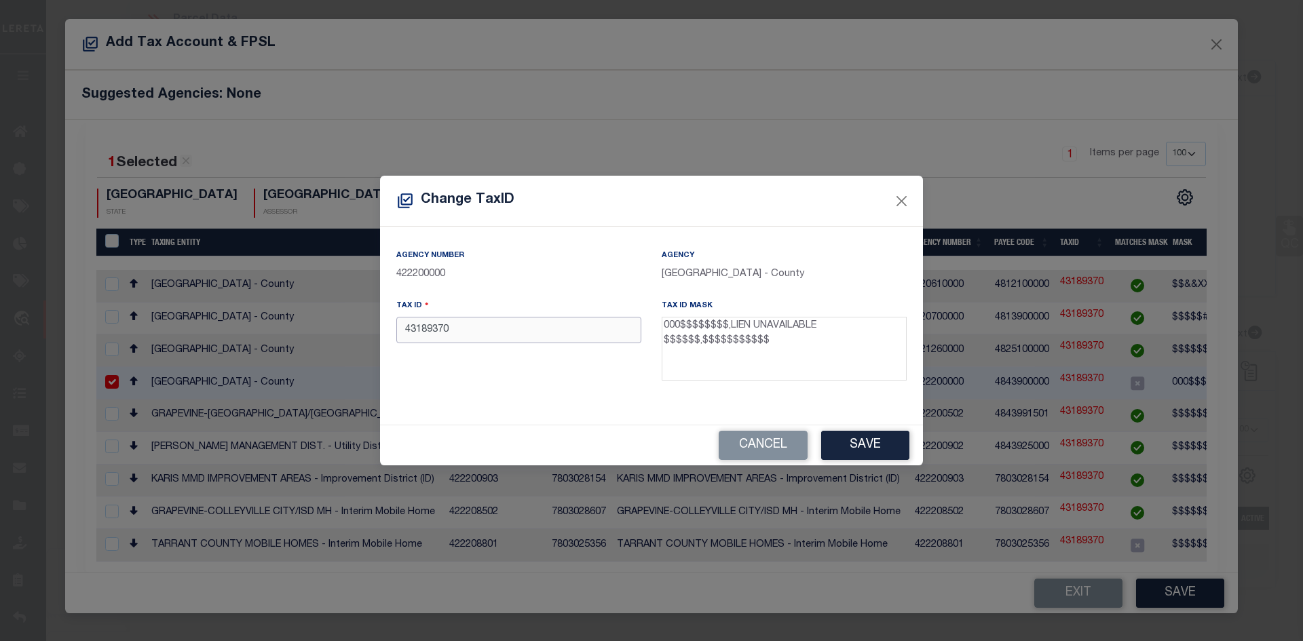
click at [398, 329] on input "43189370" at bounding box center [518, 330] width 245 height 26
click at [905, 453] on button "Save" at bounding box center [865, 445] width 88 height 29
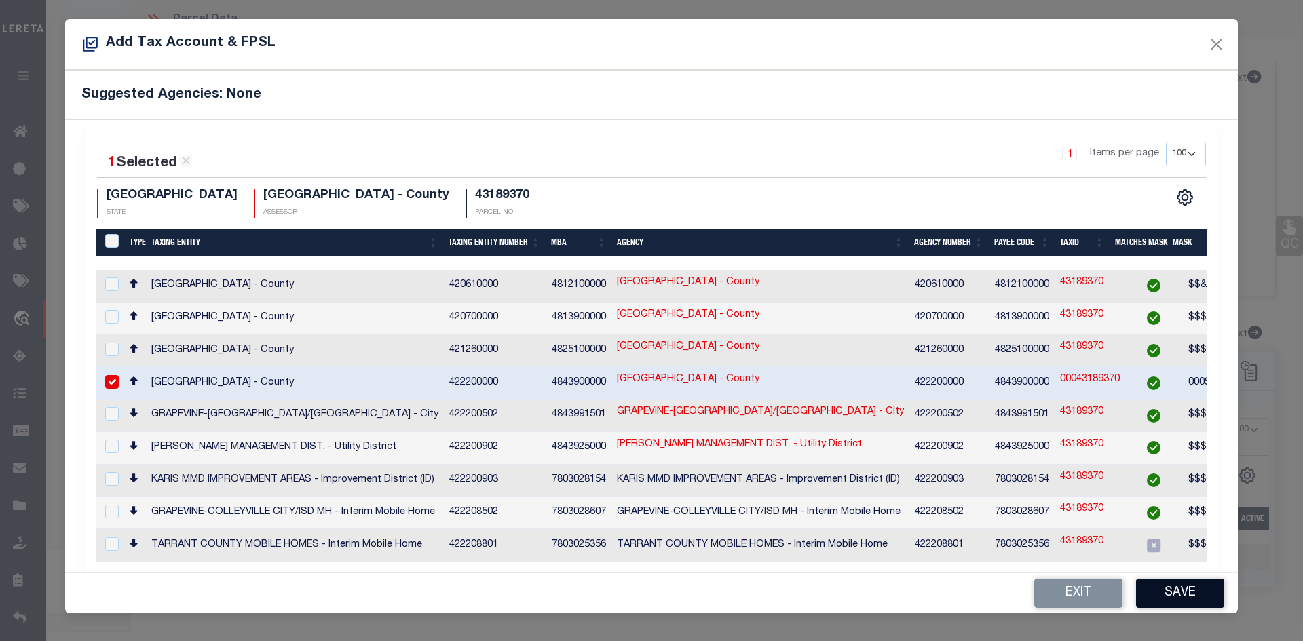
click at [1171, 583] on button "Save" at bounding box center [1180, 593] width 88 height 29
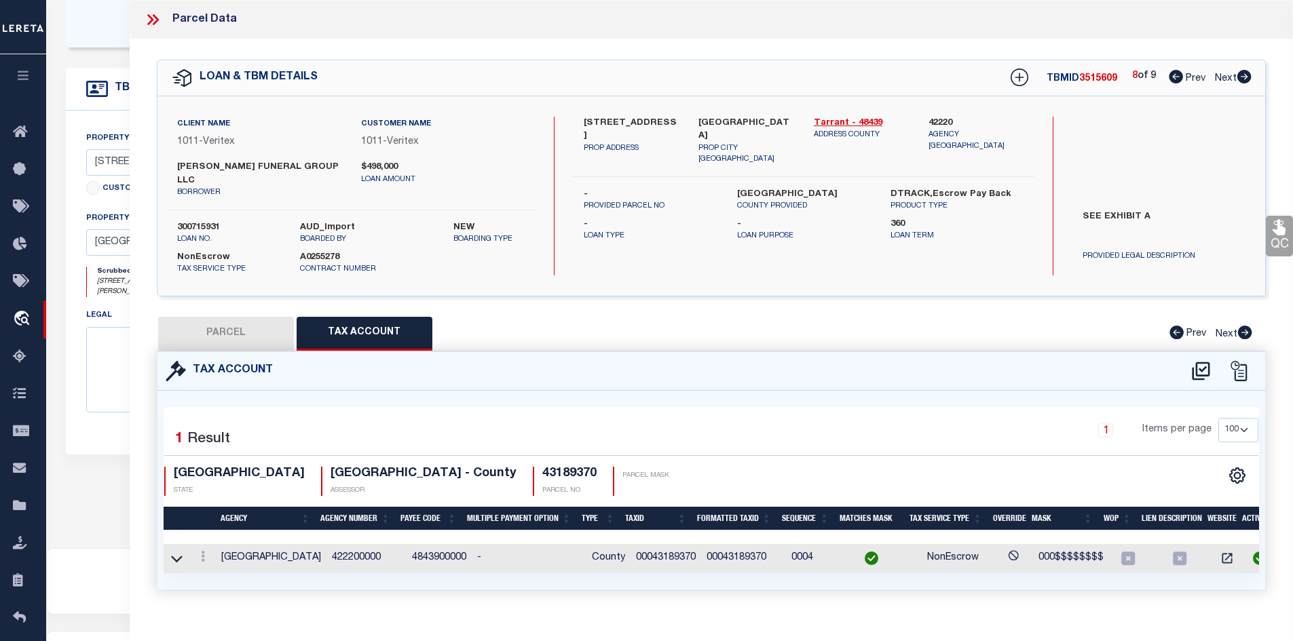
click at [205, 324] on button "PARCEL" at bounding box center [226, 334] width 136 height 34
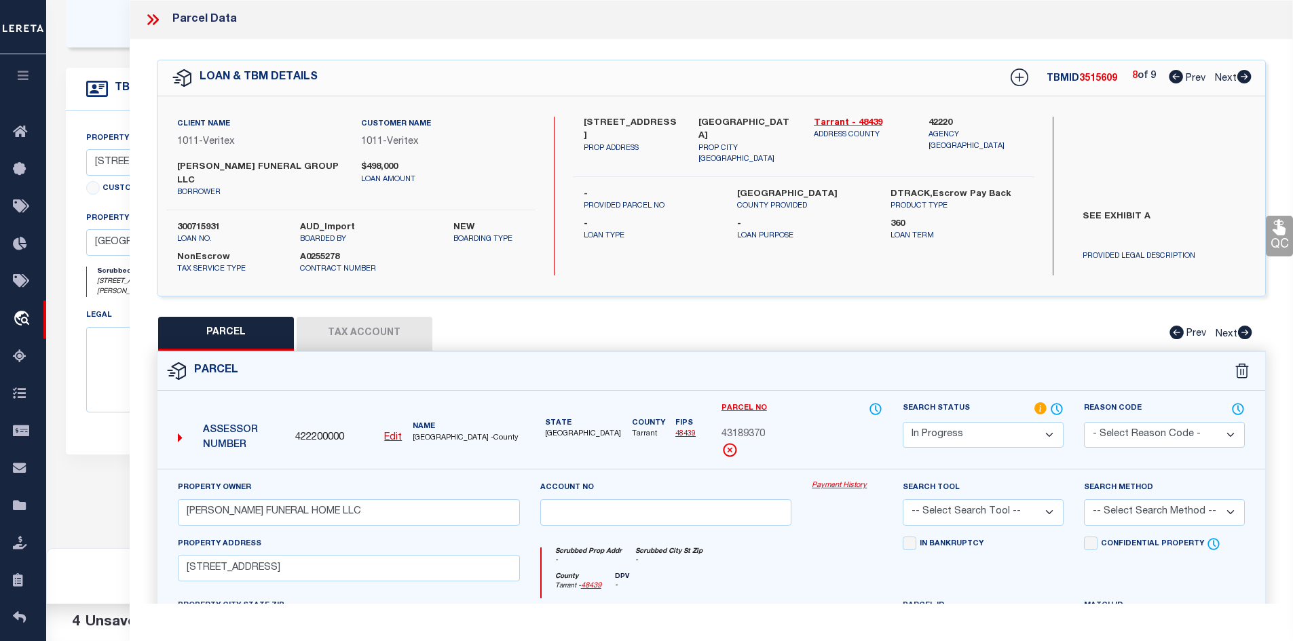
click at [962, 424] on select "Automated Search Bad Parcel Complete Duplicate Parcel High Dollar Reporting In …" at bounding box center [983, 435] width 161 height 26
click at [903, 422] on select "Automated Search Bad Parcel Complete Duplicate Parcel High Dollar Reporting In …" at bounding box center [983, 435] width 161 height 26
click at [948, 500] on select "-- Select Search Tool -- 3rd Party Website Agency File Agency Website ATLS CNV-…" at bounding box center [983, 513] width 161 height 26
click at [903, 500] on select "-- Select Search Tool -- 3rd Party Website Agency File Agency Website ATLS CNV-…" at bounding box center [983, 513] width 161 height 26
click at [1104, 486] on div "Search Method -- Select Search Method -- Property Address Legal Liability Info …" at bounding box center [1164, 503] width 161 height 45
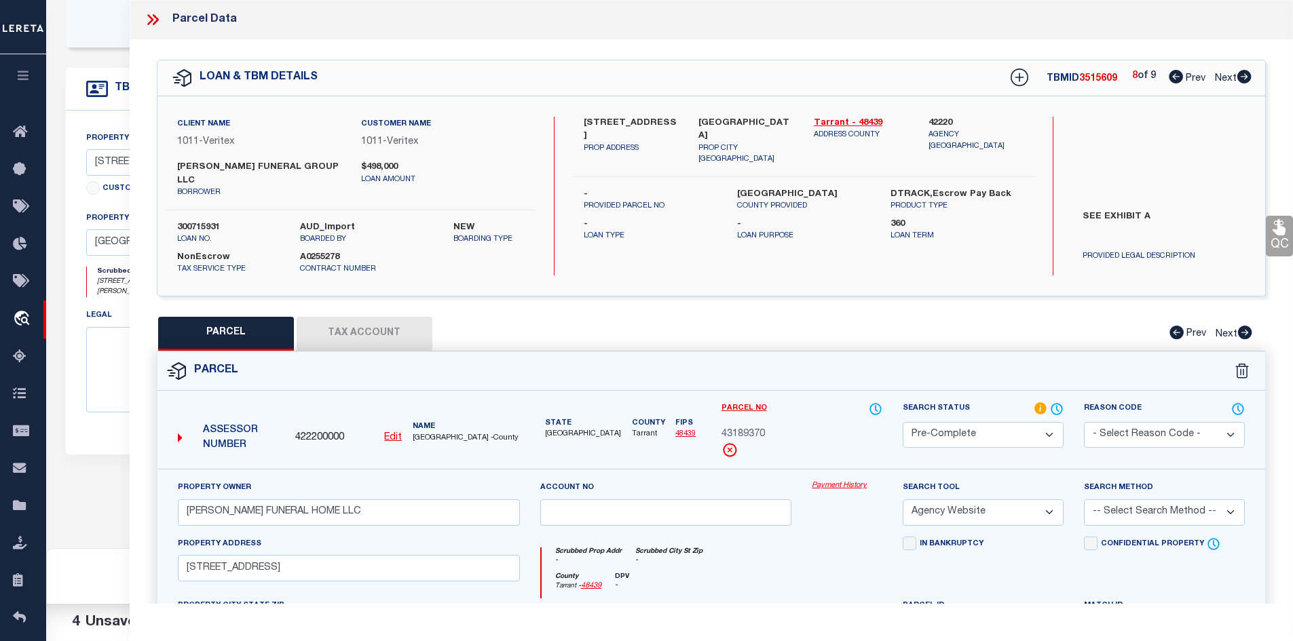
click at [1111, 506] on select "-- Select Search Method -- Property Address Legal Liability Info Provided" at bounding box center [1164, 513] width 161 height 26
click at [1084, 500] on select "-- Select Search Method -- Property Address Legal Liability Info Provided" at bounding box center [1164, 513] width 161 height 26
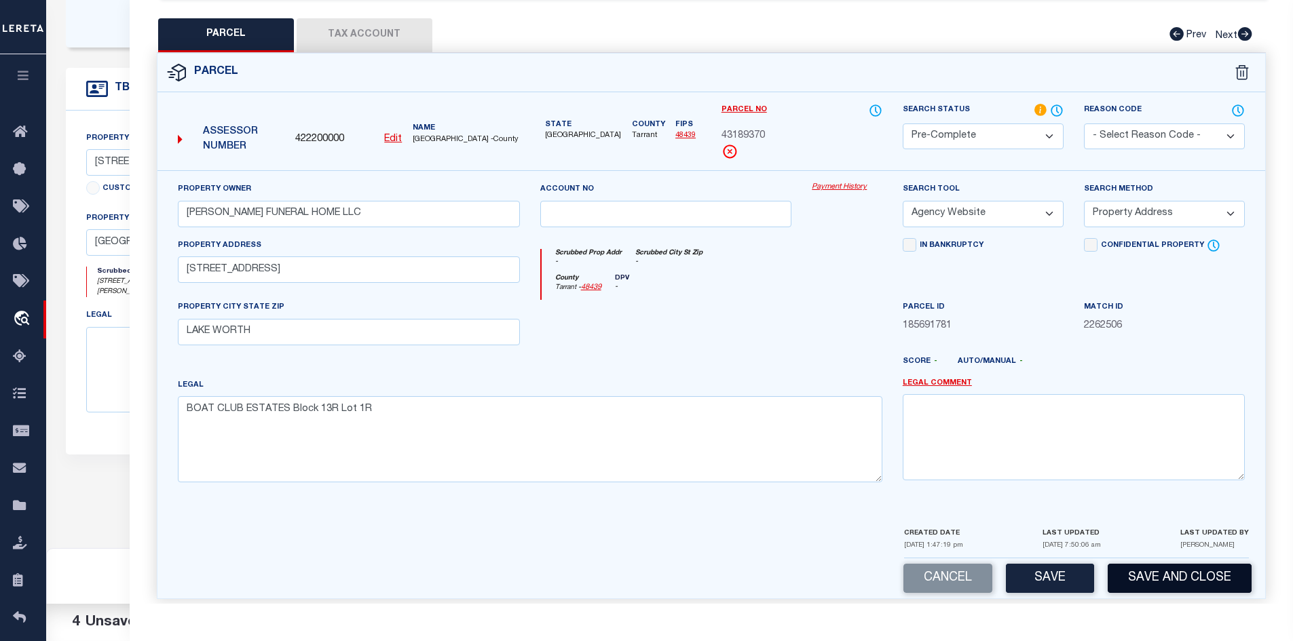
drag, startPoint x: 1042, startPoint y: 565, endPoint x: 1125, endPoint y: 556, distance: 83.3
click at [1043, 565] on button "Save" at bounding box center [1050, 578] width 88 height 29
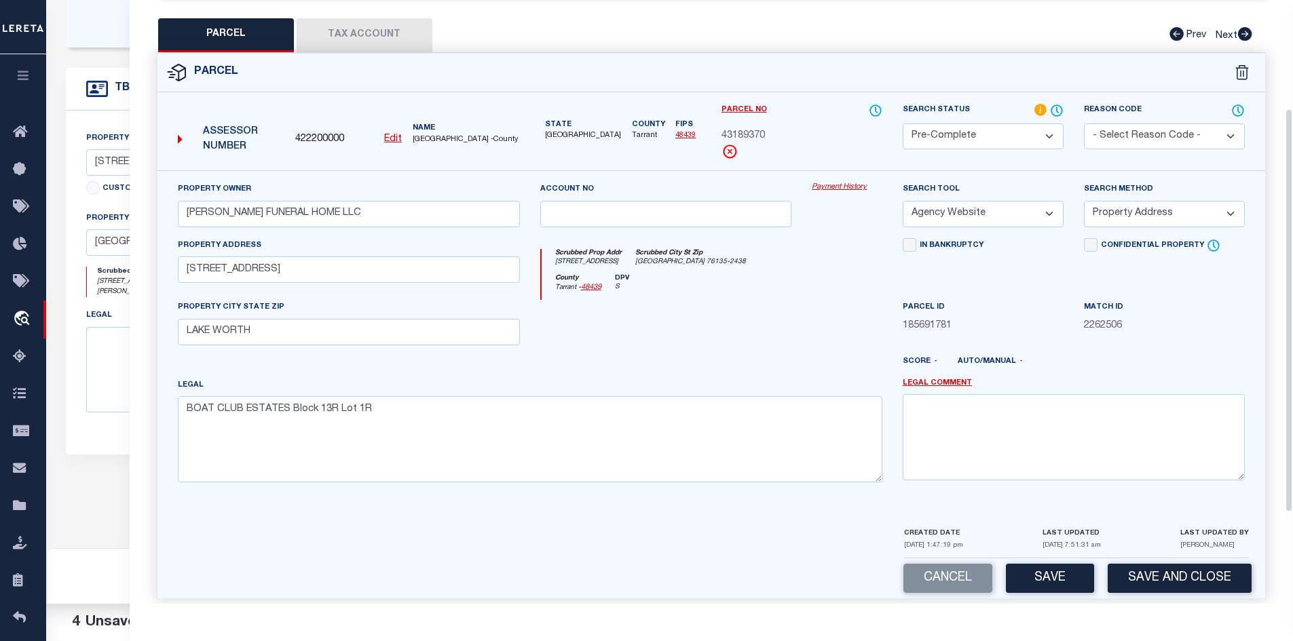
scroll to position [27, 0]
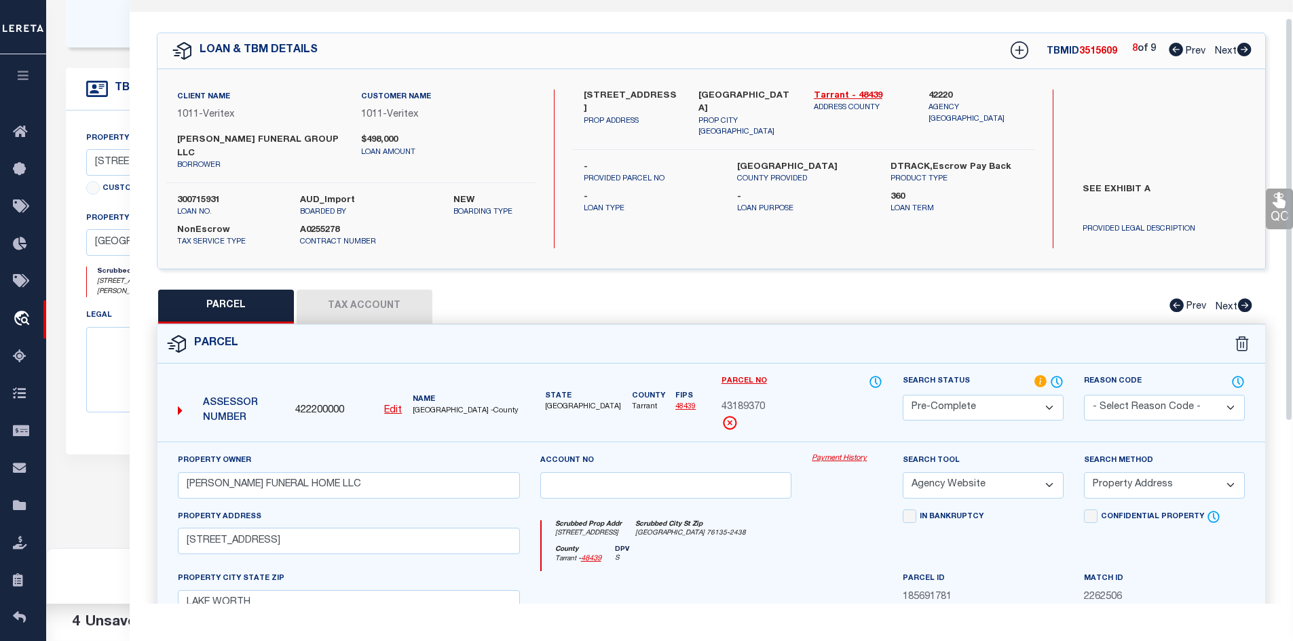
click at [1100, 50] on span "3515609" at bounding box center [1098, 52] width 38 height 10
click at [758, 401] on span "43189370" at bounding box center [743, 408] width 43 height 15
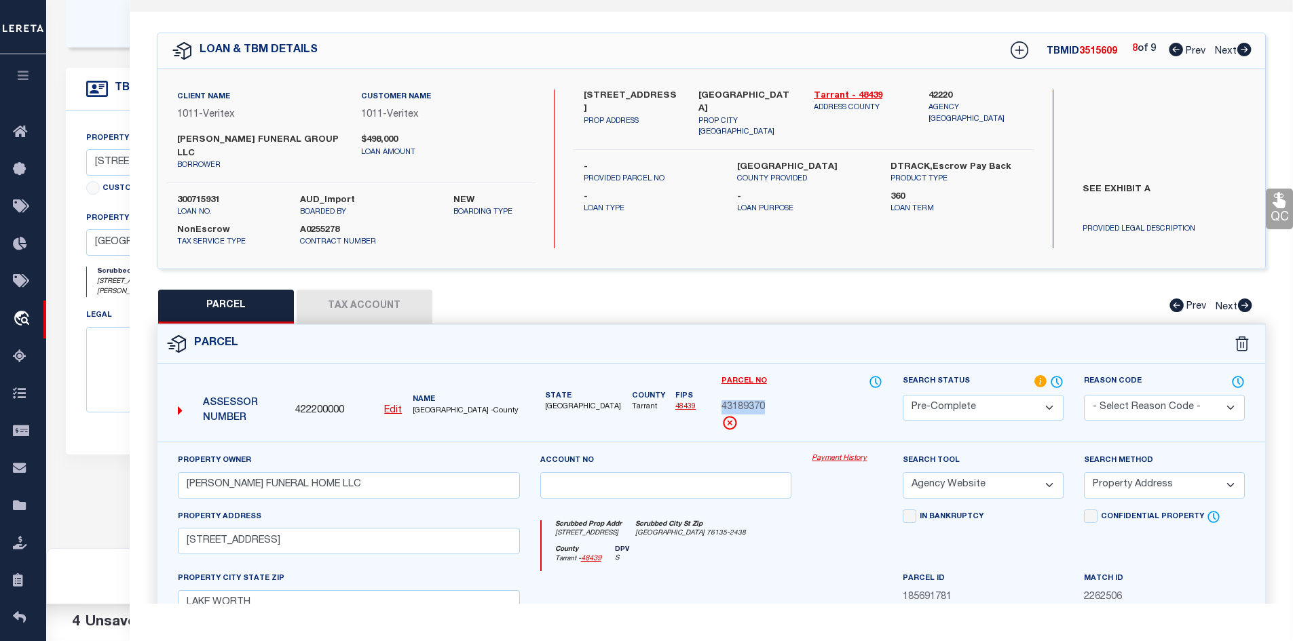
click at [354, 301] on button "Tax Account" at bounding box center [365, 307] width 136 height 34
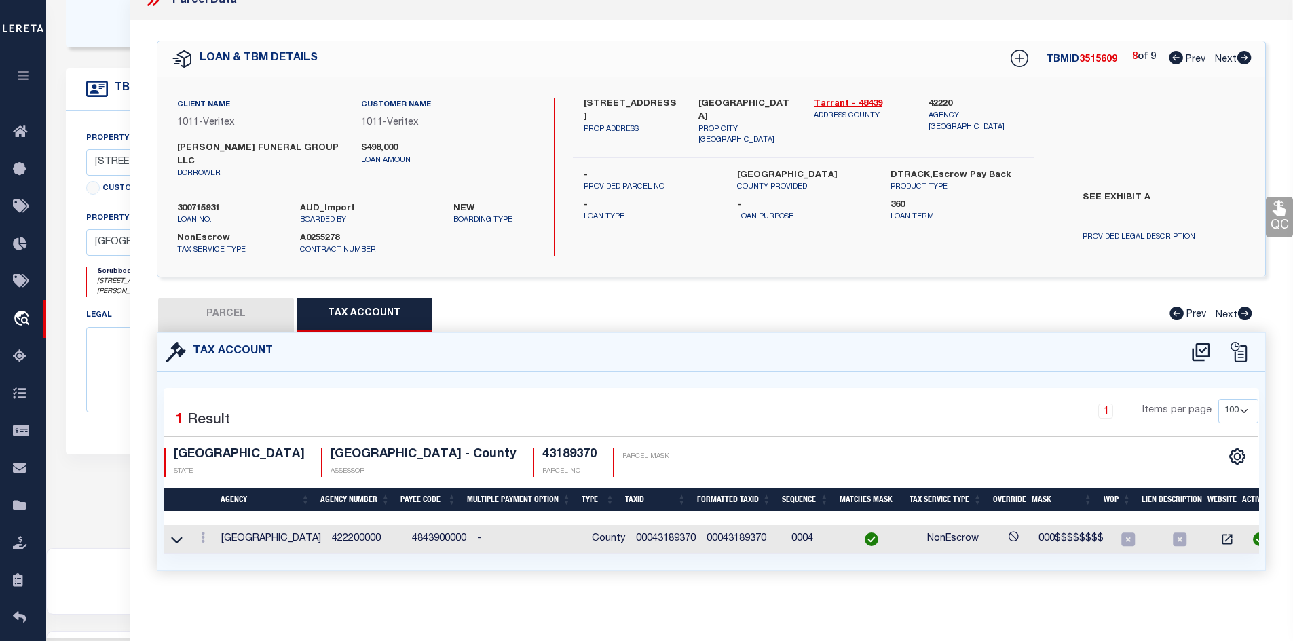
scroll to position [0, 0]
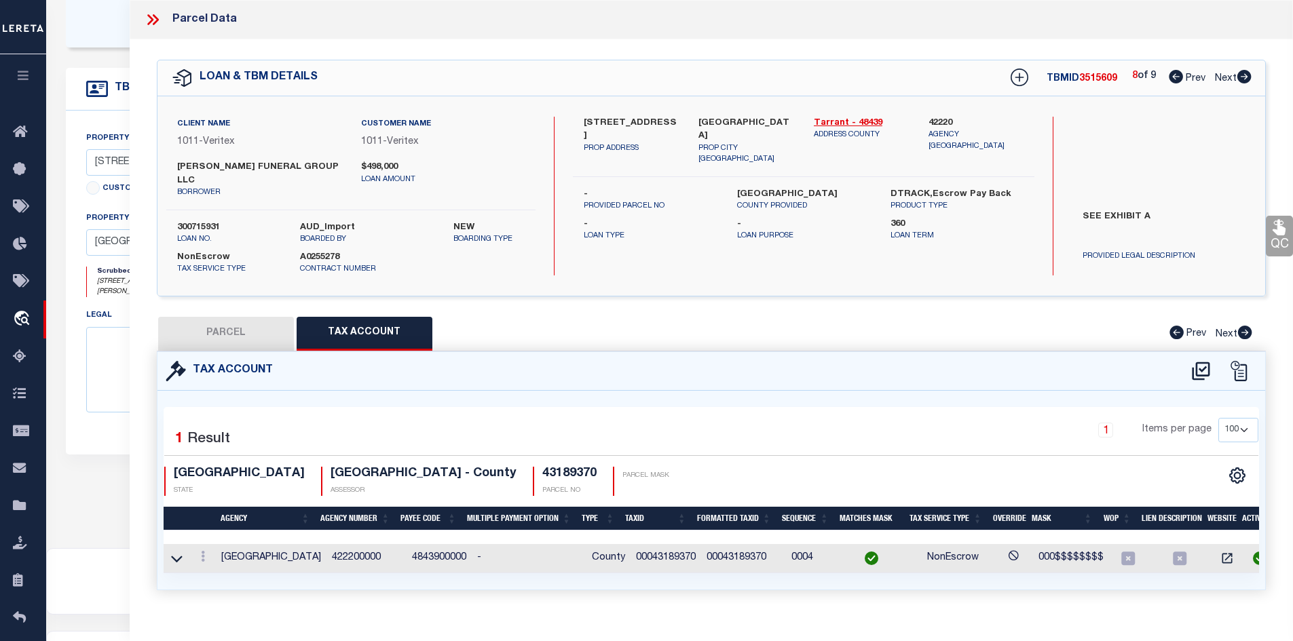
click at [713, 544] on td "00043189370" at bounding box center [743, 558] width 85 height 29
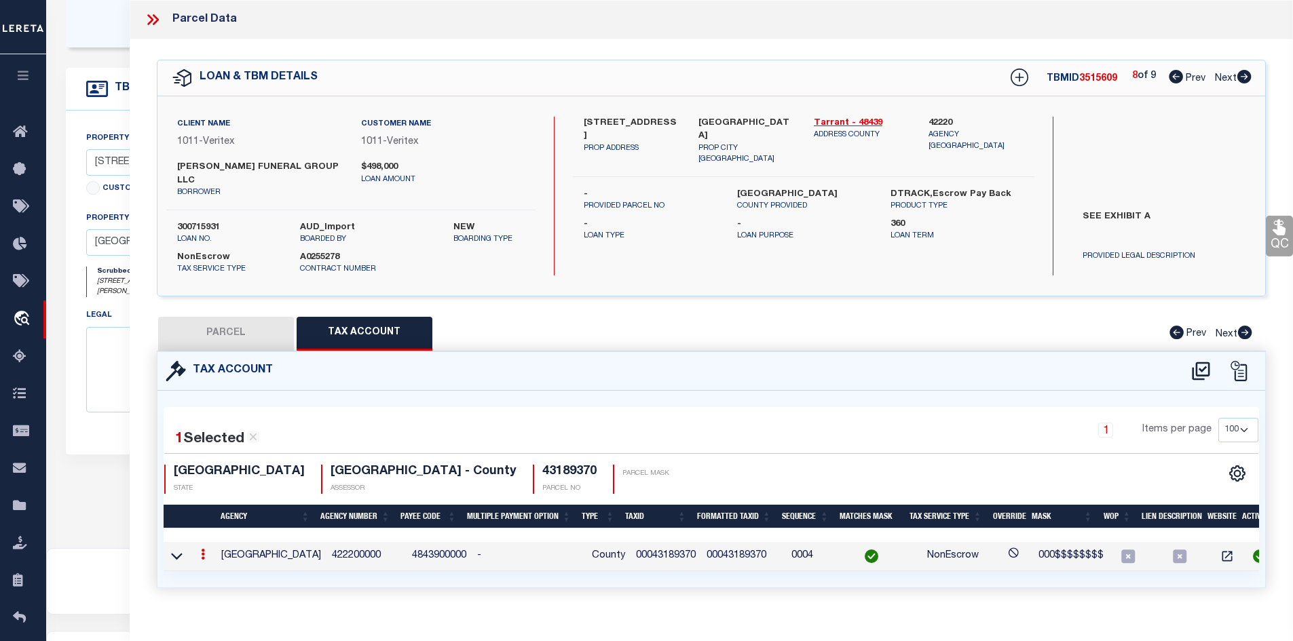
click at [713, 543] on td "00043189370" at bounding box center [743, 556] width 85 height 29
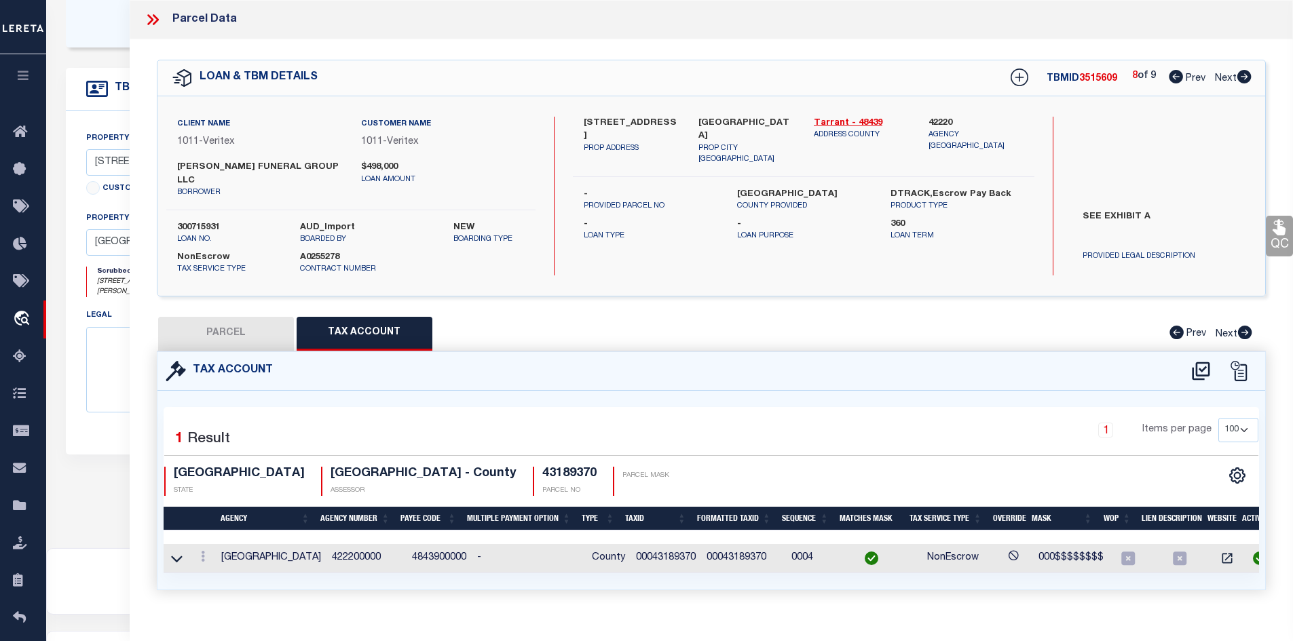
click at [655, 544] on td "00043189370" at bounding box center [666, 558] width 71 height 29
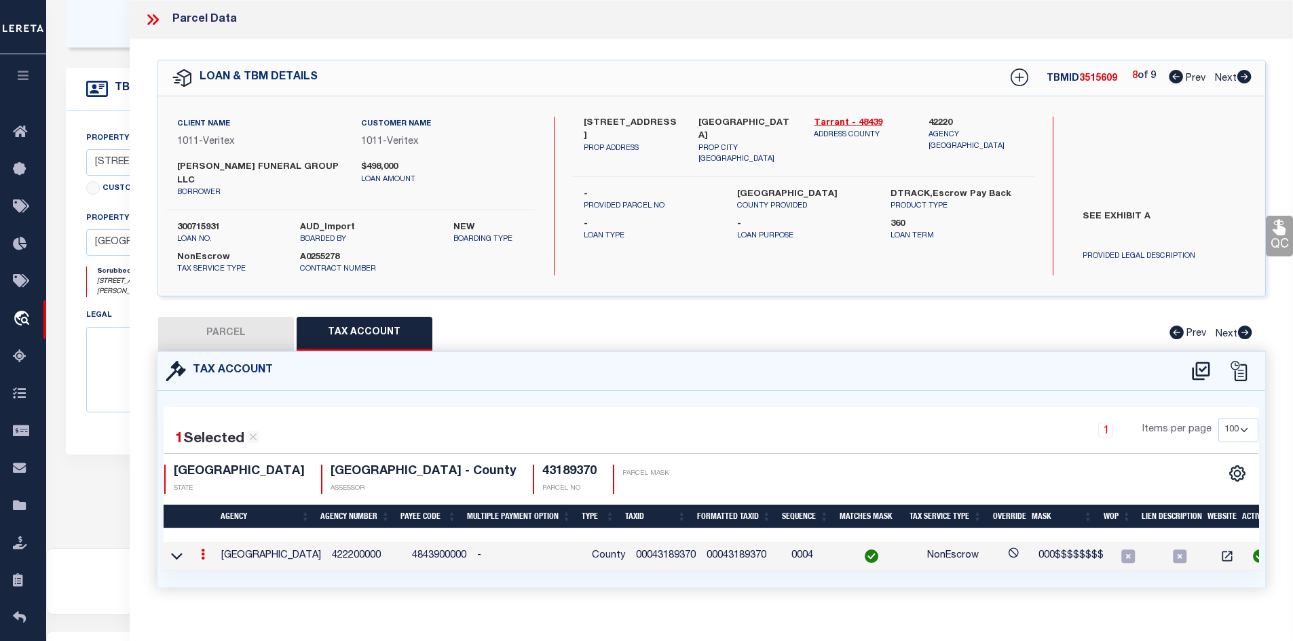
click at [655, 542] on td "00043189370" at bounding box center [666, 556] width 71 height 29
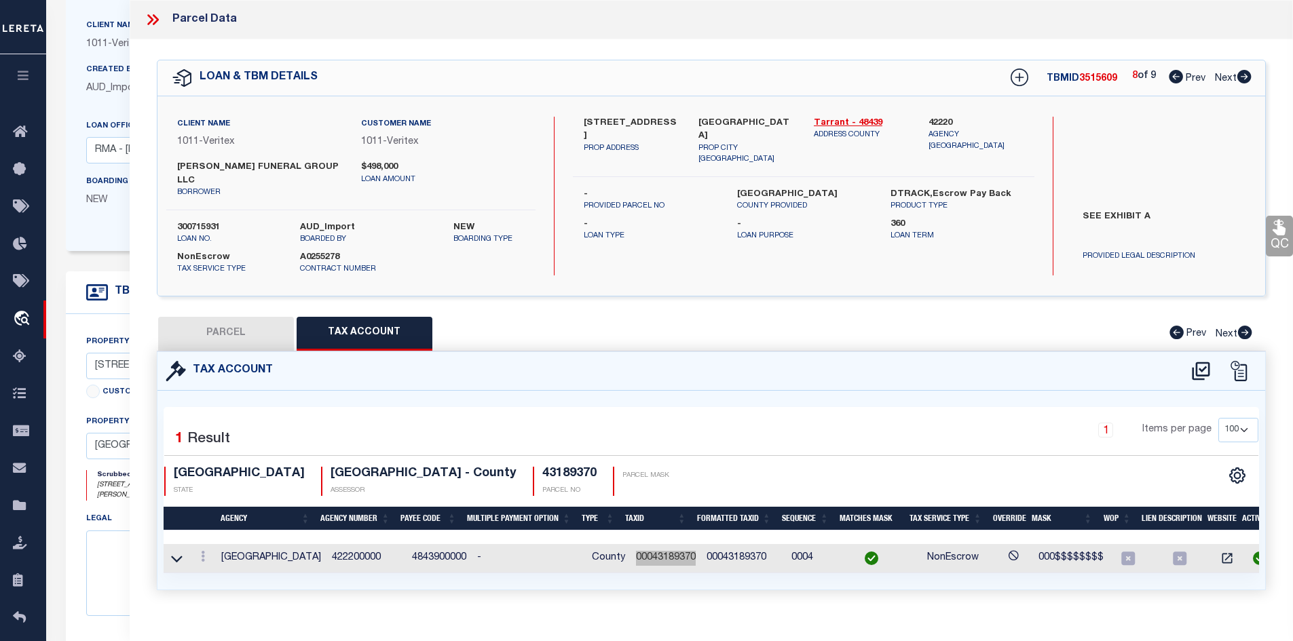
scroll to position [57, 0]
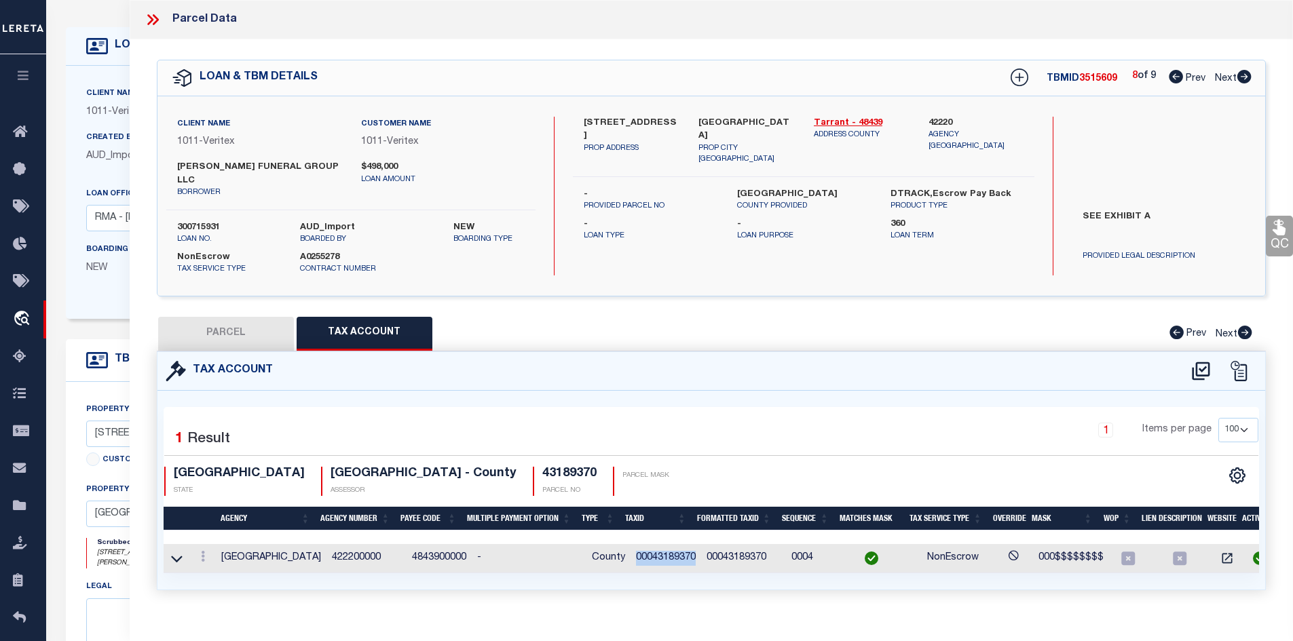
click at [1244, 74] on icon at bounding box center [1244, 77] width 14 height 14
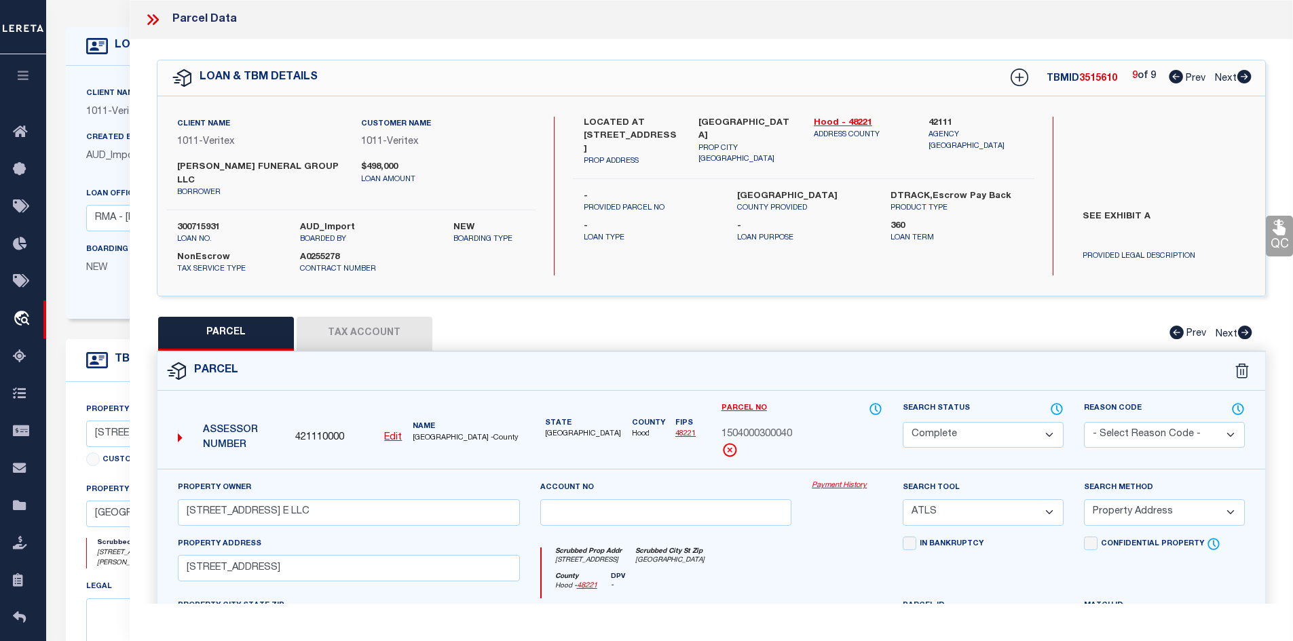
click at [152, 19] on icon at bounding box center [150, 19] width 6 height 11
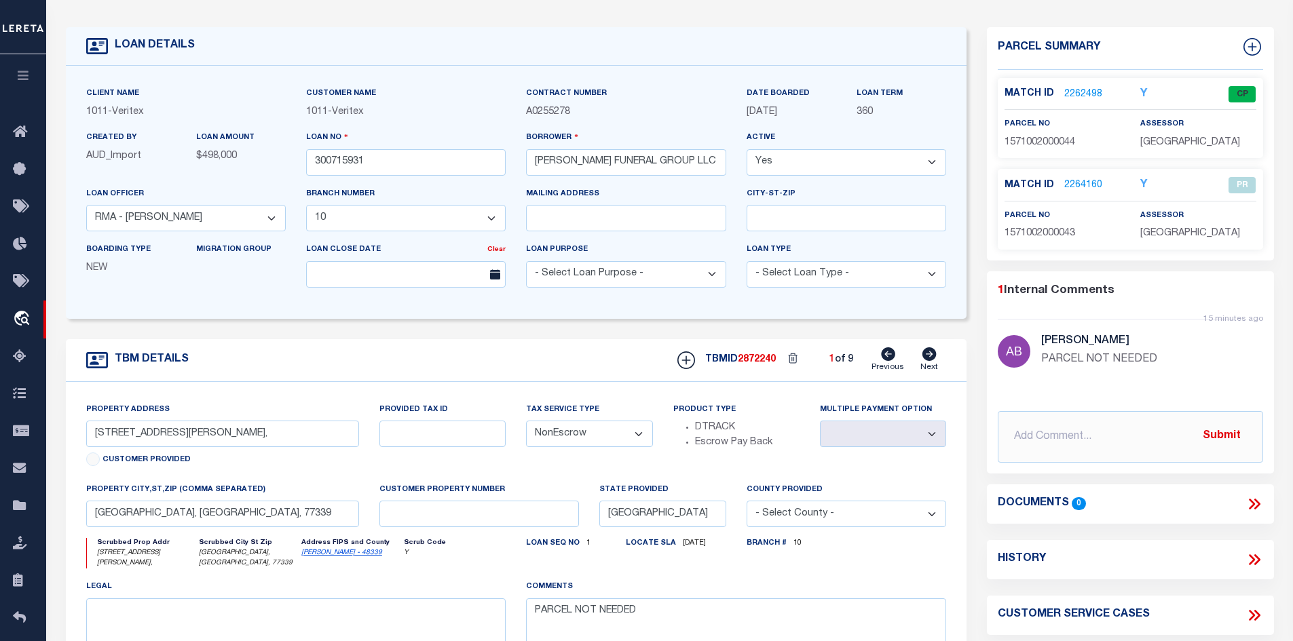
click at [923, 357] on icon at bounding box center [930, 355] width 14 height 14
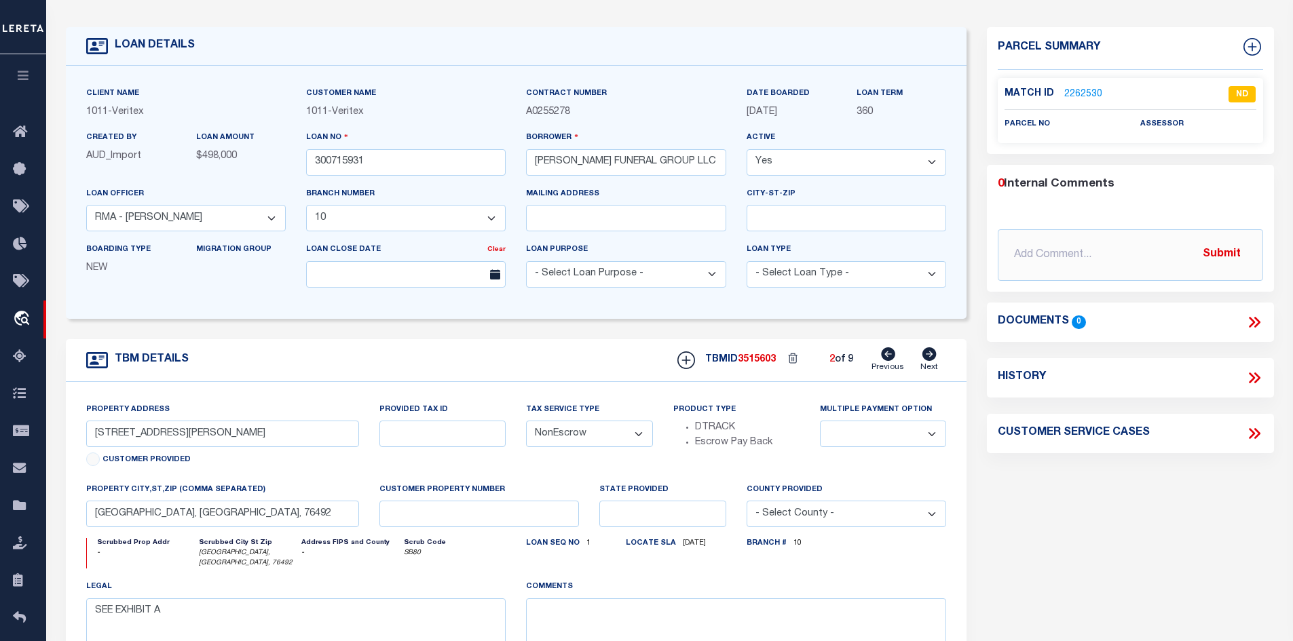
click at [923, 357] on icon at bounding box center [930, 355] width 14 height 14
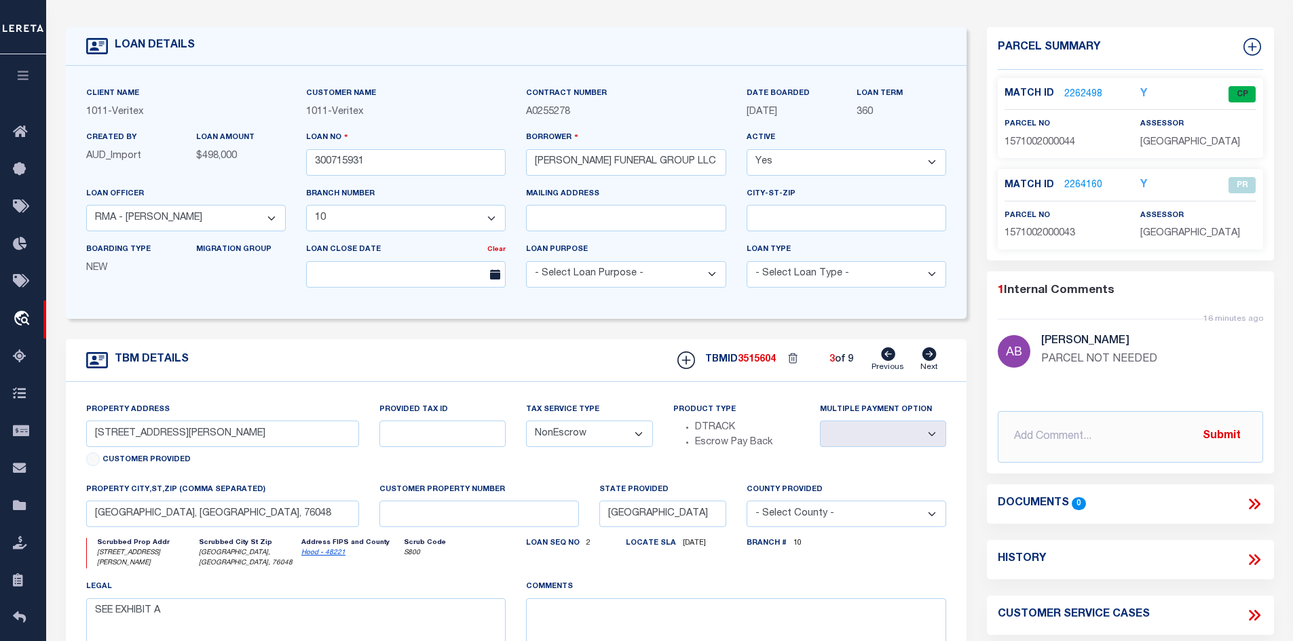
click at [923, 357] on icon at bounding box center [930, 355] width 14 height 14
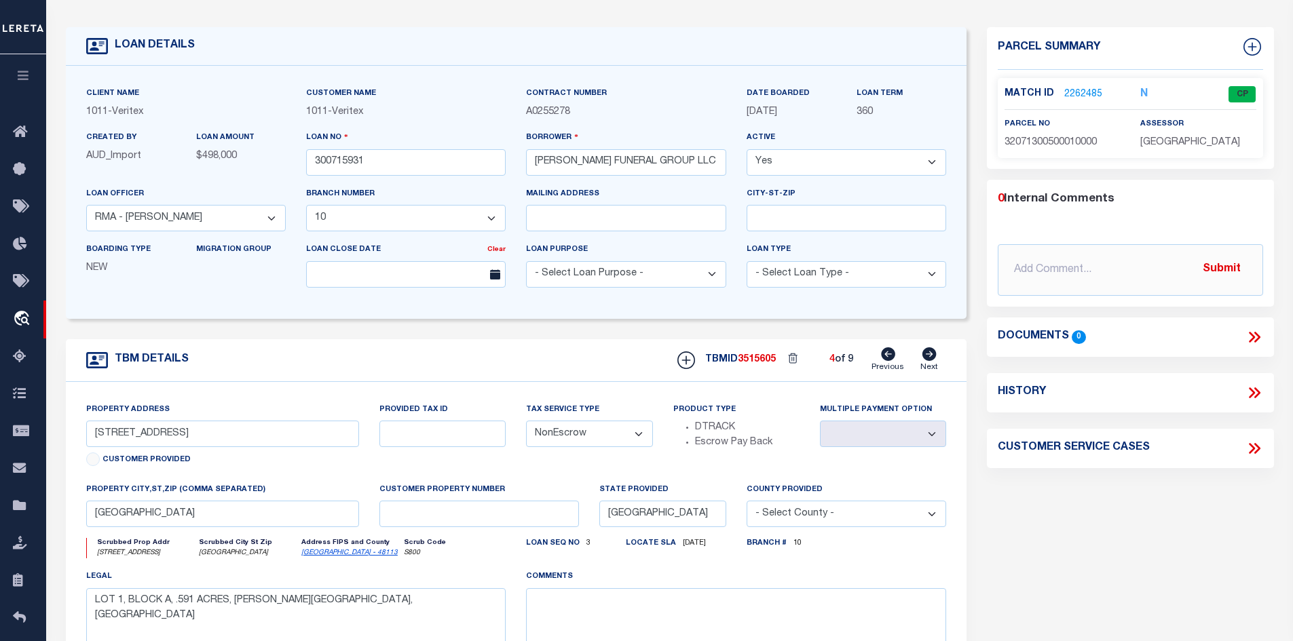
click at [923, 357] on icon at bounding box center [930, 355] width 14 height 14
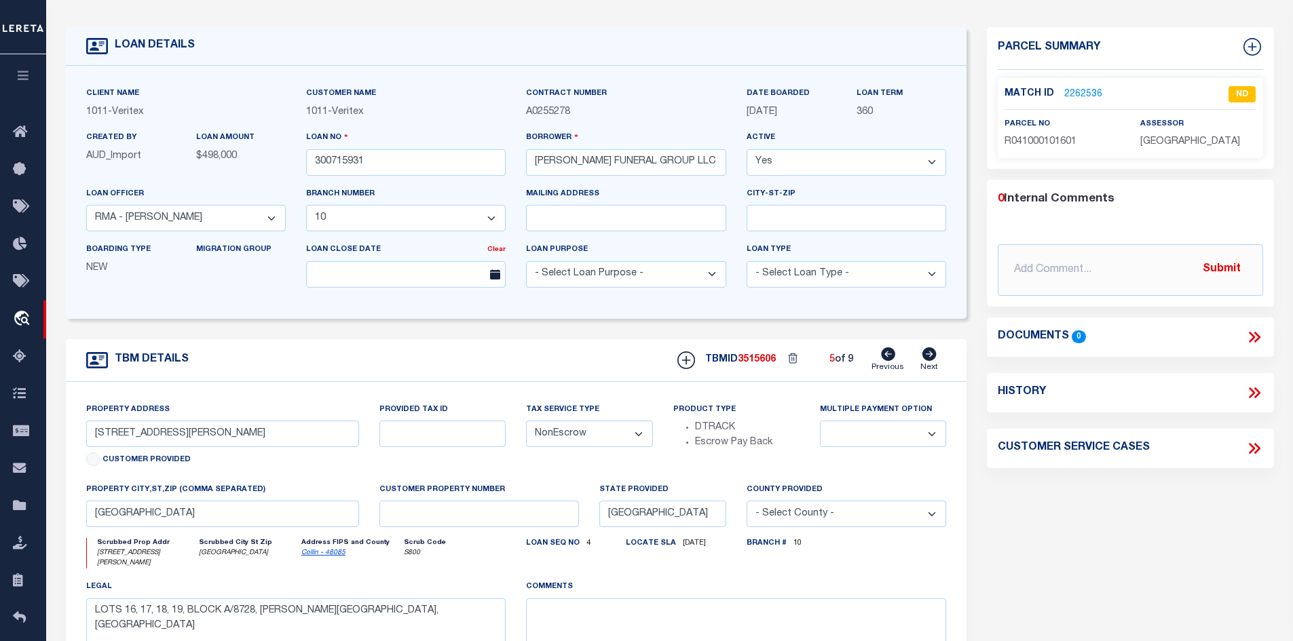
click at [923, 357] on icon at bounding box center [930, 355] width 14 height 14
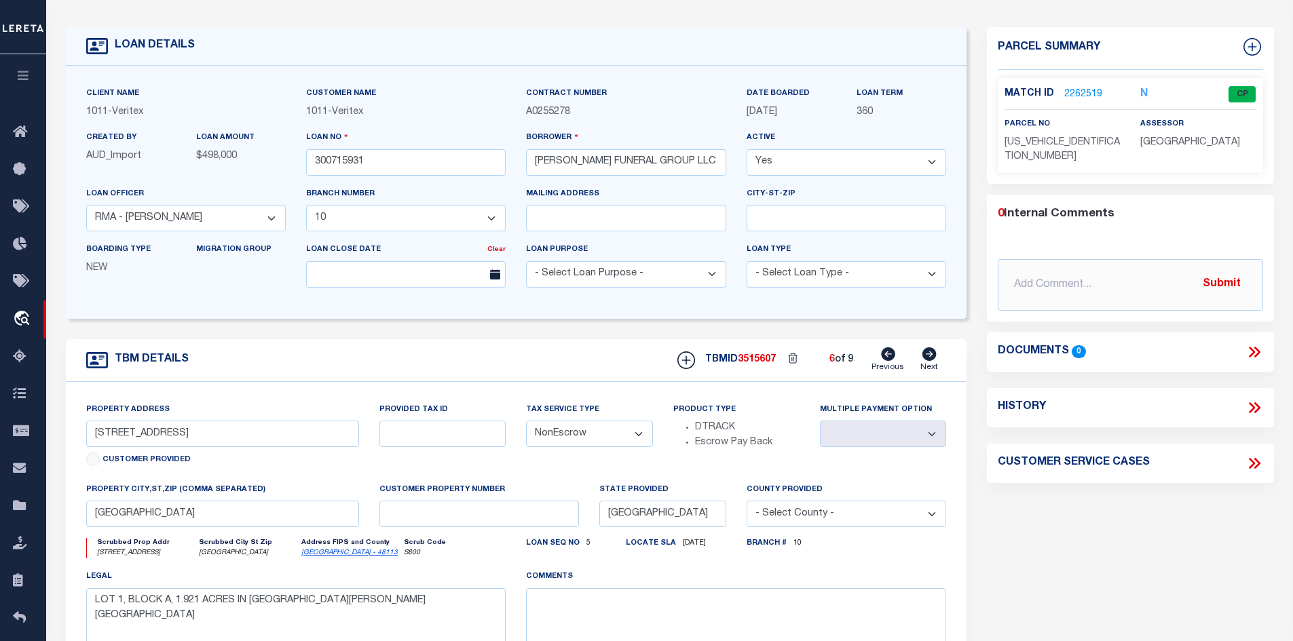
click at [923, 357] on icon at bounding box center [930, 355] width 14 height 14
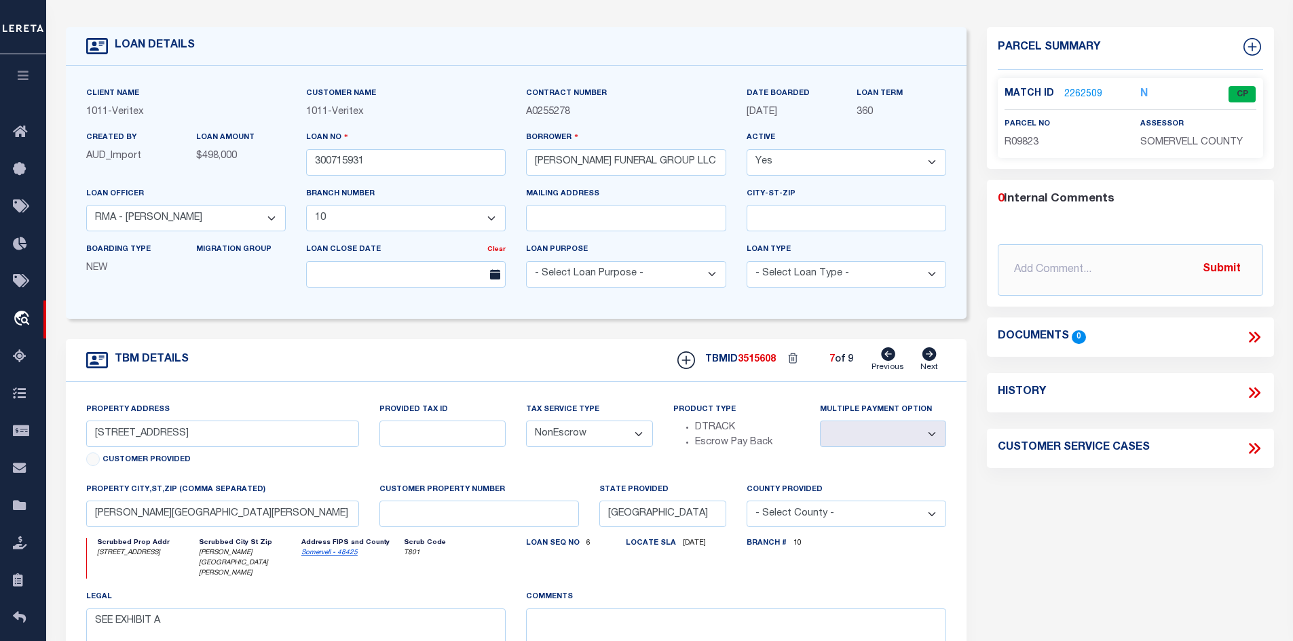
click at [923, 357] on icon at bounding box center [930, 355] width 14 height 14
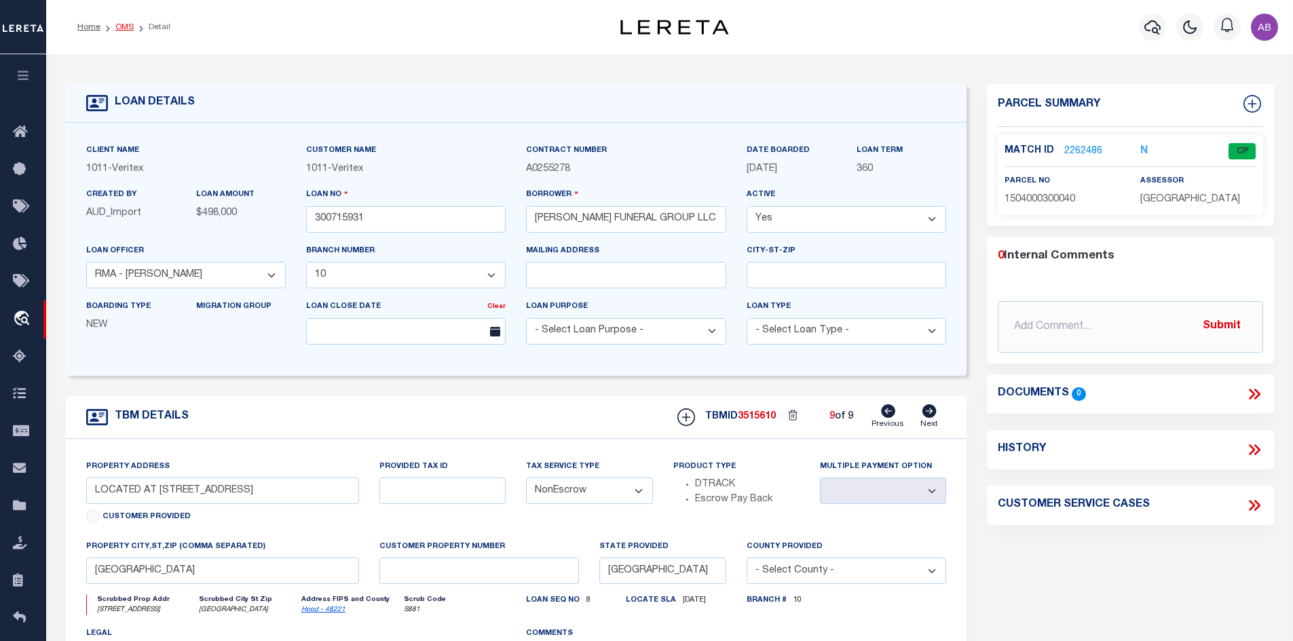
click at [125, 23] on link "OMS" at bounding box center [124, 27] width 18 height 8
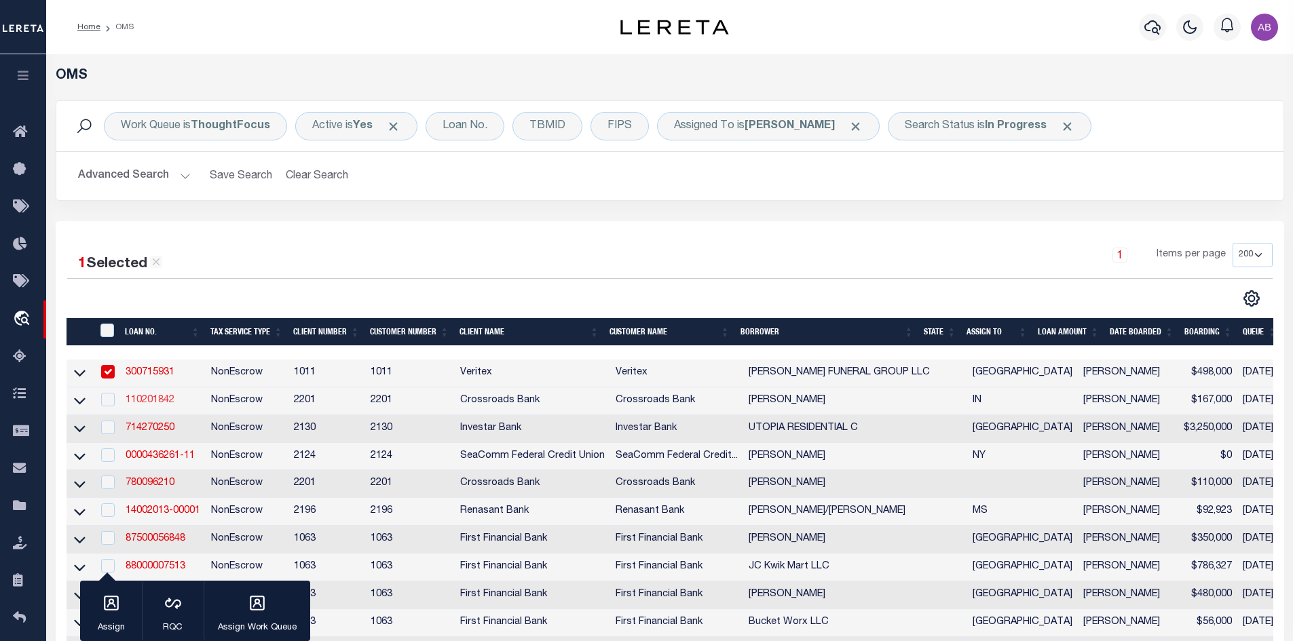
click at [155, 405] on link "110201842" at bounding box center [150, 401] width 49 height 10
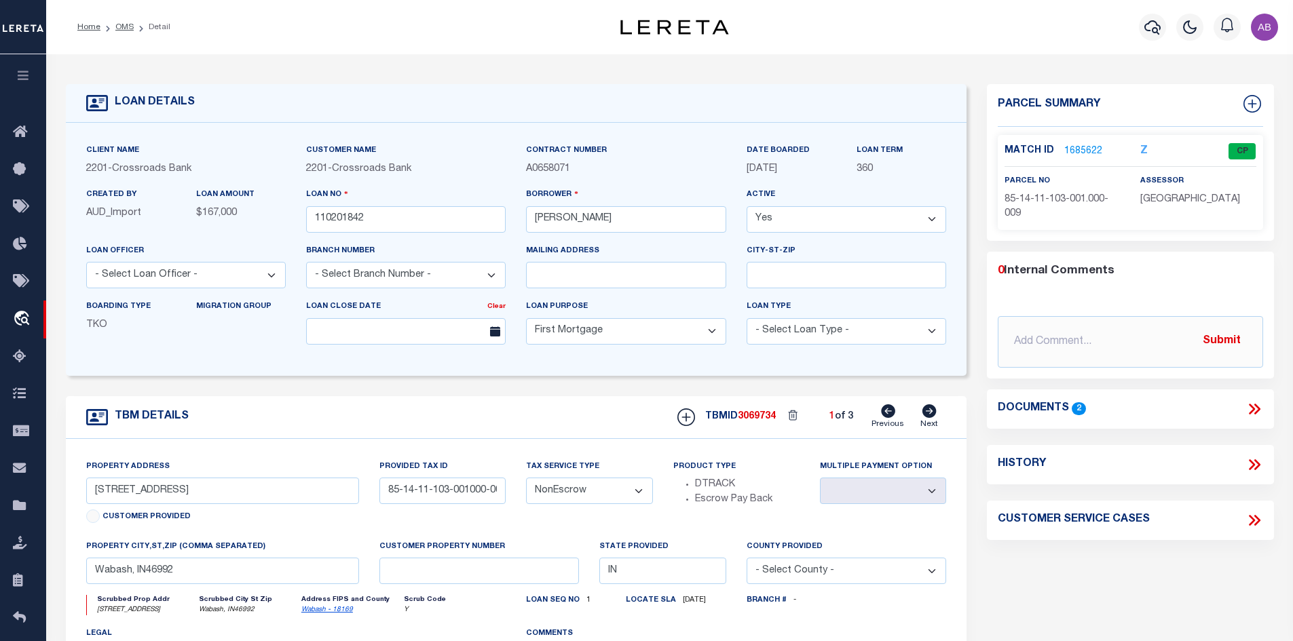
click at [928, 418] on icon at bounding box center [930, 412] width 14 height 14
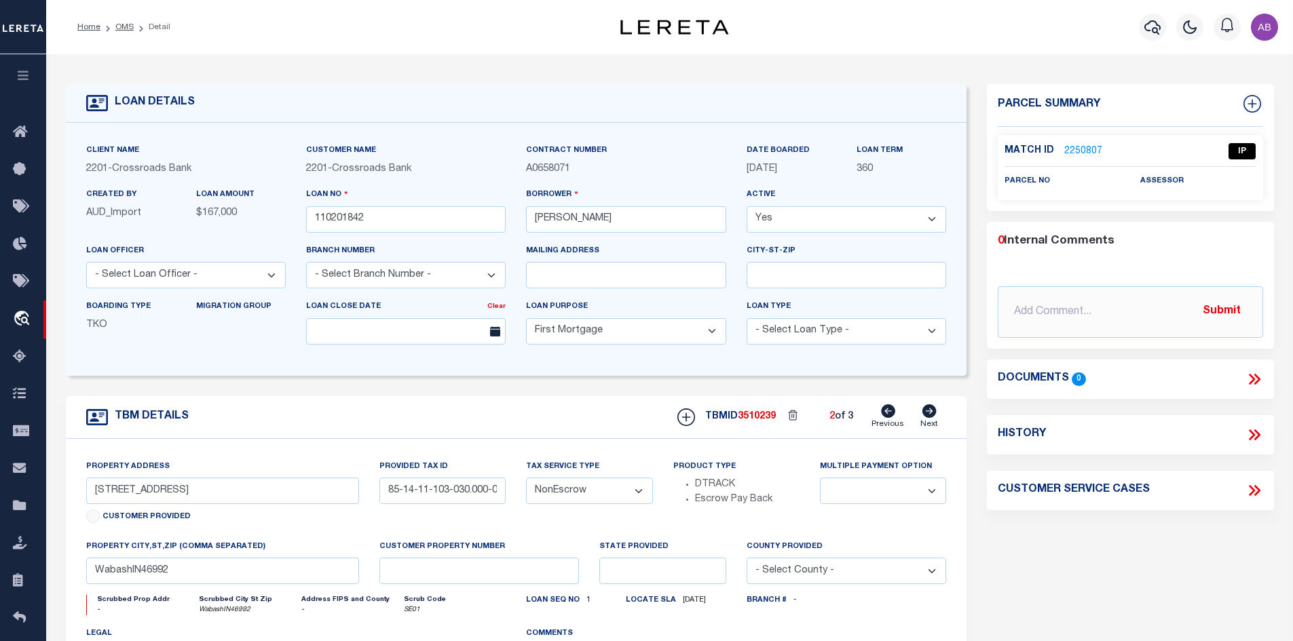
click at [928, 418] on icon at bounding box center [930, 412] width 14 height 14
click at [887, 416] on icon at bounding box center [888, 412] width 14 height 14
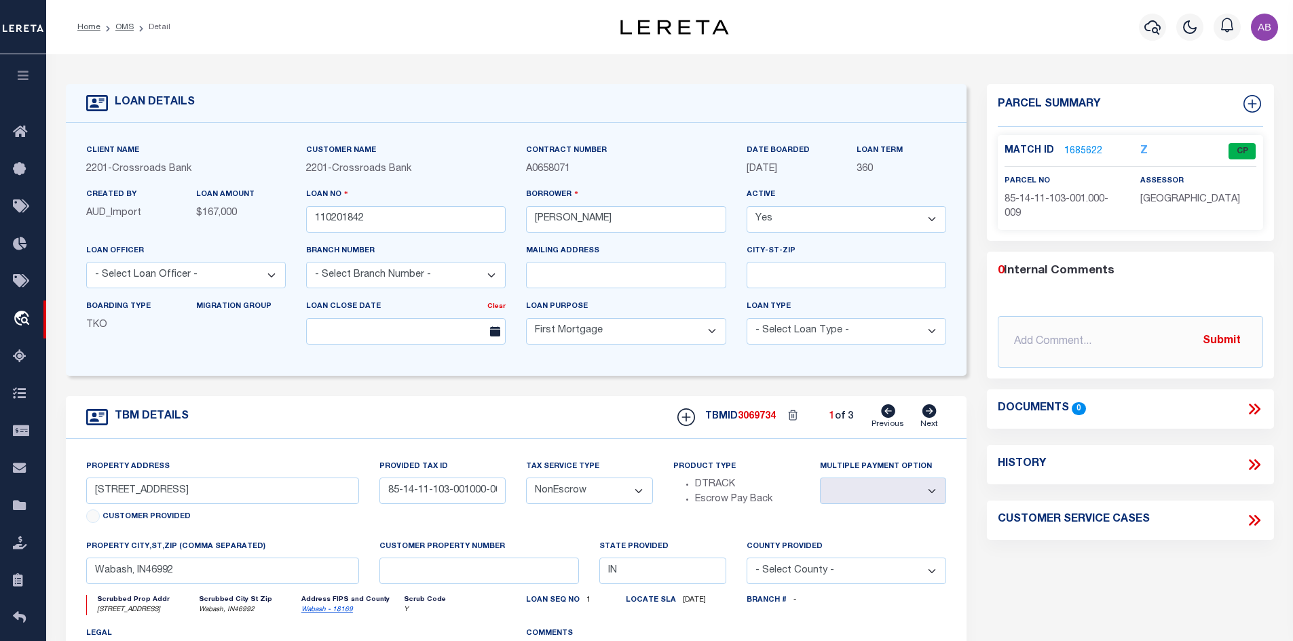
click at [887, 416] on icon at bounding box center [888, 412] width 14 height 14
click at [933, 416] on icon at bounding box center [930, 412] width 14 height 14
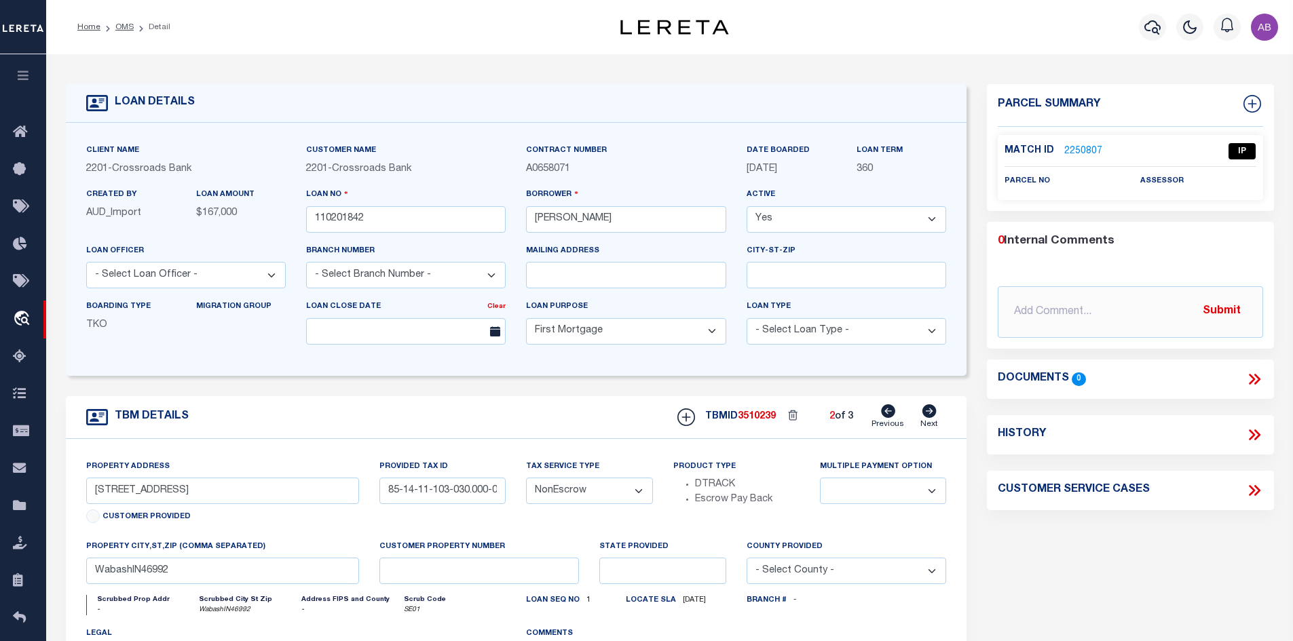
click at [933, 416] on icon at bounding box center [930, 412] width 14 height 14
click at [889, 413] on icon at bounding box center [888, 412] width 14 height 14
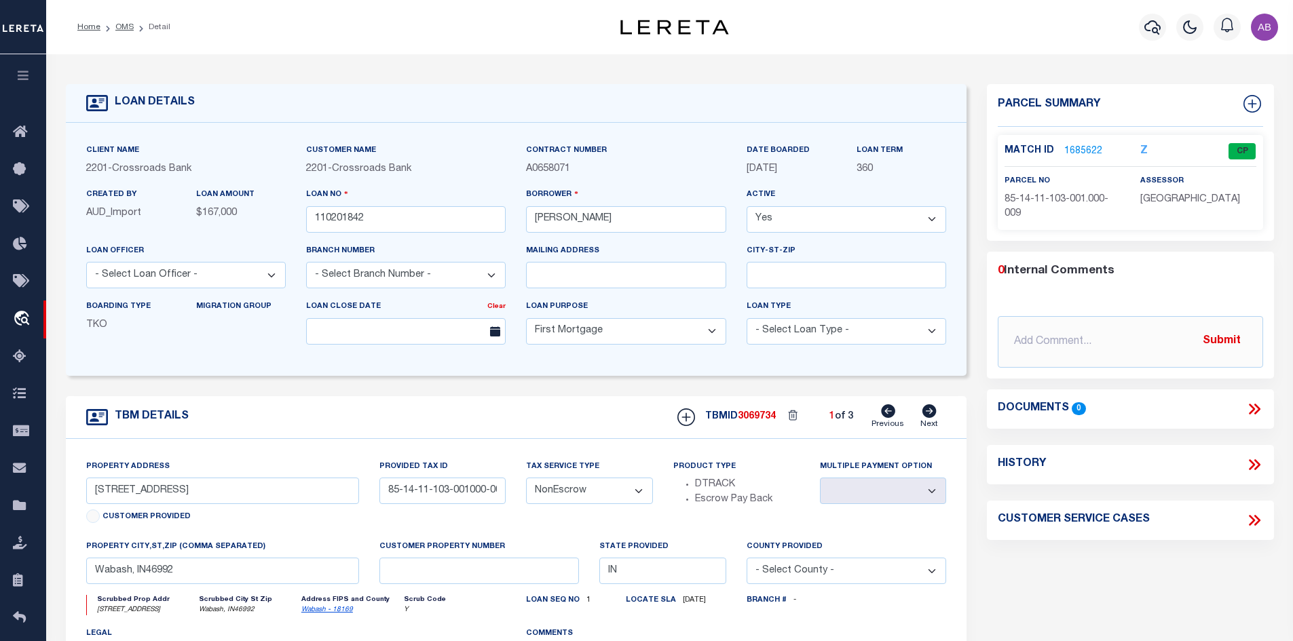
click at [889, 413] on icon at bounding box center [888, 412] width 14 height 14
click at [931, 407] on icon at bounding box center [929, 412] width 15 height 14
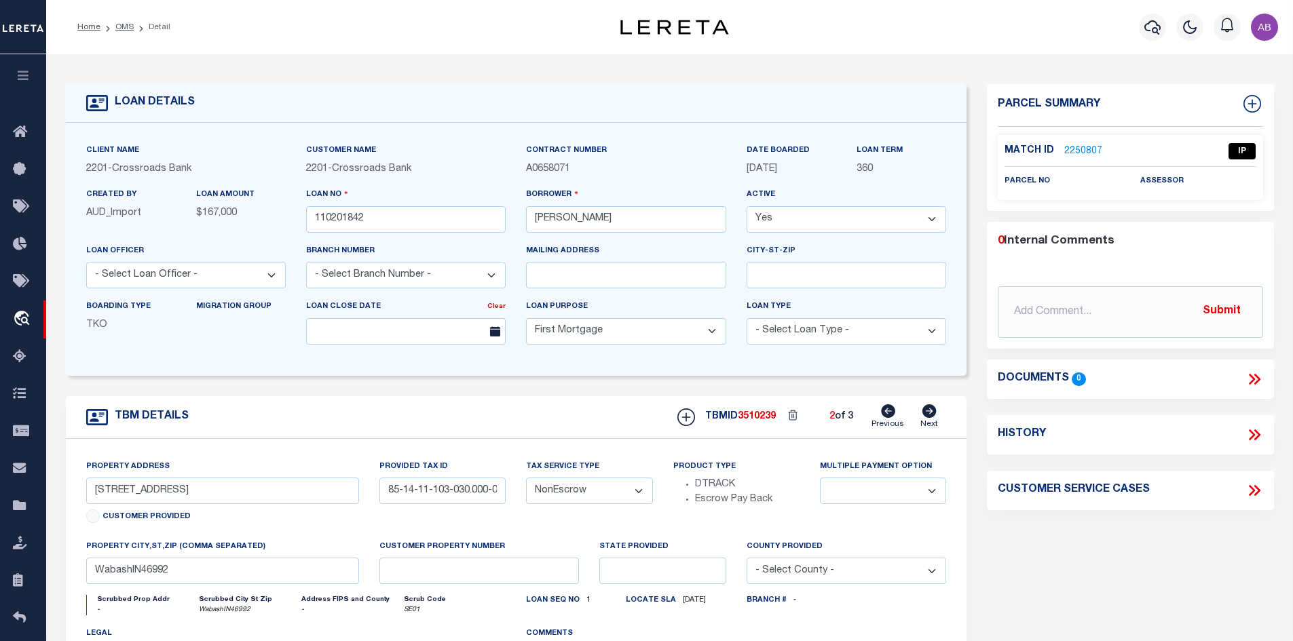
click at [932, 407] on icon at bounding box center [929, 412] width 15 height 14
click at [882, 415] on icon at bounding box center [888, 412] width 14 height 14
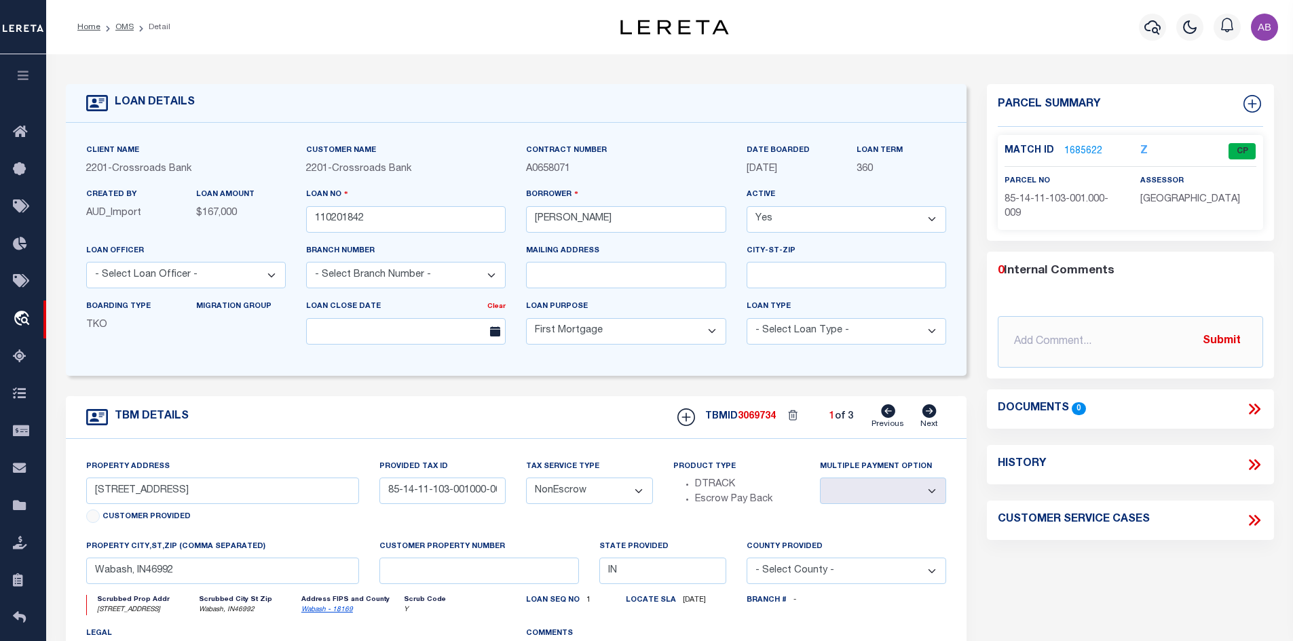
click at [882, 415] on icon at bounding box center [888, 412] width 14 height 14
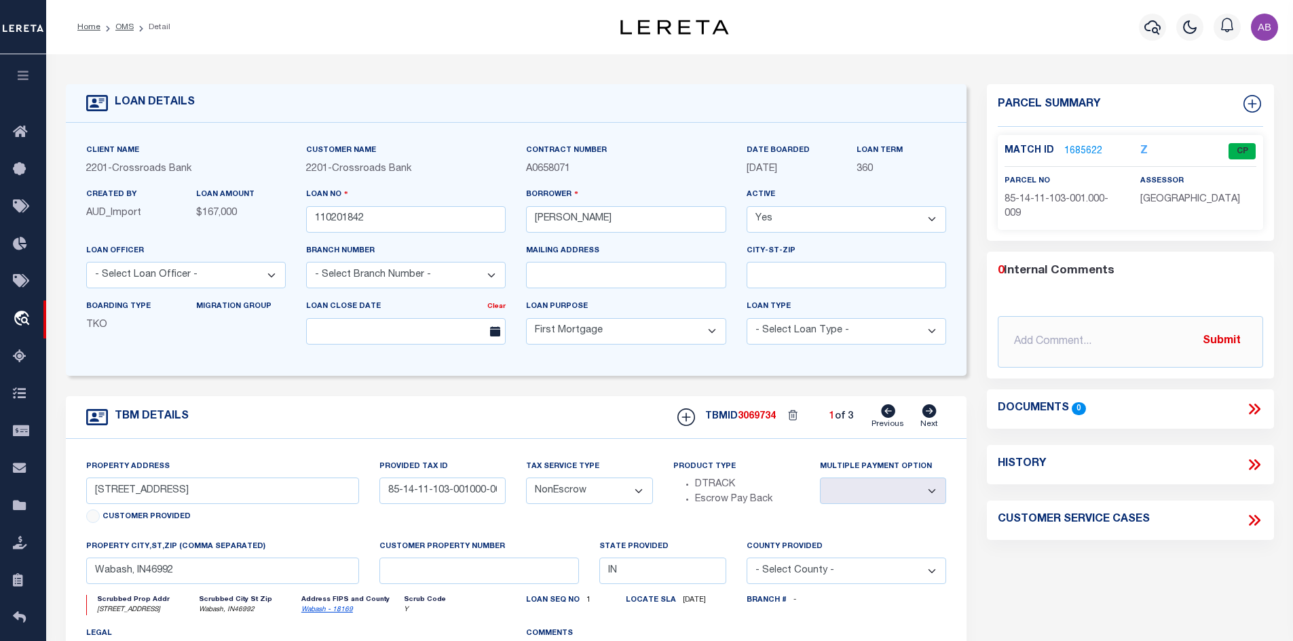
click at [882, 415] on icon at bounding box center [888, 412] width 14 height 14
click at [124, 27] on link "OMS" at bounding box center [124, 27] width 18 height 8
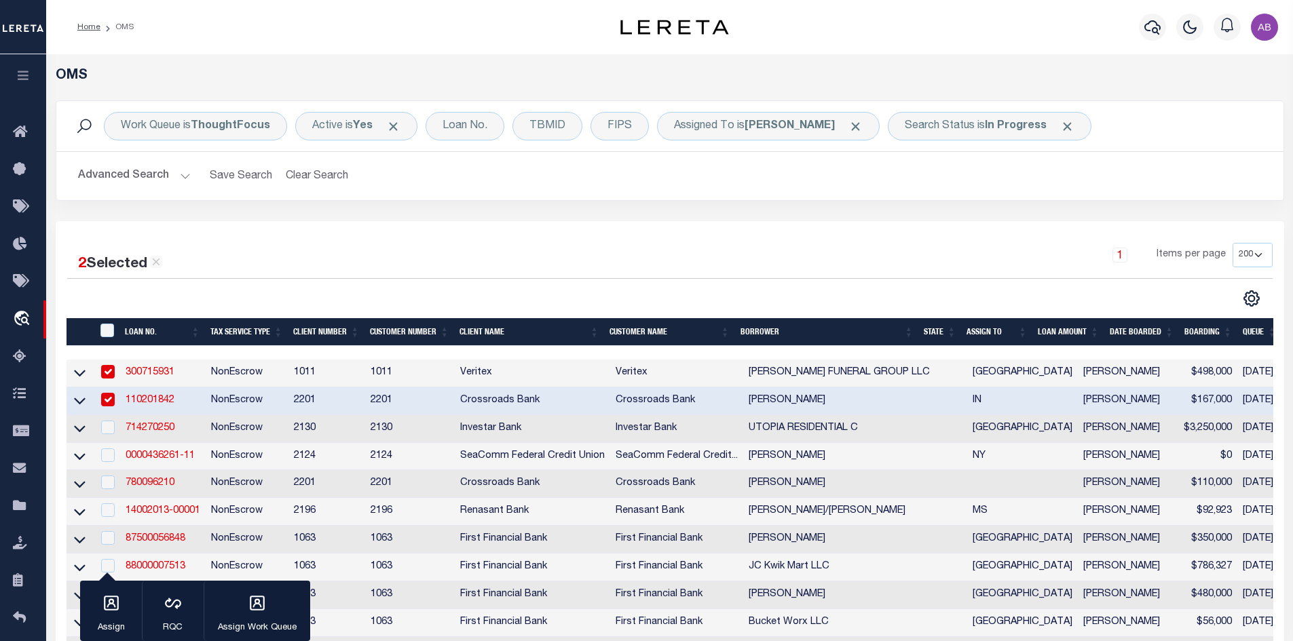
click at [103, 399] on input "checkbox" at bounding box center [108, 400] width 14 height 14
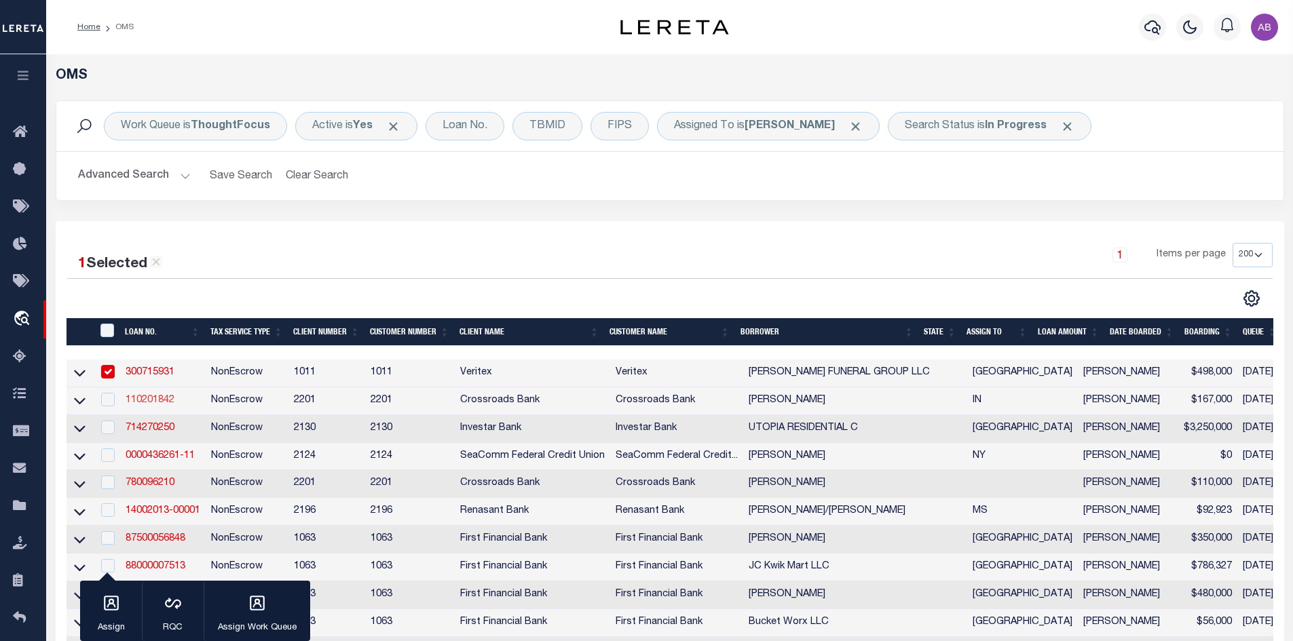
click at [141, 399] on link "110201842" at bounding box center [150, 401] width 49 height 10
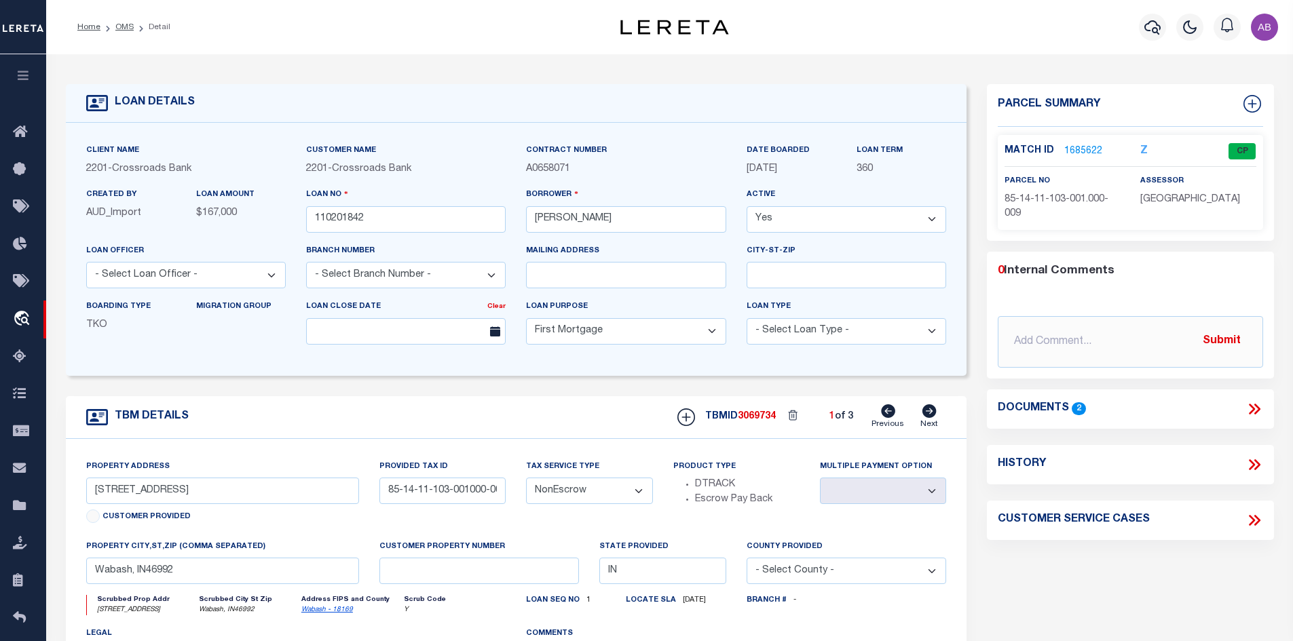
click at [1254, 413] on icon at bounding box center [1257, 409] width 6 height 11
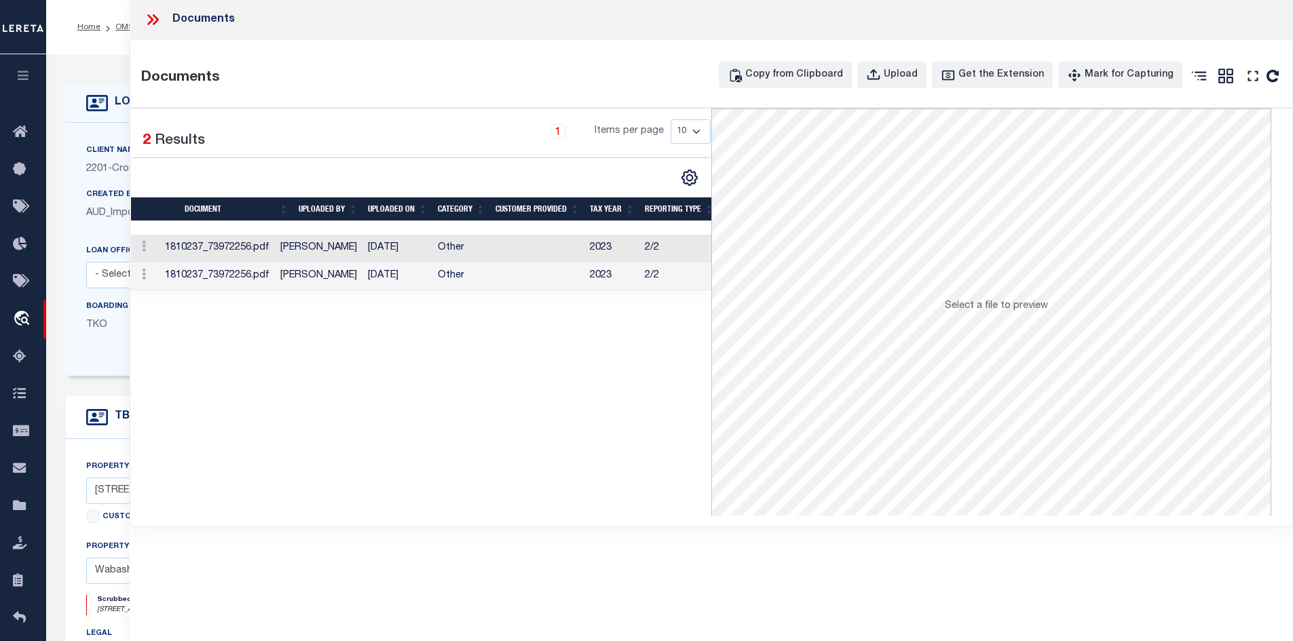
click at [419, 248] on td "02/07/2025" at bounding box center [397, 249] width 70 height 28
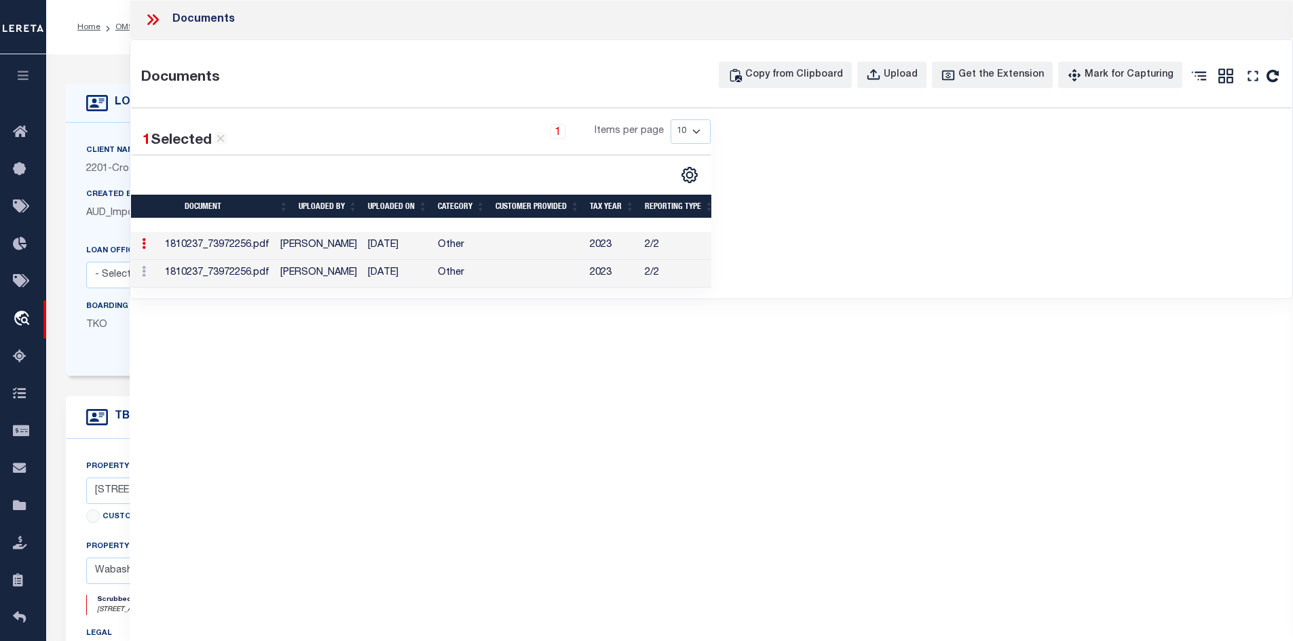
click at [481, 268] on td "Other" at bounding box center [461, 274] width 58 height 28
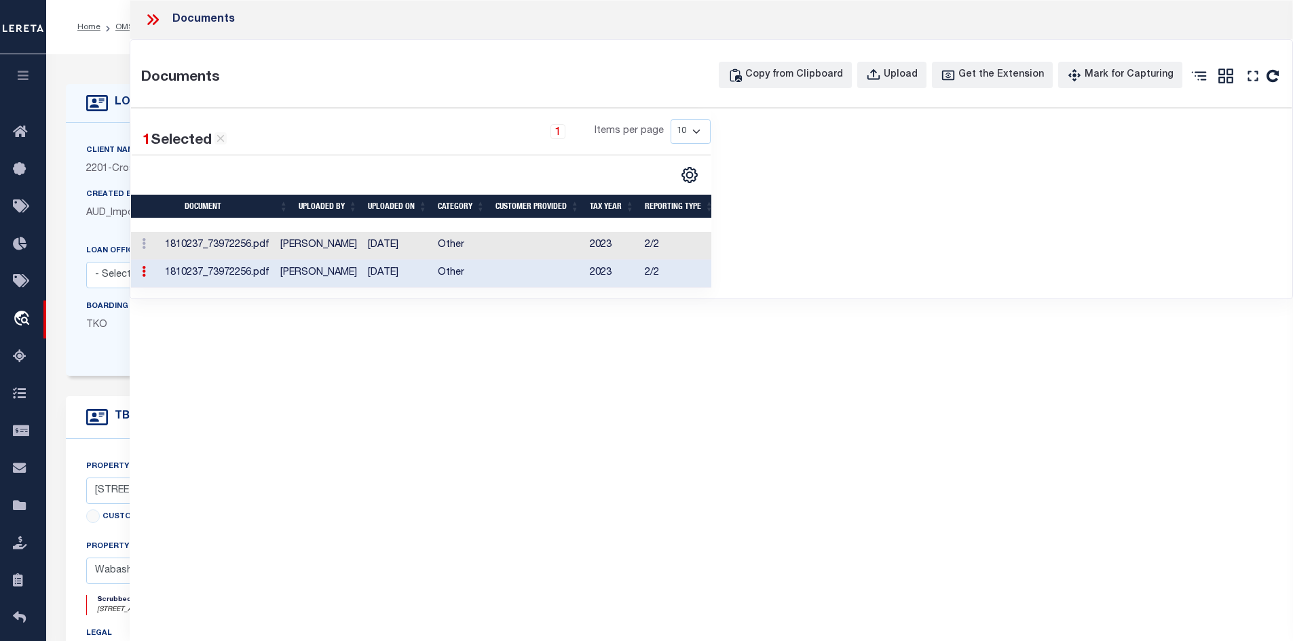
click at [156, 18] on icon at bounding box center [155, 19] width 6 height 11
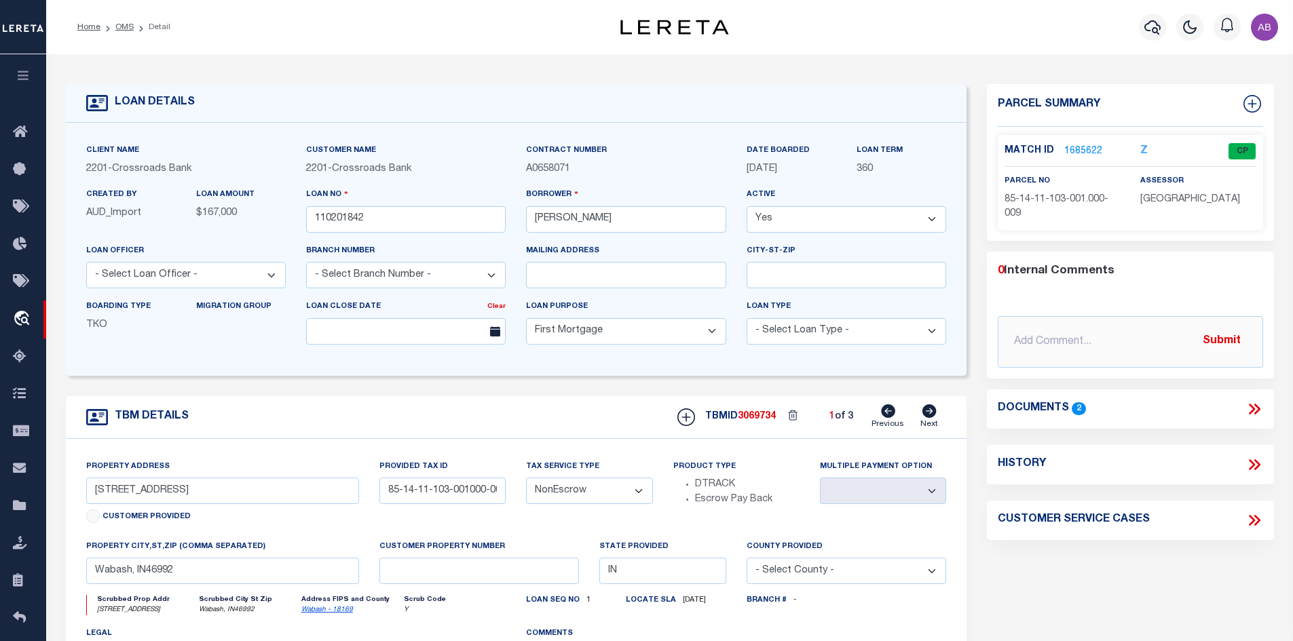
click at [128, 21] on li "OMS" at bounding box center [116, 27] width 33 height 12
click at [119, 41] on div "Home OMS Detail Profile Sign out" at bounding box center [669, 27] width 1247 height 54
click at [126, 28] on link "OMS" at bounding box center [124, 27] width 18 height 8
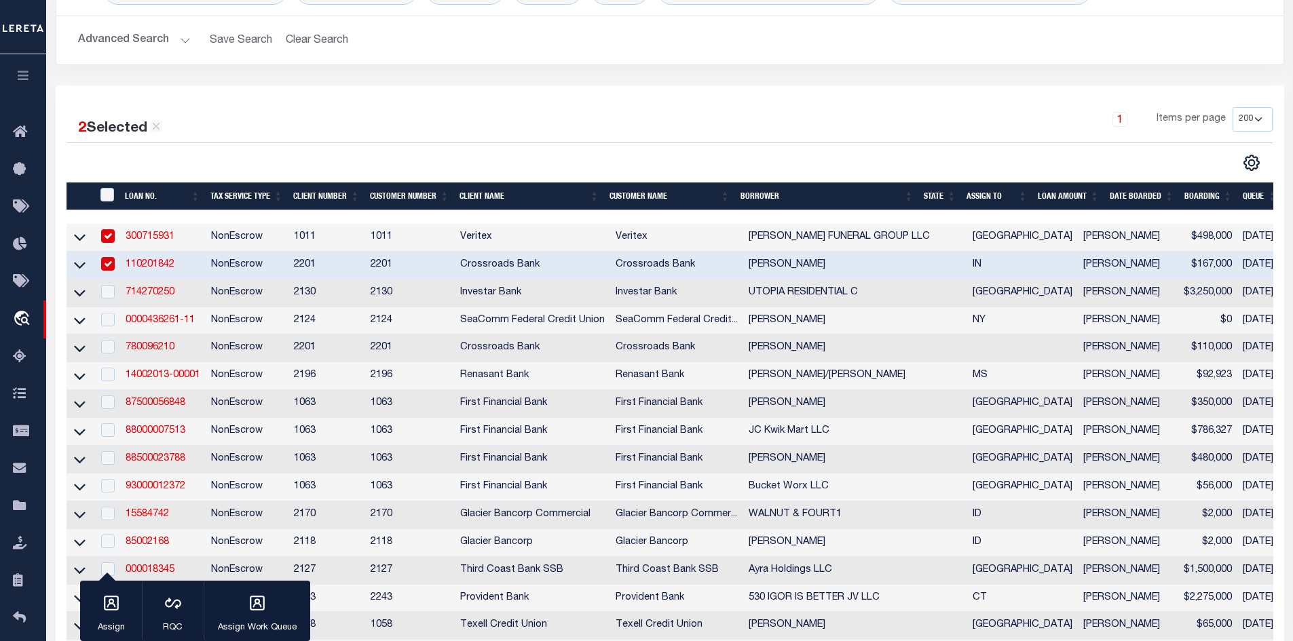
scroll to position [204, 0]
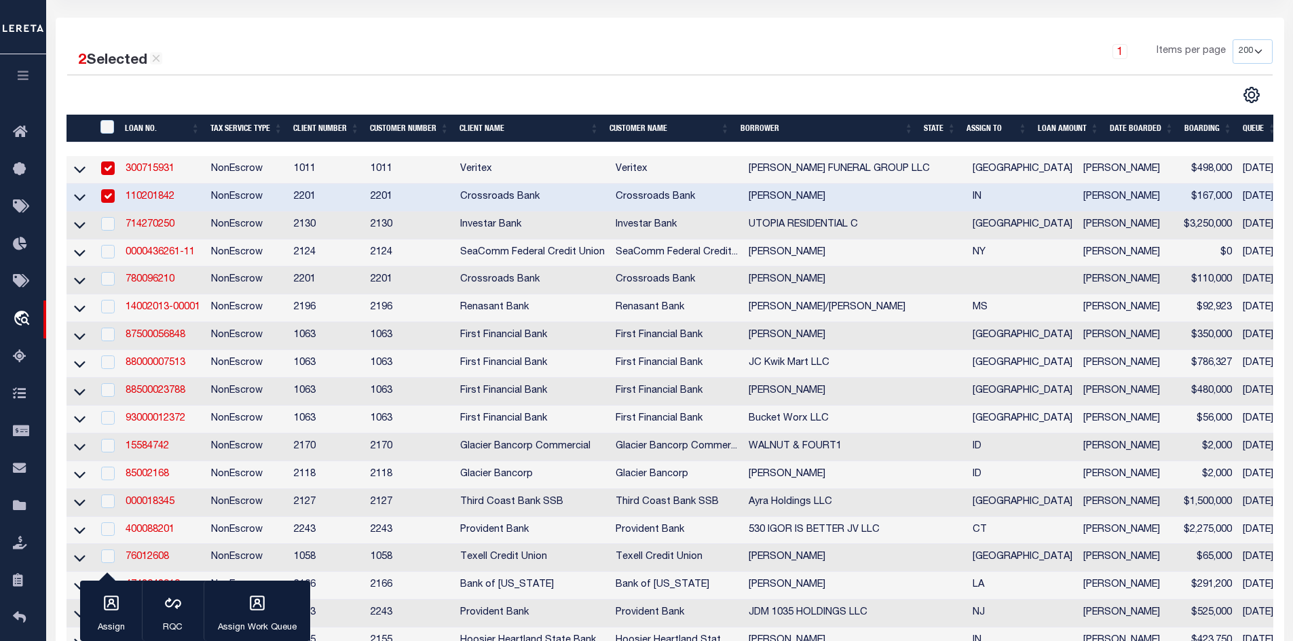
click at [110, 198] on input "checkbox" at bounding box center [108, 196] width 14 height 14
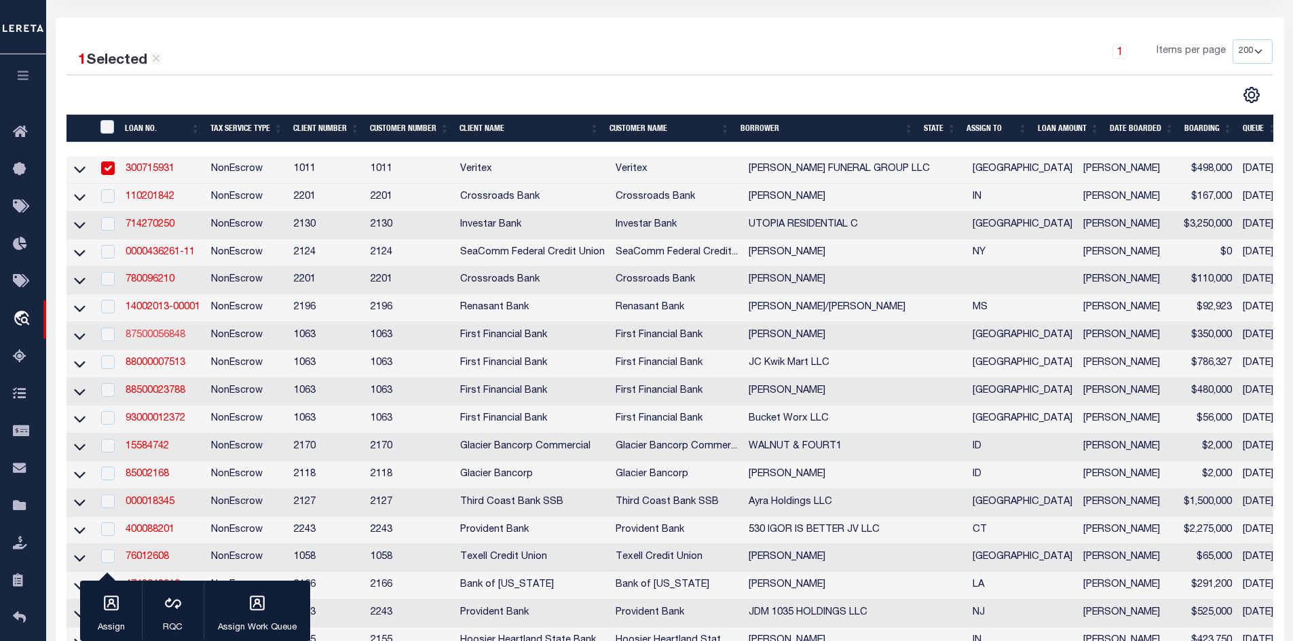
click at [170, 339] on link "87500056848" at bounding box center [156, 336] width 60 height 10
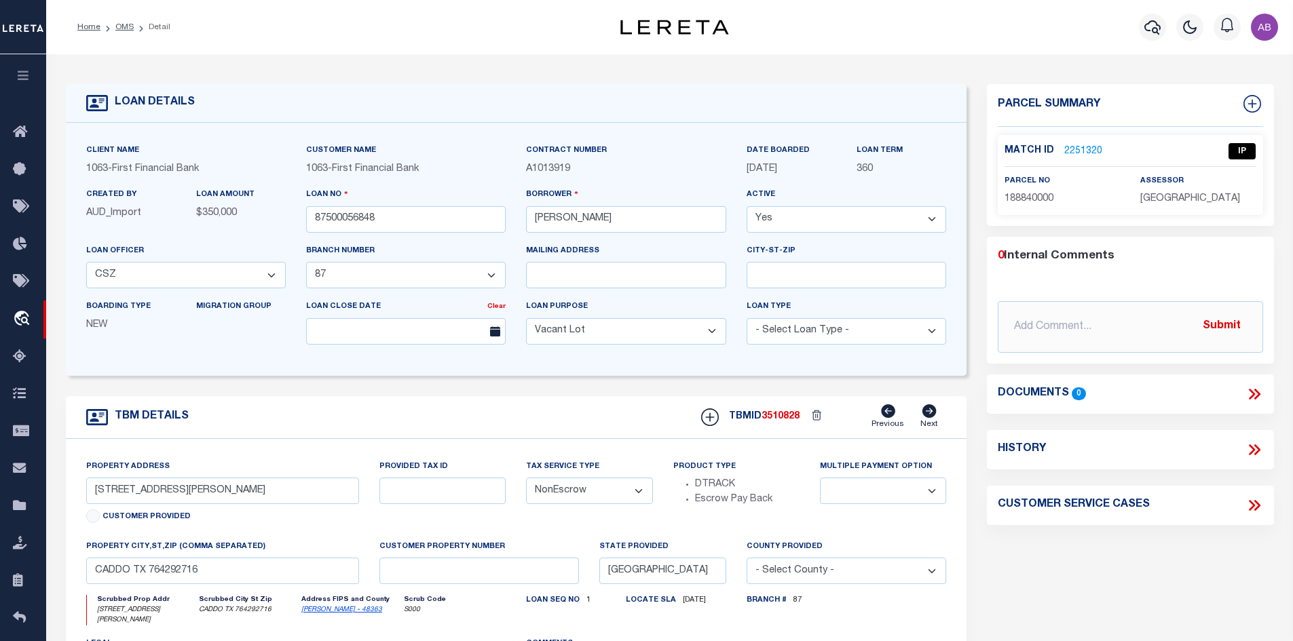
click at [1074, 154] on link "2251320" at bounding box center [1083, 152] width 38 height 14
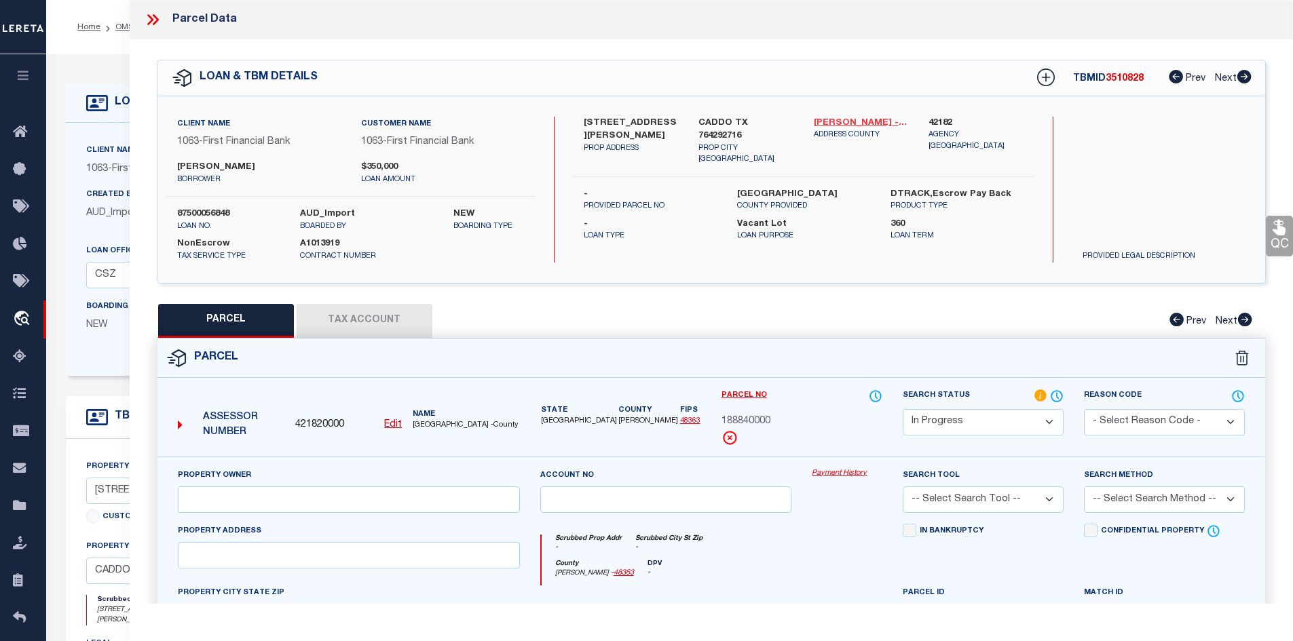
click at [867, 118] on link "Palo Pinto - 48363" at bounding box center [861, 124] width 95 height 14
click at [589, 120] on label "3615 BRANDY RD" at bounding box center [631, 130] width 95 height 26
click at [617, 119] on label "3615 BRANDY RD" at bounding box center [631, 130] width 95 height 26
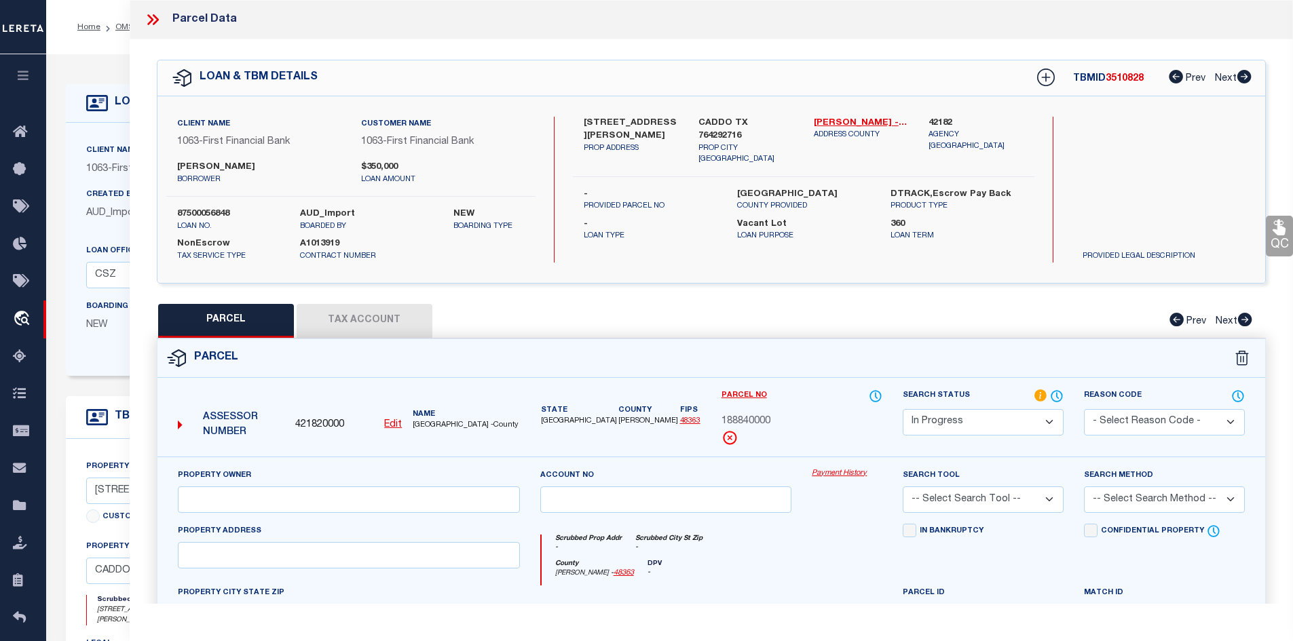
click at [617, 119] on label "3615 BRANDY RD" at bounding box center [631, 130] width 95 height 26
click at [589, 119] on label "3615 BRANDY RD" at bounding box center [631, 130] width 95 height 26
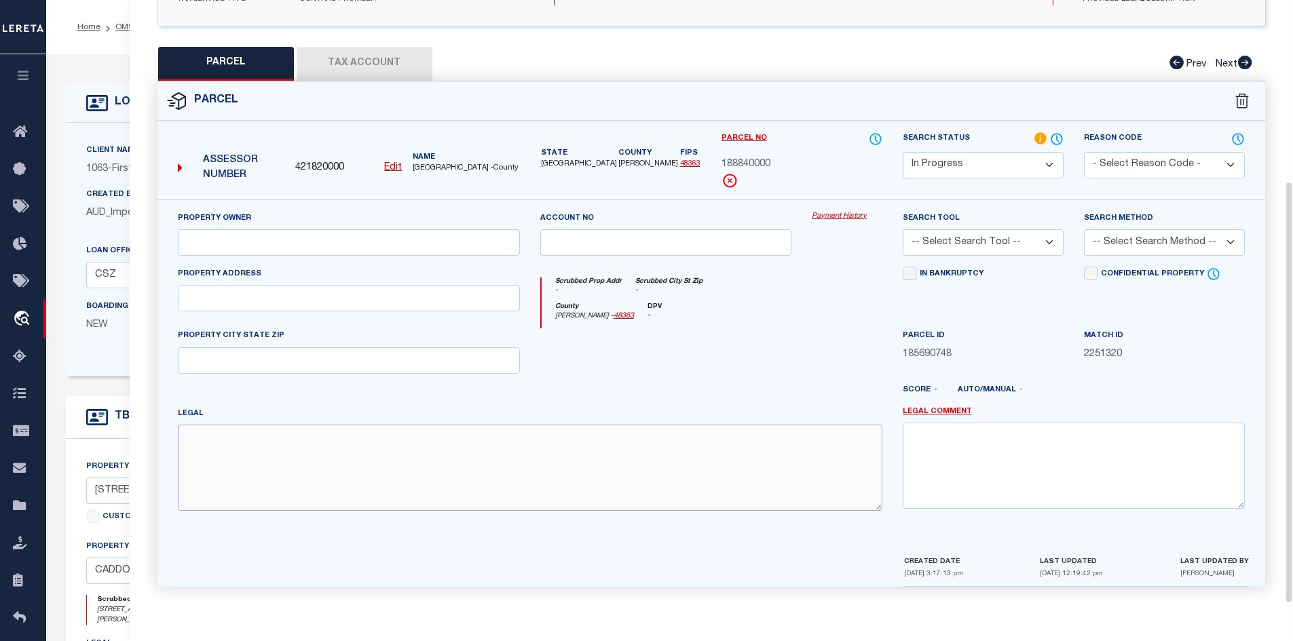
click at [375, 477] on textarea at bounding box center [530, 468] width 705 height 86
paste textarea "Acres: 1.142, PK LAKE 9-3-9 AREA 3-1 LOT W-20 (FEE SIMPLE 1.047 AC & FERC .095 …"
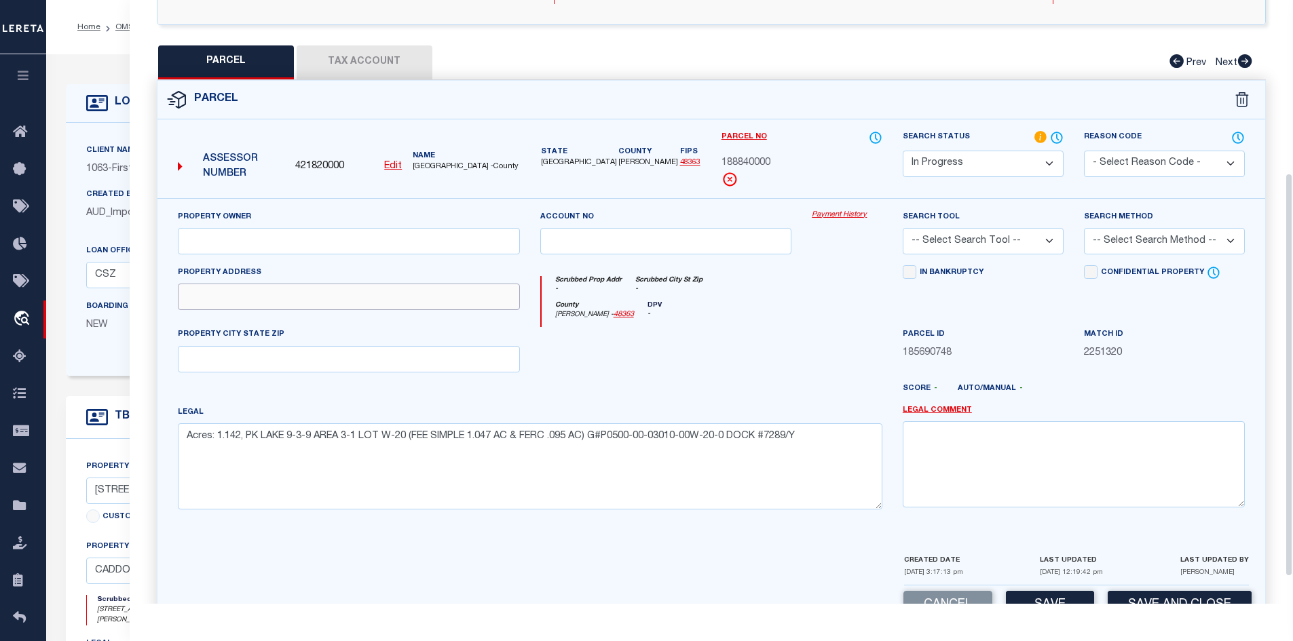
click at [202, 303] on input "text" at bounding box center [349, 297] width 342 height 26
paste input "BRANDY RD 3615"
click at [294, 238] on input "text" at bounding box center [349, 241] width 342 height 26
paste input "BLAIN VALERIE TRUST"
click at [381, 59] on button "Tax Account" at bounding box center [365, 62] width 136 height 34
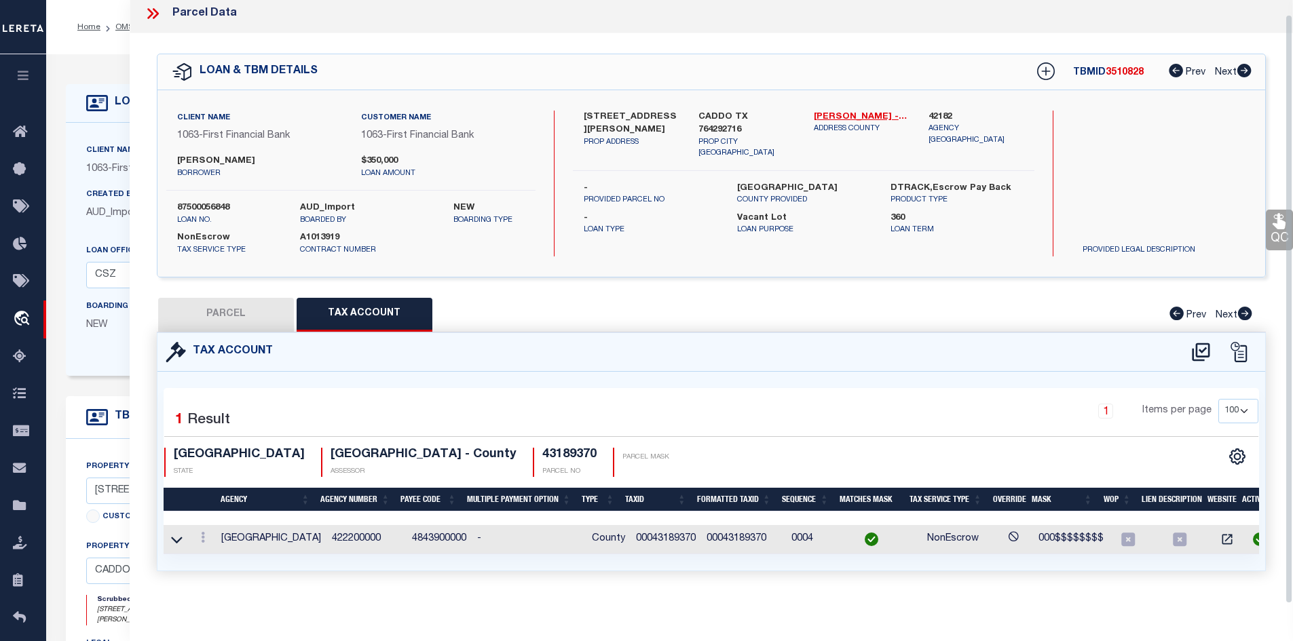
scroll to position [0, 0]
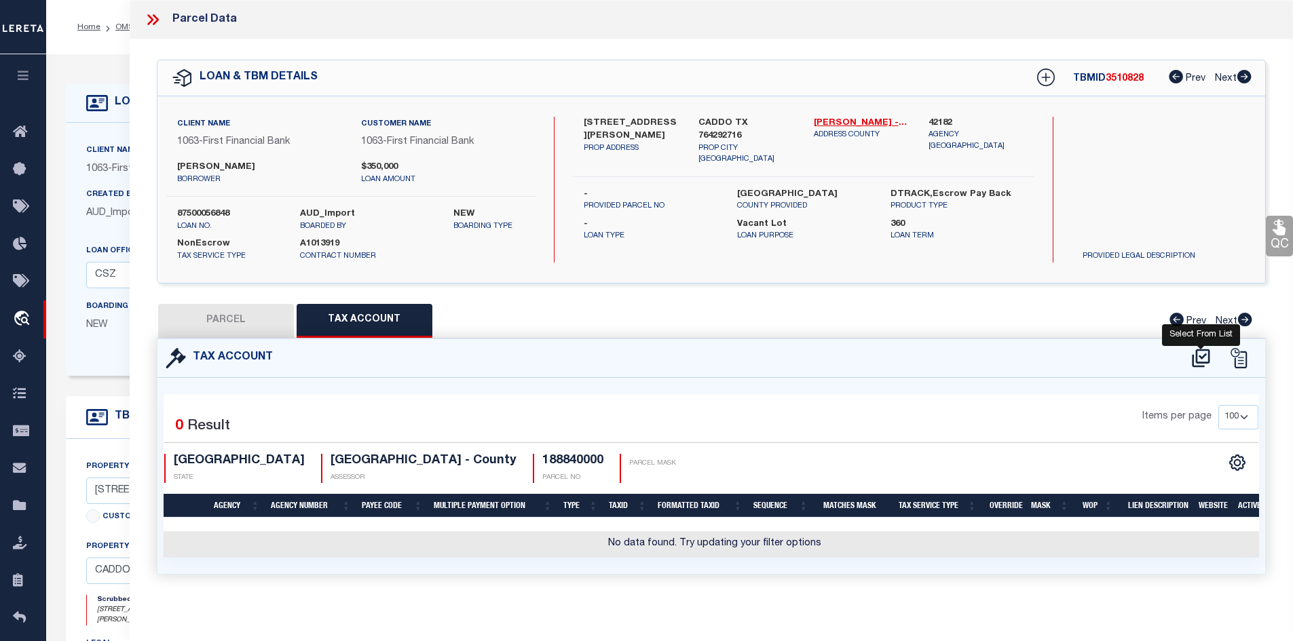
click at [1205, 349] on icon at bounding box center [1201, 358] width 18 height 18
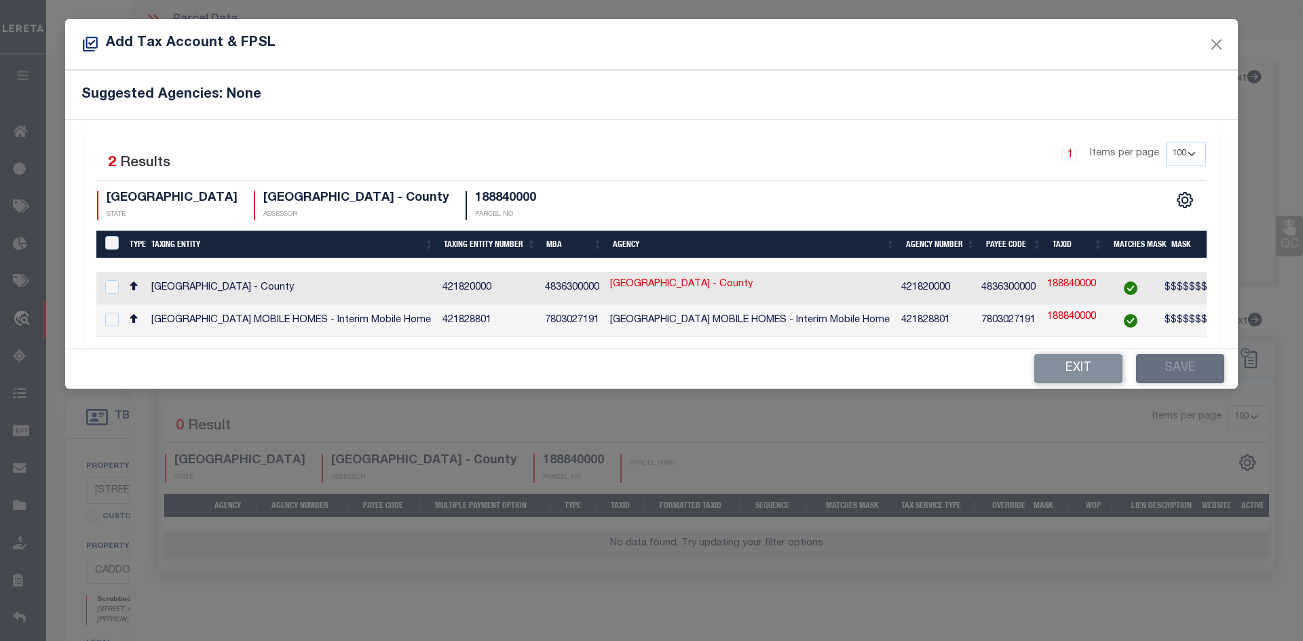
click at [373, 274] on td "PALO PINTO COUNTY - County" at bounding box center [291, 288] width 291 height 33
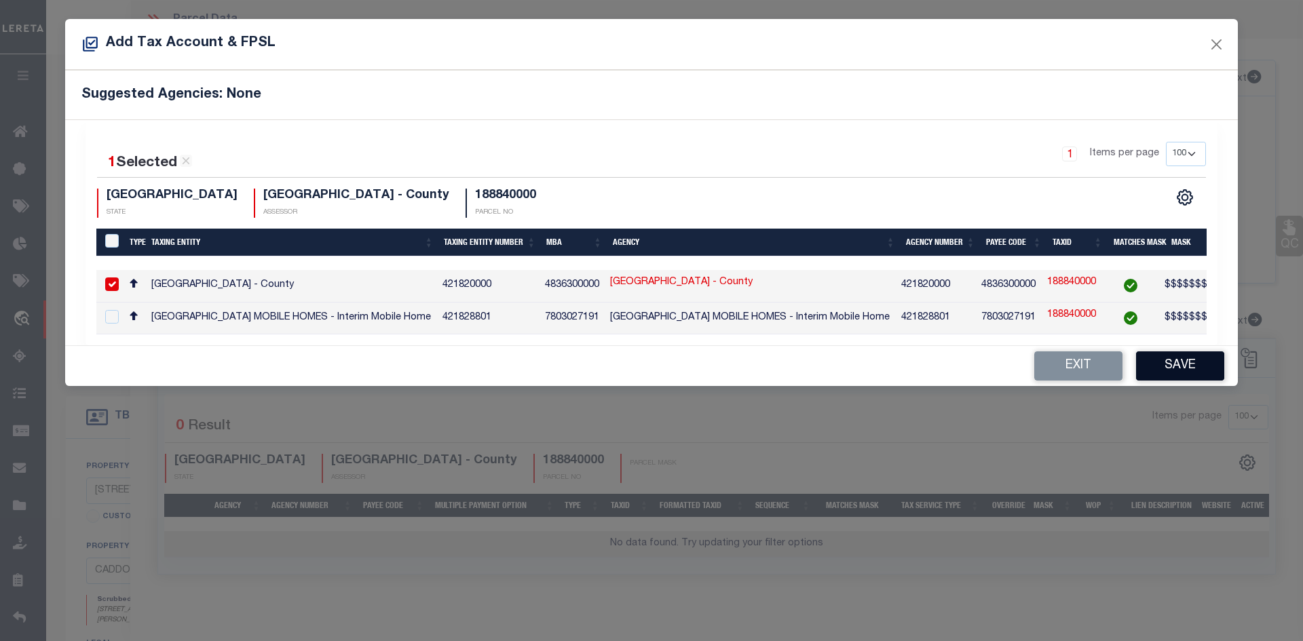
click at [1202, 371] on button "Save" at bounding box center [1180, 366] width 88 height 29
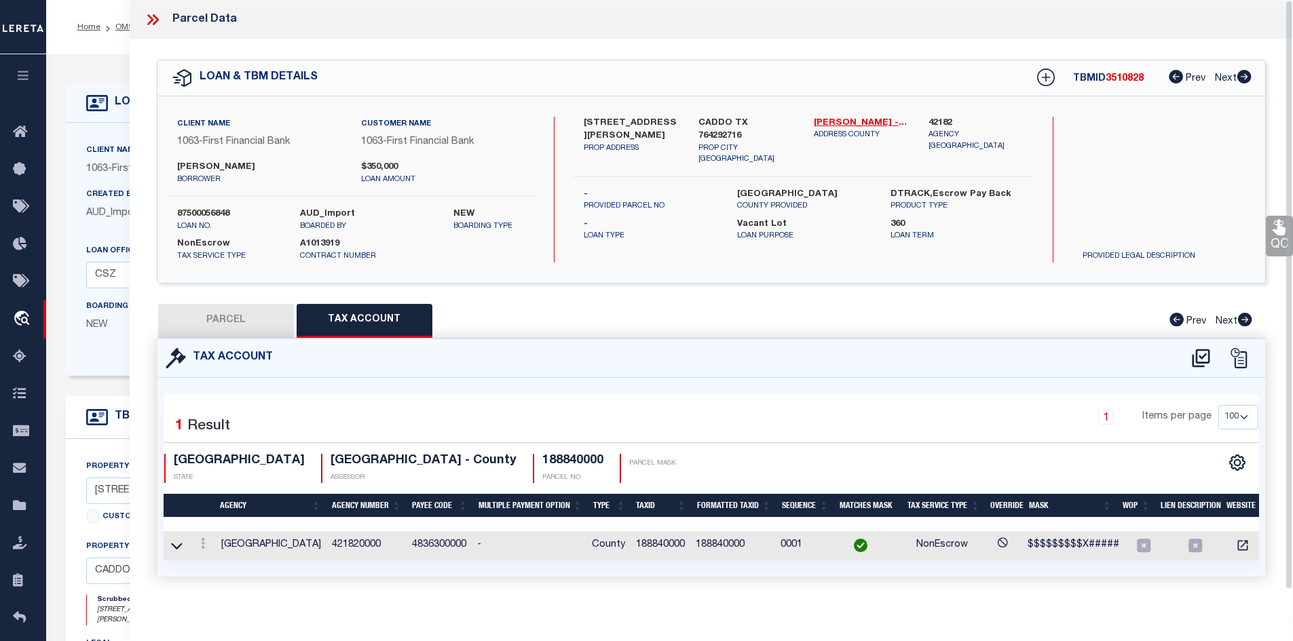
click at [243, 330] on button "PARCEL" at bounding box center [226, 321] width 136 height 34
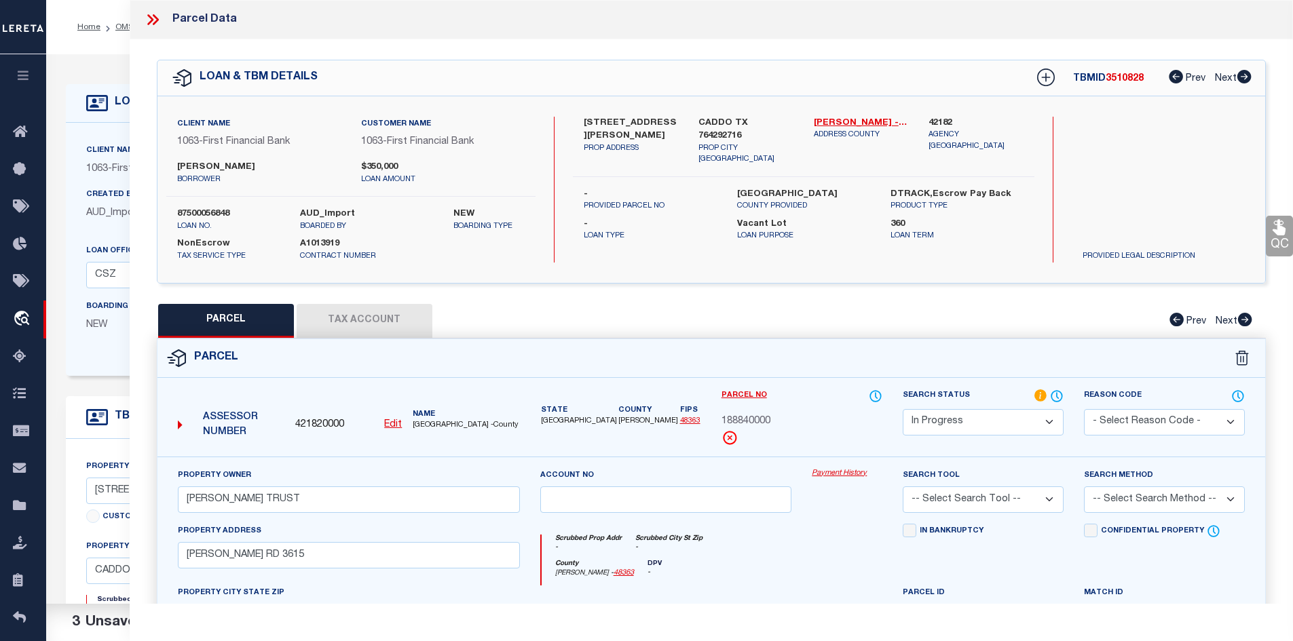
click at [935, 407] on div "Search Status Automated Search Bad Parcel Complete Duplicate Parcel High Dollar…" at bounding box center [983, 412] width 161 height 47
click at [903, 409] on select "Automated Search Bad Parcel Complete Duplicate Parcel High Dollar Reporting In …" at bounding box center [983, 422] width 161 height 26
click at [969, 486] on div "Search Tool -- Select Search Tool -- 3rd Party Website Agency File Agency Websi…" at bounding box center [983, 490] width 161 height 45
click at [960, 505] on select "-- Select Search Tool -- 3rd Party Website Agency File Agency Website ATLS CNV-…" at bounding box center [983, 500] width 161 height 26
click at [903, 487] on select "-- Select Search Tool -- 3rd Party Website Agency File Agency Website ATLS CNV-…" at bounding box center [983, 500] width 161 height 26
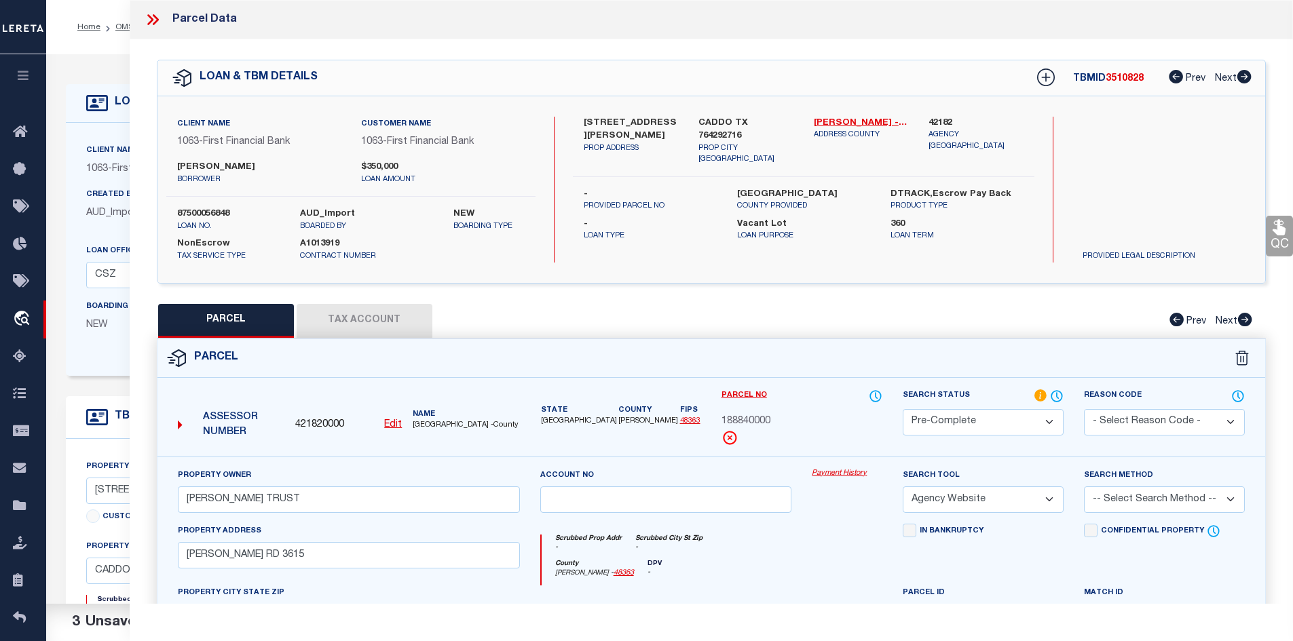
click at [1180, 500] on select "-- Select Search Method -- Property Address Legal Liability Info Provided" at bounding box center [1164, 500] width 161 height 26
click at [1084, 487] on select "-- Select Search Method -- Property Address Legal Liability Info Provided" at bounding box center [1164, 500] width 161 height 26
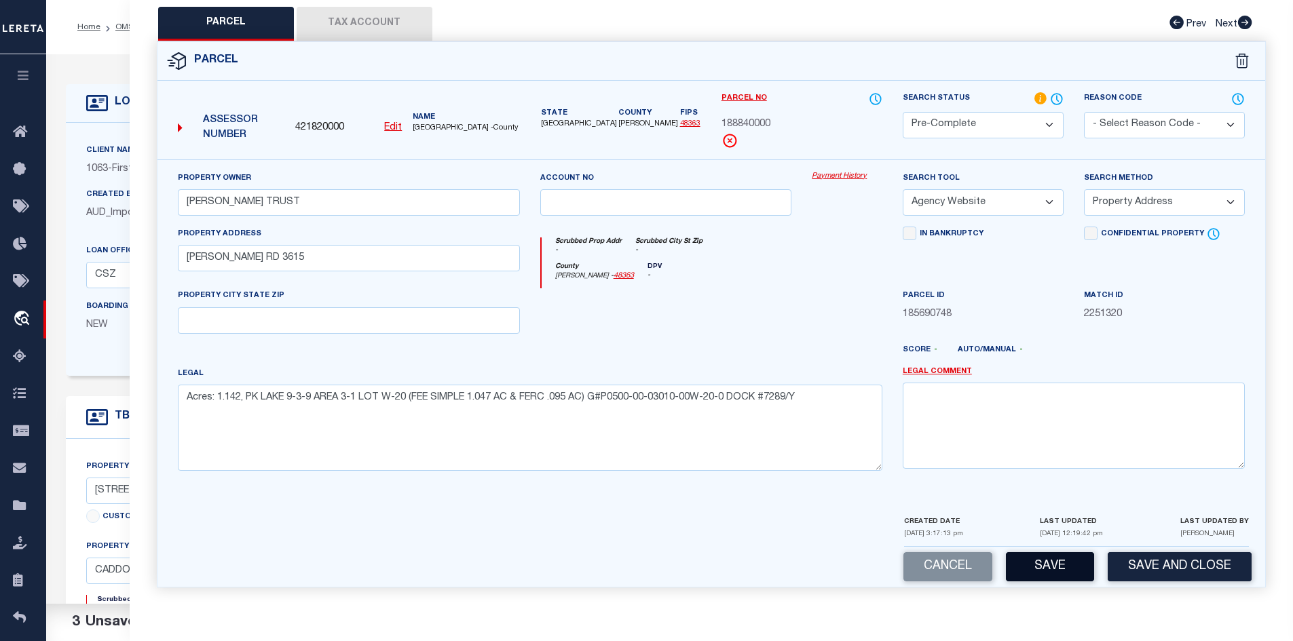
click at [1043, 572] on button "Save" at bounding box center [1050, 567] width 88 height 29
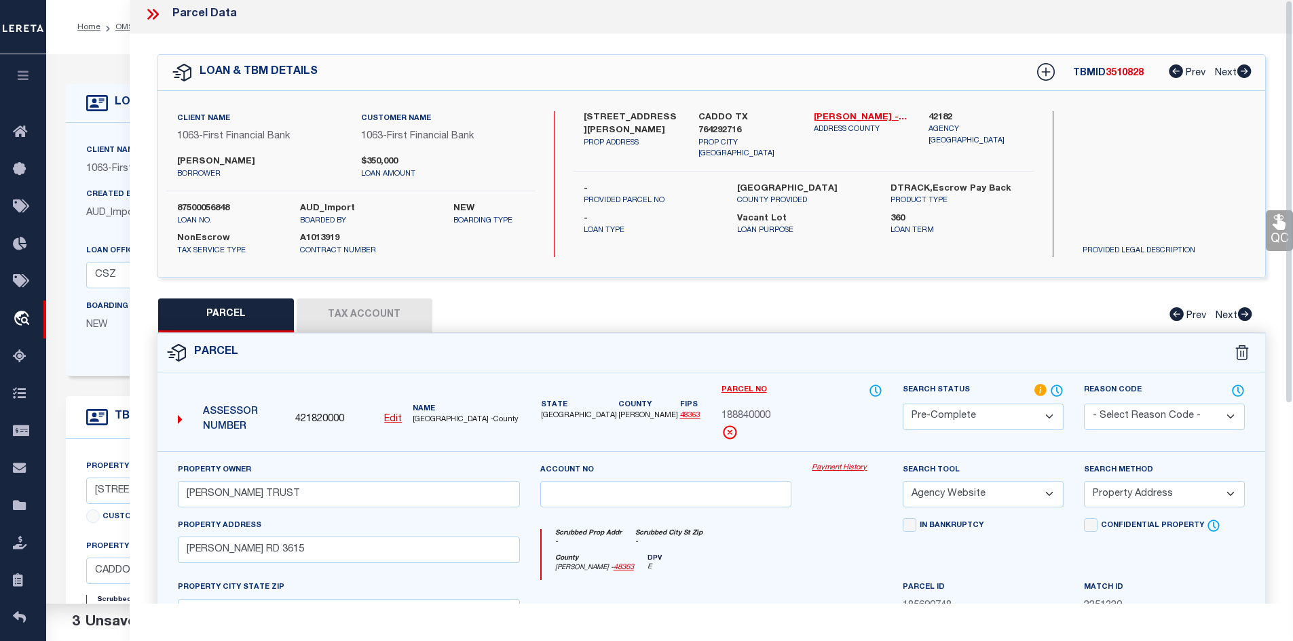
scroll to position [0, 0]
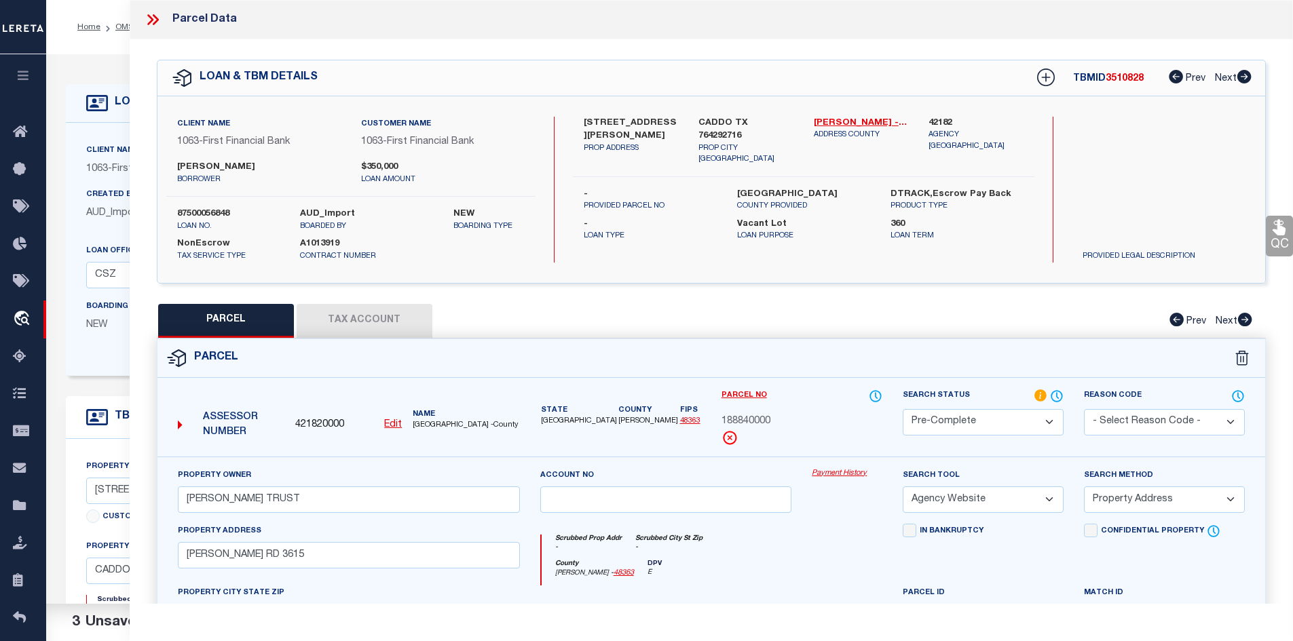
click at [1115, 77] on span "3510828" at bounding box center [1125, 79] width 38 height 10
click at [745, 417] on span "188840000" at bounding box center [746, 422] width 49 height 15
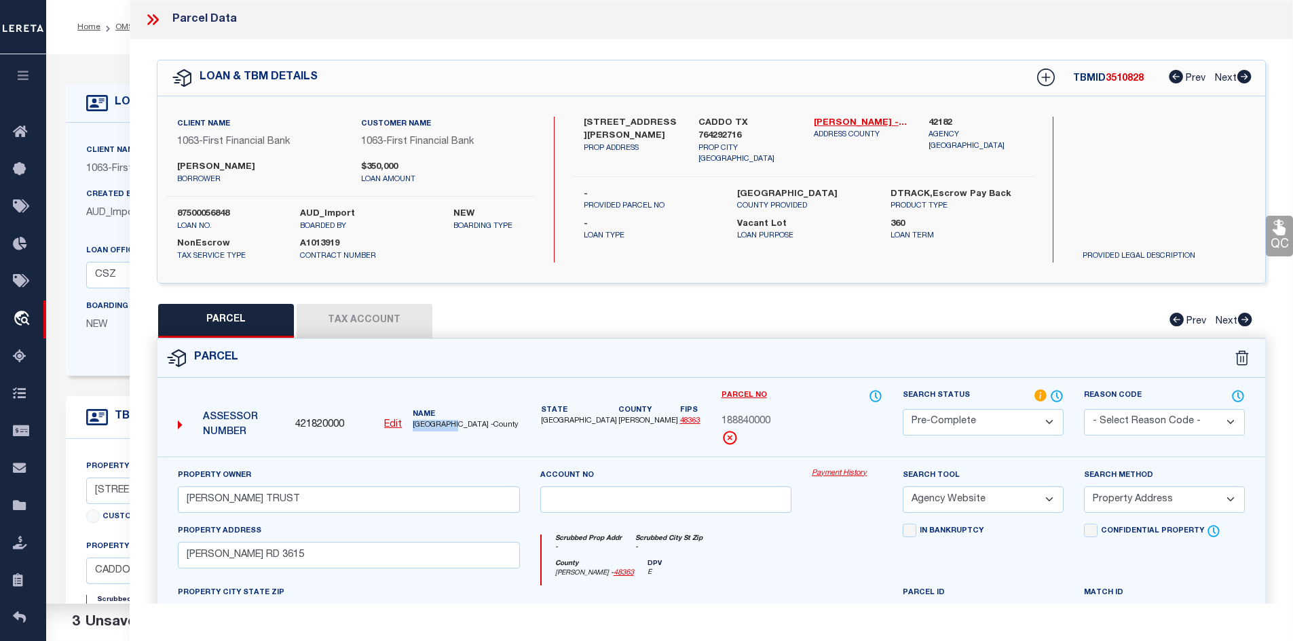
drag, startPoint x: 413, startPoint y: 425, endPoint x: 456, endPoint y: 433, distance: 44.2
click at [456, 433] on div "Assessor Number 421820000 Edit Name PALO PINTO COUNTY -County" at bounding box center [348, 420] width 353 height 52
click at [151, 16] on icon at bounding box center [153, 20] width 18 height 18
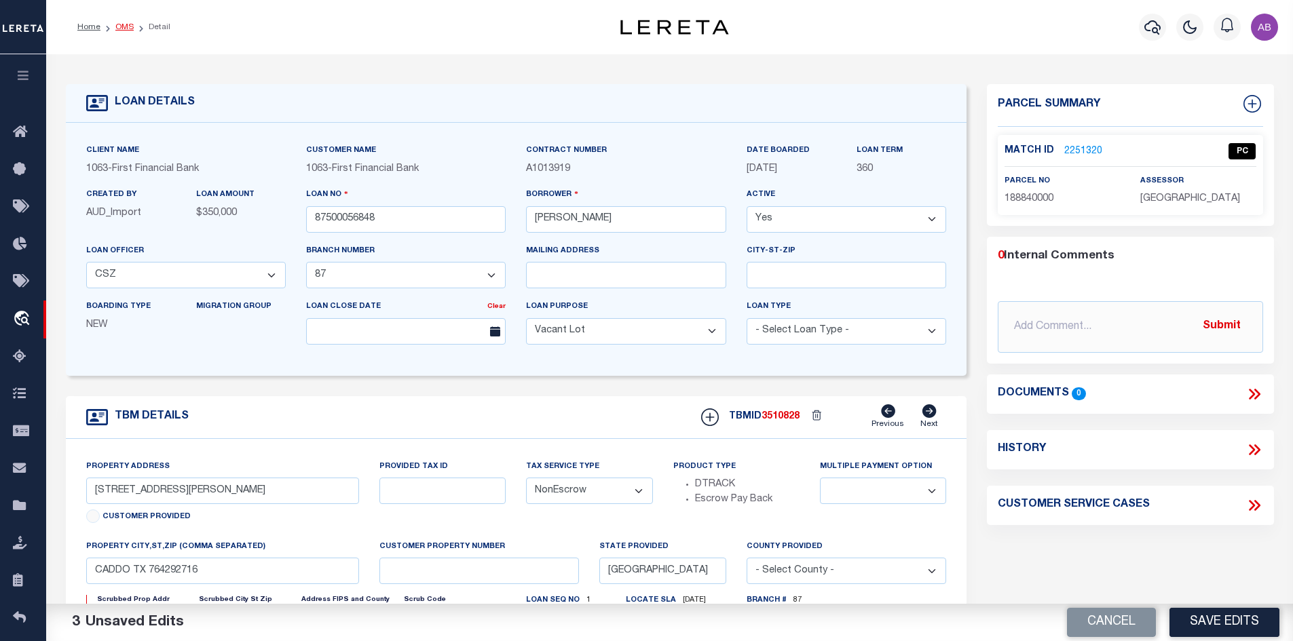
click at [128, 28] on link "OMS" at bounding box center [124, 27] width 18 height 8
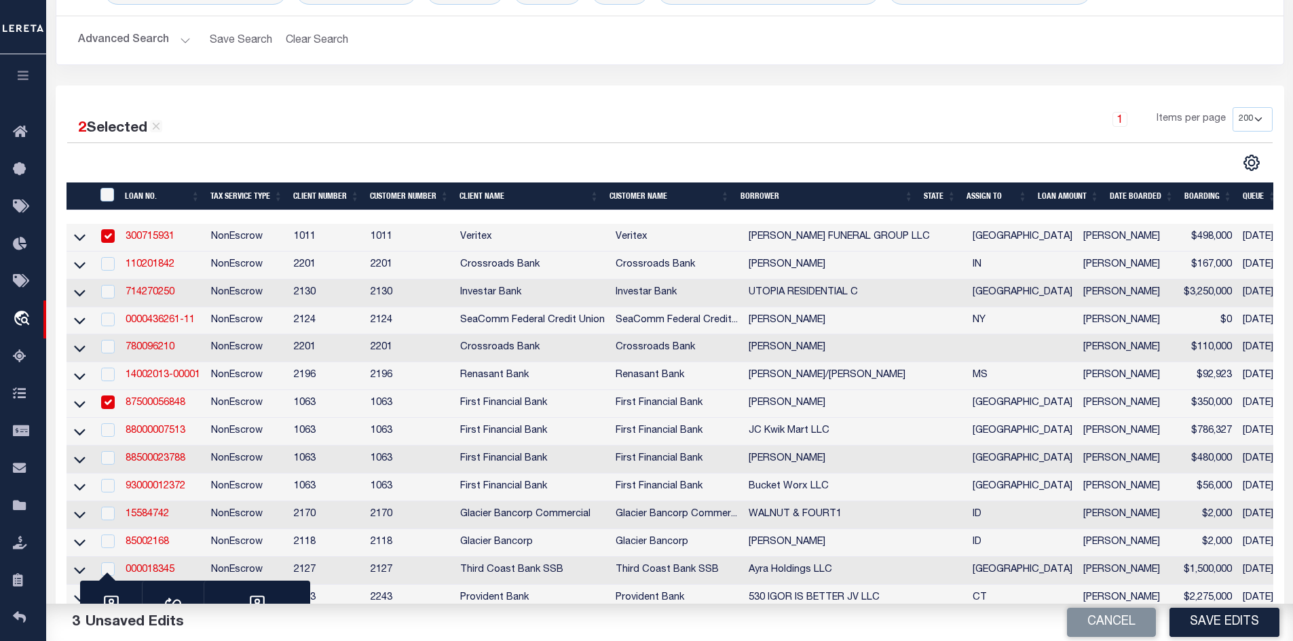
scroll to position [272, 0]
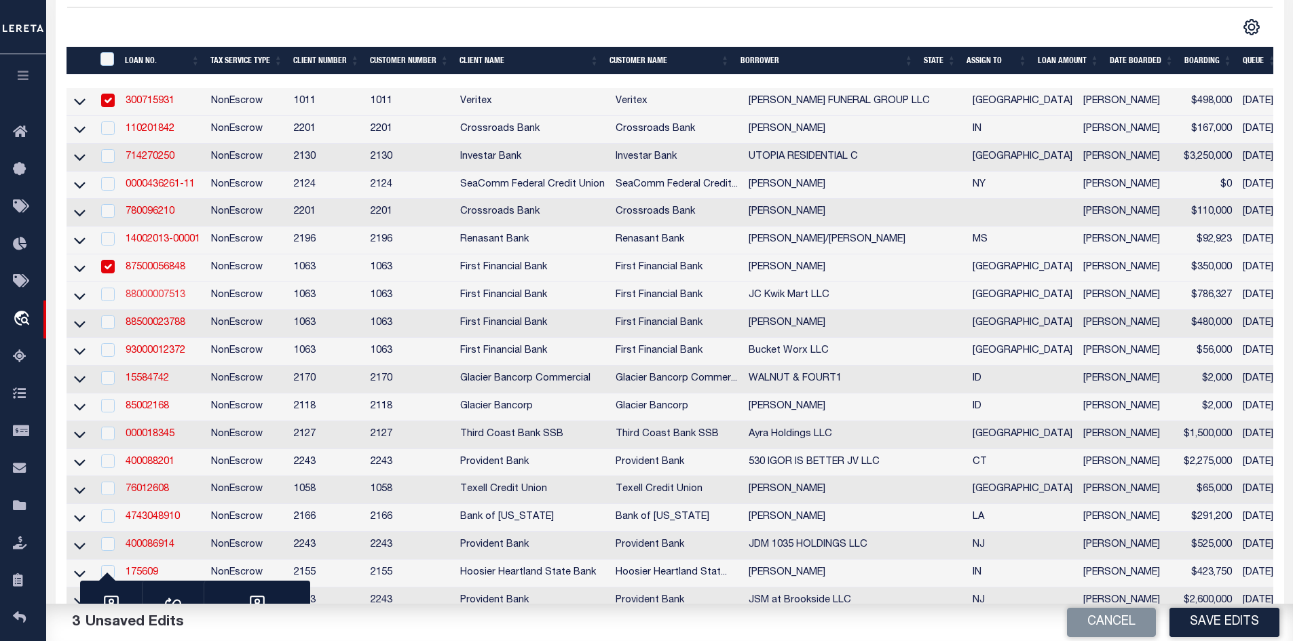
click at [159, 300] on link "88000007513" at bounding box center [156, 296] width 60 height 10
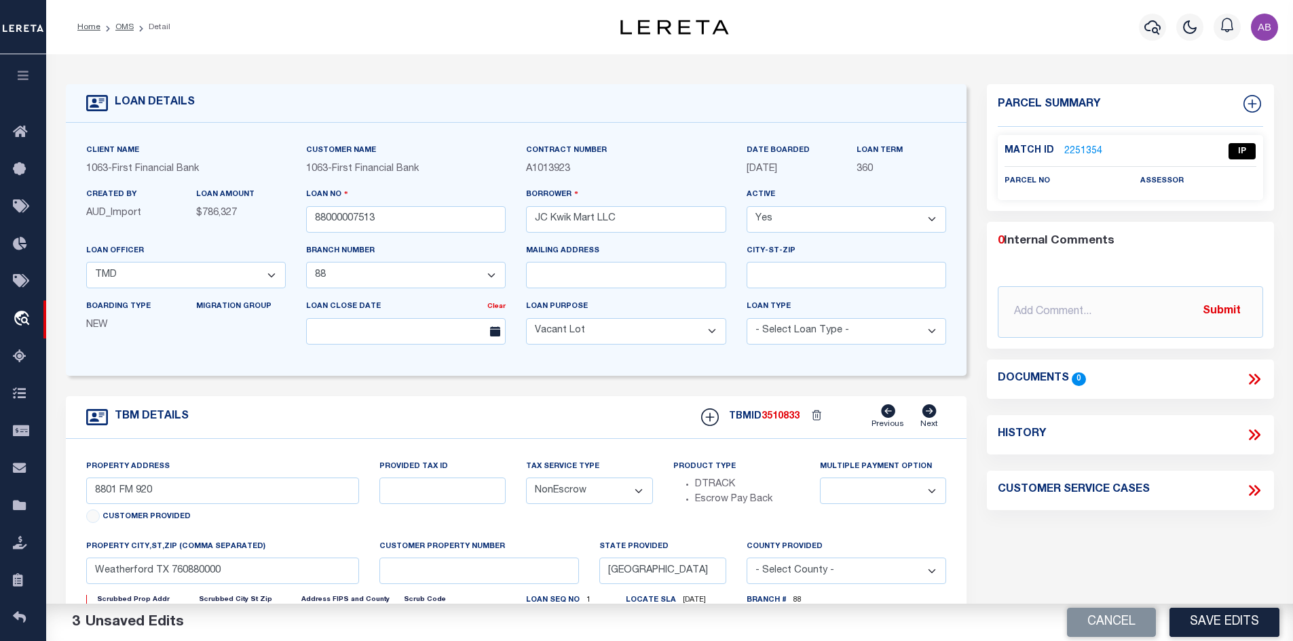
click at [1091, 148] on link "2251354" at bounding box center [1083, 152] width 38 height 14
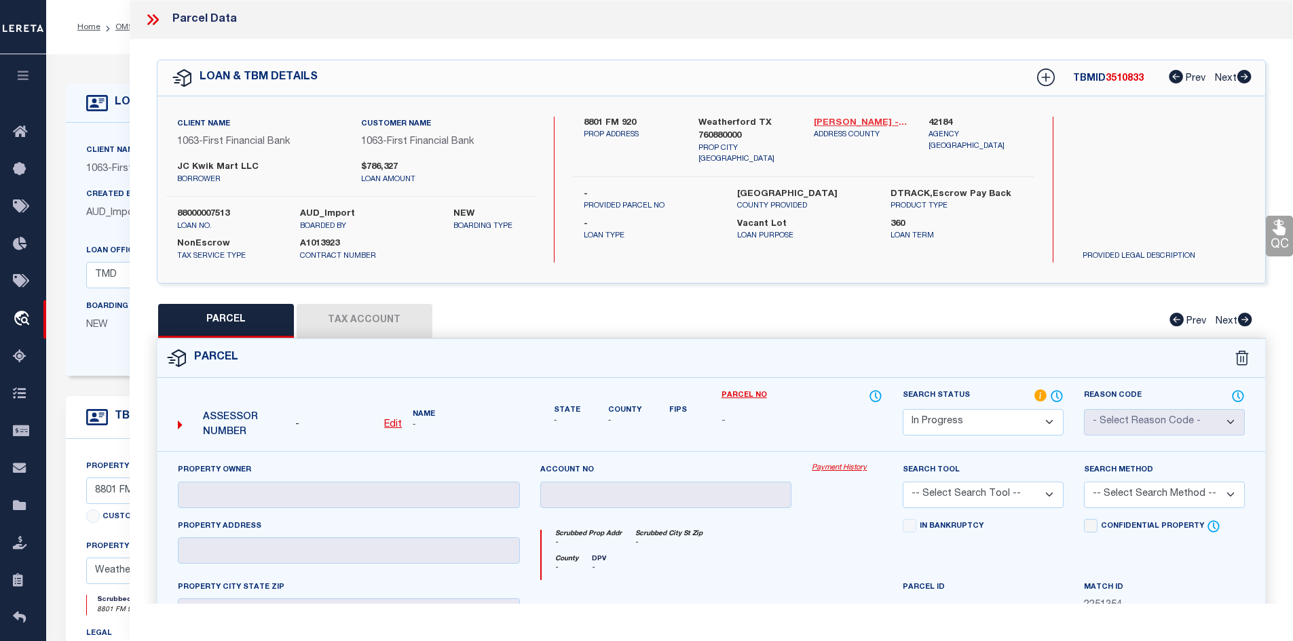
click at [839, 122] on link "Parker - 48367" at bounding box center [861, 124] width 95 height 14
click at [593, 123] on label "8801 FM 920" at bounding box center [631, 124] width 95 height 14
click at [195, 166] on label "JC Kwik Mart LLC" at bounding box center [259, 168] width 164 height 14
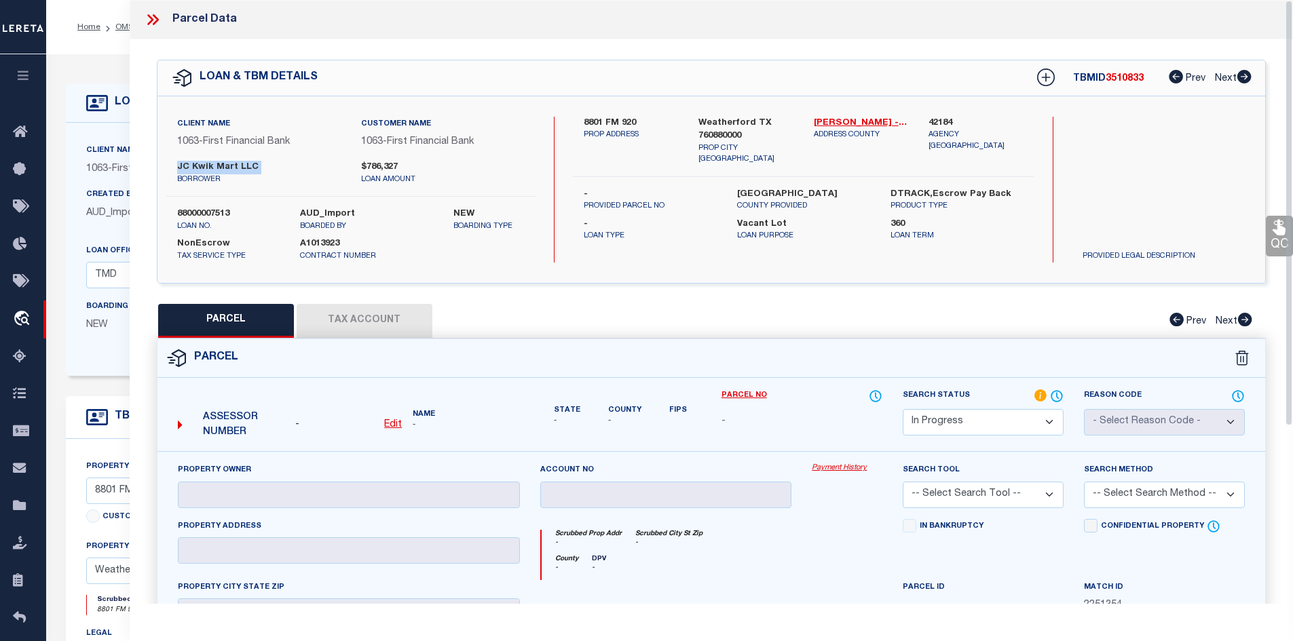
click at [195, 166] on label "JC Kwik Mart LLC" at bounding box center [259, 168] width 164 height 14
click at [389, 423] on u "Edit" at bounding box center [393, 425] width 18 height 10
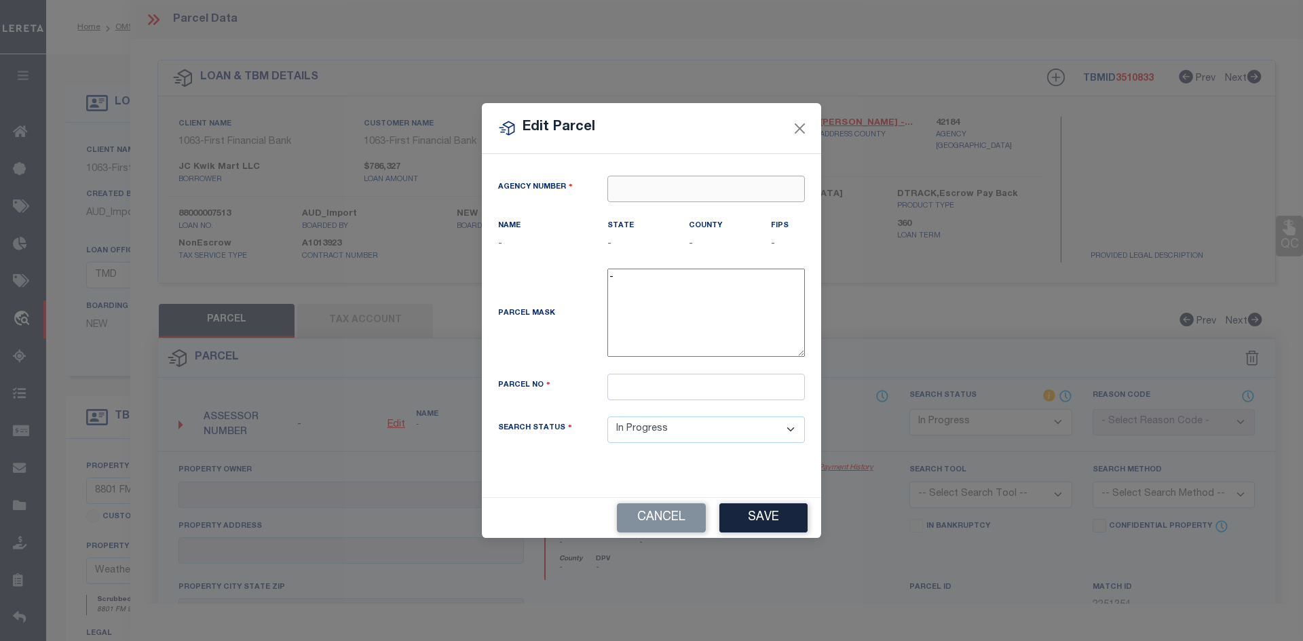
click at [633, 189] on input "text" at bounding box center [707, 189] width 198 height 26
click at [710, 213] on div "421840000 : PARKER COUNTY" at bounding box center [706, 223] width 196 height 39
click at [622, 390] on input "text" at bounding box center [707, 387] width 198 height 26
paste input "16220.002.001.00"
click at [684, 389] on input "16220.002.001.00" at bounding box center [707, 387] width 198 height 26
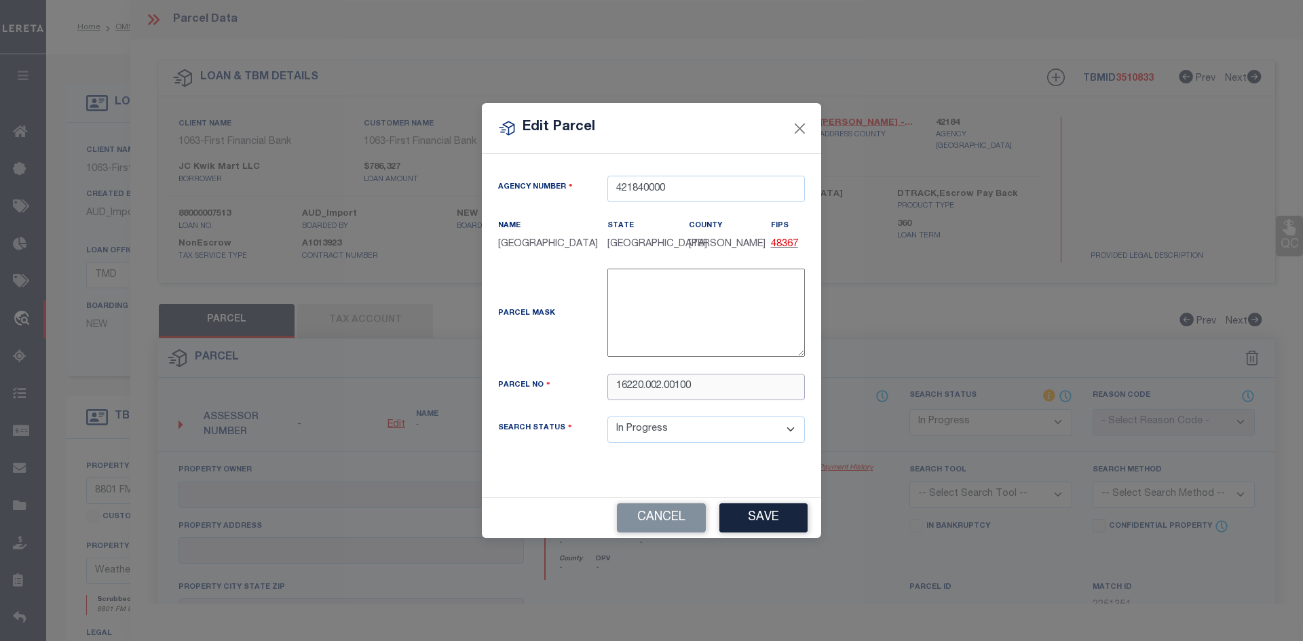
click at [667, 386] on input "16220.002.00100" at bounding box center [707, 387] width 198 height 26
click at [646, 390] on input "16220.00200100" at bounding box center [707, 387] width 198 height 26
click at [789, 516] on button "Save" at bounding box center [764, 518] width 88 height 29
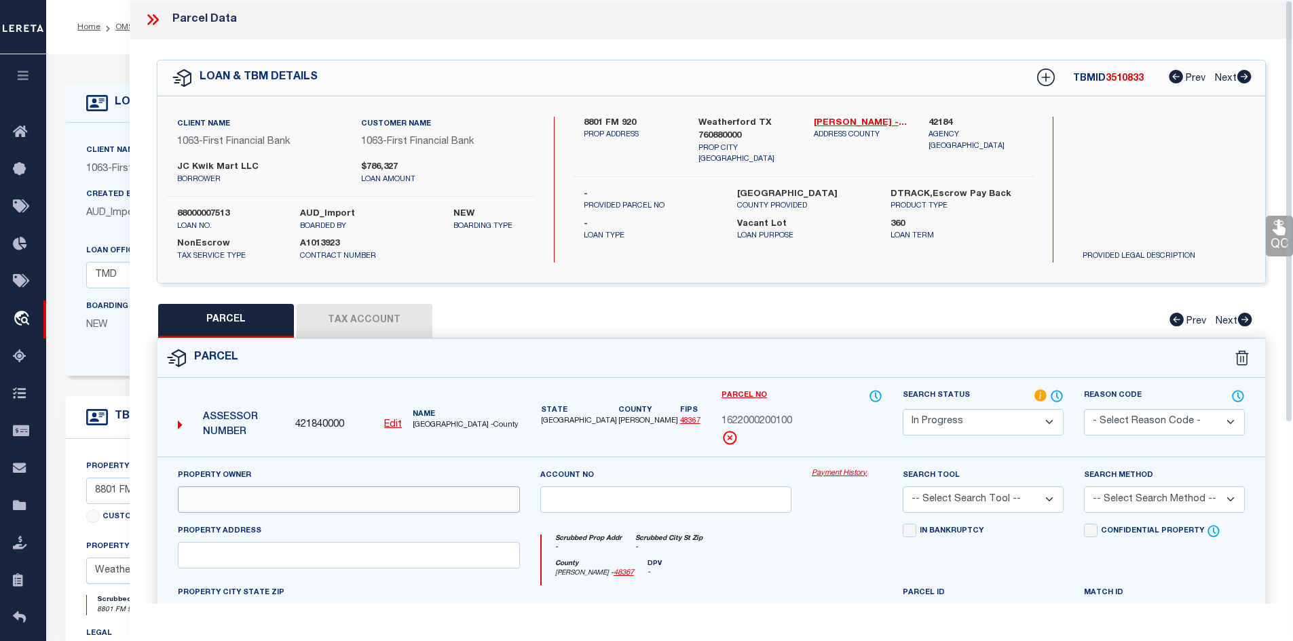
click at [359, 505] on input "text" at bounding box center [349, 500] width 342 height 26
paste input "JC KWIK MART LLC"
click at [277, 558] on input "text" at bounding box center [349, 555] width 342 height 26
paste input "FM RD 920 8801"
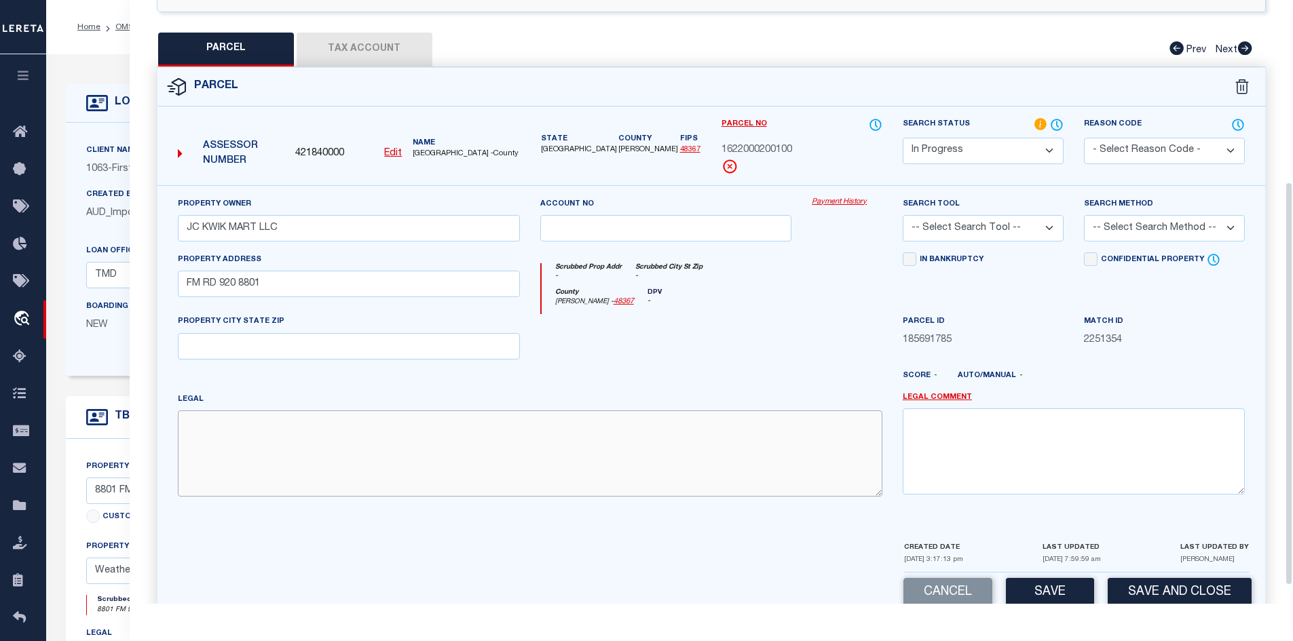
click at [449, 433] on textarea at bounding box center [530, 454] width 705 height 86
paste textarea "Acres: 1.794, Lot: PT 1 & 2, Blk: 2, Subd: PEASTER THOMPKINS, (MH LT 1), BLK: 2…"
click at [373, 49] on button "Tax Account" at bounding box center [365, 50] width 136 height 34
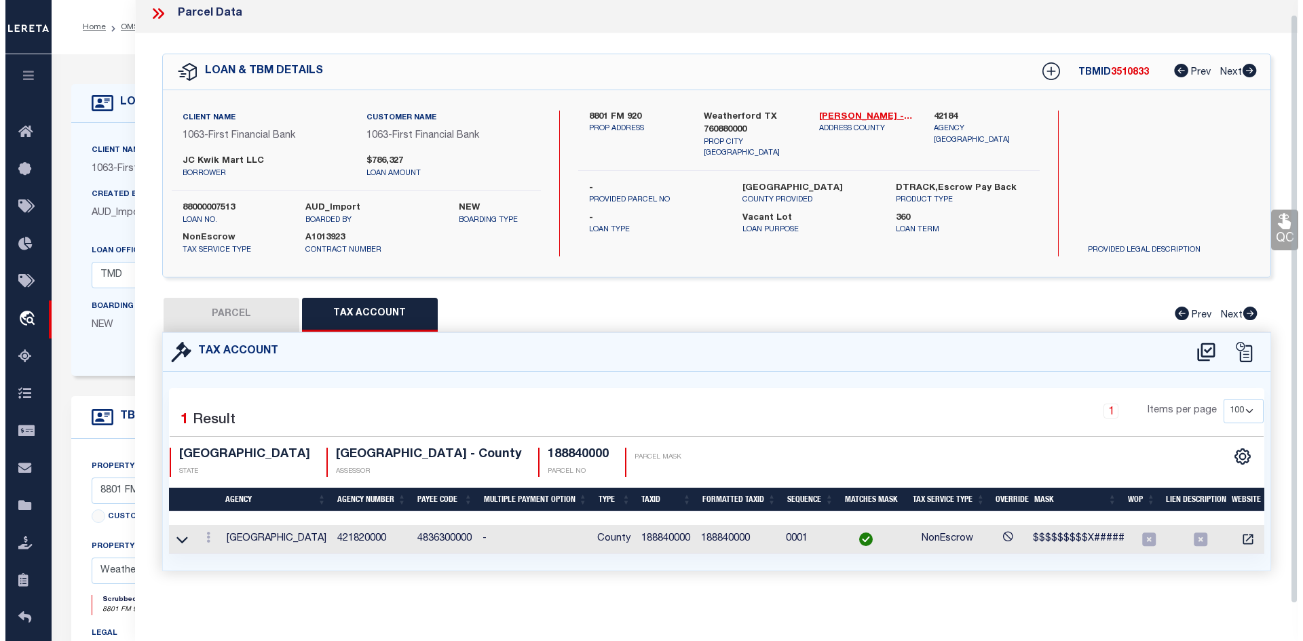
scroll to position [0, 0]
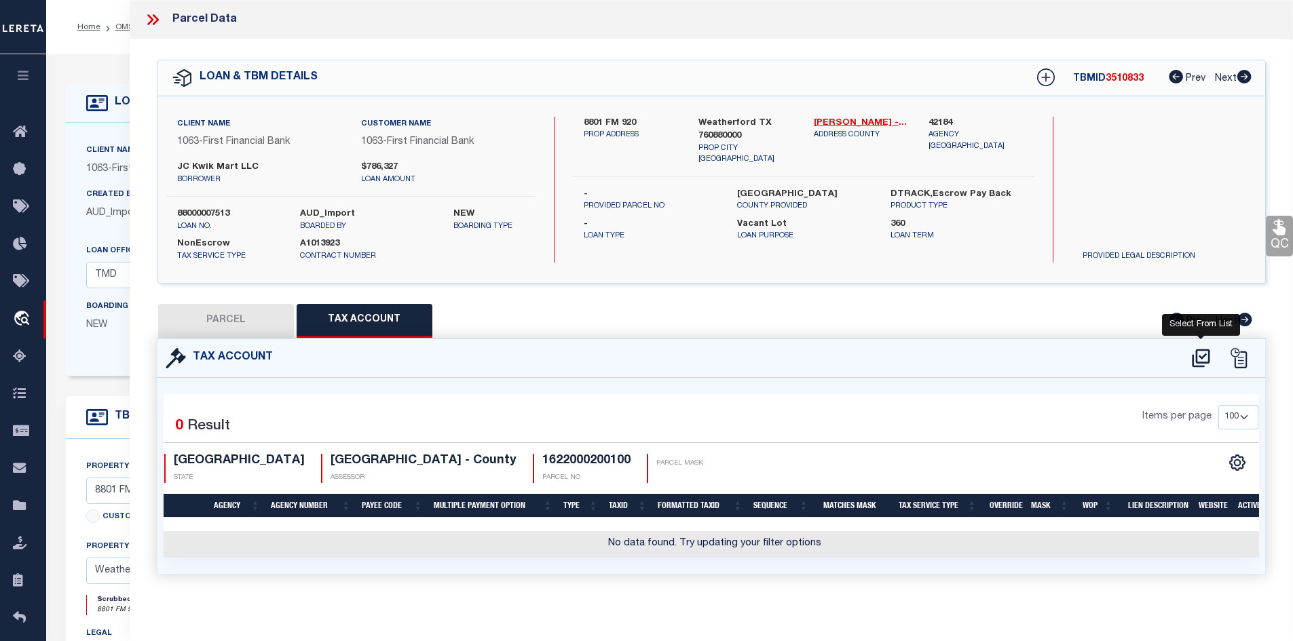
click at [1200, 354] on icon at bounding box center [1201, 358] width 18 height 18
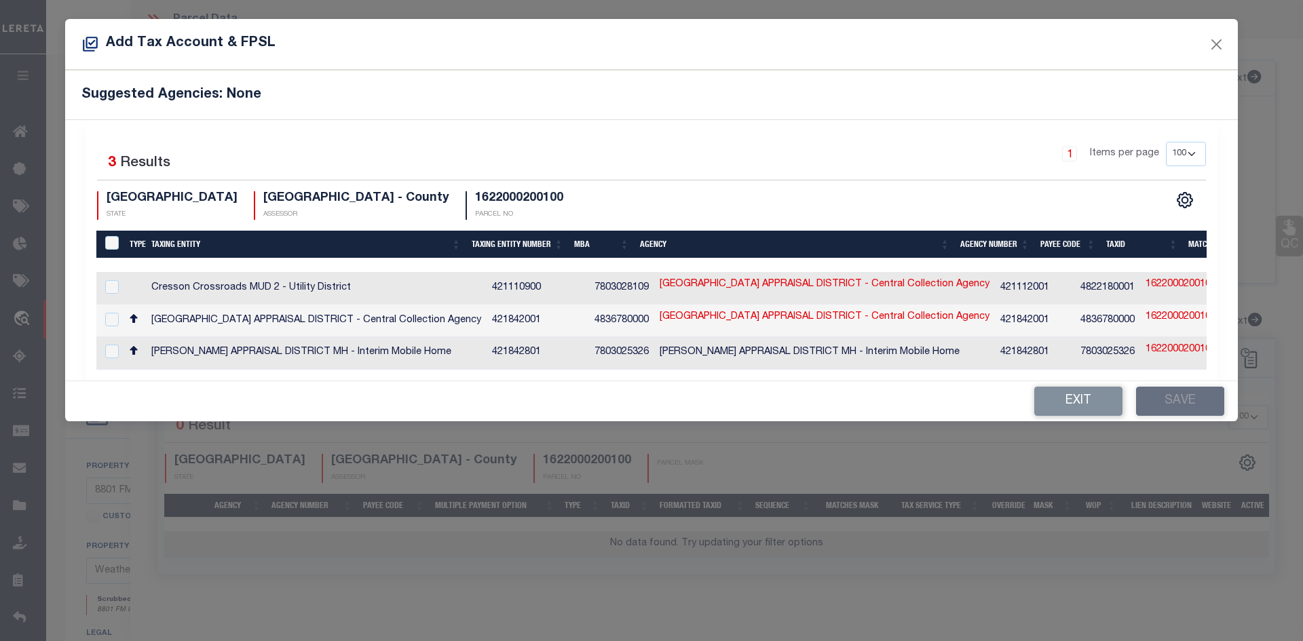
click at [314, 318] on td "PARKER COUNTY APPRAISAL DISTRICT - Central Collection Agency" at bounding box center [316, 321] width 341 height 33
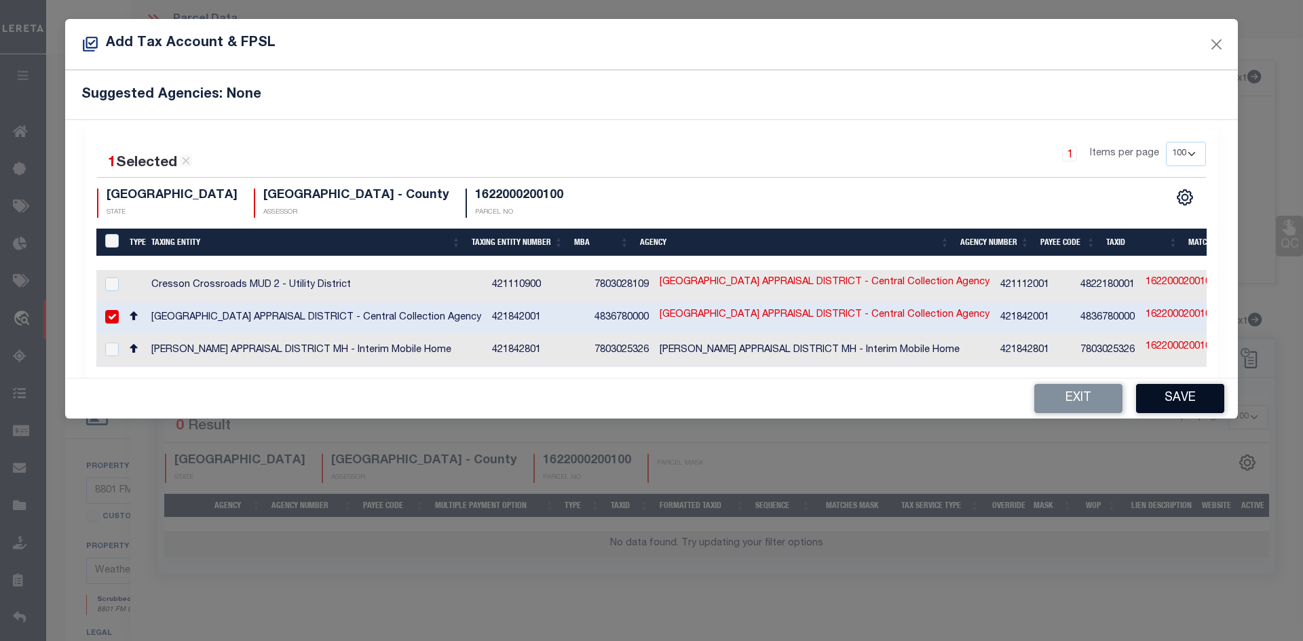
click at [1172, 409] on button "Save" at bounding box center [1180, 398] width 88 height 29
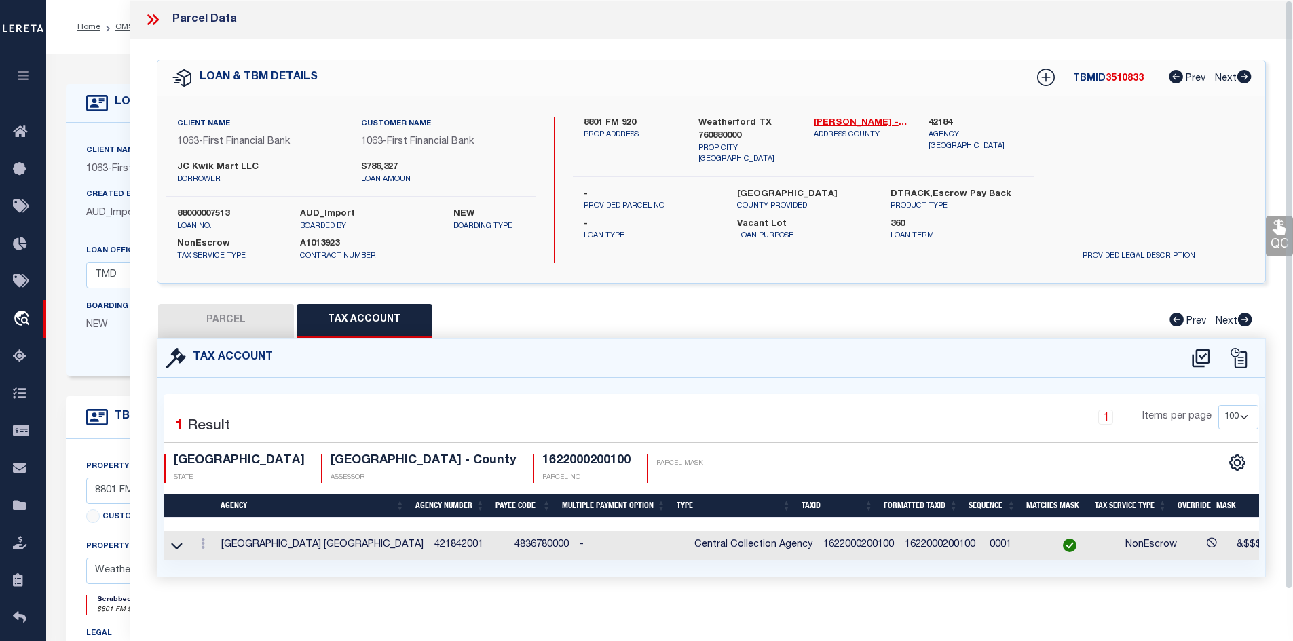
click at [284, 299] on div "QC QC QC" at bounding box center [712, 324] width 1164 height 571
click at [835, 546] on td "1622000200100" at bounding box center [858, 546] width 81 height 29
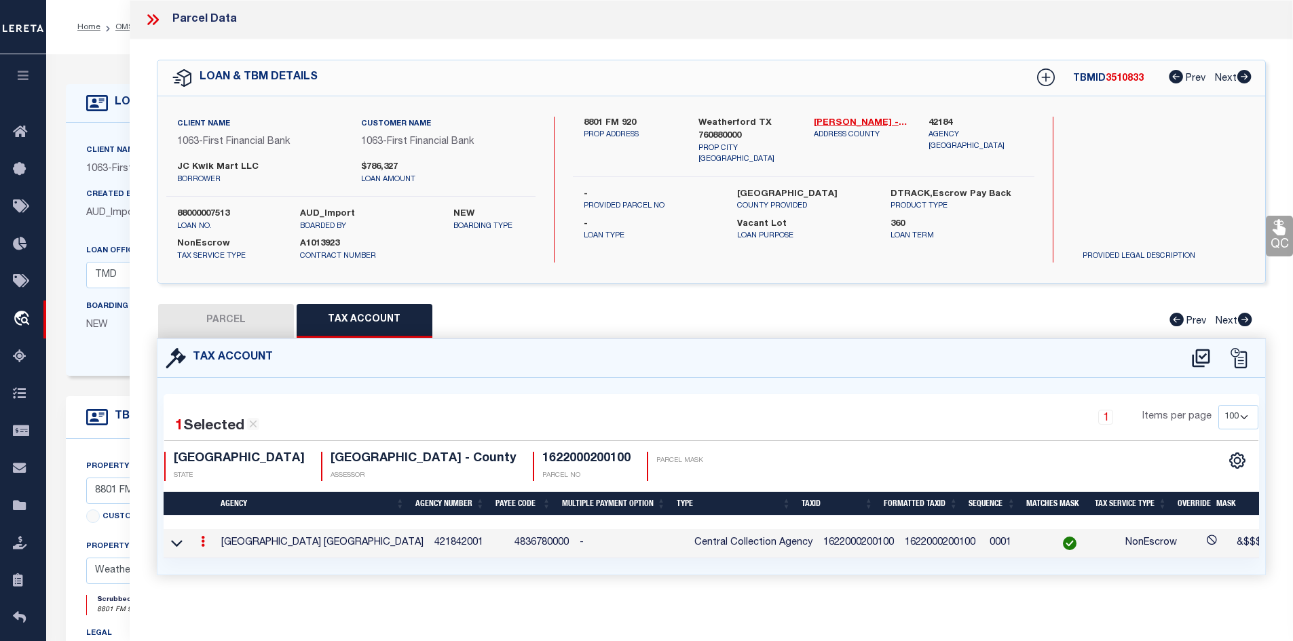
click at [835, 546] on td "1622000200100" at bounding box center [858, 543] width 81 height 29
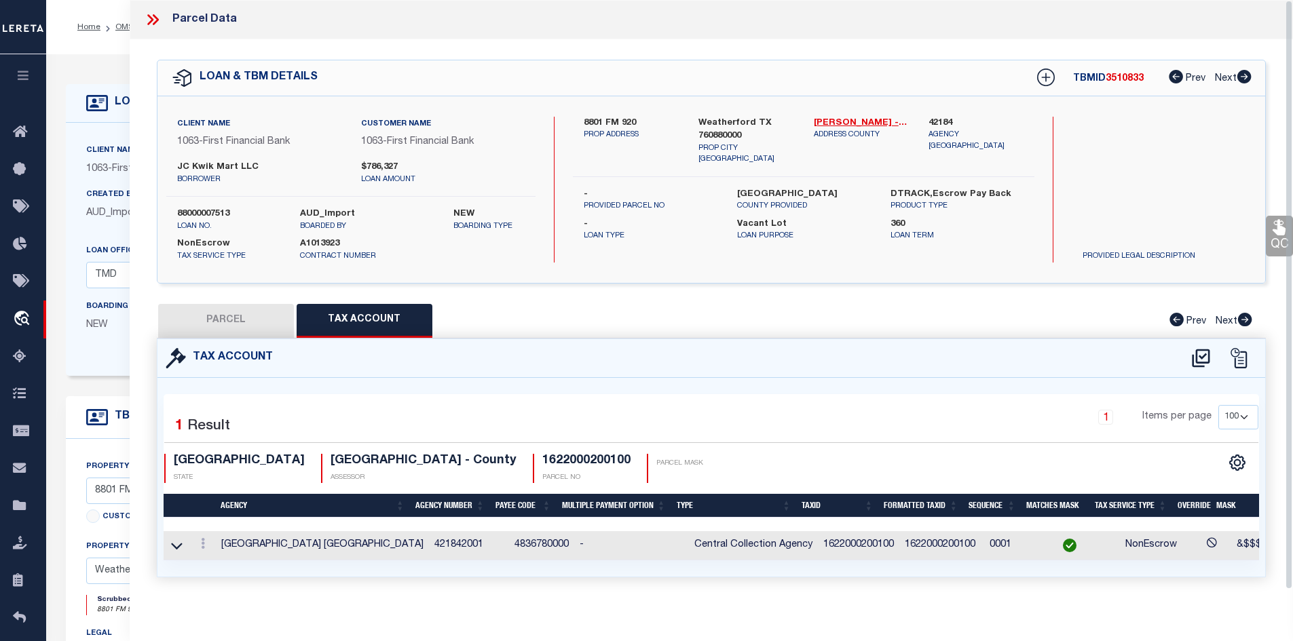
click at [151, 22] on icon at bounding box center [150, 19] width 6 height 11
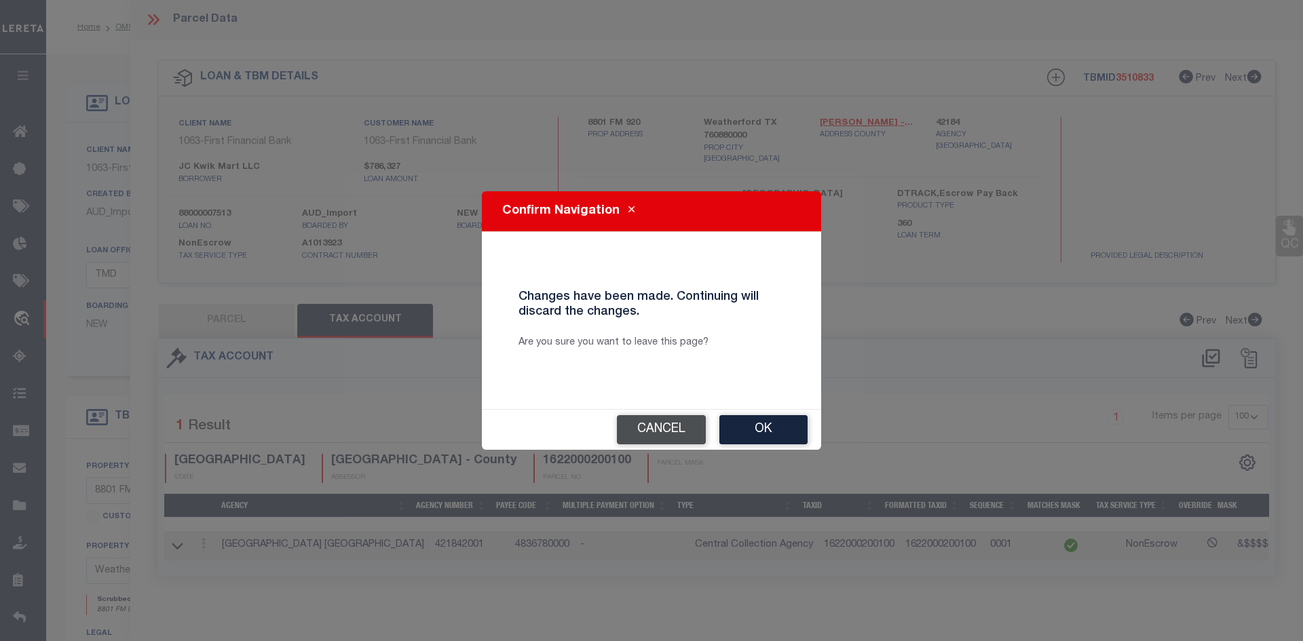
click at [675, 419] on button "Cancel" at bounding box center [661, 429] width 89 height 29
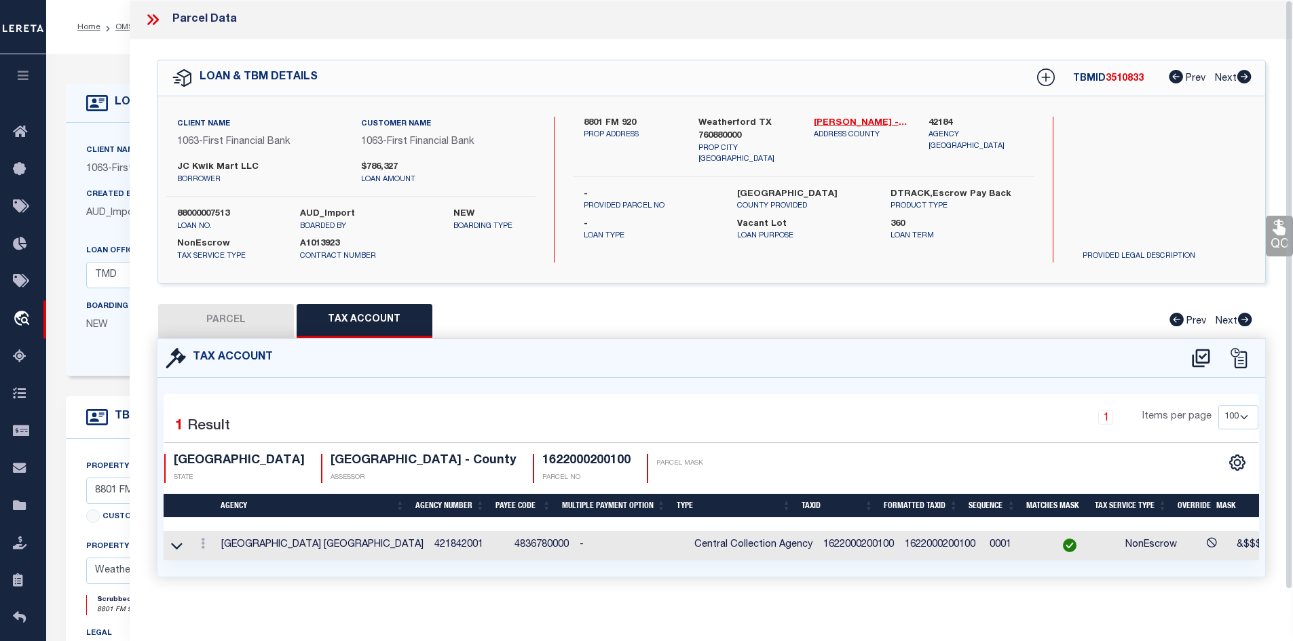
click at [263, 319] on button "PARCEL" at bounding box center [226, 321] width 136 height 34
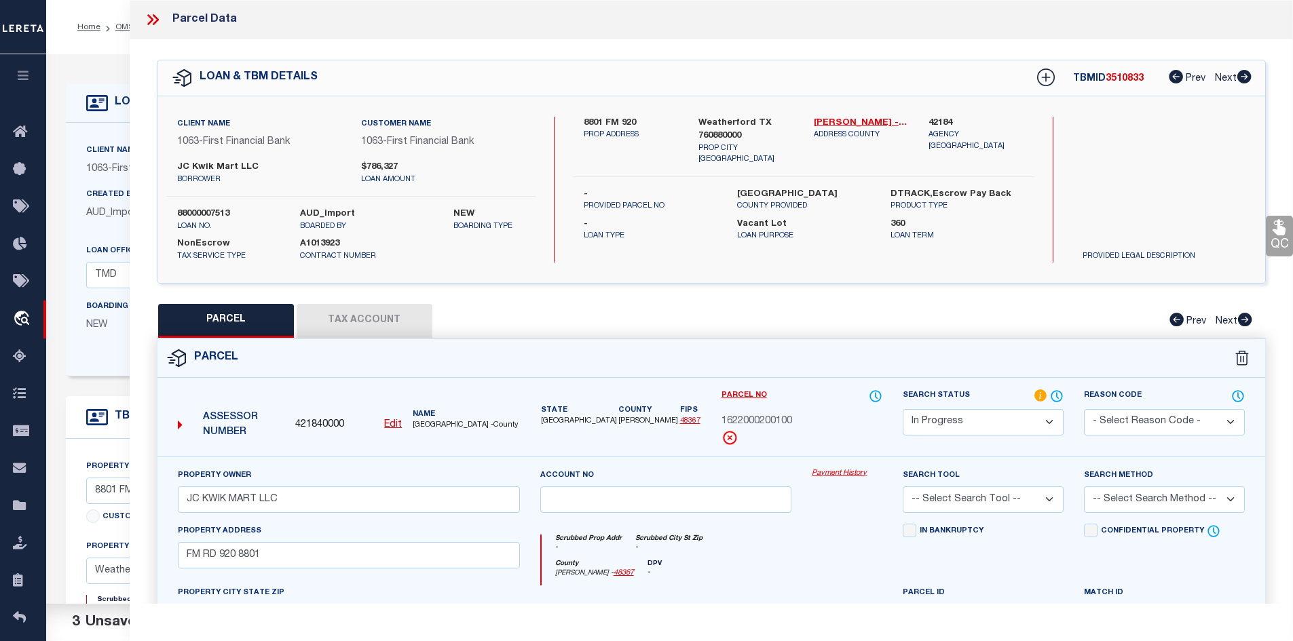
click at [954, 427] on select "Automated Search Bad Parcel Complete Duplicate Parcel High Dollar Reporting In …" at bounding box center [983, 422] width 161 height 26
click at [903, 409] on select "Automated Search Bad Parcel Complete Duplicate Parcel High Dollar Reporting In …" at bounding box center [983, 422] width 161 height 26
click at [958, 505] on select "-- Select Search Tool -- 3rd Party Website Agency File Agency Website ATLS CNV-…" at bounding box center [983, 500] width 161 height 26
click at [903, 487] on select "-- Select Search Tool -- 3rd Party Website Agency File Agency Website ATLS CNV-…" at bounding box center [983, 500] width 161 height 26
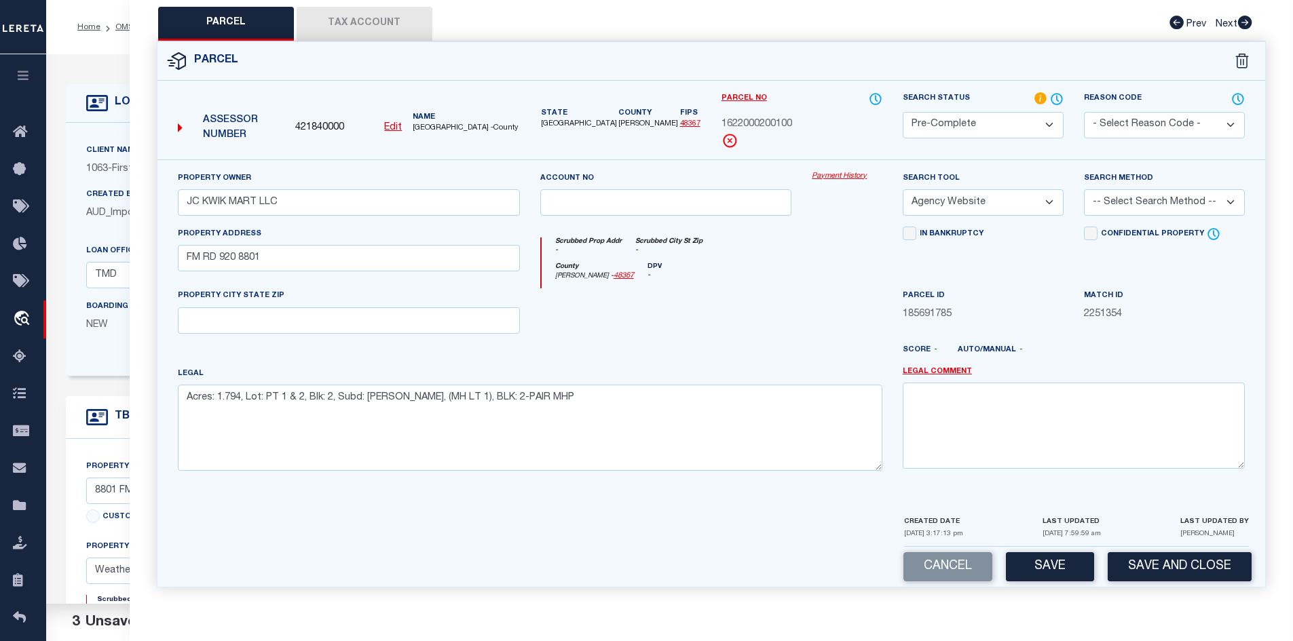
click at [1150, 207] on select "-- Select Search Method -- Property Address Legal Liability Info Provided" at bounding box center [1164, 202] width 161 height 26
click at [1084, 189] on select "-- Select Search Method -- Property Address Legal Liability Info Provided" at bounding box center [1164, 202] width 161 height 26
click at [1062, 569] on button "Save" at bounding box center [1050, 567] width 88 height 29
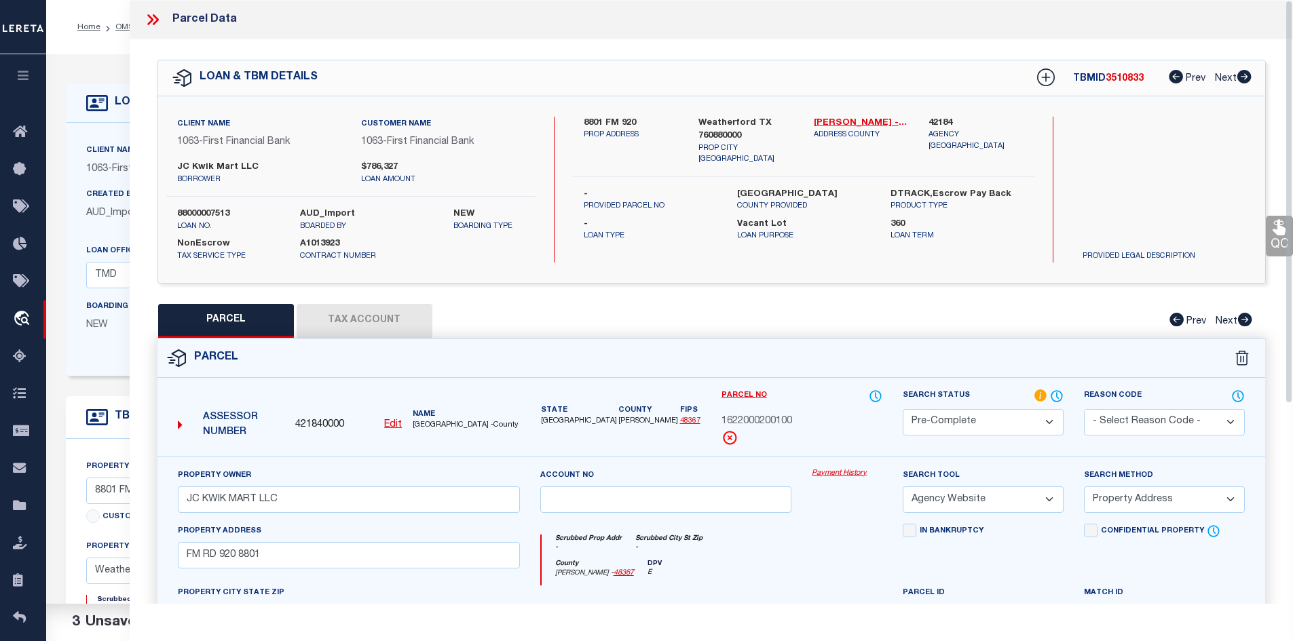
click at [147, 15] on icon at bounding box center [153, 20] width 18 height 18
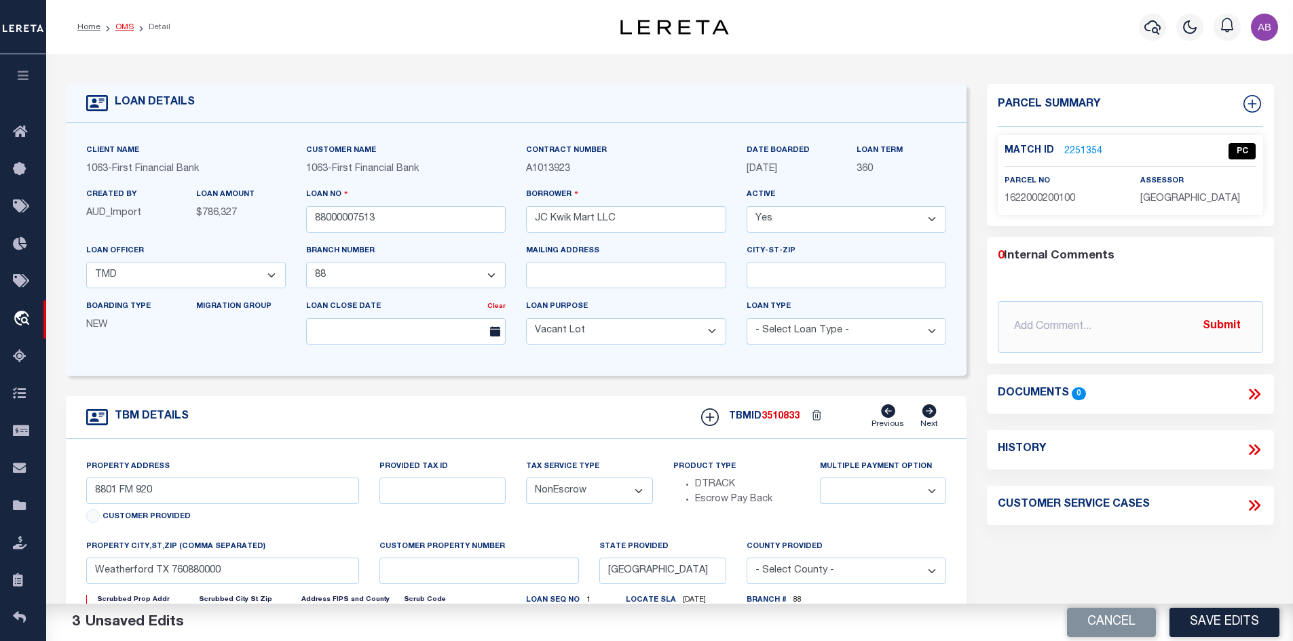
click at [122, 30] on link "OMS" at bounding box center [124, 27] width 18 height 8
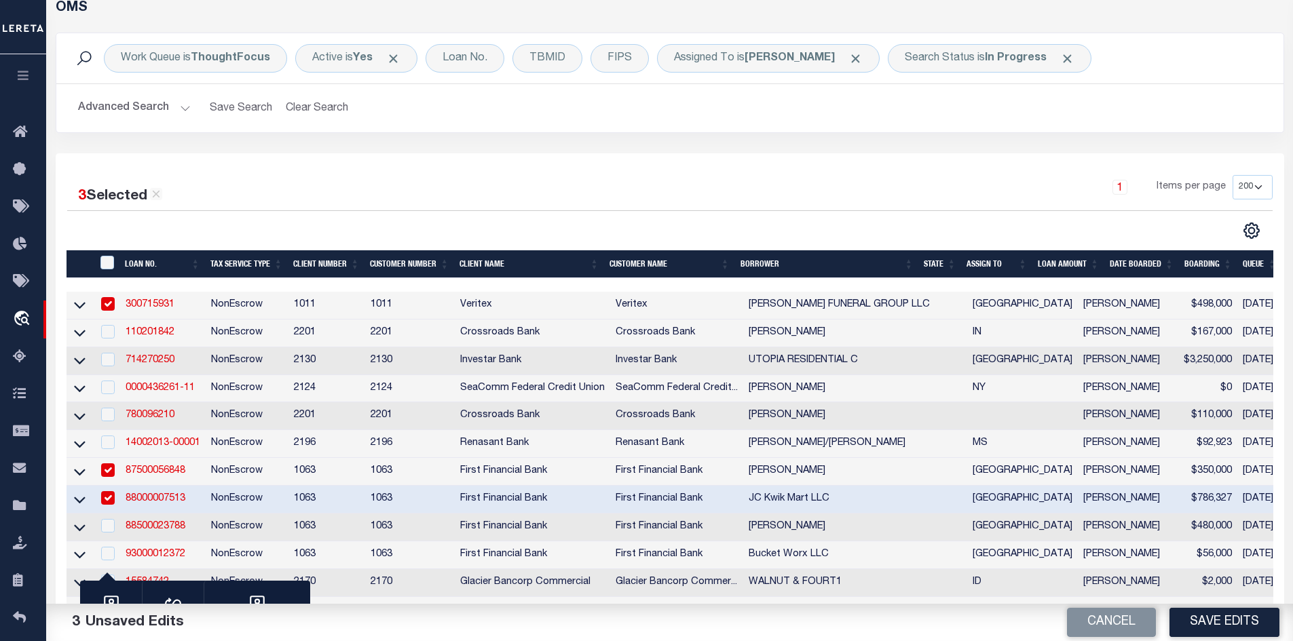
scroll to position [272, 0]
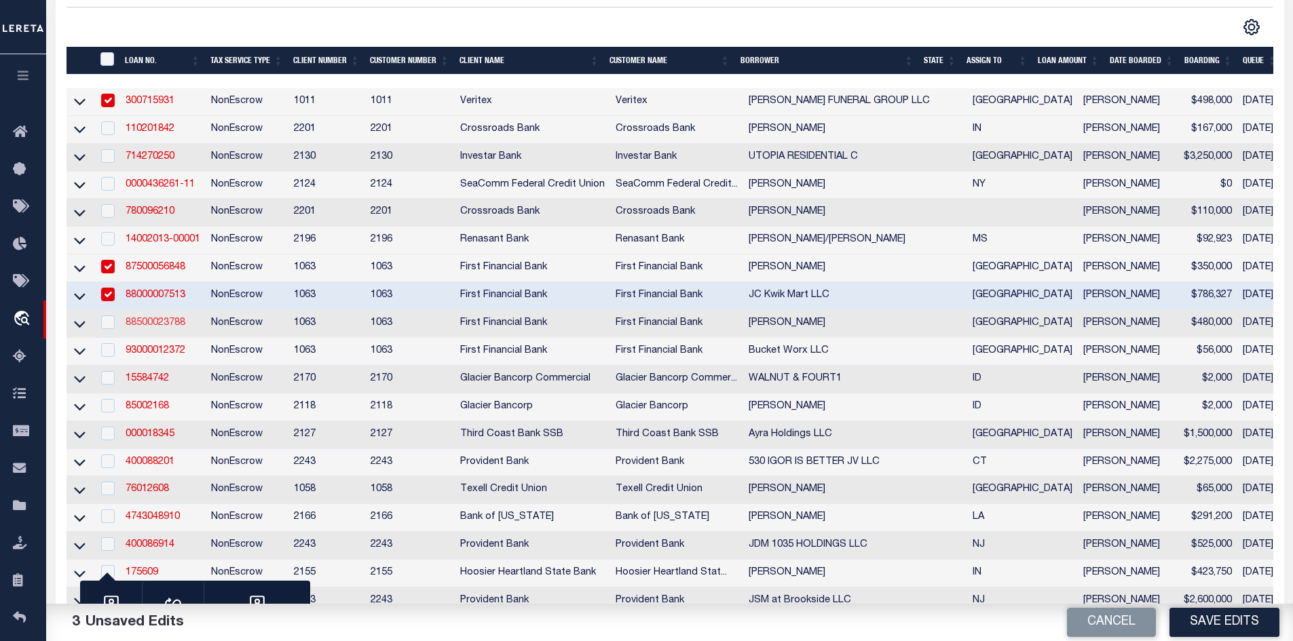
click at [153, 328] on link "88500023788" at bounding box center [156, 323] width 60 height 10
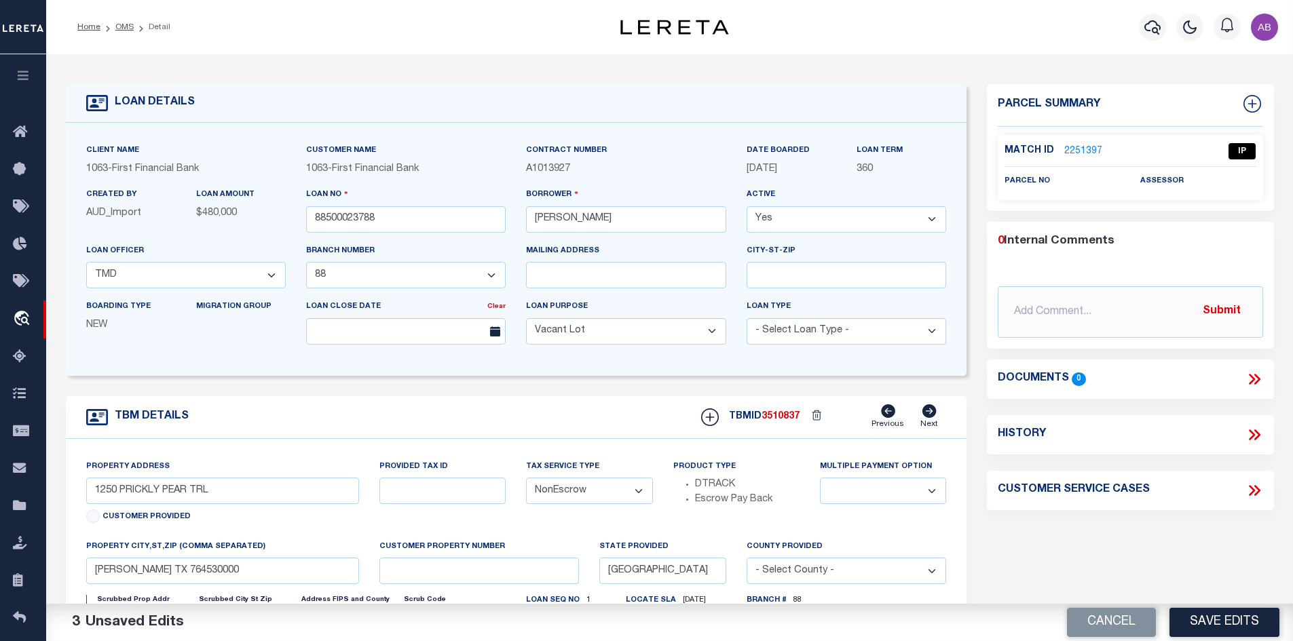
click at [1081, 147] on link "2251397" at bounding box center [1083, 152] width 38 height 14
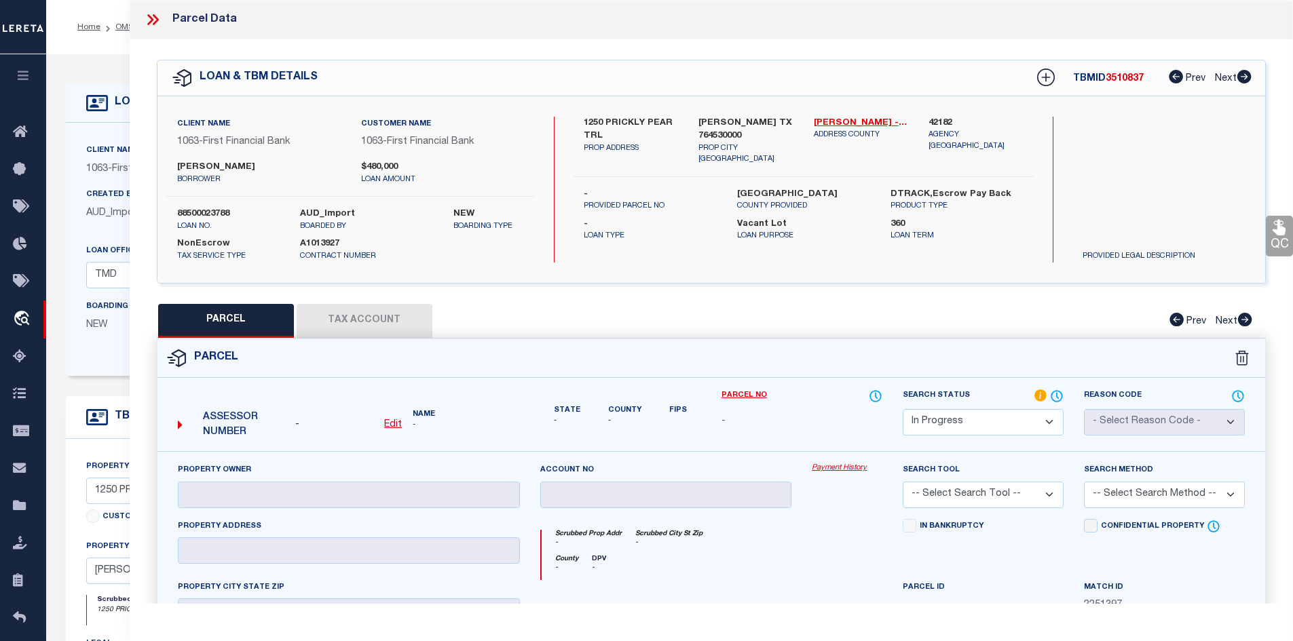
click at [587, 122] on label "1250 PRICKLY PEAR TRL" at bounding box center [631, 130] width 95 height 26
click at [625, 117] on label "1250 PRICKLY PEAR TRL" at bounding box center [631, 130] width 95 height 26
click at [660, 121] on label "1250 PRICKLY PEAR TRL" at bounding box center [631, 130] width 95 height 26
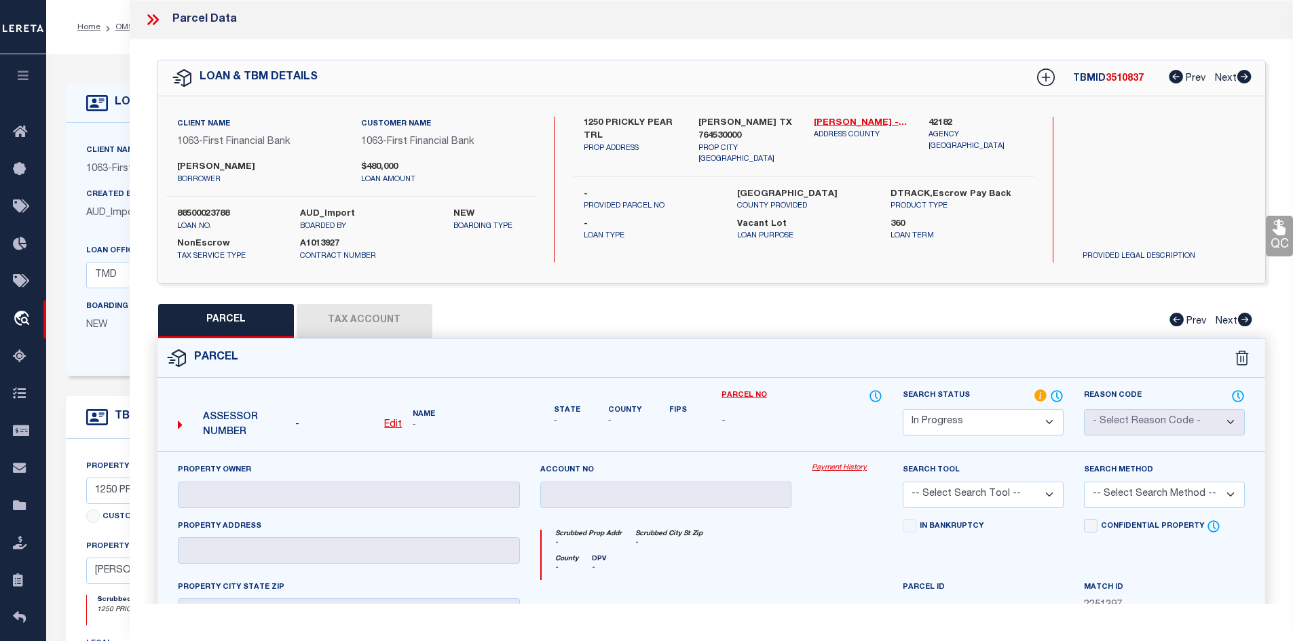
click at [660, 121] on label "1250 PRICKLY PEAR TRL" at bounding box center [631, 130] width 95 height 26
click at [394, 426] on u "Edit" at bounding box center [393, 425] width 18 height 10
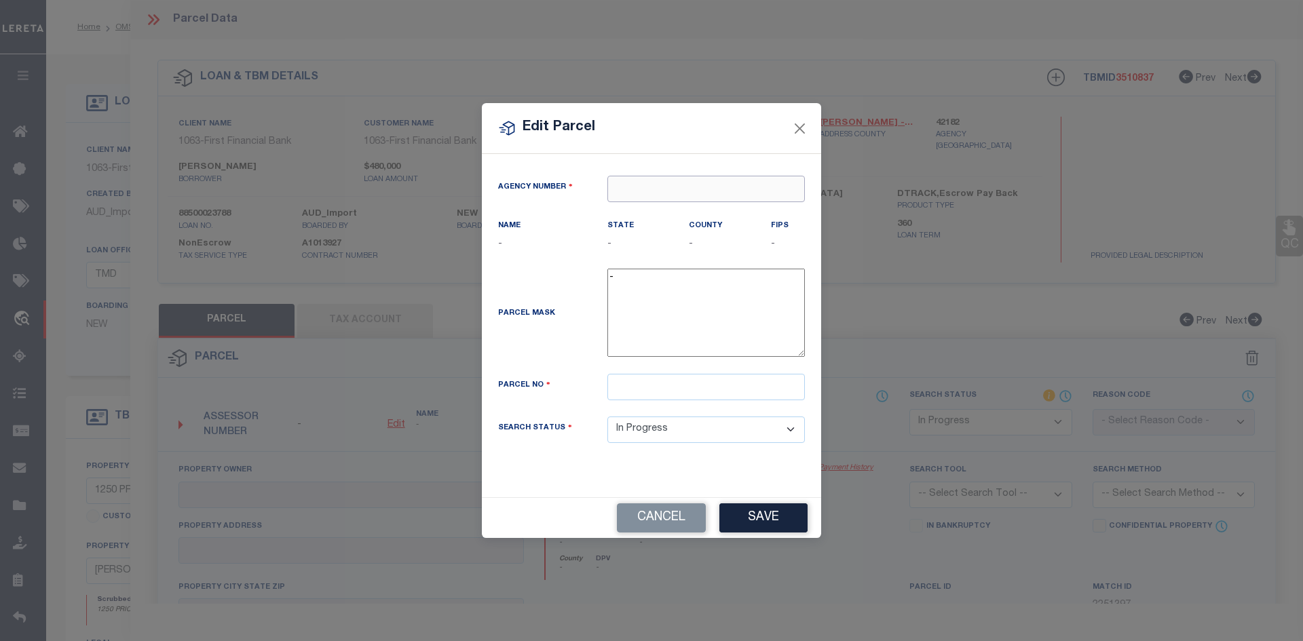
click at [737, 187] on input "text" at bounding box center [707, 189] width 198 height 26
click at [689, 208] on div "421820000 : PALO PINTO COUNTY" at bounding box center [710, 215] width 204 height 22
click at [716, 385] on input "text" at bounding box center [707, 387] width 198 height 26
click at [683, 401] on input "text" at bounding box center [707, 387] width 198 height 26
paste input "085813580"
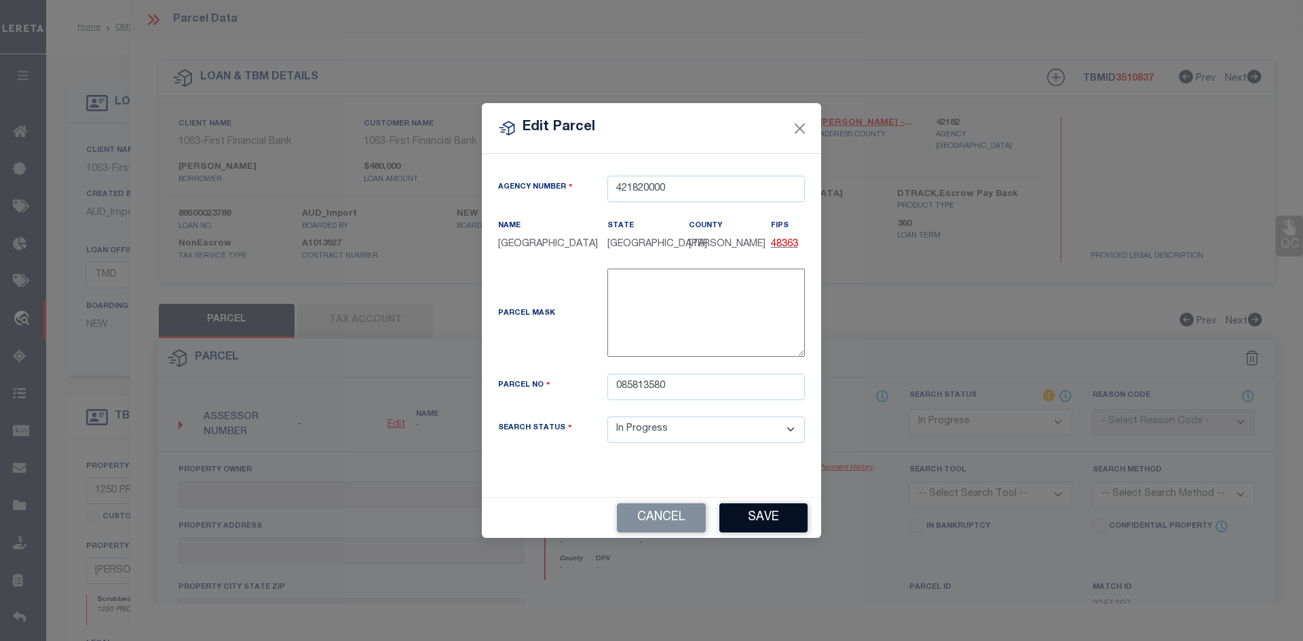
click at [770, 533] on button "Save" at bounding box center [764, 518] width 88 height 29
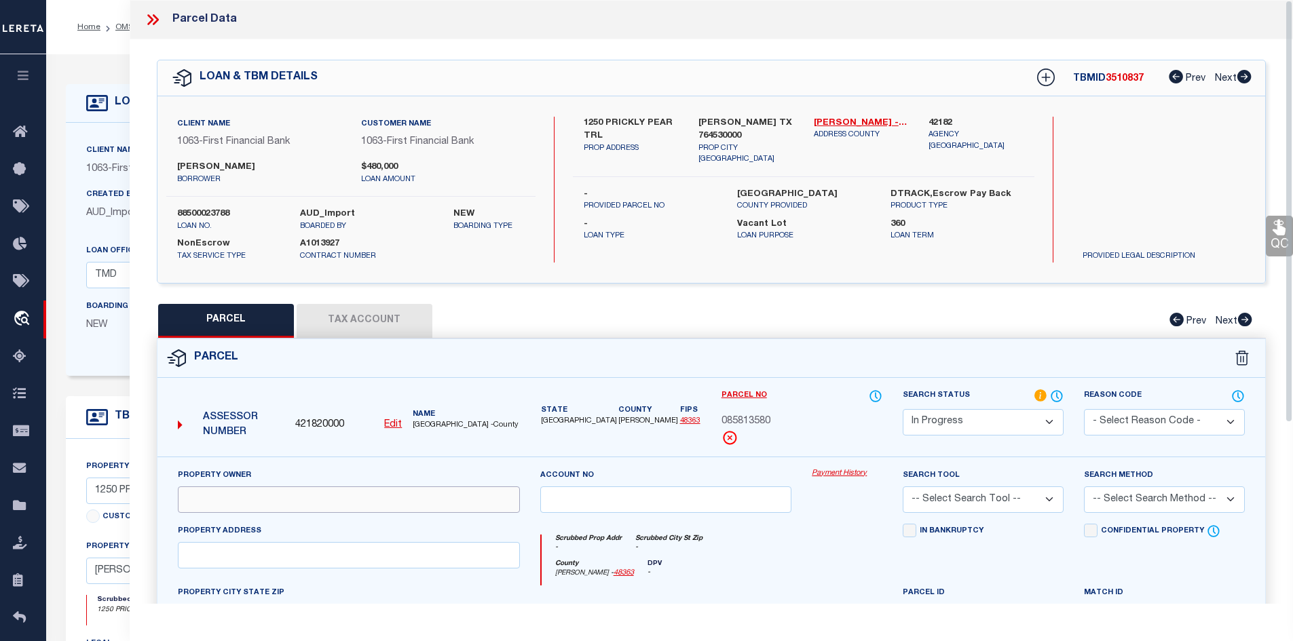
click at [233, 493] on input "text" at bounding box center [349, 500] width 342 height 26
paste input "HULL JERRY / STACEY"
click at [300, 557] on input "text" at bounding box center [349, 555] width 342 height 26
paste input "PRICKLY PEAR TRL 1250"
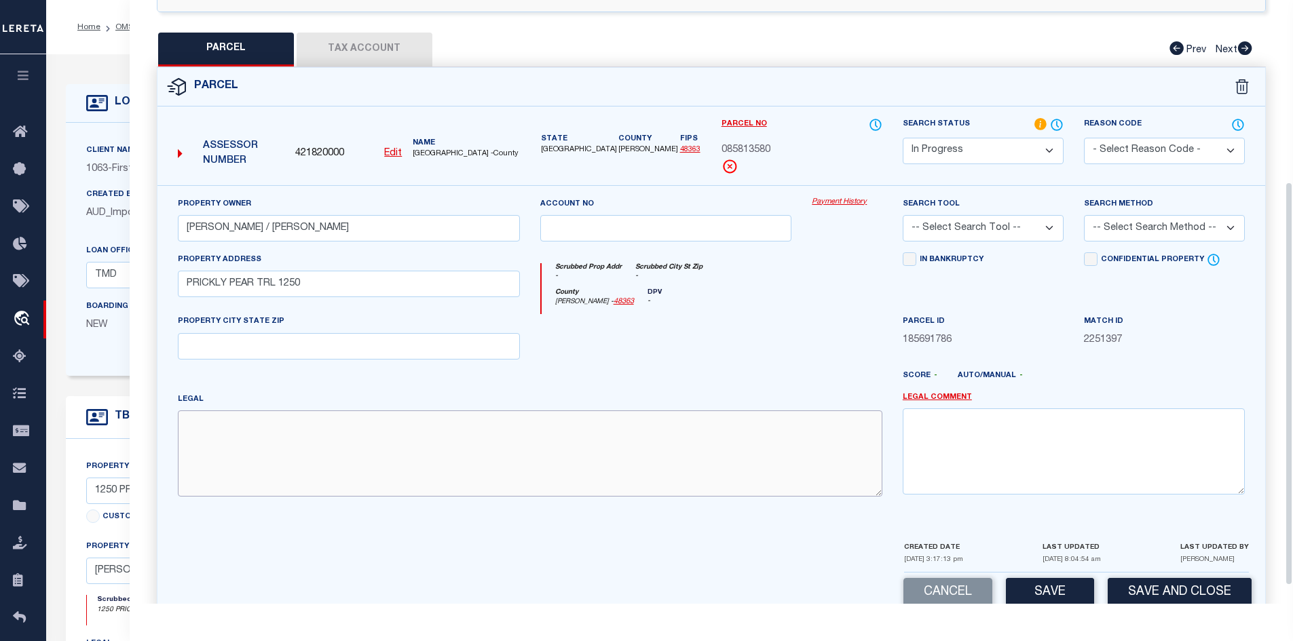
click at [289, 462] on textarea at bounding box center [530, 454] width 705 height 86
paste textarea "Acres: 3.359, Subd: 7-R RANCH PHASE 2, 7-R RANCH PHASE 2 BLK C LOT 10 G#70000-0…"
click at [360, 42] on button "Tax Account" at bounding box center [365, 50] width 136 height 34
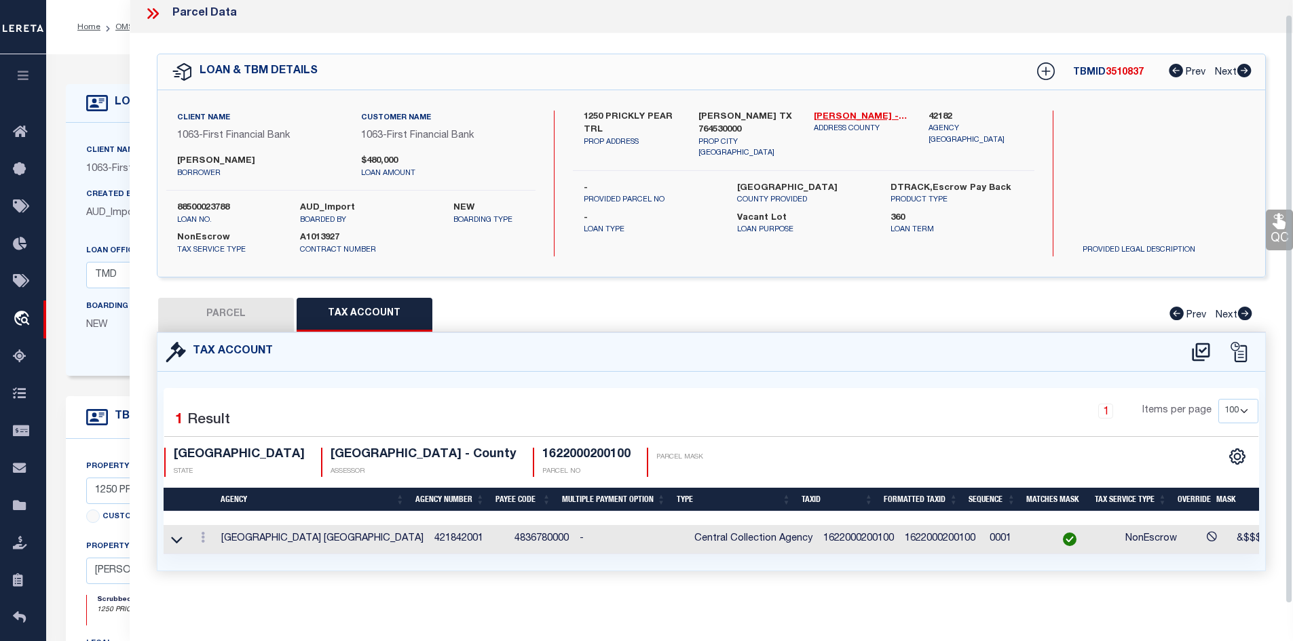
scroll to position [0, 0]
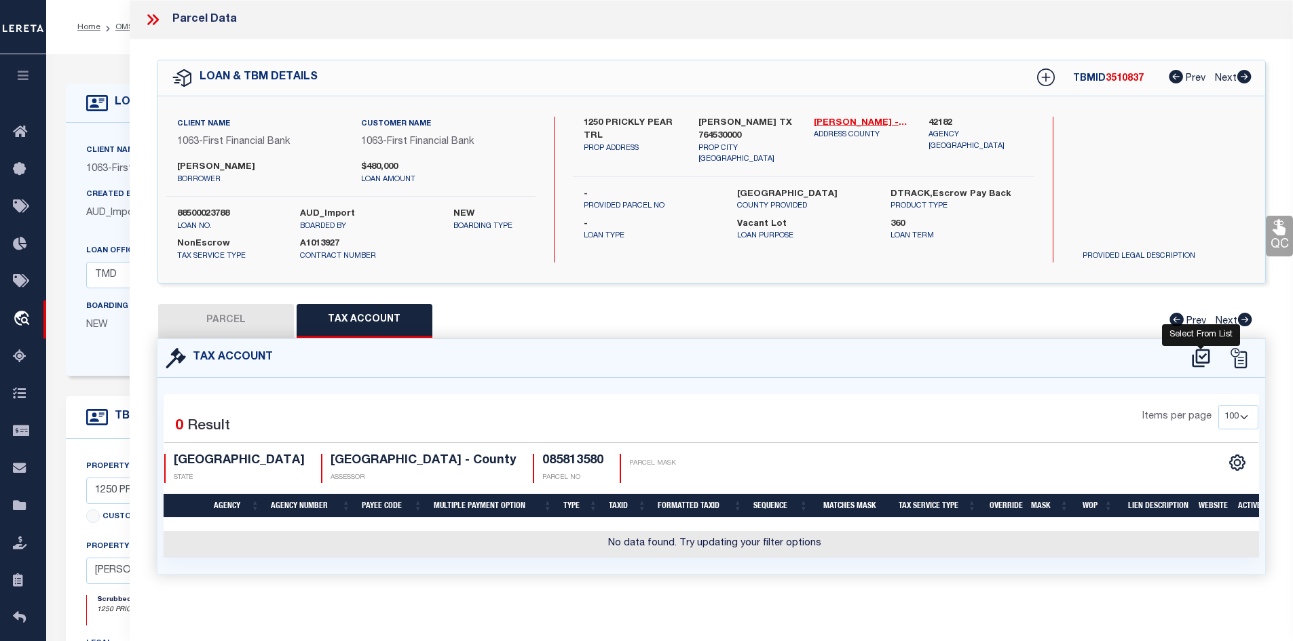
click at [1191, 359] on icon at bounding box center [1201, 359] width 22 height 22
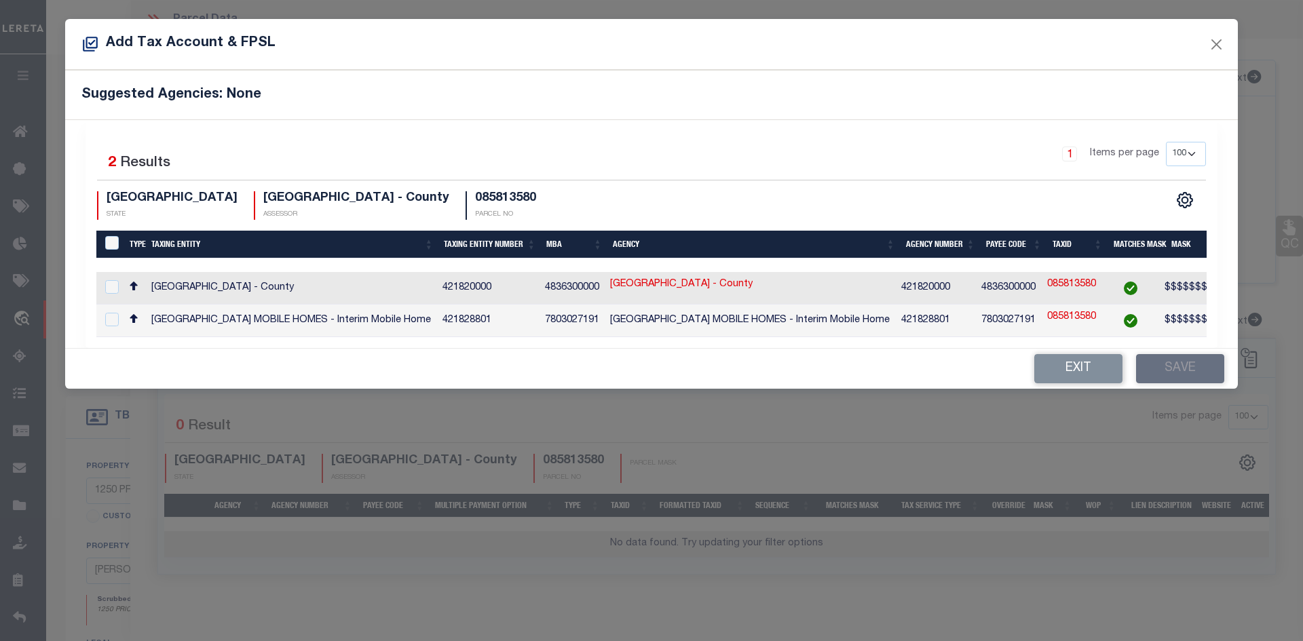
click at [408, 286] on td "PALO PINTO COUNTY - County" at bounding box center [291, 288] width 291 height 33
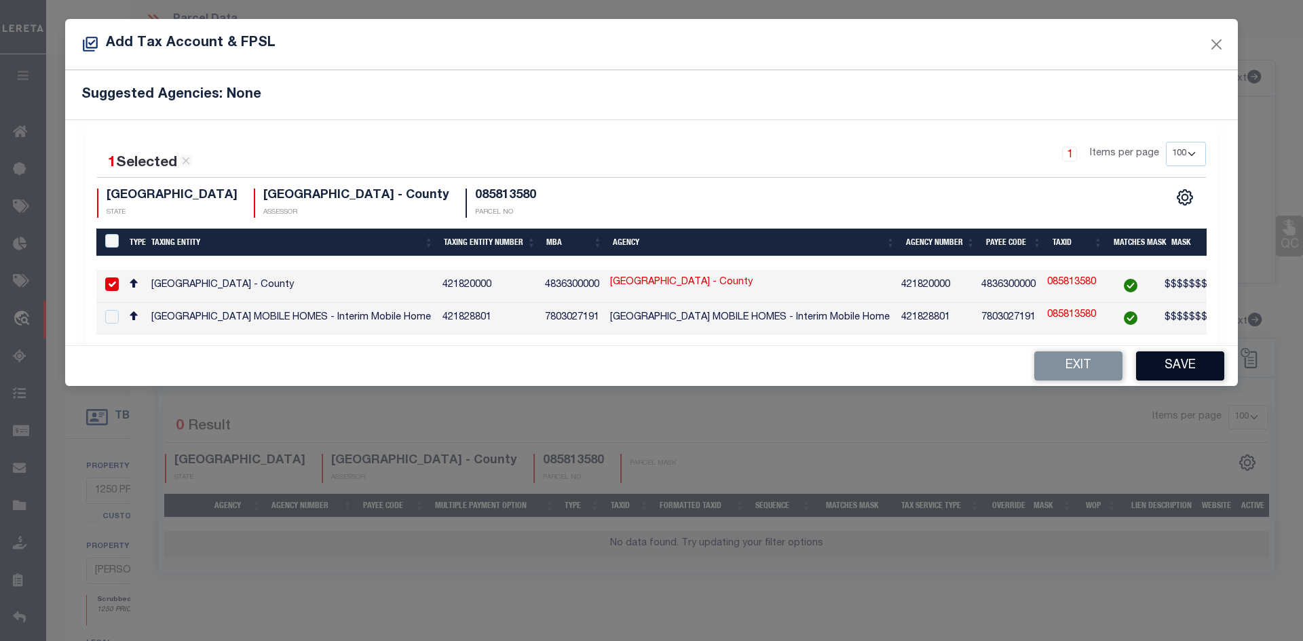
click at [1169, 365] on button "Save" at bounding box center [1180, 366] width 88 height 29
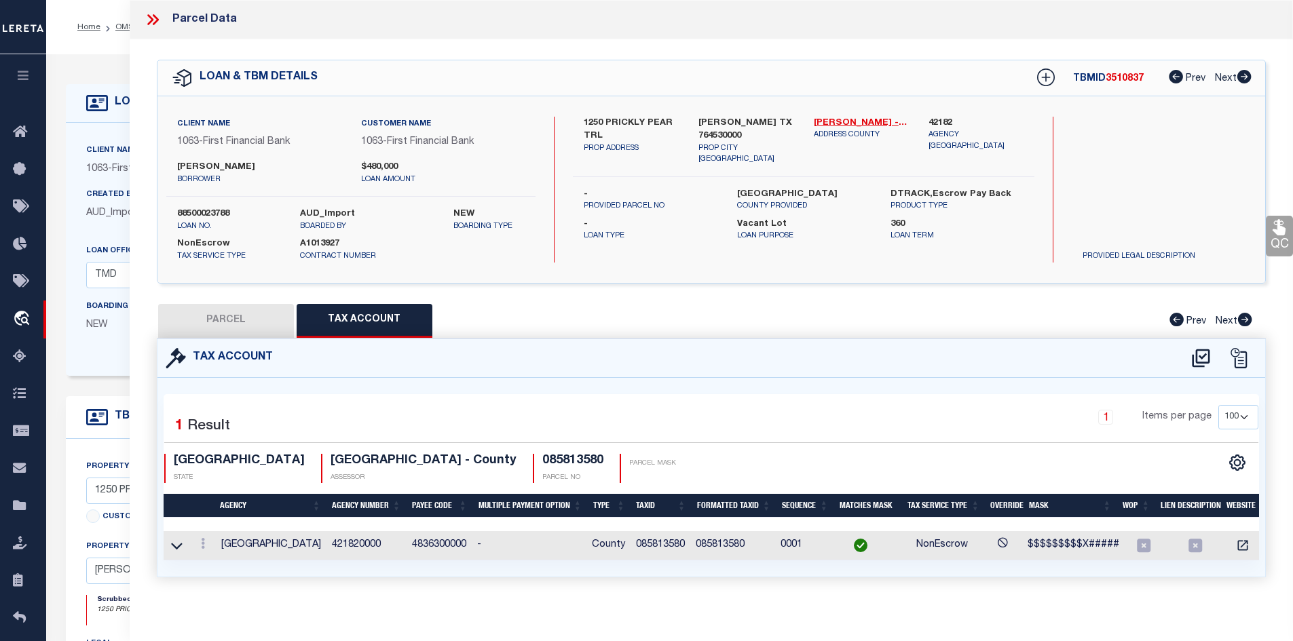
click at [250, 321] on button "PARCEL" at bounding box center [226, 321] width 136 height 34
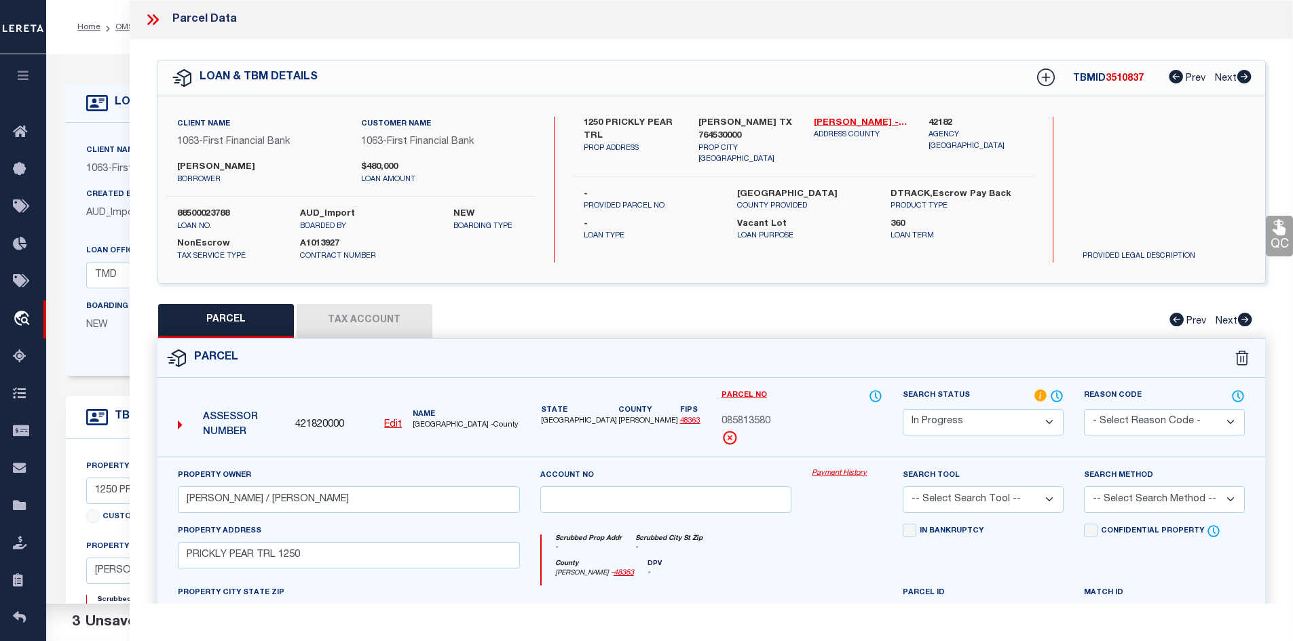
click at [944, 412] on select "Automated Search Bad Parcel Complete Duplicate Parcel High Dollar Reporting In …" at bounding box center [983, 422] width 161 height 26
click at [903, 409] on select "Automated Search Bad Parcel Complete Duplicate Parcel High Dollar Reporting In …" at bounding box center [983, 422] width 161 height 26
click at [963, 499] on select "-- Select Search Tool -- 3rd Party Website Agency File Agency Website ATLS CNV-…" at bounding box center [983, 500] width 161 height 26
click at [903, 487] on select "-- Select Search Tool -- 3rd Party Website Agency File Agency Website ATLS CNV-…" at bounding box center [983, 500] width 161 height 26
click at [1160, 508] on select "-- Select Search Method -- Property Address Legal Liability Info Provided" at bounding box center [1164, 500] width 161 height 26
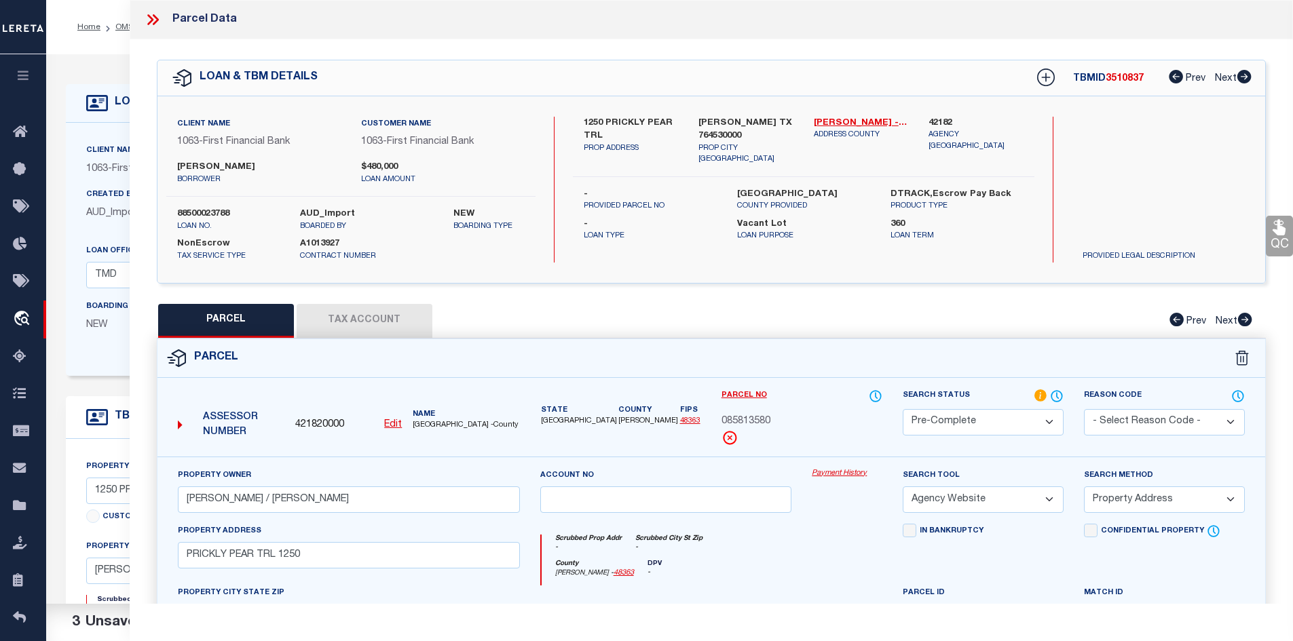
click at [1084, 487] on select "-- Select Search Method -- Property Address Legal Liability Info Provided" at bounding box center [1164, 500] width 161 height 26
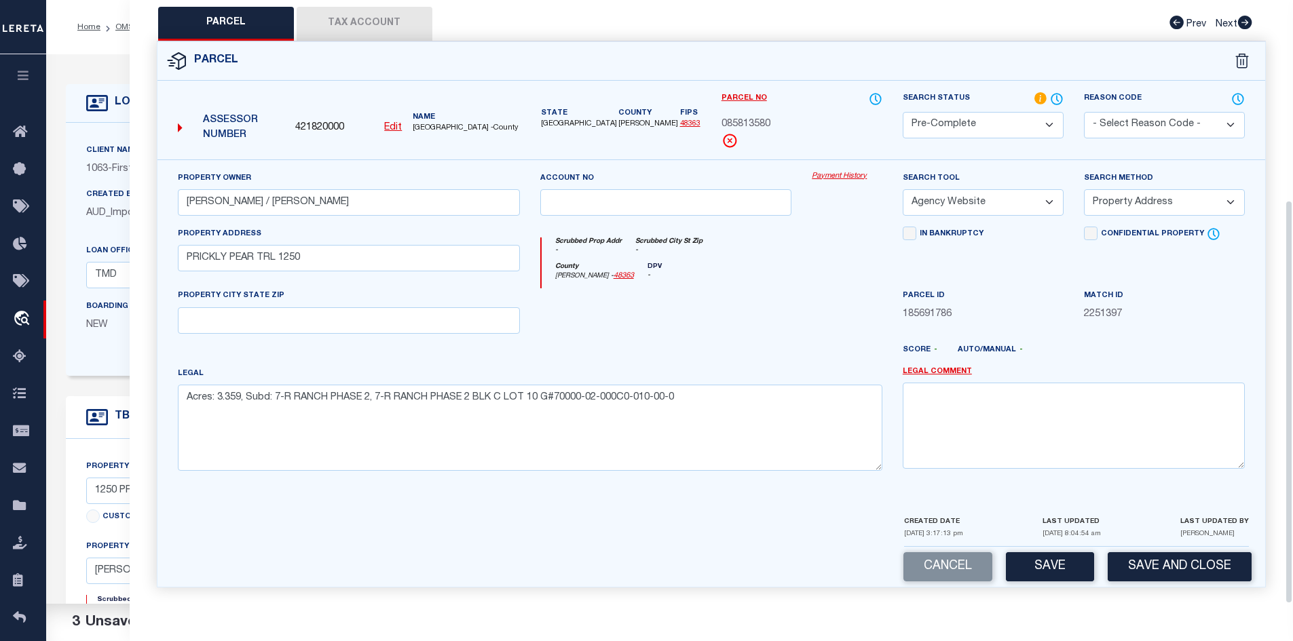
click at [1046, 561] on button "Save" at bounding box center [1050, 567] width 88 height 29
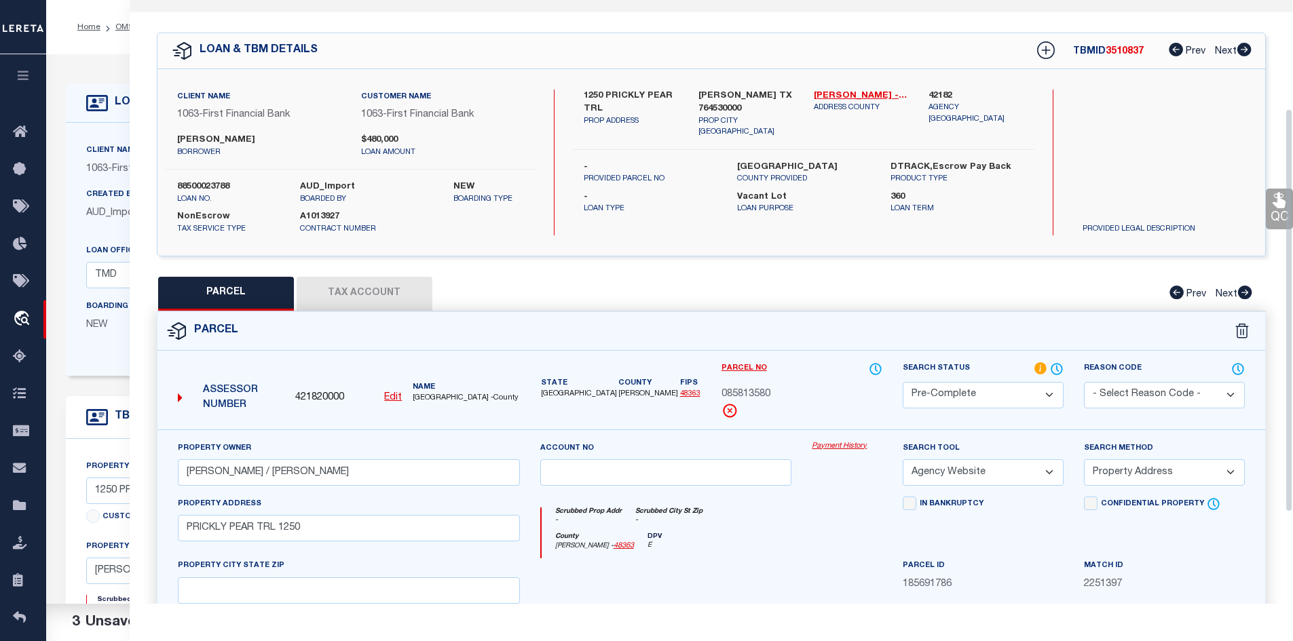
scroll to position [0, 0]
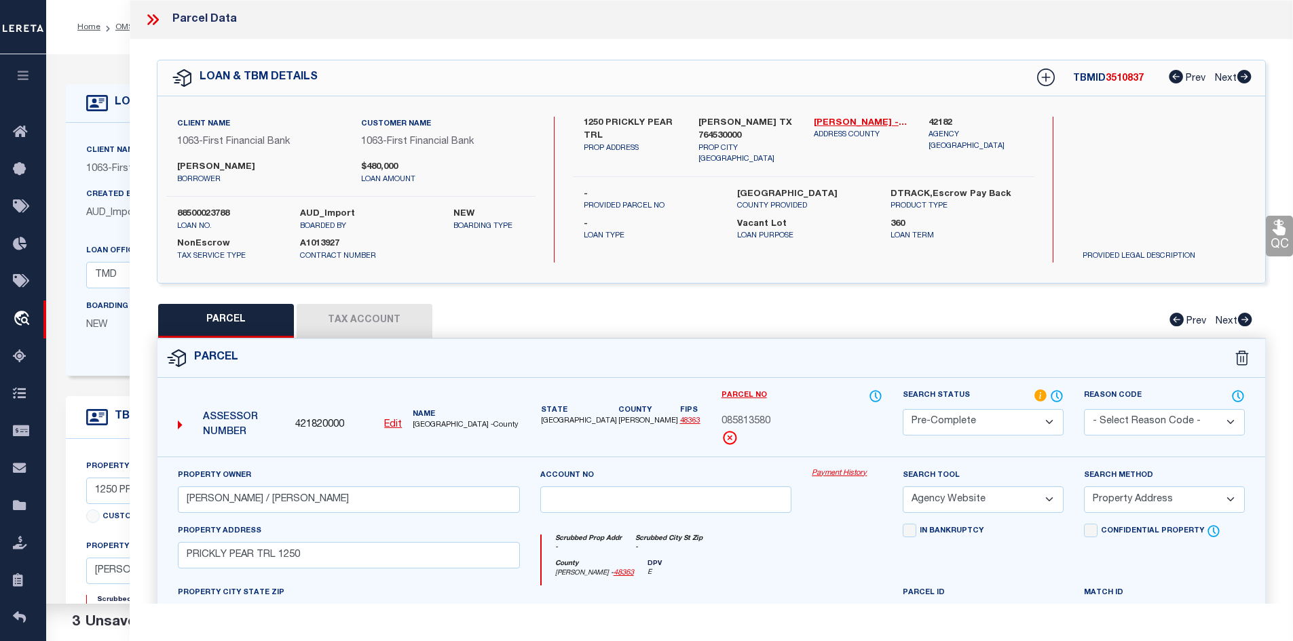
click at [746, 423] on span "085813580" at bounding box center [746, 422] width 49 height 15
click at [745, 422] on span "085813580" at bounding box center [746, 422] width 49 height 15
click at [150, 19] on icon at bounding box center [153, 20] width 18 height 18
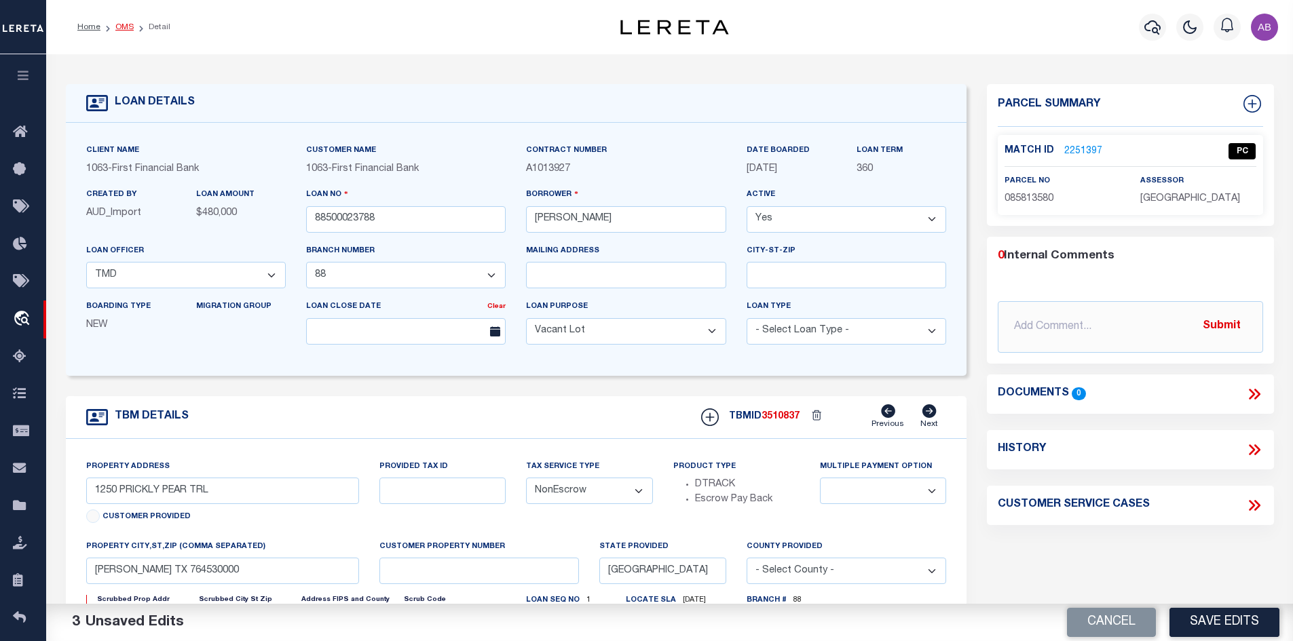
click at [129, 25] on link "OMS" at bounding box center [124, 27] width 18 height 8
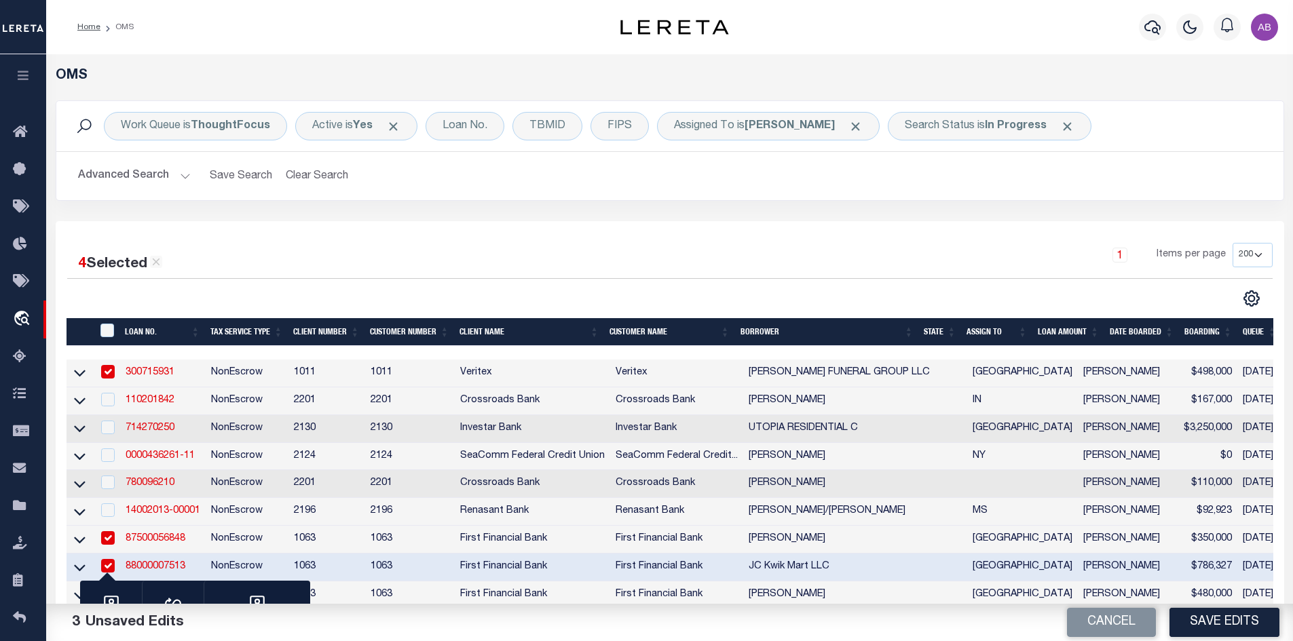
scroll to position [272, 0]
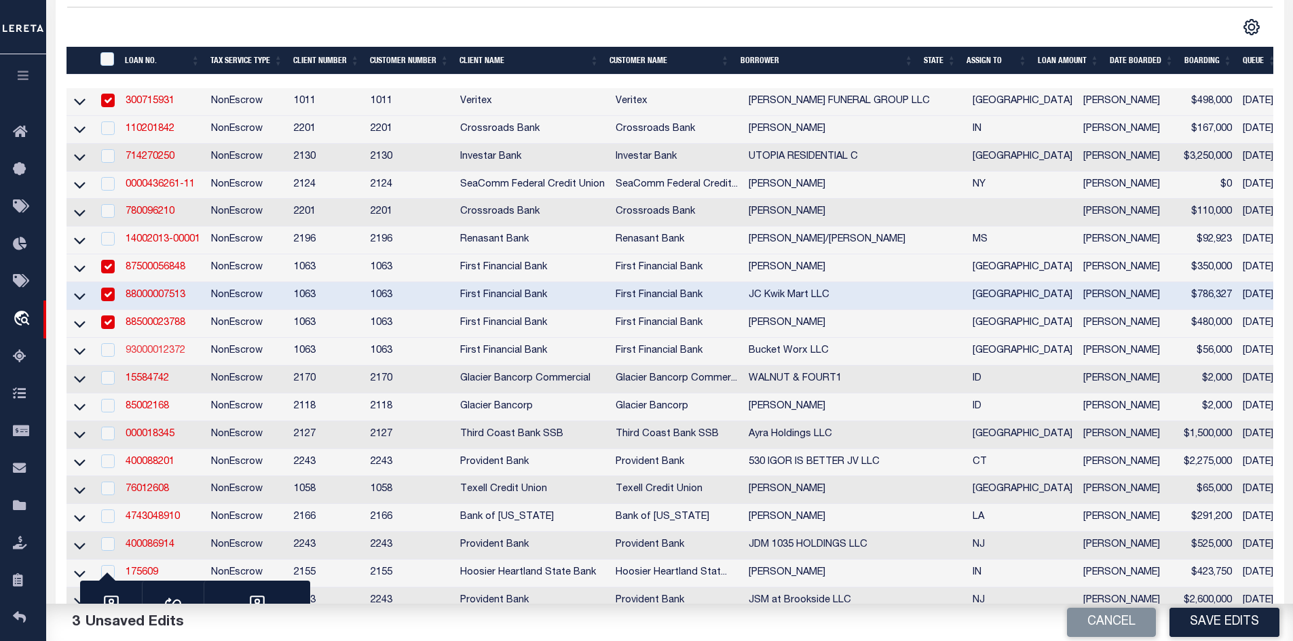
click at [161, 353] on link "93000012372" at bounding box center [156, 351] width 60 height 10
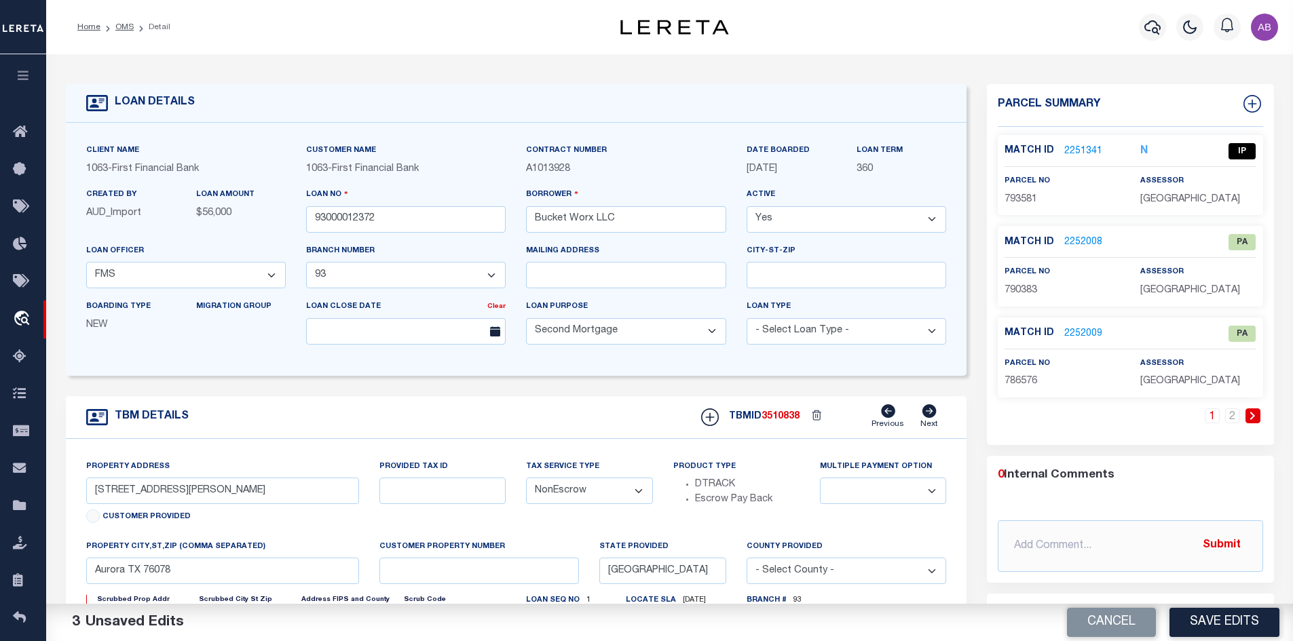
click at [1089, 151] on link "2251341" at bounding box center [1083, 152] width 38 height 14
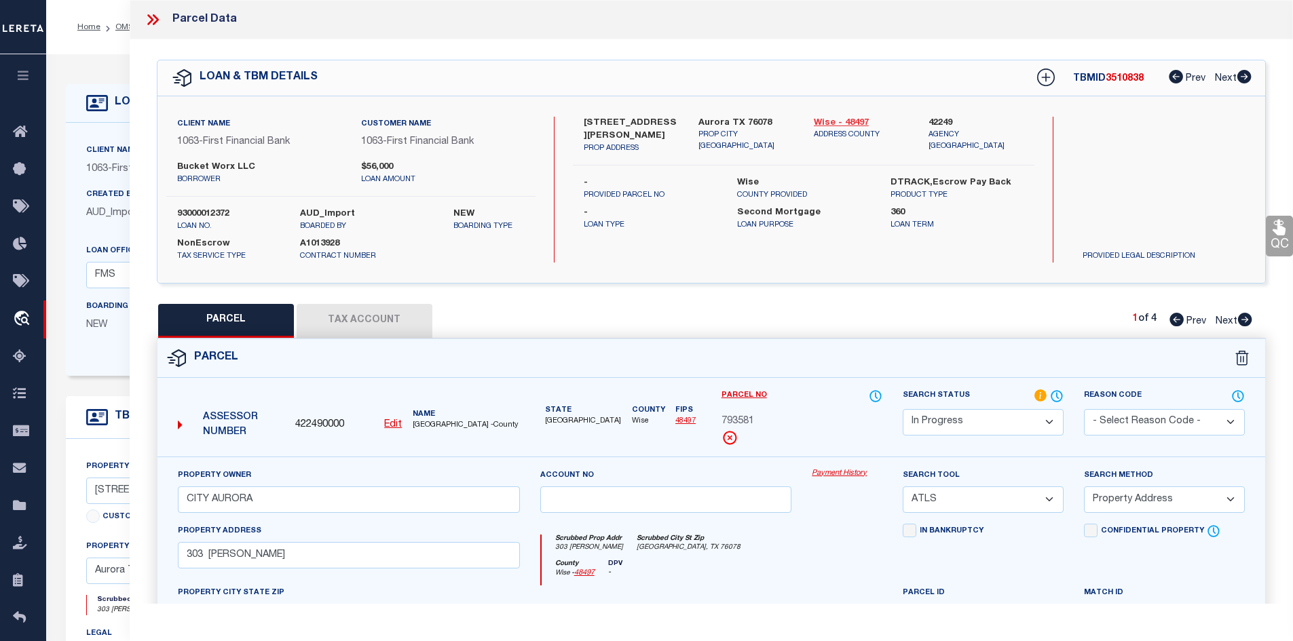
click at [840, 126] on link "Wise - 48497" at bounding box center [861, 124] width 95 height 14
click at [591, 122] on label "303 Derting Rd" at bounding box center [631, 130] width 95 height 26
click at [229, 172] on label "Bucket Worx LLC" at bounding box center [259, 168] width 164 height 14
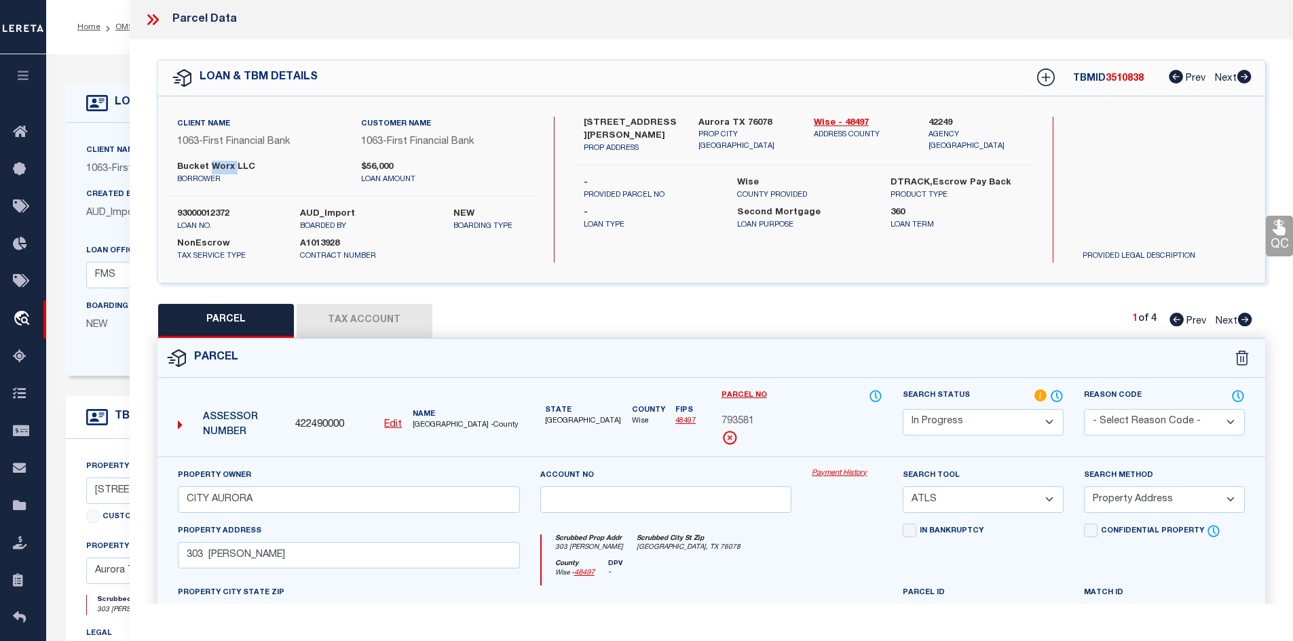
click at [229, 172] on label "Bucket Worx LLC" at bounding box center [259, 168] width 164 height 14
click at [961, 421] on select "Automated Search Bad Parcel Complete Duplicate Parcel High Dollar Reporting In …" at bounding box center [983, 422] width 161 height 26
click at [903, 409] on select "Automated Search Bad Parcel Complete Duplicate Parcel High Dollar Reporting In …" at bounding box center [983, 422] width 161 height 26
click at [965, 417] on select "Automated Search Bad Parcel Complete Duplicate Parcel High Dollar Reporting In …" at bounding box center [983, 422] width 161 height 26
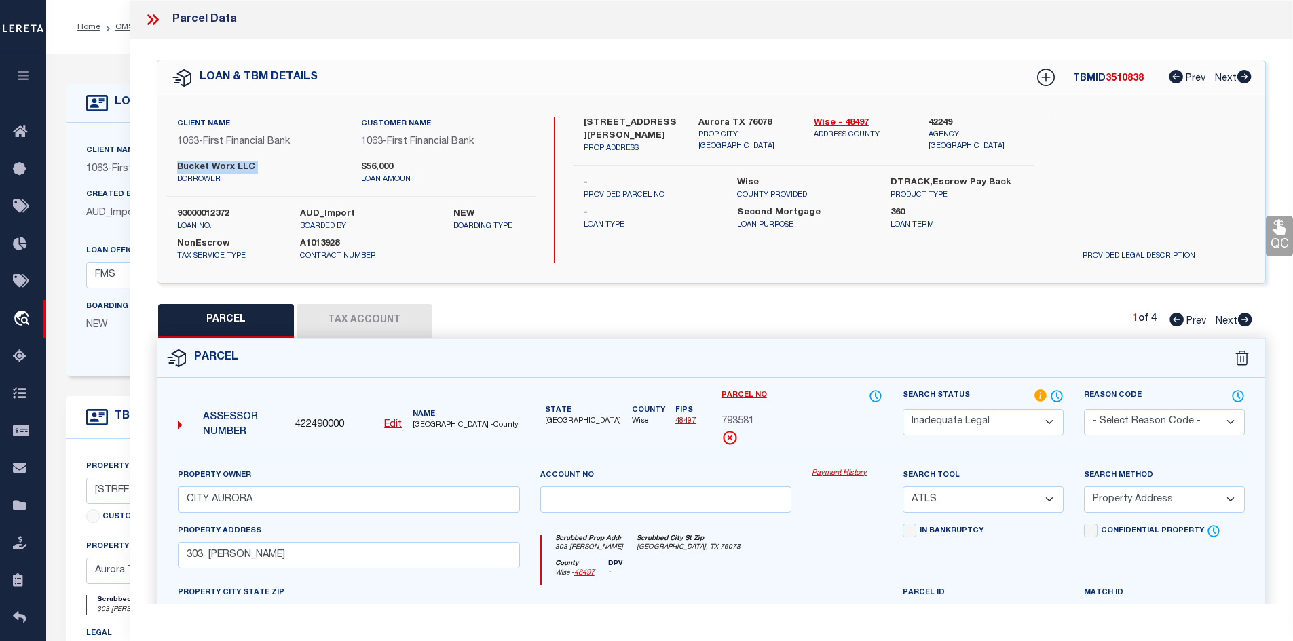
click at [903, 409] on select "Automated Search Bad Parcel Complete Duplicate Parcel High Dollar Reporting In …" at bounding box center [983, 422] width 161 height 26
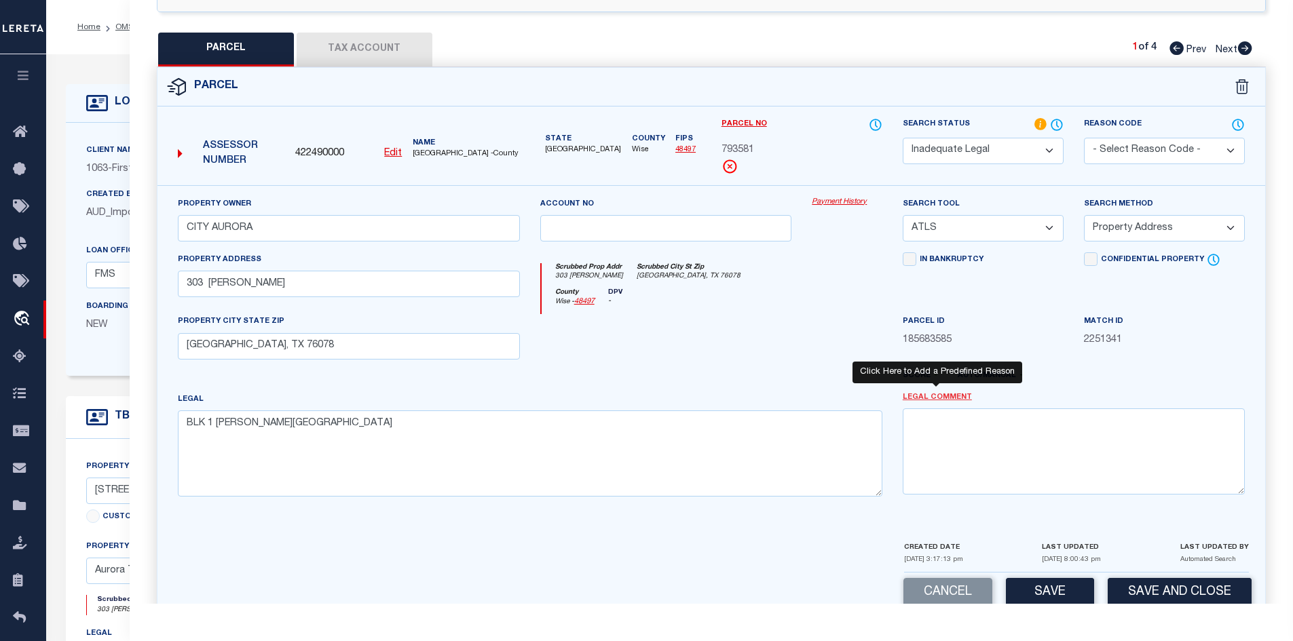
click at [955, 398] on link "Legal Comment" at bounding box center [937, 398] width 69 height 12
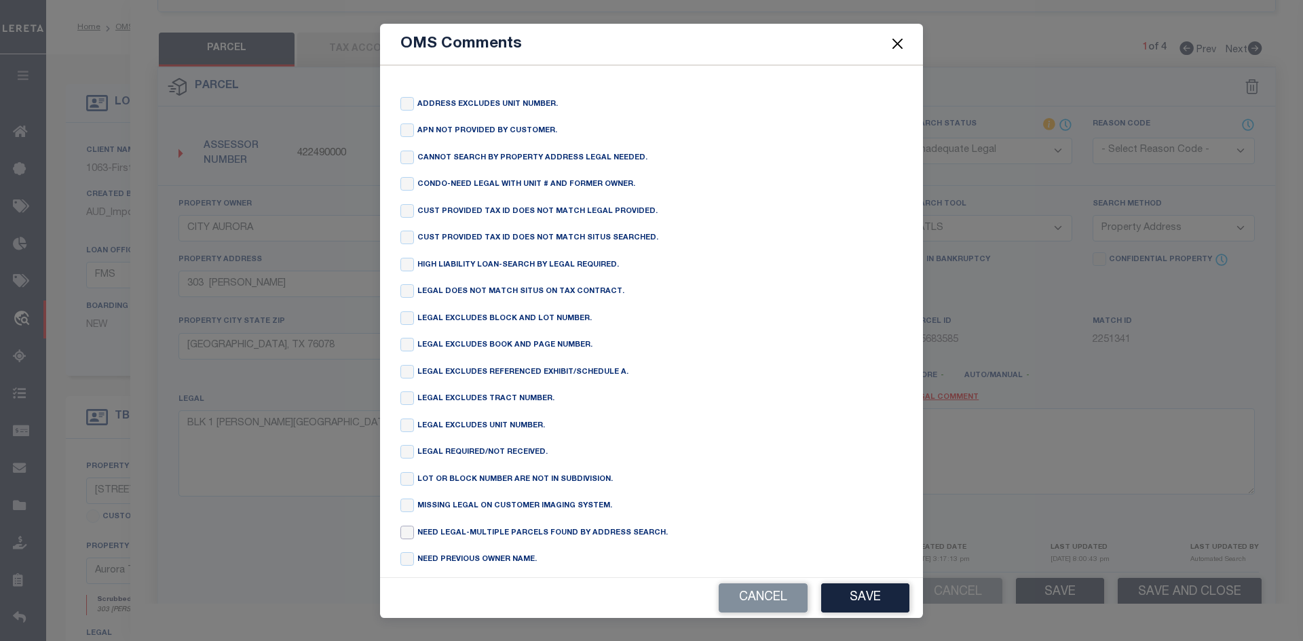
click at [410, 540] on input "checkbox" at bounding box center [408, 533] width 14 height 14
click at [848, 593] on button "Save" at bounding box center [865, 598] width 88 height 29
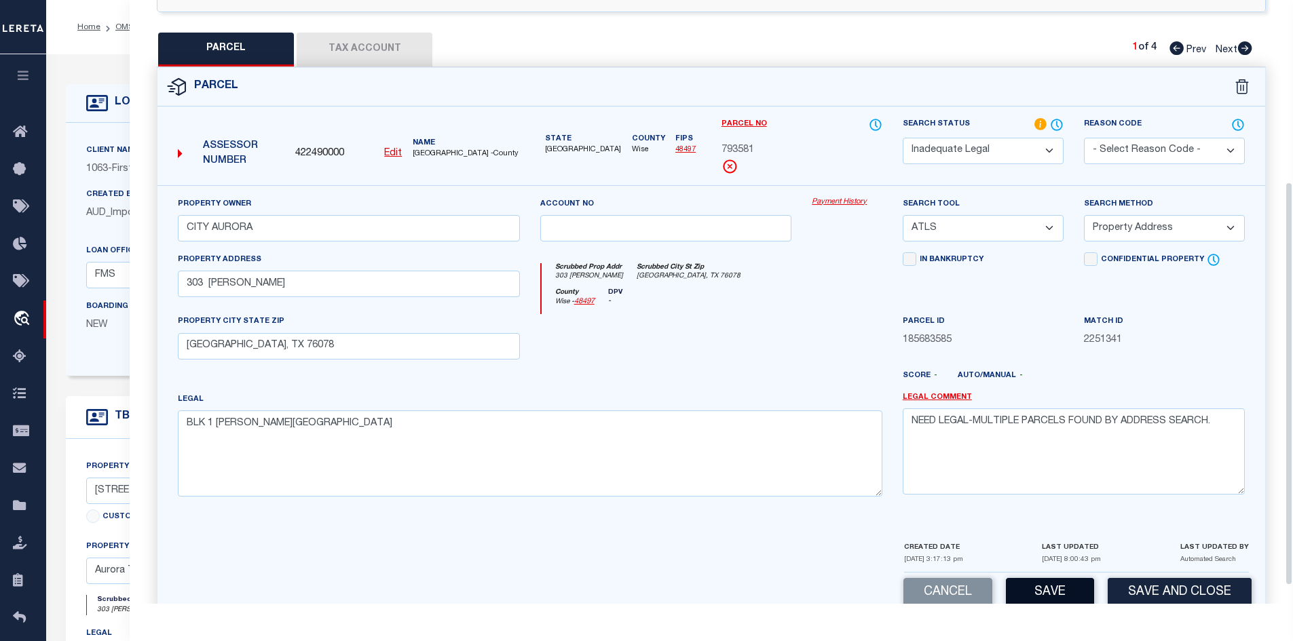
click at [1064, 585] on button "Save" at bounding box center [1050, 592] width 88 height 29
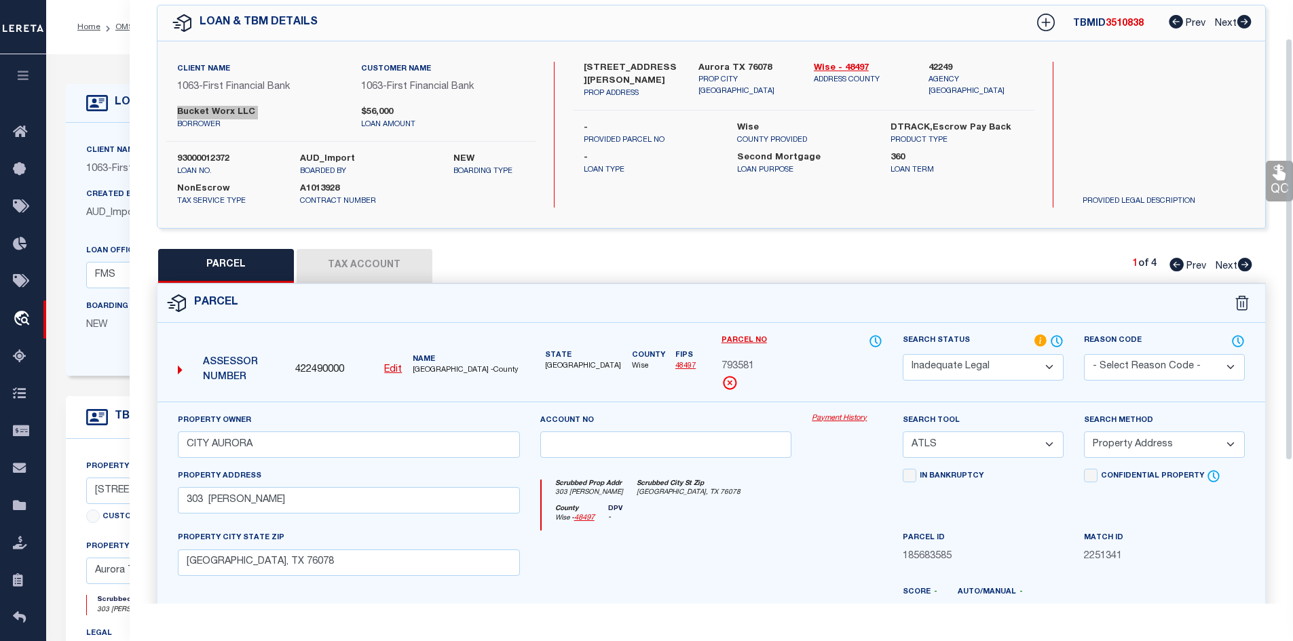
scroll to position [0, 0]
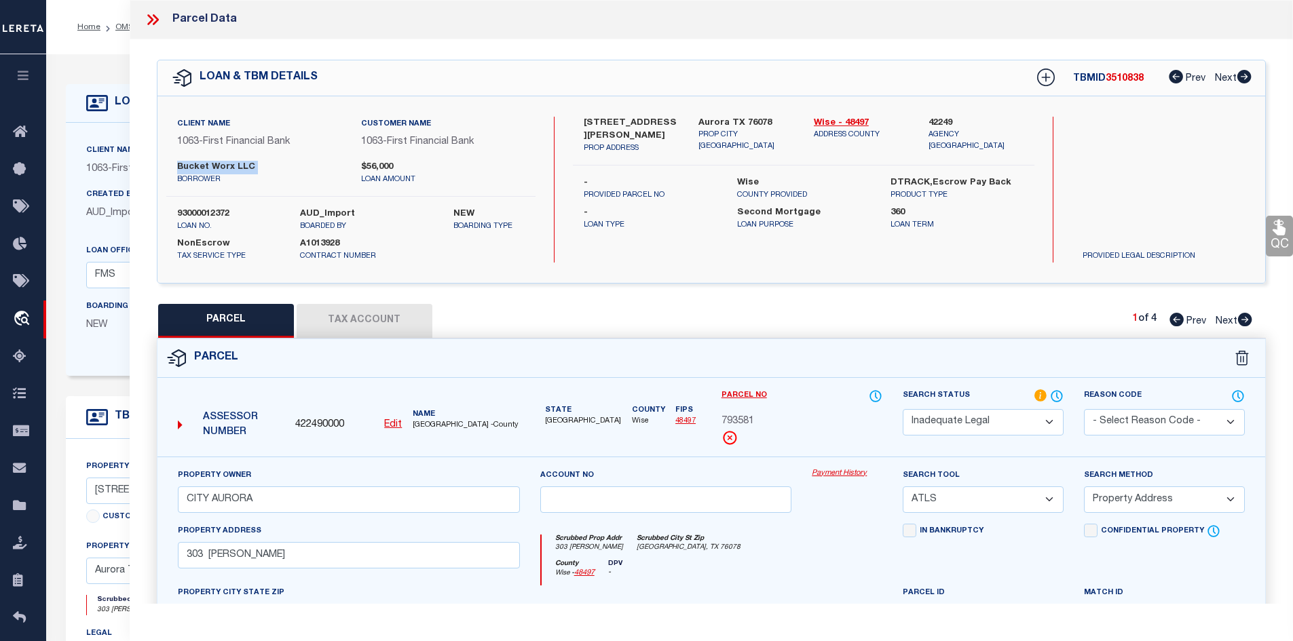
click at [1244, 316] on icon at bounding box center [1245, 320] width 14 height 14
click at [972, 416] on select "Automated Search Bad Parcel Complete Duplicate Parcel High Dollar Reporting In …" at bounding box center [983, 422] width 161 height 26
click at [903, 409] on select "Automated Search Bad Parcel Complete Duplicate Parcel High Dollar Reporting In …" at bounding box center [983, 422] width 161 height 26
click at [1157, 426] on select "- Select Reason Code - 099 - Other (Provide additional detail) ACT - Agency Cha…" at bounding box center [1164, 422] width 161 height 26
click at [1084, 409] on select "- Select Reason Code - 099 - Other (Provide additional detail) ACT - Agency Cha…" at bounding box center [1164, 422] width 161 height 26
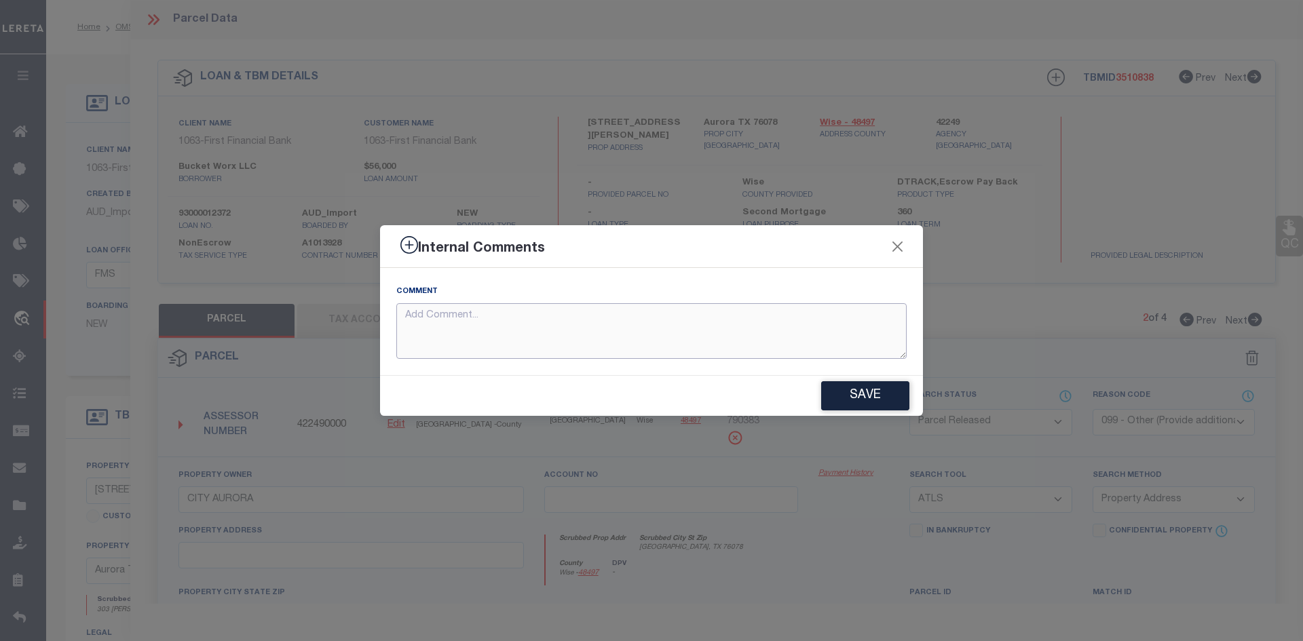
click at [435, 347] on textarea at bounding box center [651, 331] width 510 height 56
click at [865, 397] on button "Save" at bounding box center [865, 395] width 88 height 29
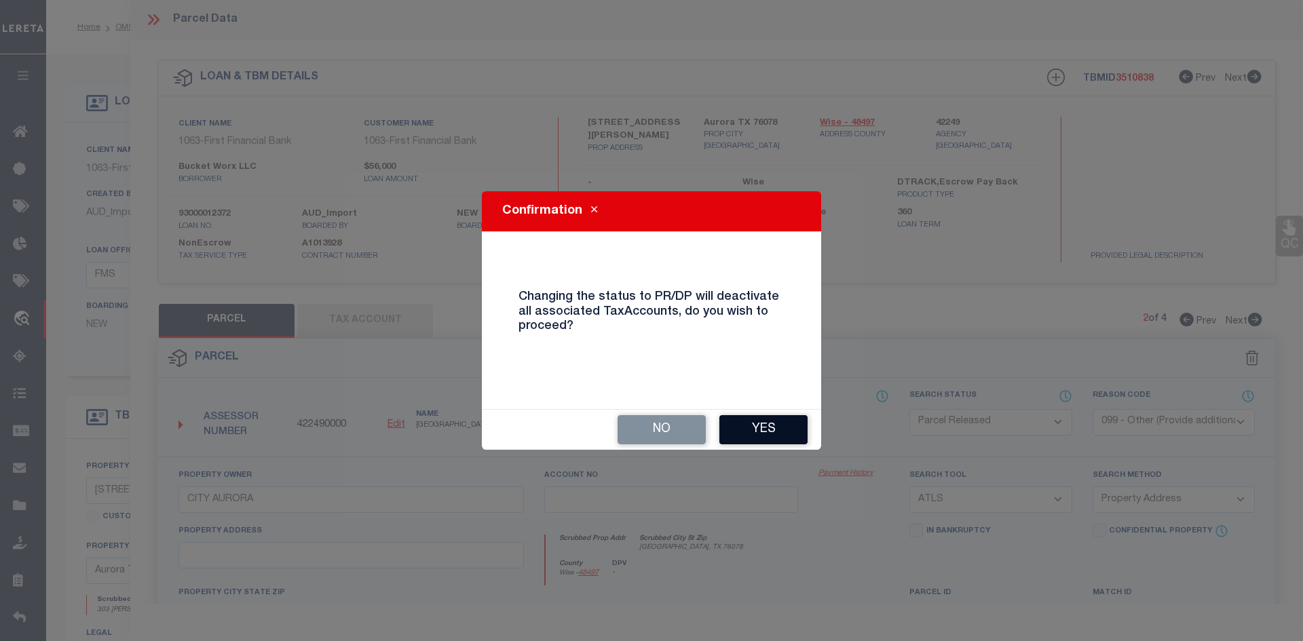
click at [792, 428] on button "Yes" at bounding box center [764, 429] width 88 height 29
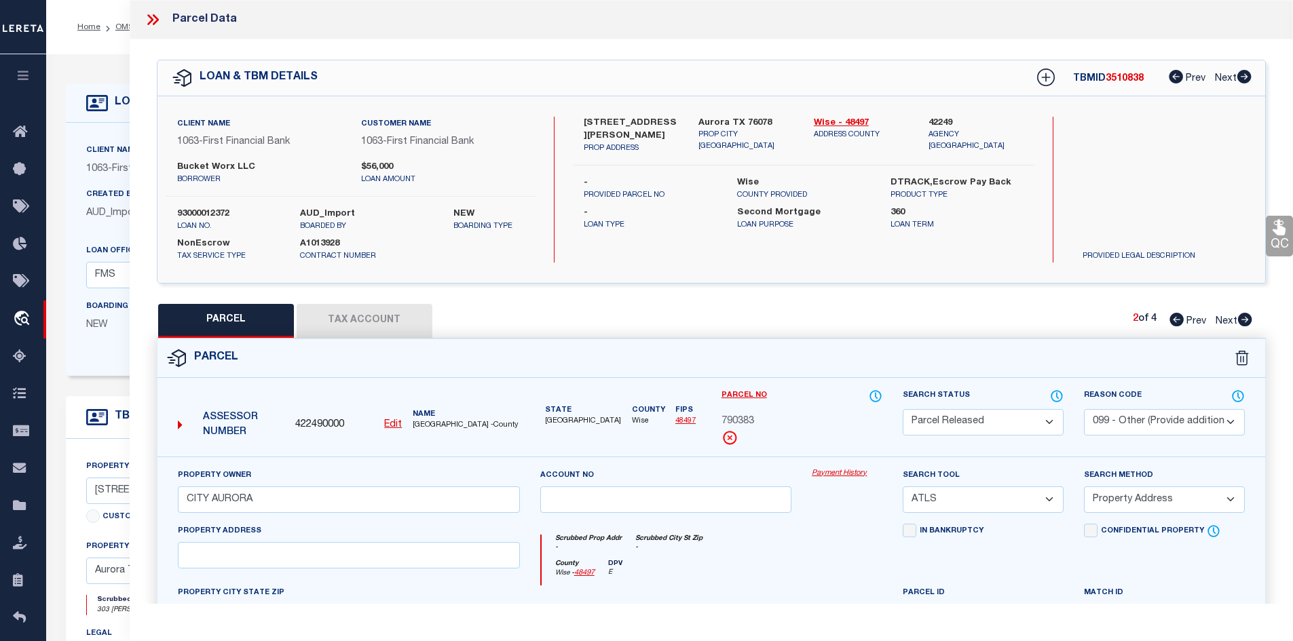
click at [1245, 322] on icon at bounding box center [1245, 320] width 14 height 14
click at [1004, 413] on select "Automated Search Bad Parcel Complete Duplicate Parcel High Dollar Reporting In …" at bounding box center [983, 422] width 161 height 26
click at [903, 409] on select "Automated Search Bad Parcel Complete Duplicate Parcel High Dollar Reporting In …" at bounding box center [983, 422] width 161 height 26
click at [1130, 415] on select "- Select Reason Code - 099 - Other (Provide additional detail) ACT - Agency Cha…" at bounding box center [1164, 422] width 161 height 26
click at [1084, 409] on select "- Select Reason Code - 099 - Other (Provide additional detail) ACT - Agency Cha…" at bounding box center [1164, 422] width 161 height 26
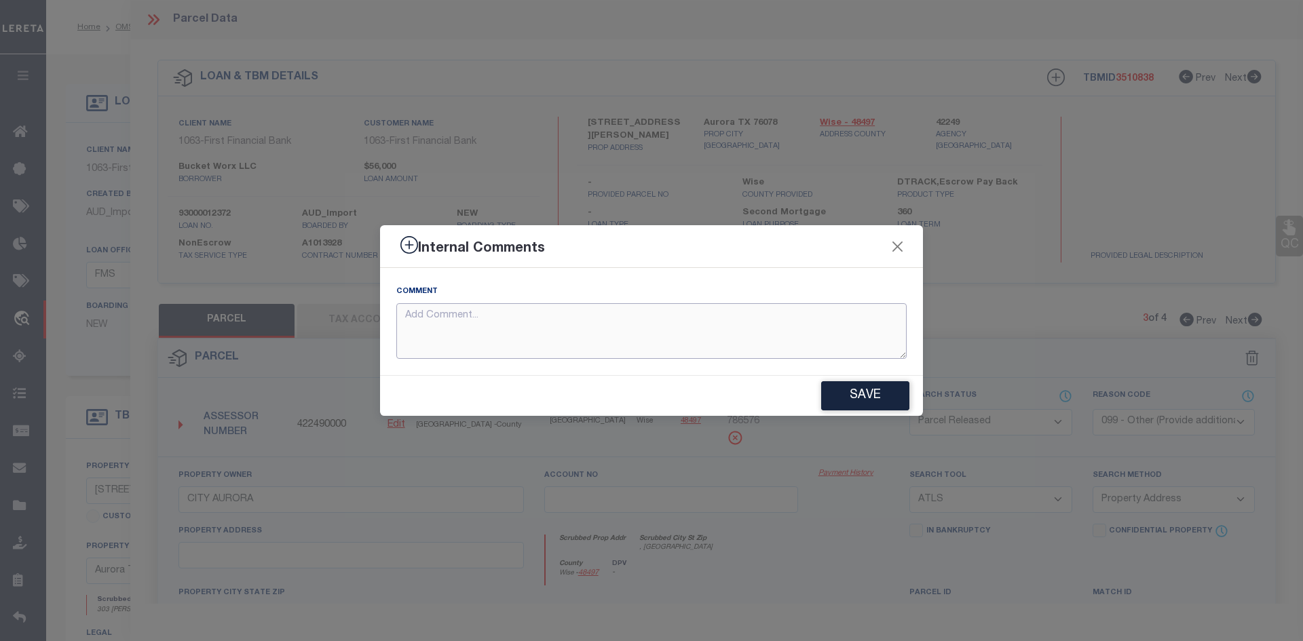
click at [650, 352] on textarea at bounding box center [651, 331] width 510 height 56
paste textarea "PARCEL NOT NEEDED"
click at [891, 392] on button "Save" at bounding box center [865, 395] width 88 height 29
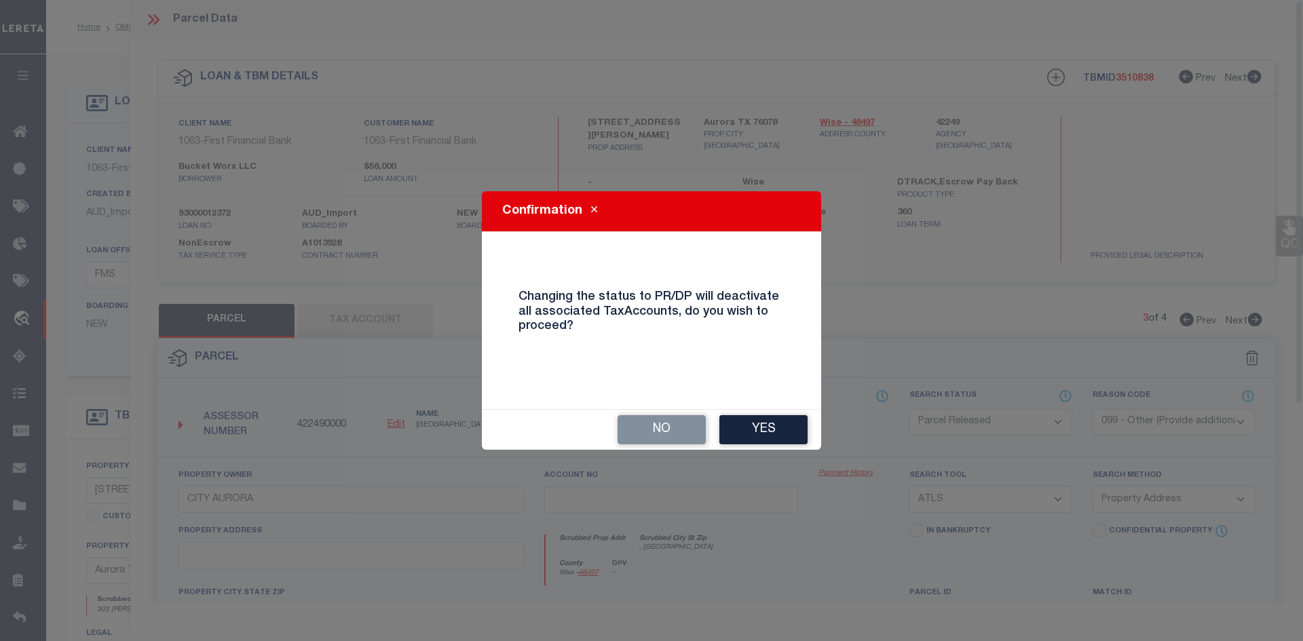
drag, startPoint x: 774, startPoint y: 435, endPoint x: 756, endPoint y: 438, distance: 18.5
click at [775, 435] on button "Yes" at bounding box center [764, 429] width 88 height 29
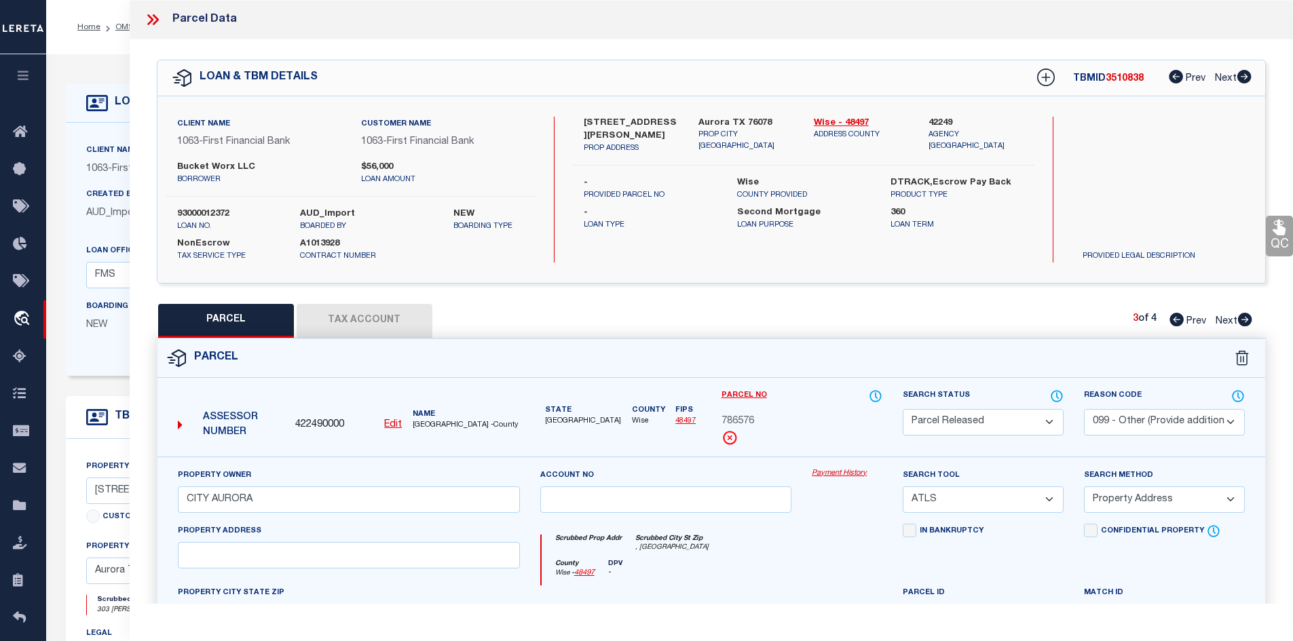
click at [1246, 320] on icon at bounding box center [1244, 320] width 15 height 14
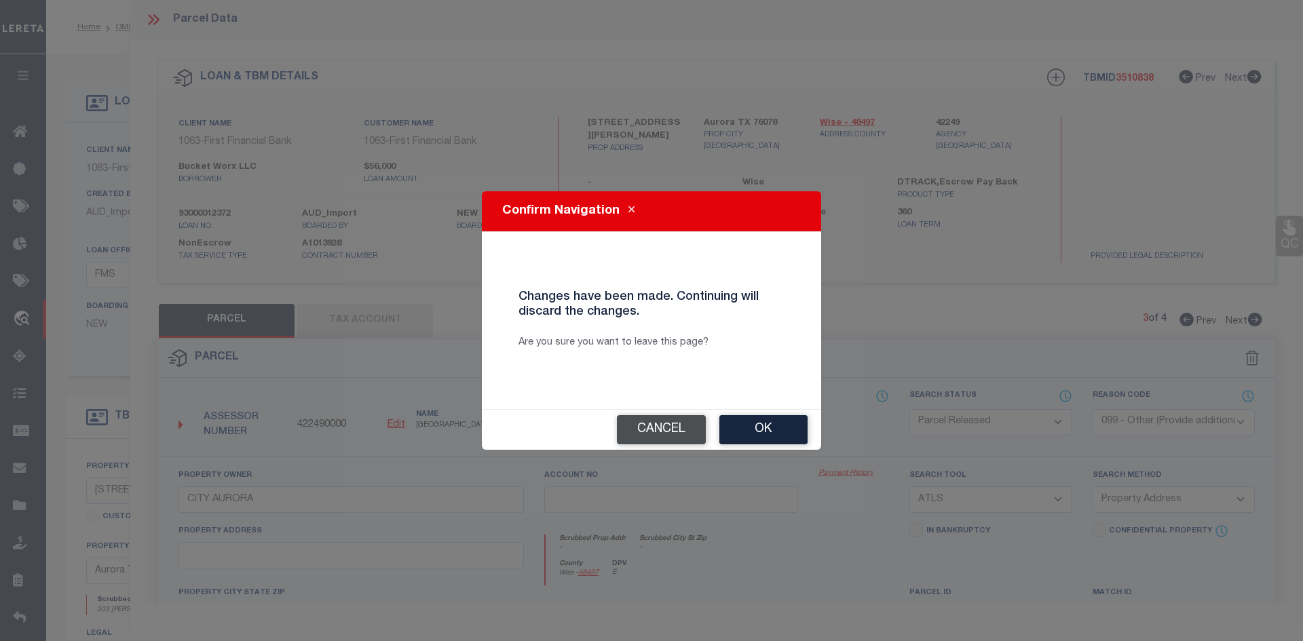
click at [675, 426] on button "Cancel" at bounding box center [661, 429] width 89 height 29
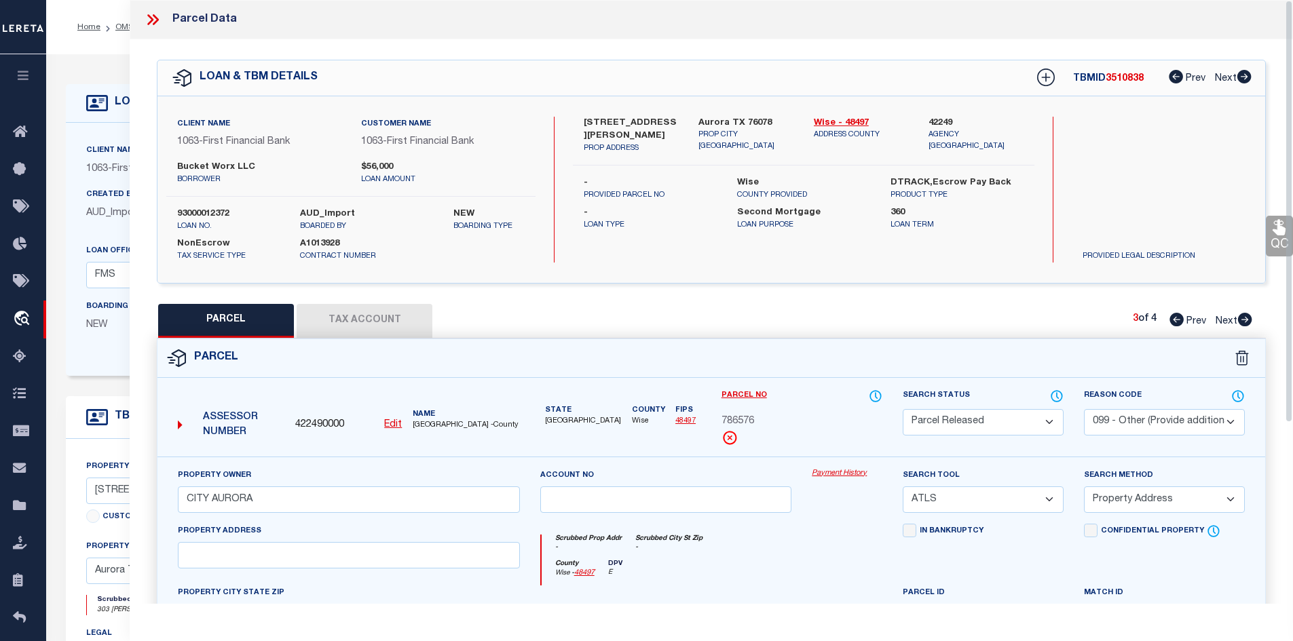
click at [1248, 316] on icon at bounding box center [1245, 320] width 14 height 14
click at [965, 420] on select "Automated Search Bad Parcel Complete Duplicate Parcel High Dollar Reporting In …" at bounding box center [983, 422] width 161 height 26
click at [903, 409] on select "Automated Search Bad Parcel Complete Duplicate Parcel High Dollar Reporting In …" at bounding box center [983, 422] width 161 height 26
click at [1133, 417] on select "- Select Reason Code - 099 - Other (Provide additional detail) ACT - Agency Cha…" at bounding box center [1164, 422] width 161 height 26
click at [1084, 409] on select "- Select Reason Code - 099 - Other (Provide additional detail) ACT - Agency Cha…" at bounding box center [1164, 422] width 161 height 26
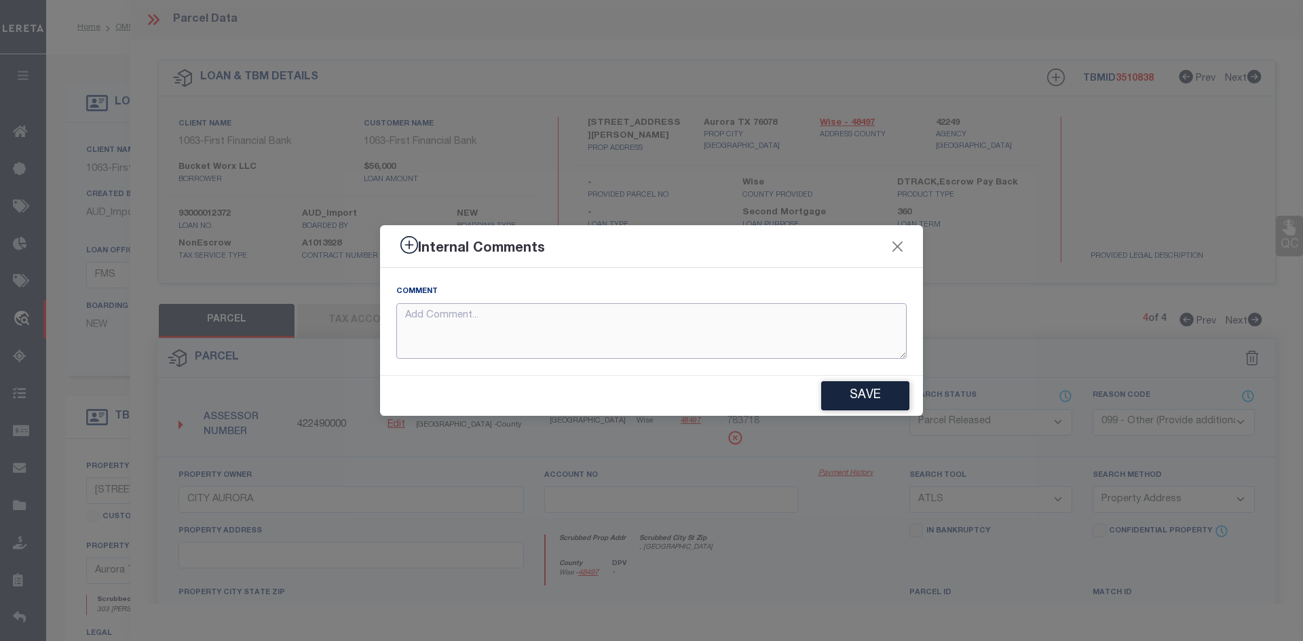
click at [730, 335] on textarea at bounding box center [651, 331] width 510 height 56
paste textarea "PARCEL NOT NEEDED"
click at [886, 391] on button "Save" at bounding box center [865, 395] width 88 height 29
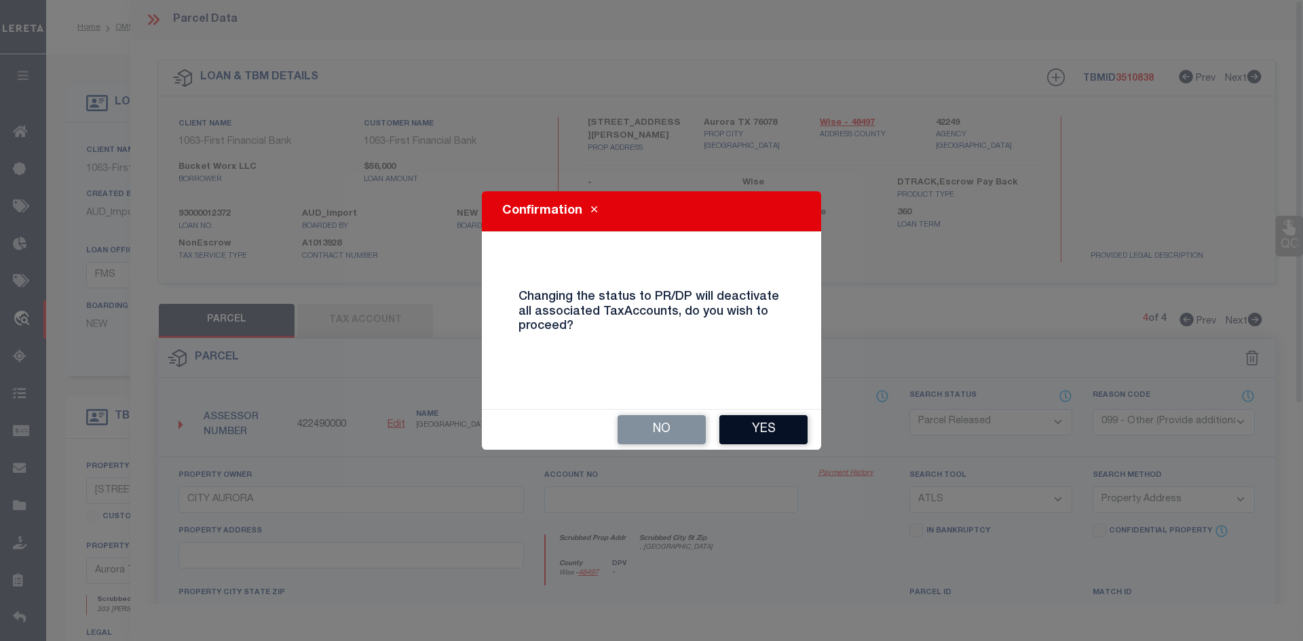
click at [789, 438] on button "Yes" at bounding box center [764, 429] width 88 height 29
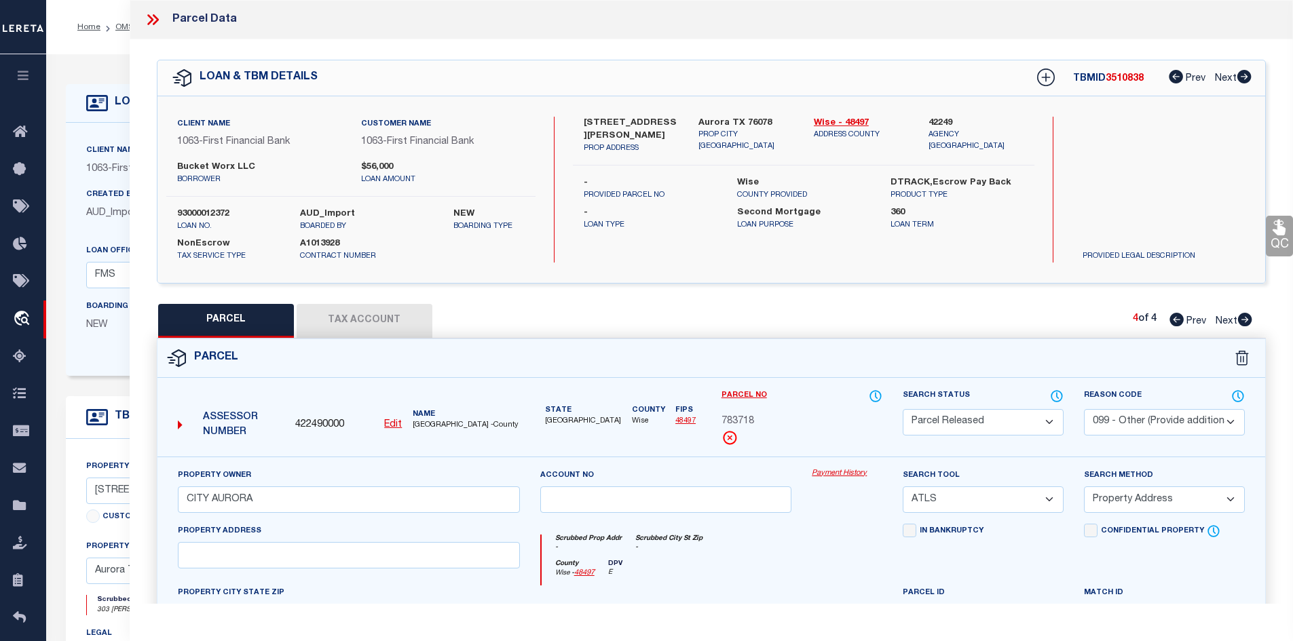
click at [159, 18] on icon at bounding box center [153, 20] width 18 height 18
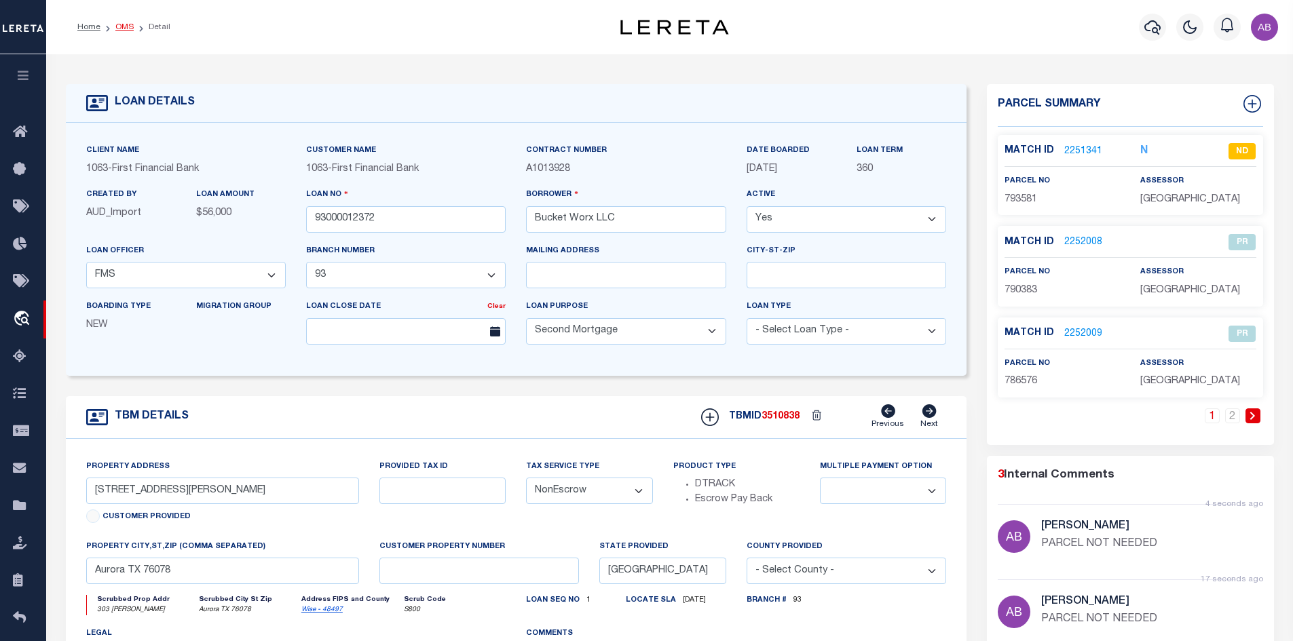
click at [129, 26] on link "OMS" at bounding box center [124, 27] width 18 height 8
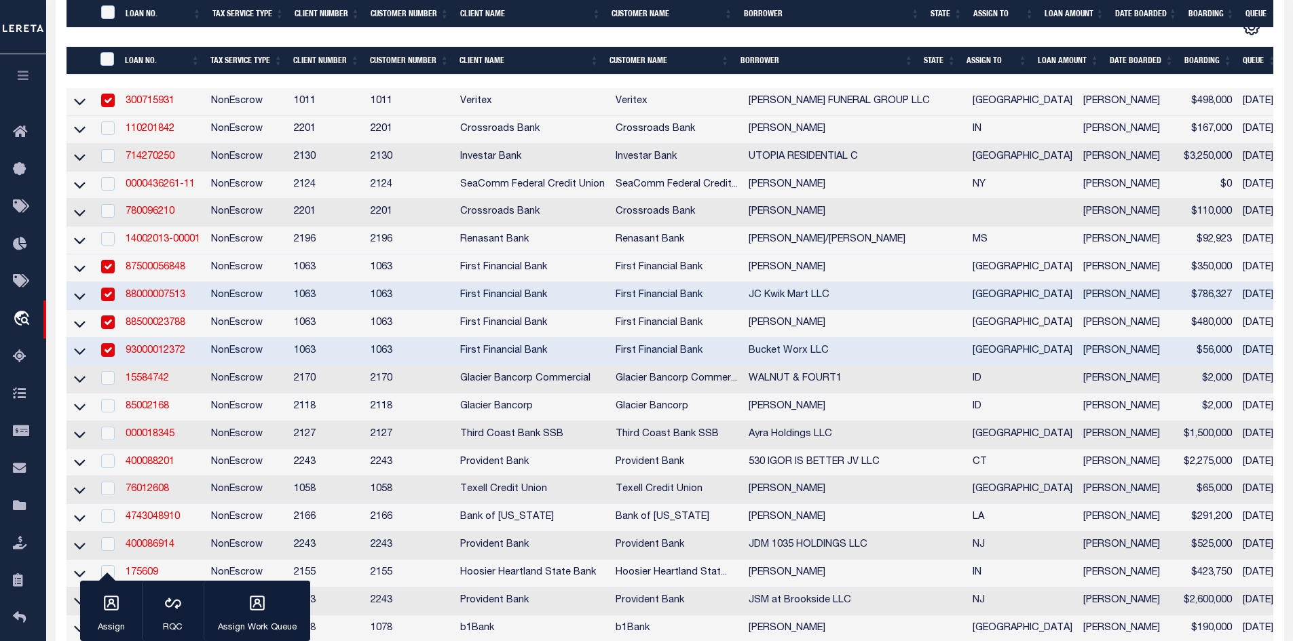
scroll to position [543, 0]
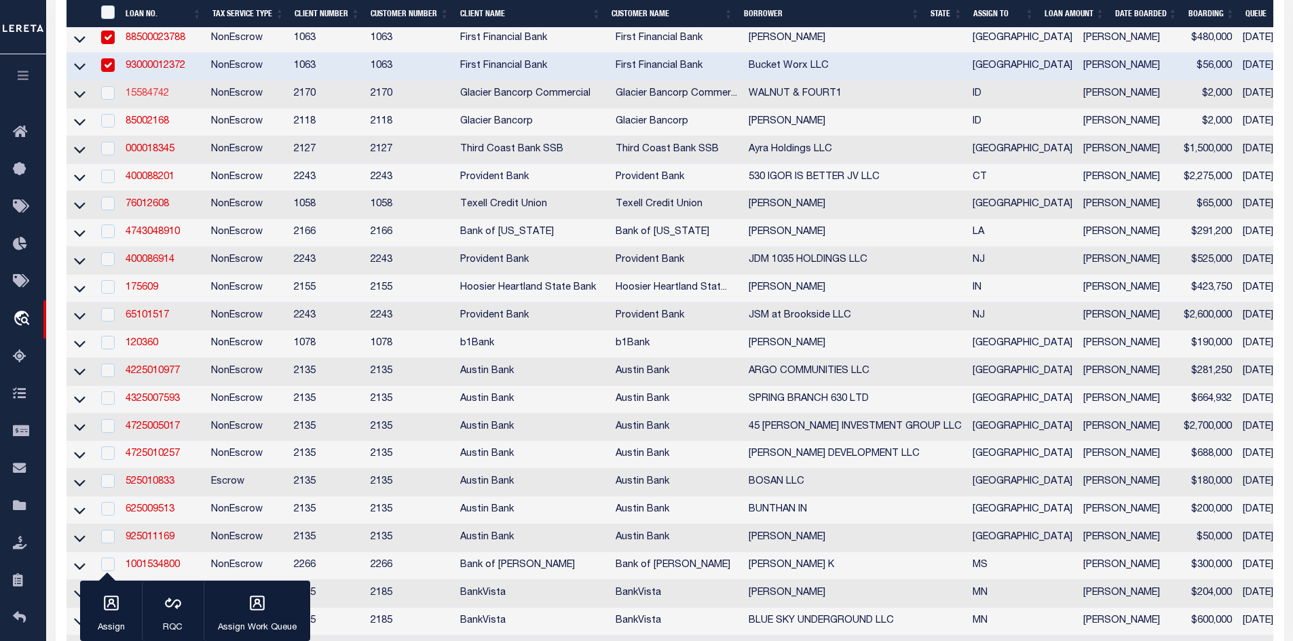
click at [149, 98] on link "15584742" at bounding box center [147, 94] width 43 height 10
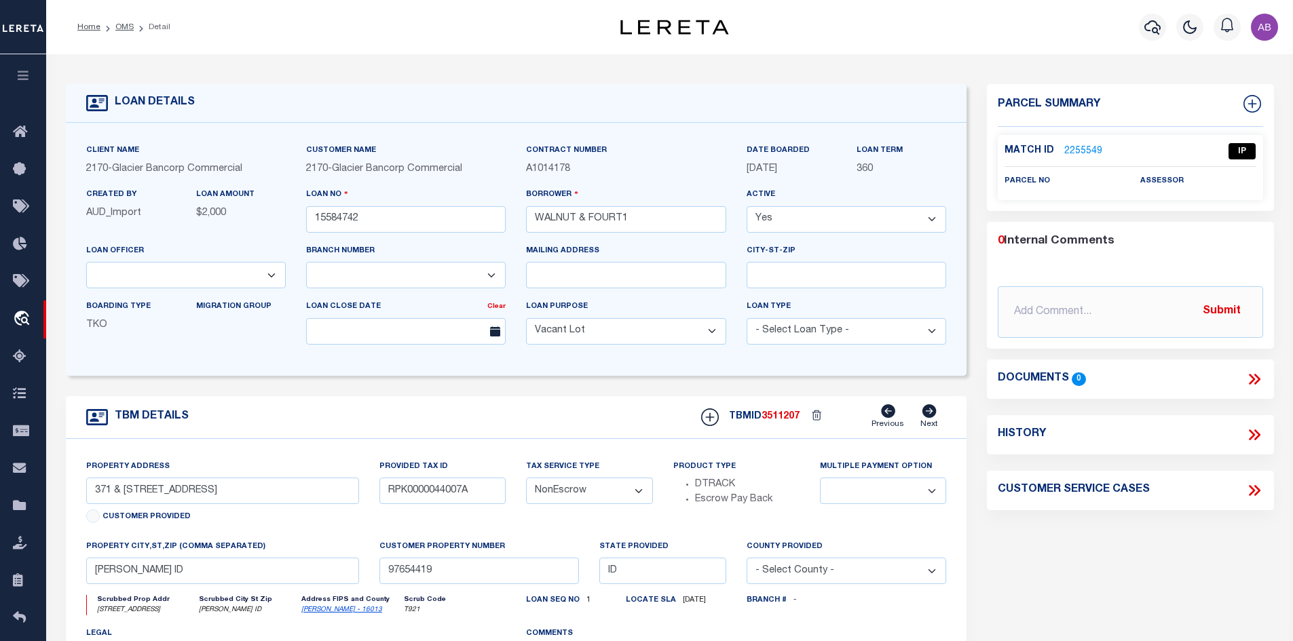
click at [1089, 147] on link "2255549" at bounding box center [1083, 152] width 38 height 14
